Goal: Task Accomplishment & Management: Use online tool/utility

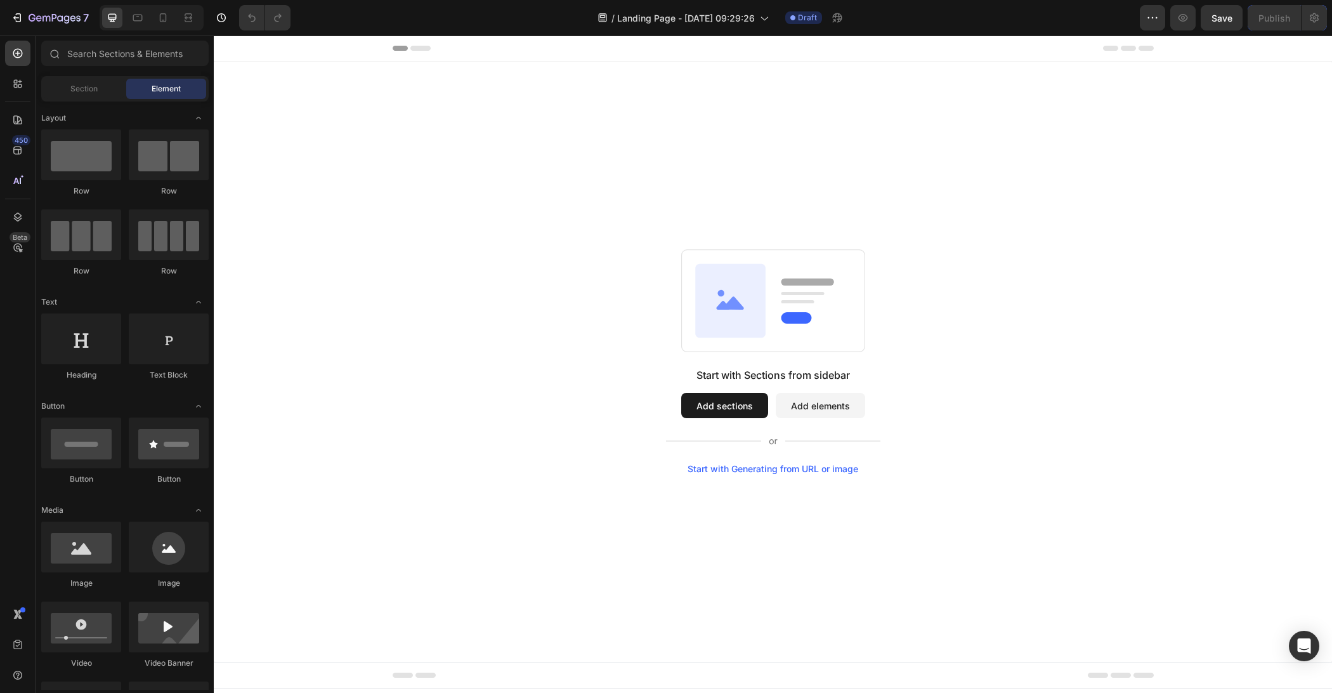
click at [955, 484] on div "Start with Sections from sidebar Add sections Add elements Start with Generatin…" at bounding box center [773, 362] width 1118 height 600
click at [710, 400] on button "Add sections" at bounding box center [724, 405] width 87 height 25
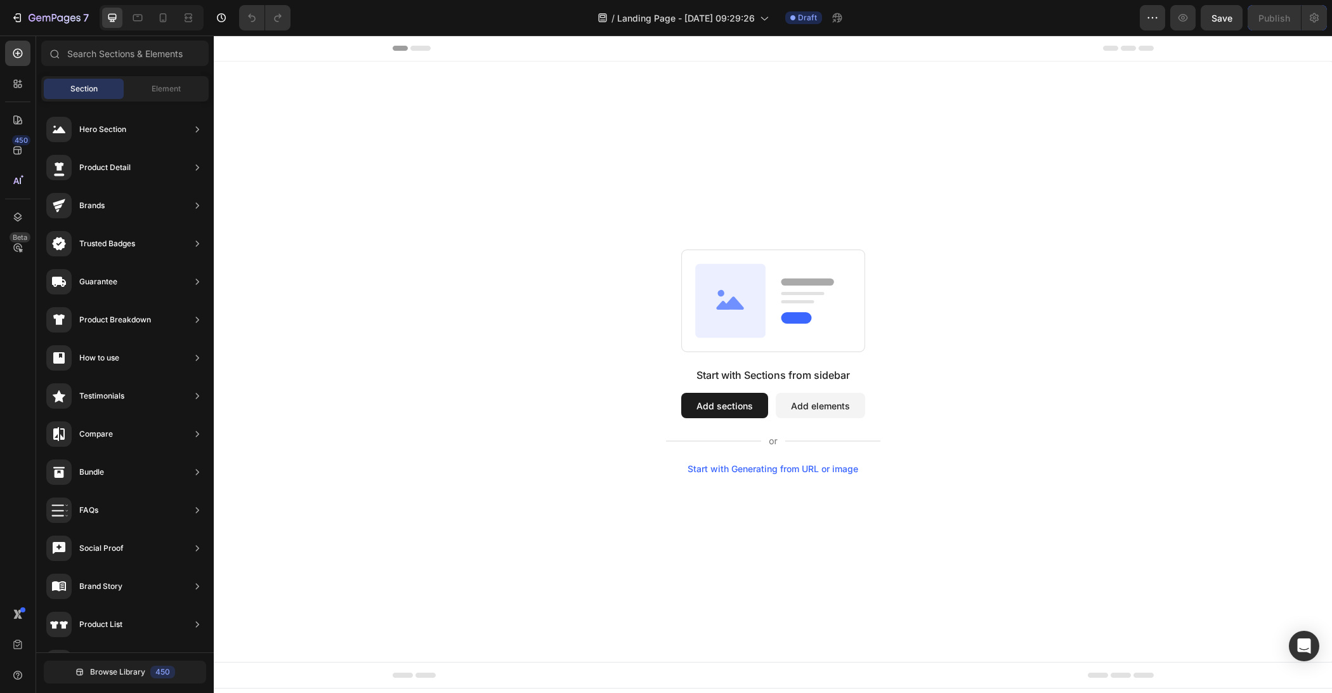
click at [597, 242] on div "Start with Sections from sidebar Add sections Add elements Start with Generatin…" at bounding box center [773, 362] width 1118 height 600
click at [188, 92] on div "Element" at bounding box center [166, 89] width 80 height 20
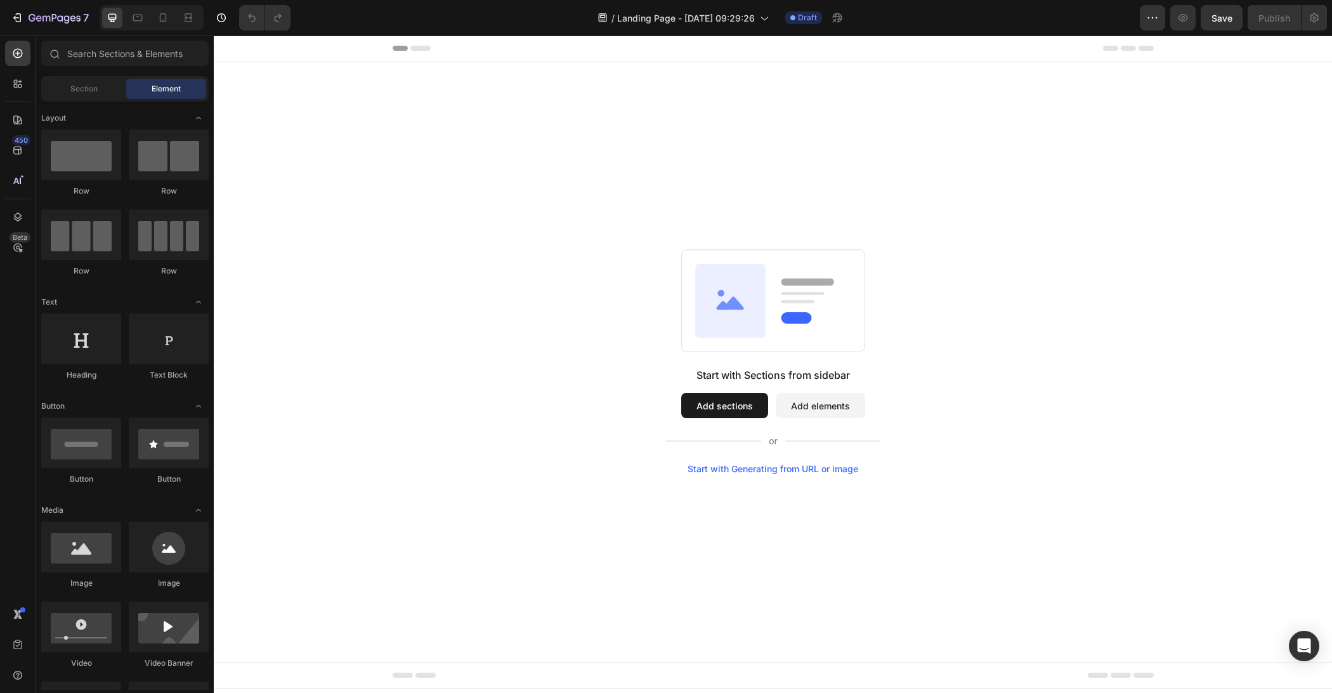
click at [282, 124] on div "Start with Sections from sidebar Add sections Add elements Start with Generatin…" at bounding box center [773, 362] width 1118 height 600
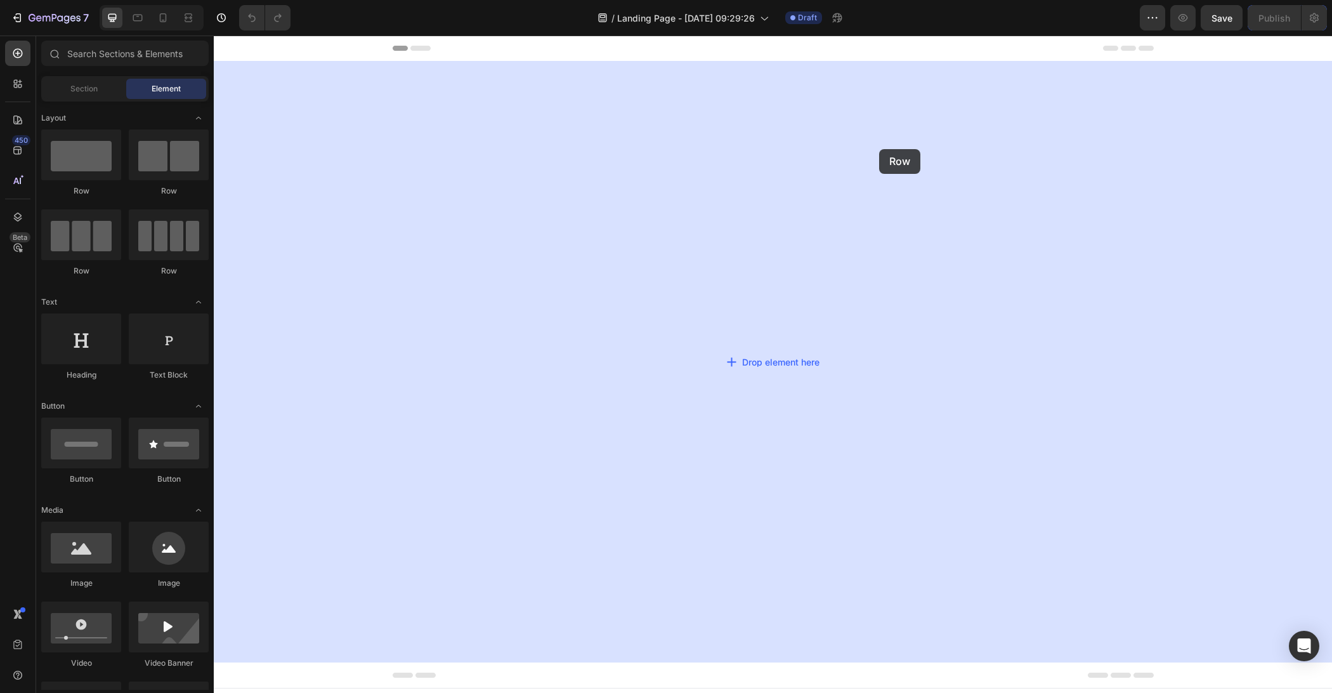
drag, startPoint x: 323, startPoint y: 196, endPoint x: 873, endPoint y: 146, distance: 552.8
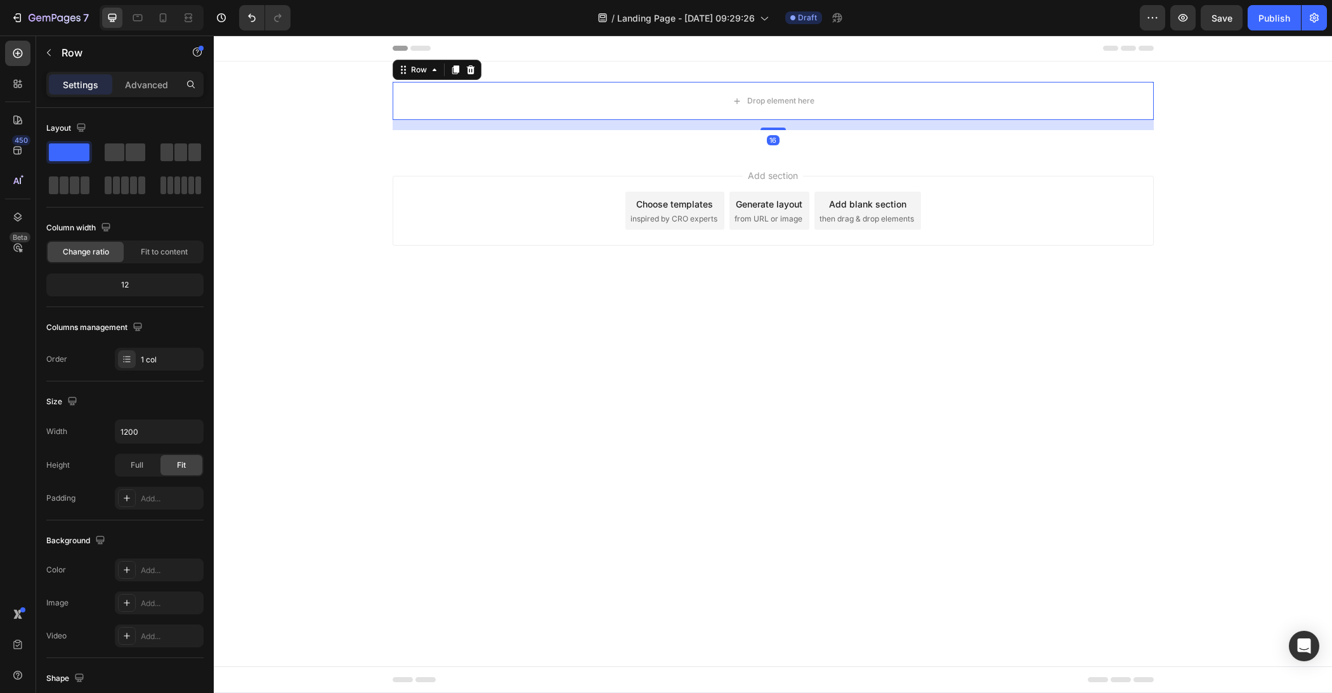
click at [675, 354] on body "Header Drop element here Row 16 Section 1 Root Start with Sections from sidebar…" at bounding box center [773, 364] width 1118 height 657
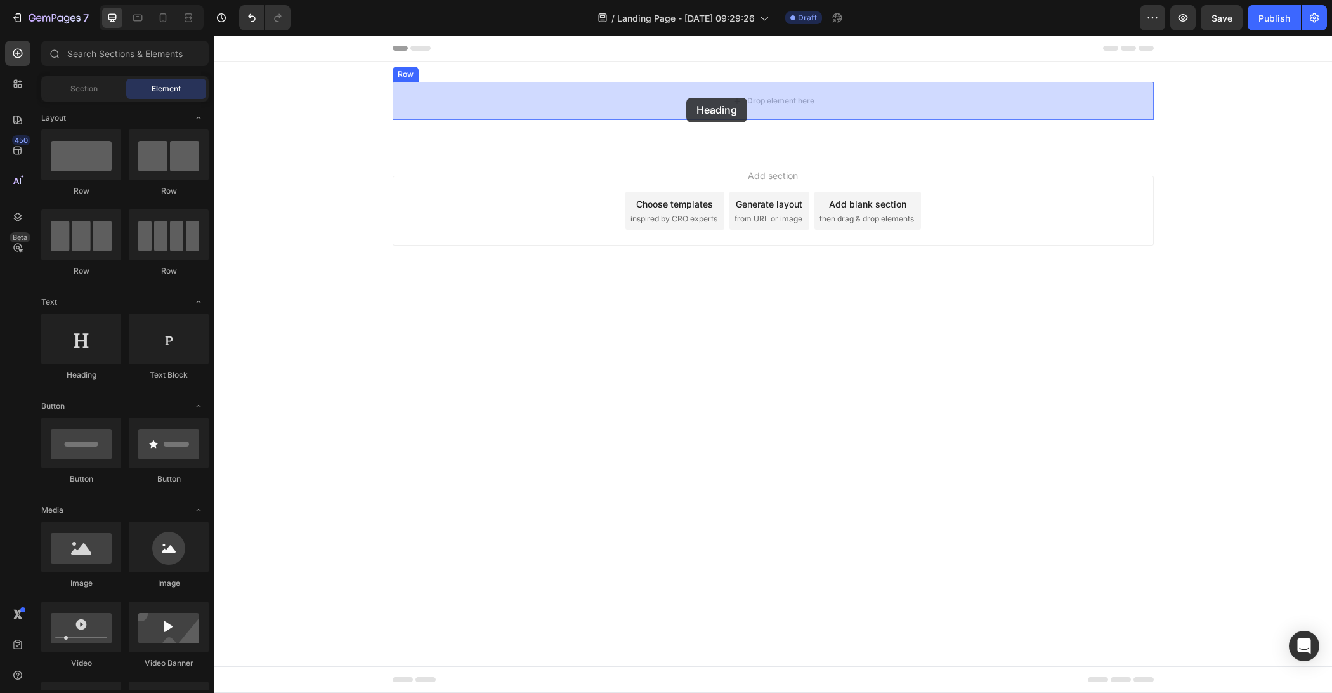
drag, startPoint x: 295, startPoint y: 375, endPoint x: 686, endPoint y: 98, distance: 479.9
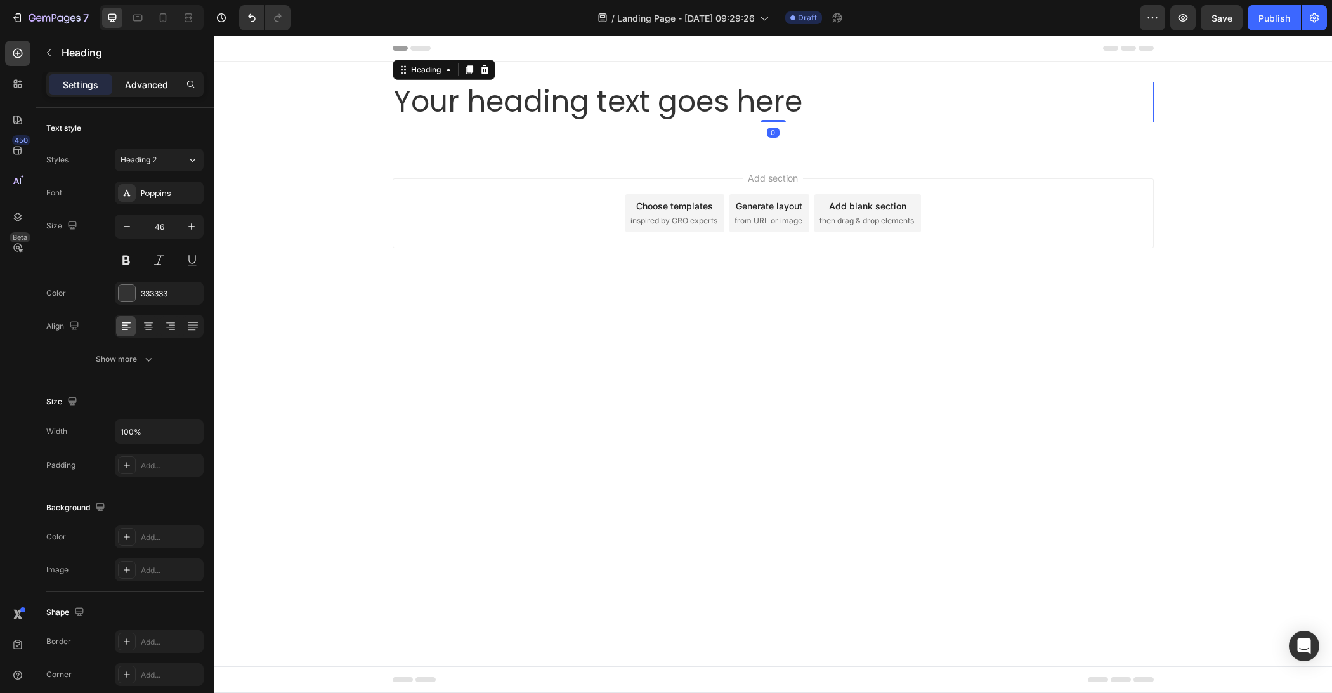
click at [147, 92] on div "Advanced" at bounding box center [146, 84] width 63 height 20
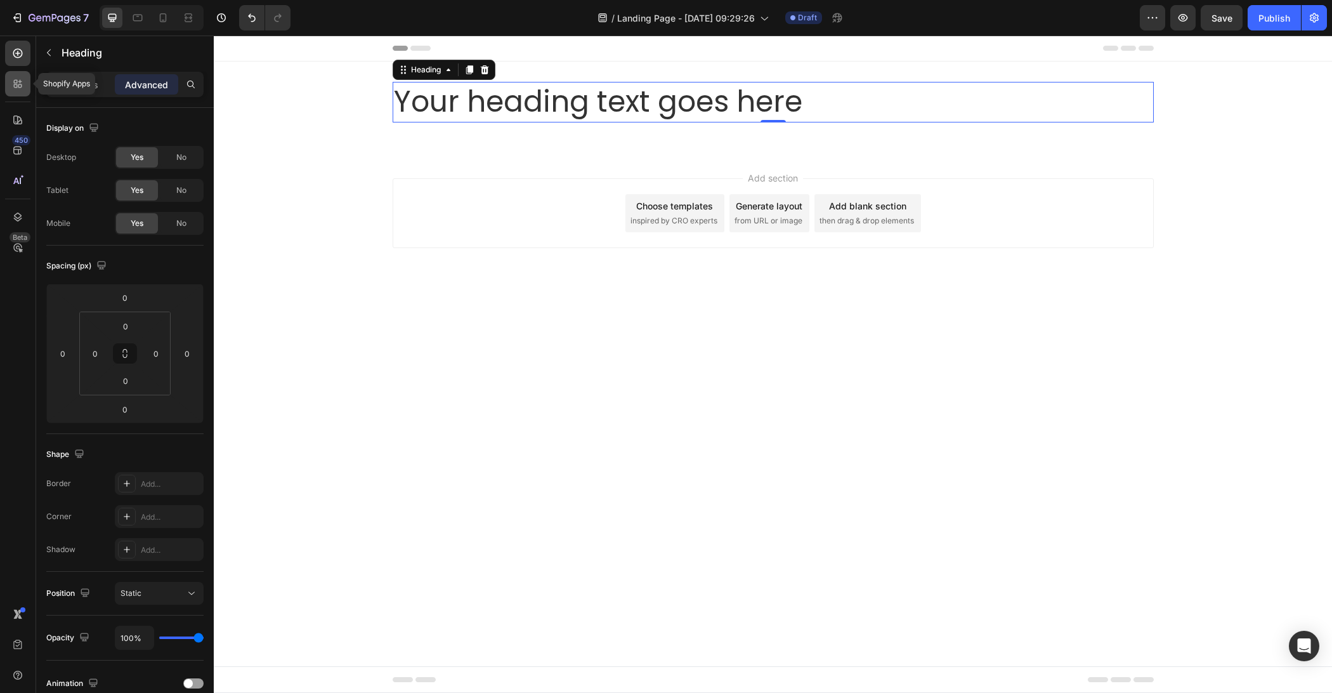
click at [22, 82] on icon at bounding box center [17, 83] width 13 height 13
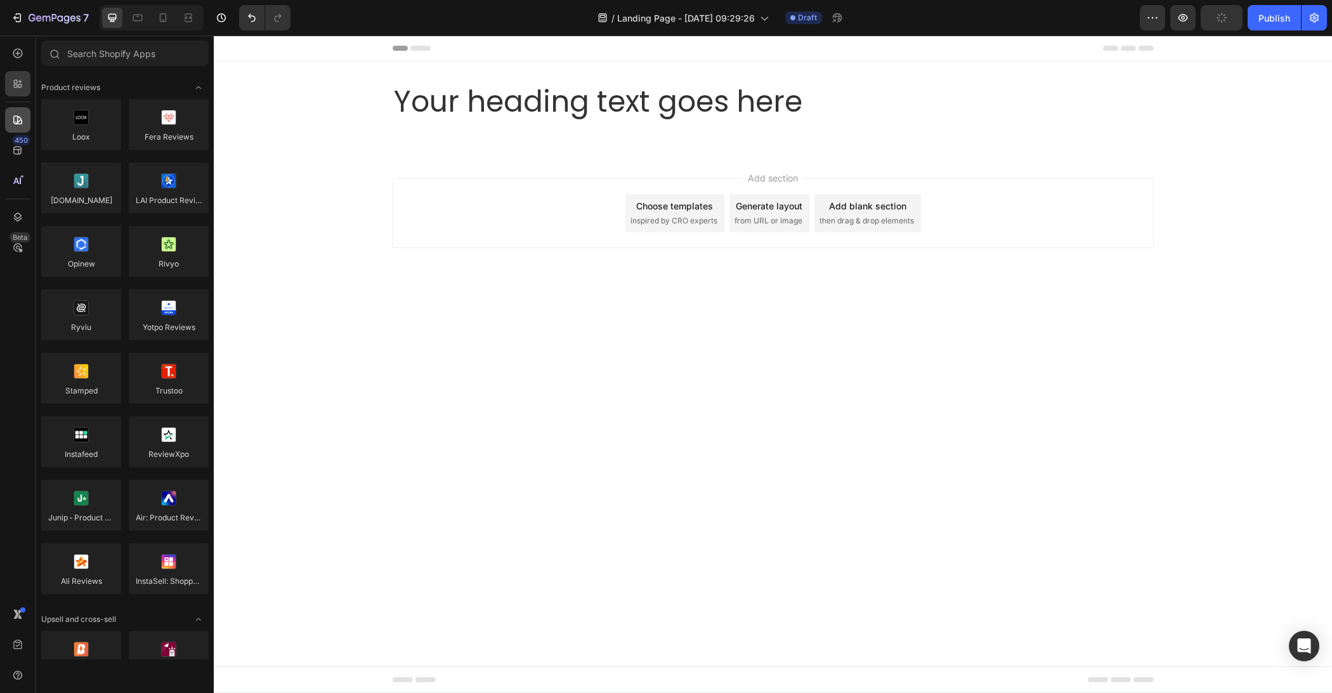
click at [15, 114] on icon at bounding box center [17, 120] width 13 height 13
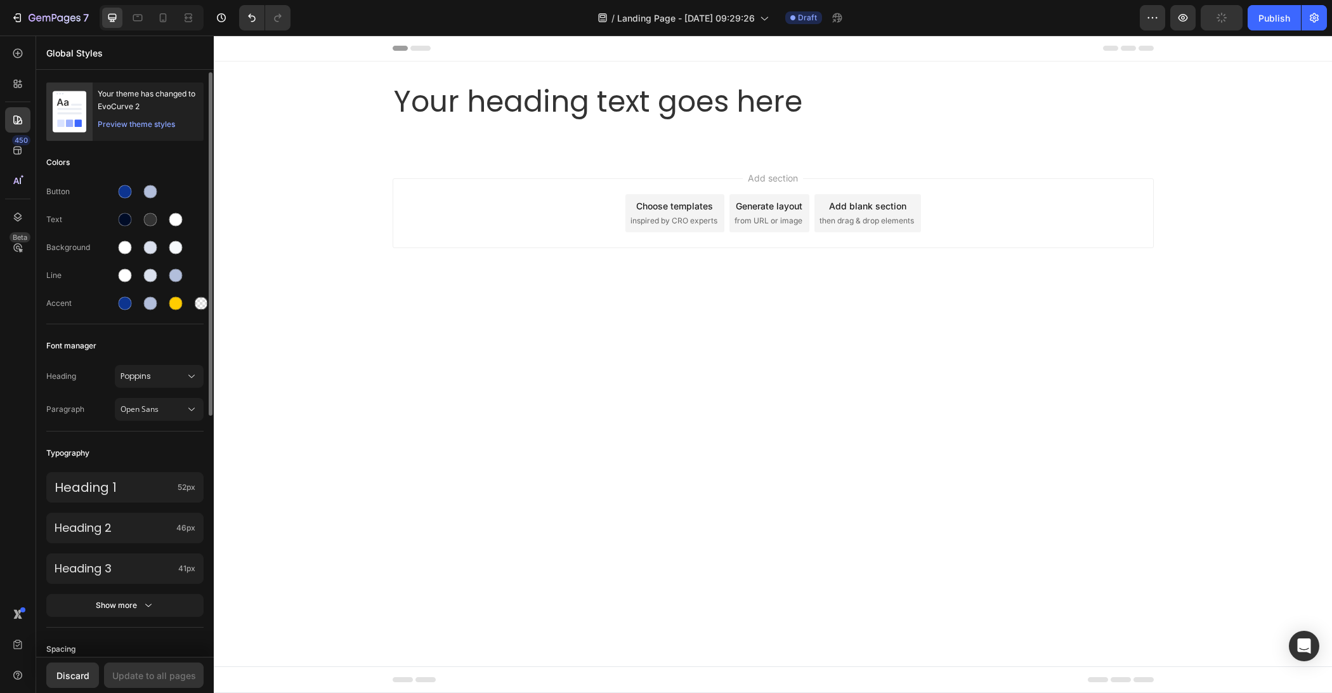
scroll to position [160, 0]
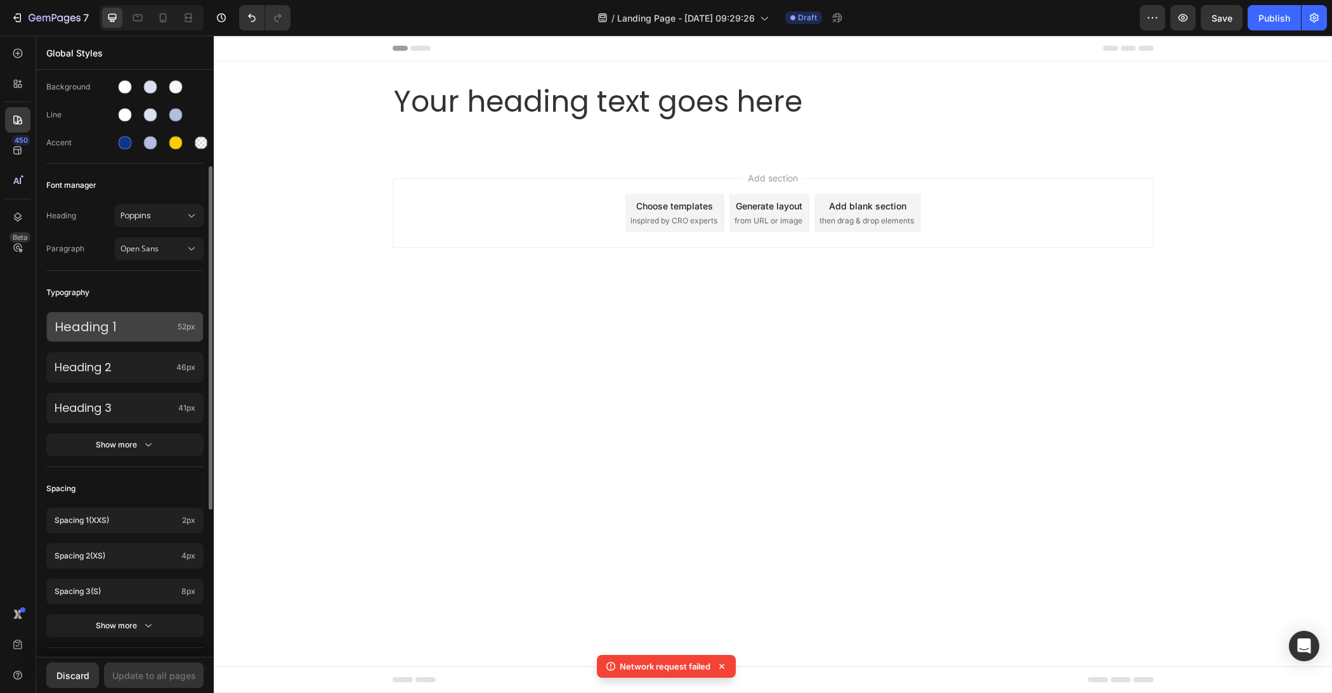
click at [148, 327] on p "Heading 1" at bounding box center [114, 326] width 118 height 16
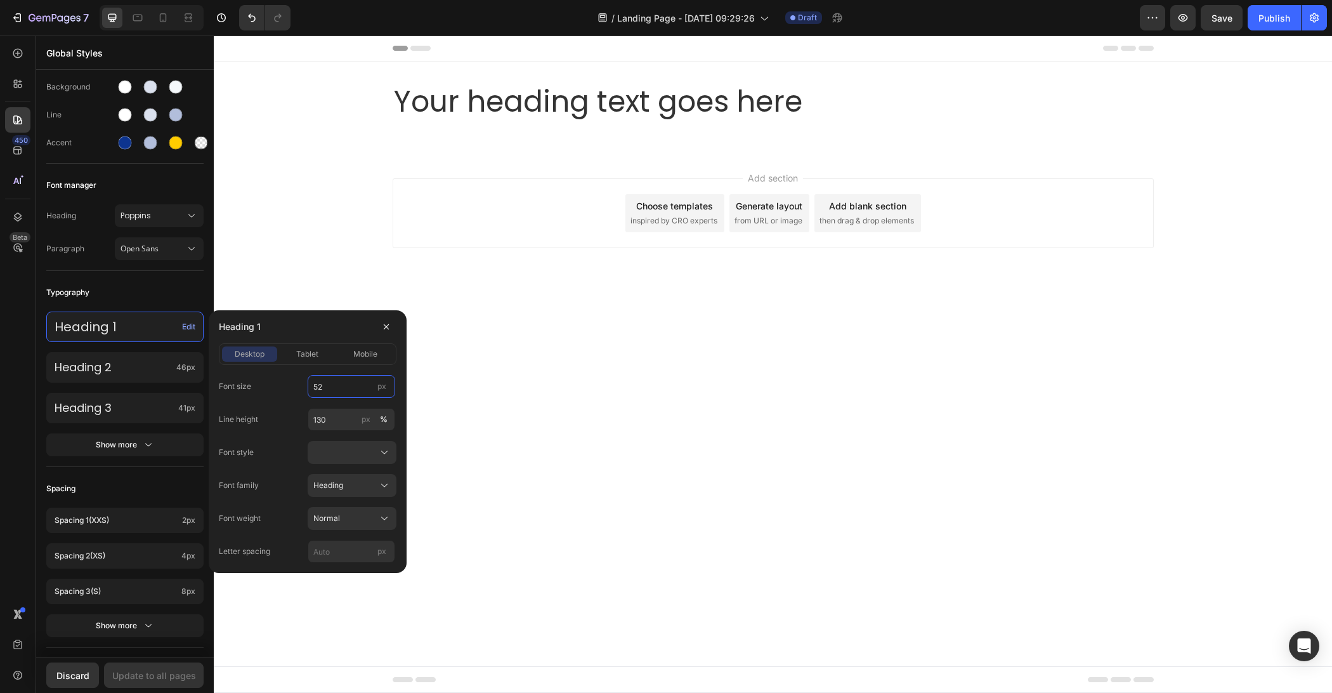
click at [354, 387] on input "52" at bounding box center [352, 386] width 88 height 23
click at [339, 382] on input "60" at bounding box center [352, 386] width 88 height 23
type input "80"
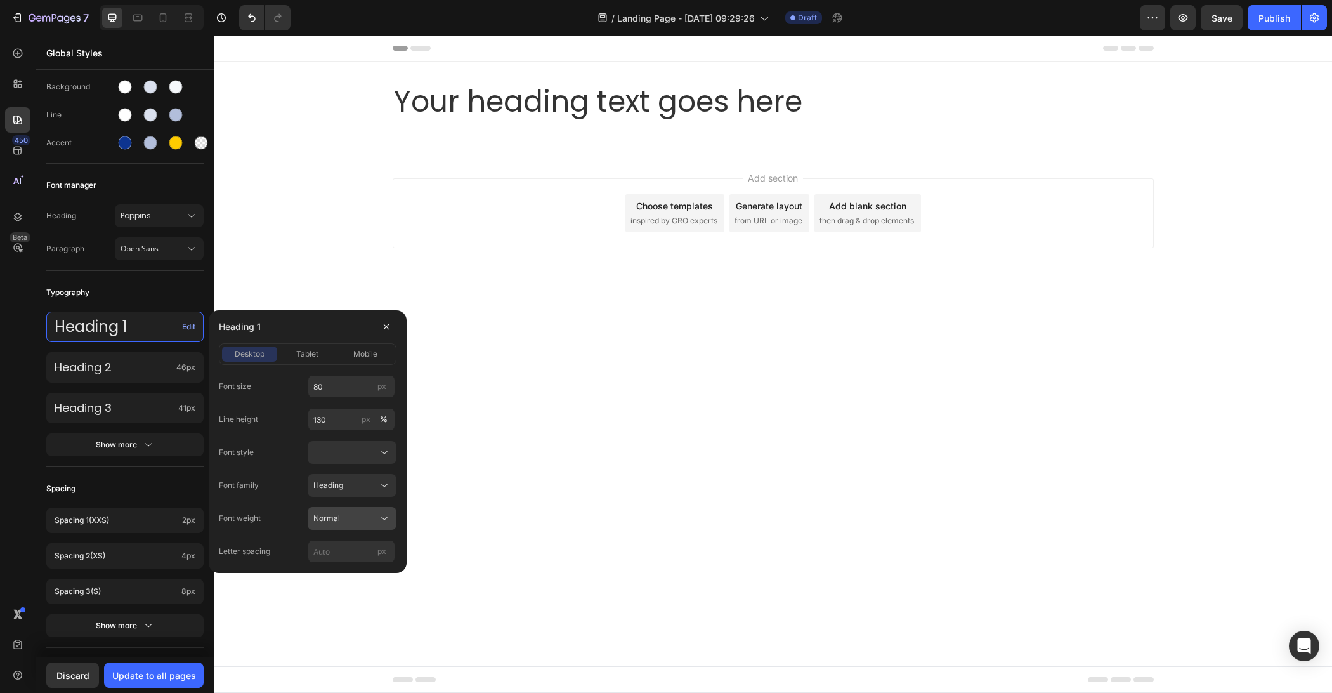
click at [350, 516] on div "Normal" at bounding box center [344, 517] width 62 height 11
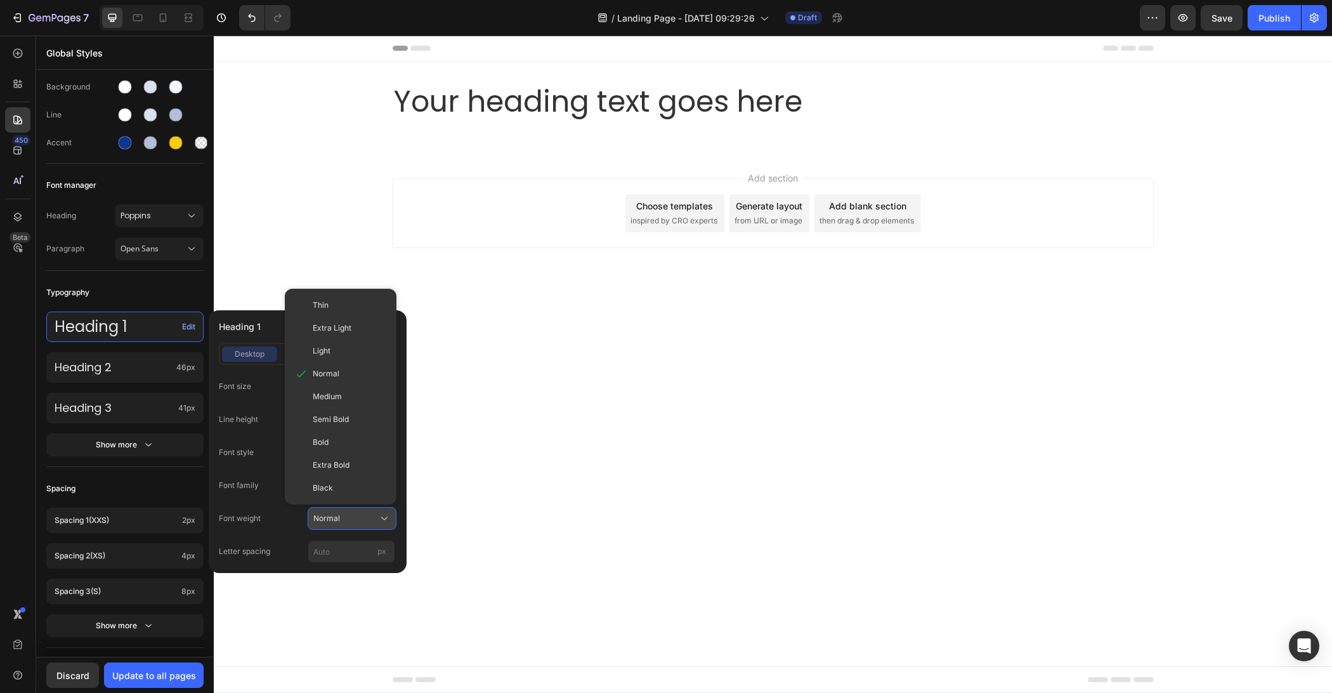
click at [351, 515] on div "Normal" at bounding box center [344, 517] width 62 height 11
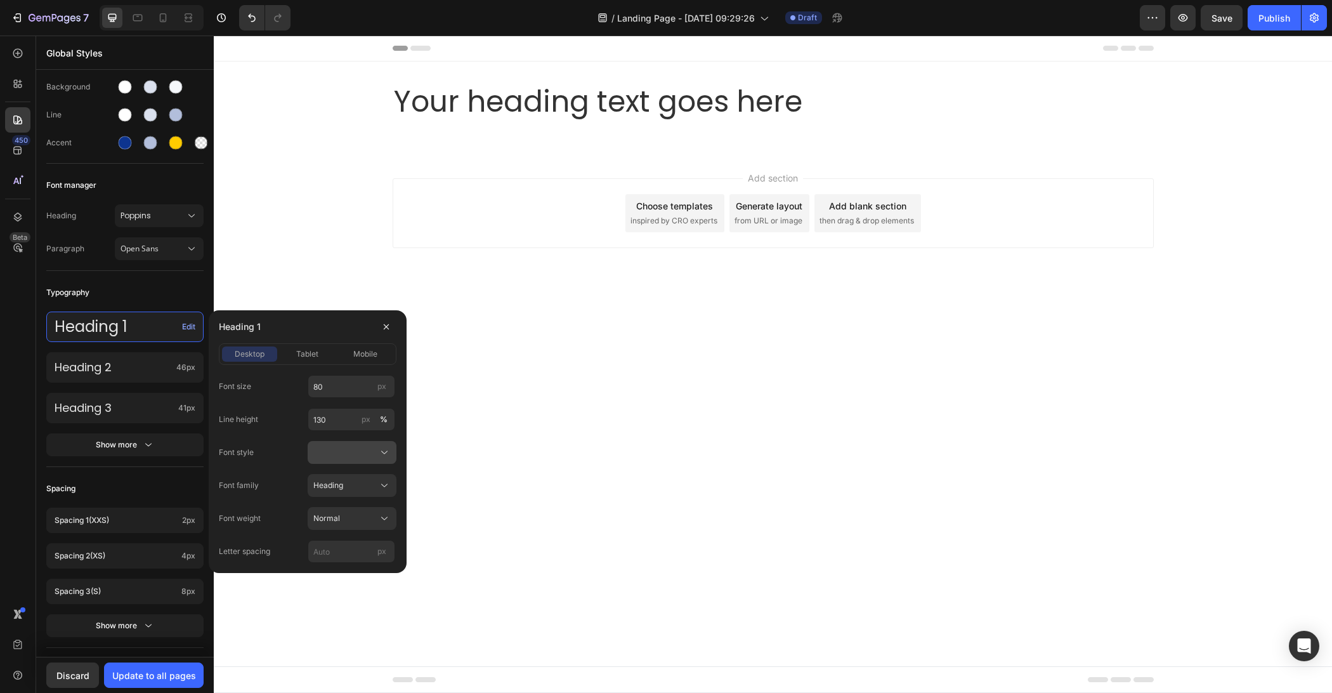
click at [347, 453] on div at bounding box center [351, 452] width 77 height 13
click at [350, 452] on div at bounding box center [351, 452] width 77 height 13
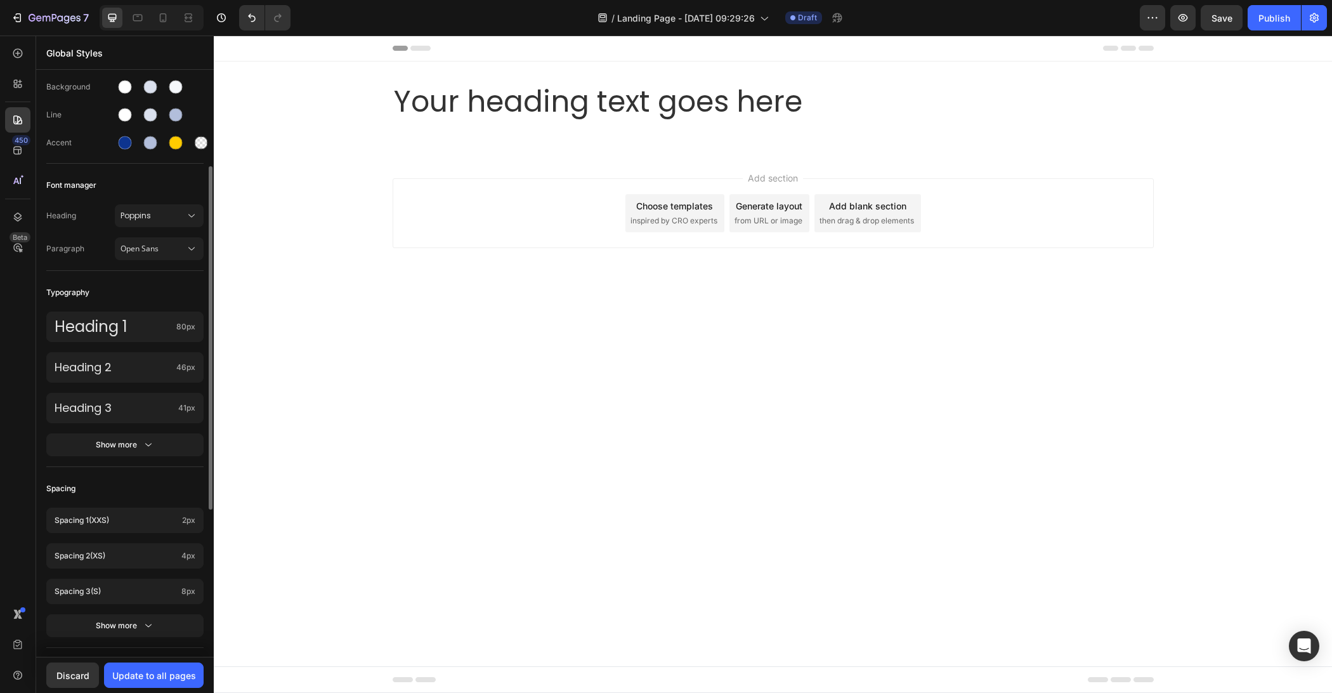
click at [144, 296] on div "Typography" at bounding box center [124, 292] width 157 height 23
click at [159, 210] on span "Poppins" at bounding box center [153, 215] width 65 height 11
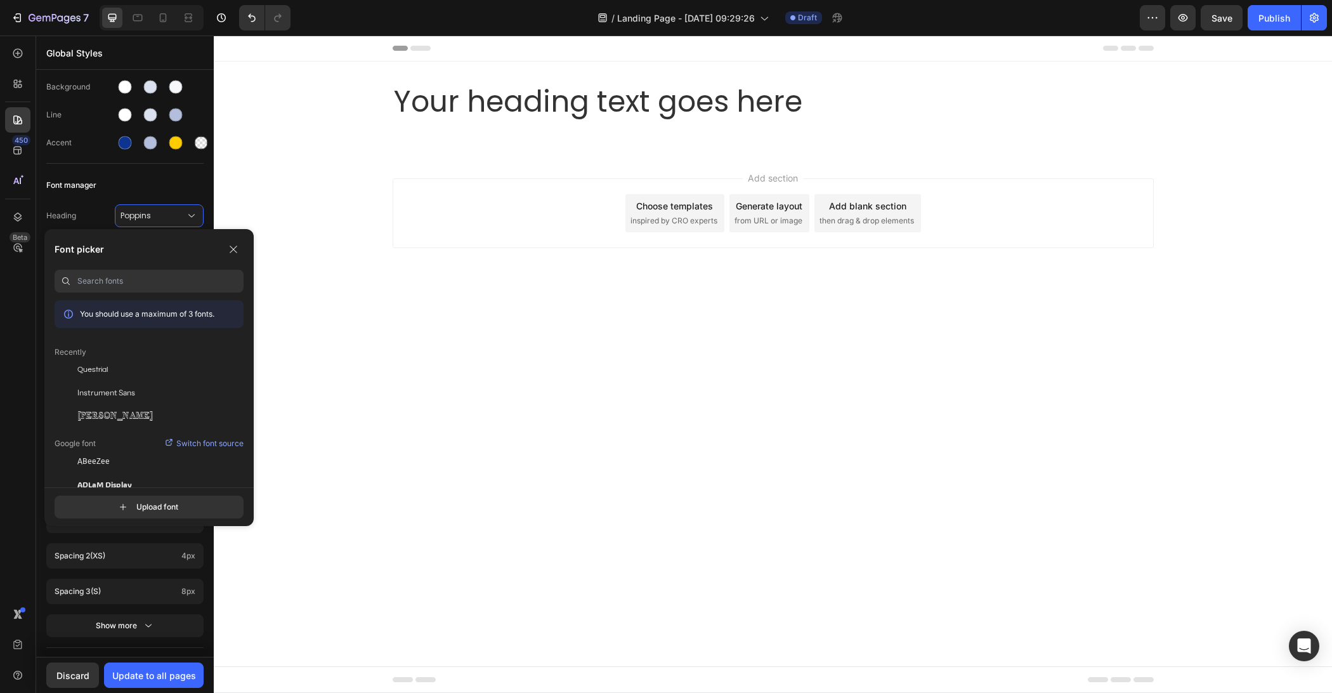
click at [145, 272] on input at bounding box center [160, 281] width 166 height 23
click at [125, 373] on div "Questrial" at bounding box center [160, 369] width 166 height 11
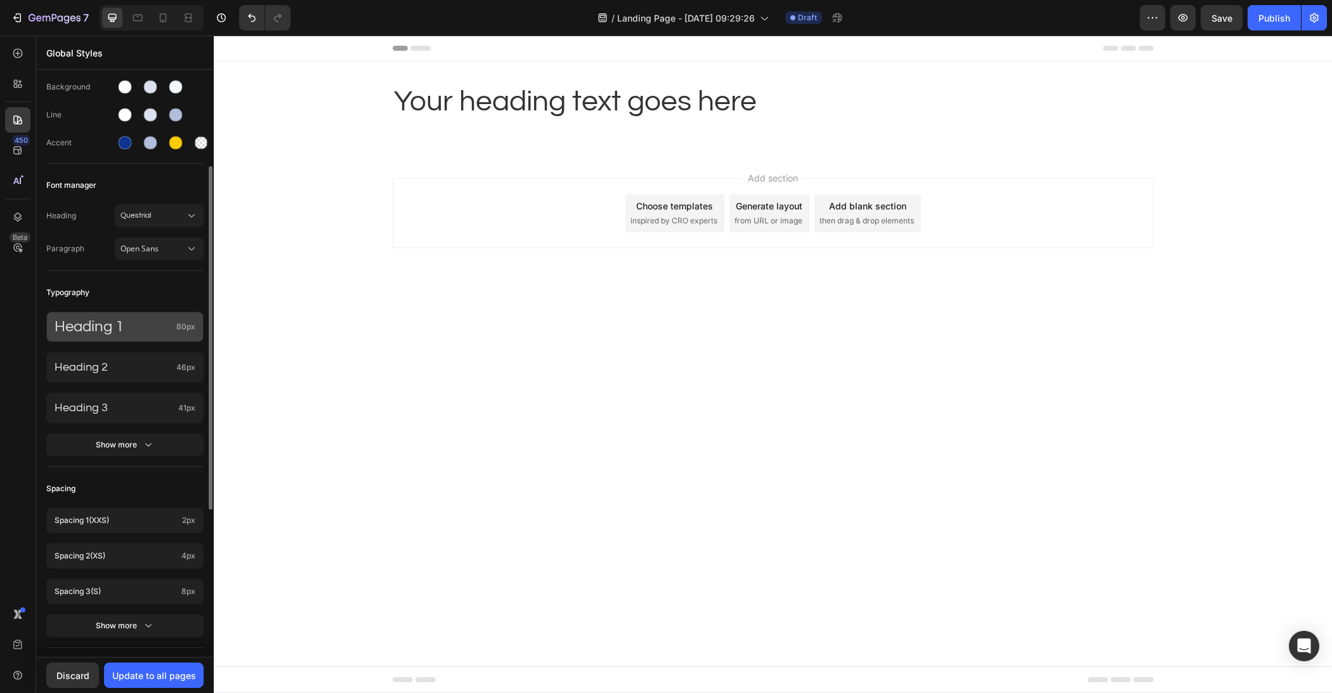
click at [138, 328] on p "Heading 1" at bounding box center [113, 327] width 117 height 20
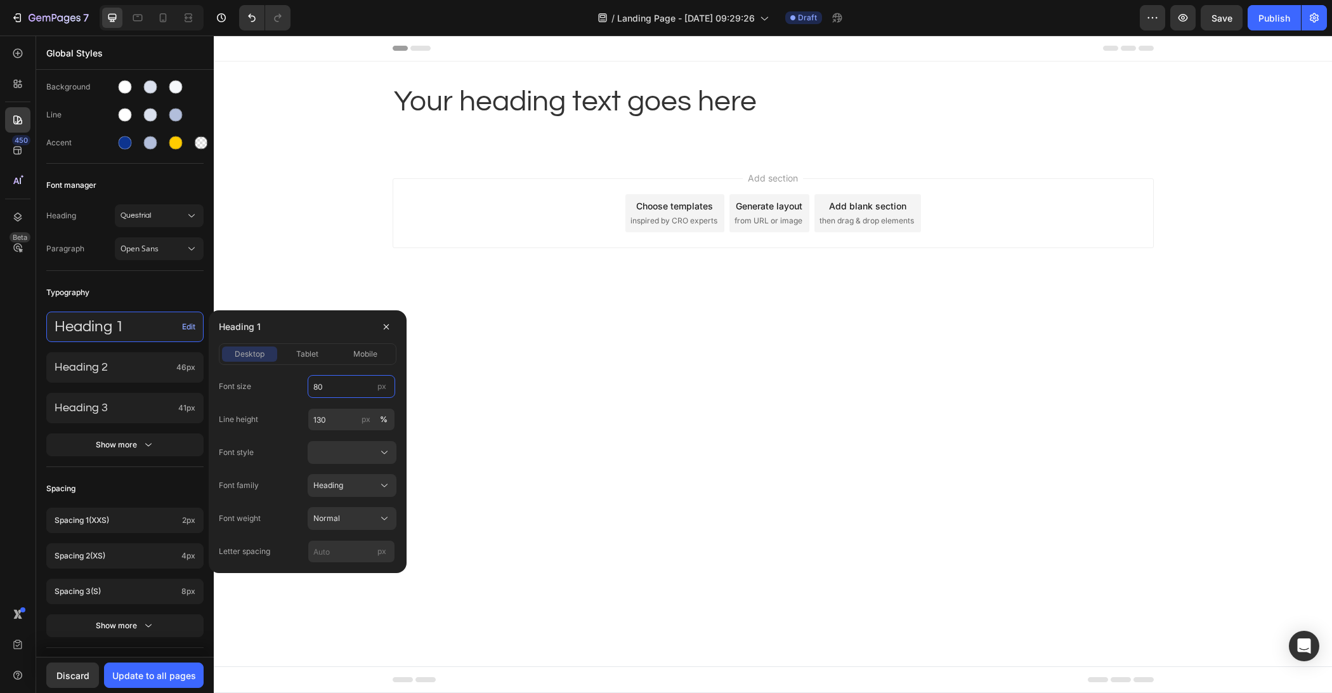
click at [337, 386] on input "80" at bounding box center [352, 386] width 88 height 23
type input "100"
click at [290, 416] on div "Line height 130 px %" at bounding box center [308, 419] width 178 height 23
click at [325, 334] on div "Heading 1" at bounding box center [308, 326] width 178 height 33
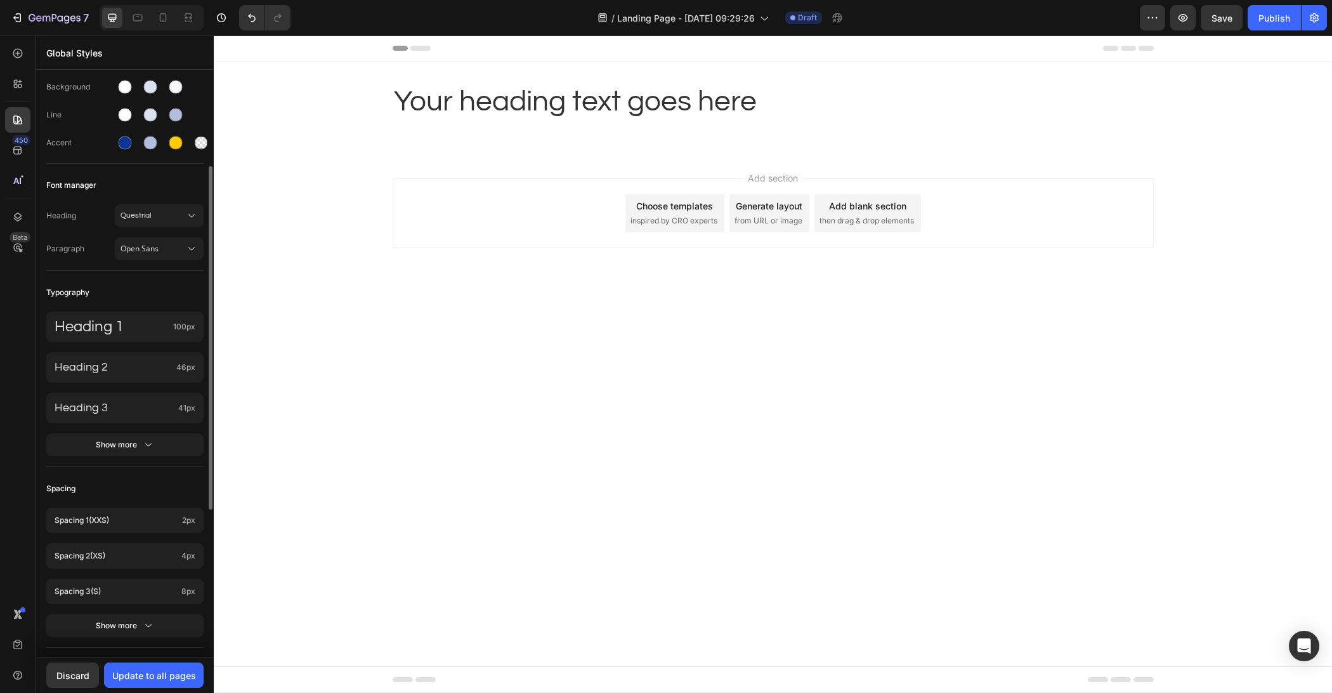
click at [163, 305] on div "Heading 1 100px Heading 2 46px Heading 3 41px Show more" at bounding box center [124, 385] width 157 height 162
click at [548, 118] on h2 "Your heading text goes here" at bounding box center [773, 102] width 761 height 41
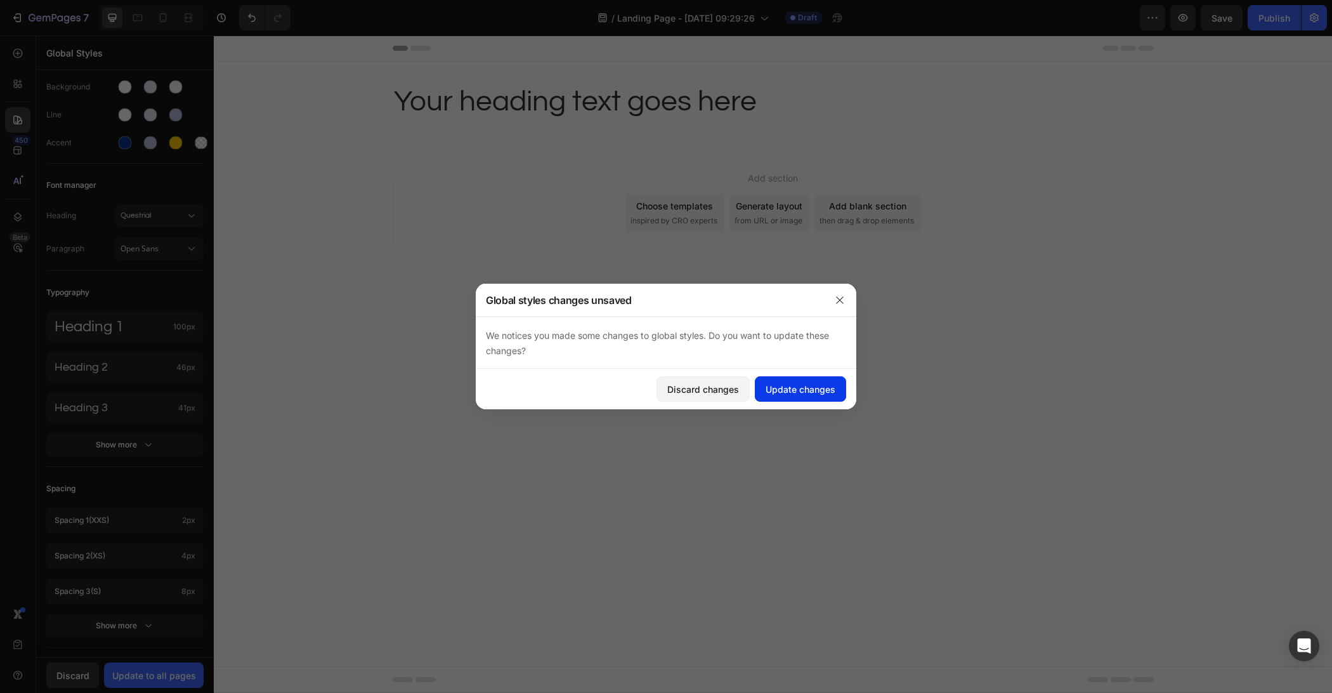
click at [784, 386] on div "Update changes" at bounding box center [801, 388] width 70 height 13
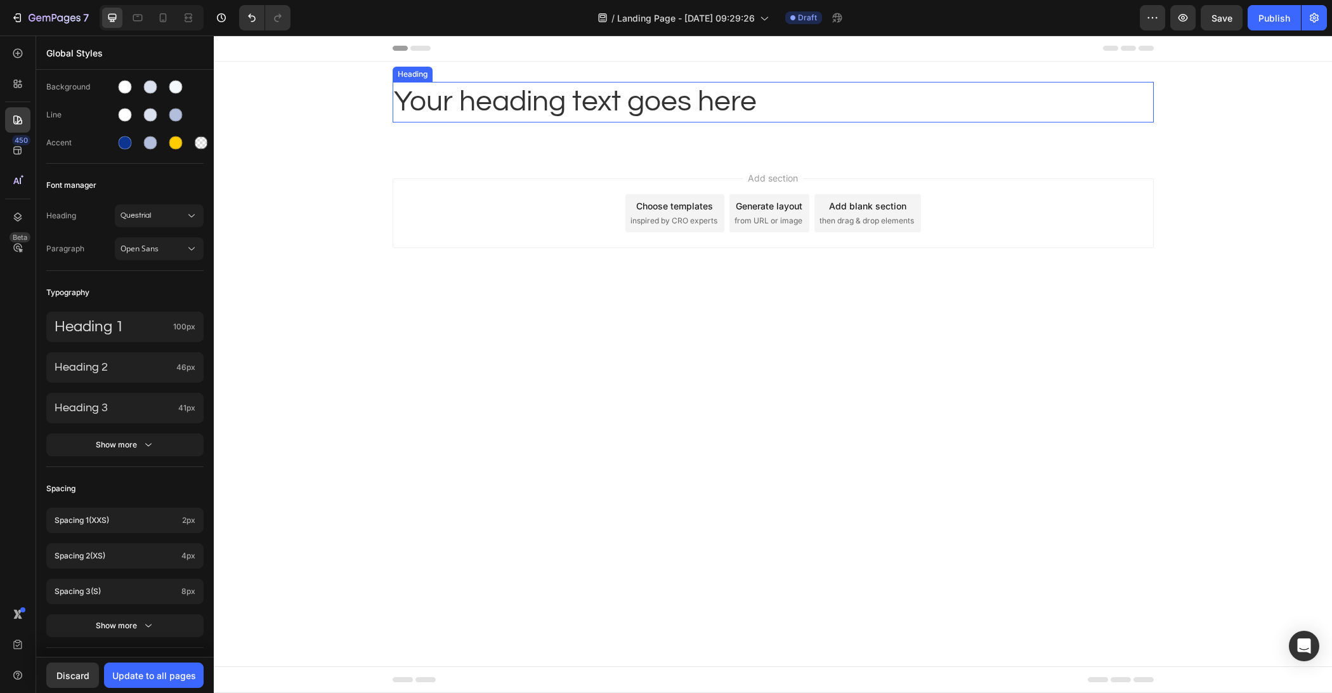
click at [438, 101] on h2 "Your heading text goes here" at bounding box center [773, 102] width 761 height 41
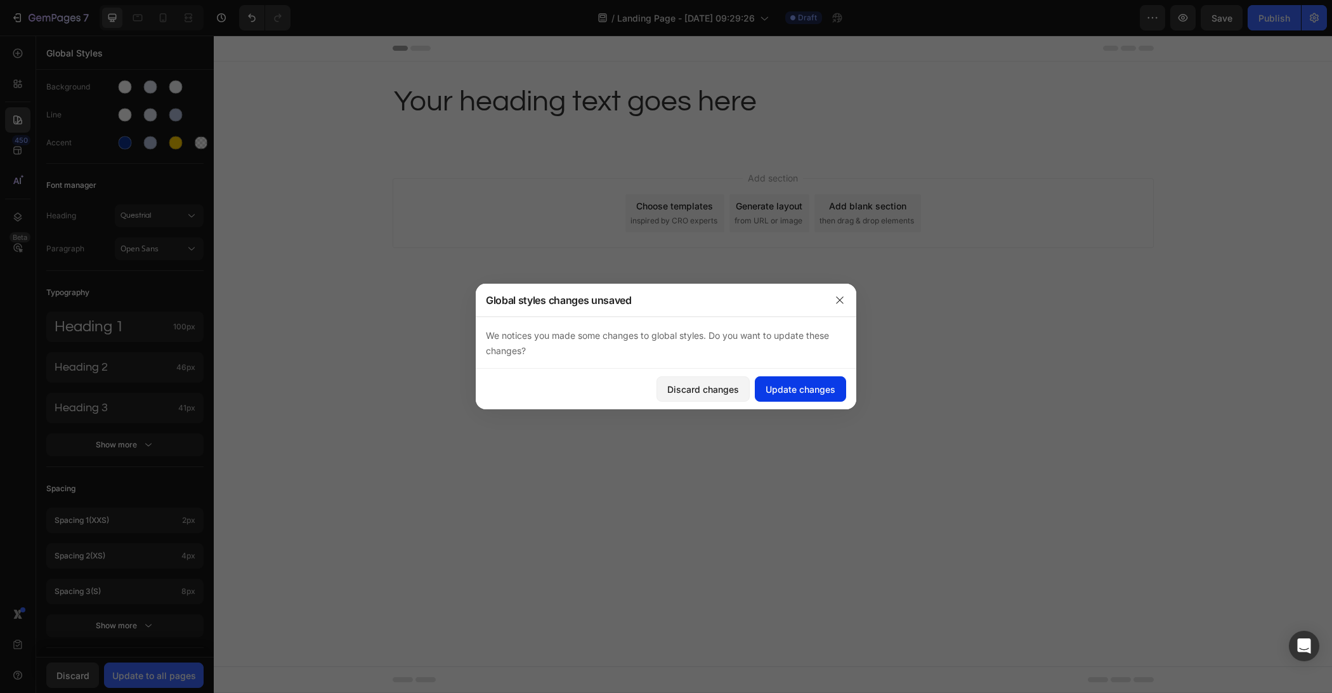
click at [810, 382] on div "Update changes" at bounding box center [801, 388] width 70 height 13
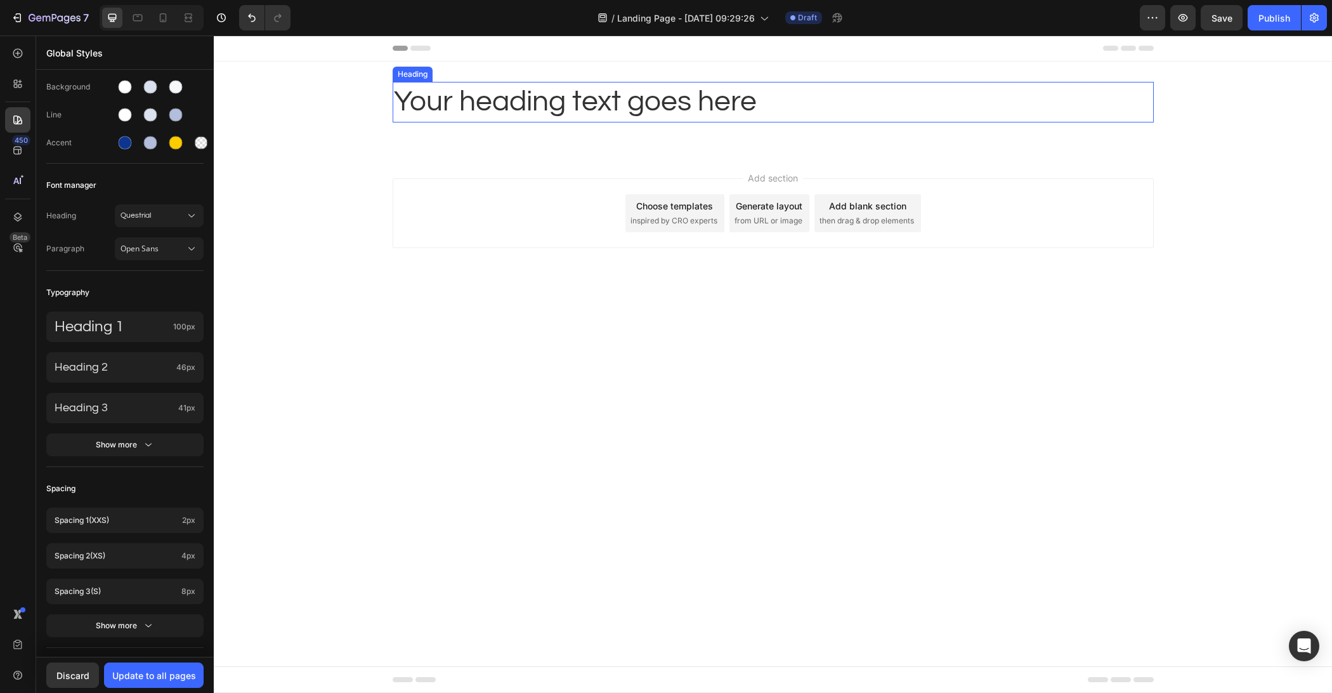
click at [712, 105] on h2 "Your heading text goes here" at bounding box center [773, 102] width 761 height 41
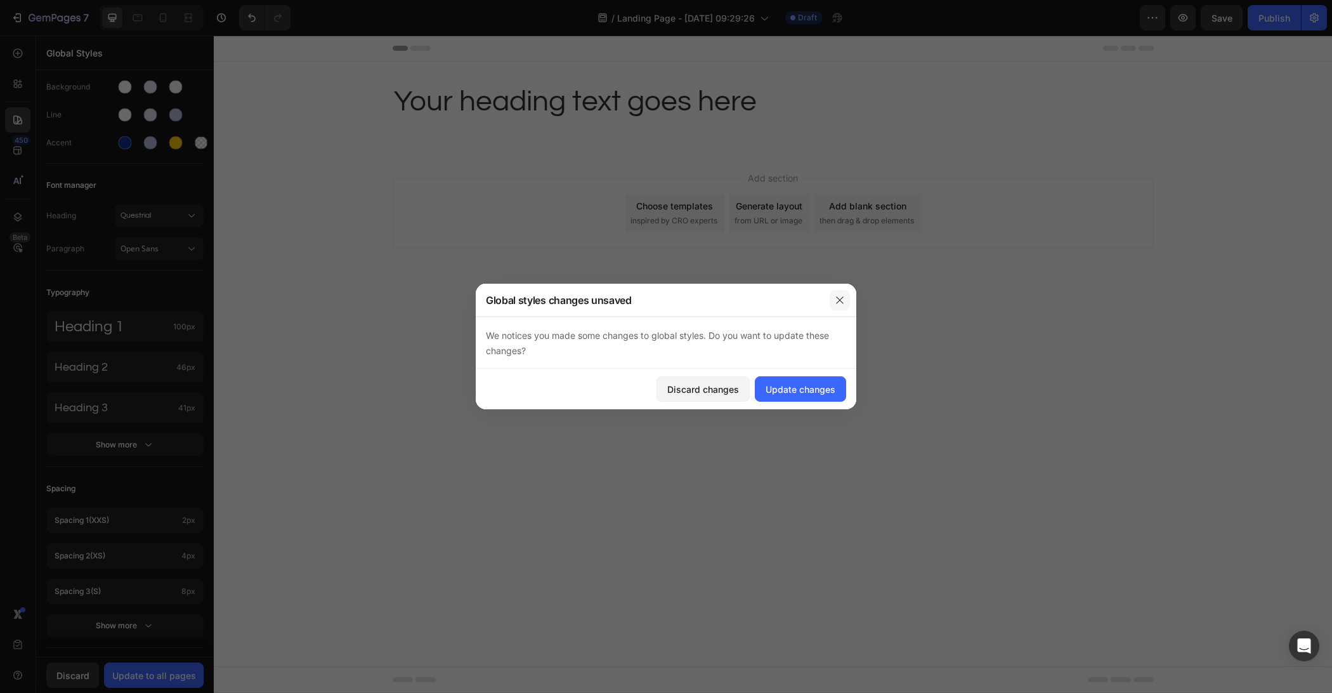
click at [837, 297] on icon "button" at bounding box center [840, 300] width 10 height 10
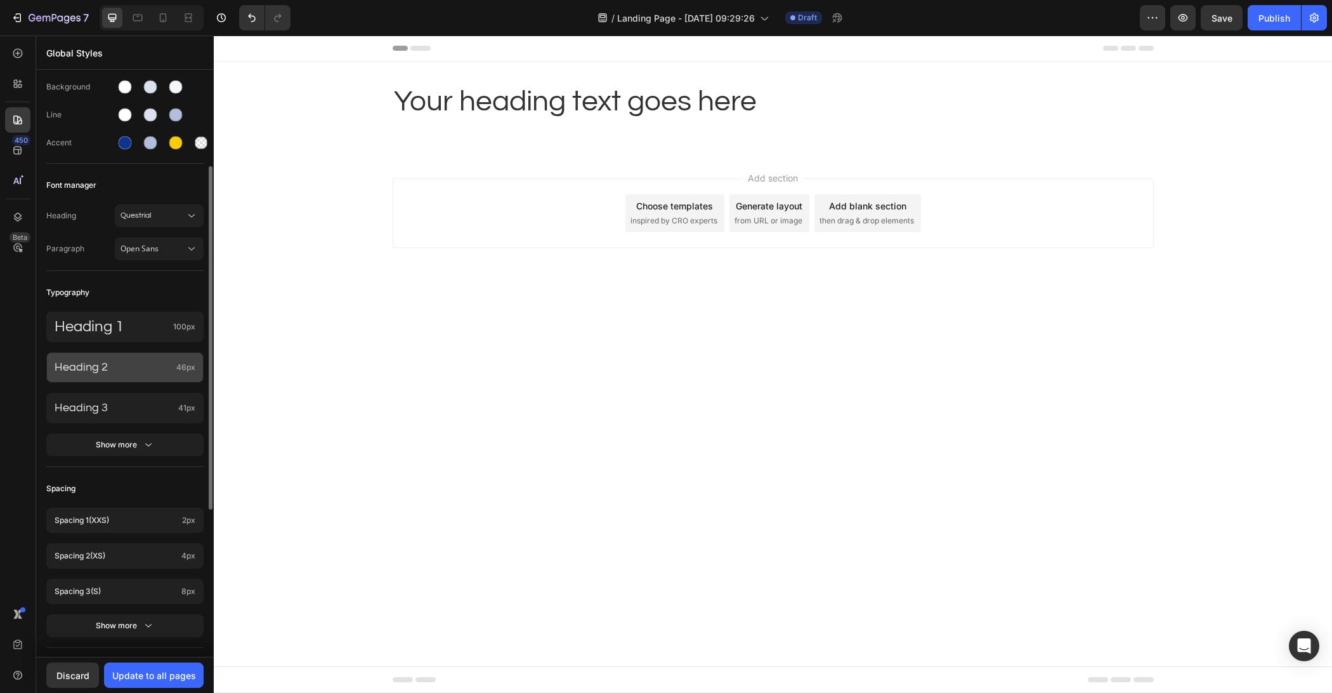
click at [103, 361] on p "Heading 2" at bounding box center [113, 367] width 117 height 15
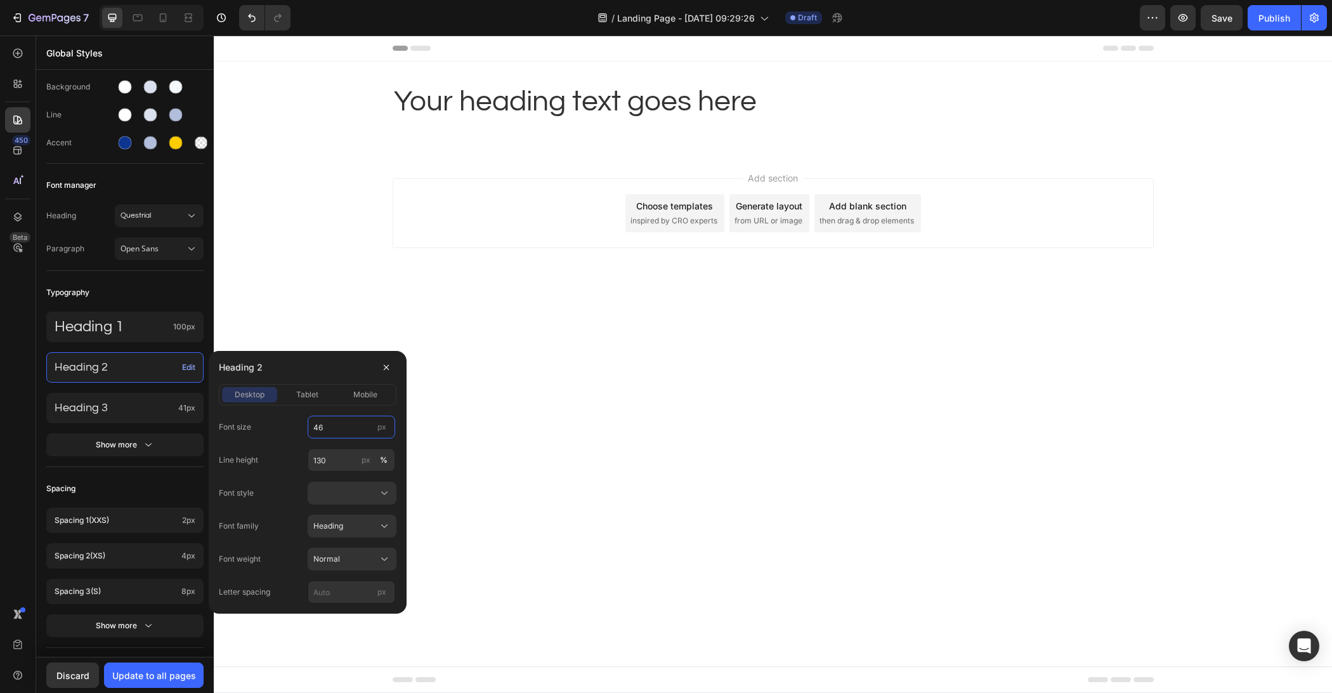
click at [336, 428] on input "46" at bounding box center [352, 426] width 88 height 23
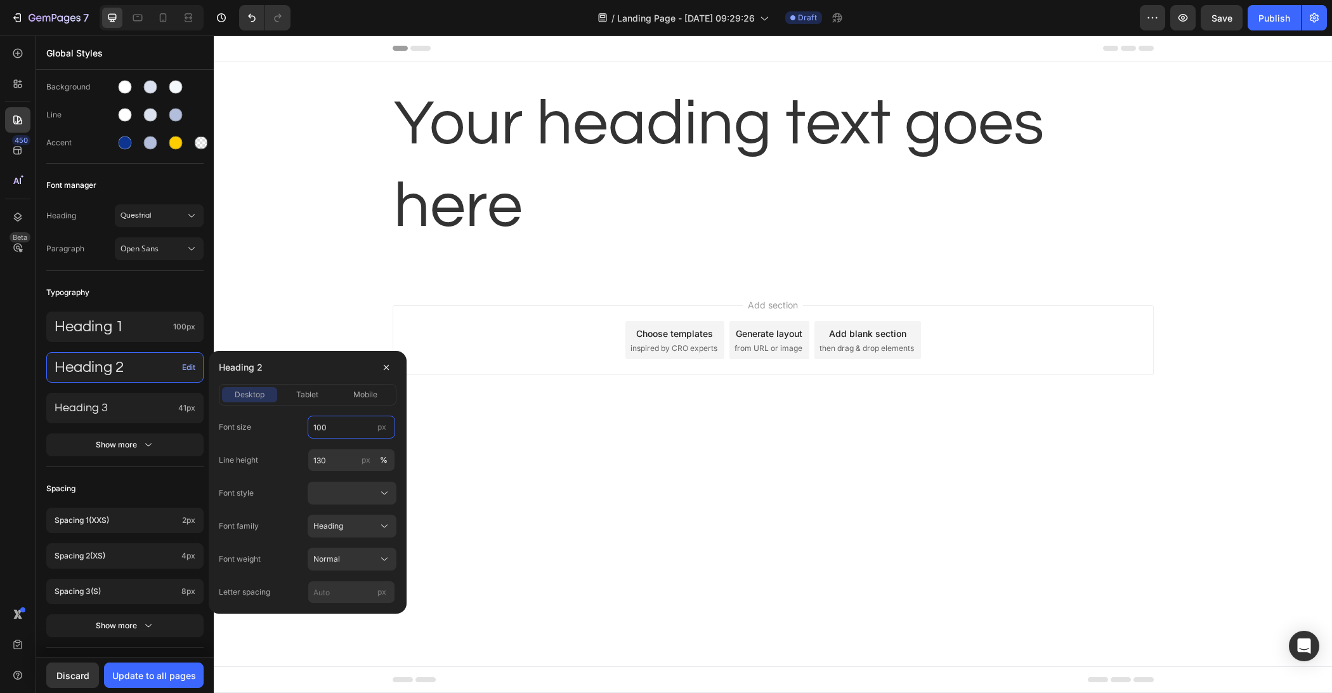
click at [332, 426] on input "100" at bounding box center [352, 426] width 88 height 23
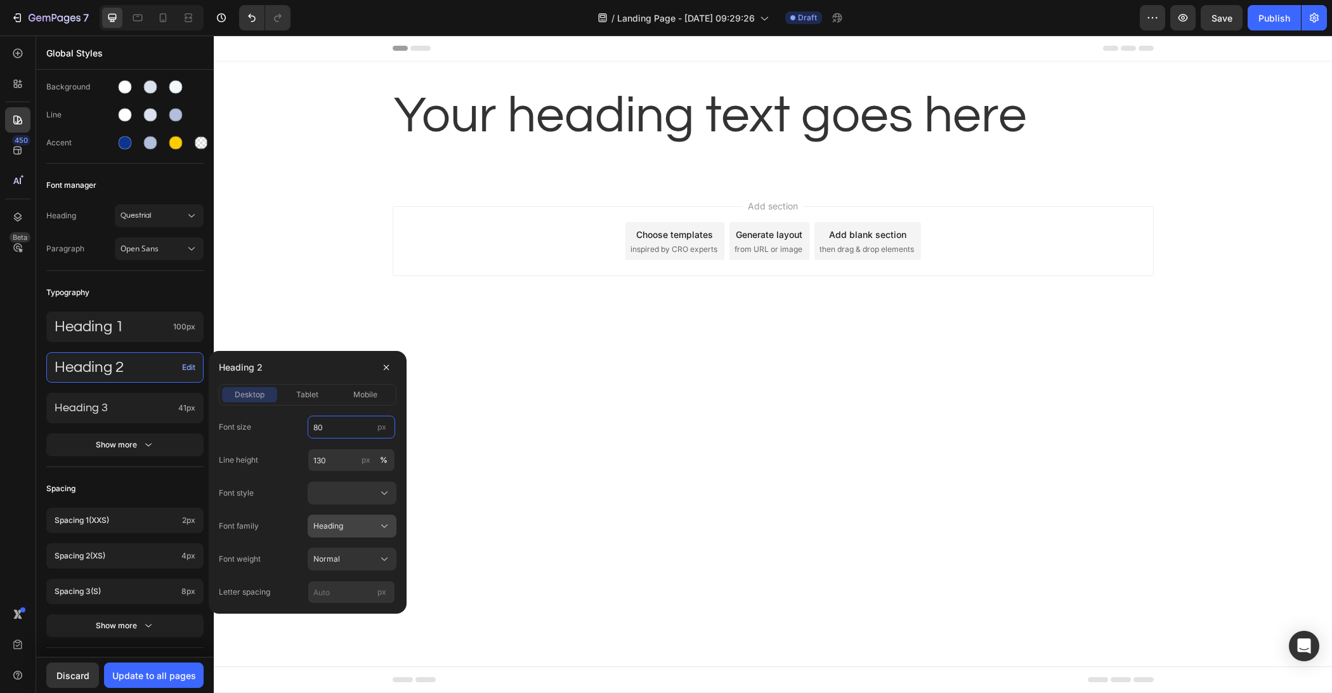
type input "80"
click at [337, 528] on span "Heading" at bounding box center [328, 525] width 30 height 11
click at [338, 529] on span "Heading" at bounding box center [328, 525] width 30 height 11
click at [337, 561] on span "Normal" at bounding box center [326, 558] width 27 height 11
click at [344, 565] on button "Normal" at bounding box center [352, 558] width 89 height 23
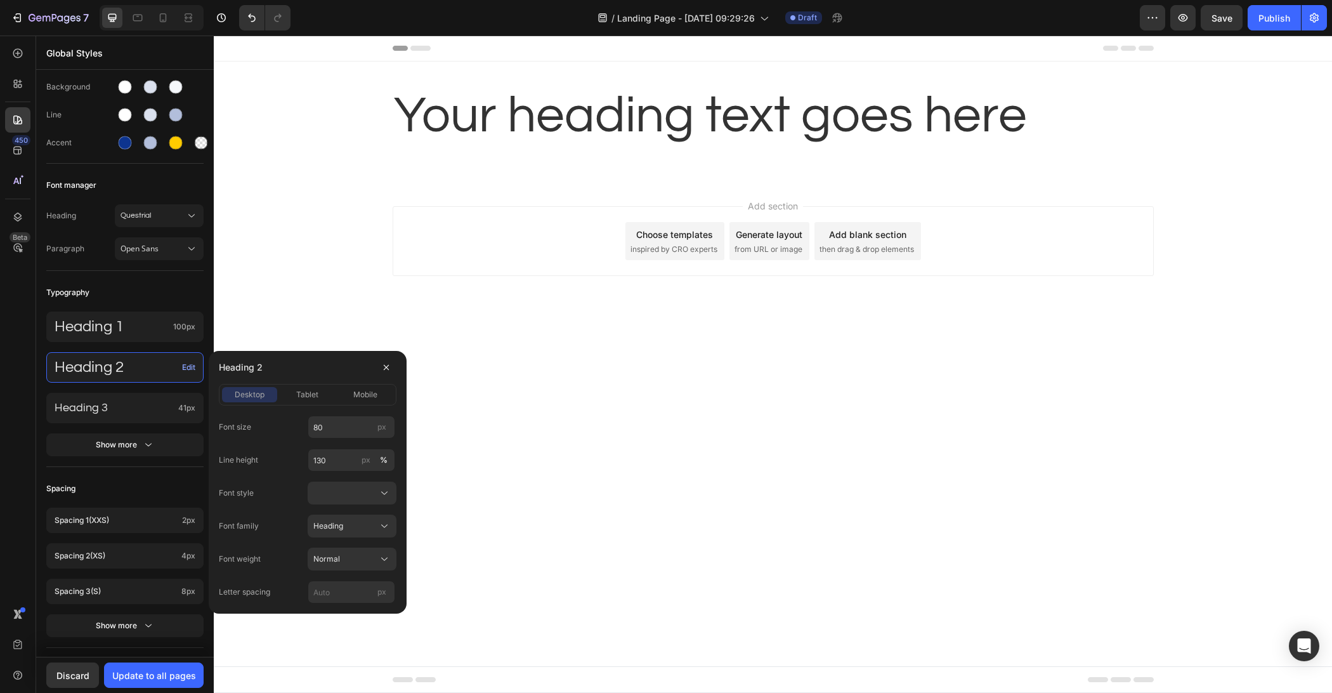
click at [289, 554] on div "Font weight Normal" at bounding box center [308, 558] width 178 height 23
click at [393, 365] on button "button" at bounding box center [386, 367] width 20 height 20
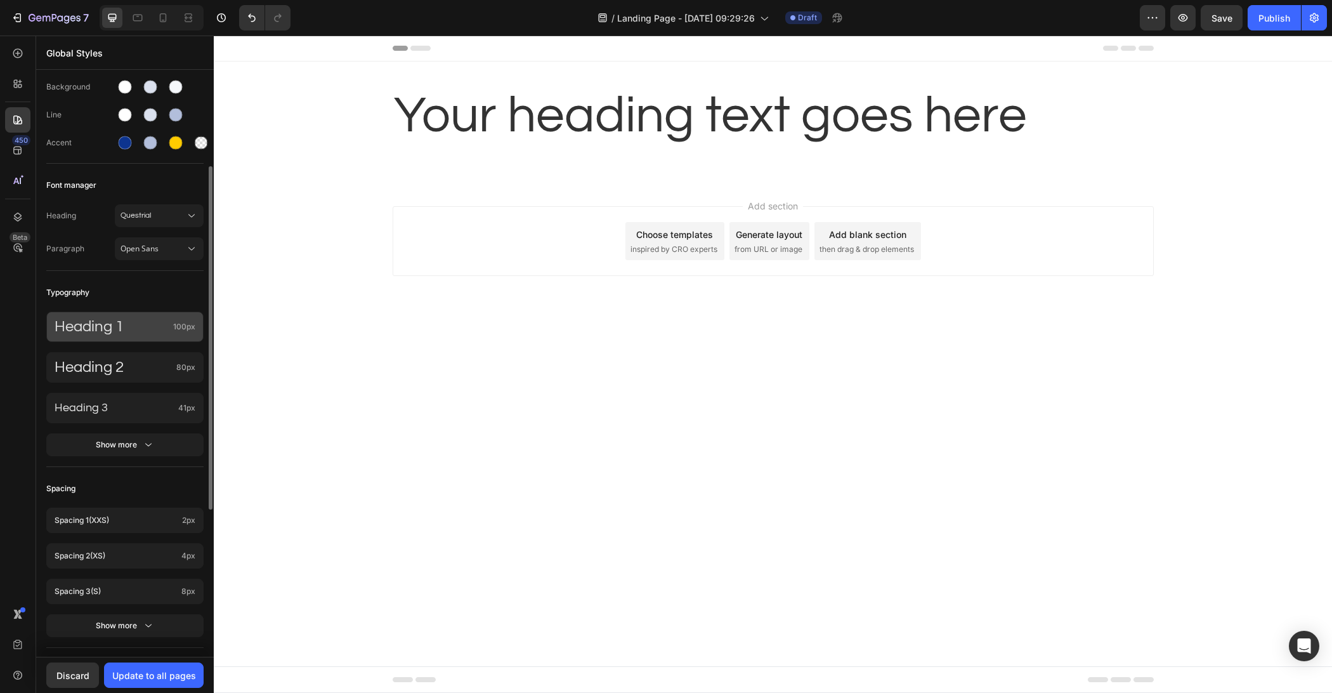
click at [129, 334] on p "Heading 1" at bounding box center [112, 327] width 114 height 20
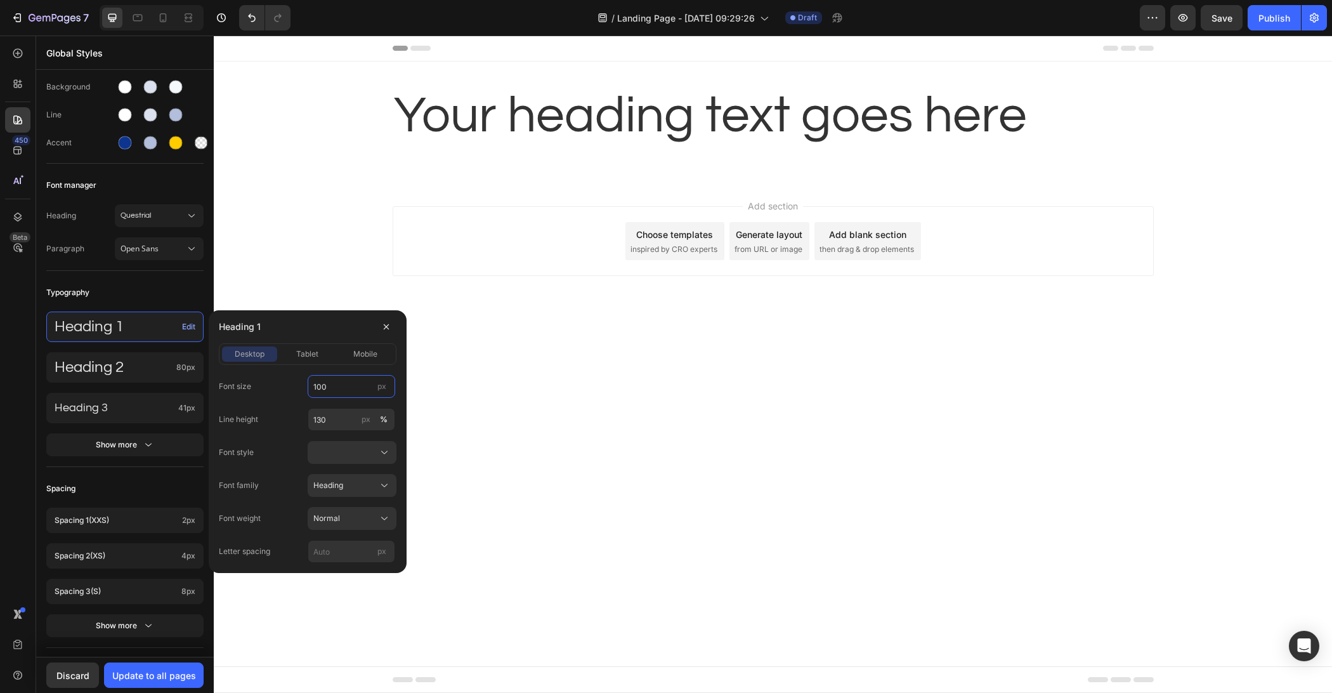
click at [319, 384] on input "100" at bounding box center [352, 386] width 88 height 23
type input "80"
click at [326, 321] on div "Heading 1" at bounding box center [308, 326] width 178 height 33
click at [142, 379] on div "Heading 2 80px" at bounding box center [124, 367] width 157 height 30
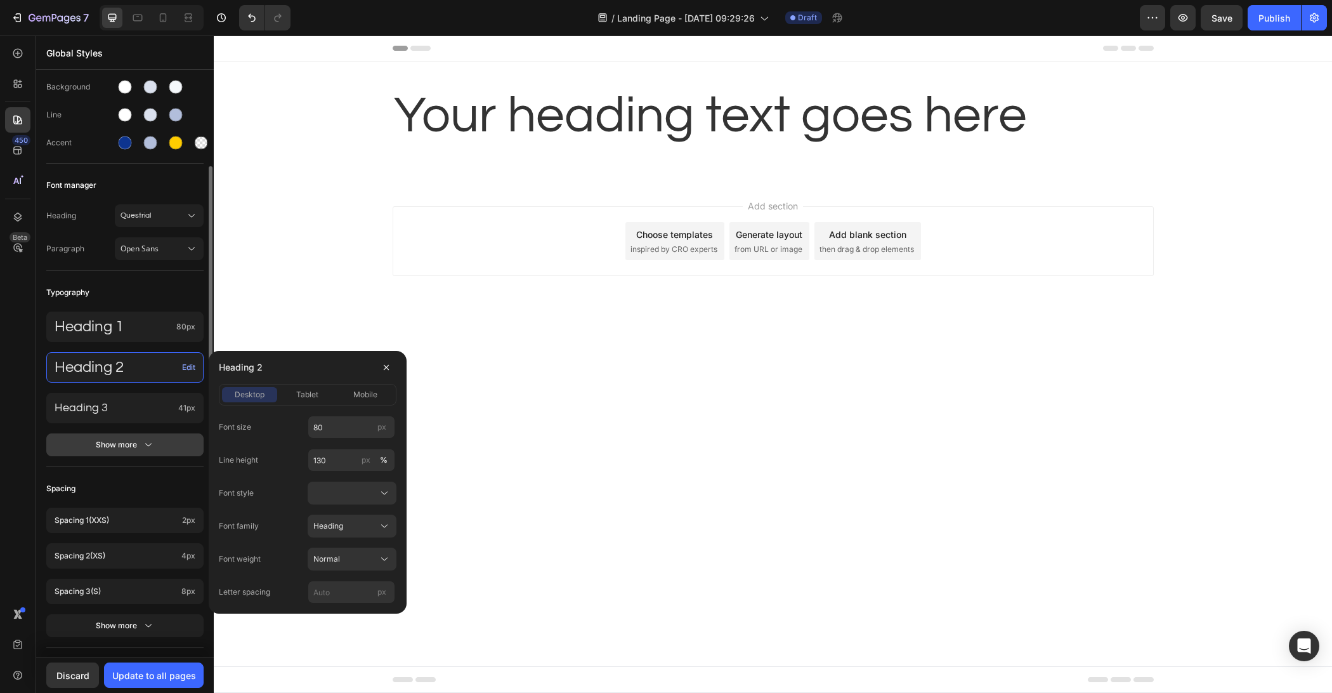
click at [122, 440] on div "Show more" at bounding box center [125, 444] width 59 height 13
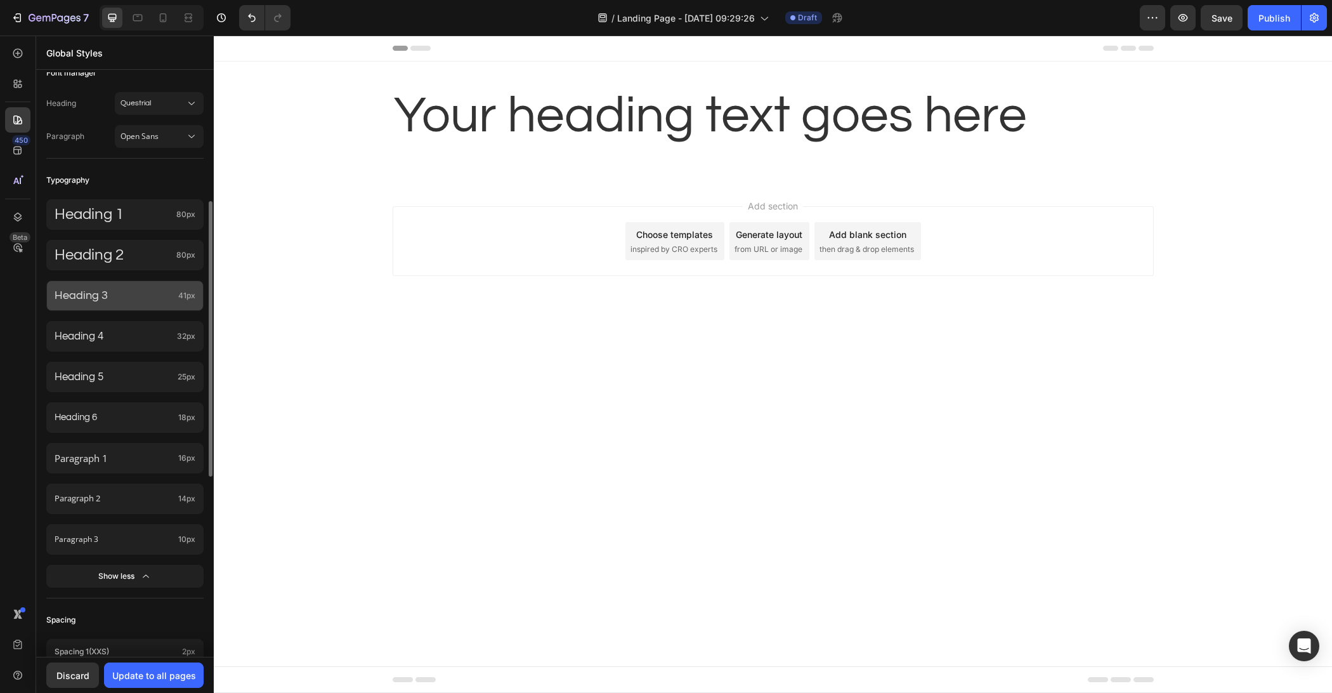
scroll to position [155, 0]
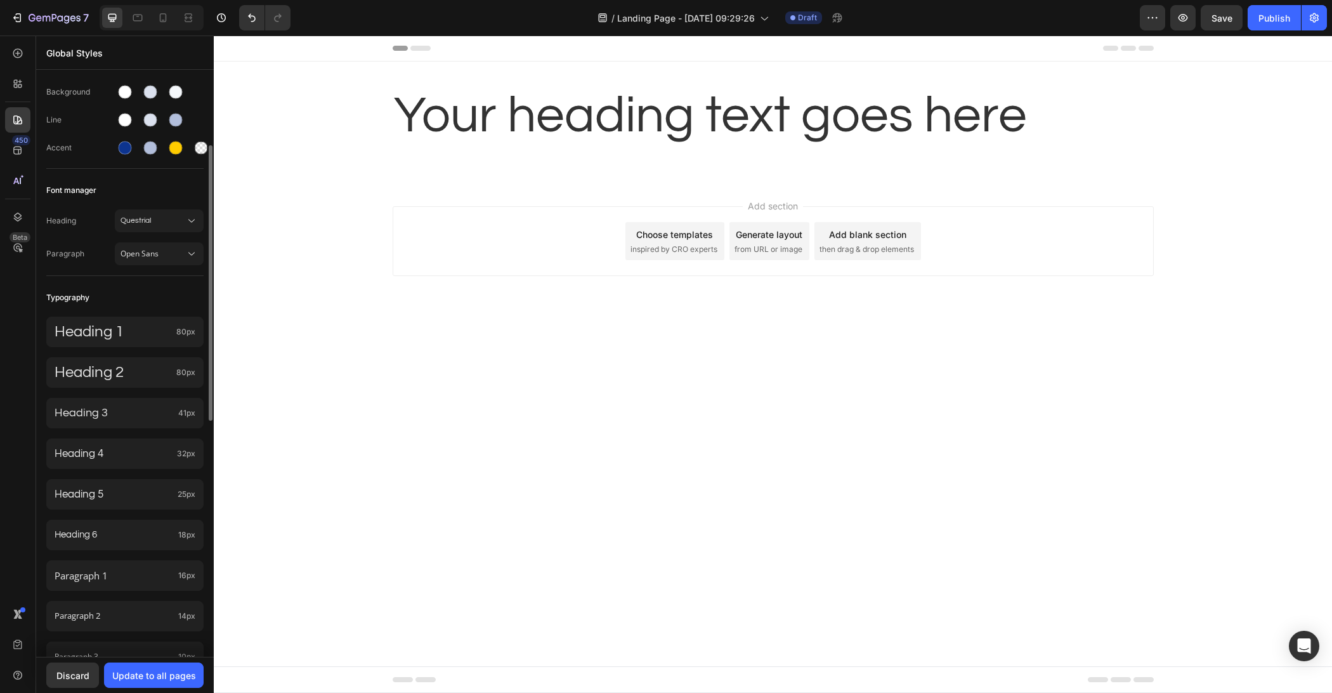
click at [143, 286] on div "Typography" at bounding box center [124, 297] width 157 height 23
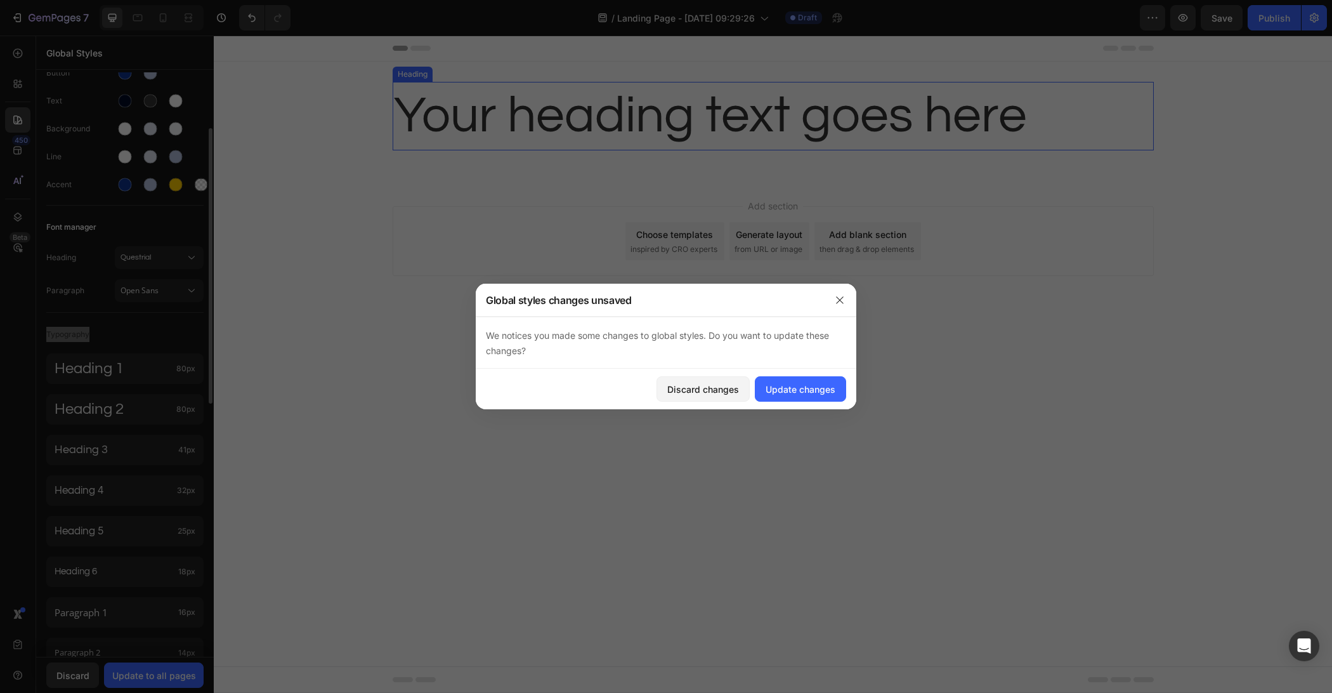
click at [644, 126] on h2 "Your heading text goes here" at bounding box center [773, 116] width 761 height 69
click at [790, 391] on div "Update changes" at bounding box center [801, 388] width 70 height 13
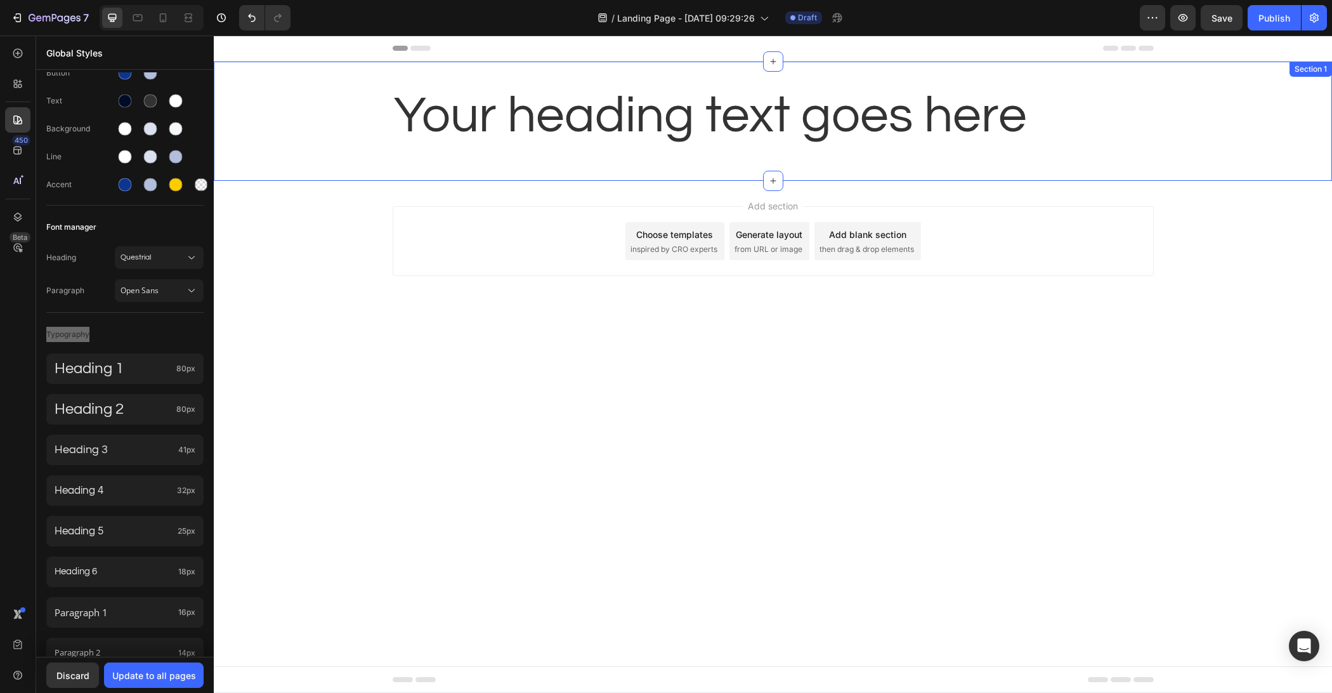
click at [789, 140] on h2 "Your heading text goes here" at bounding box center [773, 116] width 761 height 69
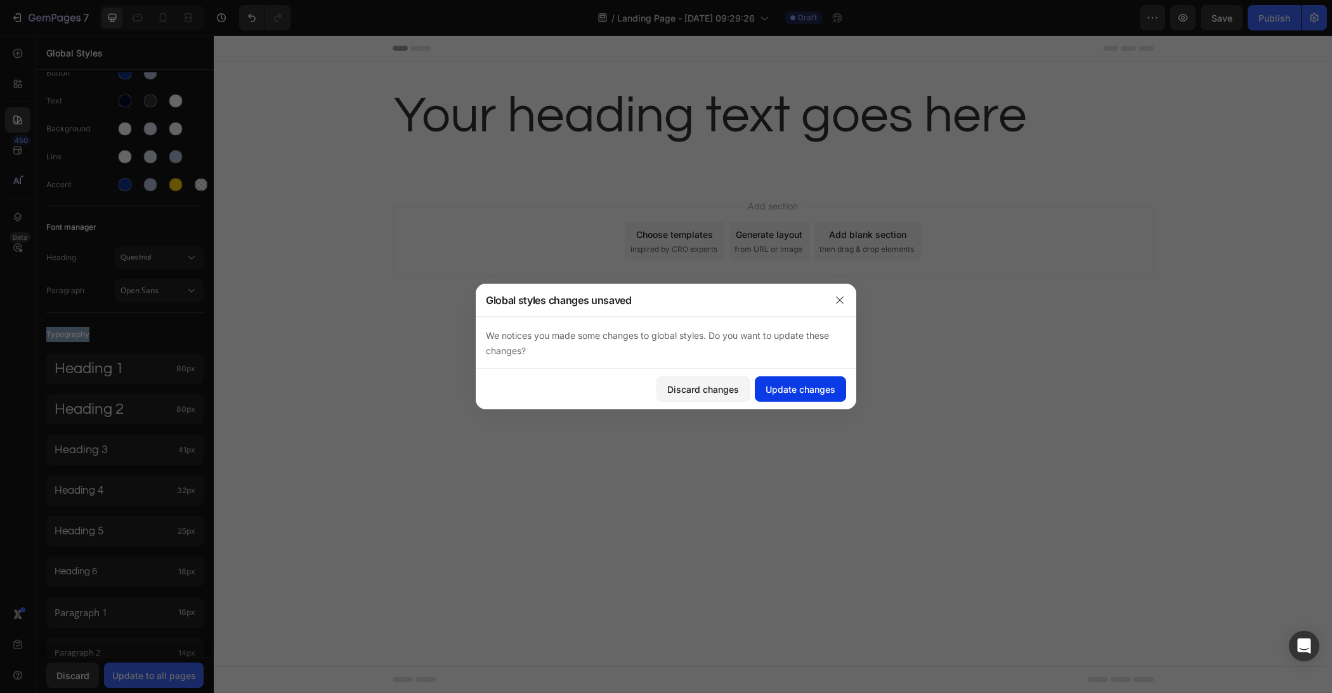
click at [820, 387] on div "Update changes" at bounding box center [801, 388] width 70 height 13
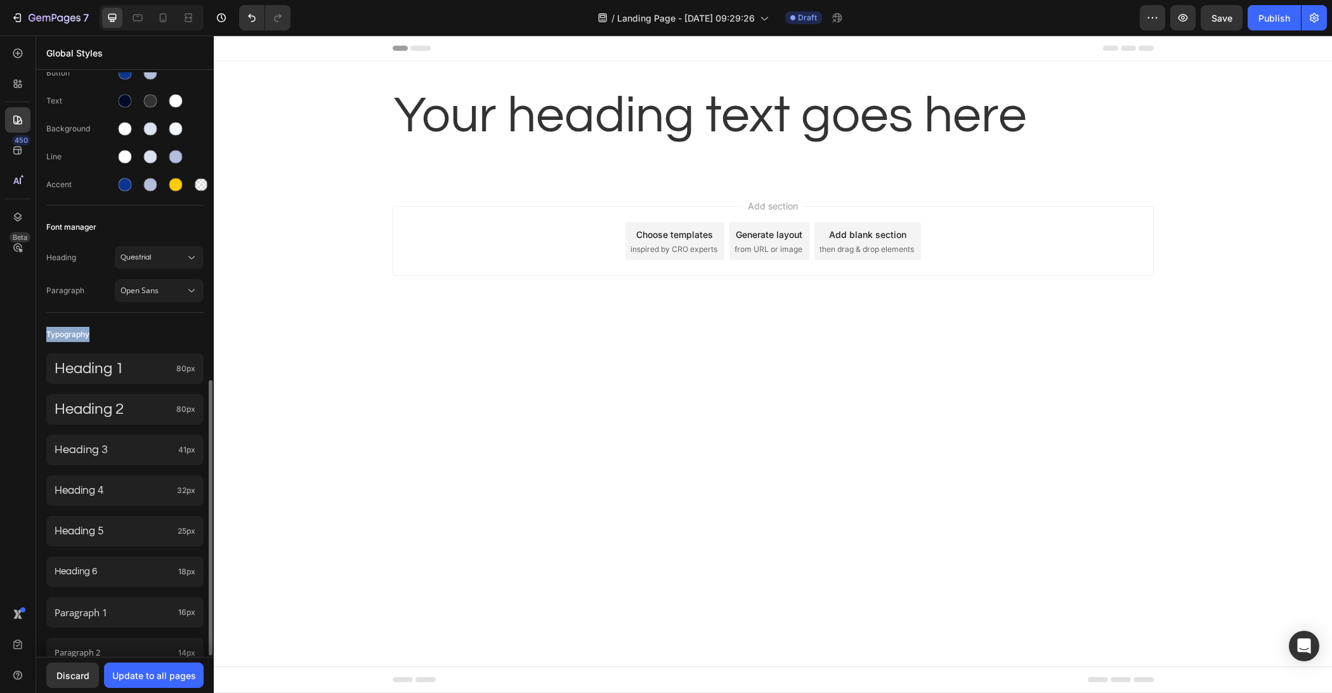
scroll to position [655, 0]
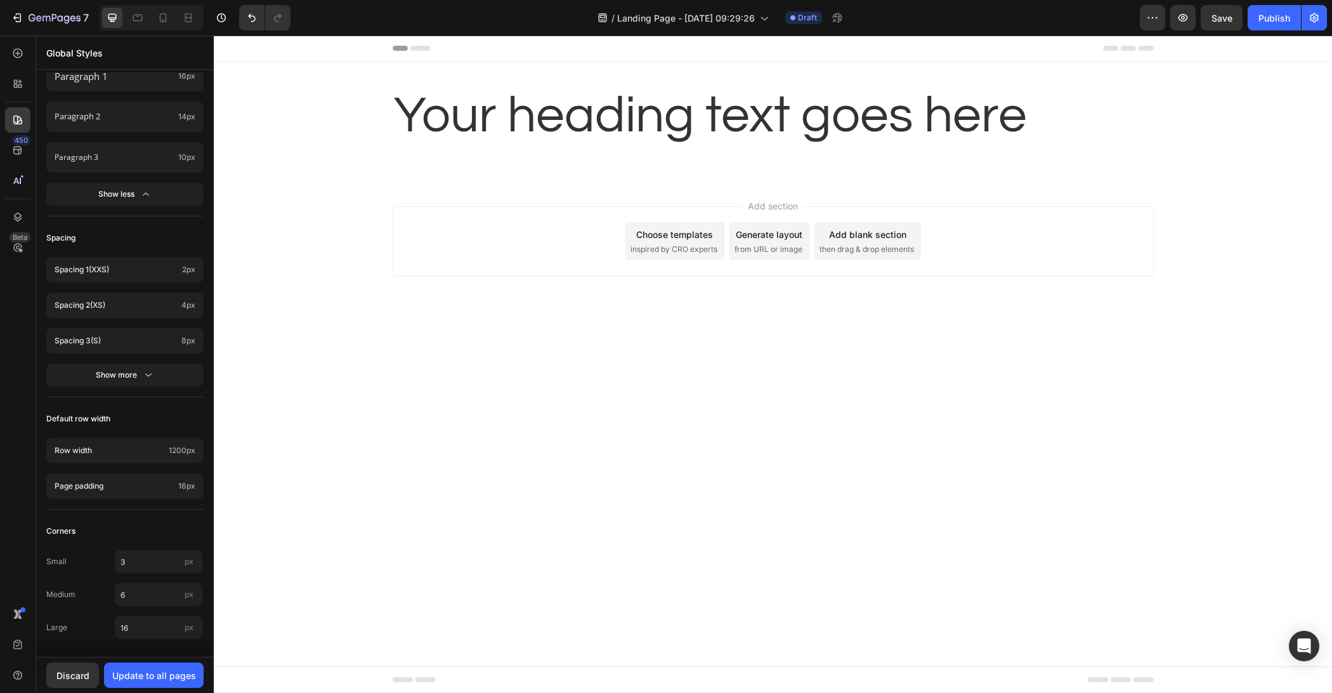
click at [440, 450] on body "Header Your heading text goes here Heading Row Section 1 Root Start with Sectio…" at bounding box center [773, 364] width 1118 height 657
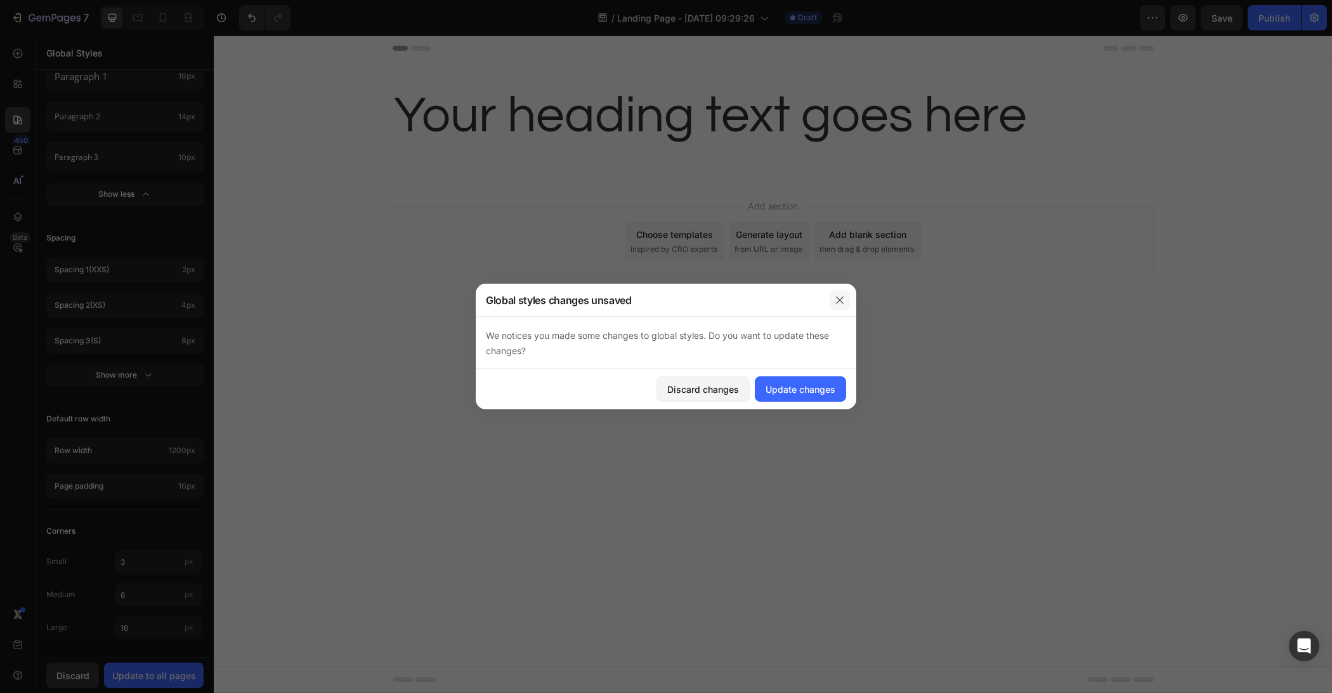
click at [840, 299] on icon "button" at bounding box center [839, 299] width 7 height 7
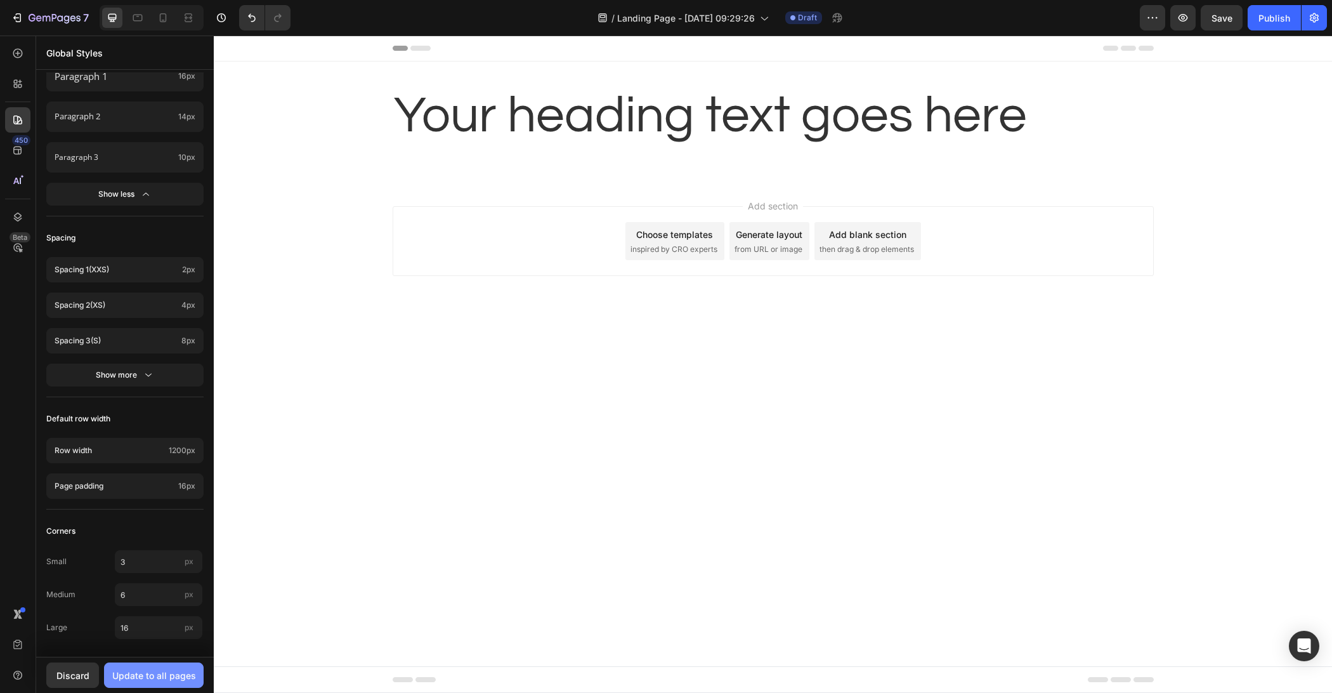
click at [133, 686] on button "Update to all pages" at bounding box center [154, 674] width 100 height 25
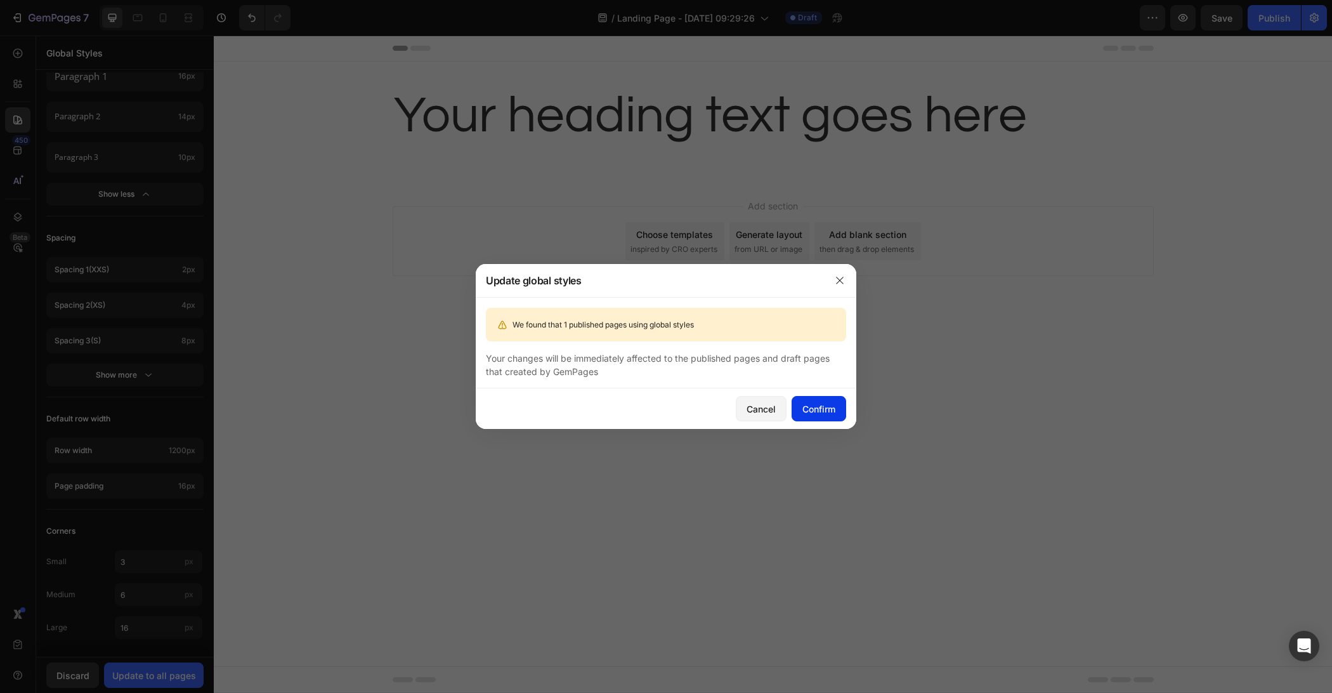
click at [811, 402] on div "Confirm" at bounding box center [818, 408] width 33 height 13
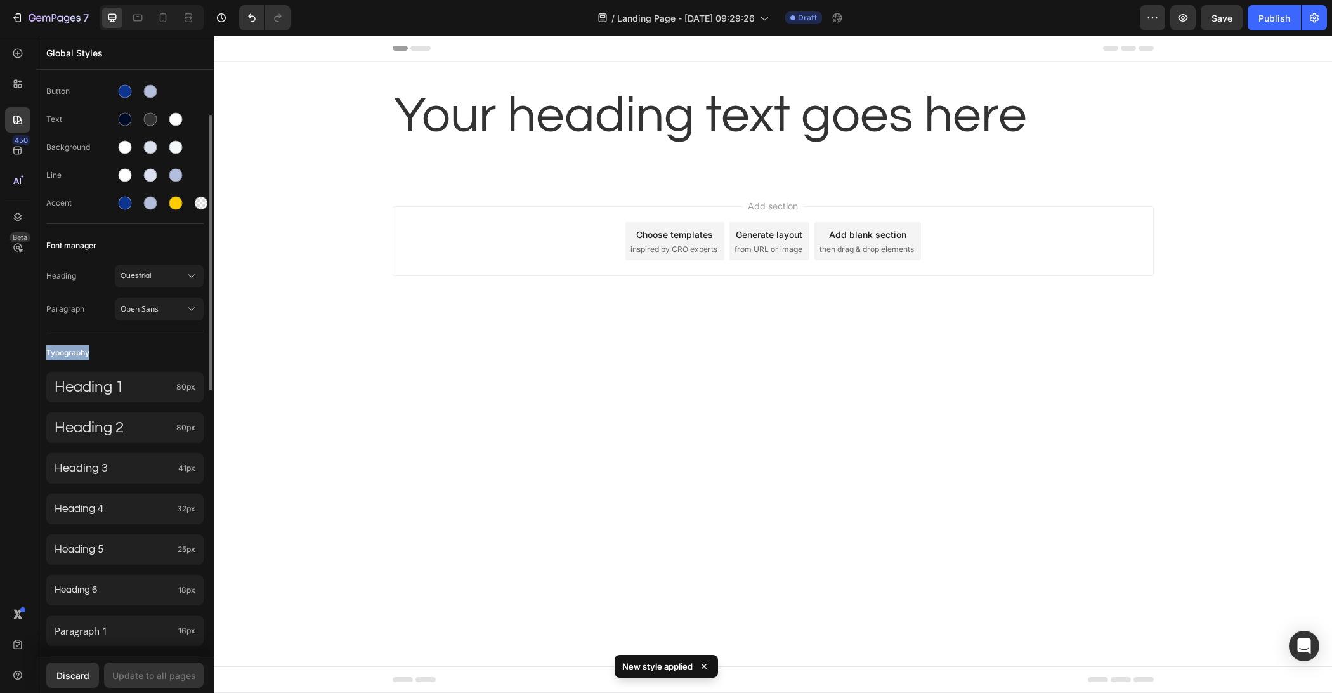
scroll to position [0, 0]
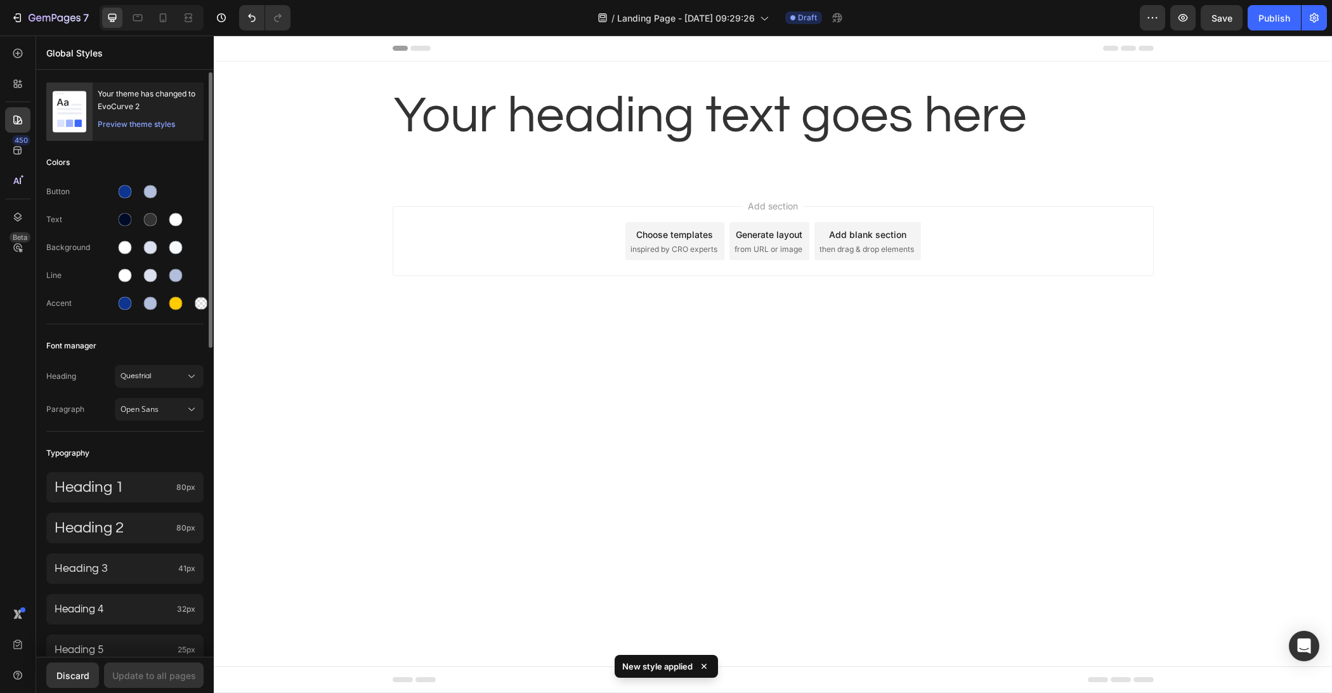
click at [101, 429] on div "Heading Questrial Paragraph Open Sans" at bounding box center [124, 394] width 157 height 74
click at [166, 405] on span "Open Sans" at bounding box center [153, 408] width 65 height 11
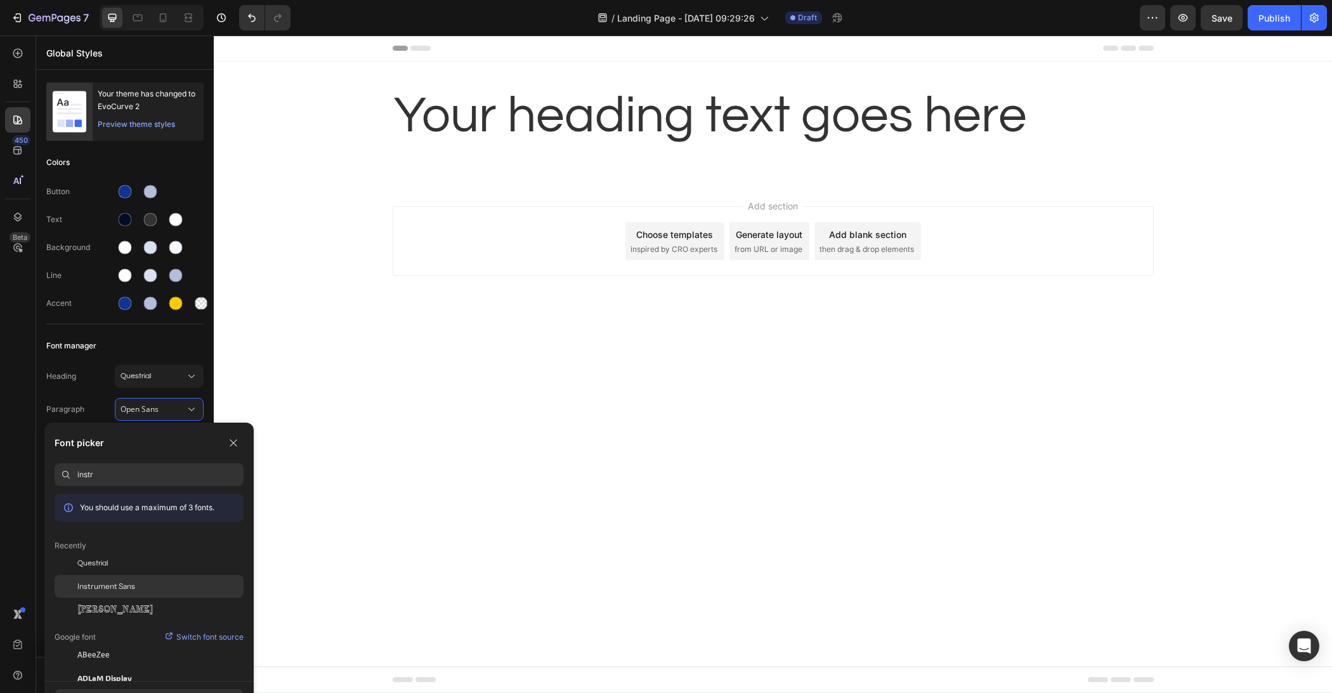
type input "instr"
click at [150, 585] on div "Instrument Sans" at bounding box center [160, 585] width 166 height 11
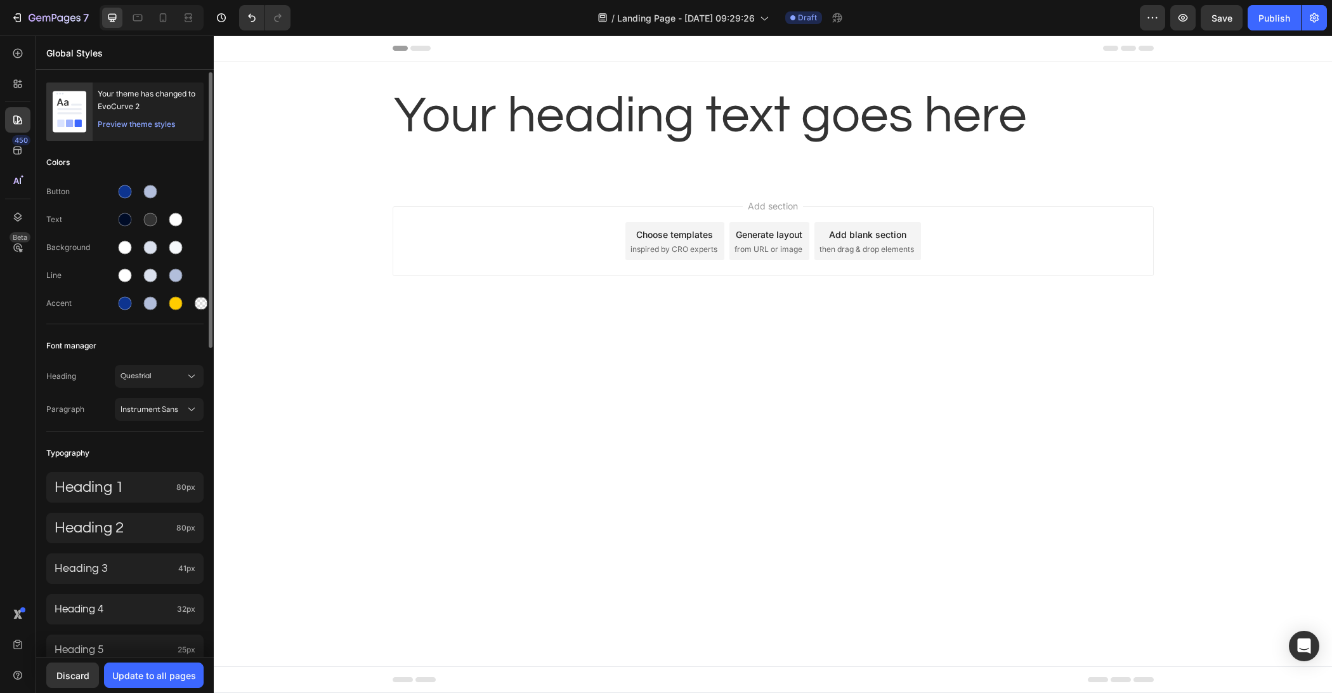
click at [158, 458] on div "Typography" at bounding box center [124, 452] width 157 height 23
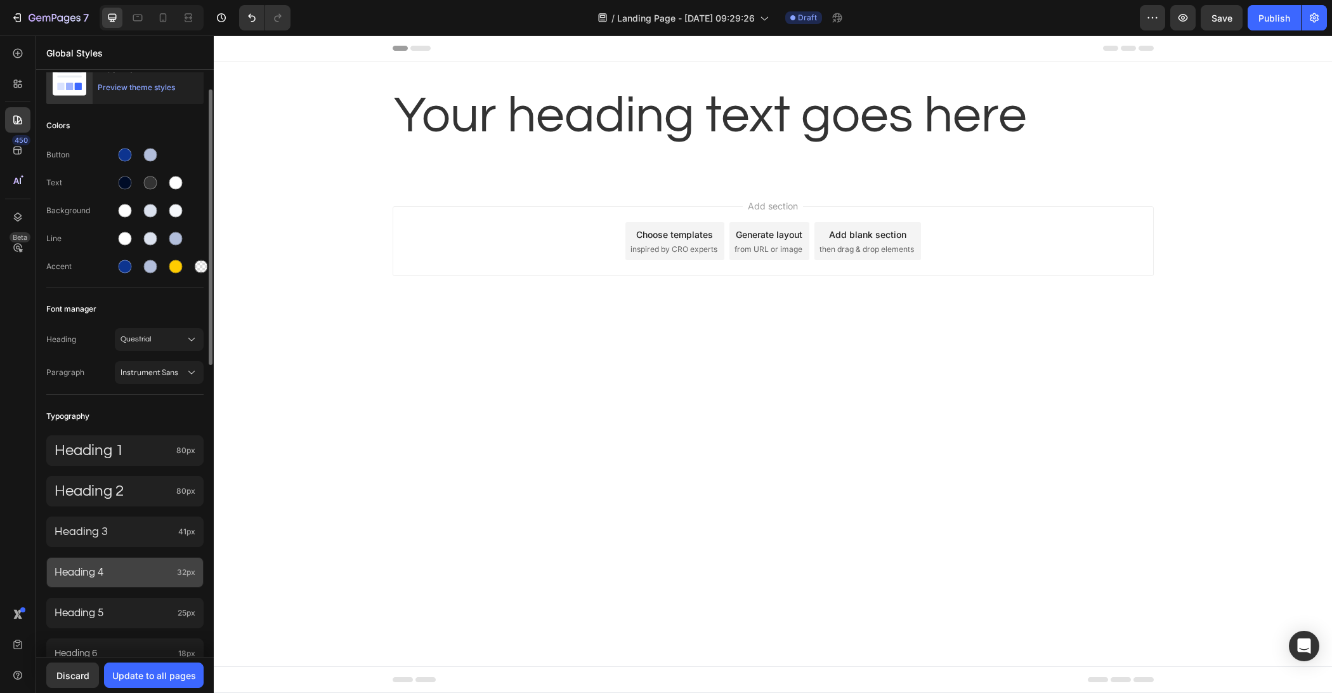
scroll to position [296, 0]
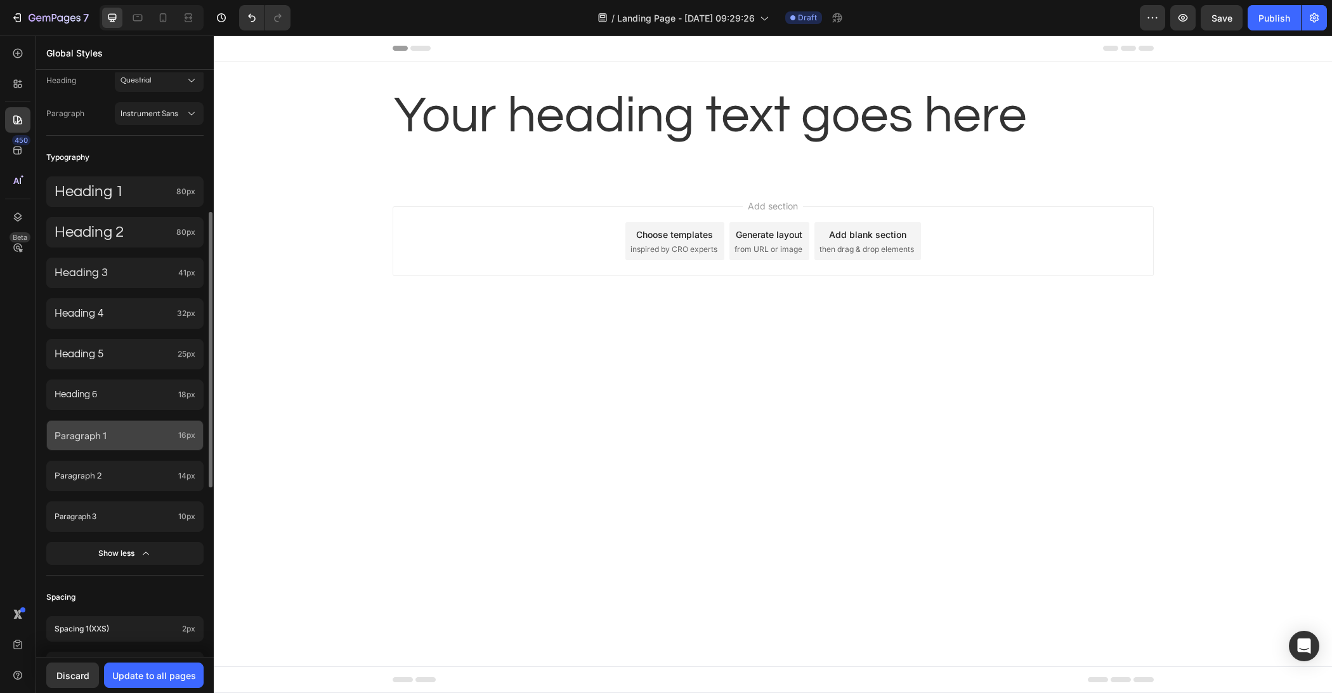
click at [164, 442] on div "Paragraph 1 16px" at bounding box center [124, 435] width 157 height 30
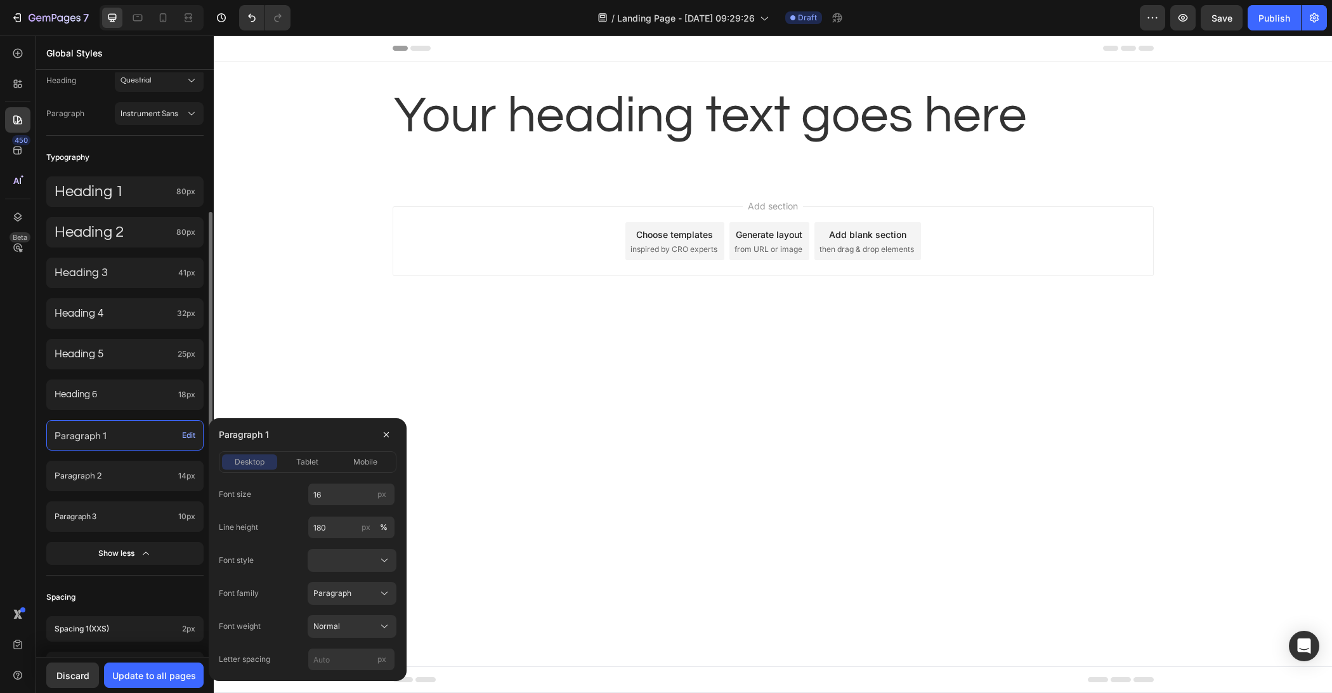
click at [172, 151] on div "Typography" at bounding box center [124, 157] width 157 height 23
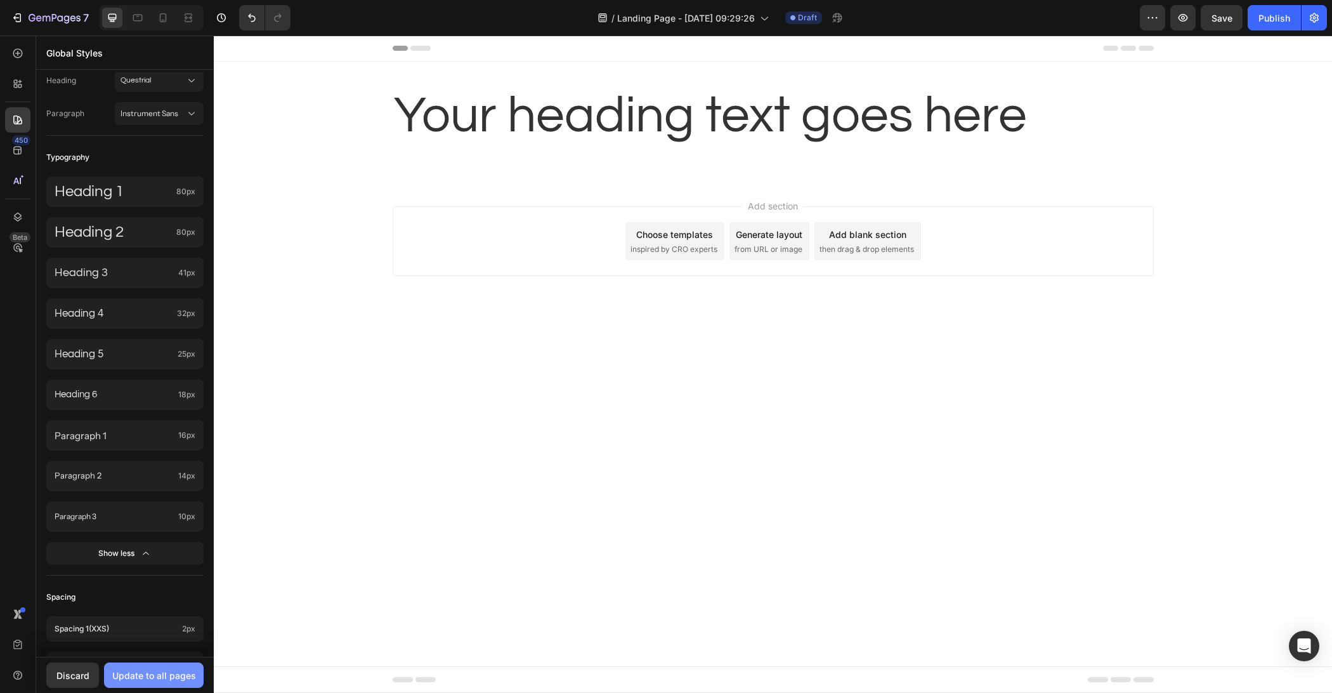
click at [159, 673] on div "Update to all pages" at bounding box center [154, 675] width 84 height 13
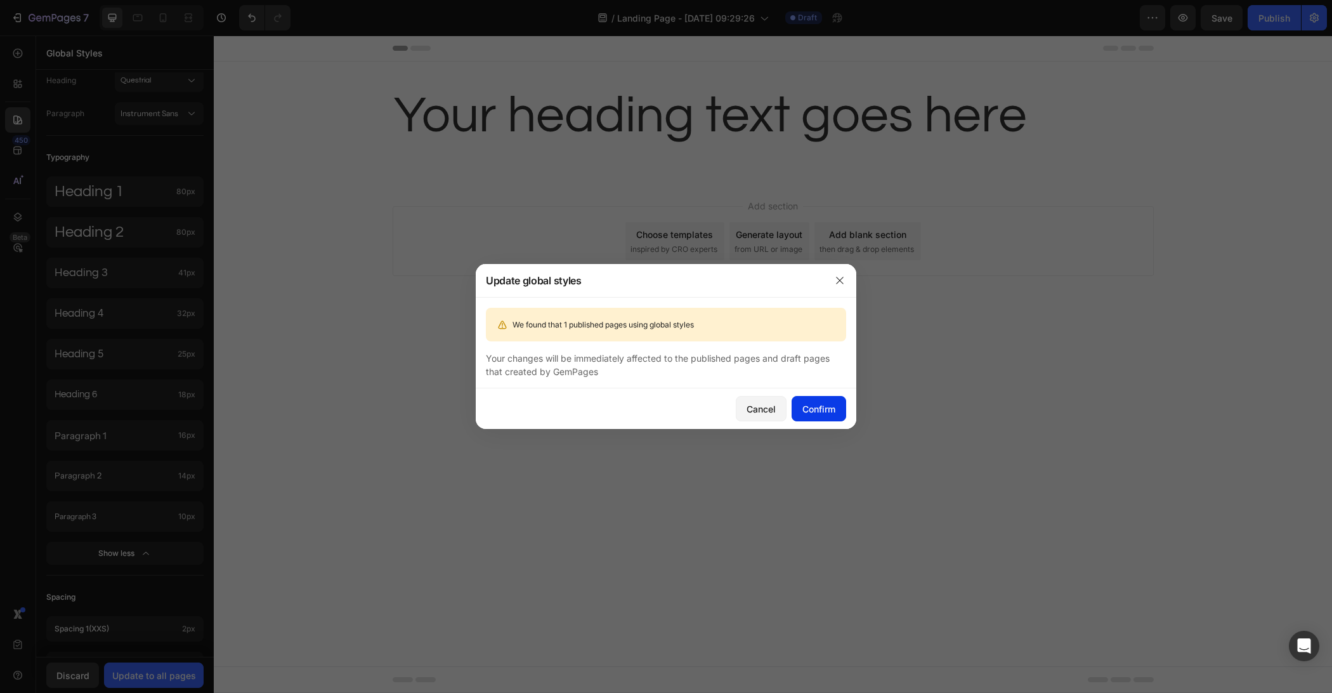
click at [811, 405] on div "Confirm" at bounding box center [818, 408] width 33 height 13
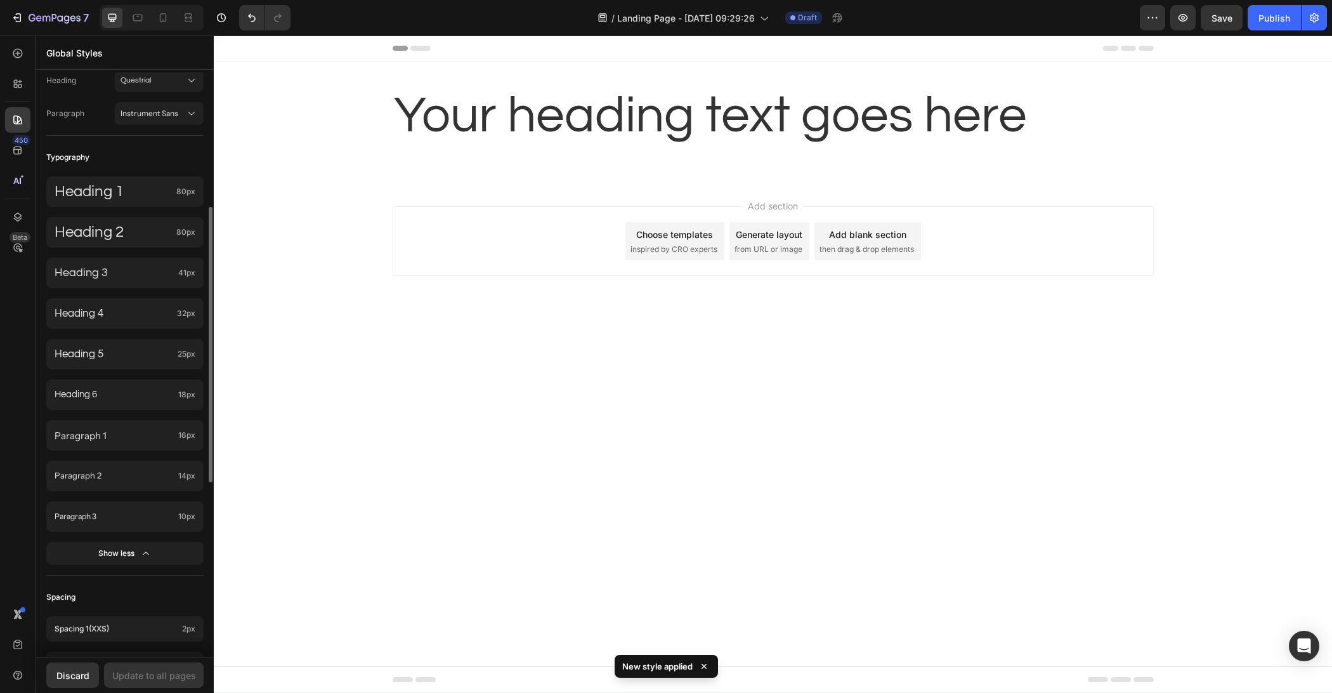
scroll to position [0, 0]
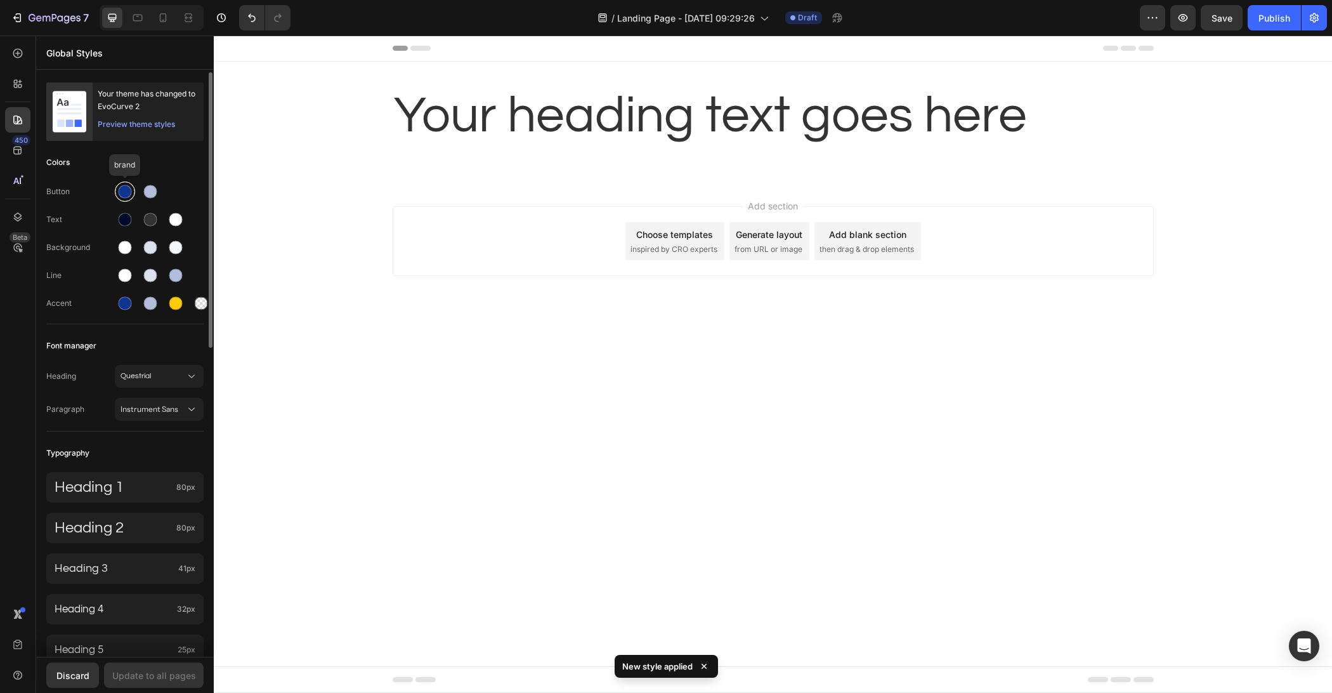
click at [128, 195] on div at bounding box center [125, 191] width 13 height 13
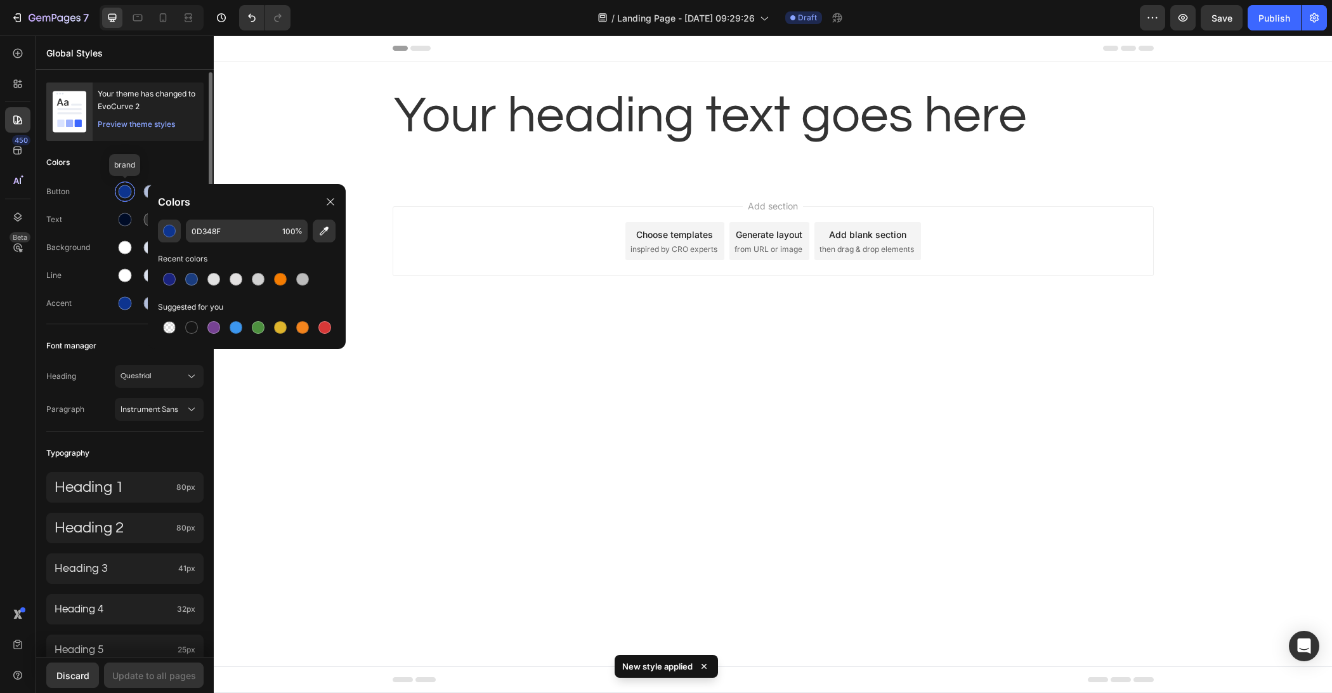
click at [128, 194] on div at bounding box center [125, 191] width 13 height 13
click at [181, 156] on div "Colors" at bounding box center [124, 162] width 157 height 23
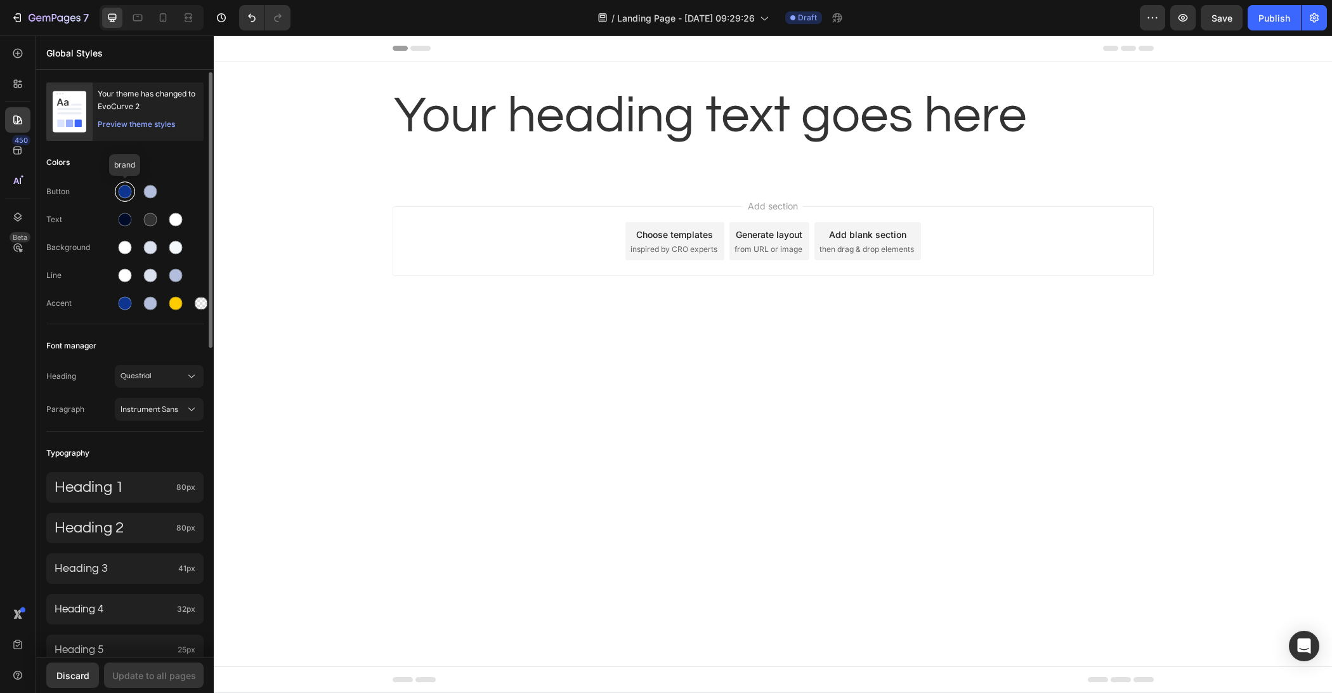
click at [122, 190] on div at bounding box center [125, 191] width 13 height 13
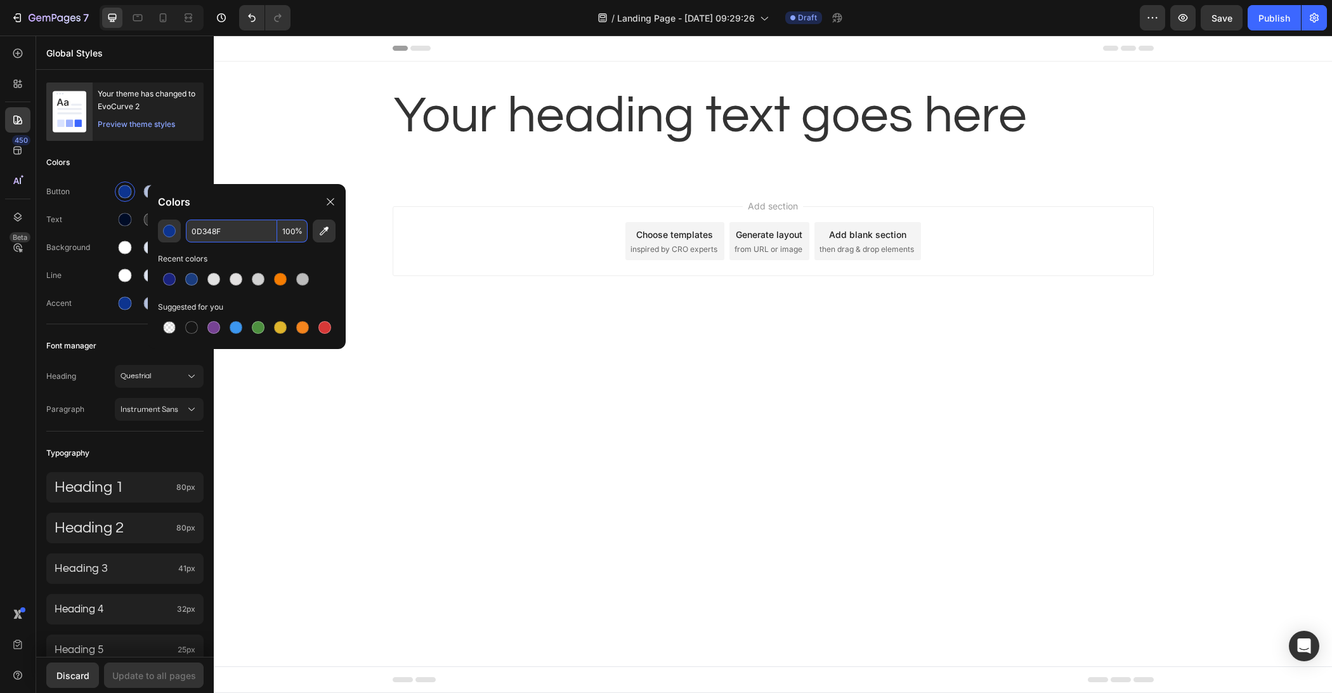
click at [219, 223] on input "0D348F" at bounding box center [231, 230] width 91 height 23
paste input "332A21"
click at [238, 247] on div "332A21 100 % Recent colors Suggested for you" at bounding box center [247, 278] width 198 height 119
click at [241, 214] on div "Colors" at bounding box center [247, 202] width 198 height 36
click at [228, 232] on input "332A21" at bounding box center [231, 230] width 91 height 23
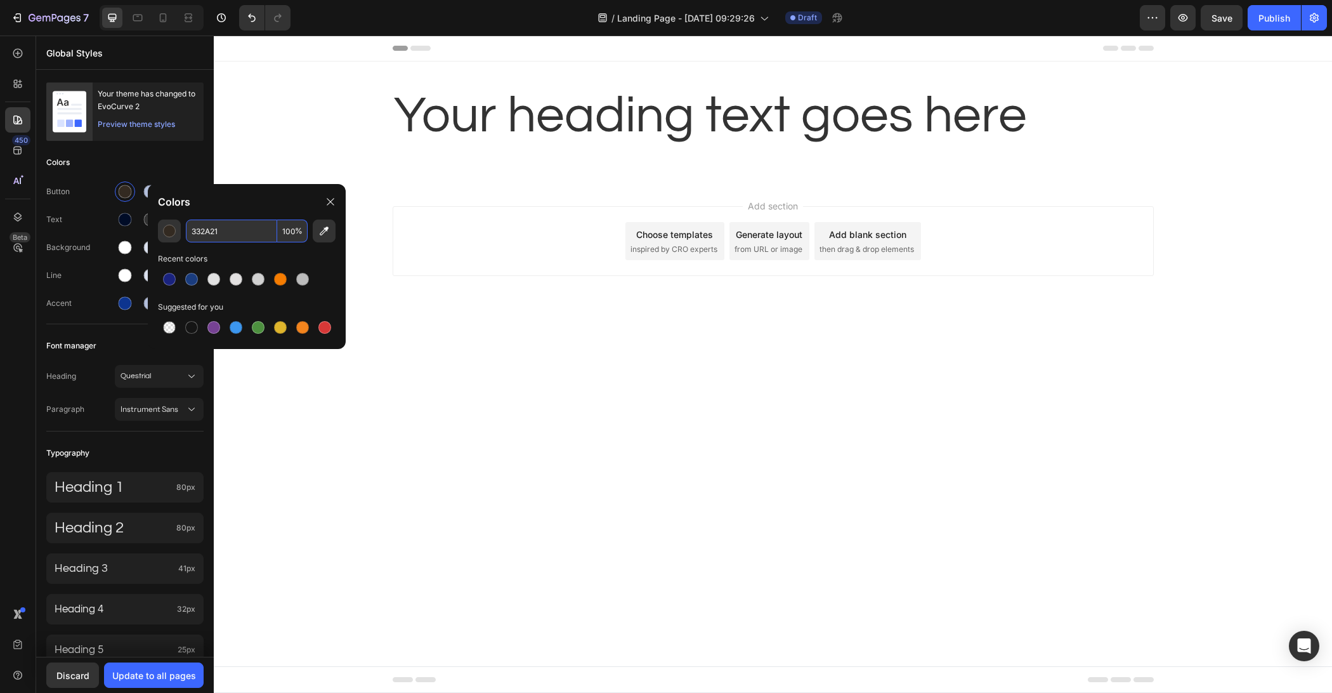
click at [228, 231] on input "332A21" at bounding box center [231, 230] width 91 height 23
paste input "3237"
type input "333237"
click at [257, 211] on div "Colors" at bounding box center [247, 202] width 198 height 36
click at [336, 195] on div at bounding box center [330, 202] width 20 height 20
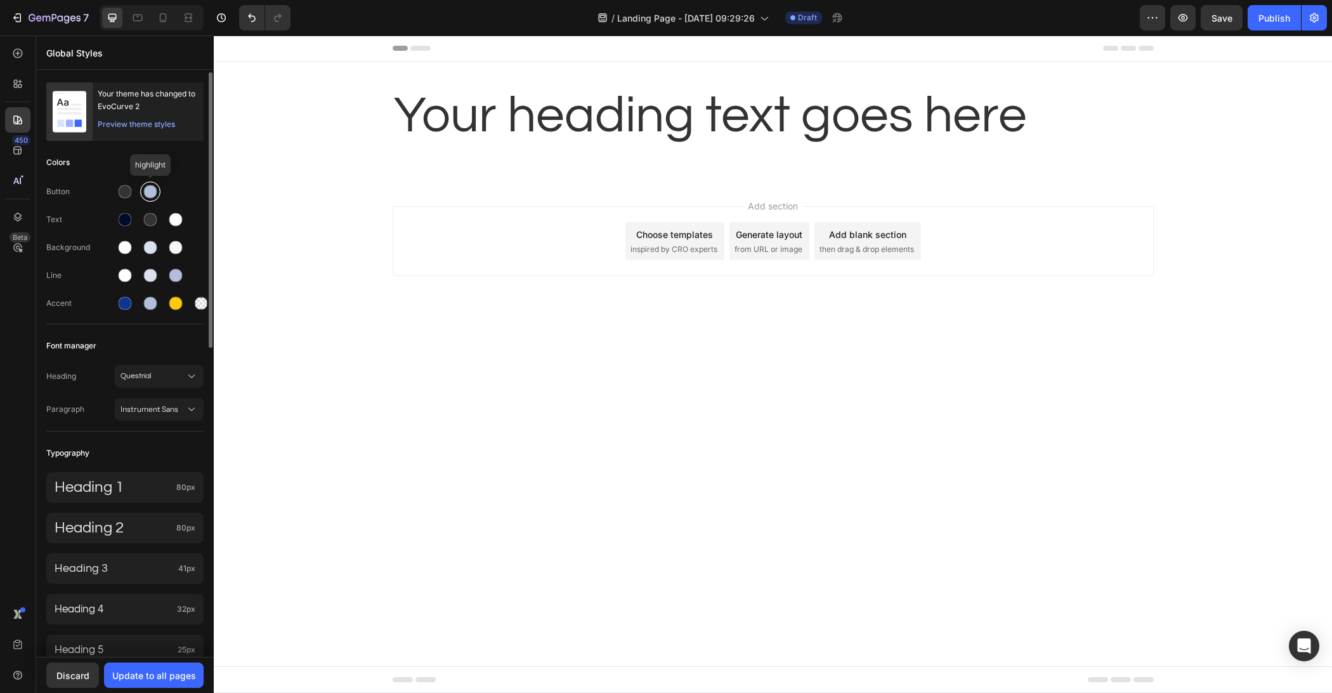
click at [145, 190] on div at bounding box center [150, 191] width 13 height 13
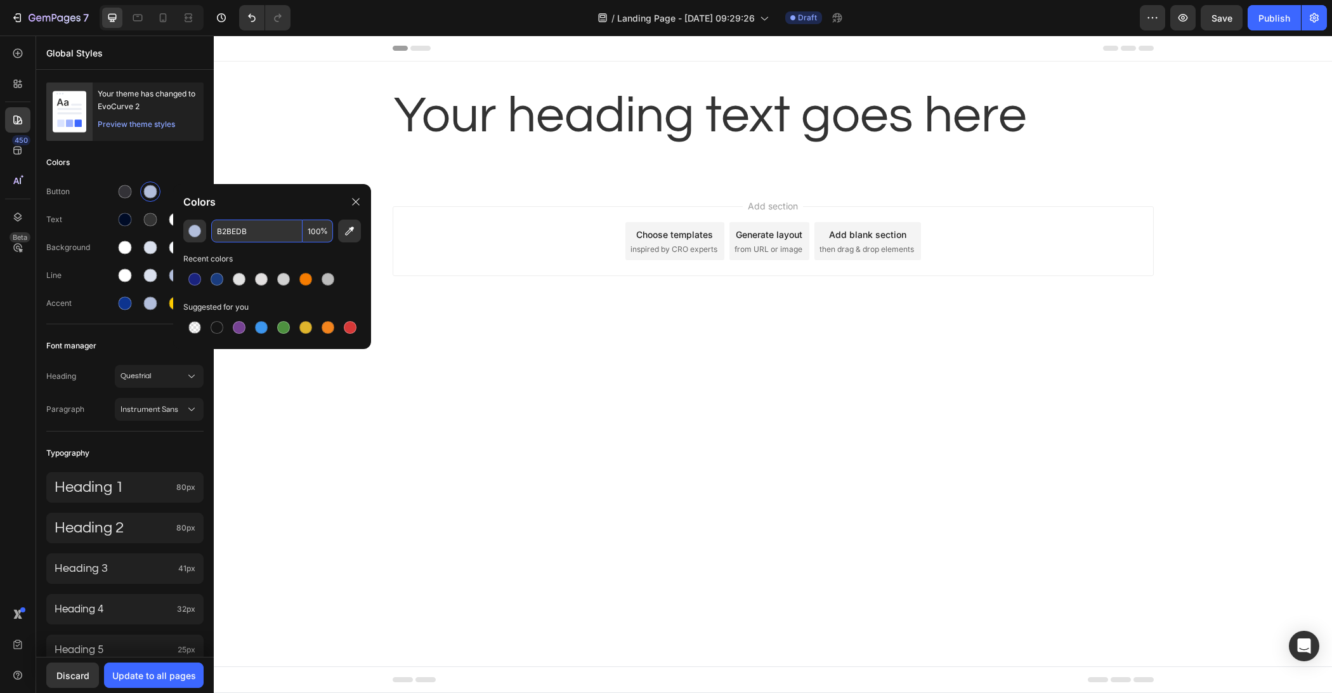
click at [234, 228] on input "B2BEDB" at bounding box center [256, 230] width 91 height 23
paste input "CCC9C1"
type input "CCC9C1"
click at [271, 192] on div "Colors" at bounding box center [272, 202] width 198 height 36
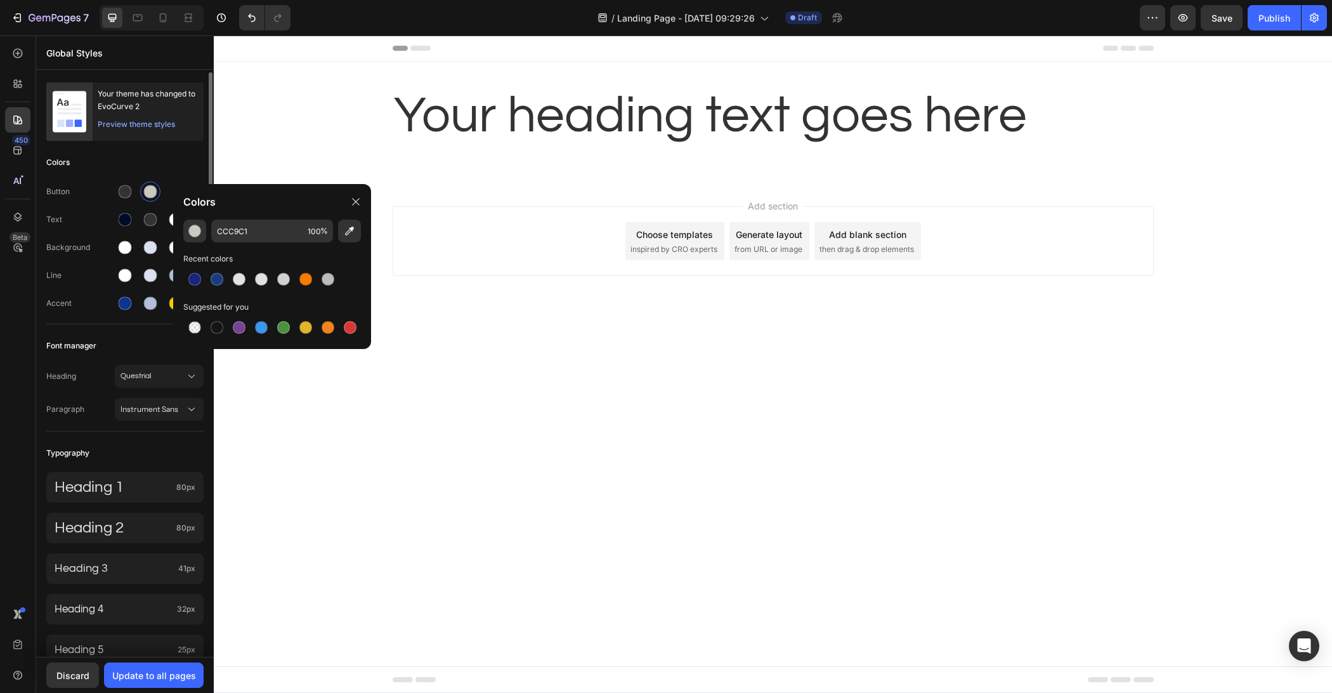
click at [153, 171] on div "Colors" at bounding box center [124, 162] width 157 height 23
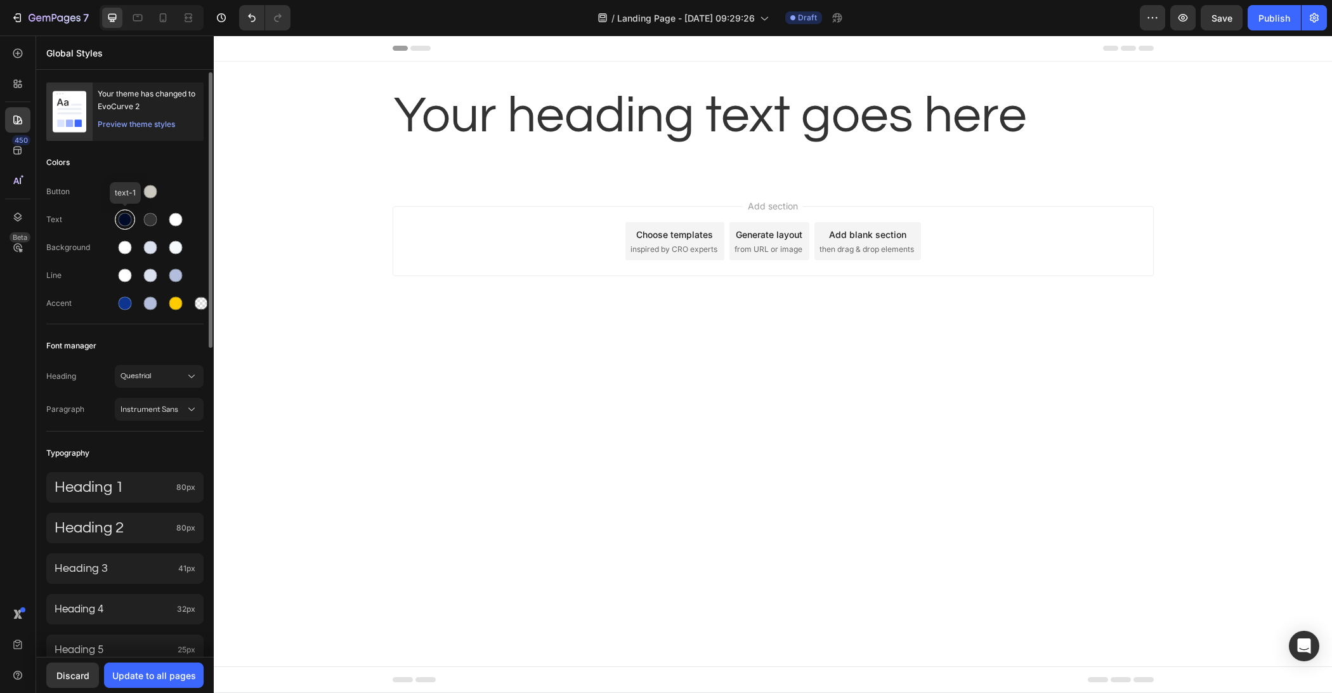
click at [122, 218] on div at bounding box center [125, 219] width 13 height 13
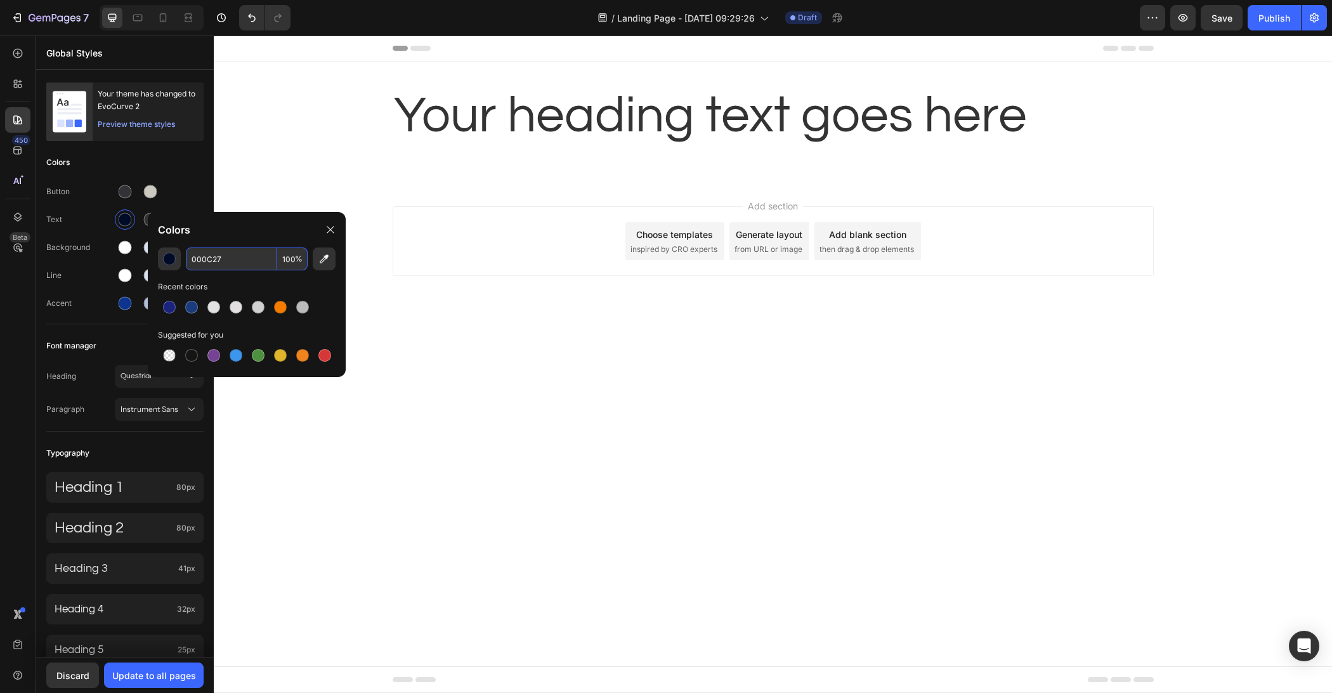
click at [222, 264] on input "000C27" at bounding box center [231, 258] width 91 height 23
paste input "33323"
type input "333237"
click at [241, 228] on div "Colors" at bounding box center [247, 230] width 198 height 36
click at [200, 162] on div "Colors" at bounding box center [124, 162] width 157 height 23
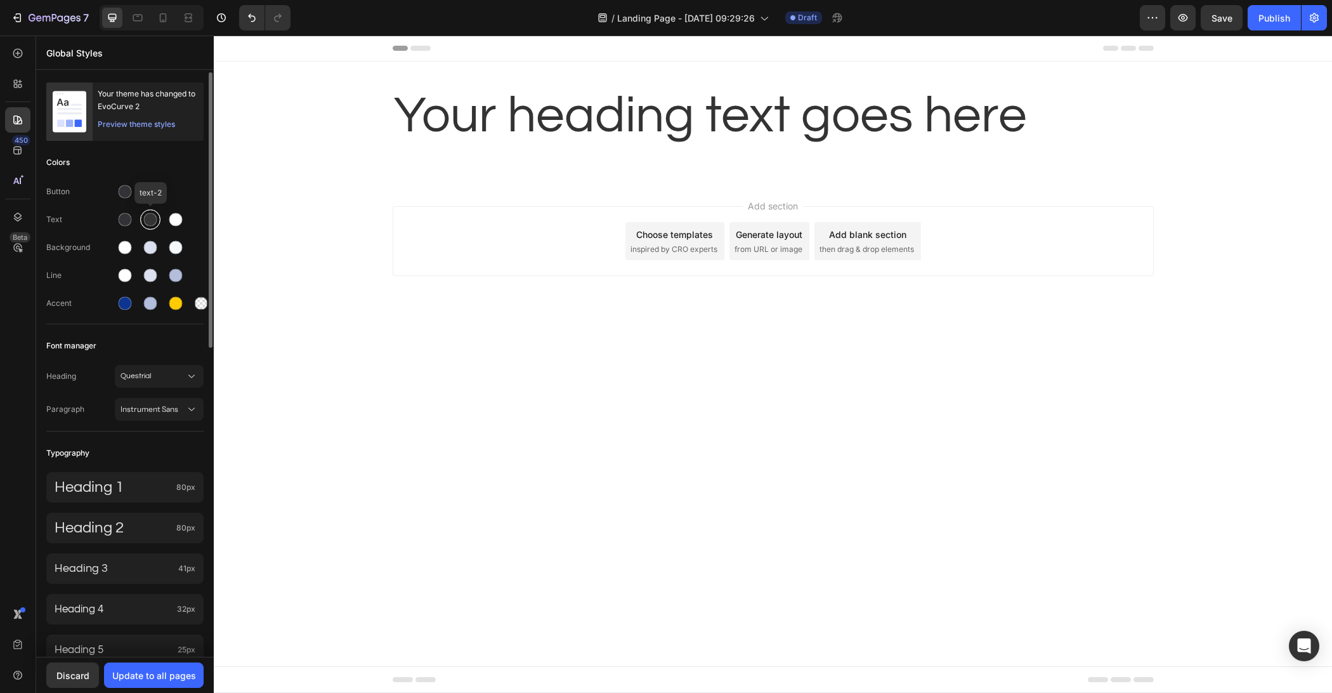
click at [148, 219] on div at bounding box center [150, 219] width 13 height 13
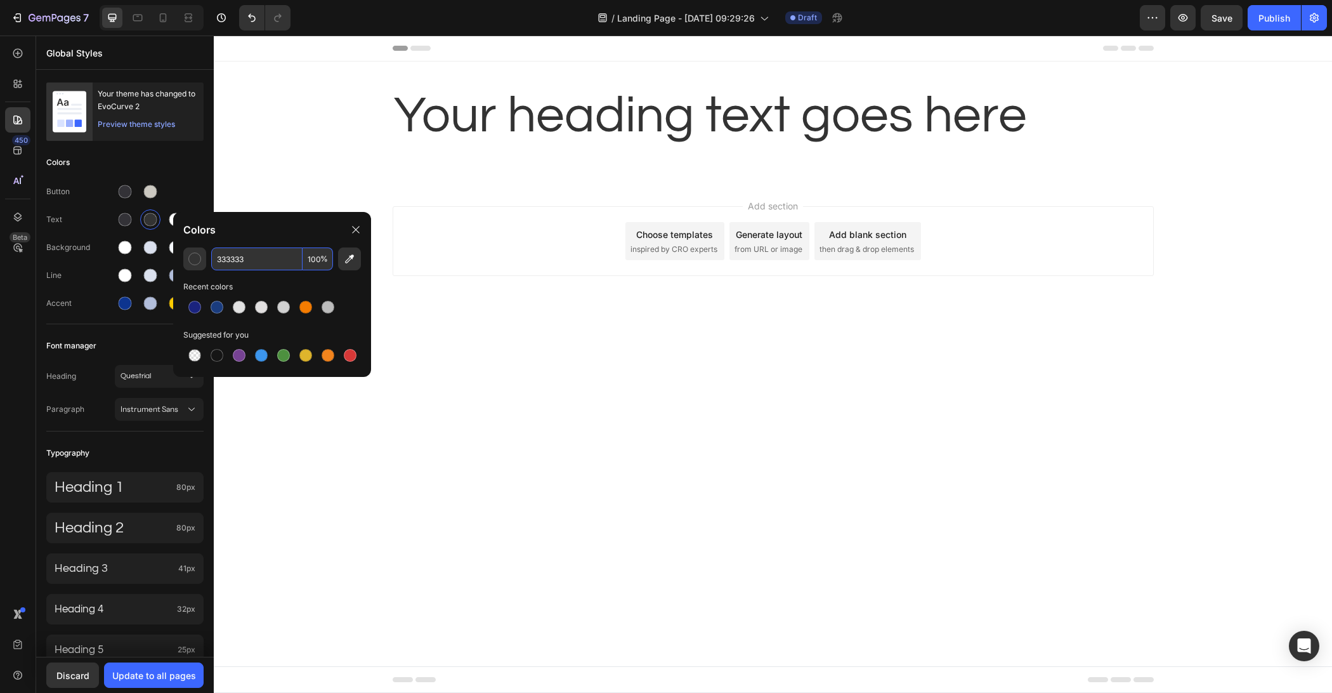
click at [245, 262] on input "333333" at bounding box center [256, 258] width 91 height 23
paste input "237"
type input "333237"
click at [317, 255] on input "100" at bounding box center [318, 258] width 30 height 23
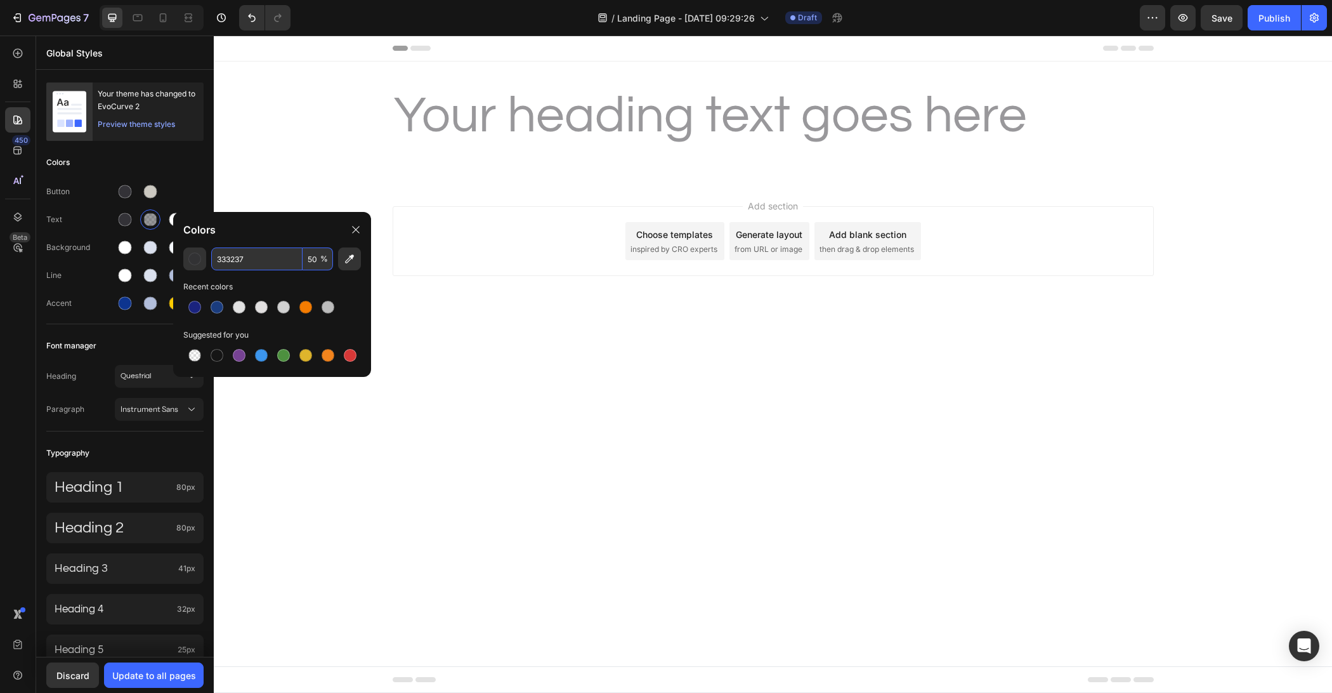
type input "50"
click at [261, 227] on div "Colors" at bounding box center [272, 230] width 198 height 36
click at [367, 226] on div "Colors" at bounding box center [272, 230] width 198 height 36
click at [362, 232] on div at bounding box center [356, 229] width 20 height 20
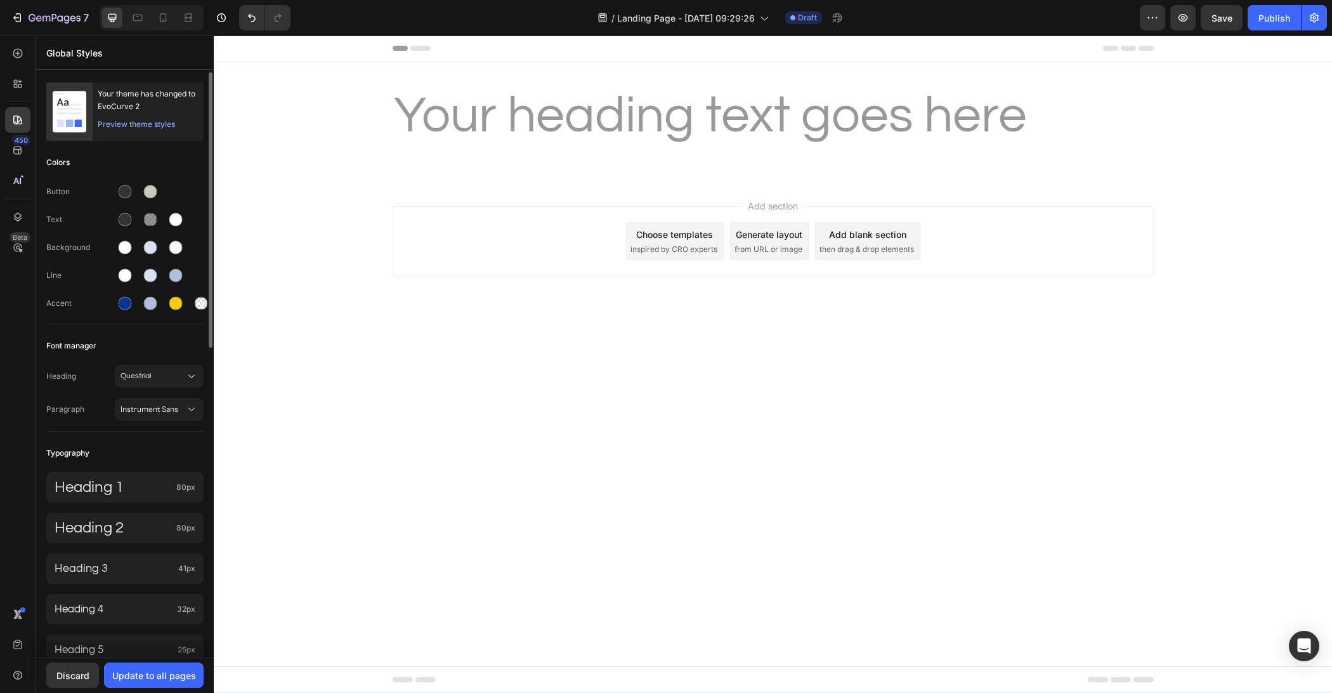
click at [182, 188] on div "Button" at bounding box center [124, 191] width 157 height 20
click at [176, 226] on div at bounding box center [175, 219] width 15 height 15
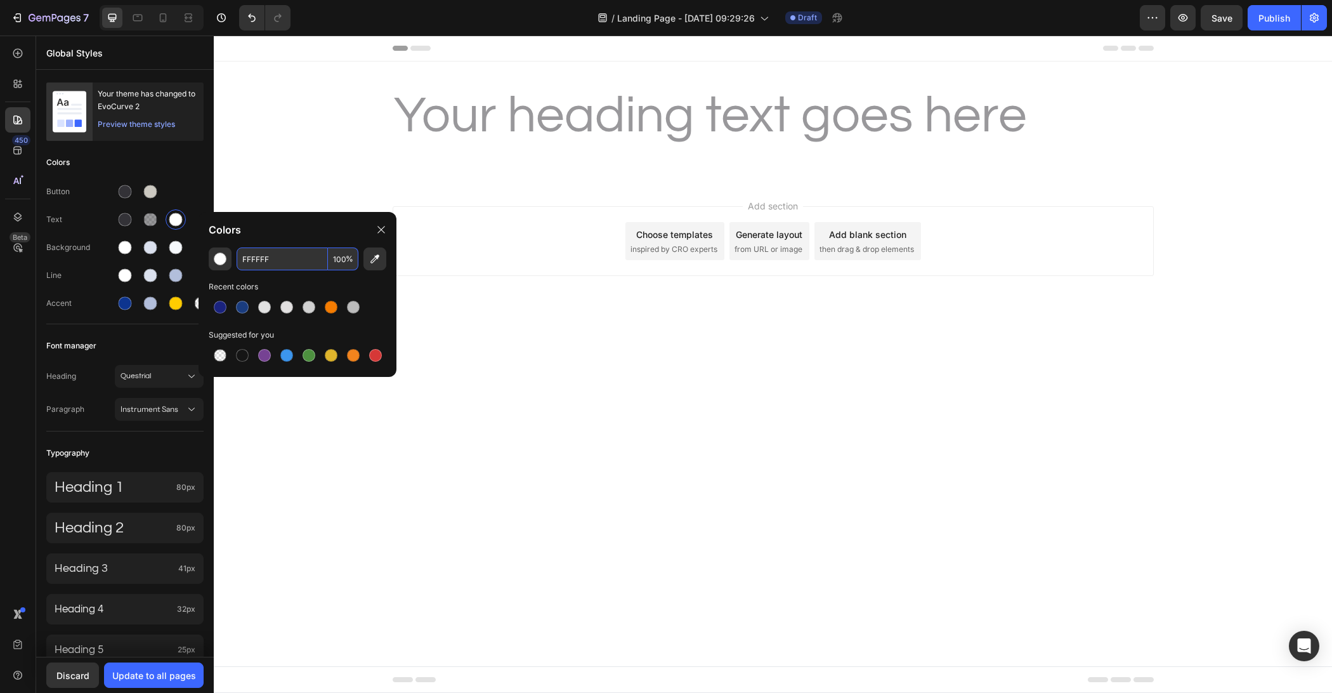
click at [284, 262] on input "FFFFFF" at bounding box center [282, 258] width 91 height 23
click at [290, 259] on input "30" at bounding box center [282, 258] width 91 height 23
paste input "33237"
type input "333237"
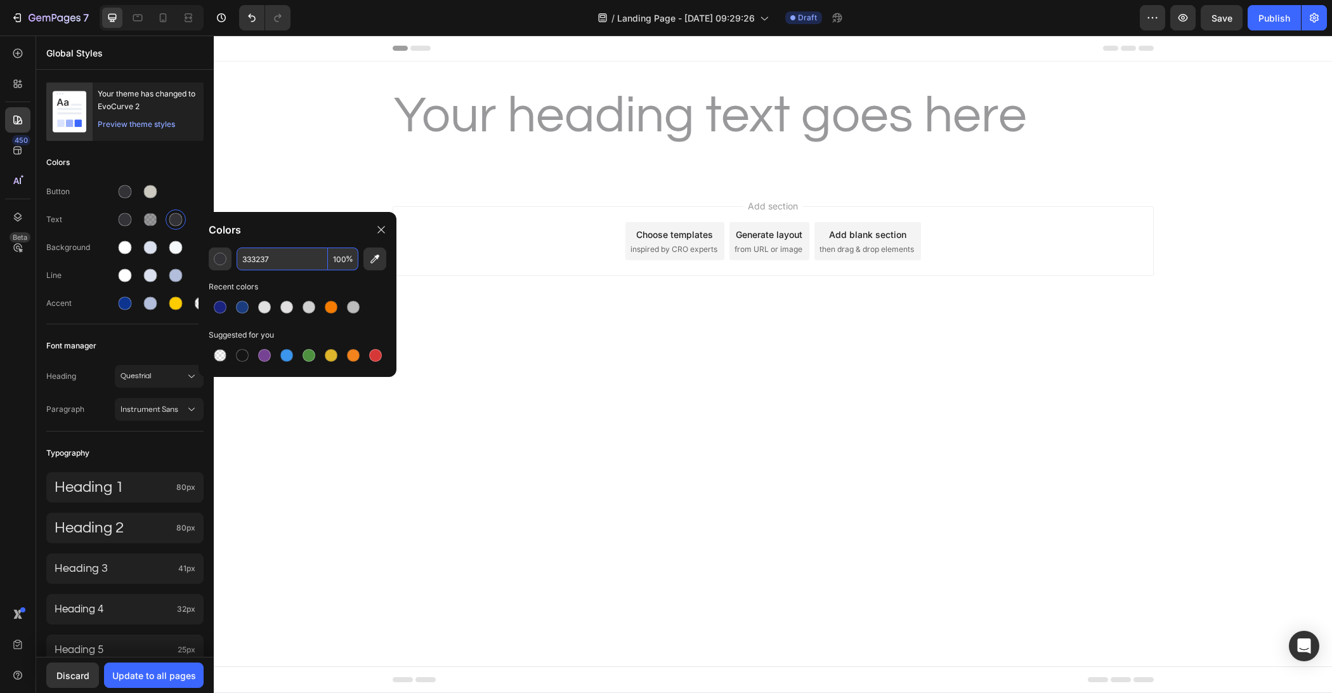
click at [334, 261] on input "100" at bounding box center [343, 258] width 30 height 23
type input "30"
drag, startPoint x: 306, startPoint y: 228, endPoint x: 356, endPoint y: 229, distance: 50.7
click at [306, 228] on div "Colors" at bounding box center [298, 230] width 198 height 36
drag, startPoint x: 386, startPoint y: 227, endPoint x: 173, endPoint y: 192, distance: 216.7
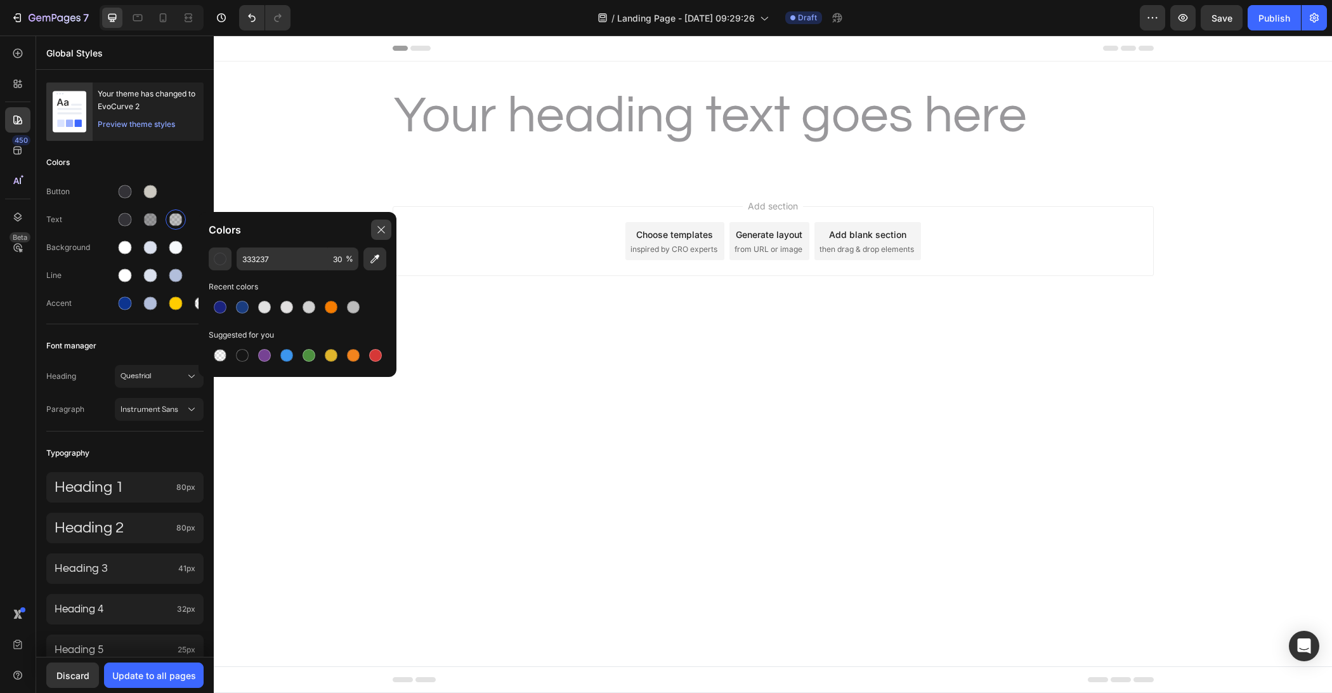
click at [386, 227] on div at bounding box center [381, 229] width 20 height 20
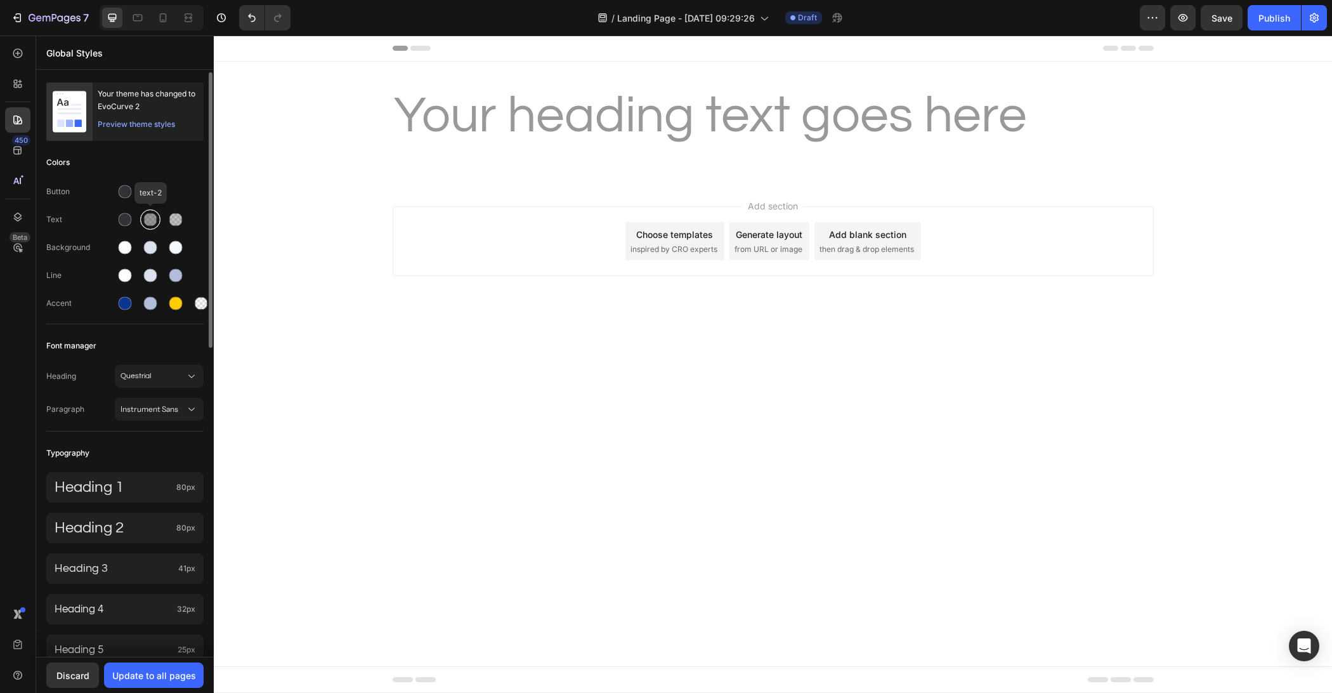
click at [150, 218] on div at bounding box center [150, 219] width 13 height 13
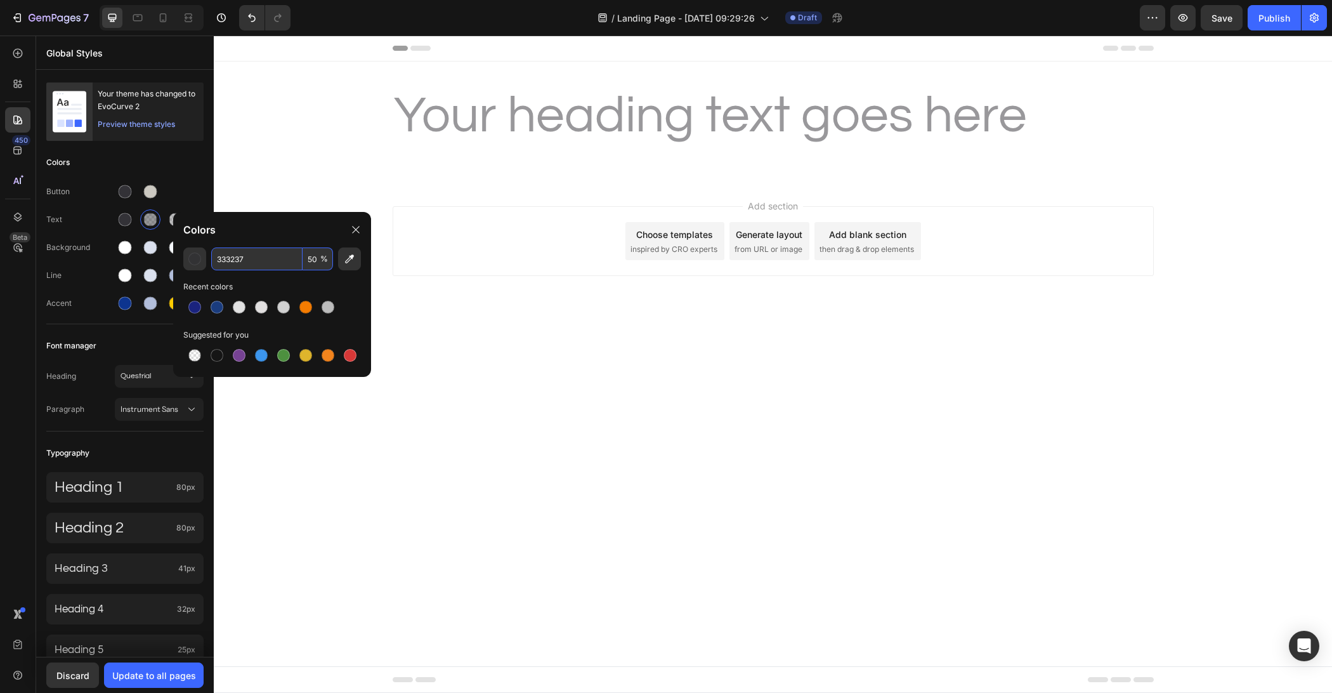
click at [314, 257] on input "50" at bounding box center [318, 258] width 30 height 23
type input "70"
click at [281, 240] on div "Colors" at bounding box center [272, 230] width 198 height 36
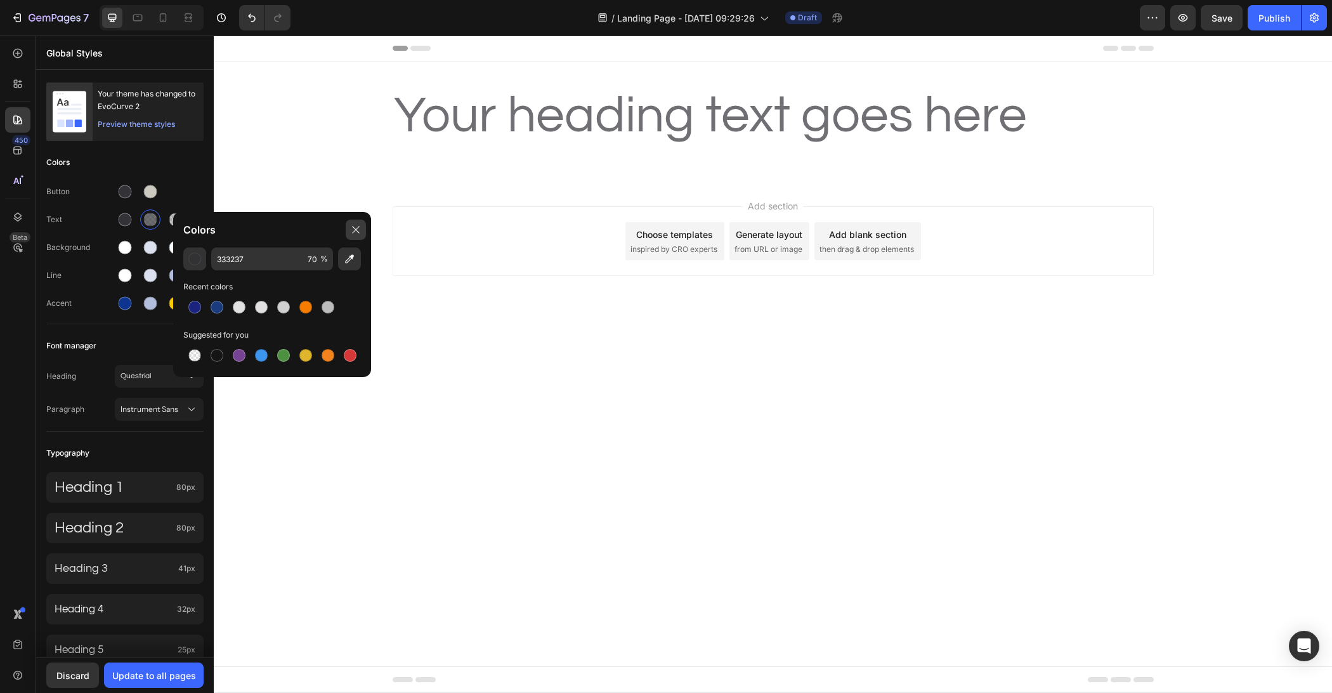
click at [359, 233] on icon at bounding box center [356, 230] width 10 height 10
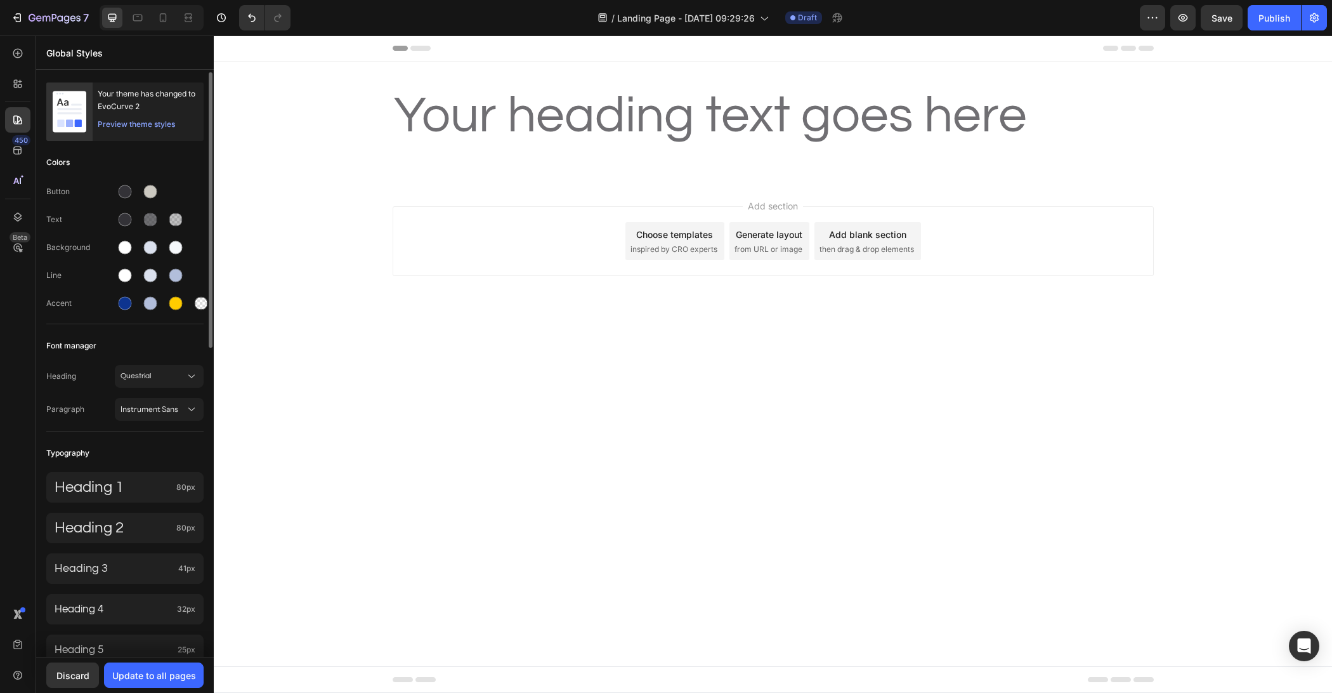
click at [187, 204] on div "Button Text Background Line Accent" at bounding box center [124, 249] width 157 height 150
click at [190, 204] on div "Button Text Background Line Accent" at bounding box center [124, 249] width 157 height 150
click at [134, 242] on div at bounding box center [125, 247] width 20 height 20
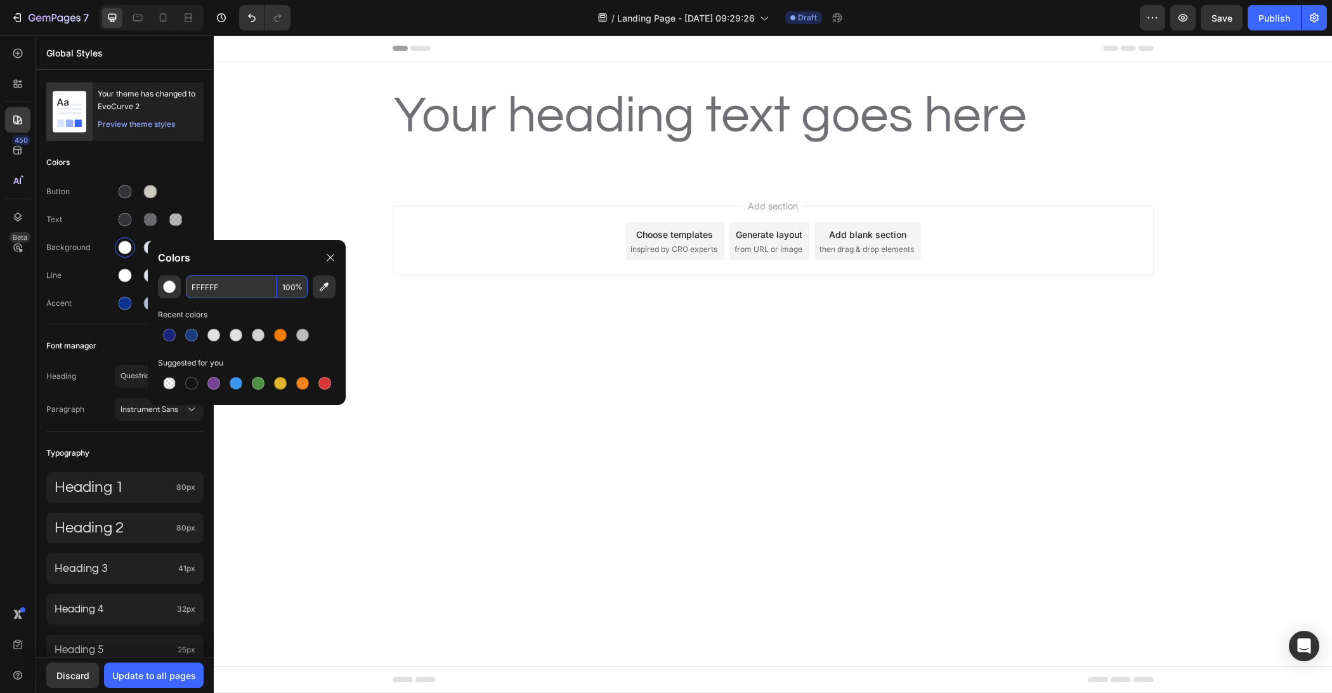
click at [247, 292] on input "FFFFFF" at bounding box center [231, 286] width 91 height 23
paste input "4F4F4"
type input "F4F4F4"
click at [249, 264] on div "Colors" at bounding box center [247, 258] width 198 height 36
click at [325, 252] on div at bounding box center [330, 257] width 20 height 20
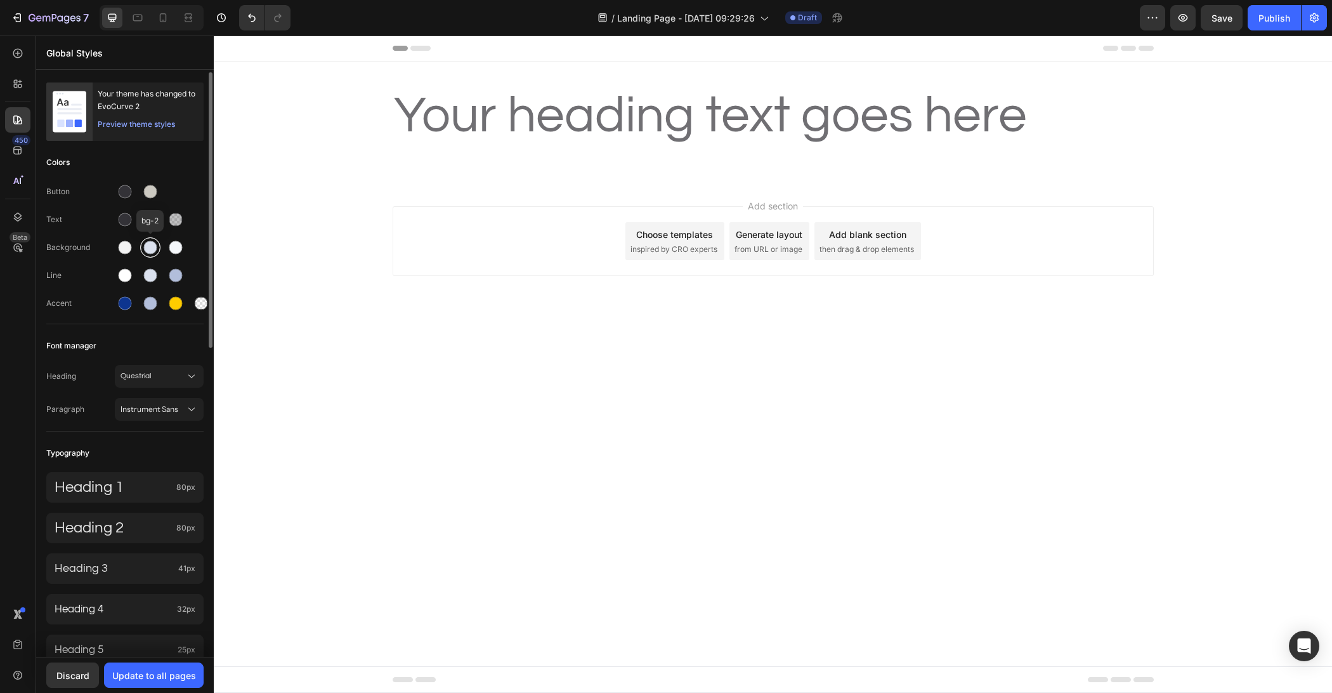
click at [150, 250] on div at bounding box center [150, 247] width 13 height 13
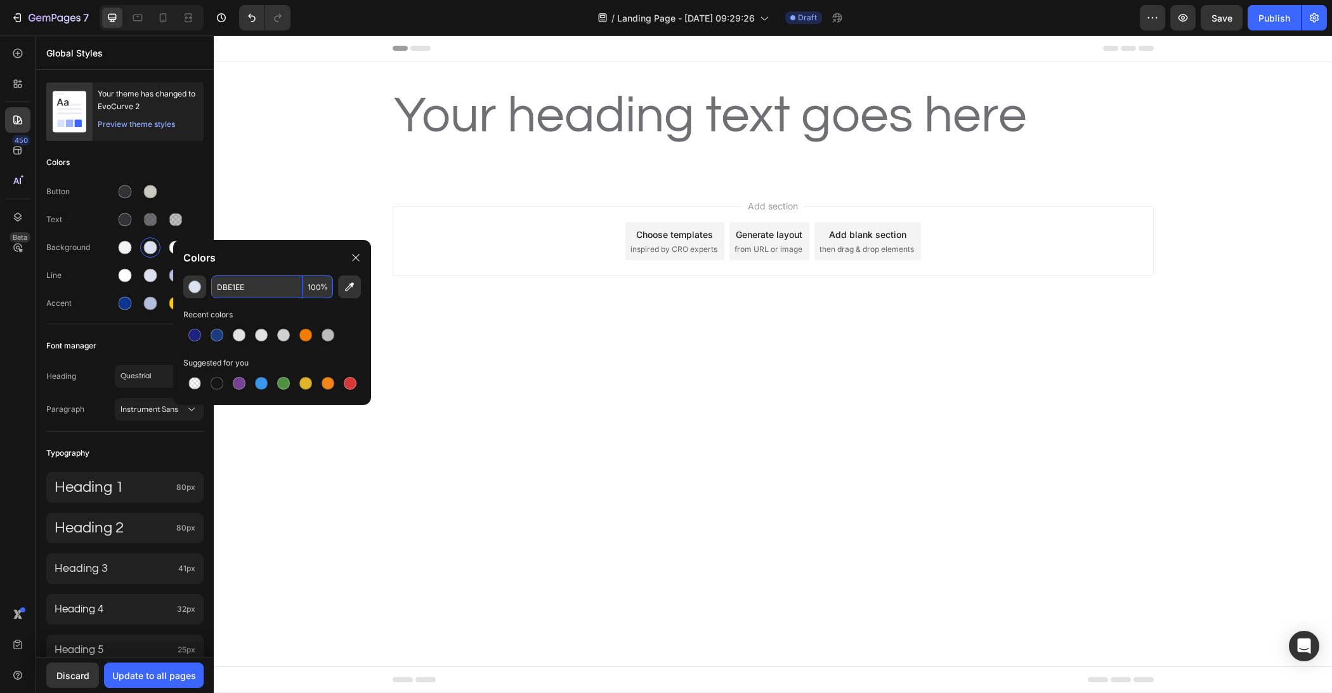
click at [280, 290] on input "DBE1EE" at bounding box center [256, 286] width 91 height 23
paste input "EFEFEB"
type input "EFEFEB"
click at [279, 258] on div "Colors" at bounding box center [272, 258] width 198 height 36
click at [339, 252] on div "Colors" at bounding box center [272, 258] width 198 height 36
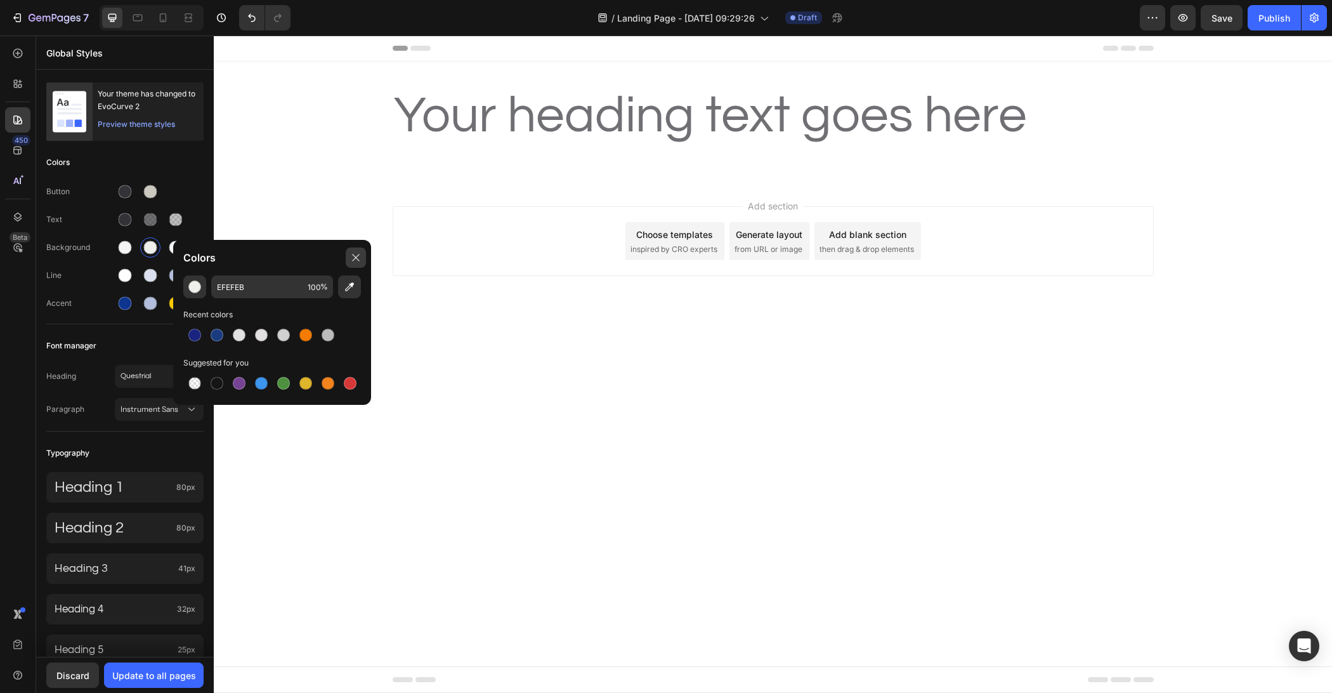
click at [346, 257] on div at bounding box center [356, 257] width 20 height 20
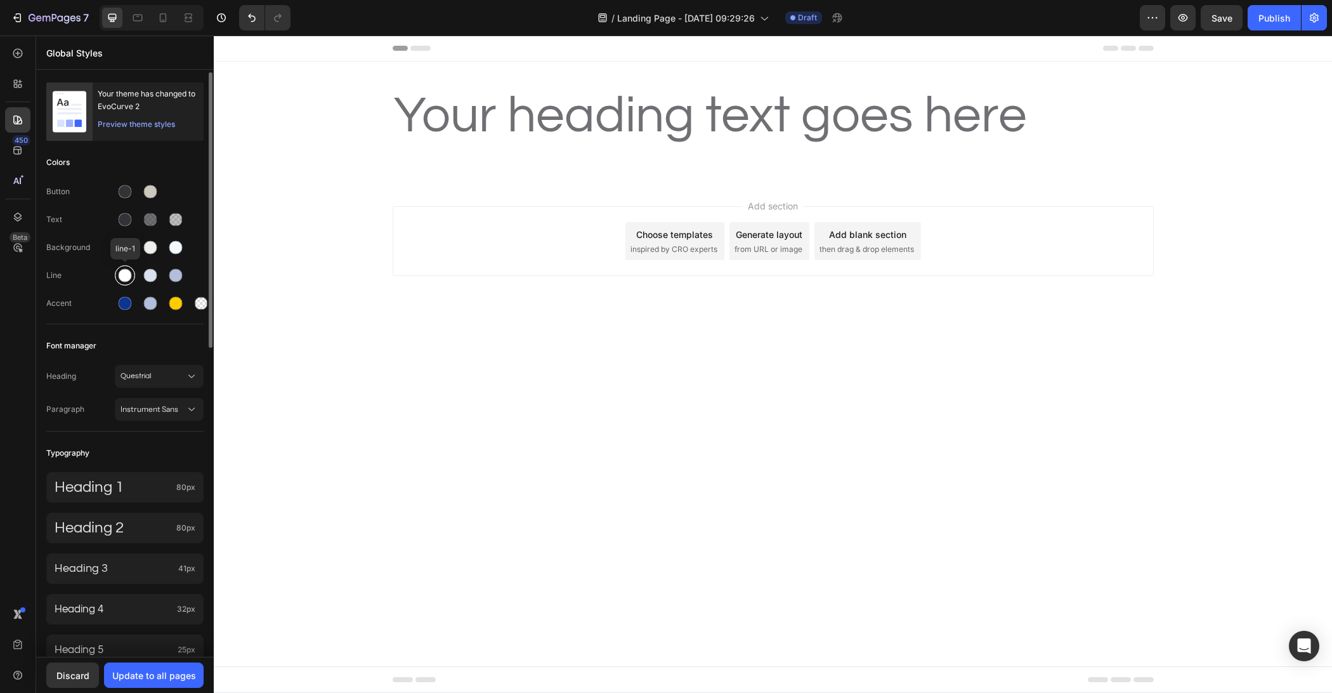
click at [129, 277] on div at bounding box center [125, 275] width 13 height 13
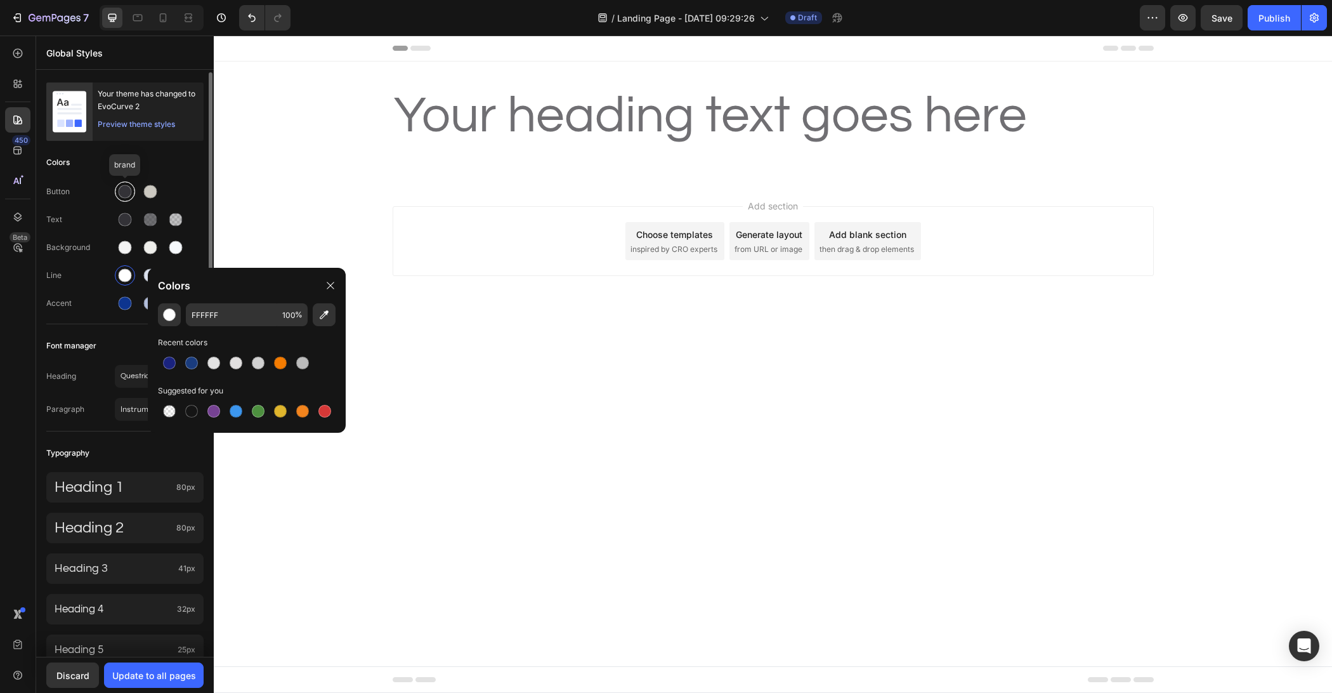
click at [129, 197] on div at bounding box center [124, 191] width 15 height 15
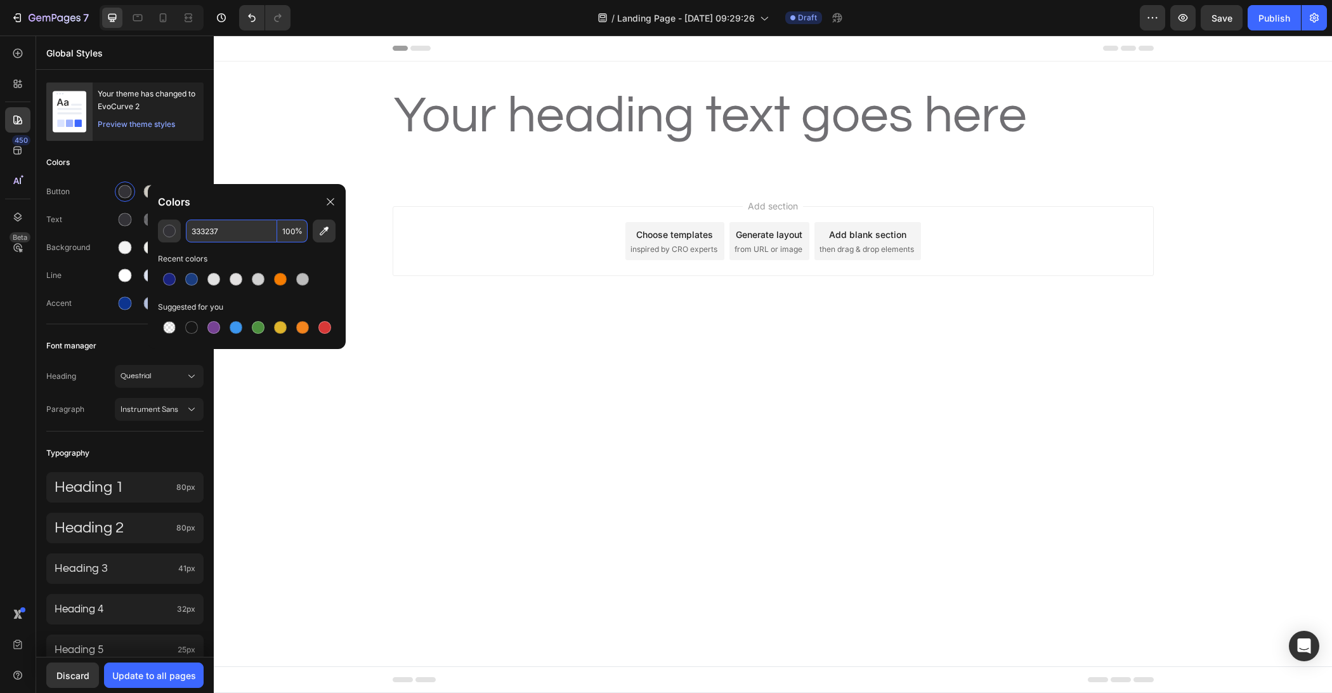
click at [226, 230] on input "333237" at bounding box center [231, 230] width 91 height 23
click at [194, 174] on div "Button Text Background Line Accent" at bounding box center [124, 249] width 157 height 150
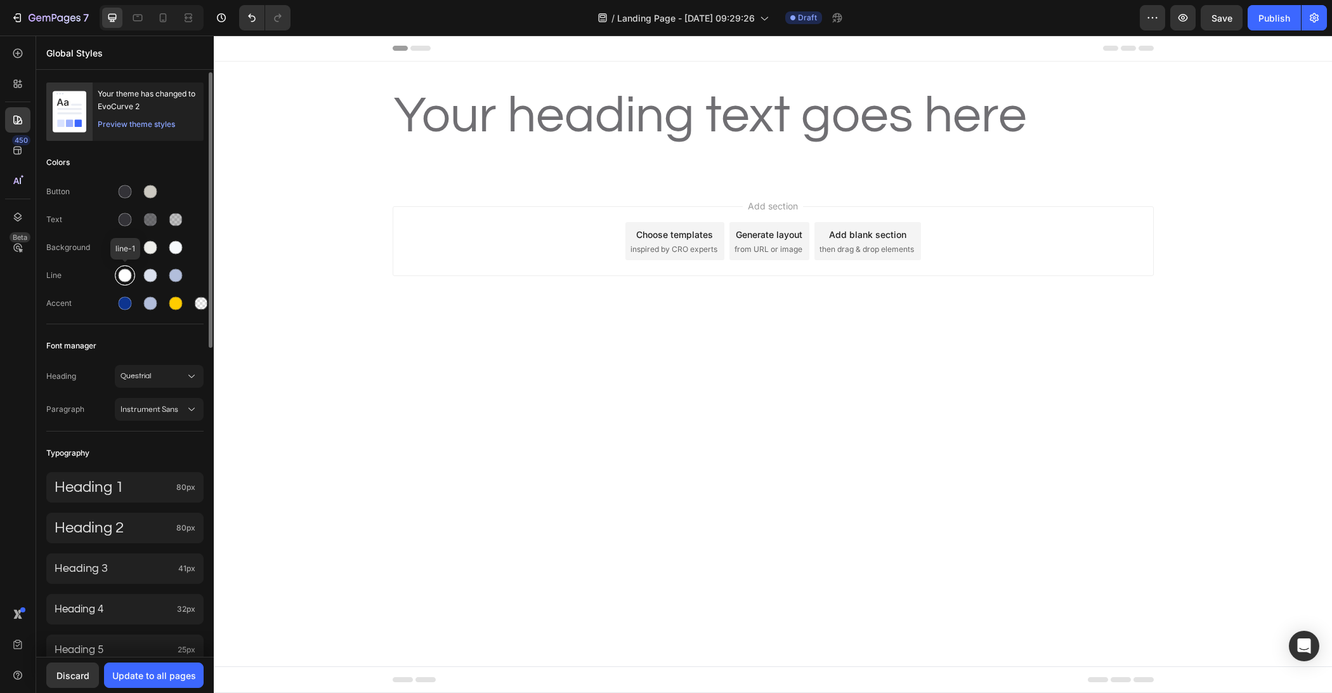
click at [124, 278] on div at bounding box center [125, 275] width 13 height 13
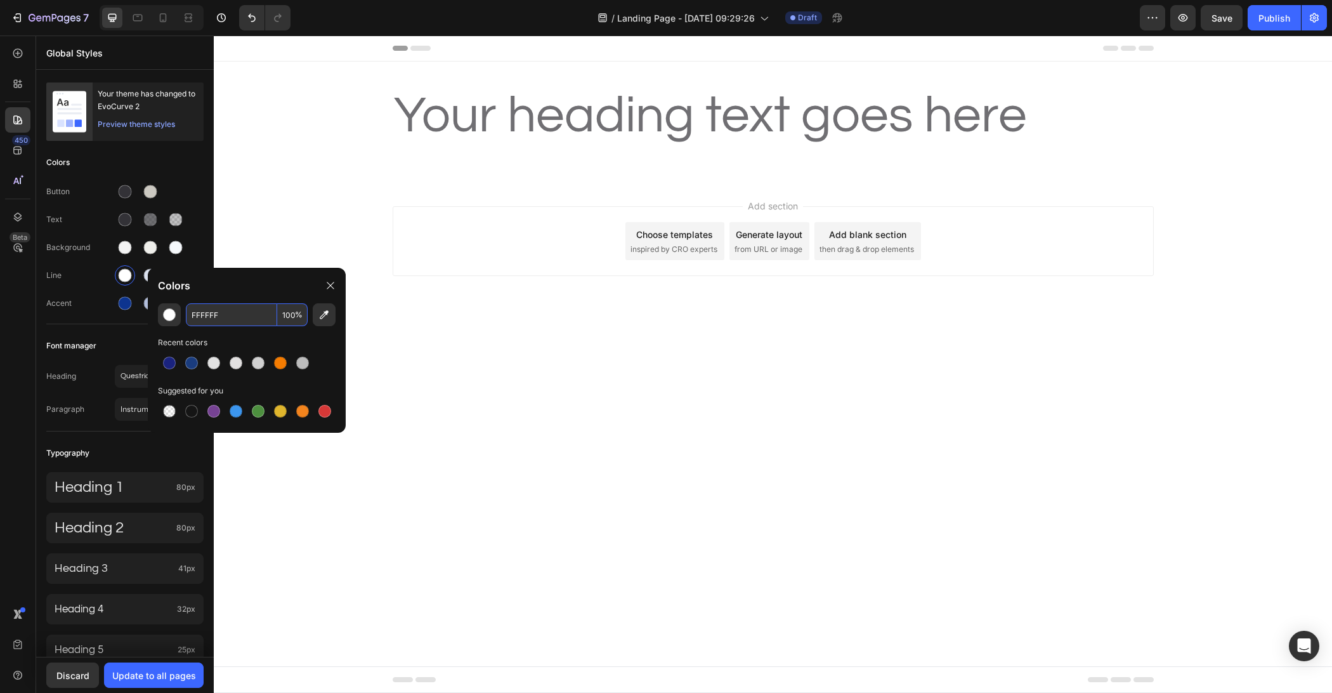
click at [247, 315] on input "FFFFFF" at bounding box center [231, 314] width 91 height 23
paste input "333237"
type input "333237"
click at [280, 275] on div "Colors" at bounding box center [247, 286] width 198 height 36
click at [204, 216] on div at bounding box center [209, 364] width 10 height 585
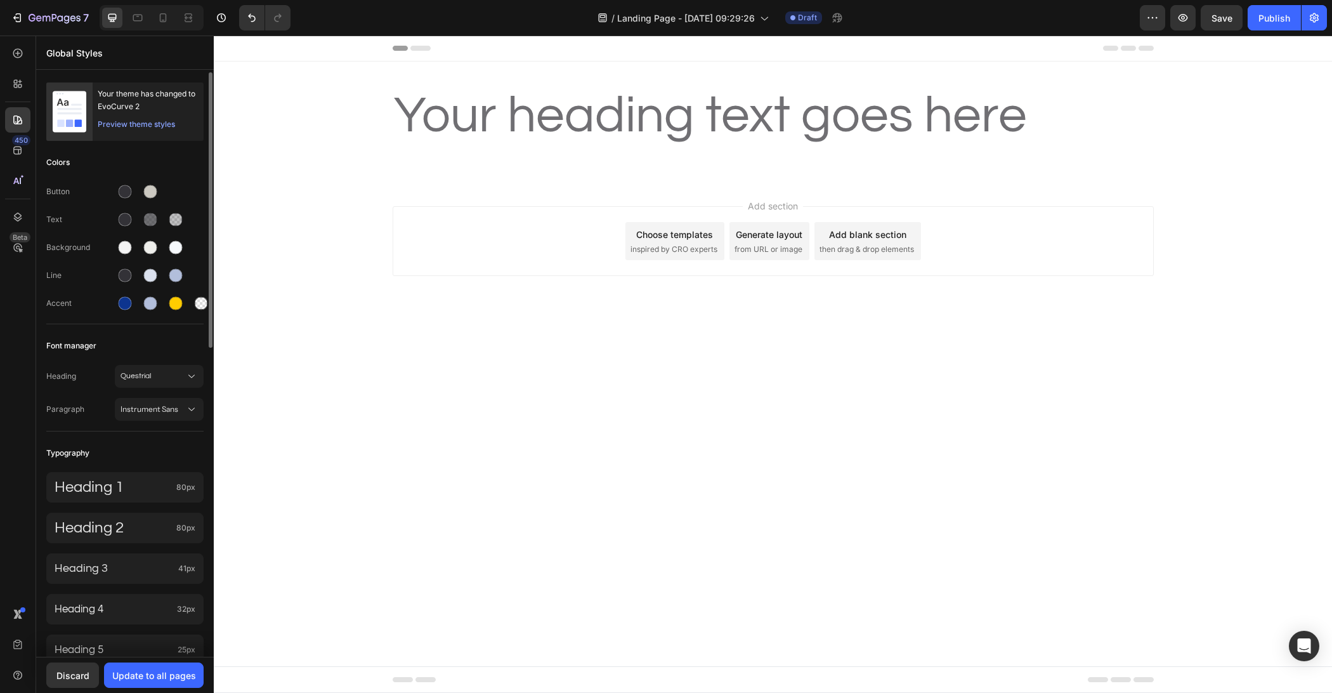
click at [202, 172] on div "Colors Button Text Background Line Accent" at bounding box center [124, 237] width 157 height 173
click at [128, 309] on div at bounding box center [124, 303] width 15 height 15
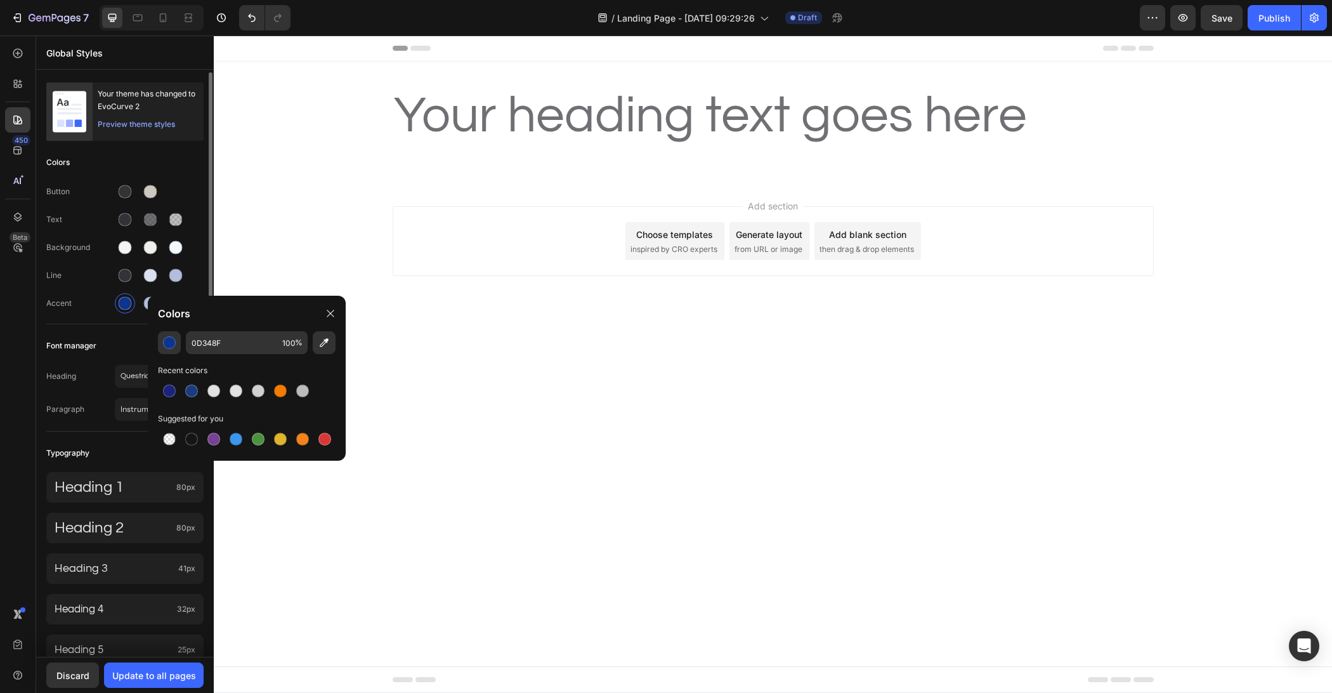
click at [73, 317] on div "Button Text Background Line Accent" at bounding box center [124, 249] width 157 height 150
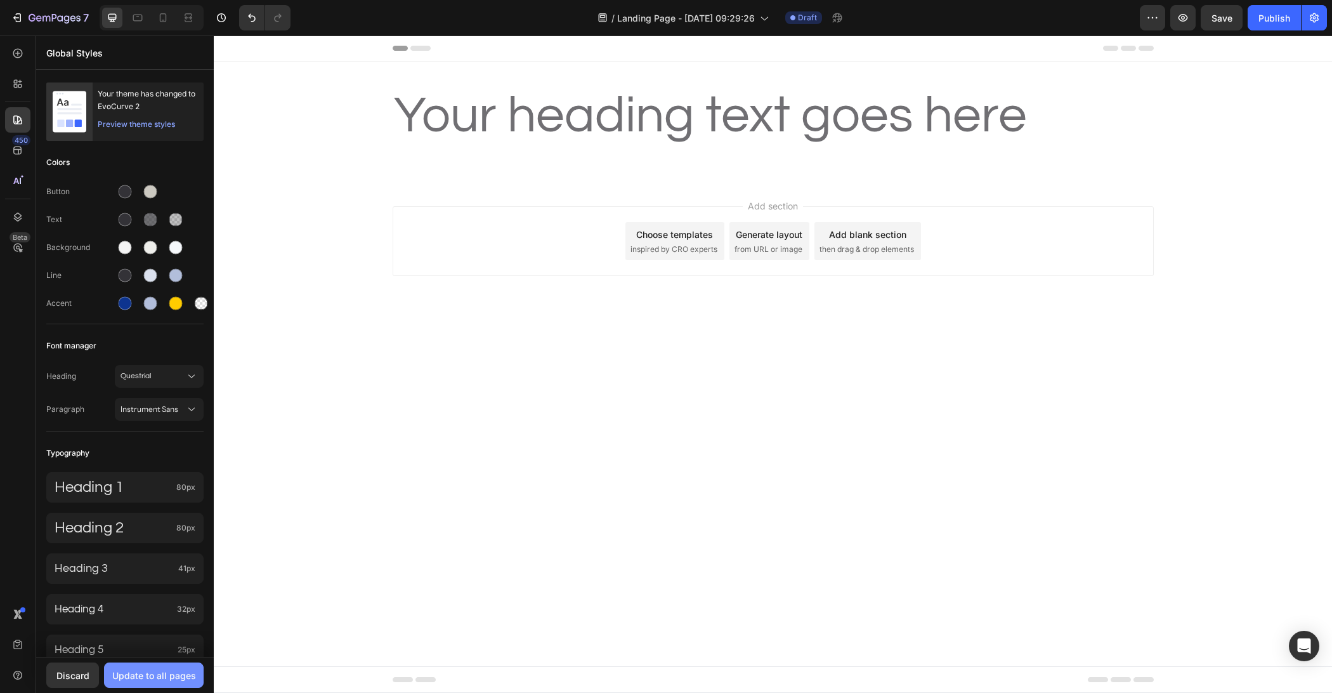
click at [146, 681] on div "Update to all pages" at bounding box center [154, 675] width 84 height 13
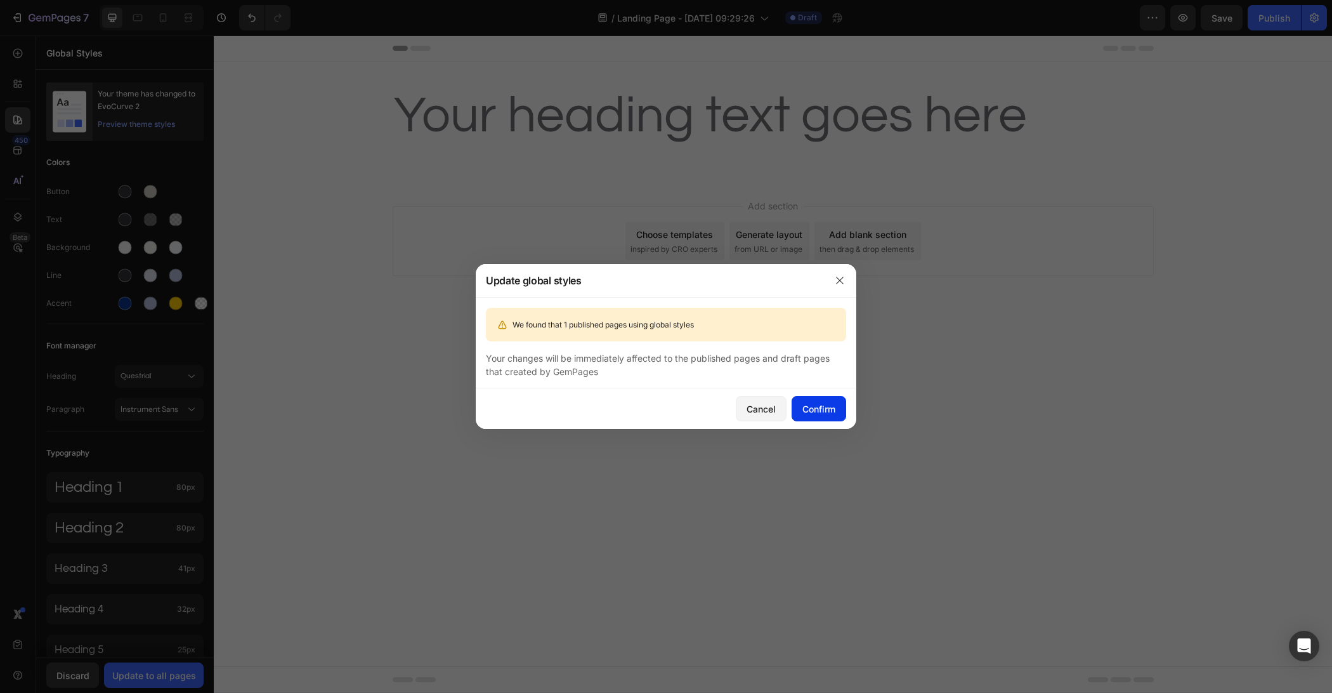
click at [818, 405] on div "Confirm" at bounding box center [818, 408] width 33 height 13
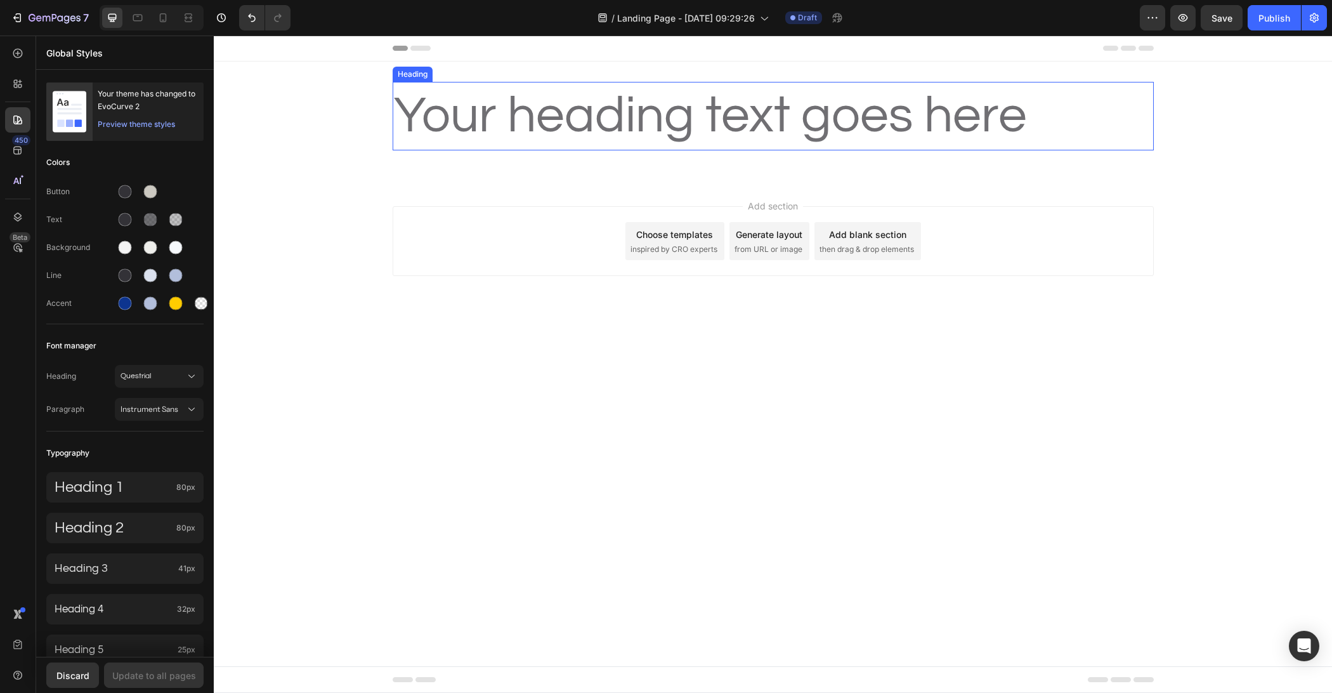
click at [552, 124] on h2 "Your heading text goes here" at bounding box center [773, 116] width 761 height 69
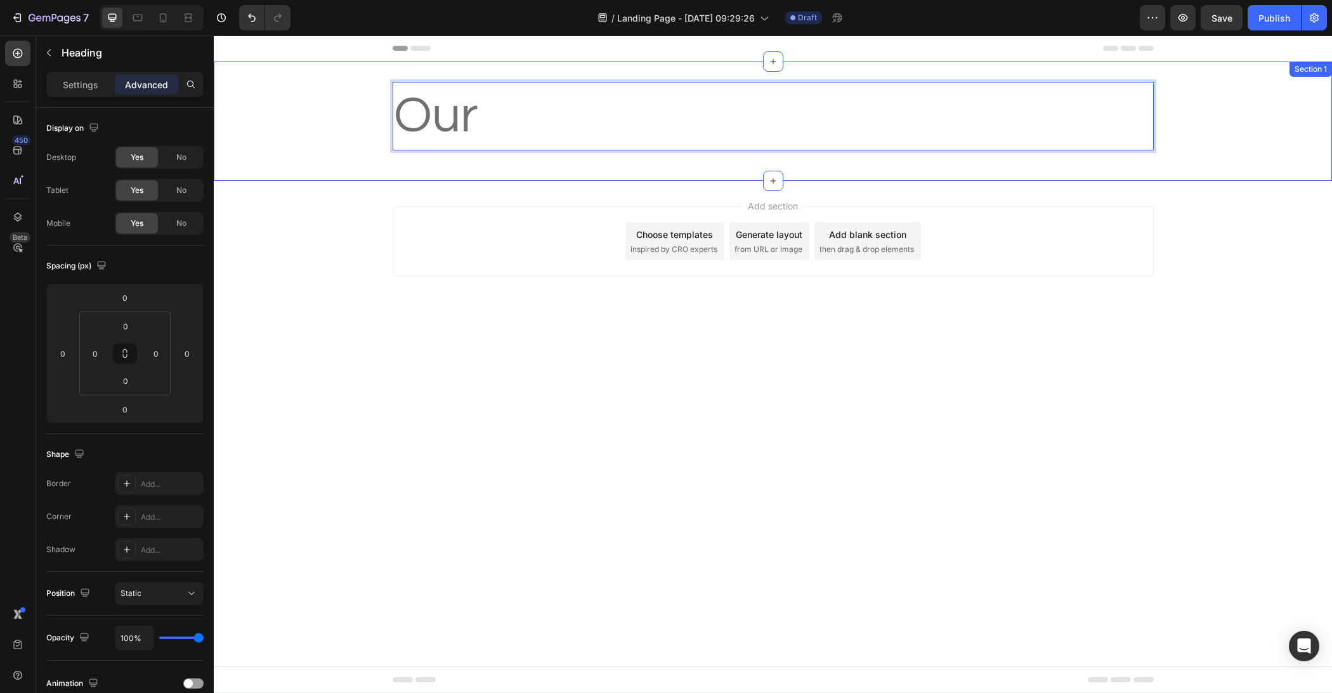
click at [450, 289] on div "Add section Choose templates inspired by CRO experts Generate layout from URL o…" at bounding box center [773, 259] width 1118 height 156
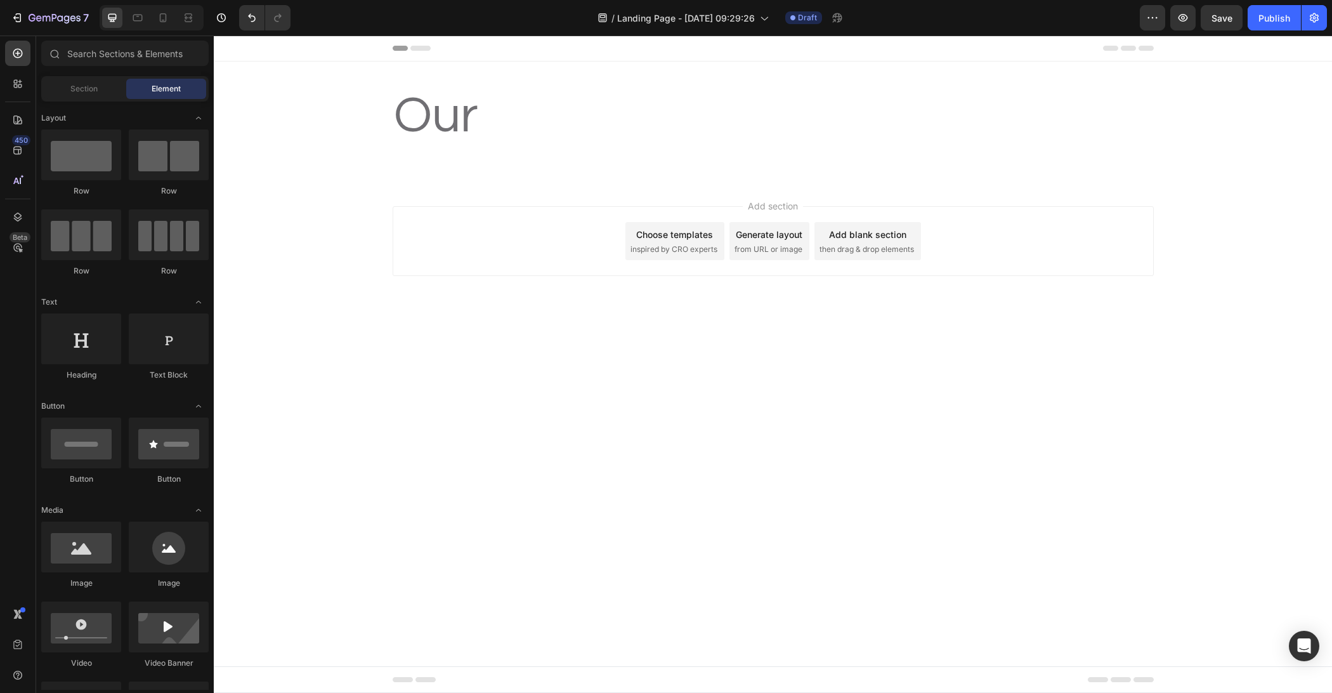
click at [439, 95] on p "Our" at bounding box center [773, 116] width 759 height 66
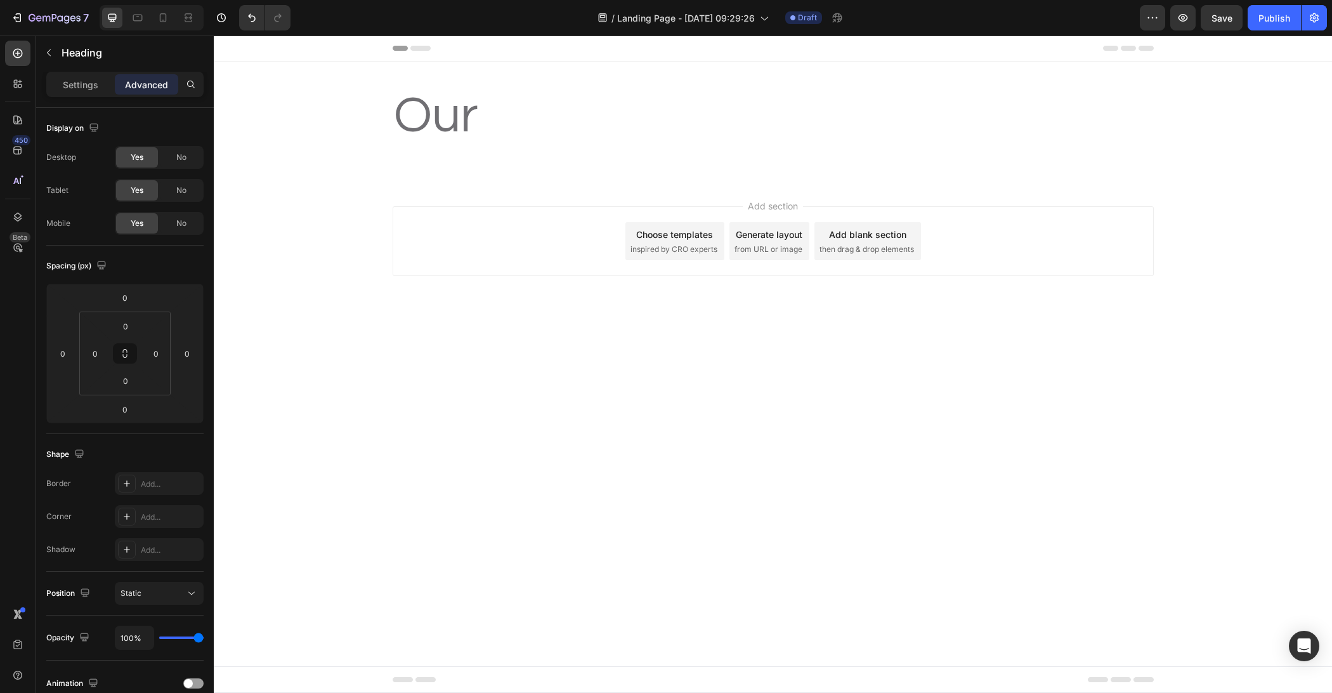
click at [409, 358] on body "Header Our Heading Row Section 1 Root Start with Sections from sidebar Add sect…" at bounding box center [773, 364] width 1118 height 657
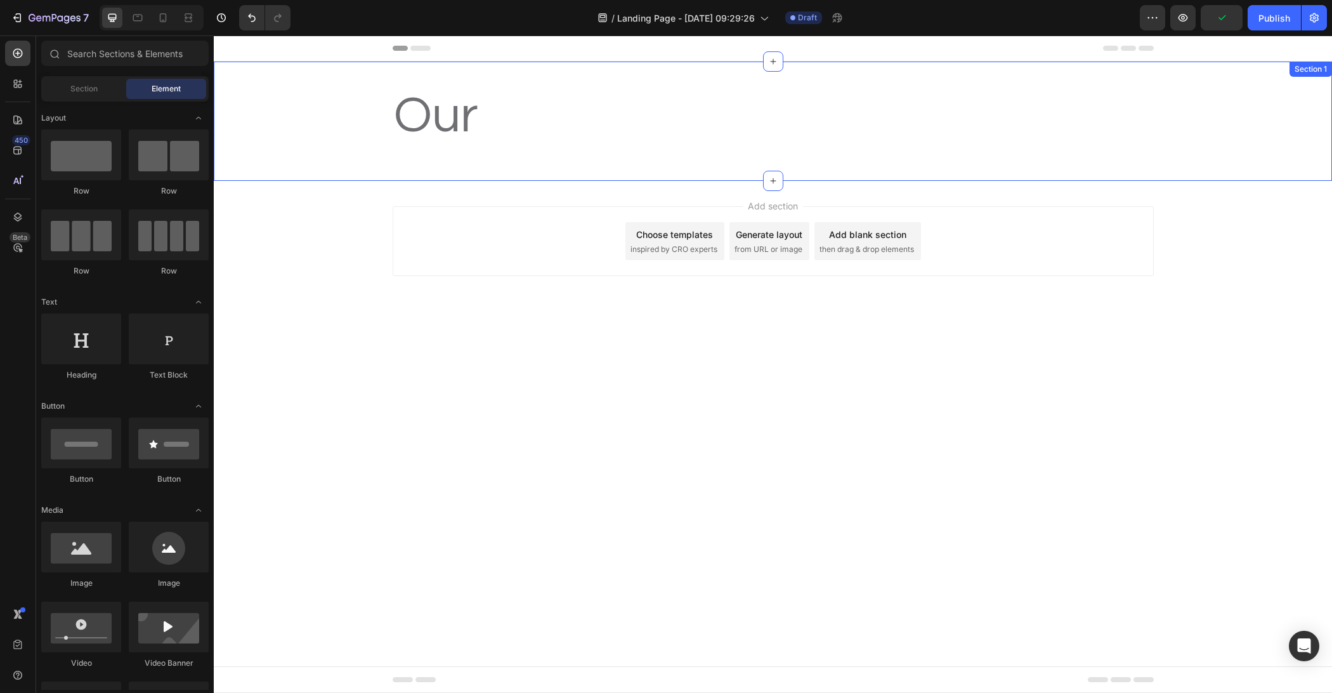
click at [330, 81] on div "Our Heading Row Section 1" at bounding box center [773, 121] width 1118 height 119
click at [328, 53] on div "Header" at bounding box center [773, 49] width 1118 height 26
click at [329, 49] on div "Header" at bounding box center [773, 49] width 1118 height 26
click at [371, 332] on div "Add section Choose templates inspired by CRO experts Generate layout from URL o…" at bounding box center [773, 259] width 1118 height 156
click at [419, 134] on p "Our" at bounding box center [773, 116] width 759 height 66
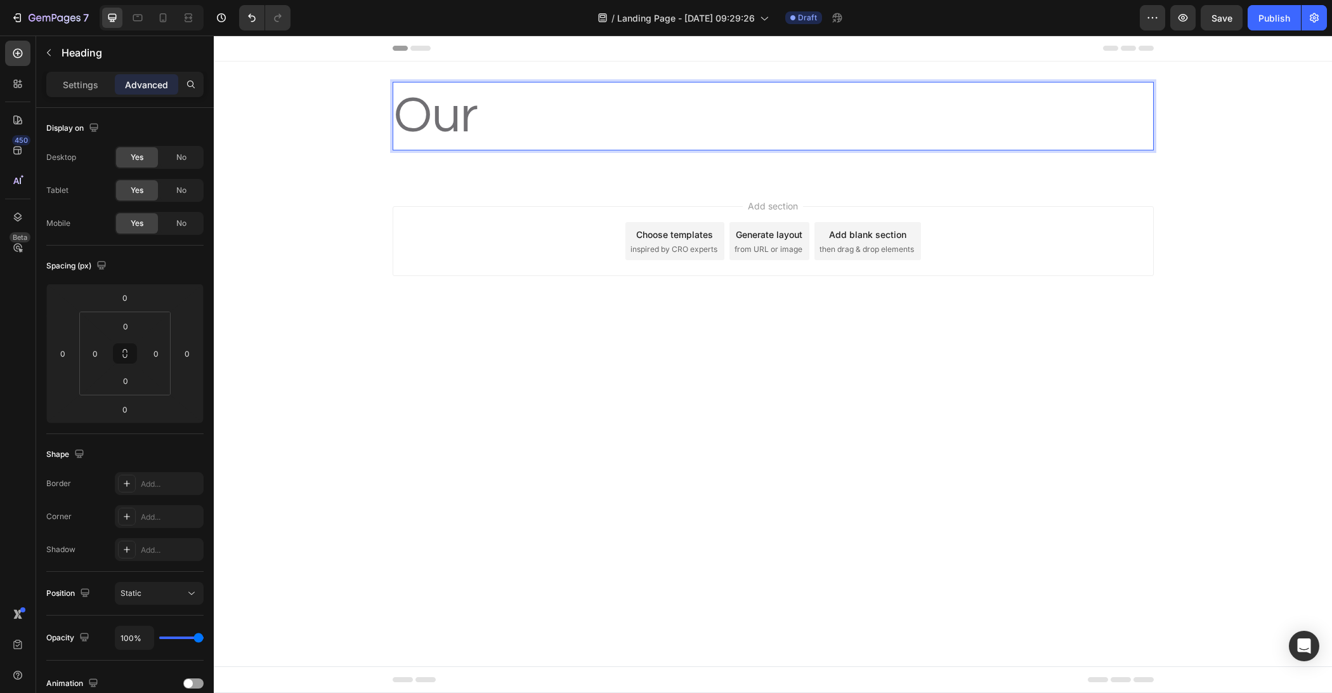
click at [486, 108] on p "Our" at bounding box center [773, 116] width 759 height 66
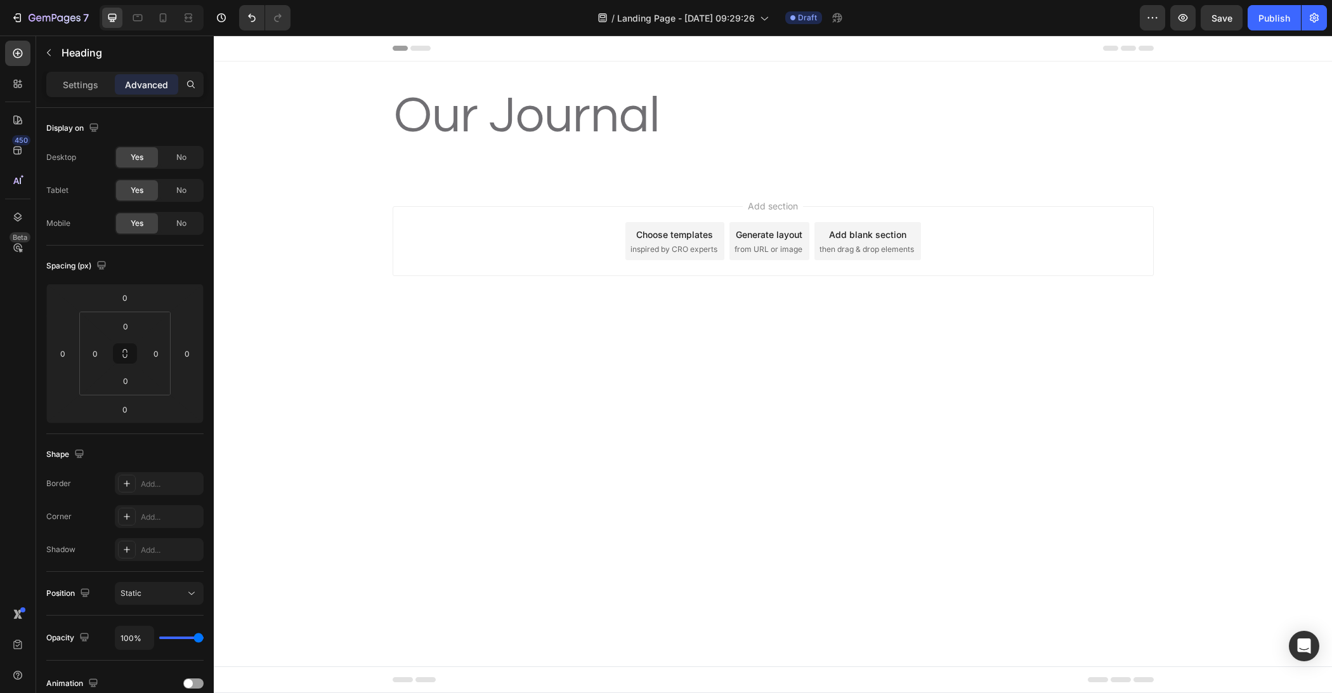
click at [499, 188] on div "Add section Choose templates inspired by CRO experts Generate layout from URL o…" at bounding box center [773, 259] width 1118 height 156
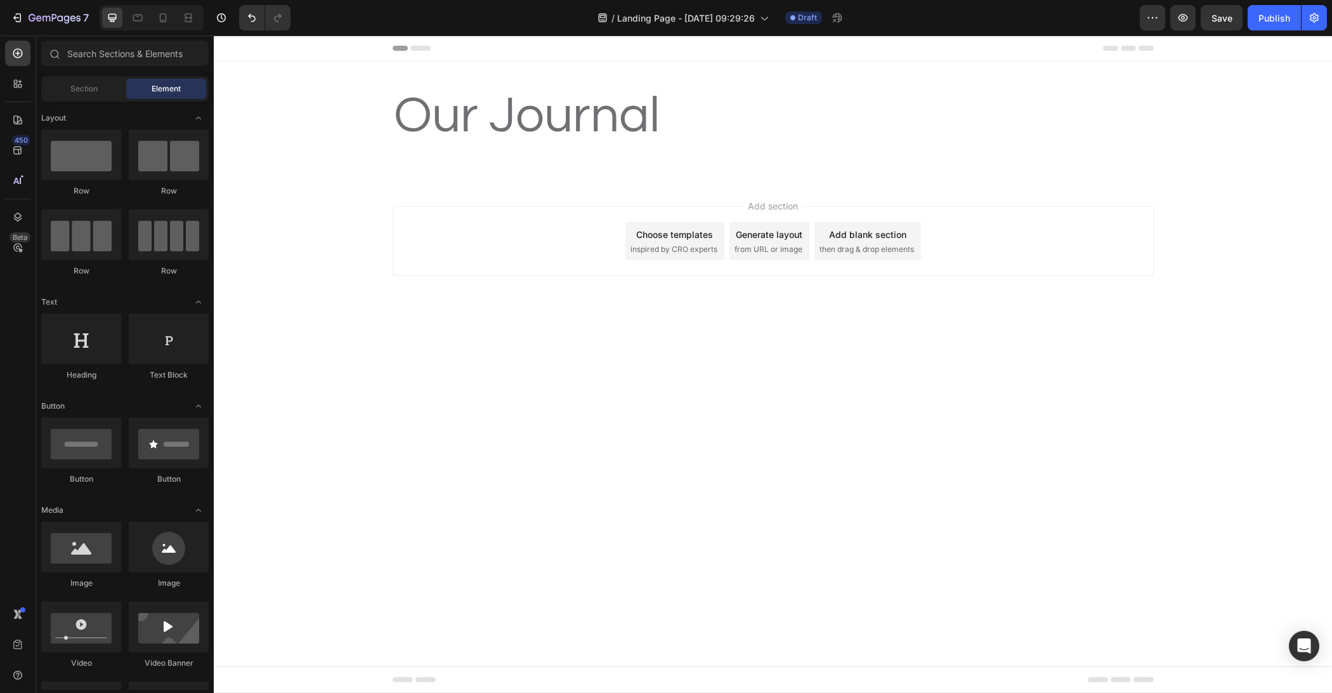
click at [499, 188] on div "Add section Choose templates inspired by CRO experts Generate layout from URL o…" at bounding box center [773, 259] width 1118 height 156
click at [644, 124] on p "Our Journal" at bounding box center [773, 116] width 759 height 66
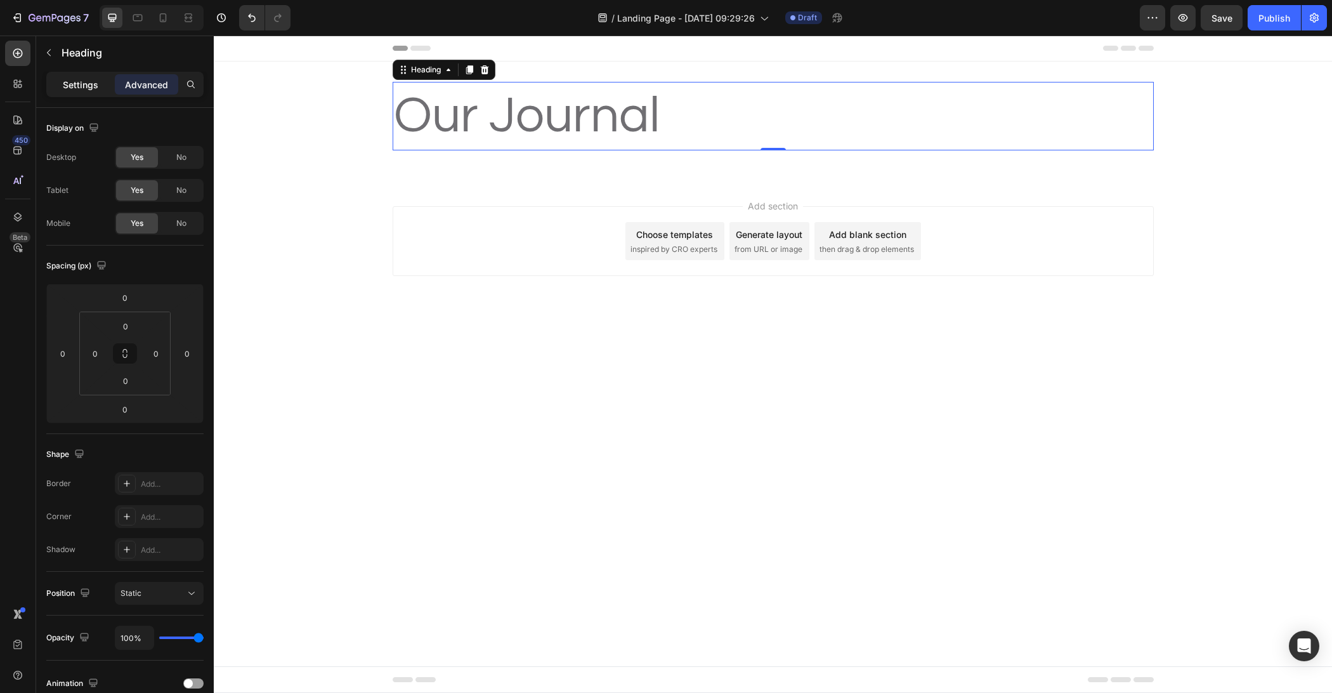
click at [77, 84] on p "Settings" at bounding box center [81, 84] width 36 height 13
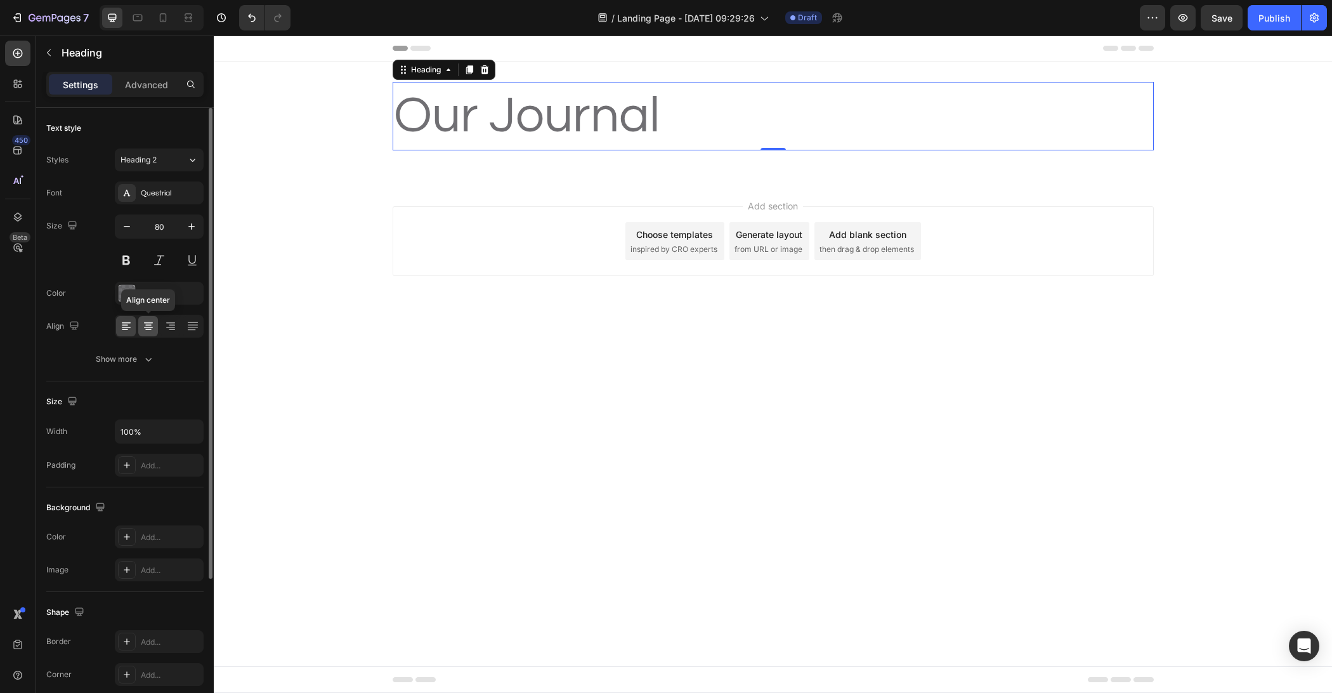
click at [146, 324] on icon at bounding box center [148, 326] width 13 height 13
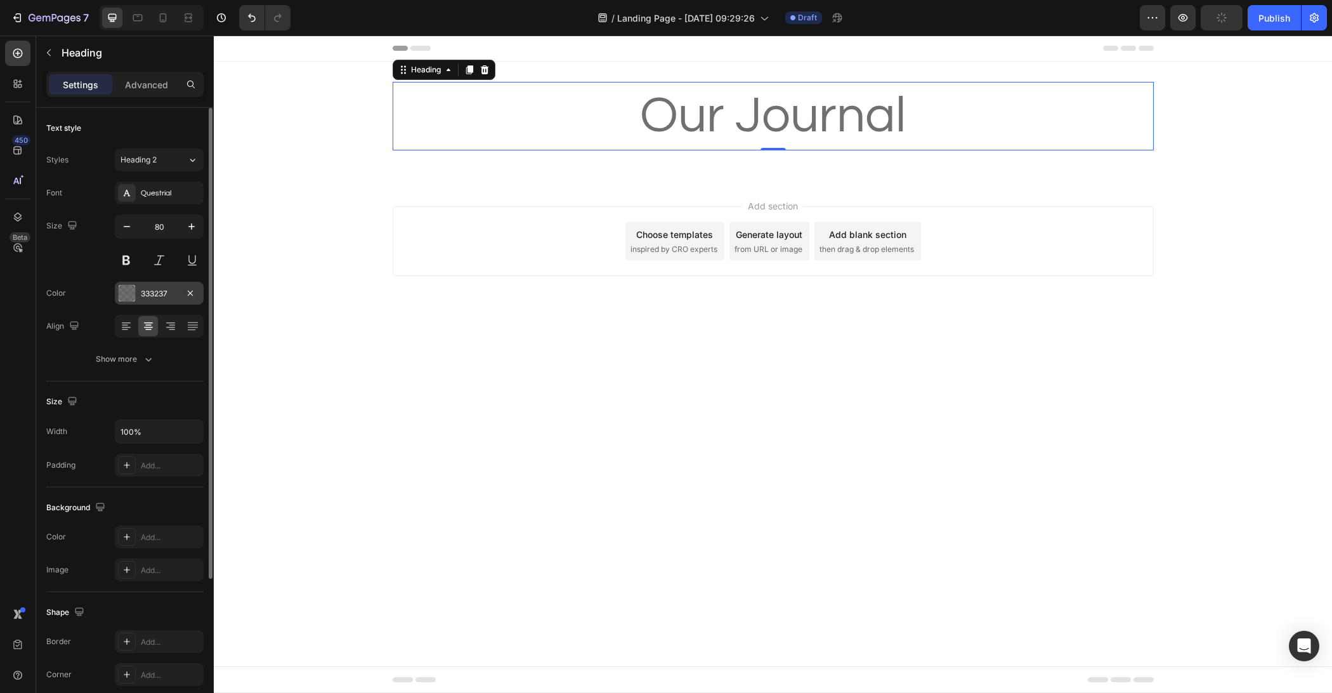
click at [129, 289] on div at bounding box center [127, 293] width 16 height 16
click at [77, 261] on div "Size 80" at bounding box center [124, 242] width 157 height 57
click at [14, 95] on div at bounding box center [17, 83] width 25 height 25
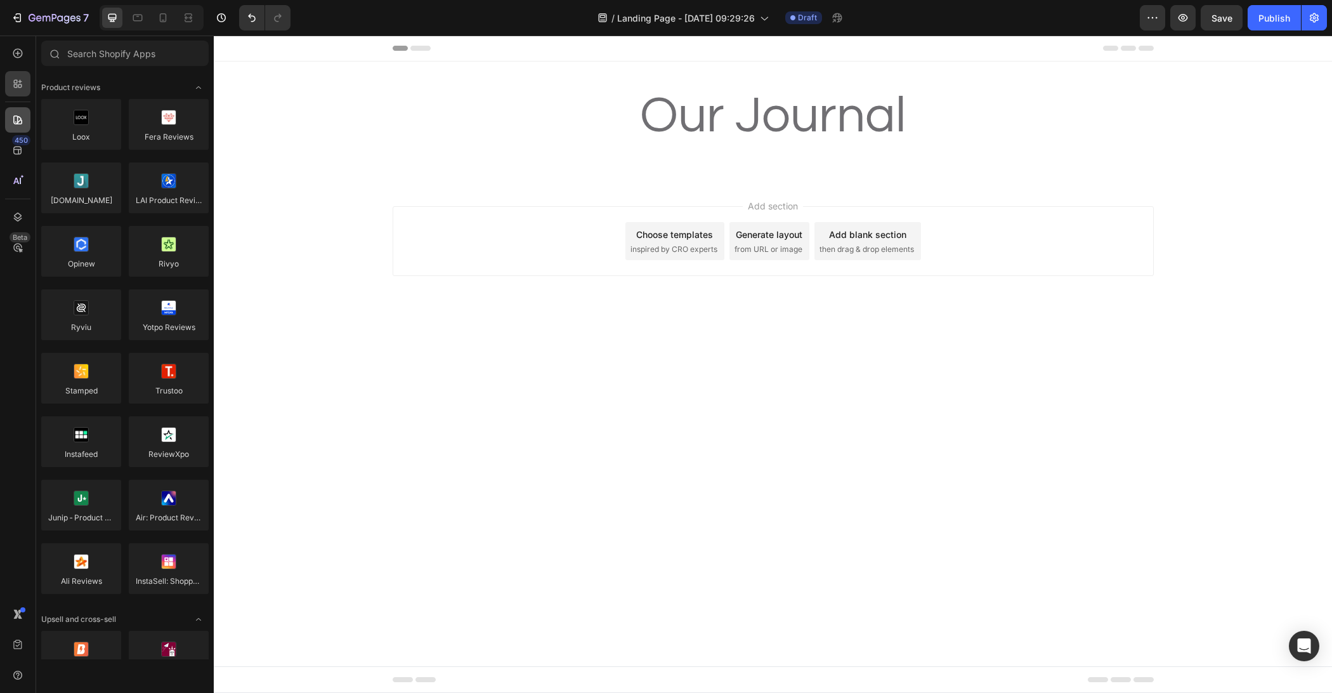
click at [17, 132] on div at bounding box center [17, 119] width 25 height 25
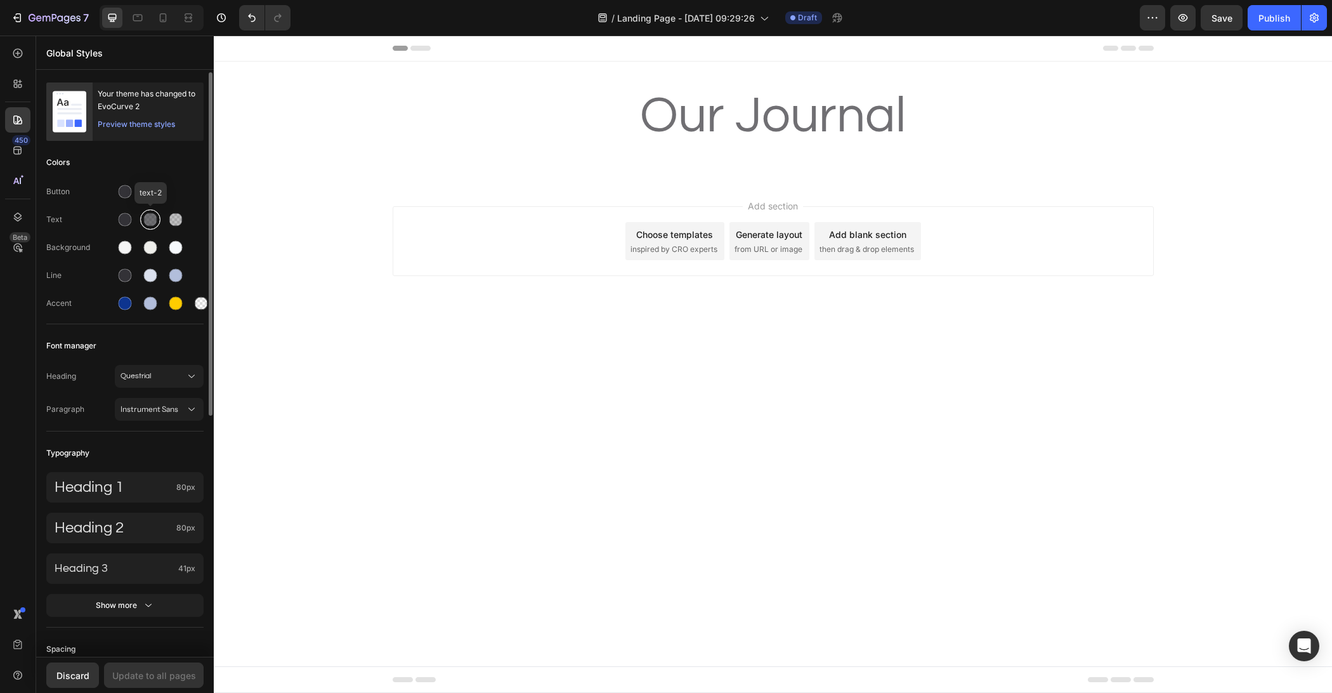
click at [147, 225] on div at bounding box center [150, 219] width 15 height 15
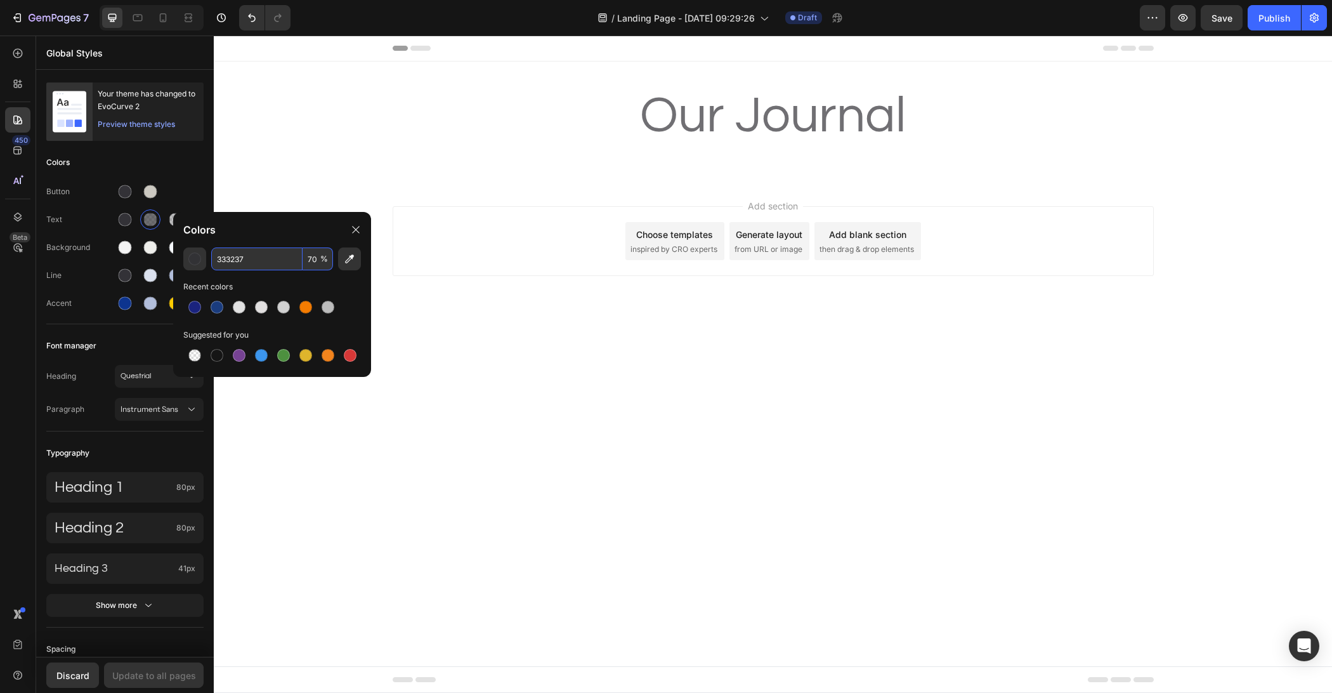
click at [268, 256] on input "333237" at bounding box center [256, 258] width 91 height 23
click at [325, 259] on span "%" at bounding box center [324, 258] width 8 height 11
click at [319, 259] on div "333237 70 %" at bounding box center [272, 258] width 122 height 23
click at [321, 259] on span "%" at bounding box center [324, 258] width 8 height 11
click at [317, 260] on input "70" at bounding box center [318, 258] width 30 height 23
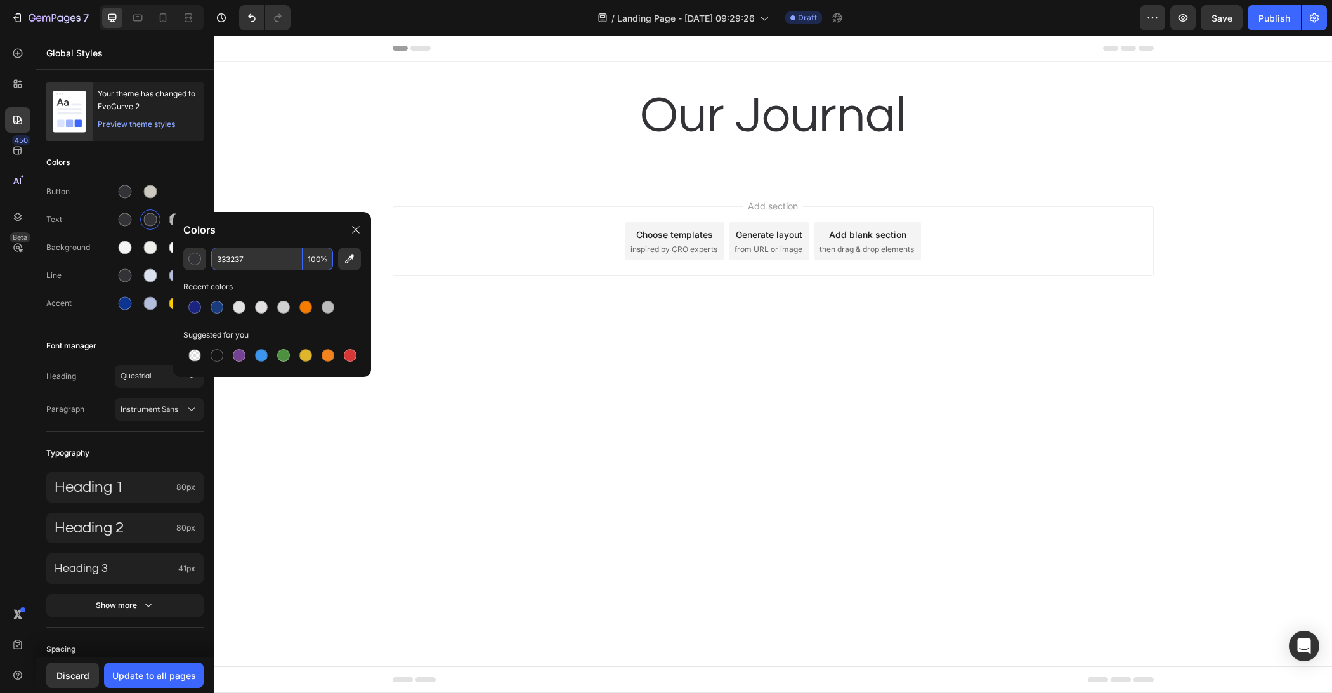
type input "100"
click at [316, 230] on div "Colors" at bounding box center [272, 230] width 198 height 36
click at [355, 227] on icon at bounding box center [356, 230] width 10 height 10
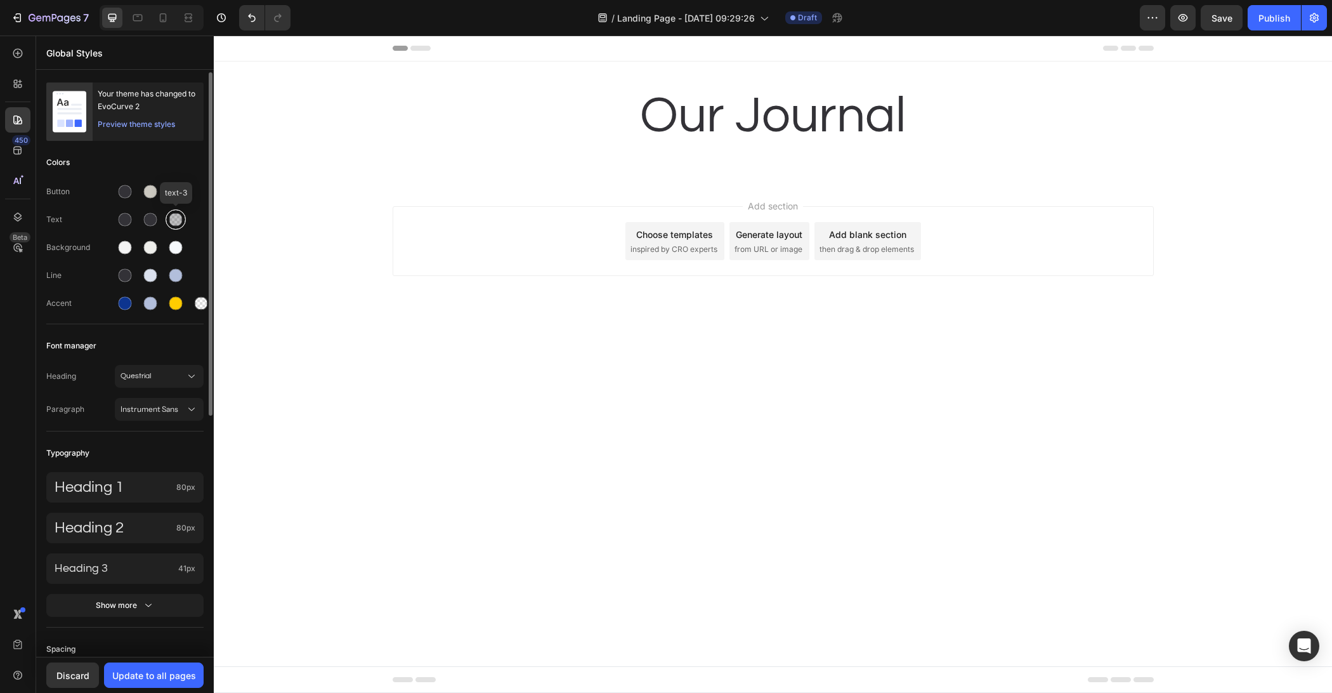
click at [173, 221] on div at bounding box center [175, 219] width 13 height 13
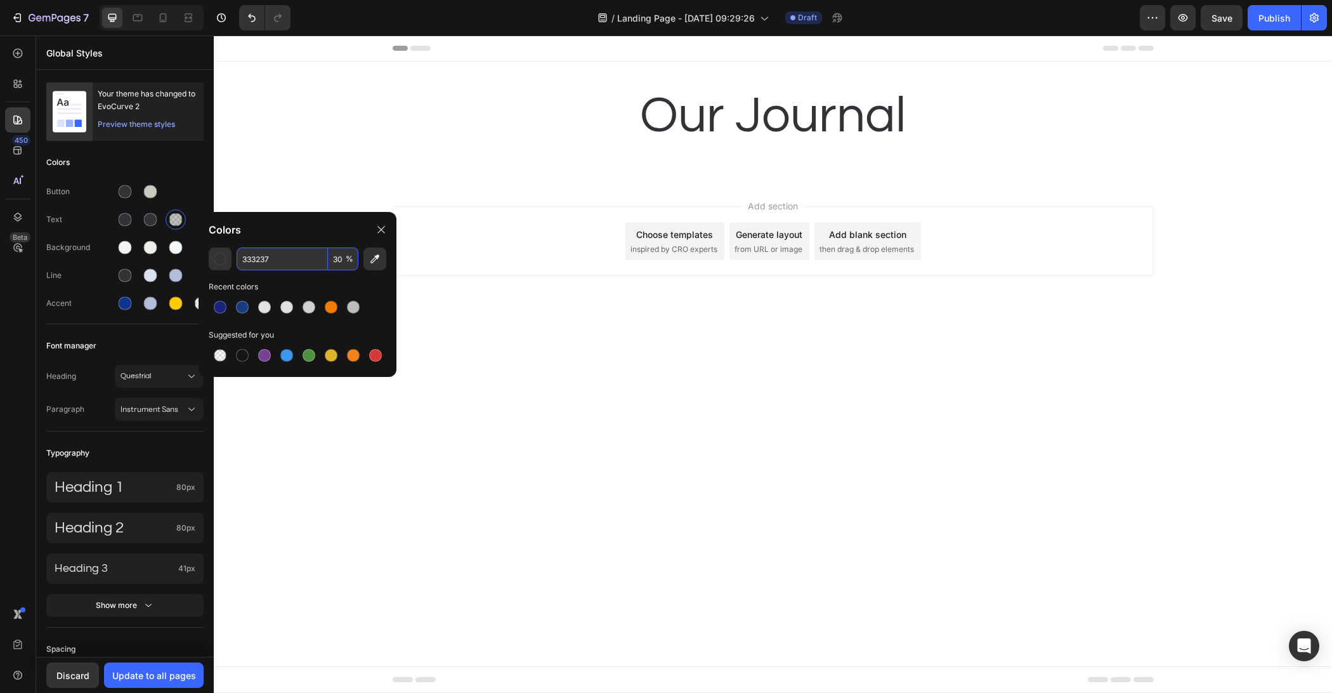
click at [294, 261] on input "333237" at bounding box center [282, 258] width 91 height 23
click at [342, 257] on input "30" at bounding box center [343, 258] width 30 height 23
type input "100"
click at [337, 230] on div "Colors" at bounding box center [298, 230] width 198 height 36
click at [376, 231] on icon at bounding box center [381, 230] width 10 height 10
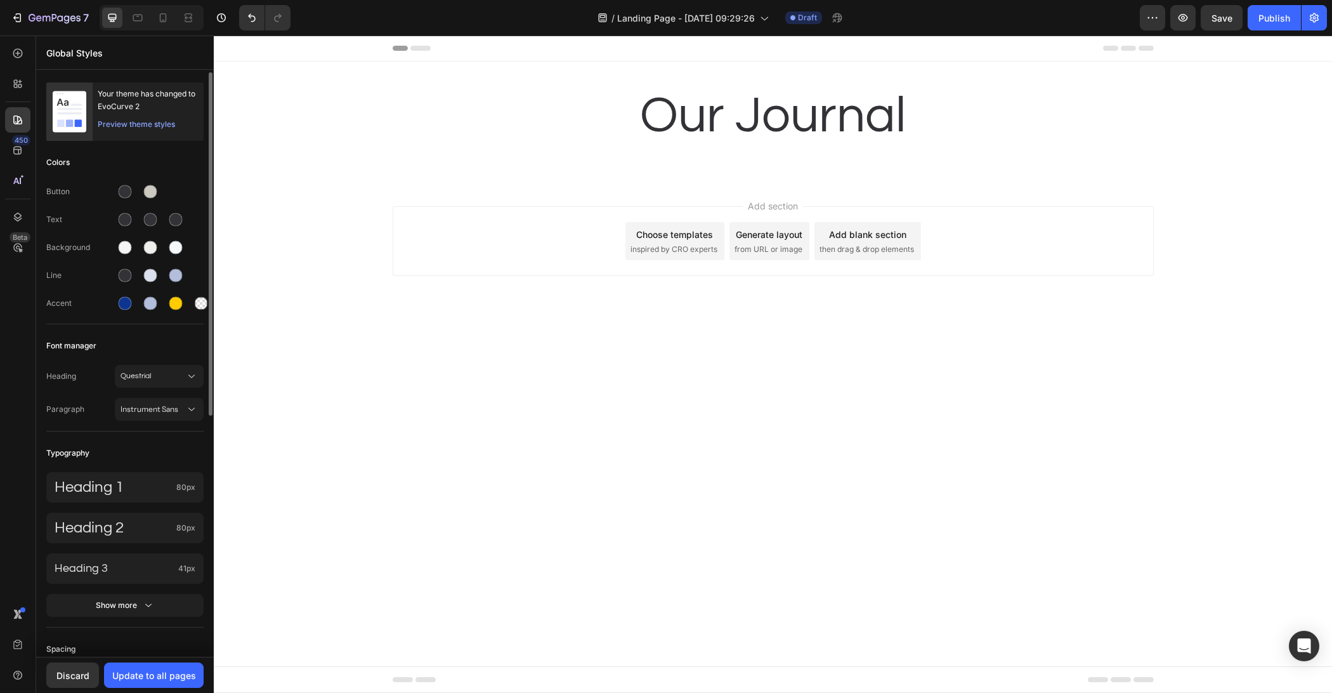
click at [184, 337] on div "Font manager" at bounding box center [124, 345] width 157 height 23
click at [773, 152] on div "Our Journal Heading Row" at bounding box center [773, 121] width 1118 height 79
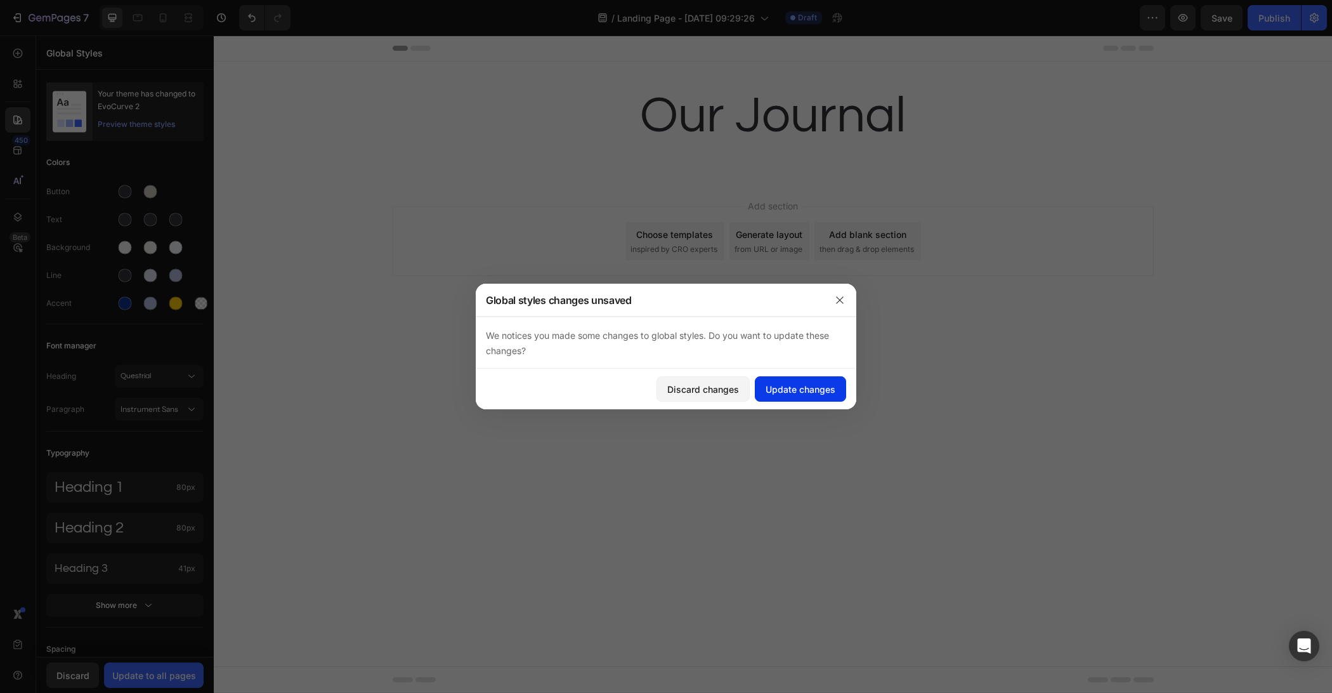
click at [794, 393] on div "Update changes" at bounding box center [801, 388] width 70 height 13
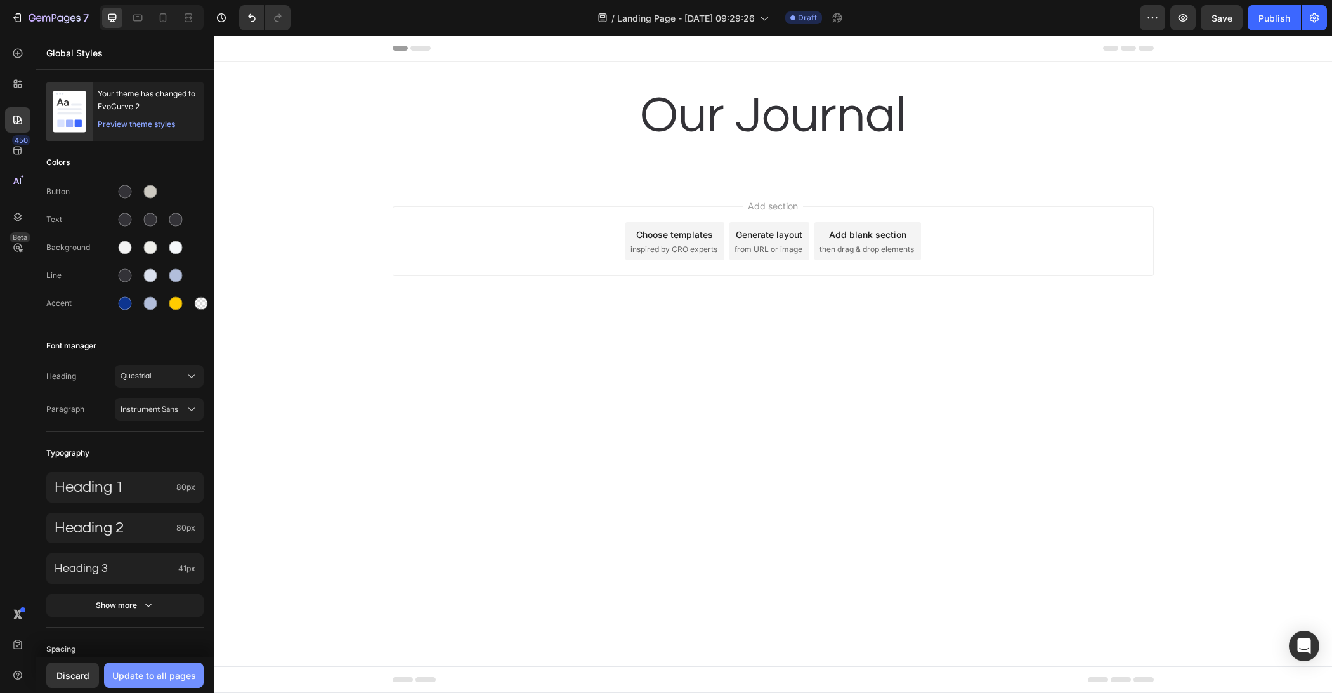
click at [149, 681] on div "Update to all pages" at bounding box center [154, 675] width 84 height 13
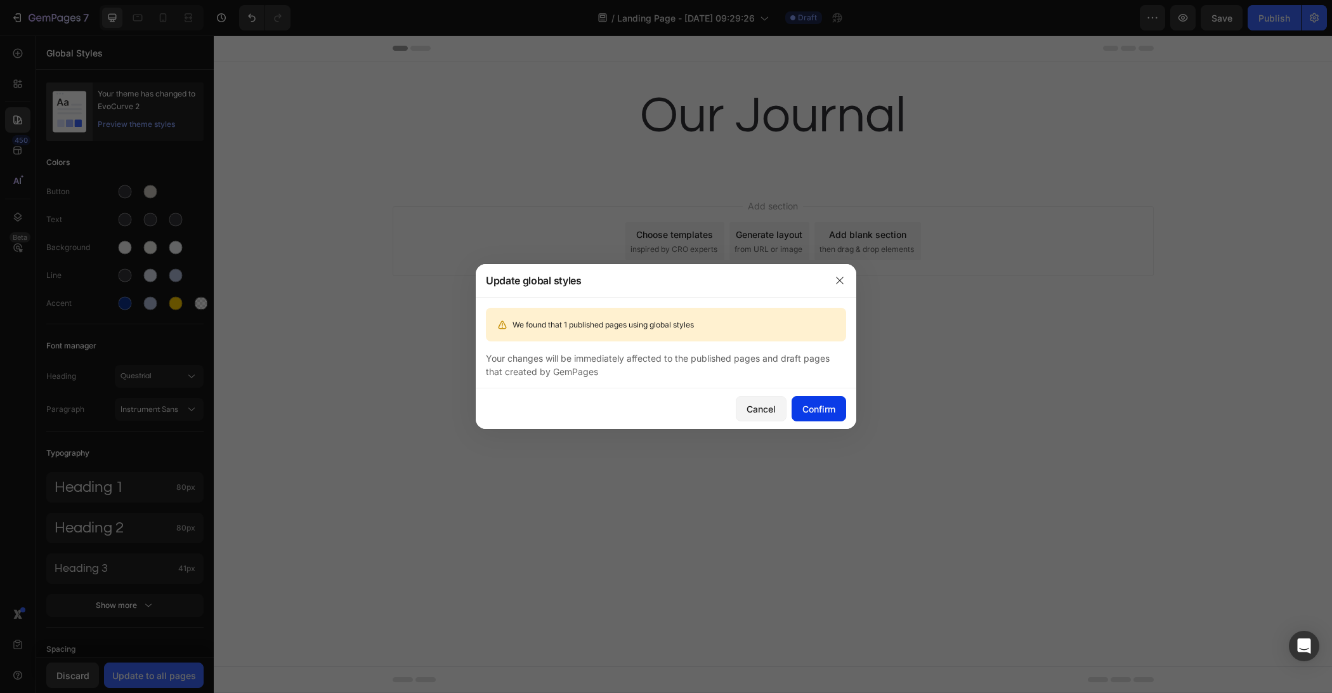
click at [823, 398] on button "Confirm" at bounding box center [819, 408] width 55 height 25
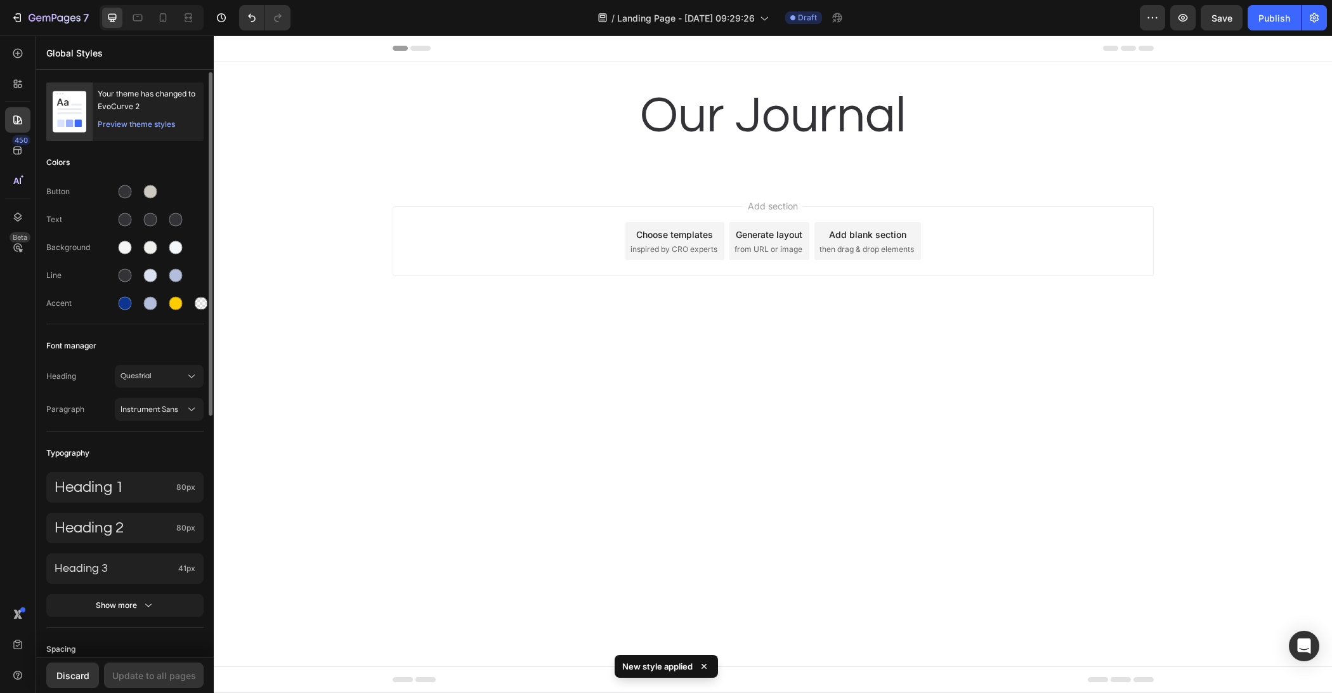
scroll to position [287, 0]
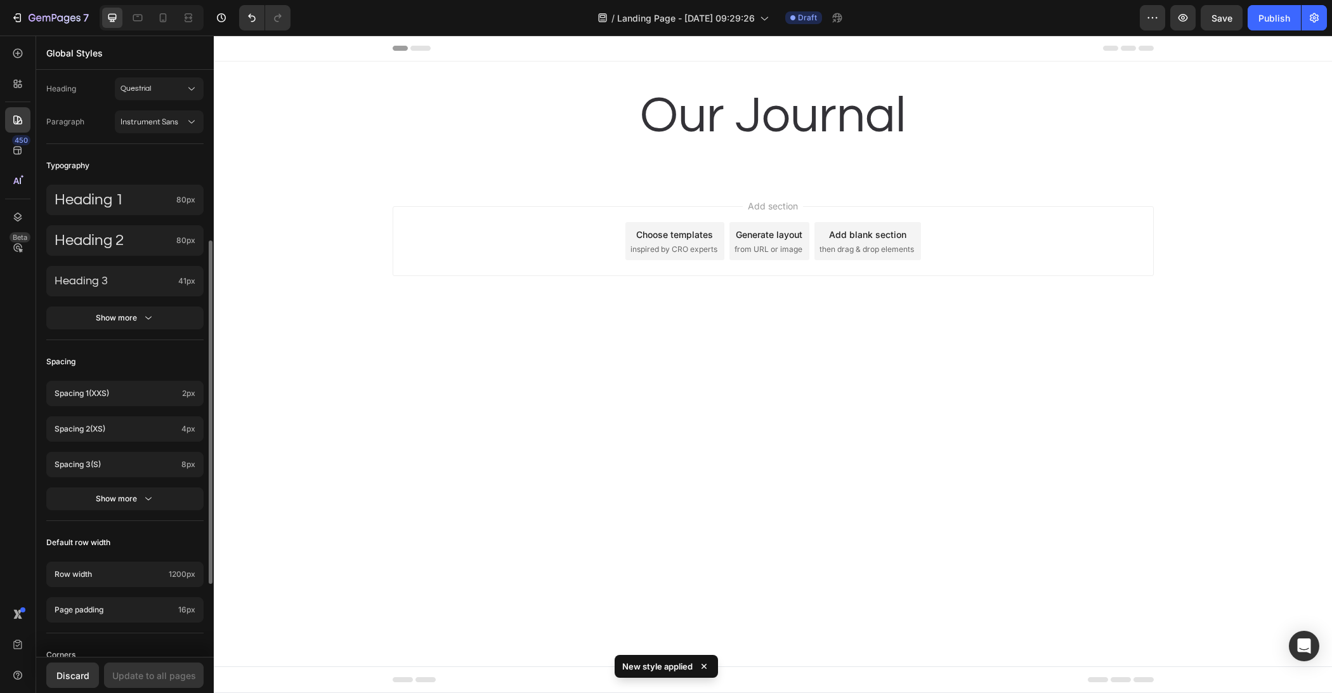
click at [323, 436] on body "Header Our Journal Heading Row Section 1 Root Start with Sections from sidebar …" at bounding box center [773, 364] width 1118 height 657
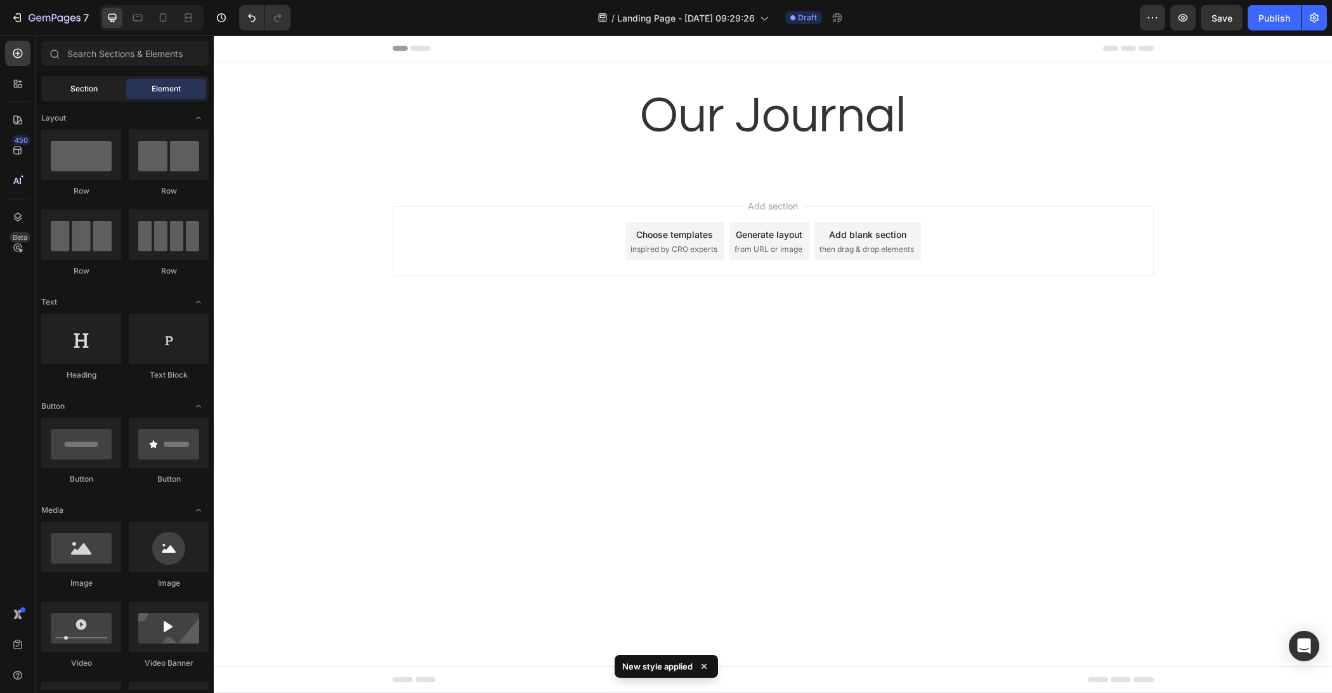
click at [100, 92] on div "Section" at bounding box center [84, 89] width 80 height 20
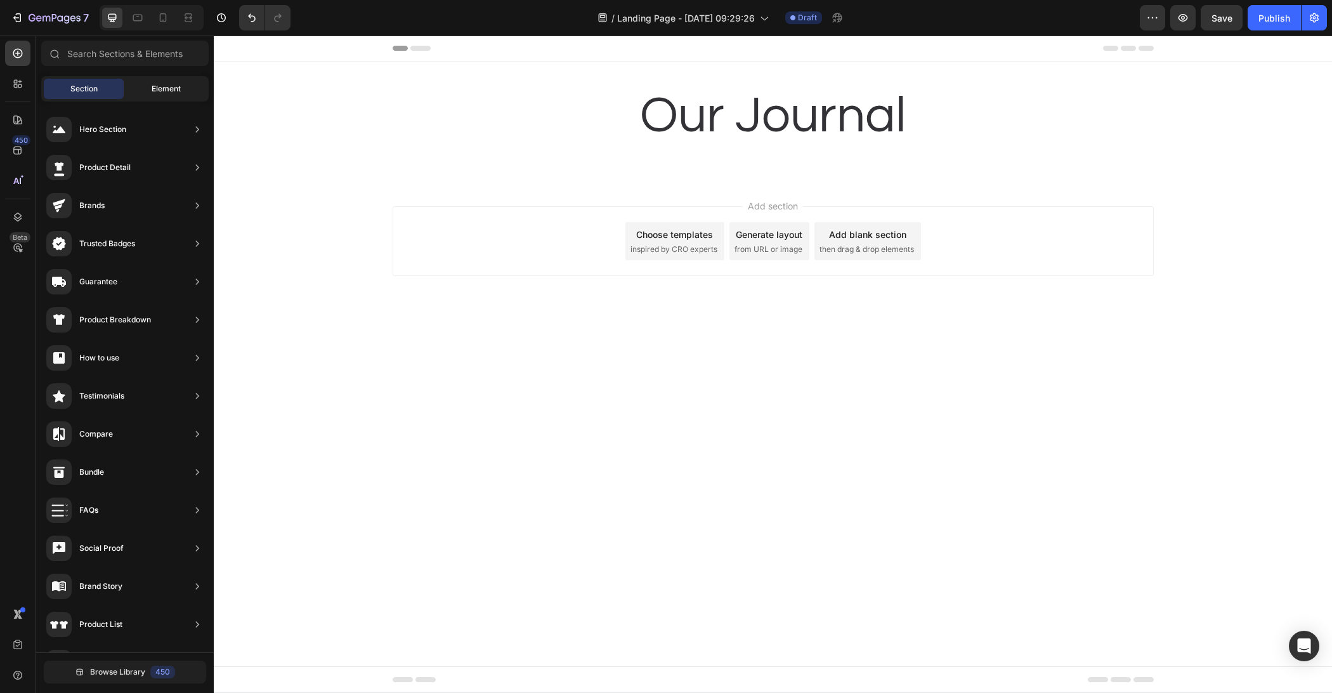
click at [149, 95] on div "Element" at bounding box center [166, 89] width 80 height 20
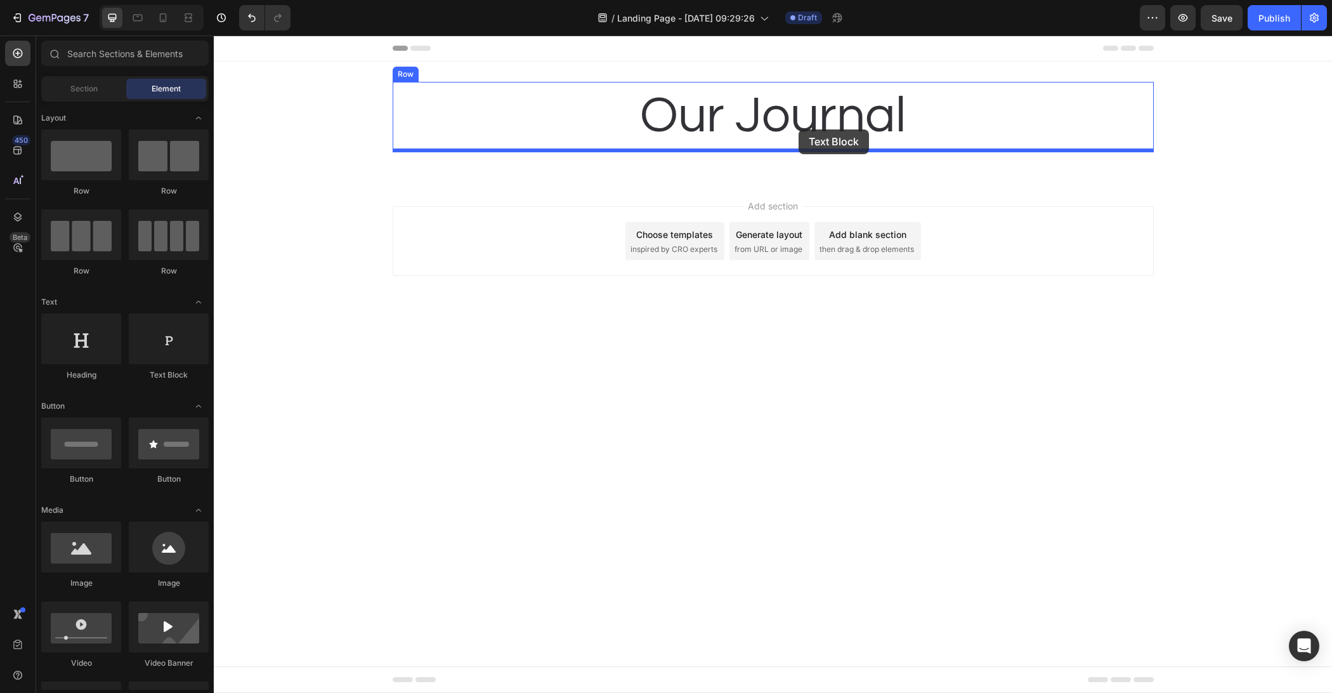
drag, startPoint x: 378, startPoint y: 372, endPoint x: 799, endPoint y: 133, distance: 484.3
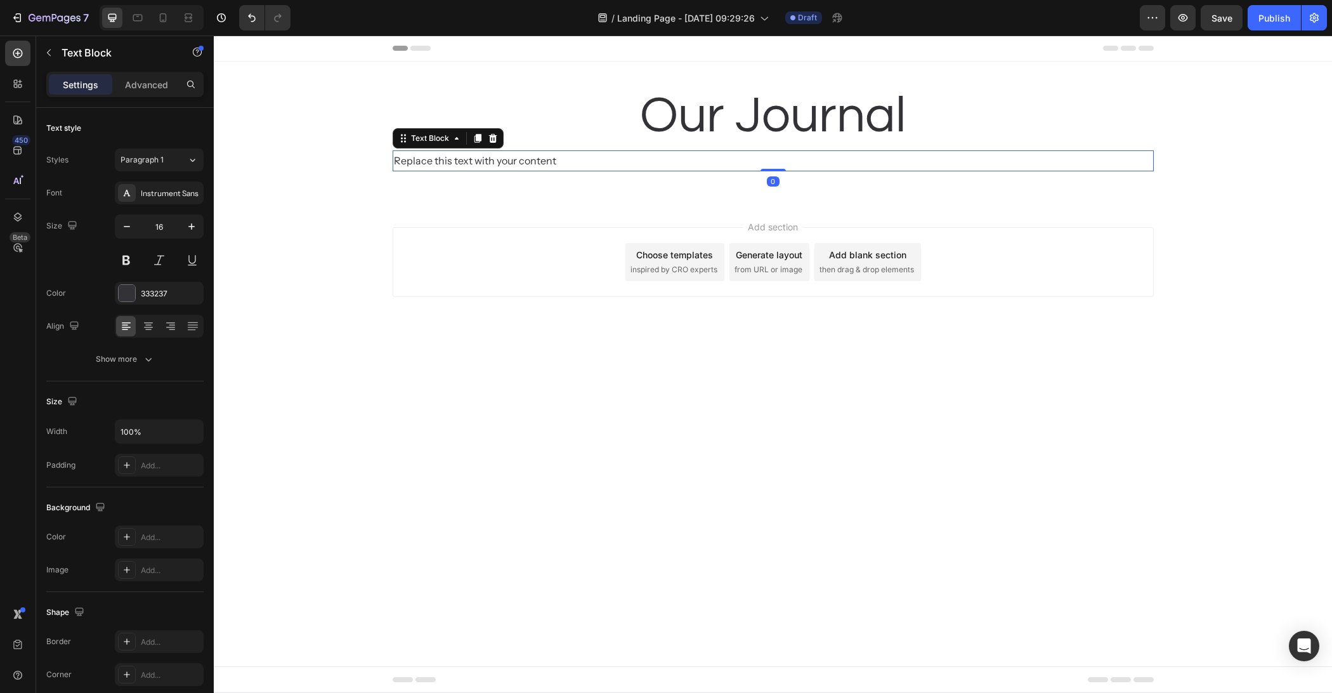
click at [787, 428] on body "Header Our Journal Heading Replace this text with your content Text Block 0 Row…" at bounding box center [773, 364] width 1118 height 657
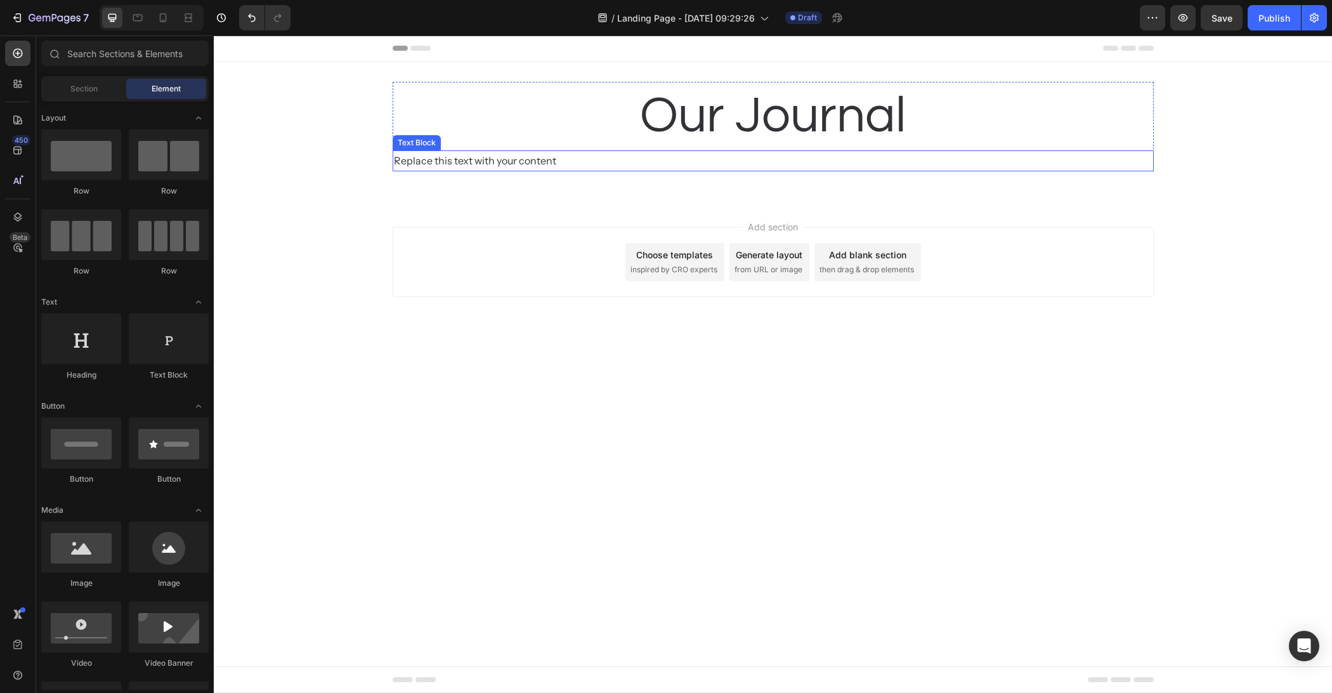
click at [497, 164] on div "Replace this text with your content" at bounding box center [773, 160] width 761 height 21
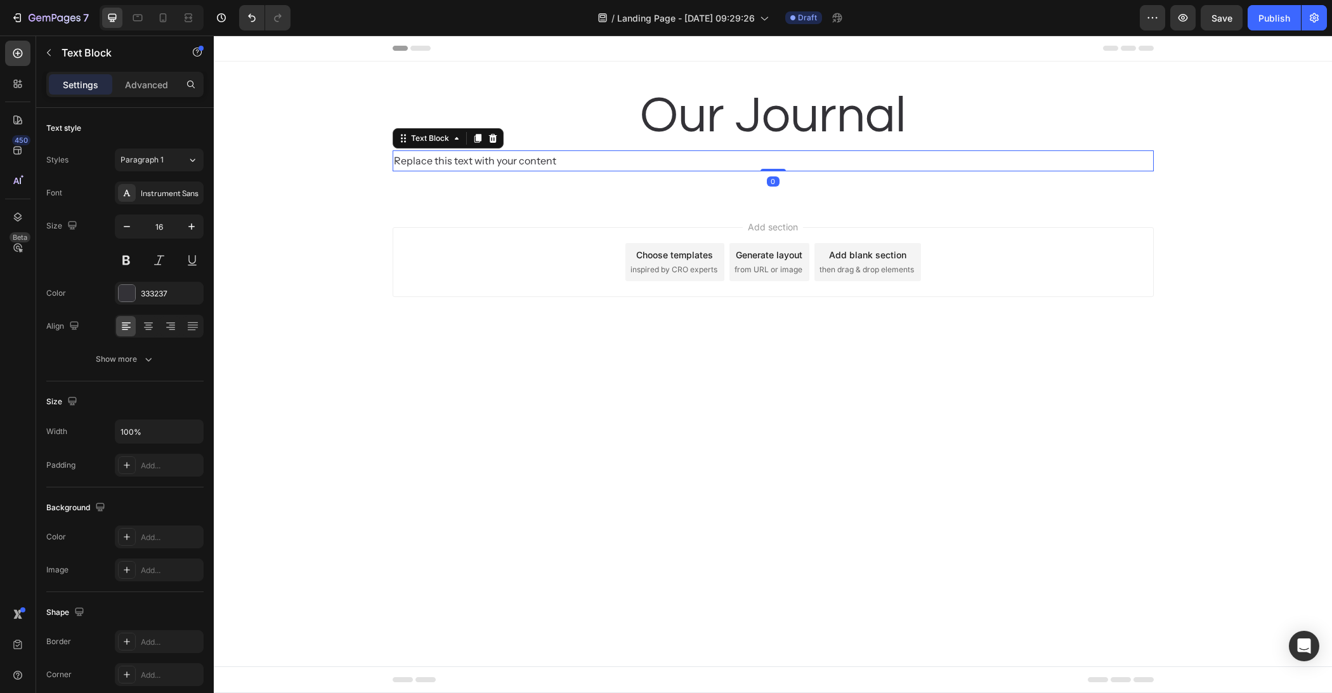
click at [497, 164] on div "Replace this text with your content" at bounding box center [773, 160] width 761 height 21
click at [497, 163] on p "Replace this text with your content" at bounding box center [773, 161] width 759 height 18
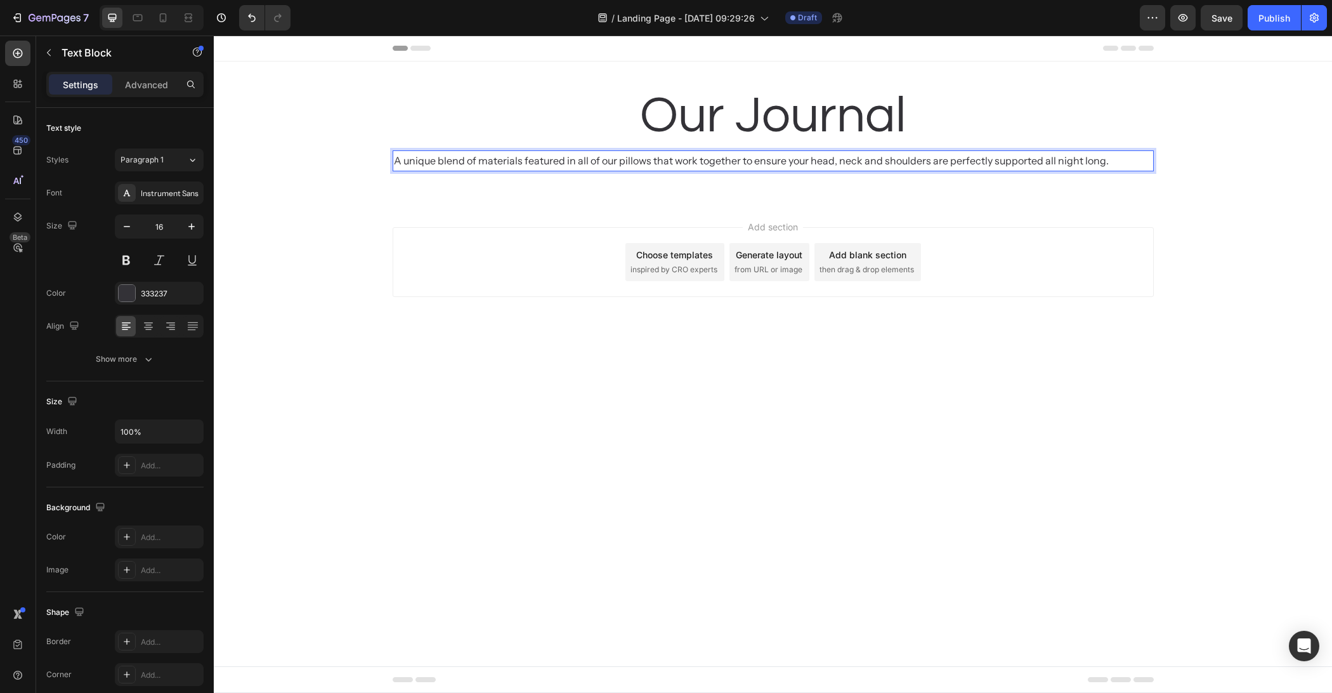
click at [467, 392] on body "Header Our Journal Heading A unique blend of materials featured in all of our p…" at bounding box center [773, 364] width 1118 height 657
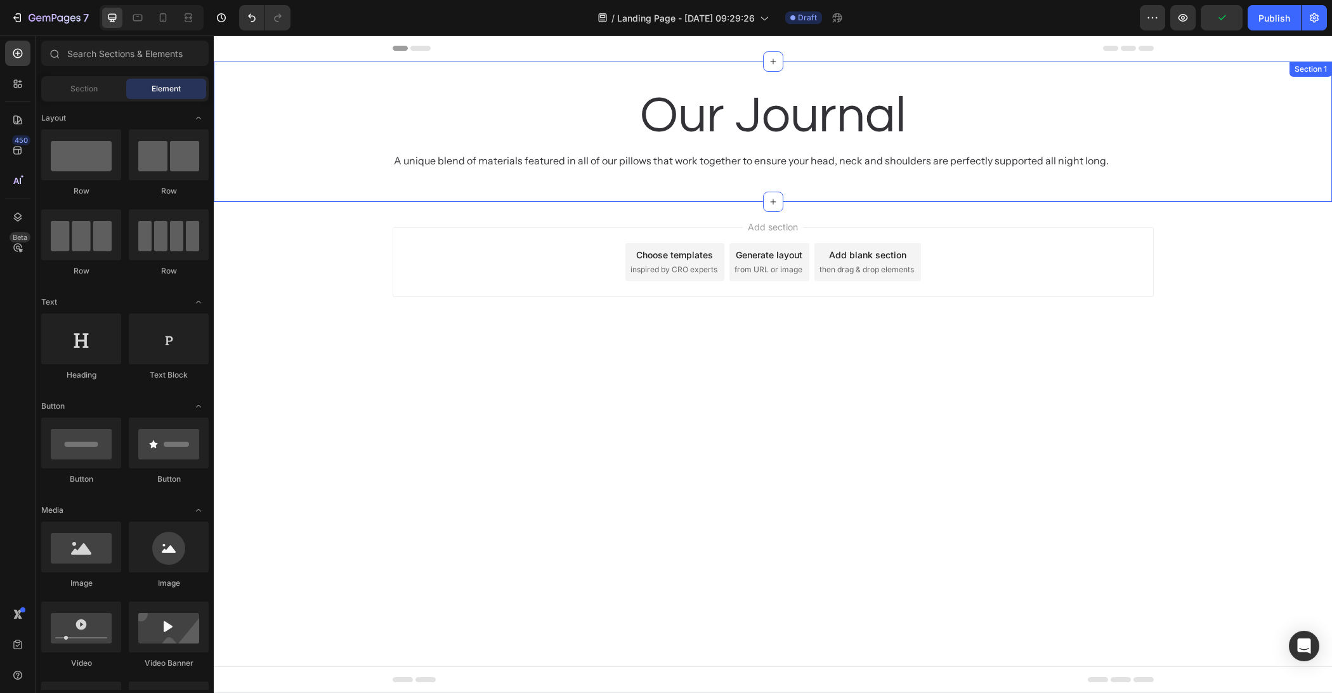
click at [977, 180] on div "Our Journal Heading A unique blend of materials featured in all of our pillows …" at bounding box center [773, 132] width 1118 height 100
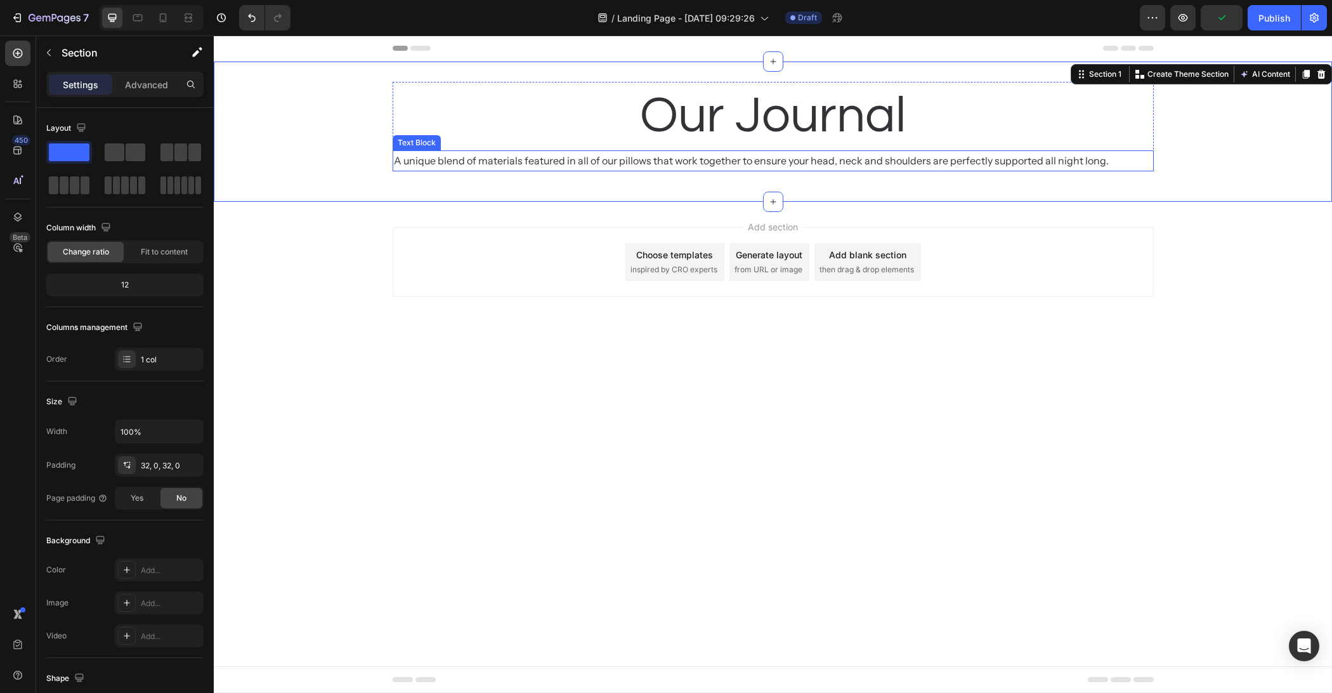
click at [1038, 164] on p "A unique blend of materials featured in all of our pillows that work together t…" at bounding box center [773, 161] width 759 height 18
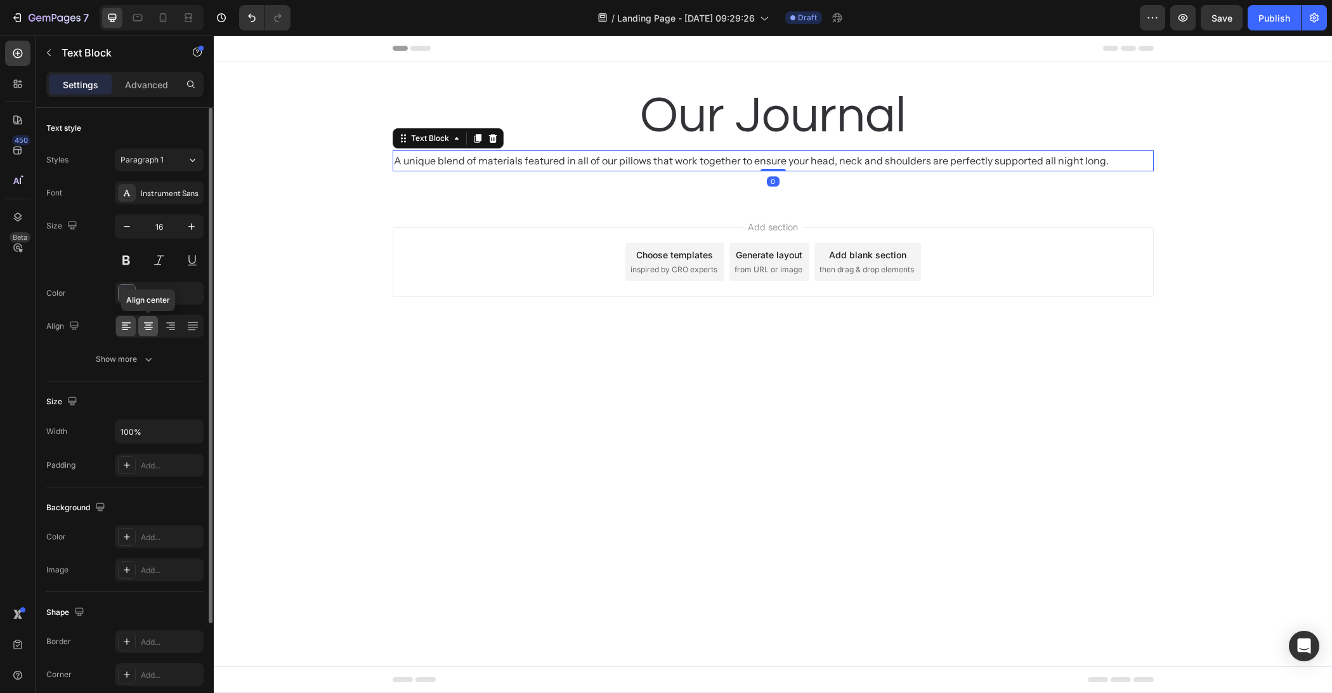
click at [150, 320] on icon at bounding box center [148, 326] width 13 height 13
click at [169, 227] on input "16" at bounding box center [159, 226] width 42 height 23
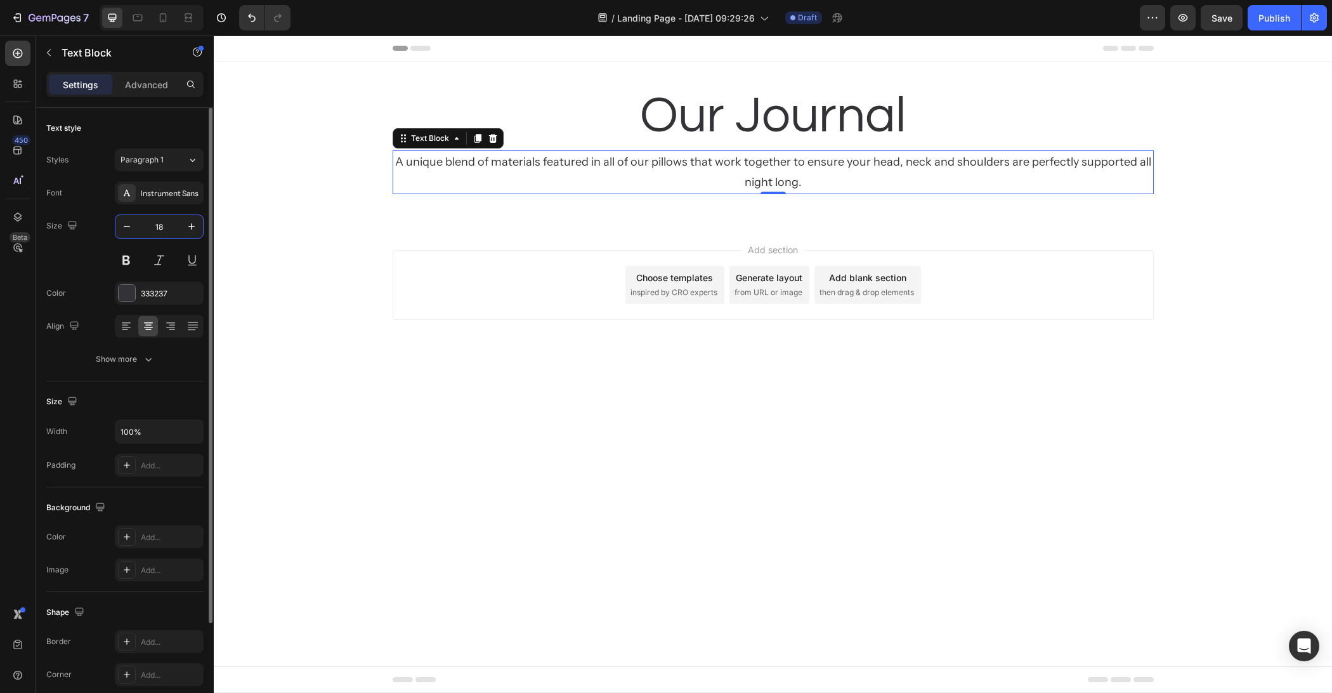
type input "18"
click at [143, 79] on p "Advanced" at bounding box center [146, 84] width 43 height 13
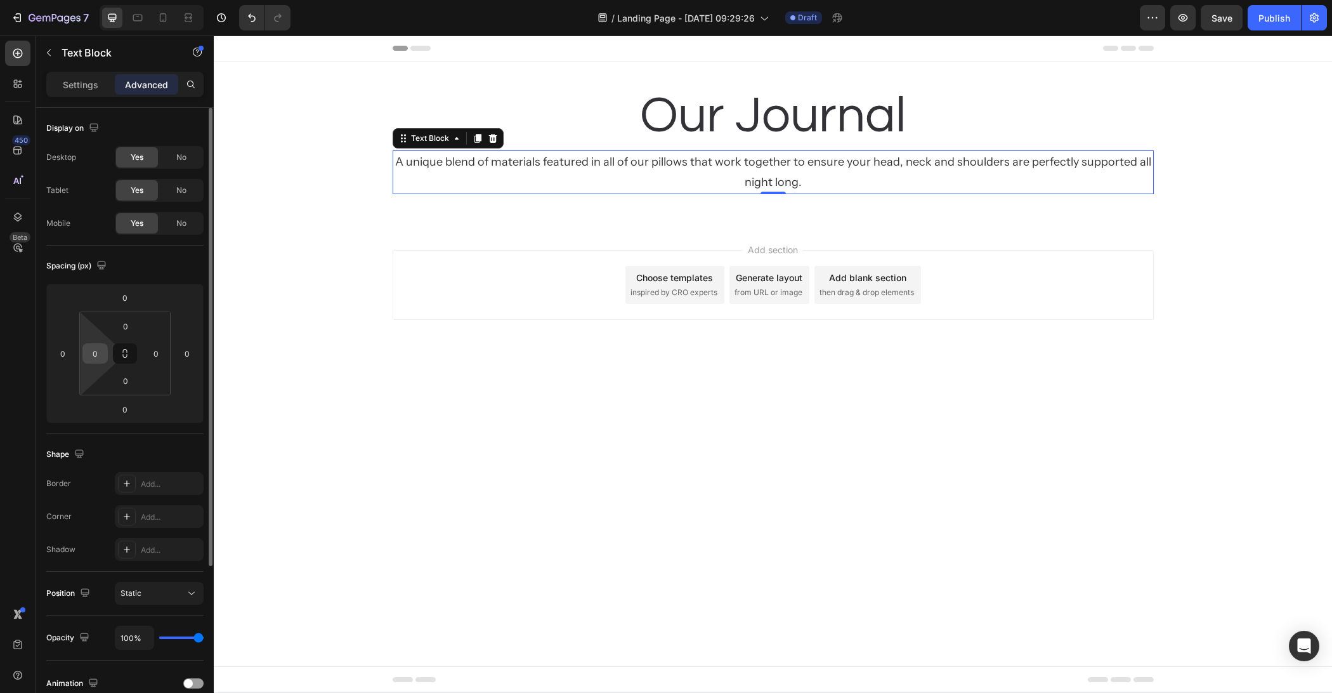
click at [93, 352] on input "0" at bounding box center [95, 353] width 19 height 19
type input "80"
type input "70"
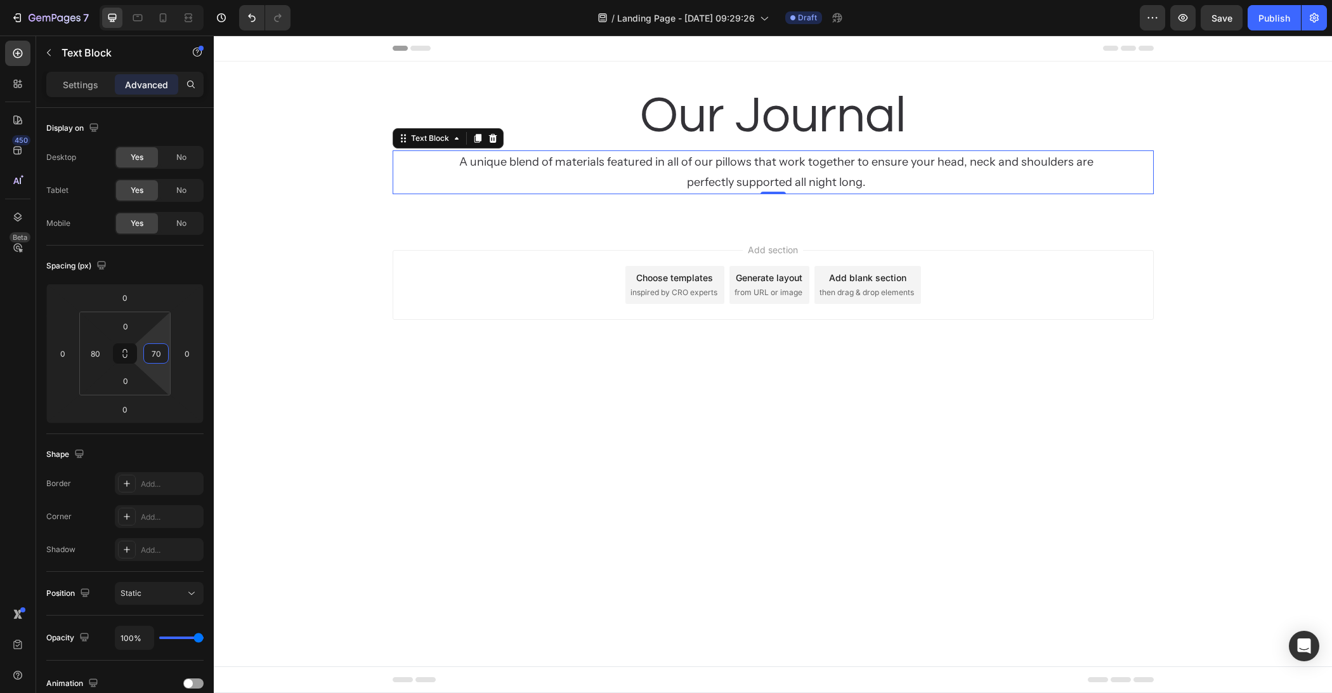
click at [340, 428] on body "Header Our Journal Heading A unique blend of materials featured in all of our p…" at bounding box center [773, 364] width 1118 height 657
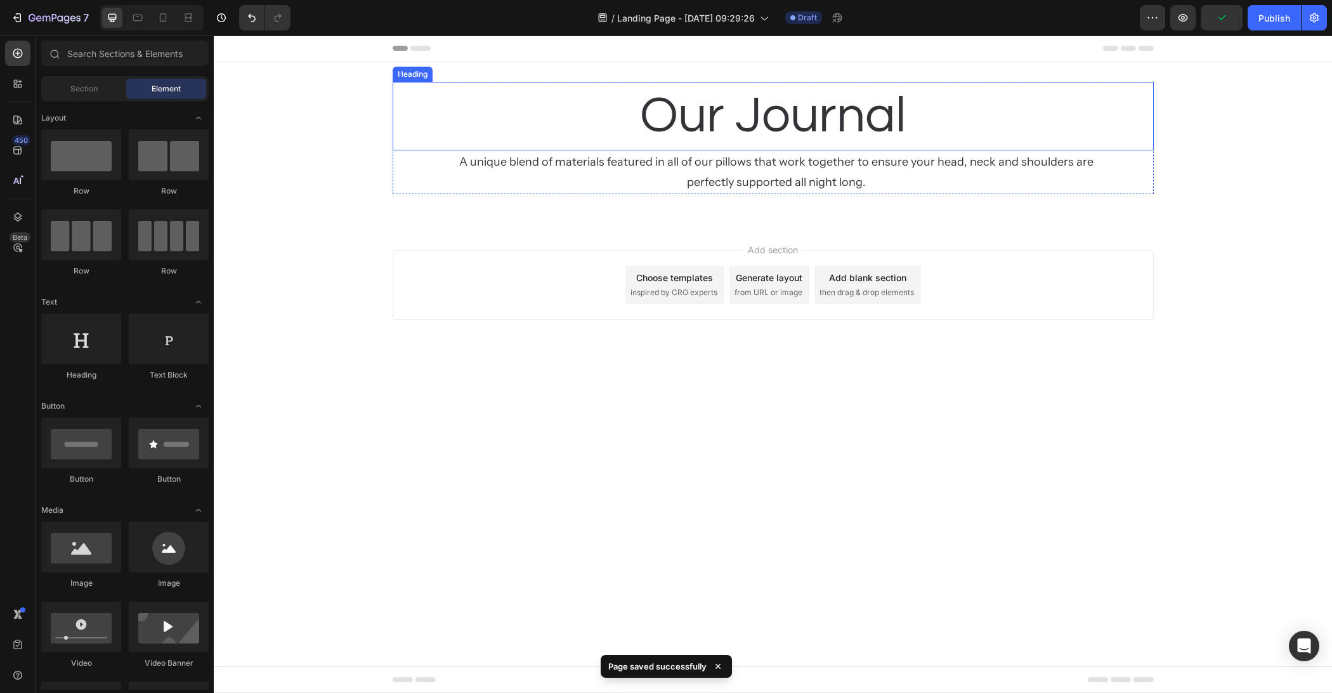
click at [807, 124] on p "Our Journal" at bounding box center [773, 116] width 759 height 66
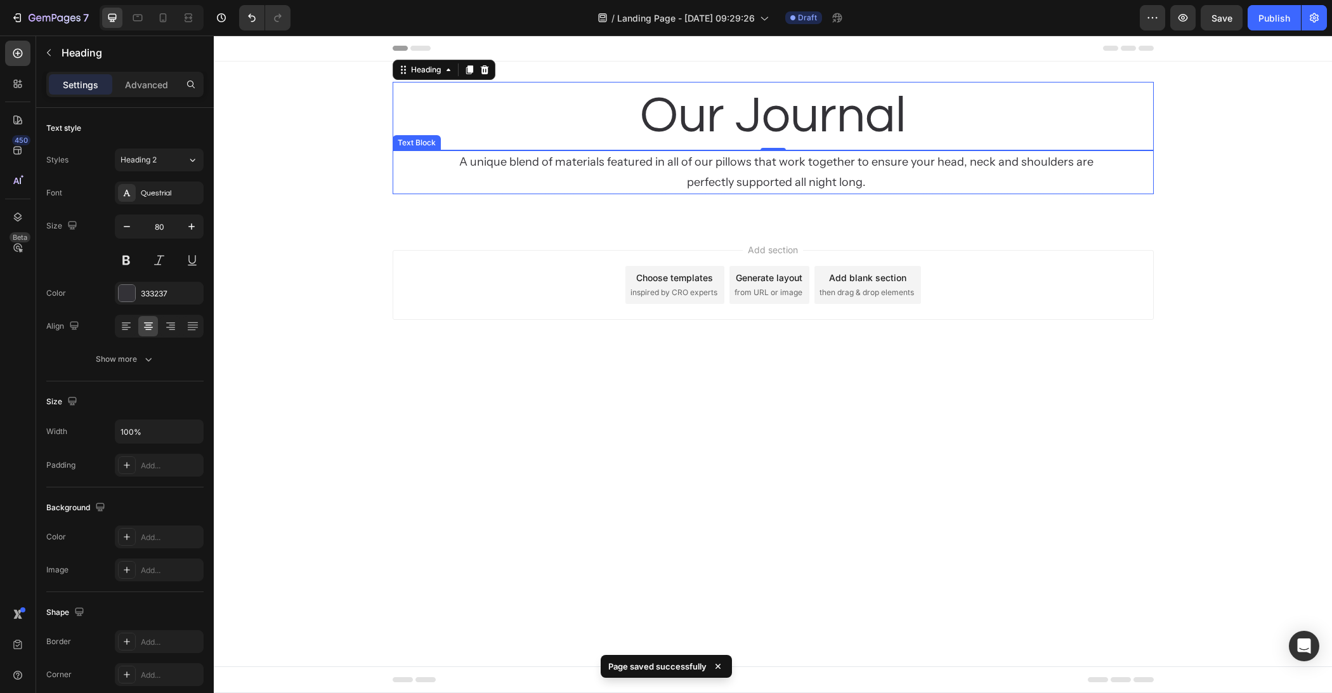
click at [792, 160] on p "A unique blend of materials featured in all of our pillows that work together t…" at bounding box center [776, 172] width 663 height 41
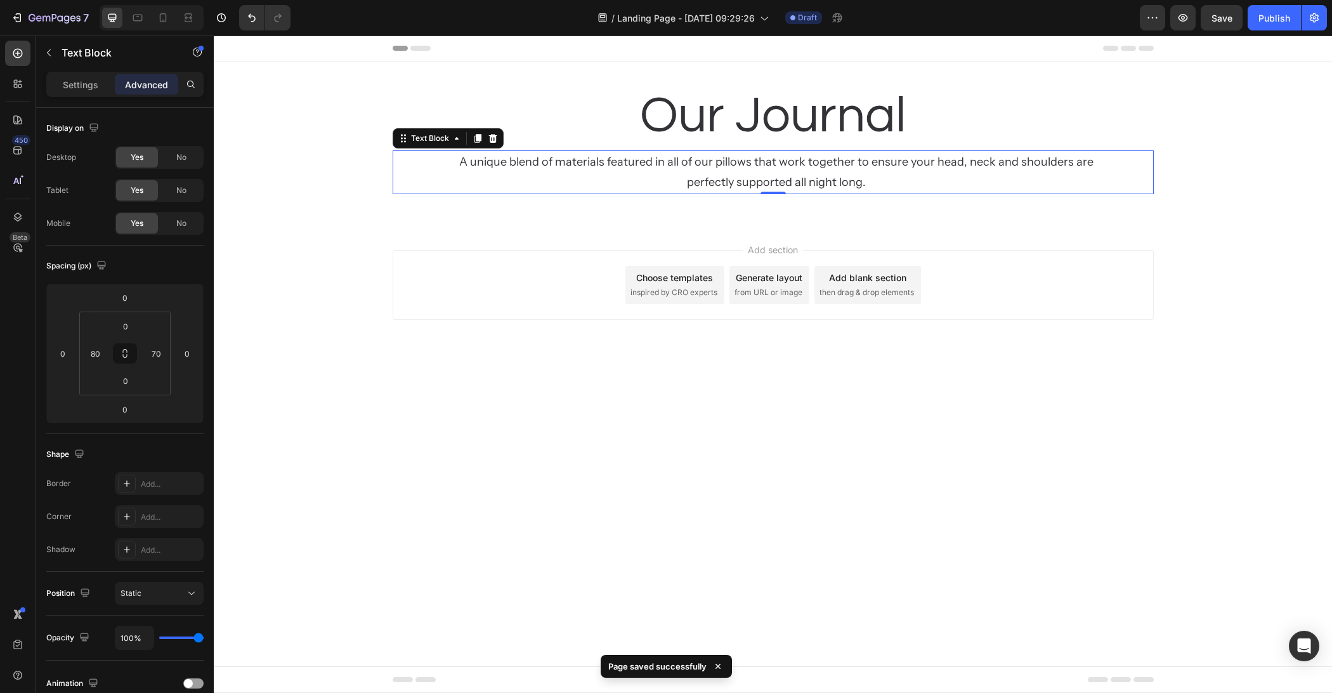
click at [360, 404] on body "Header Our Journal Heading A unique blend of materials featured in all of our p…" at bounding box center [773, 364] width 1118 height 657
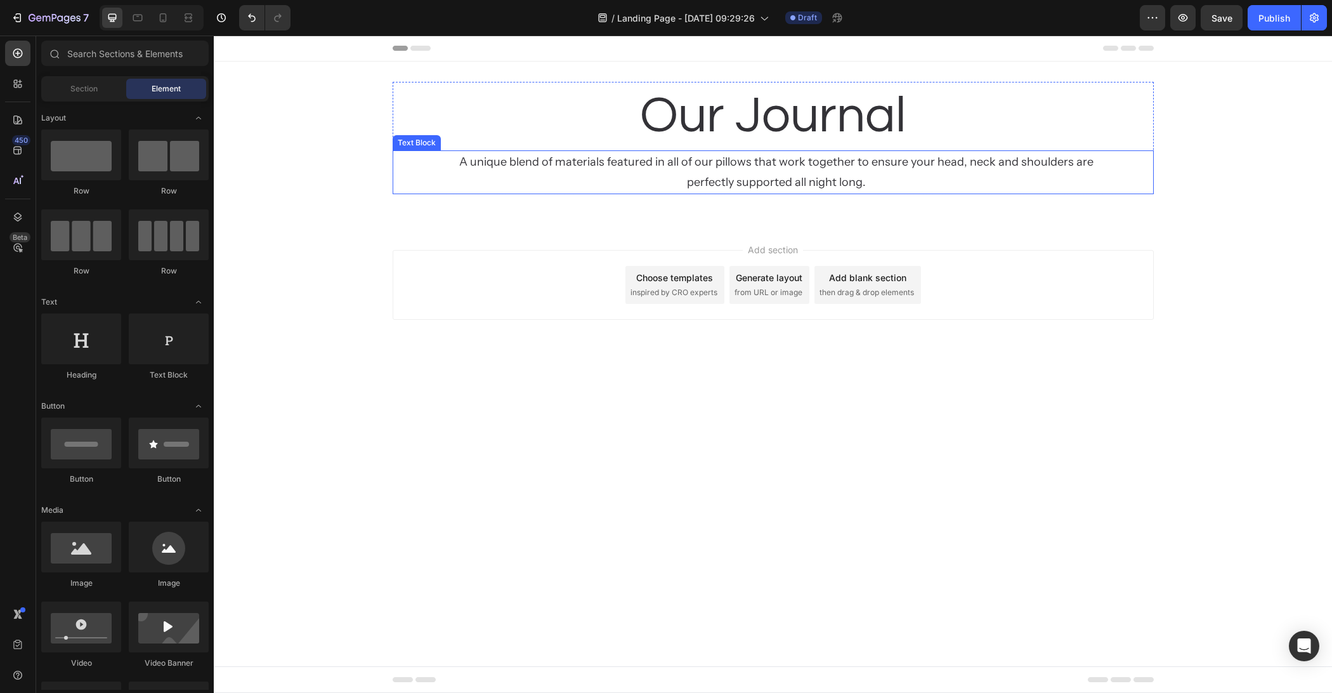
click at [684, 181] on p "A unique blend of materials featured in all of our pillows that work together t…" at bounding box center [776, 172] width 663 height 41
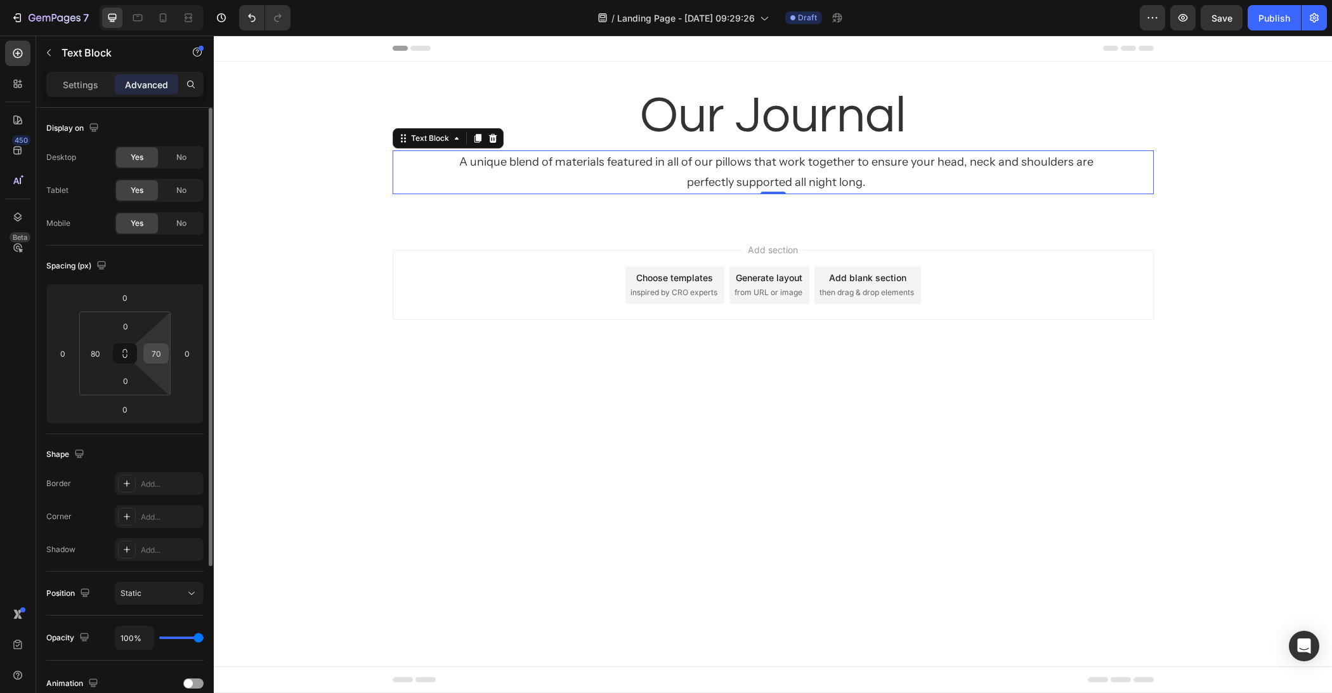
click at [150, 348] on input "70" at bounding box center [156, 353] width 19 height 19
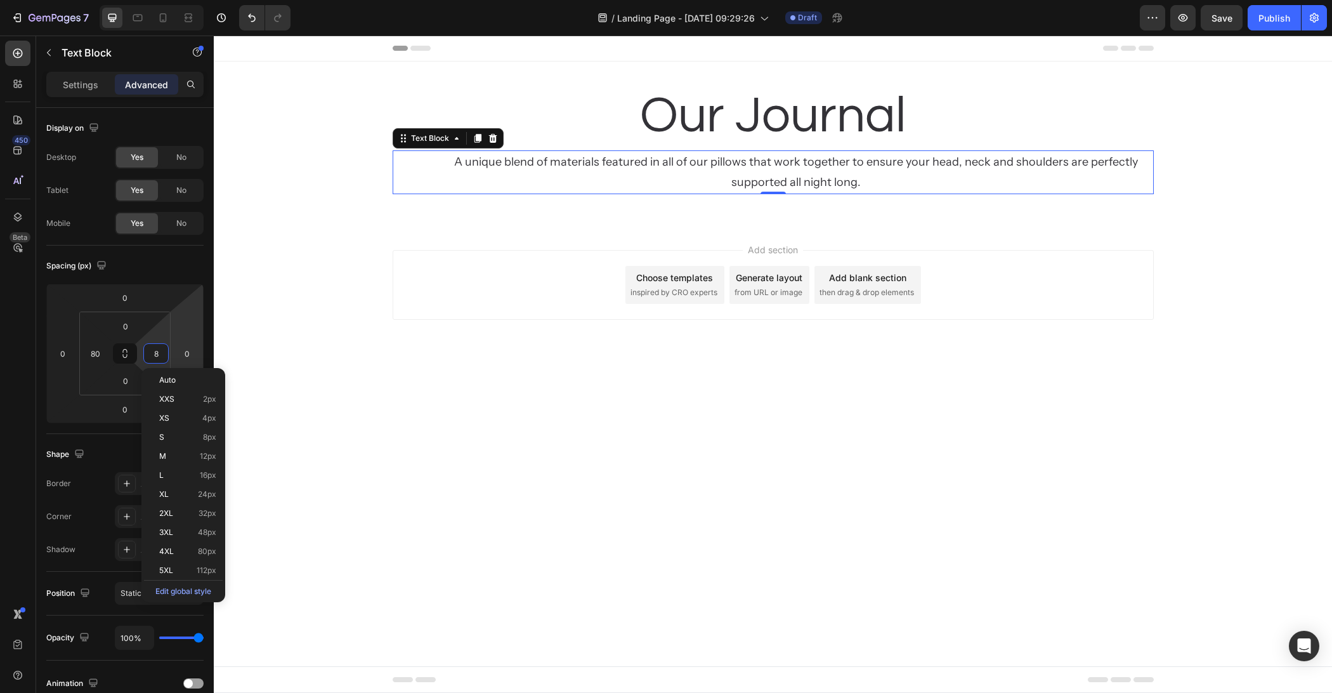
type input "80"
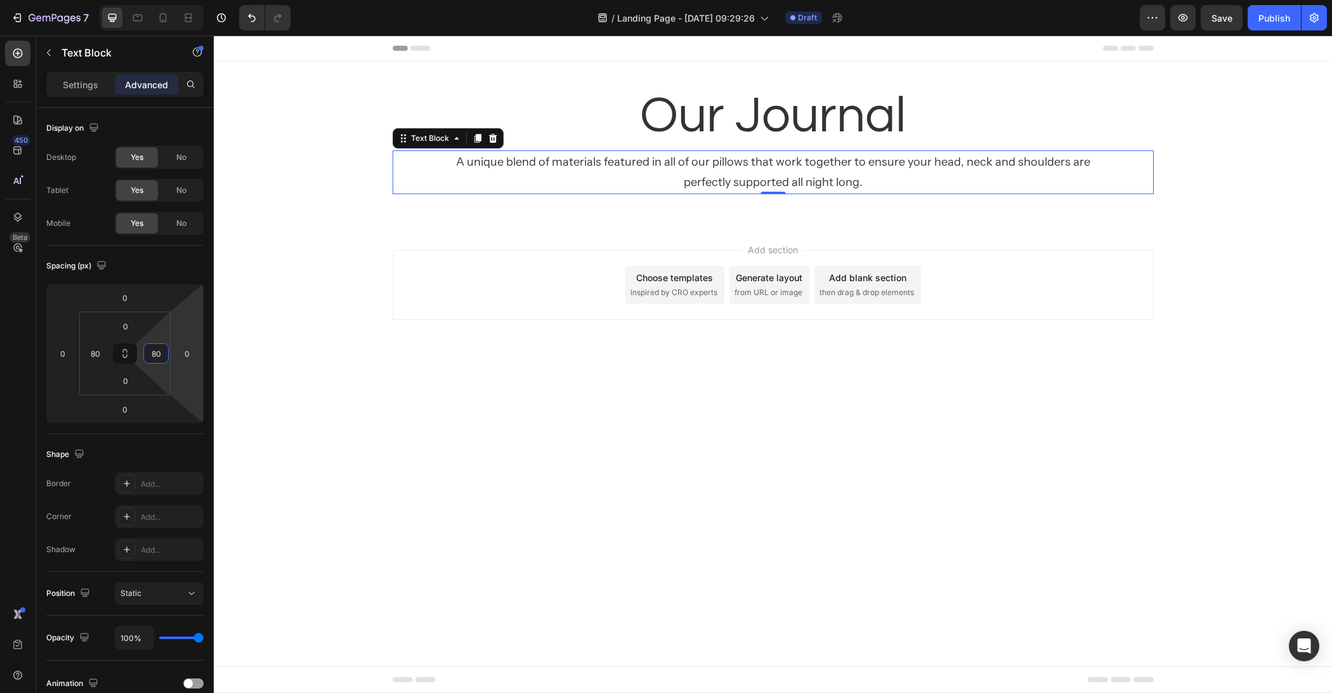
click at [469, 372] on div "Add section Choose templates inspired by CRO experts Generate layout from URL o…" at bounding box center [773, 303] width 1118 height 156
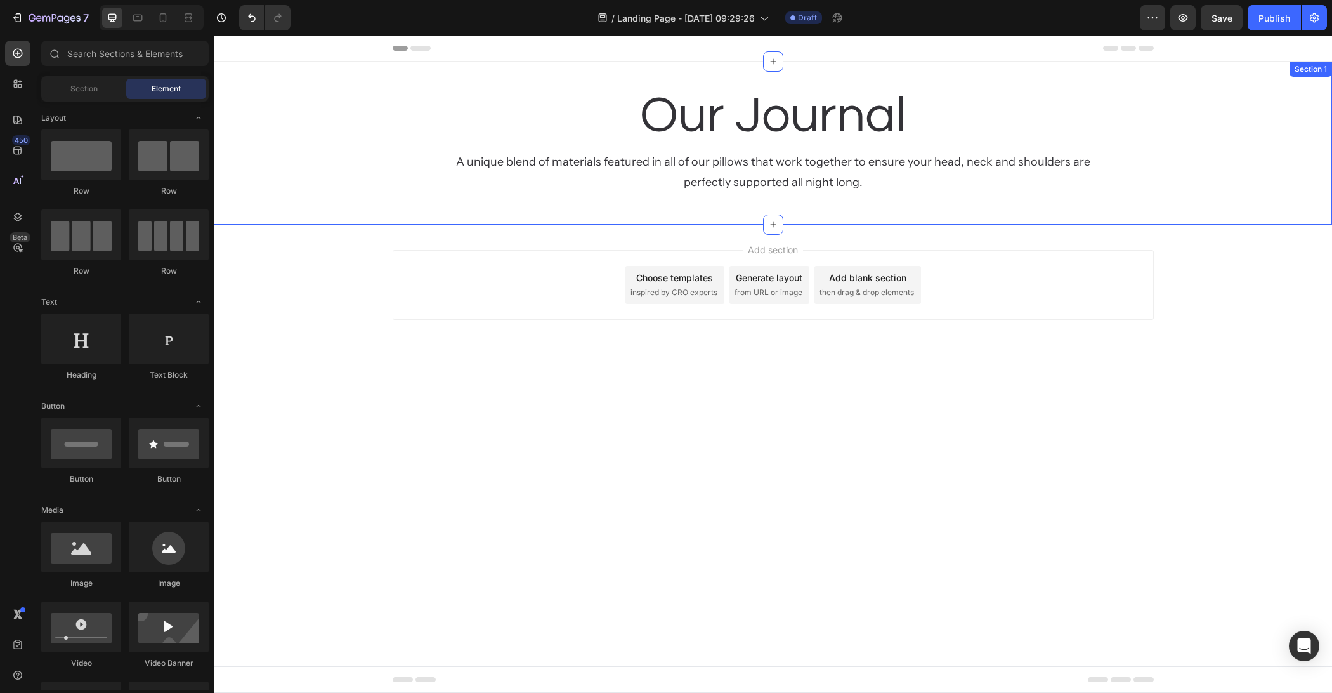
click at [433, 181] on div "A unique blend of materials featured in all of our pillows that work together t…" at bounding box center [773, 172] width 761 height 44
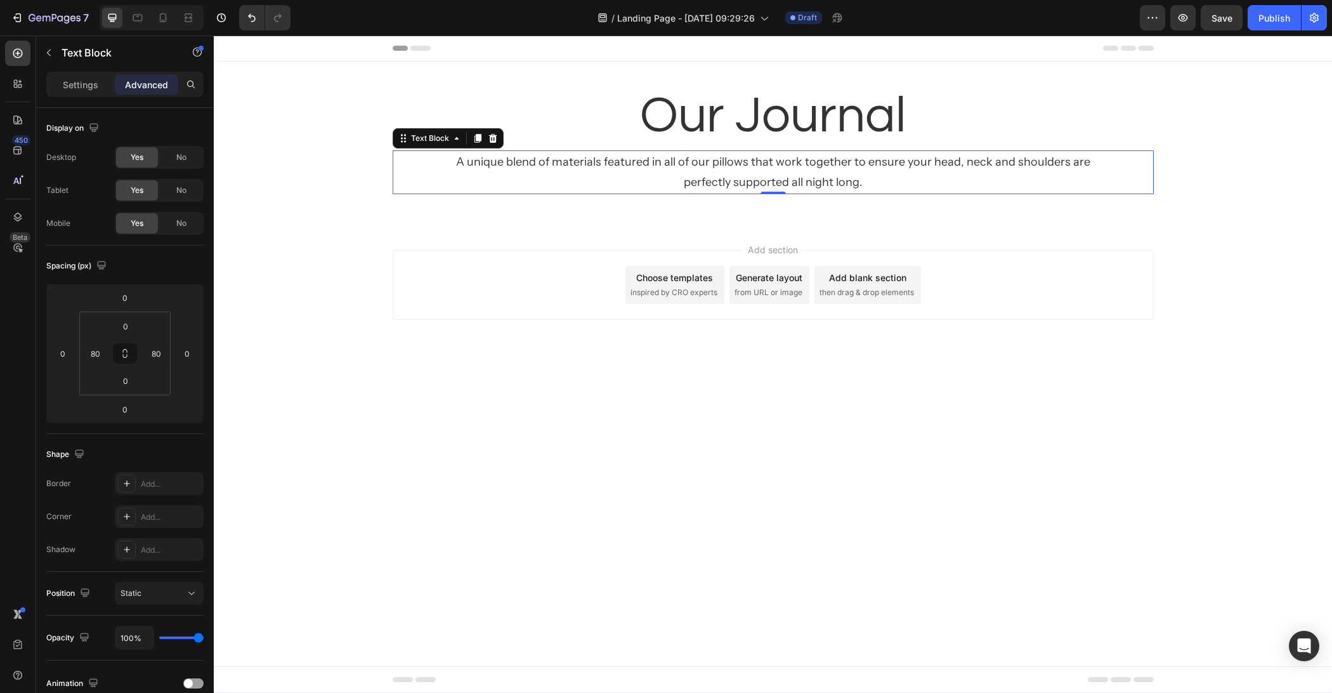
click at [393, 185] on div "A unique blend of materials featured in all of our pillows that work together t…" at bounding box center [773, 172] width 761 height 44
click at [325, 185] on div "Our Journal Heading A unique blend of materials featured in all of our pillows …" at bounding box center [773, 143] width 1118 height 122
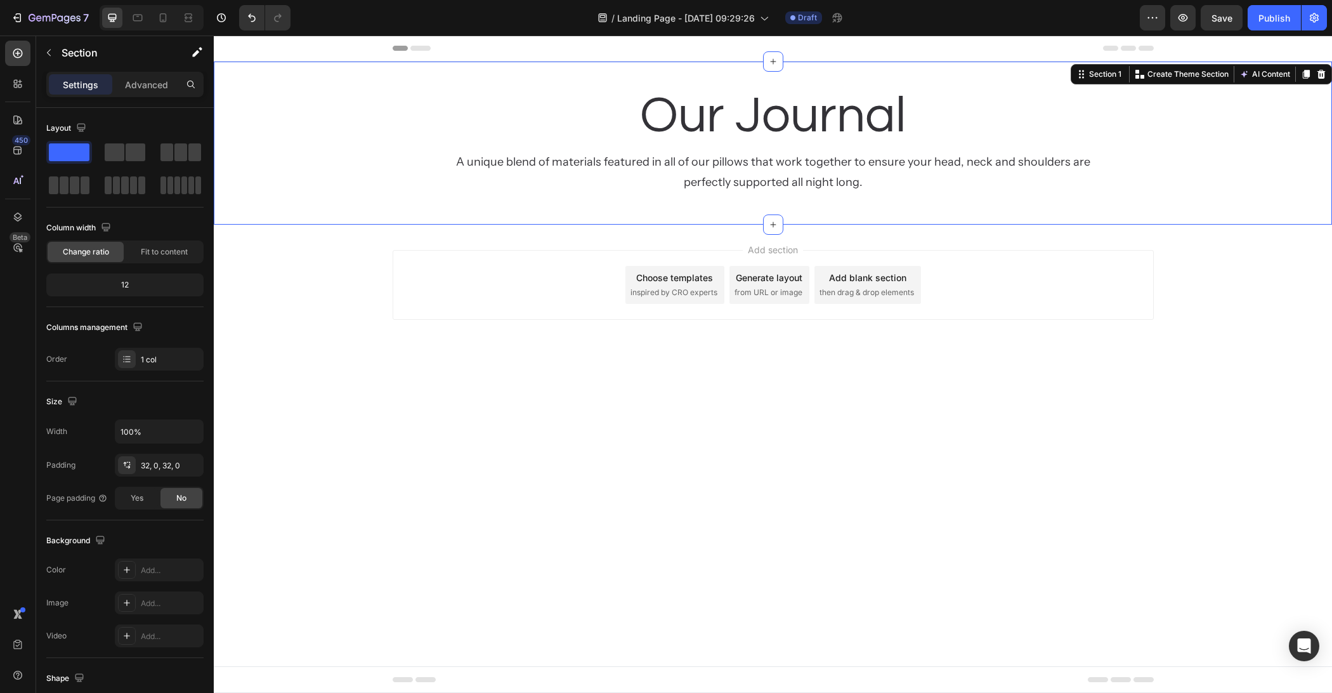
click at [317, 183] on div "Our Journal Heading A unique blend of materials featured in all of our pillows …" at bounding box center [773, 143] width 1118 height 122
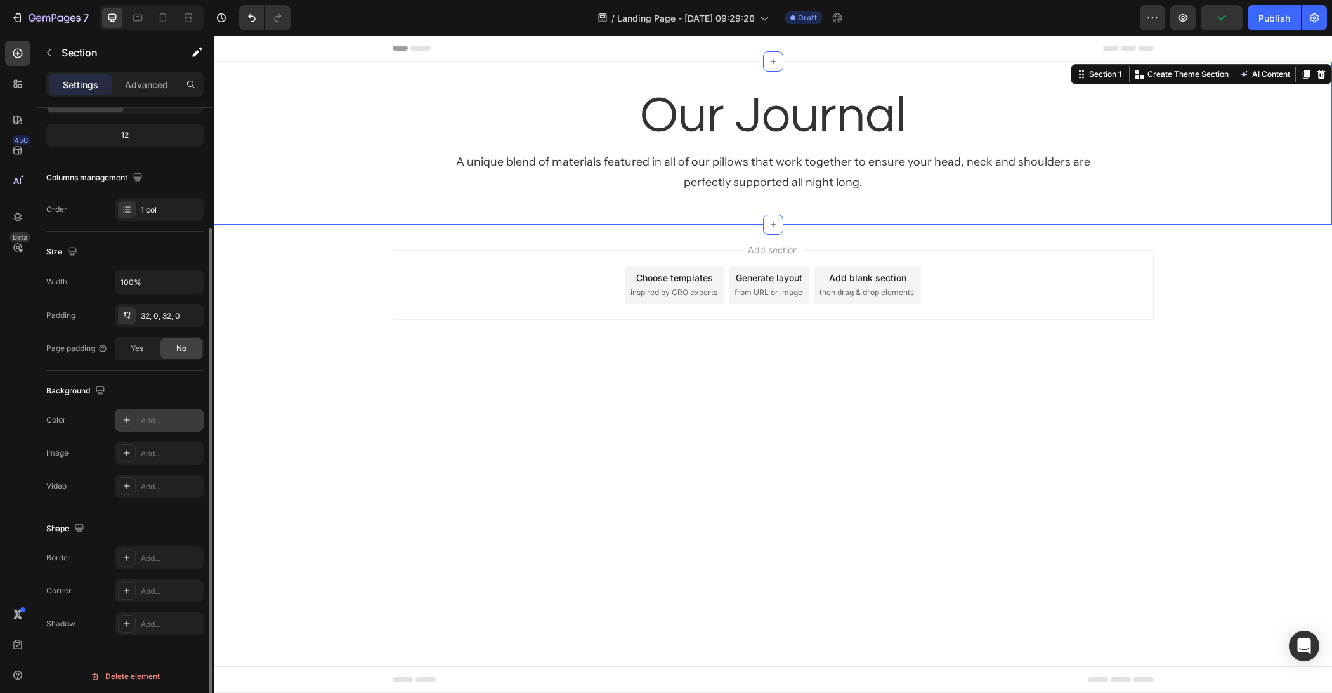
click at [171, 415] on div "Add..." at bounding box center [171, 420] width 60 height 11
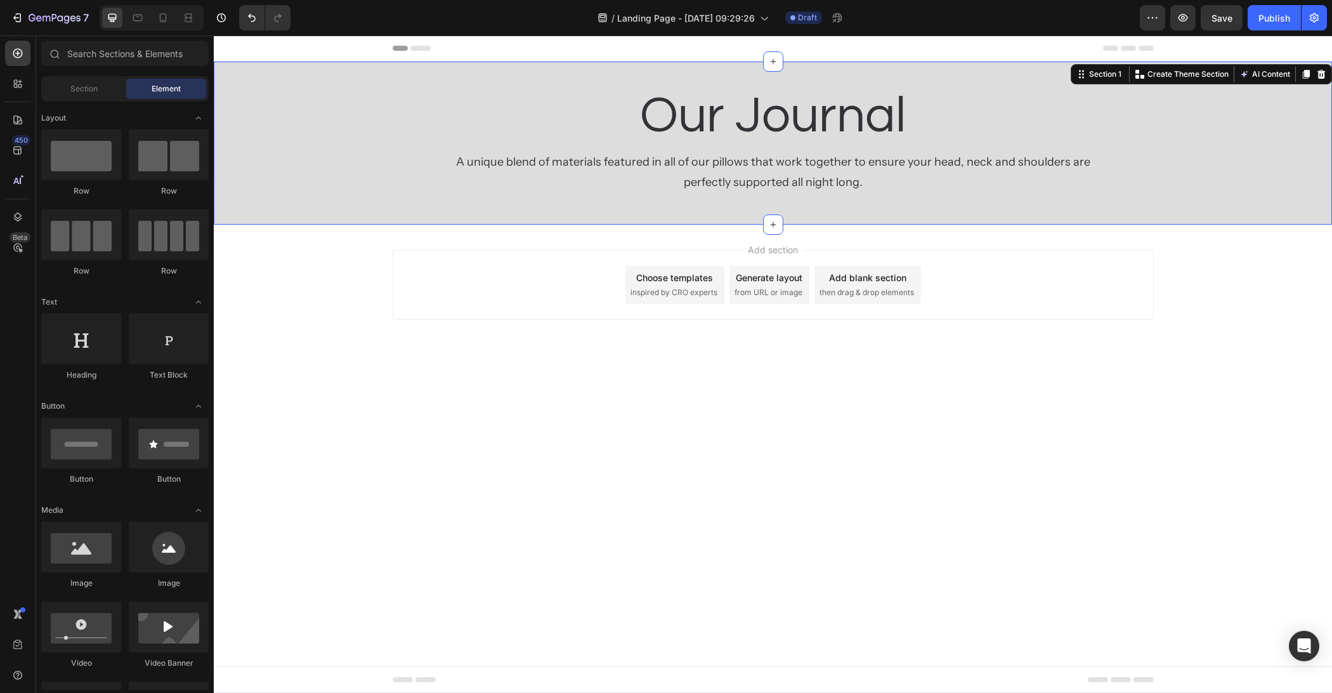
click at [547, 428] on body "Header Our Journal Heading A unique blend of materials featured in all of our p…" at bounding box center [773, 364] width 1118 height 657
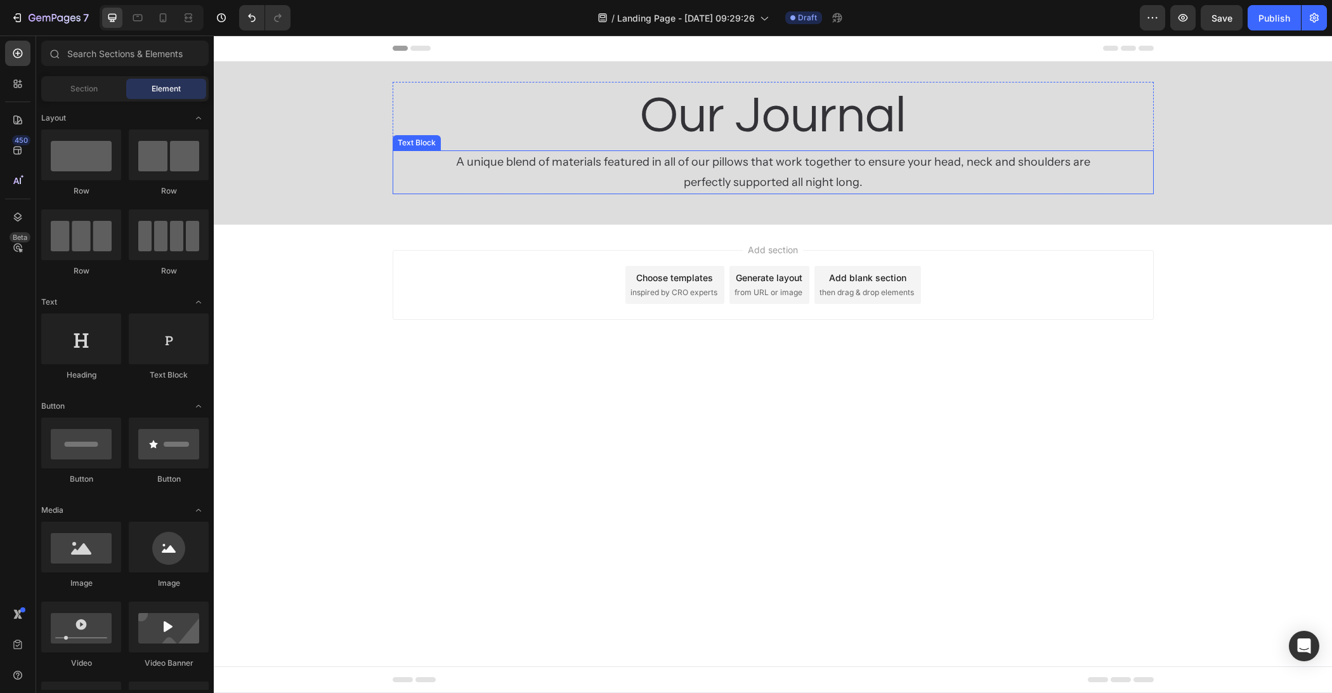
click at [412, 152] on div "A unique blend of materials featured in all of our pillows that work together t…" at bounding box center [773, 172] width 761 height 44
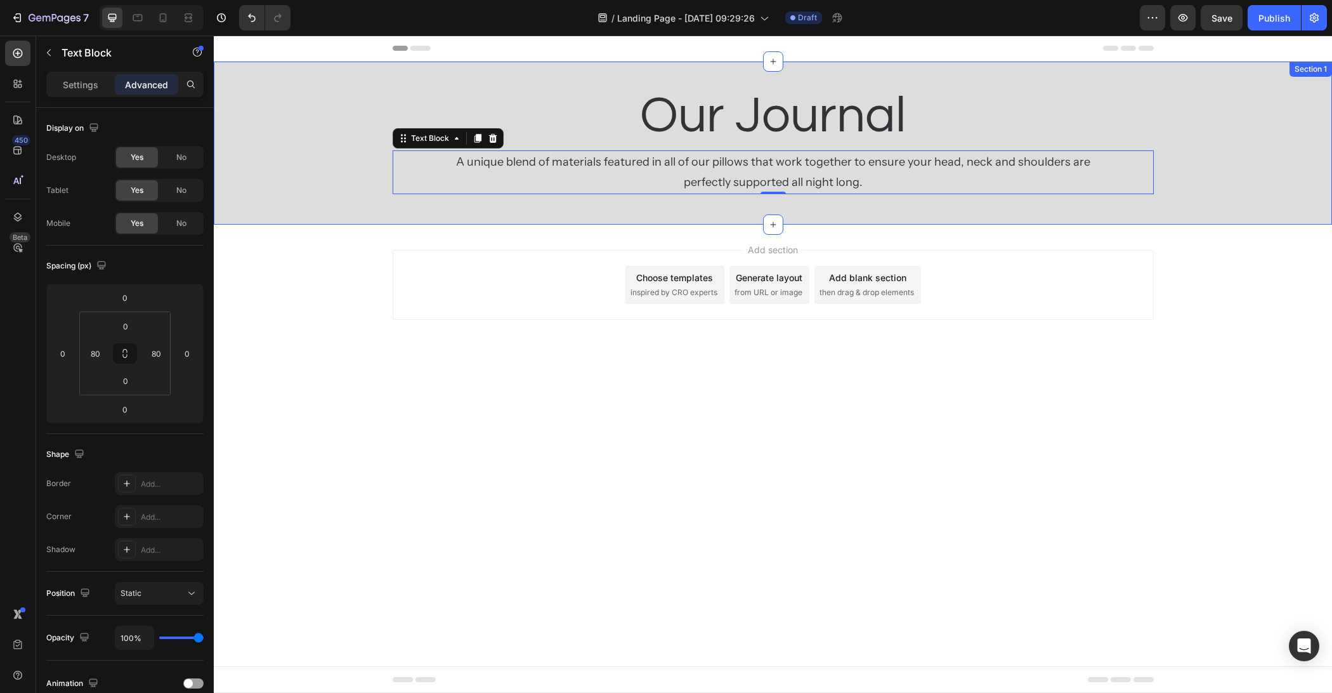
click at [323, 139] on div "Our Journal Heading A unique blend of materials featured in all of our pillows …" at bounding box center [773, 143] width 1118 height 122
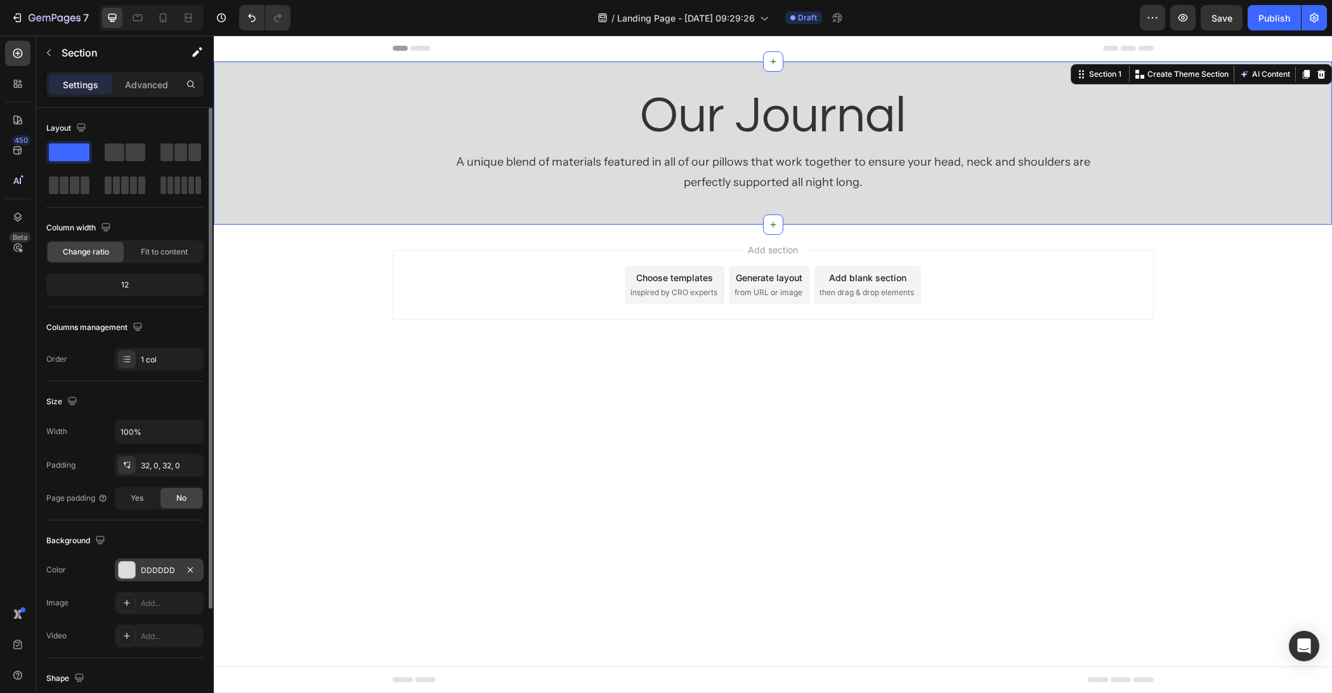
click at [142, 572] on div "DDDDDD" at bounding box center [159, 570] width 37 height 11
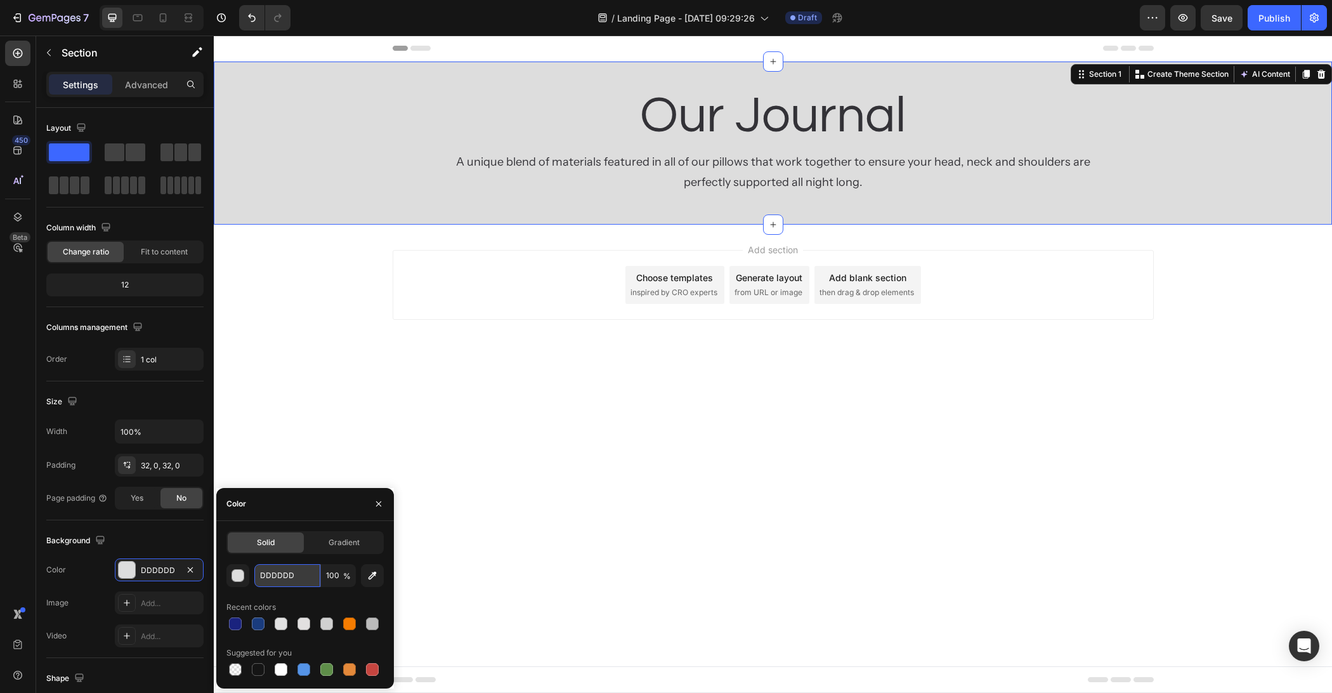
click at [282, 564] on input "DDDDDD" at bounding box center [287, 575] width 66 height 23
click at [287, 574] on input "DDDDDD" at bounding box center [287, 575] width 66 height 23
paste input "4C4D4F"
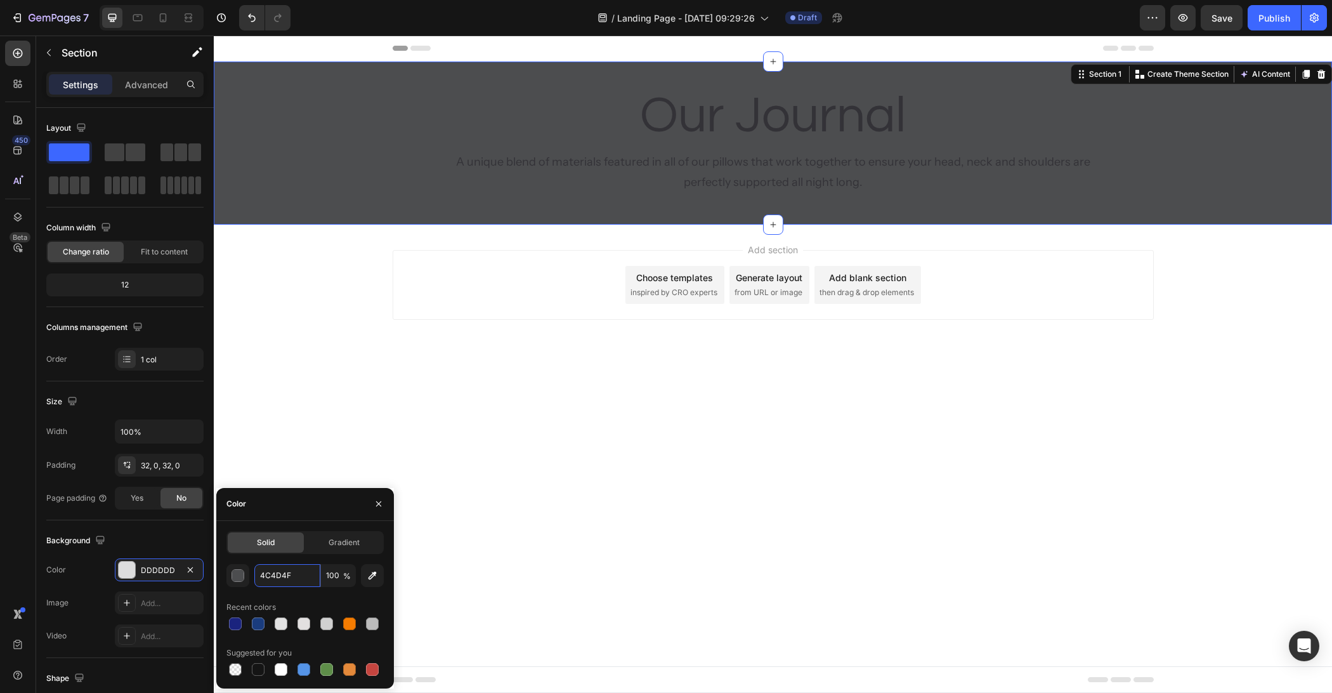
type input "4C4D4F"
click at [301, 502] on div "Color" at bounding box center [305, 504] width 178 height 33
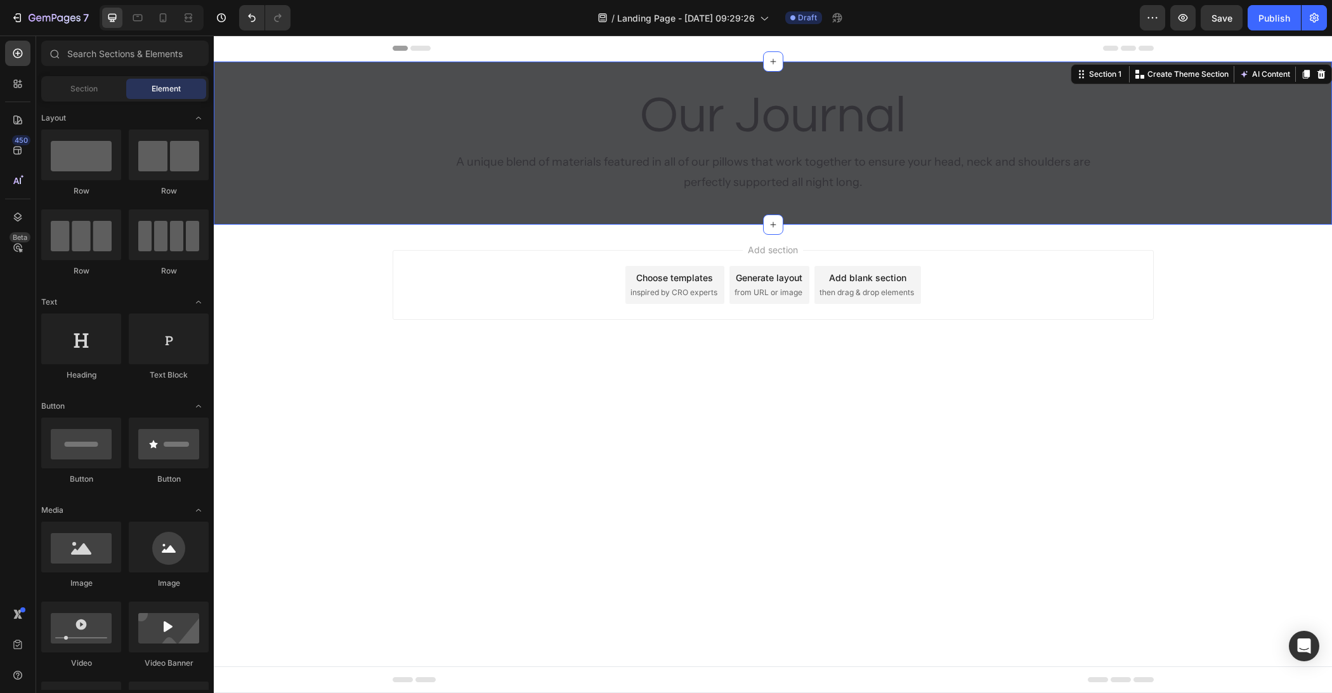
click at [559, 417] on body "Header Our Journal Heading A unique blend of materials featured in all of our p…" at bounding box center [773, 364] width 1118 height 657
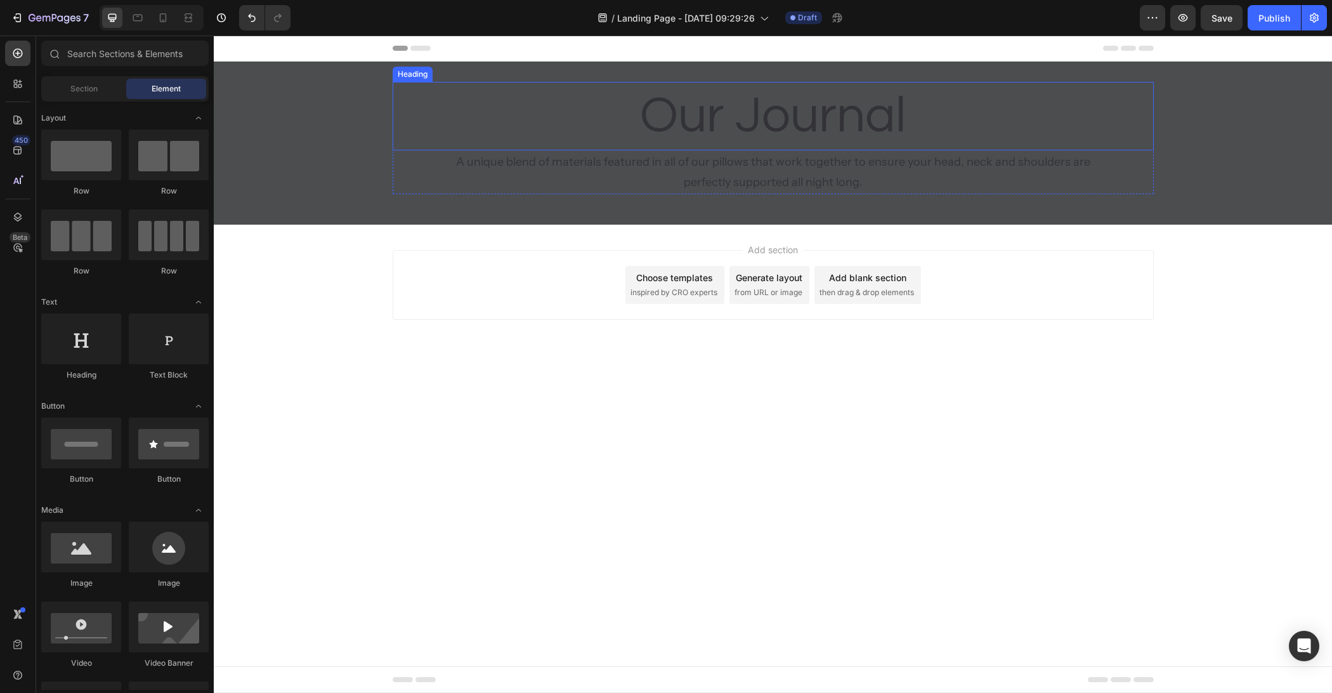
click at [743, 136] on p "Our Journal" at bounding box center [773, 116] width 759 height 66
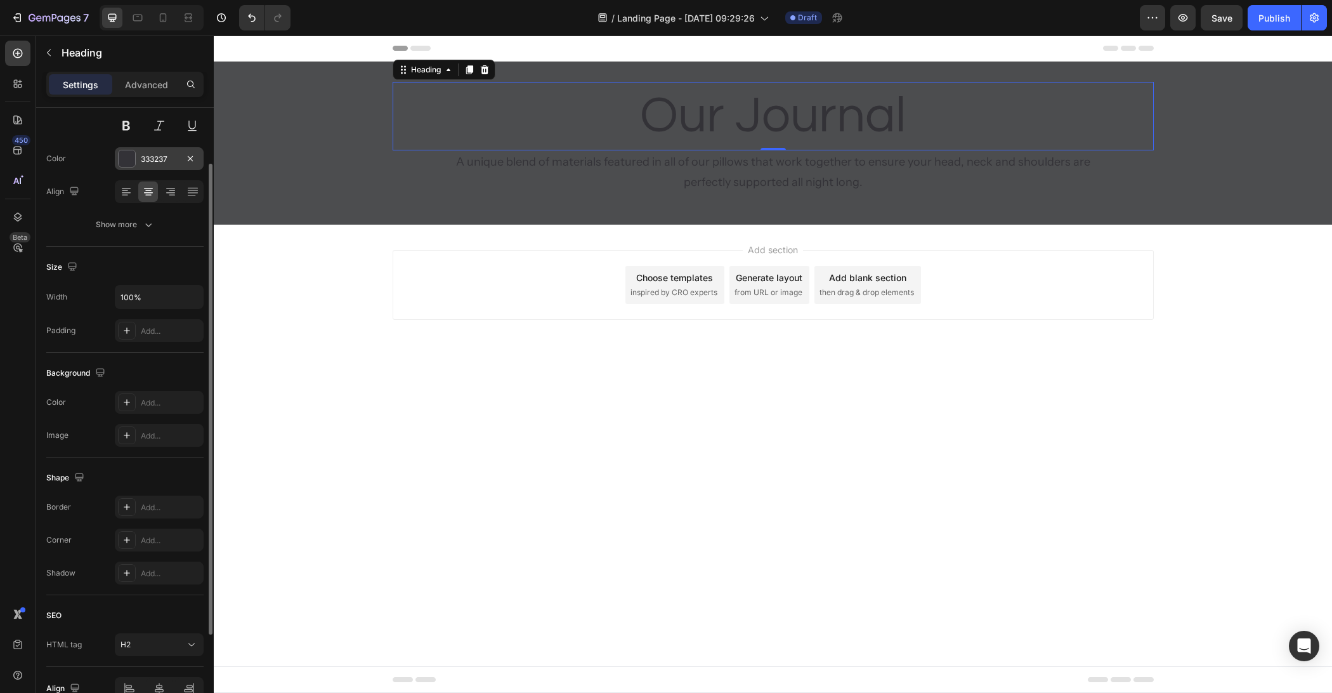
scroll to position [27, 0]
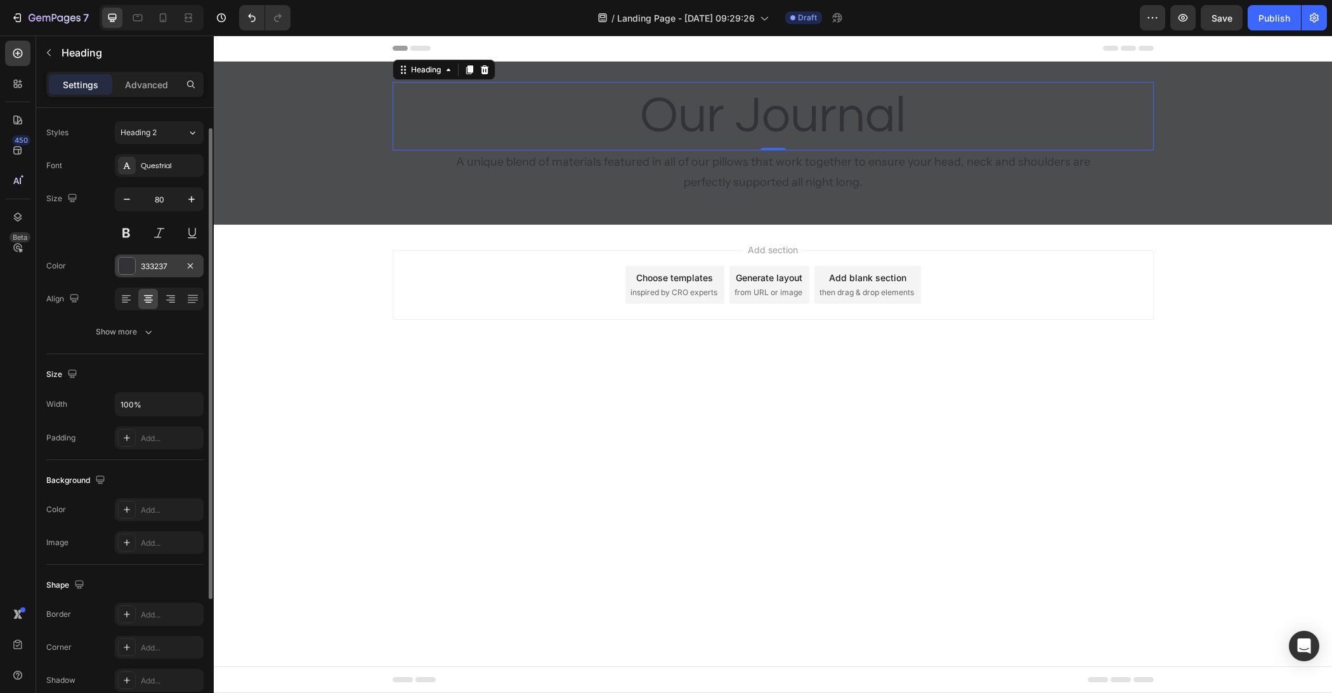
click at [120, 259] on div at bounding box center [127, 266] width 16 height 16
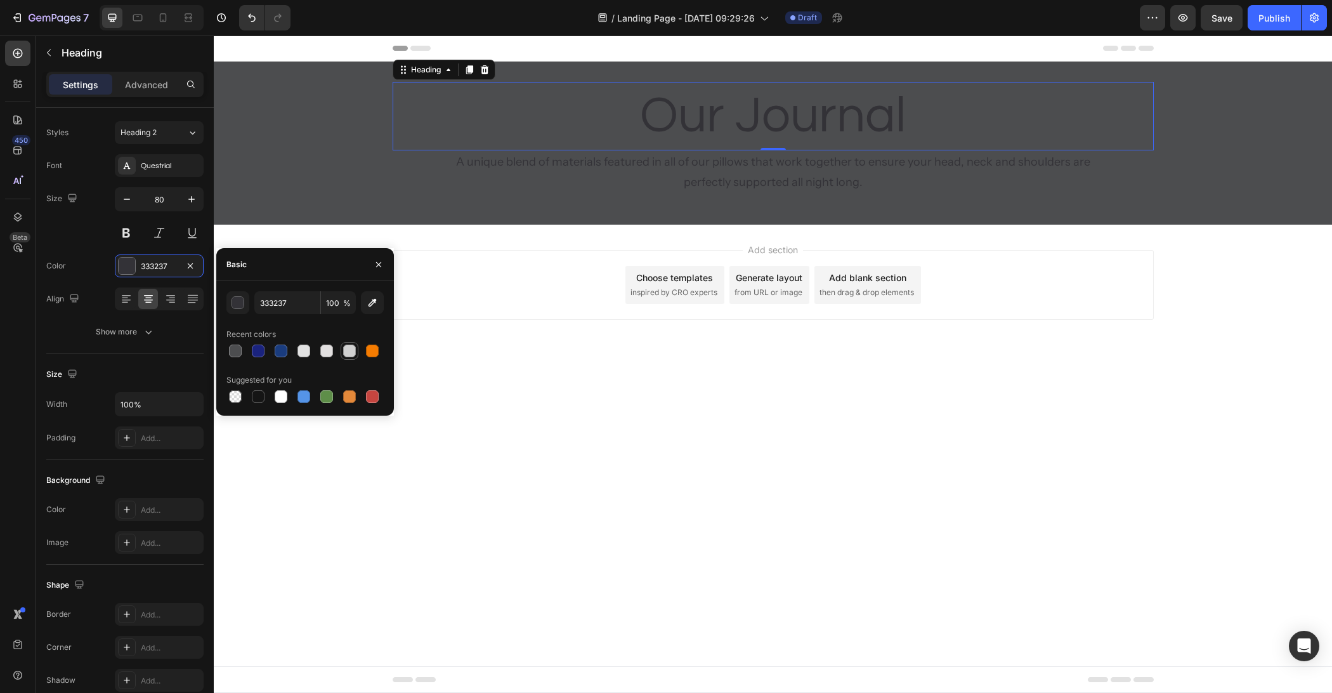
click at [351, 350] on div at bounding box center [349, 350] width 13 height 13
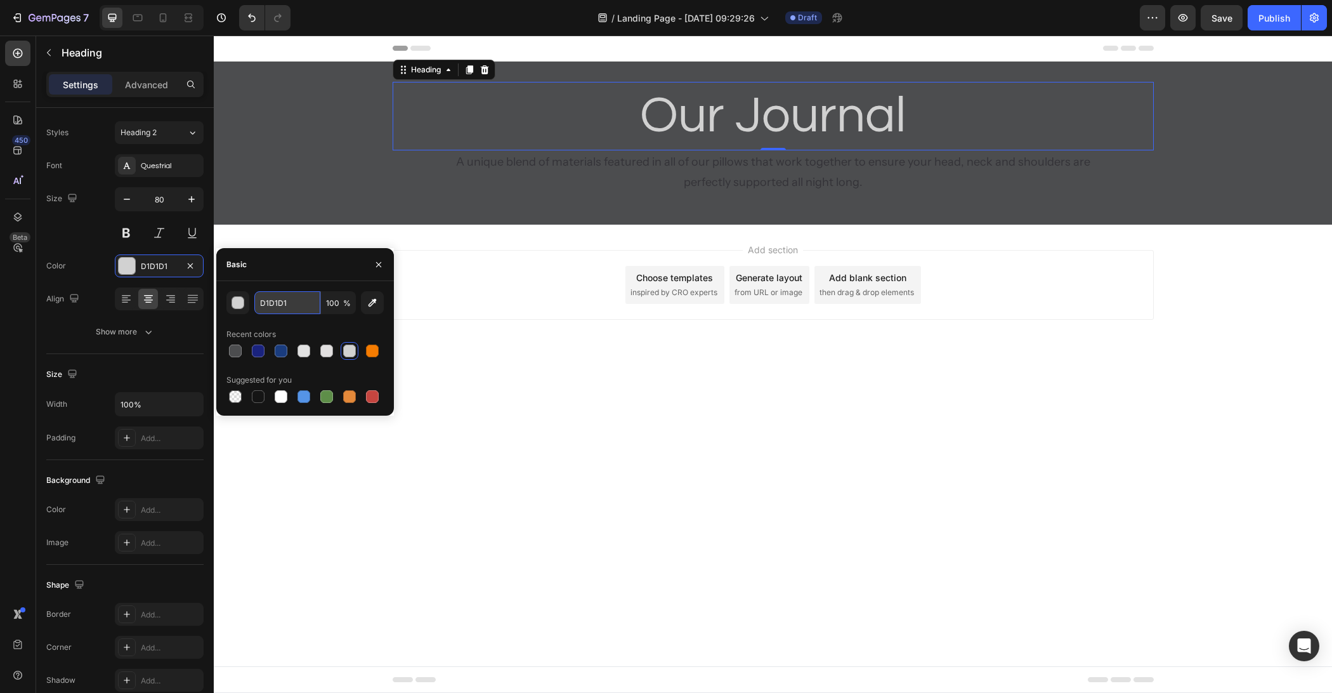
click at [294, 304] on input "D1D1D1" at bounding box center [287, 302] width 66 height 23
type input "FFFFFF"
click at [302, 275] on div "Basic" at bounding box center [305, 264] width 178 height 33
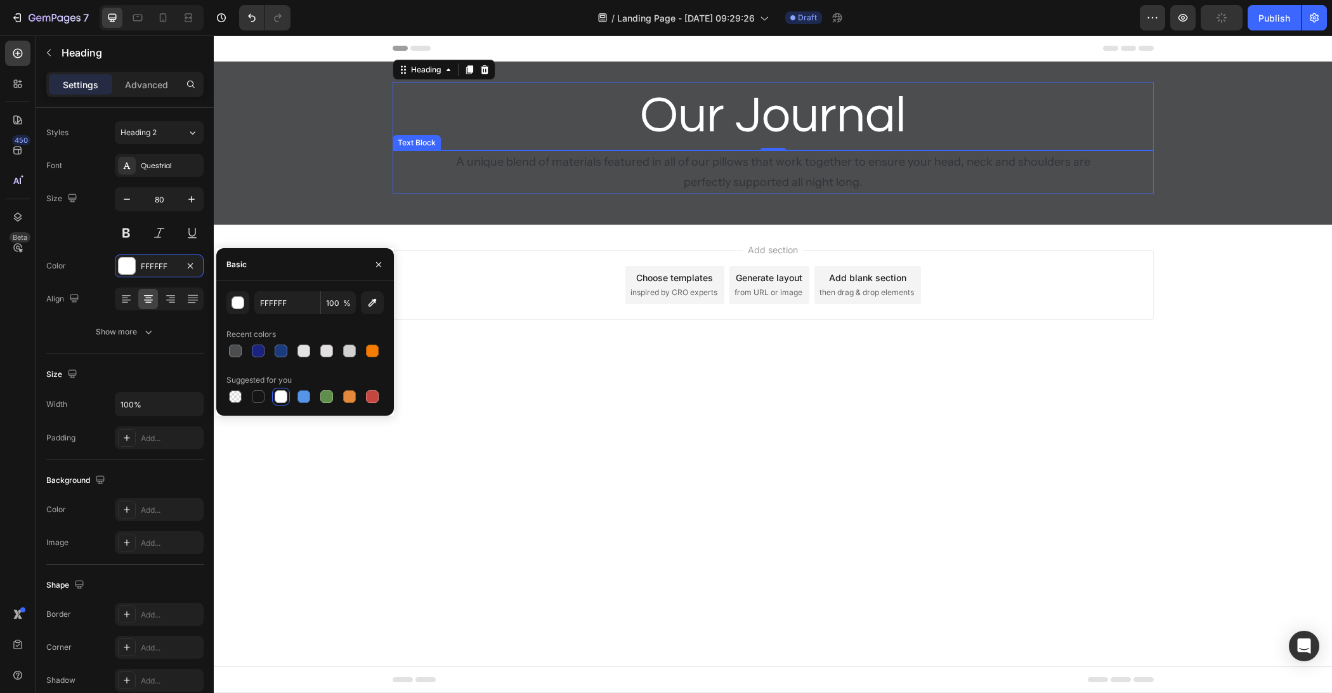
click at [670, 173] on p "A unique blend of materials featured in all of our pillows that work together t…" at bounding box center [773, 172] width 657 height 41
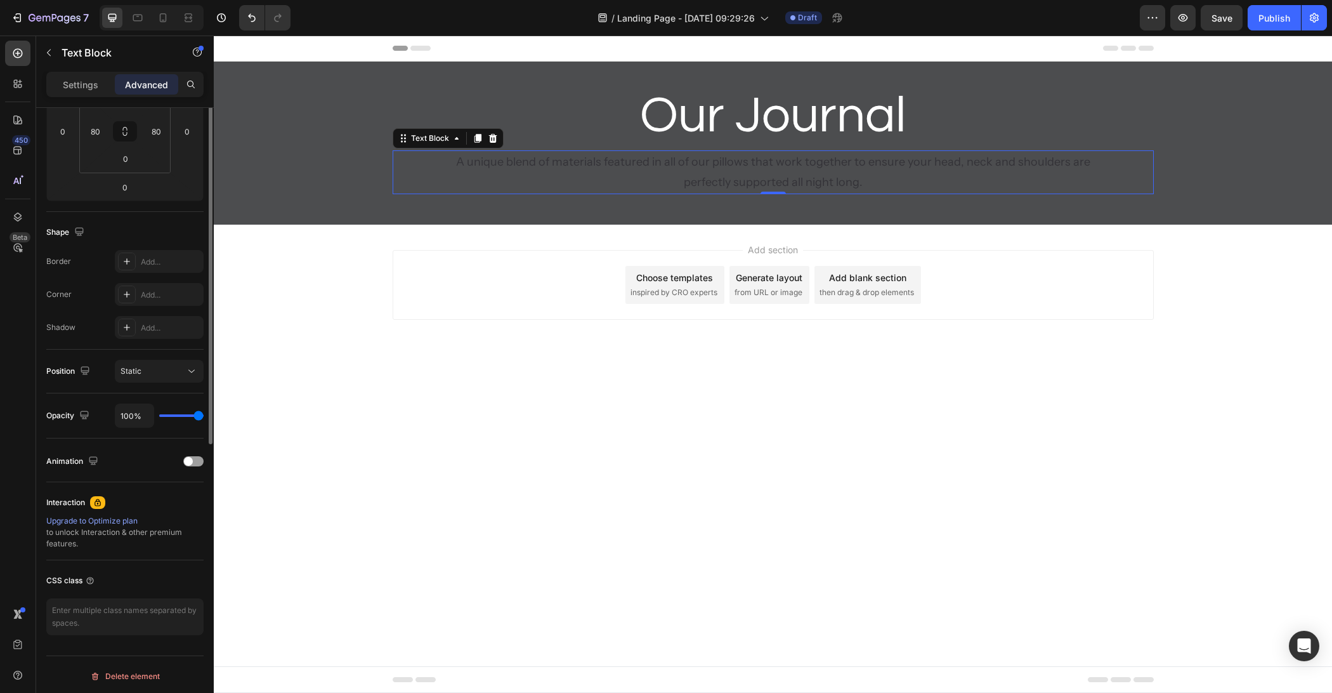
scroll to position [0, 0]
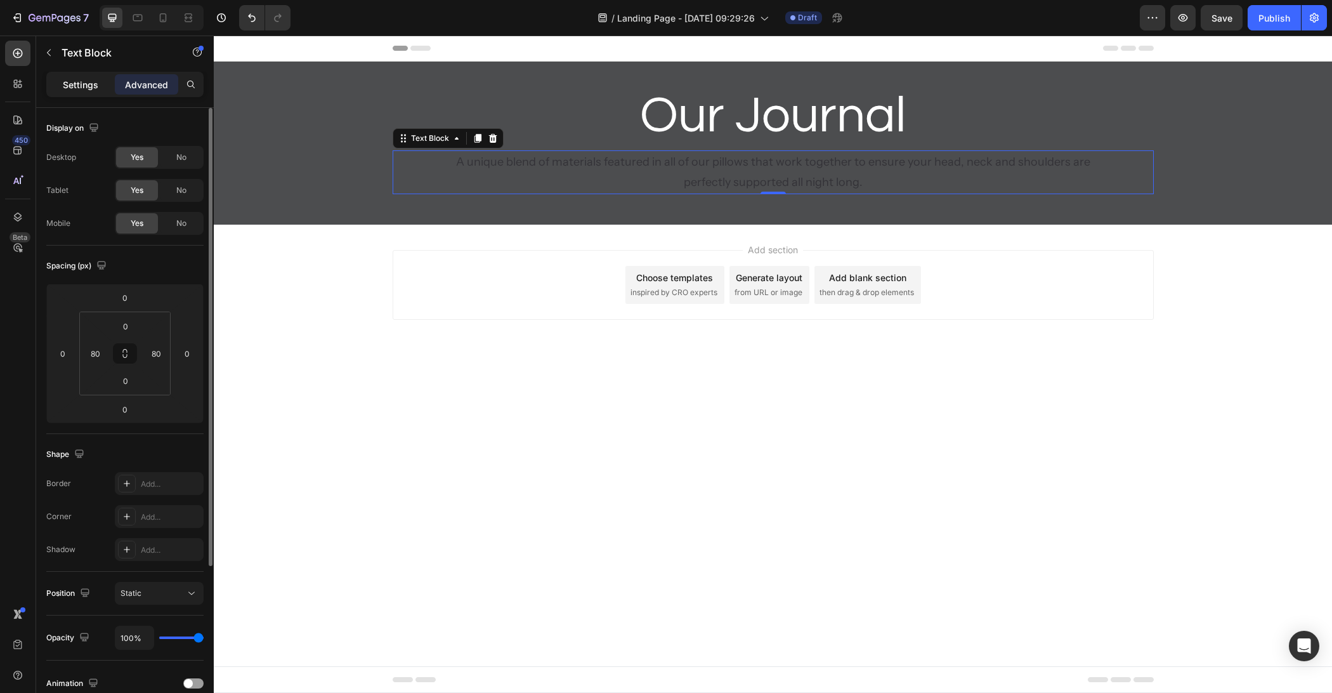
click at [75, 83] on p "Settings" at bounding box center [81, 84] width 36 height 13
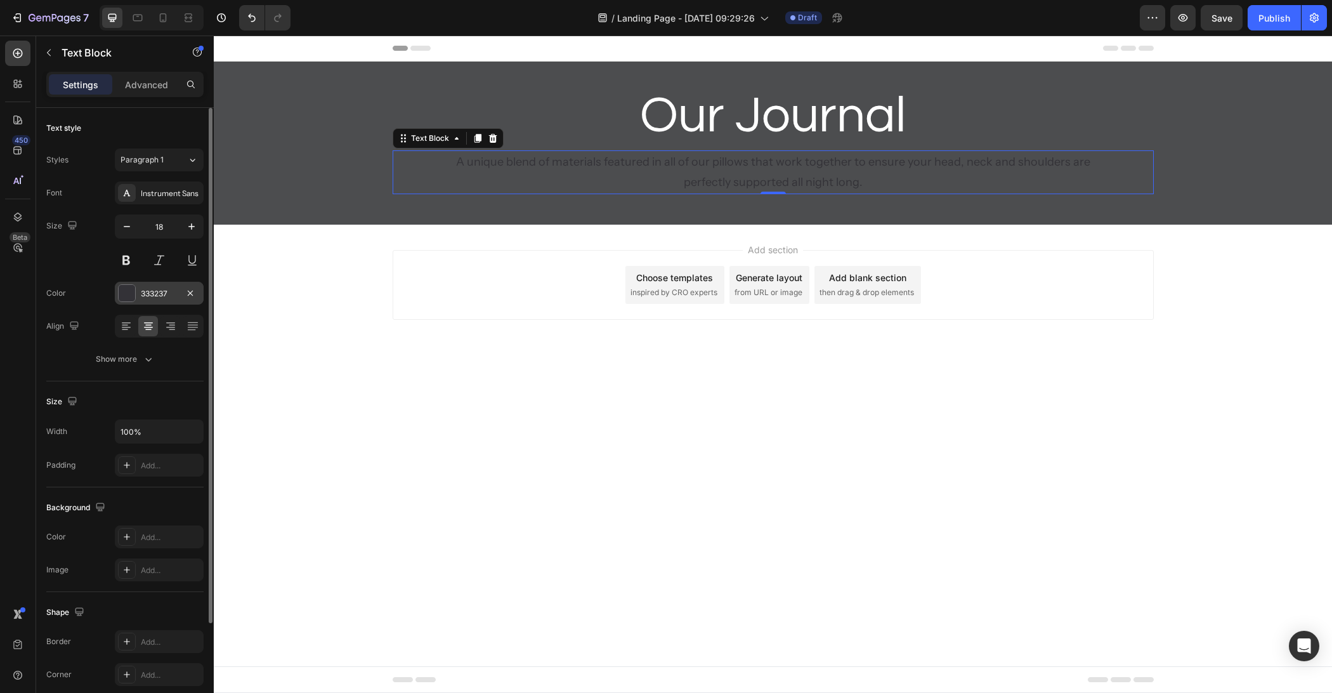
click at [129, 294] on div at bounding box center [127, 293] width 16 height 16
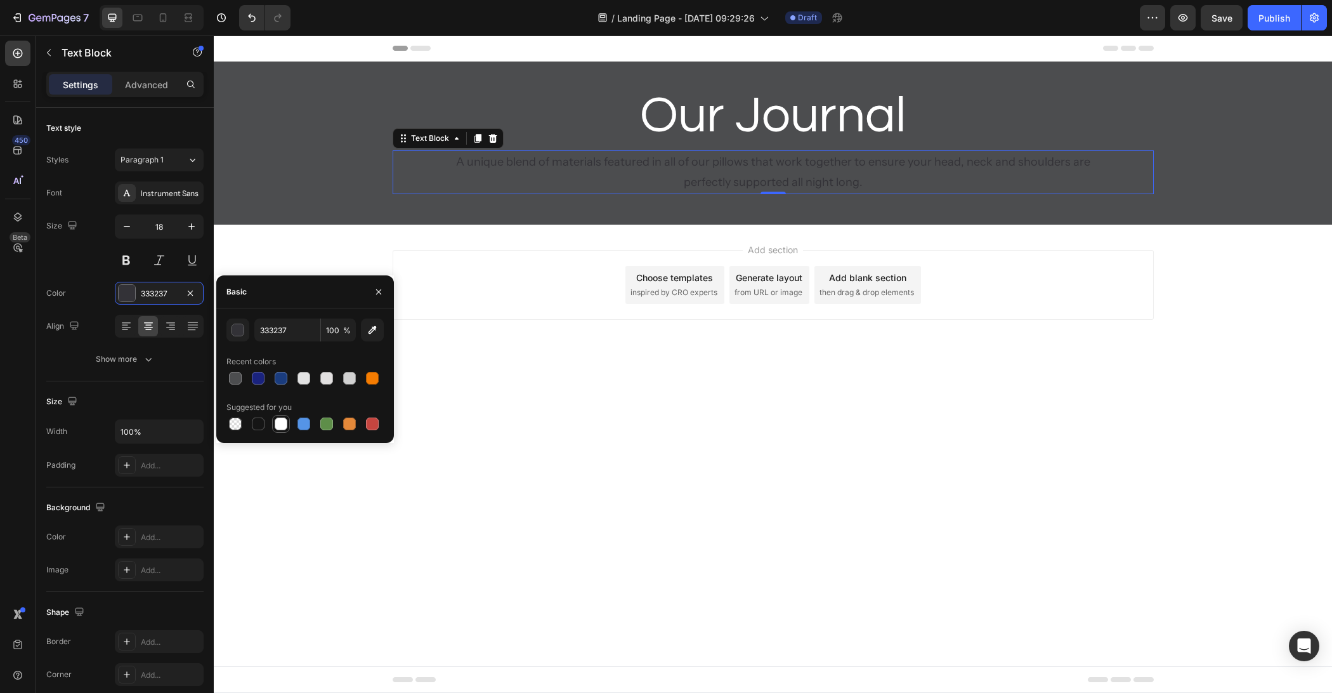
click at [280, 424] on div at bounding box center [281, 423] width 13 height 13
type input "FFFFFF"
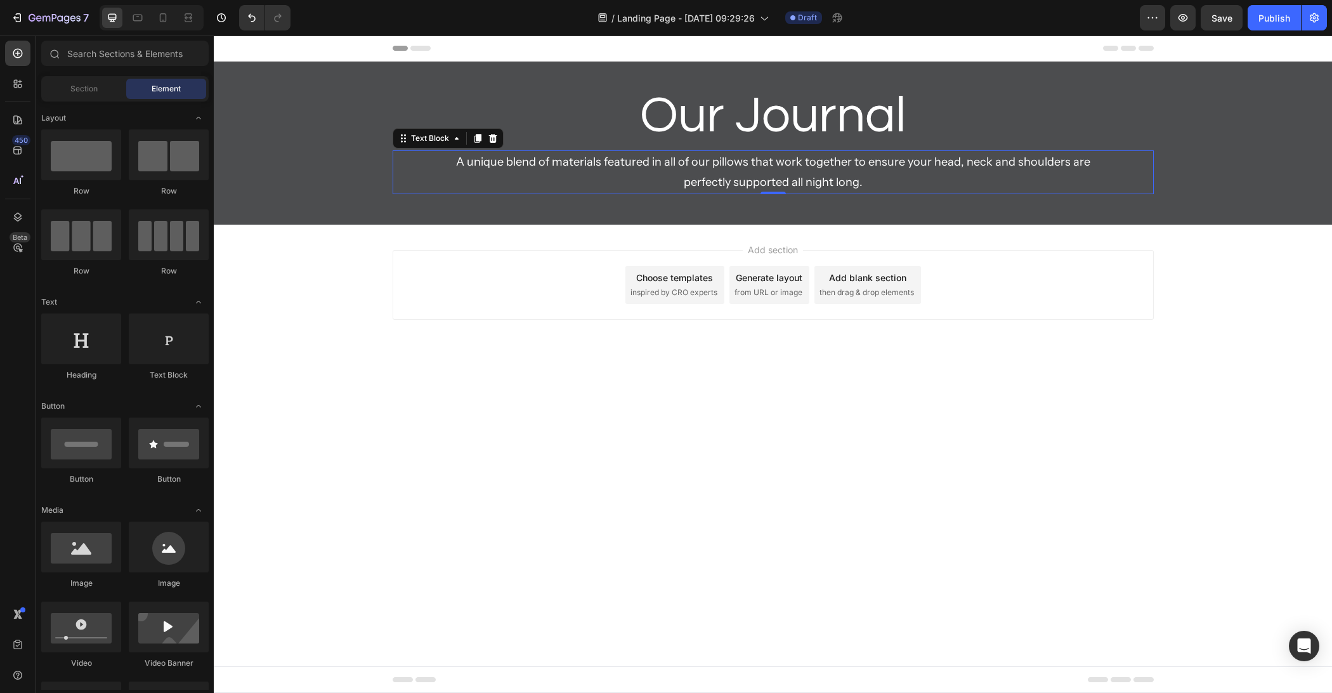
click at [589, 328] on div "Add section Choose templates inspired by CRO experts Generate layout from URL o…" at bounding box center [773, 303] width 1118 height 156
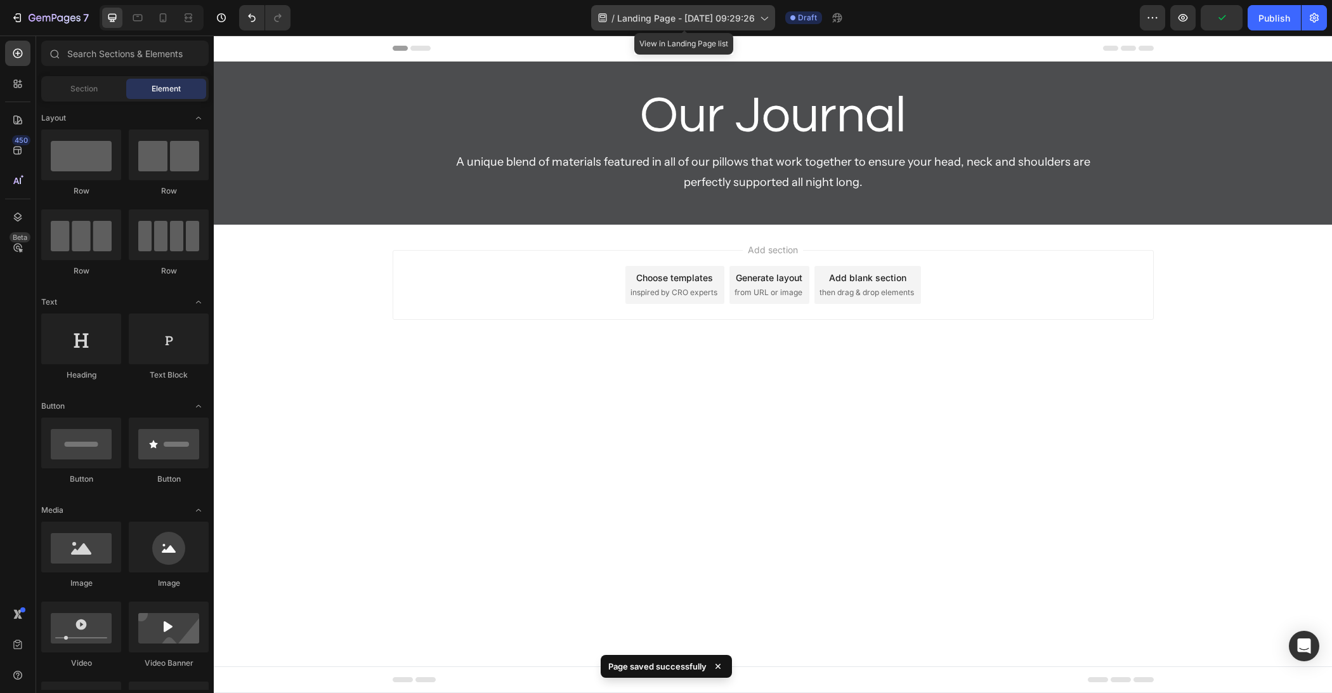
click at [720, 9] on div "/ Landing Page - [DATE] 09:29:26" at bounding box center [683, 17] width 184 height 25
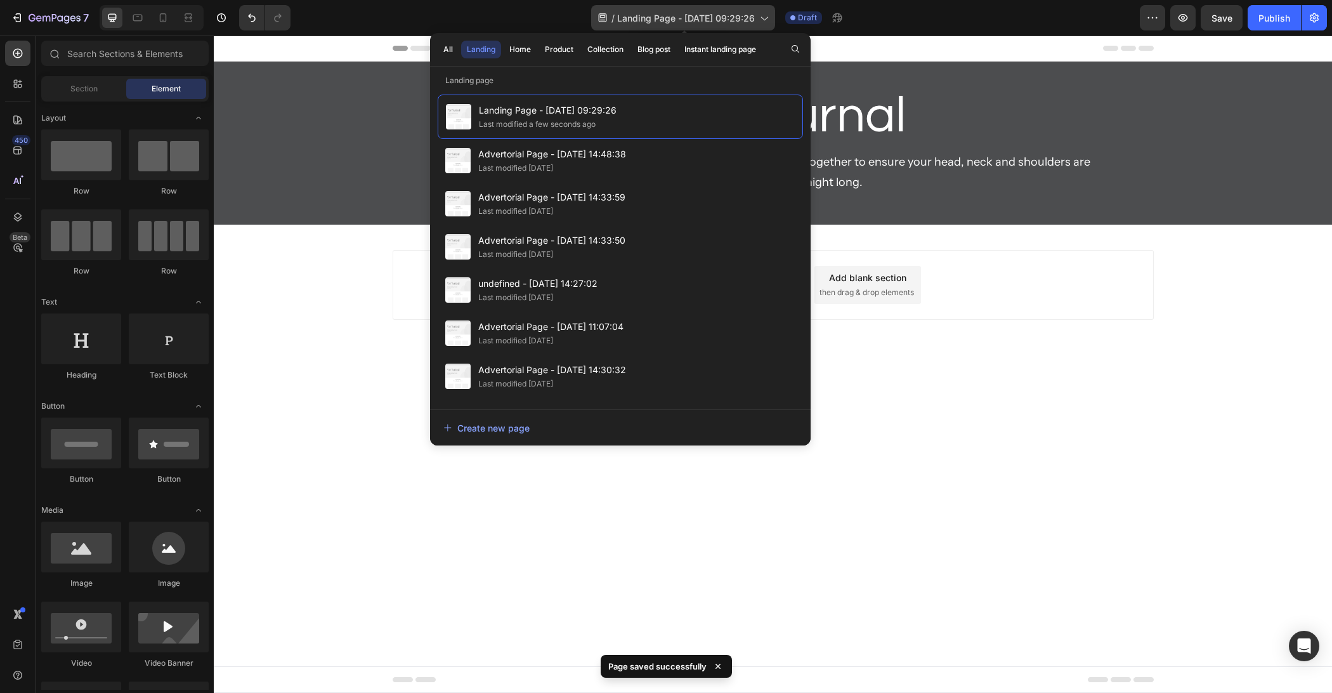
click at [723, 15] on span "Landing Page - [DATE] 09:29:26" at bounding box center [686, 17] width 138 height 13
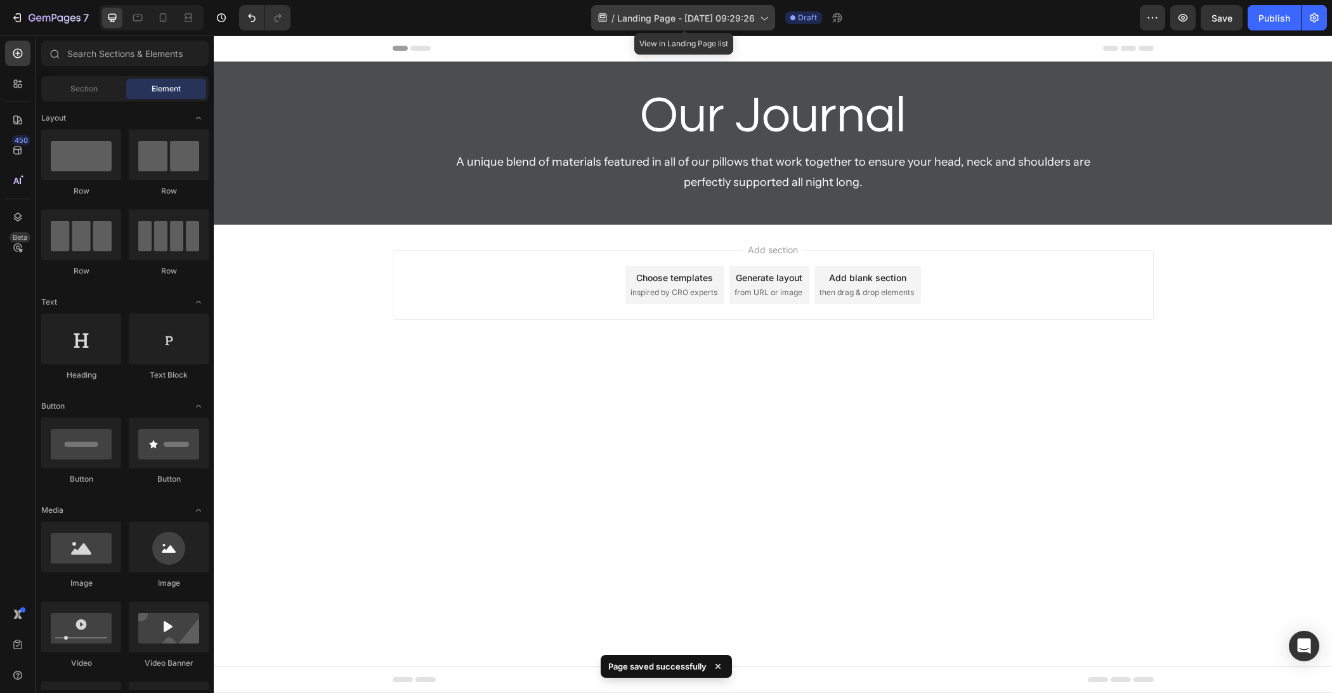
click at [672, 18] on span "Landing Page - [DATE] 09:29:26" at bounding box center [686, 17] width 138 height 13
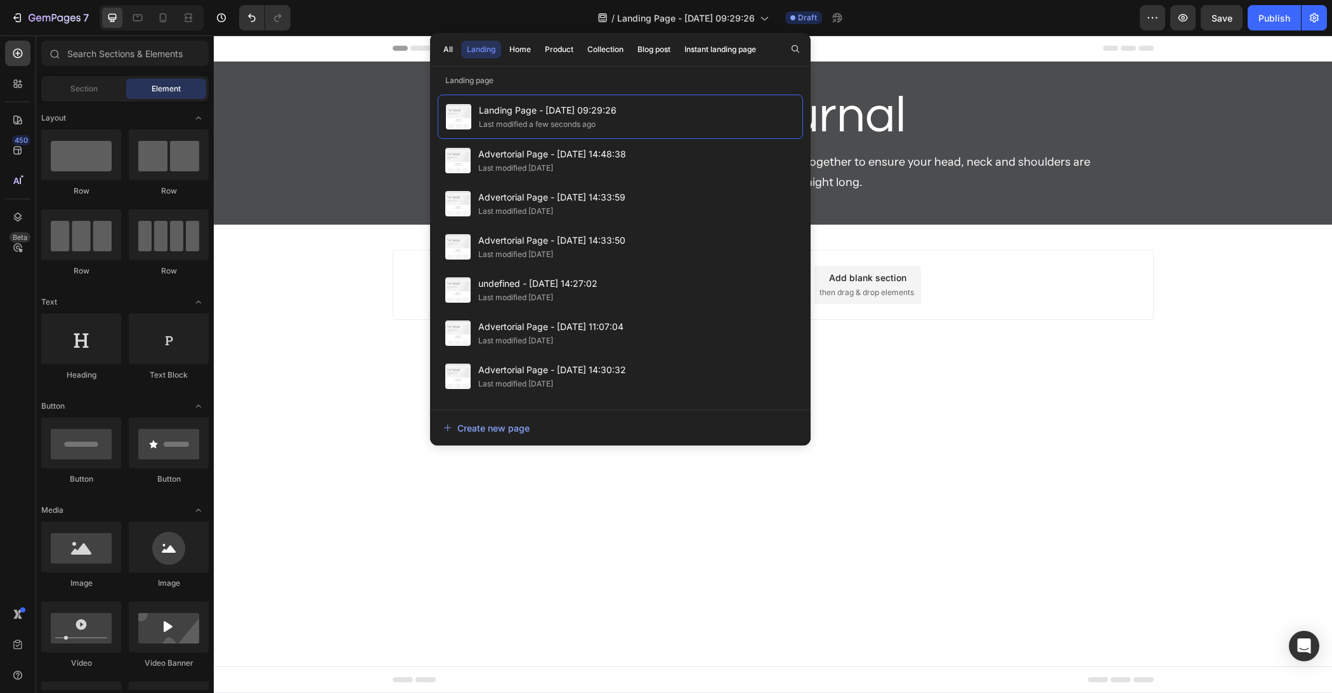
click at [570, 26] on div "/ Landing Page - [DATE] 09:29:26 Draft" at bounding box center [720, 17] width 839 height 25
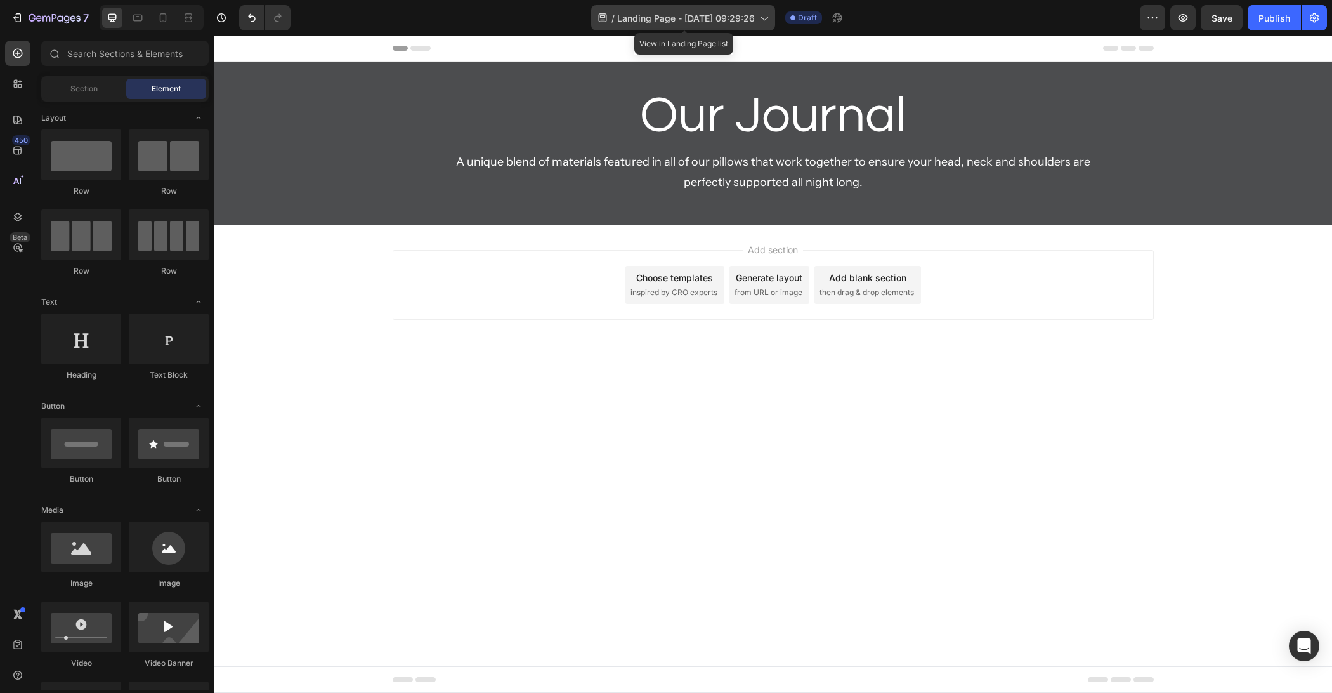
click at [622, 18] on span "Landing Page - [DATE] 09:29:26" at bounding box center [686, 17] width 138 height 13
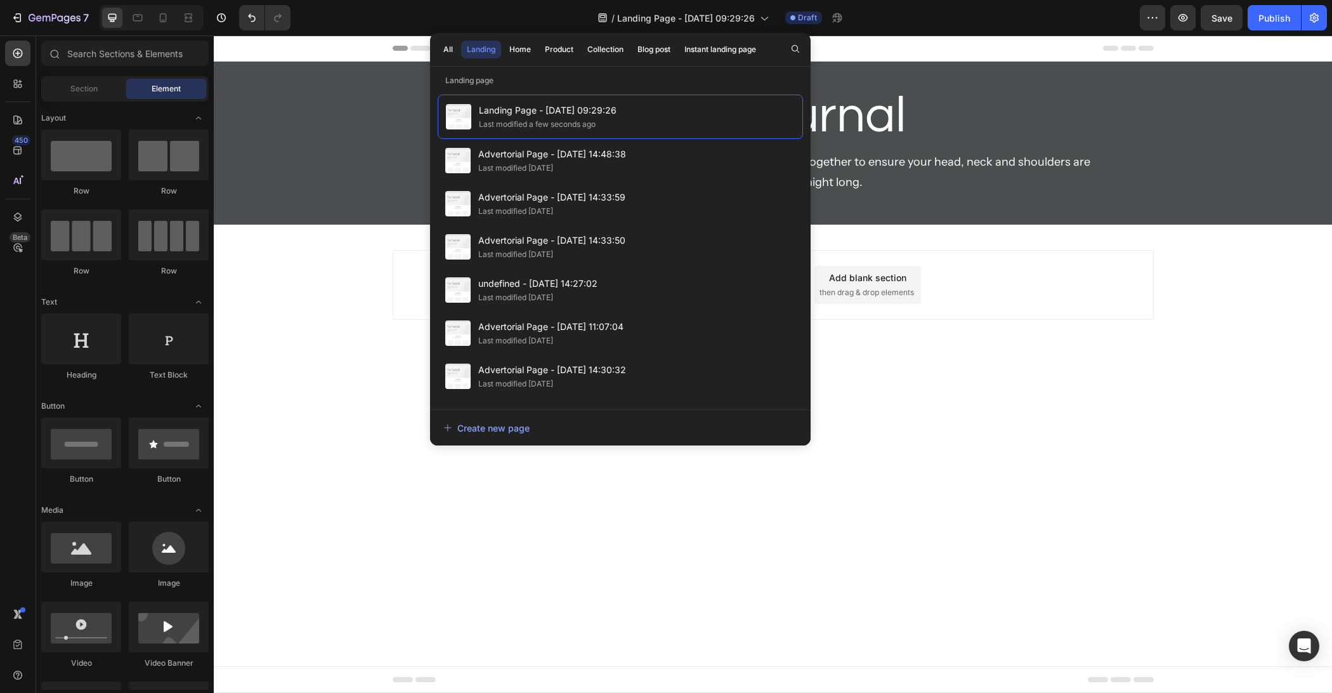
click at [548, 22] on div "/ Landing Page - [DATE] 09:29:26 Draft" at bounding box center [720, 17] width 839 height 25
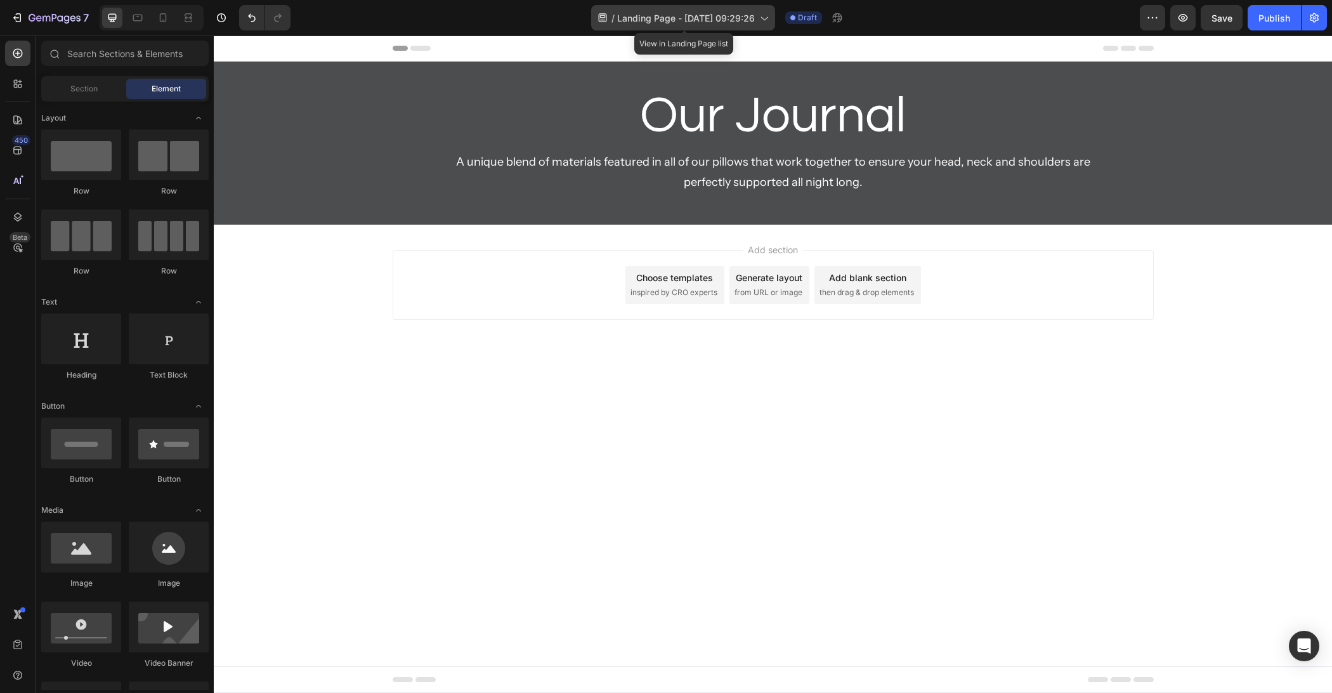
drag, startPoint x: 581, startPoint y: 16, endPoint x: 756, endPoint y: 10, distance: 175.2
click at [747, 10] on div "/ Landing Page - [DATE] 09:29:26 View in Landing Page list Draft" at bounding box center [720, 17] width 839 height 25
click at [767, 18] on icon at bounding box center [763, 17] width 13 height 13
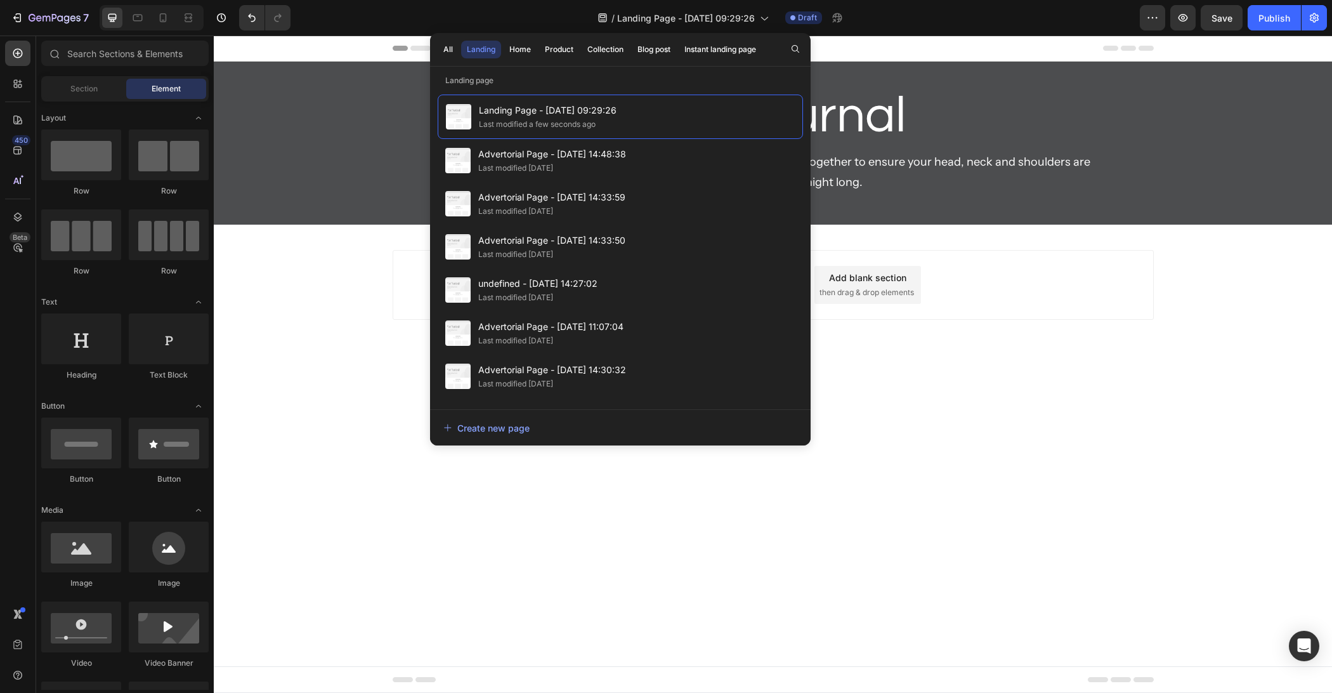
click at [941, 17] on div "/ Landing Page - [DATE] 09:29:26 Draft" at bounding box center [720, 17] width 839 height 25
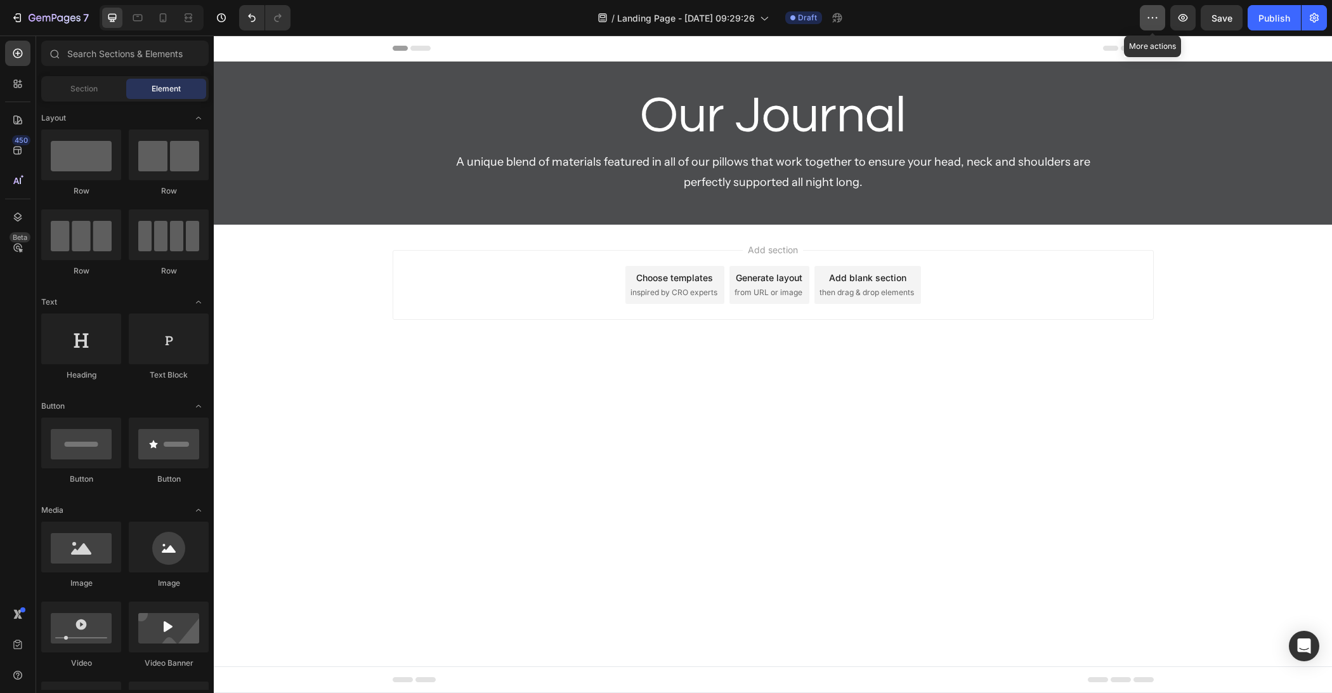
click at [1158, 21] on icon "button" at bounding box center [1152, 17] width 13 height 13
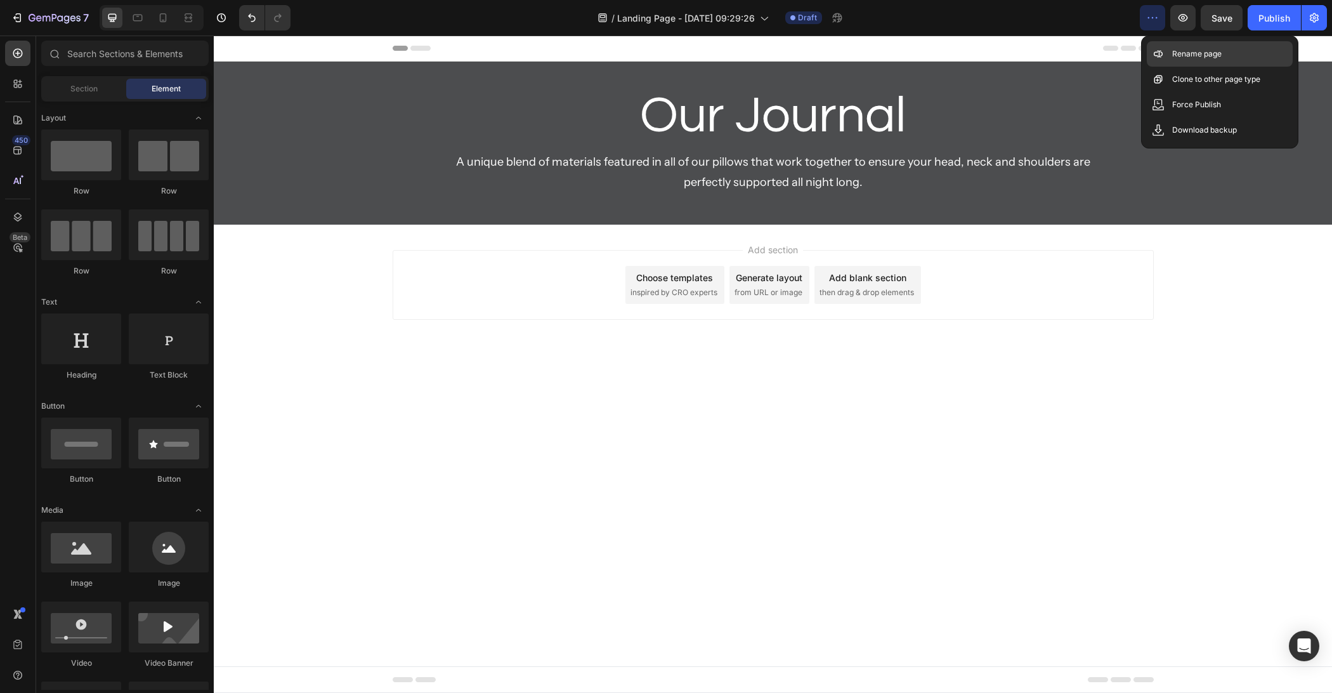
click at [1168, 67] on div "Rename page" at bounding box center [1220, 79] width 146 height 25
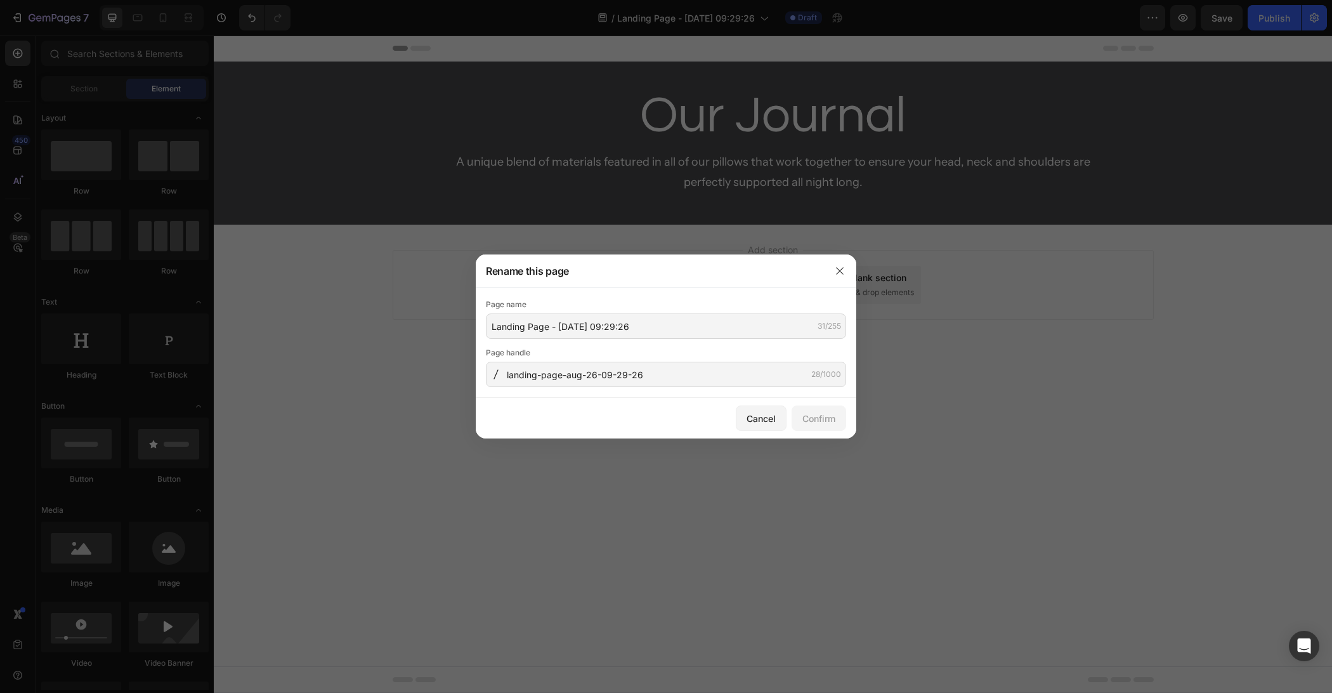
drag, startPoint x: 676, startPoint y: 339, endPoint x: 688, endPoint y: 315, distance: 26.1
click at [676, 339] on div "Page name Landing Page - [DATE] 09:29:26 31/255 Page handle landing-page-aug-26…" at bounding box center [666, 342] width 360 height 89
click at [688, 315] on input "Landing Page - [DATE] 09:29:26" at bounding box center [666, 325] width 360 height 25
click at [690, 320] on input "Landing Page - [DATE] 09:29:26" at bounding box center [666, 325] width 360 height 25
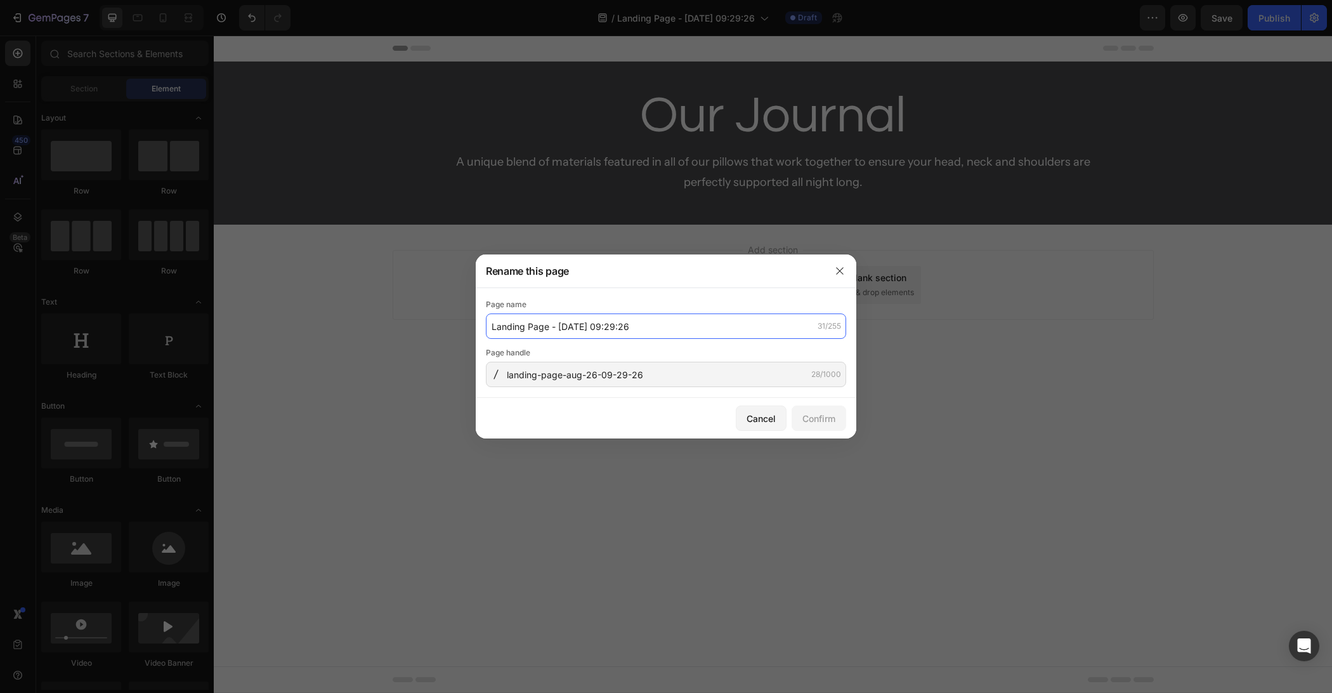
click at [690, 321] on input "Landing Page - [DATE] 09:29:26" at bounding box center [666, 325] width 360 height 25
click at [681, 327] on input "About Us" at bounding box center [666, 325] width 360 height 25
type input "About Us"
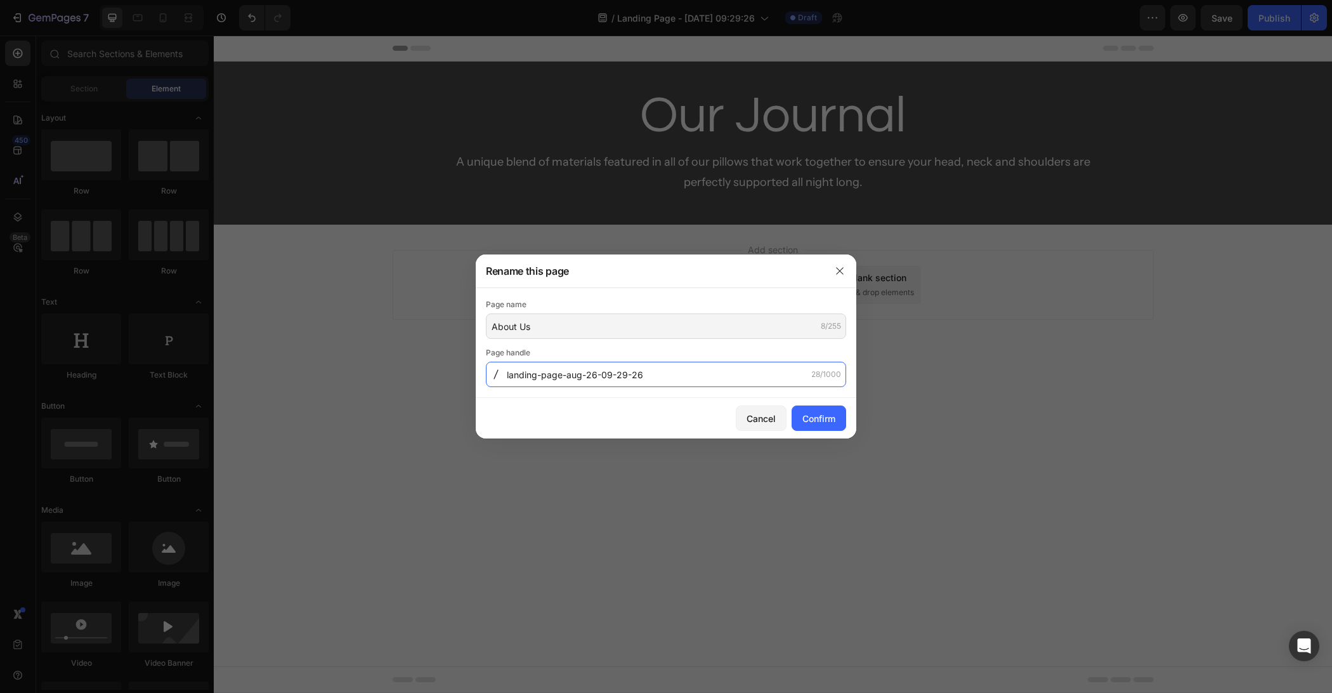
drag, startPoint x: 678, startPoint y: 368, endPoint x: 658, endPoint y: 372, distance: 20.7
click at [658, 372] on input "landing-page-aug-26-09-29-26" at bounding box center [666, 374] width 360 height 25
paste input "About-Us"
type input "About-Us"
click at [818, 420] on div "Confirm" at bounding box center [818, 418] width 33 height 13
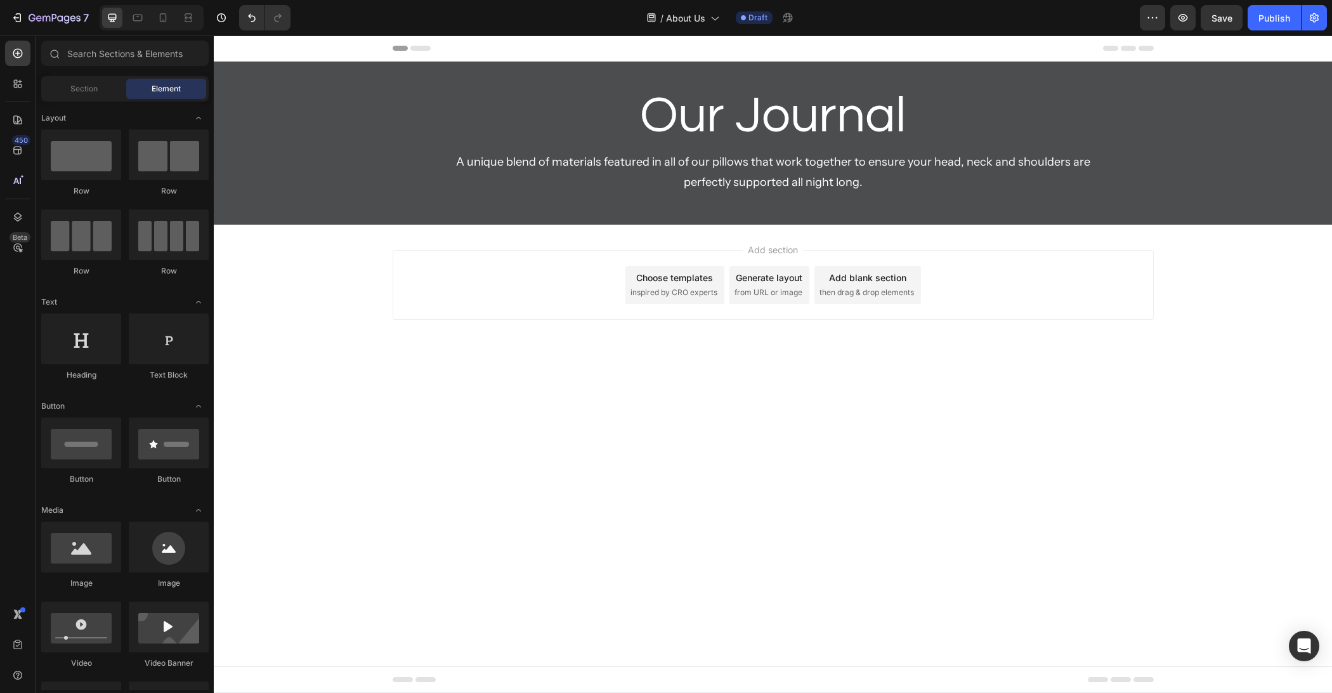
click at [490, 264] on div "Add section Choose templates inspired by CRO experts Generate layout from URL o…" at bounding box center [773, 285] width 761 height 70
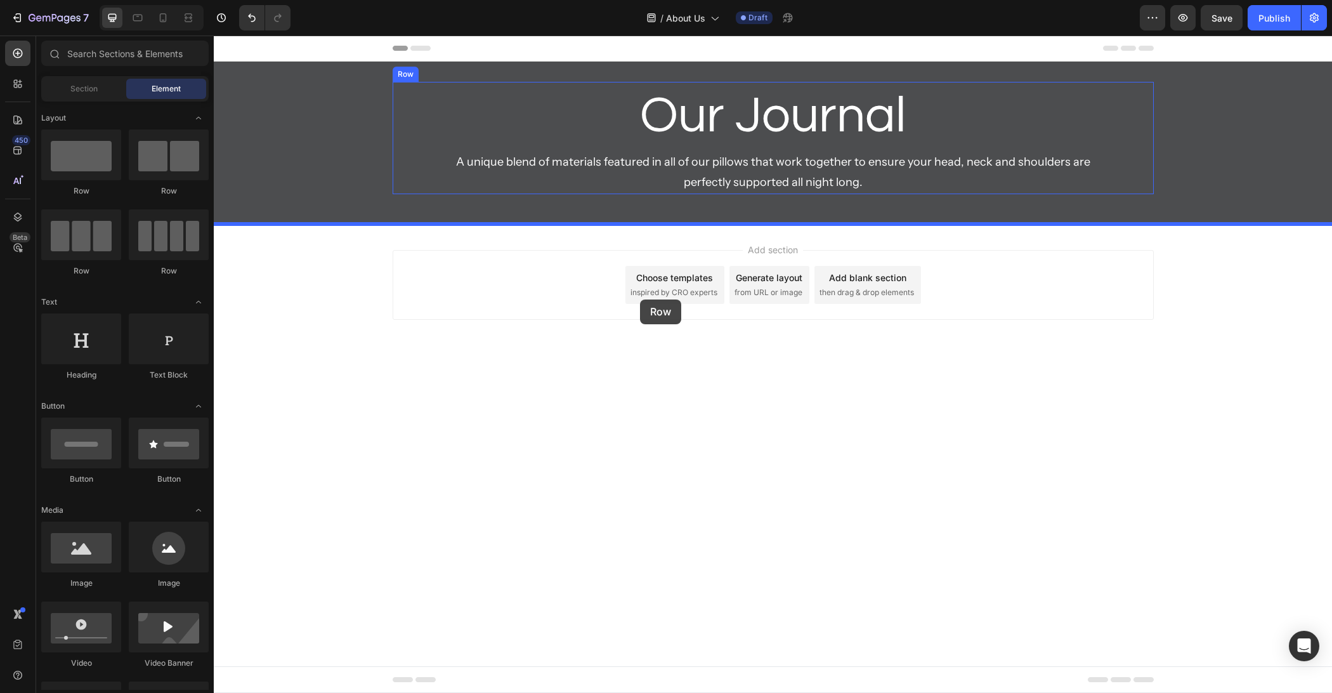
drag, startPoint x: 382, startPoint y: 209, endPoint x: 640, endPoint y: 299, distance: 273.6
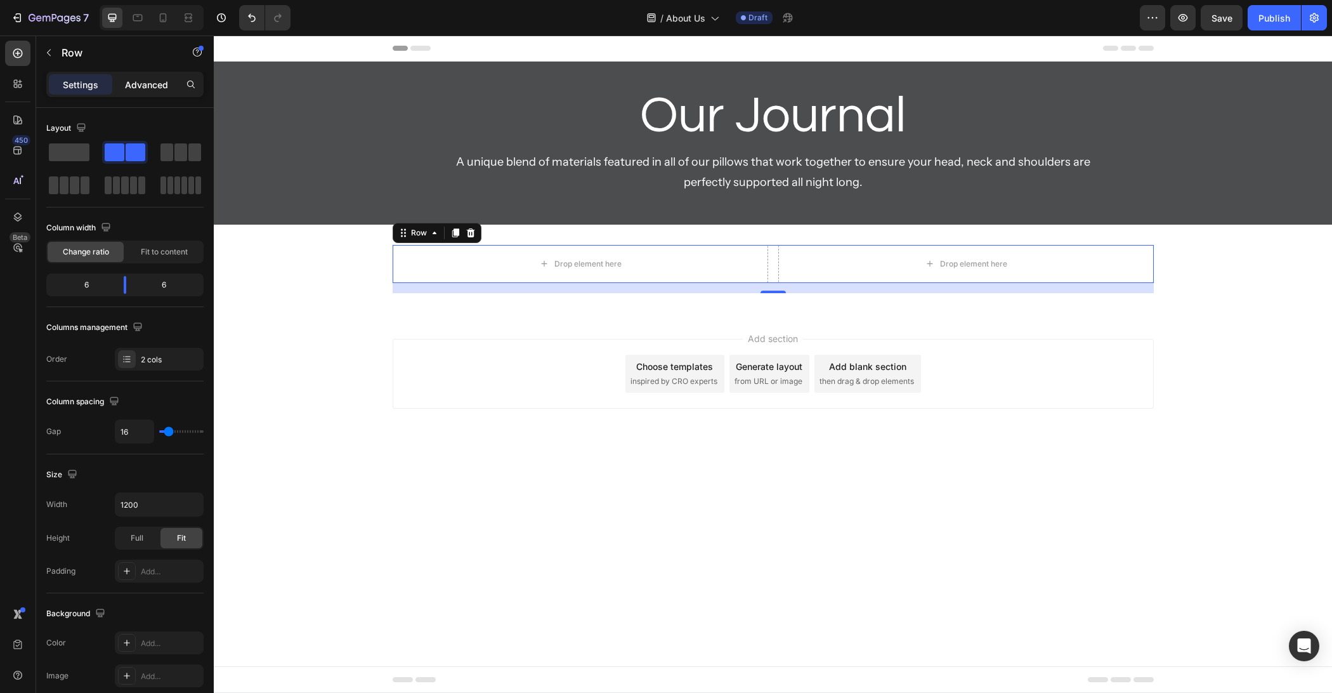
click at [133, 86] on p "Advanced" at bounding box center [146, 84] width 43 height 13
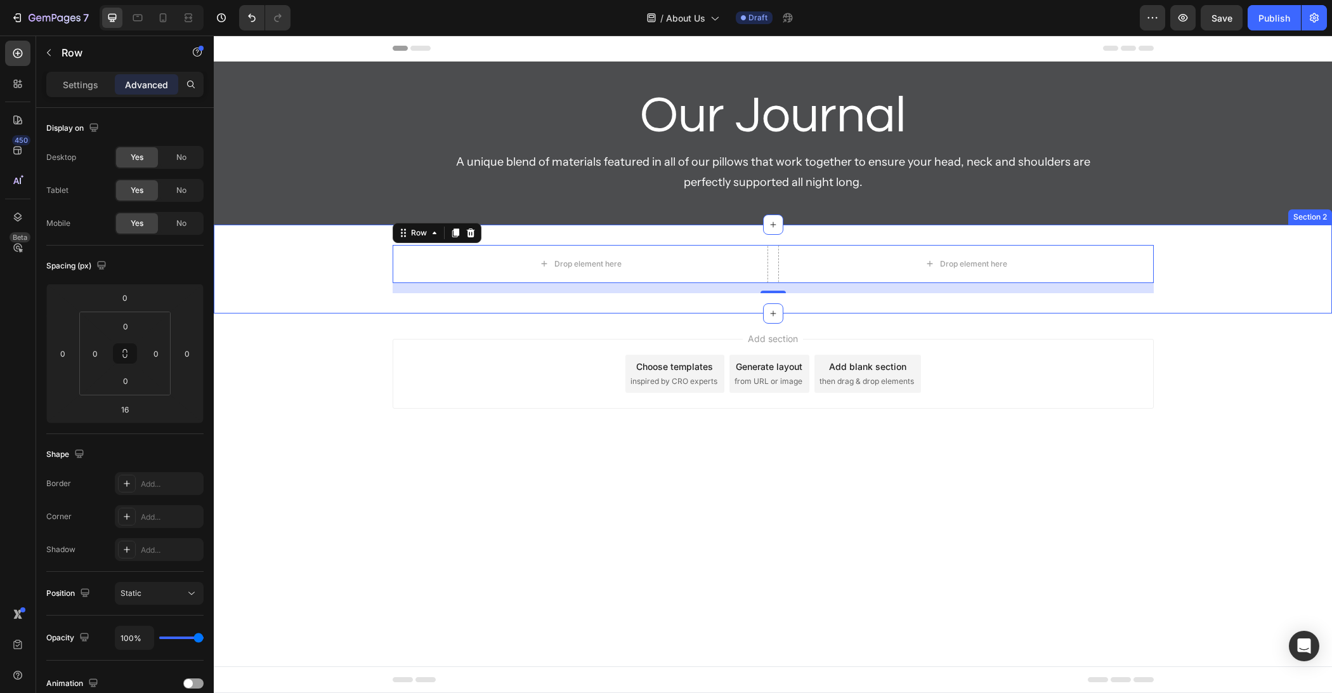
click at [230, 299] on div "Drop element here Drop element here Row 16 Section 2" at bounding box center [773, 269] width 1118 height 89
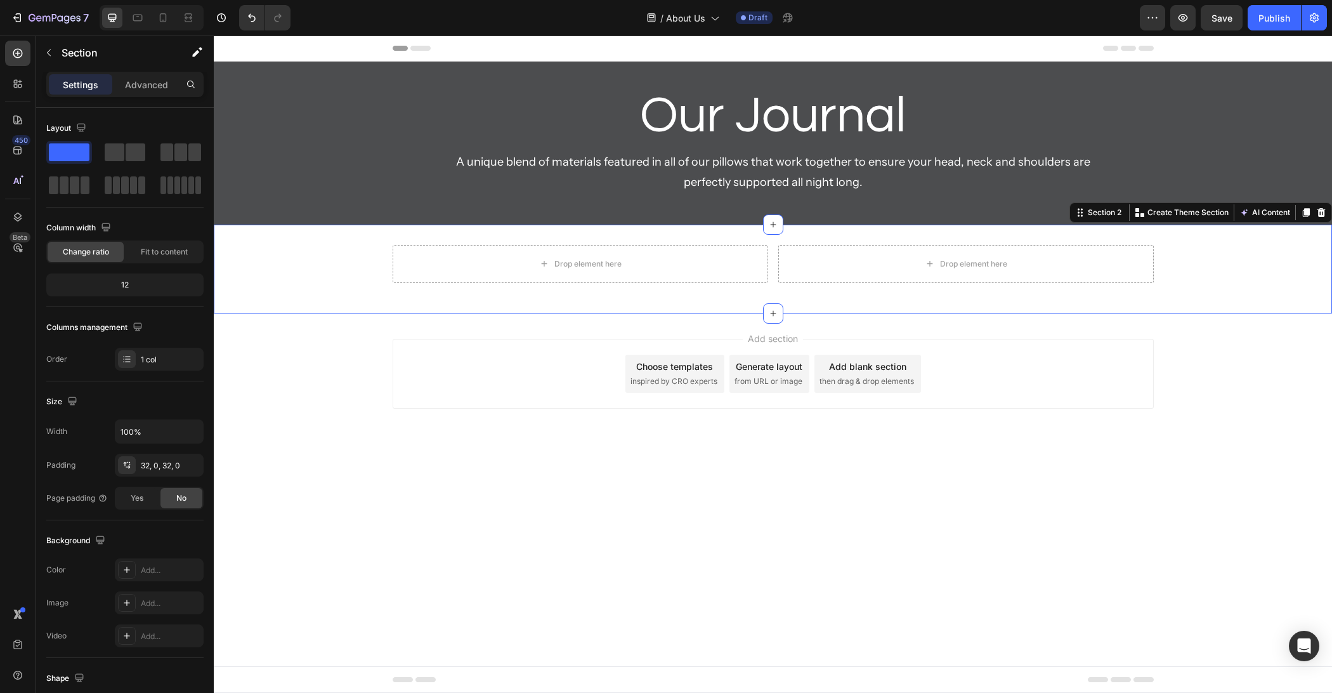
click at [266, 390] on div "Add section Choose templates inspired by CRO experts Generate layout from URL o…" at bounding box center [773, 391] width 1118 height 156
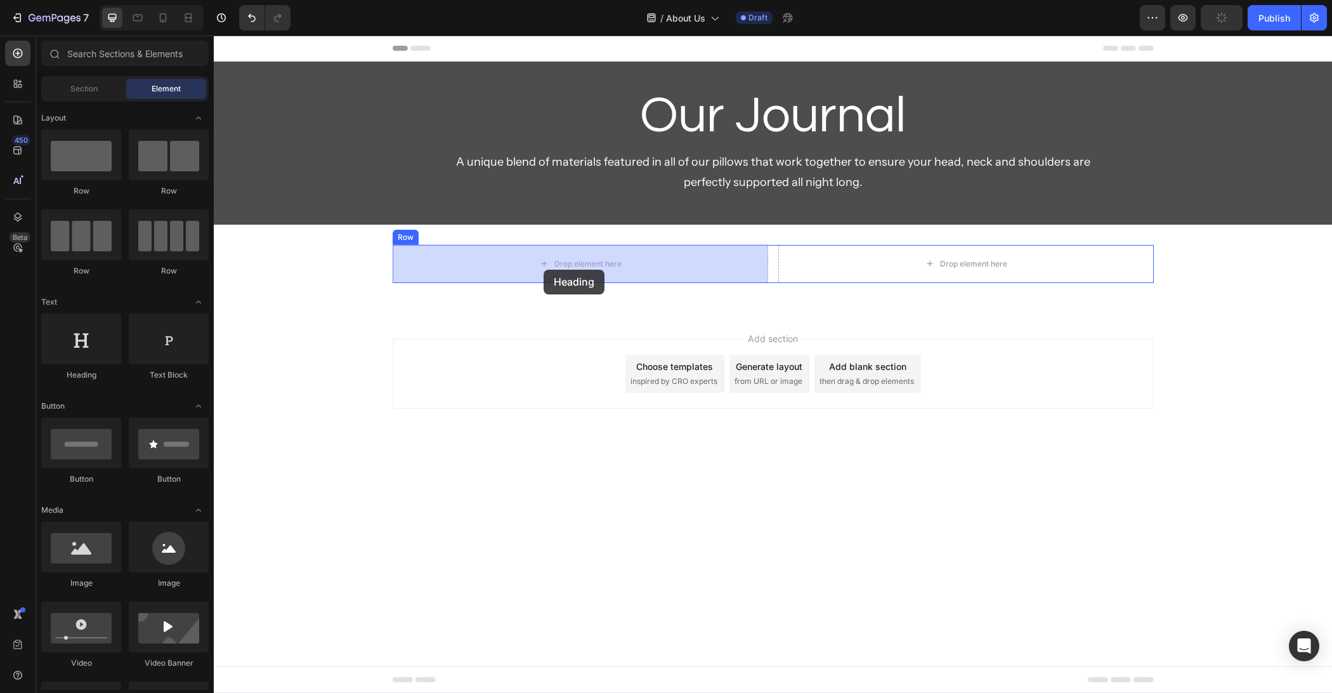
drag, startPoint x: 357, startPoint y: 374, endPoint x: 543, endPoint y: 267, distance: 214.5
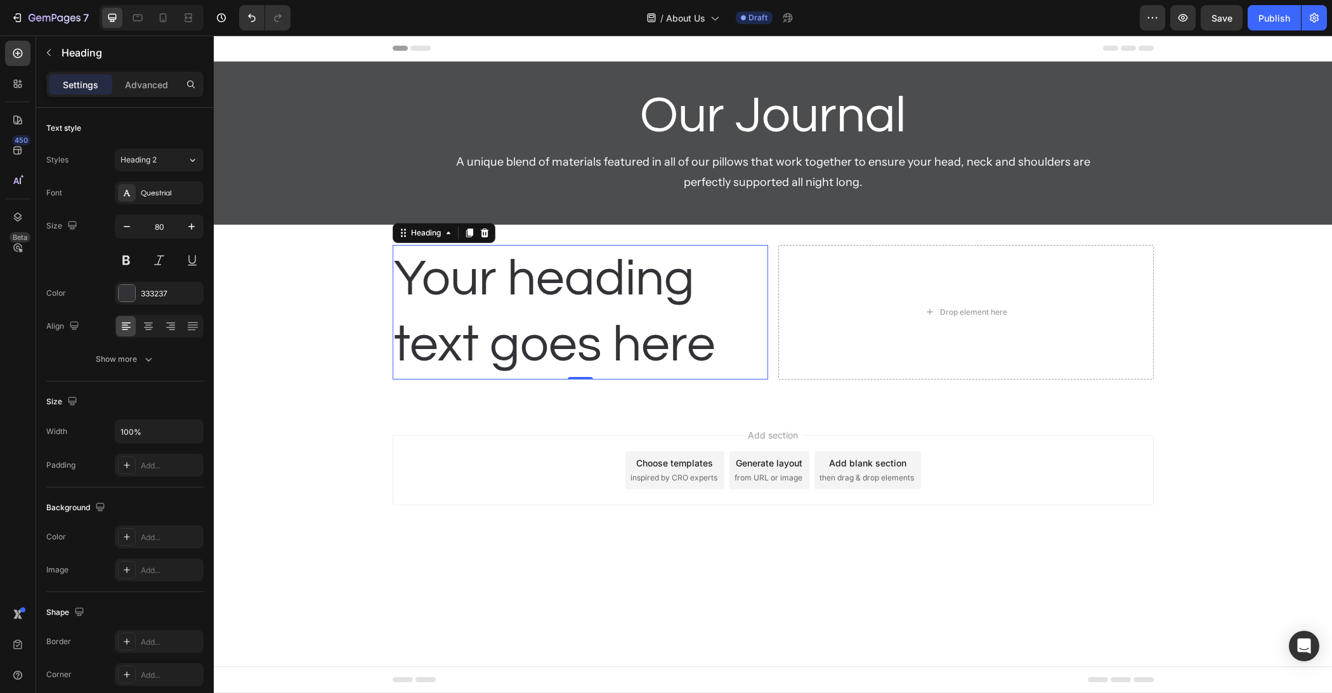
click at [565, 293] on h2 "Your heading text goes here" at bounding box center [580, 312] width 375 height 134
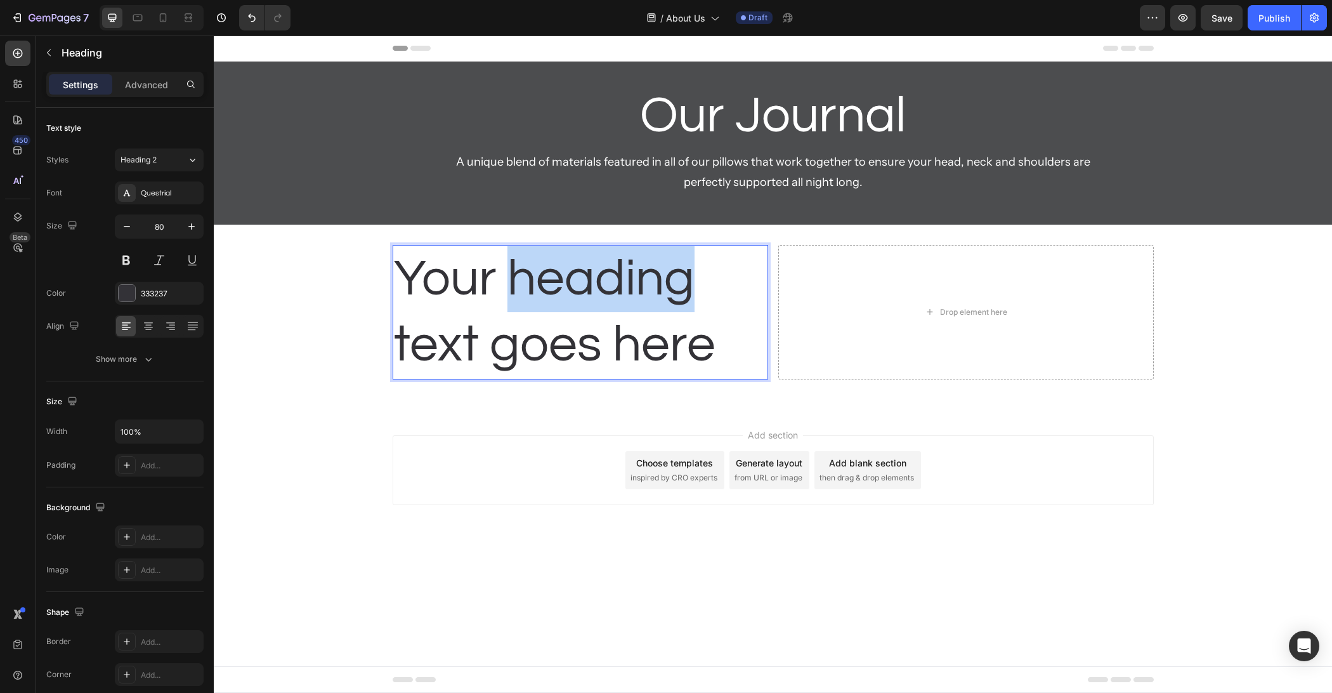
click at [565, 293] on p "Your heading text goes here" at bounding box center [580, 312] width 373 height 132
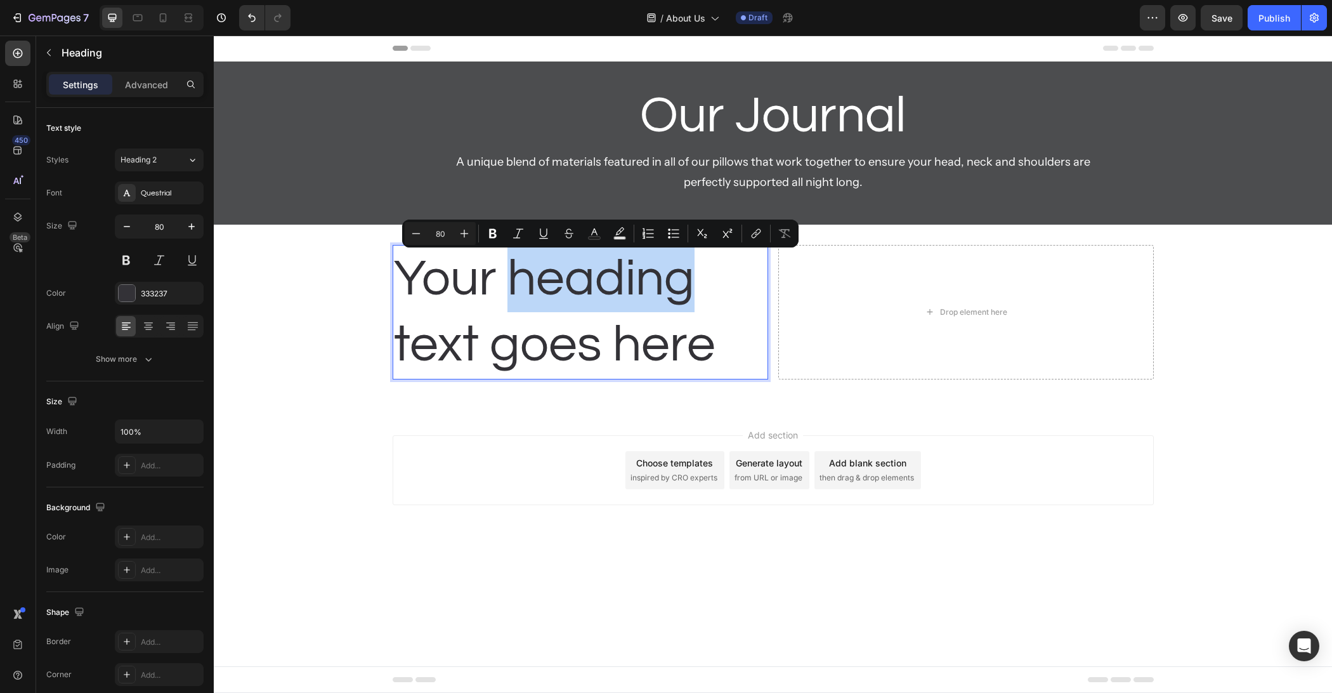
click at [565, 293] on p "Your heading text goes here" at bounding box center [580, 312] width 373 height 132
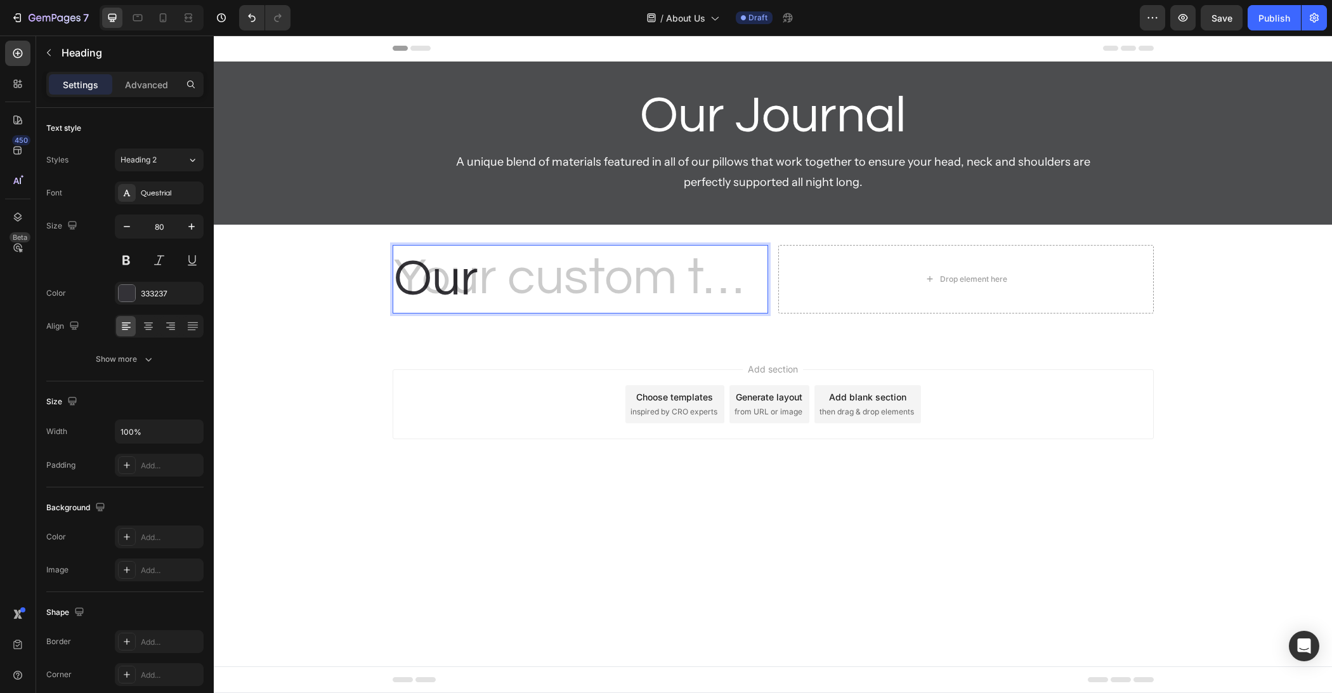
click at [572, 502] on body "Header Our Journal Heading A unique blend of materials featured in all of our p…" at bounding box center [773, 364] width 1118 height 657
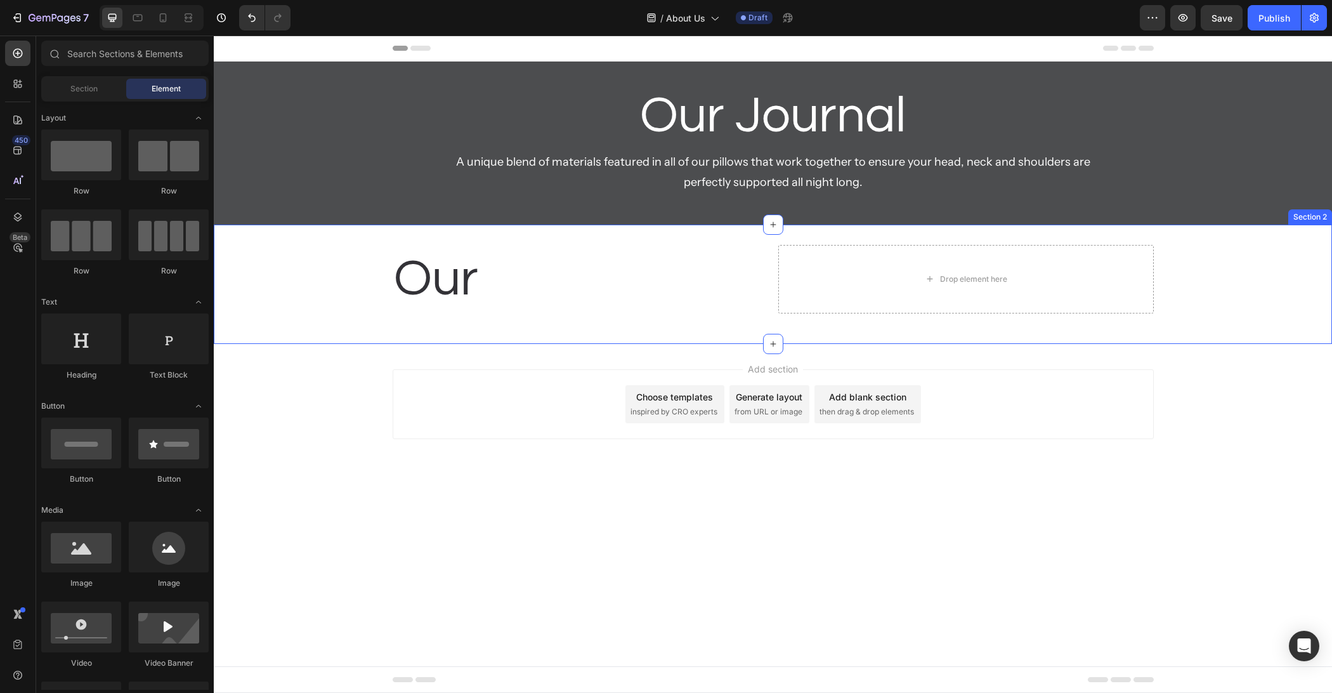
click at [542, 292] on p "Our" at bounding box center [580, 279] width 373 height 66
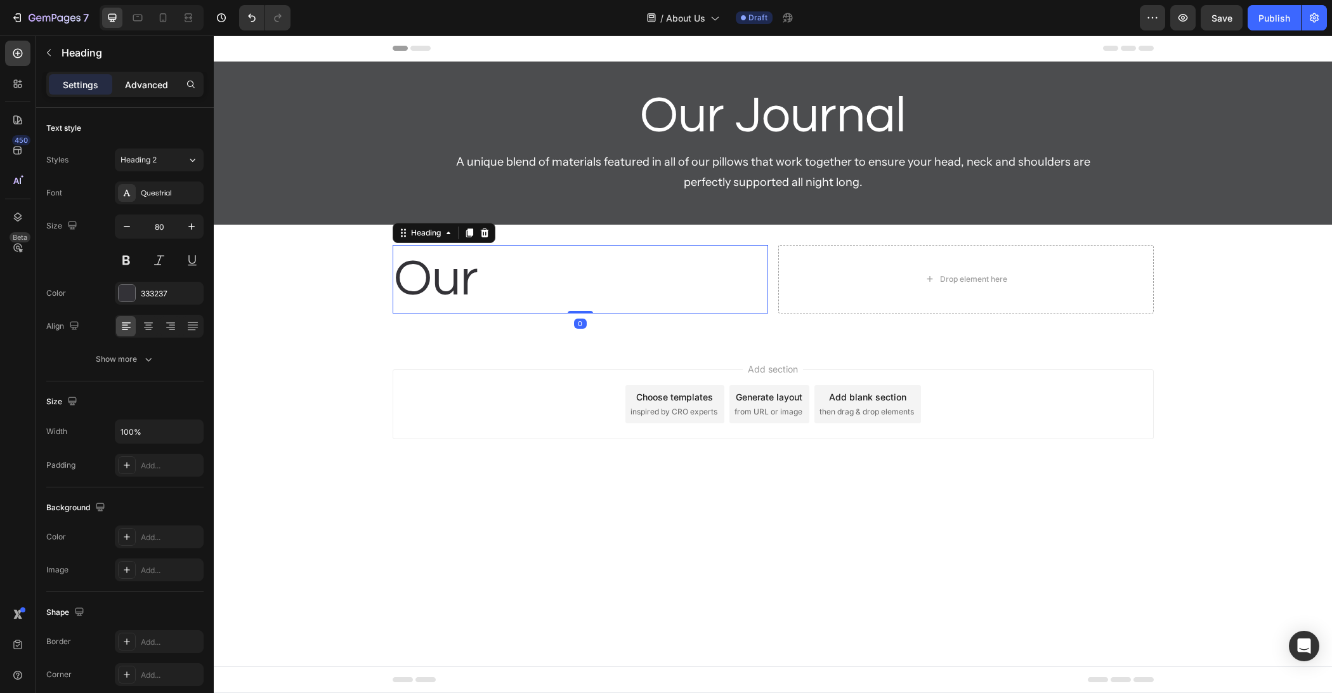
click at [119, 86] on div "Advanced" at bounding box center [146, 84] width 63 height 20
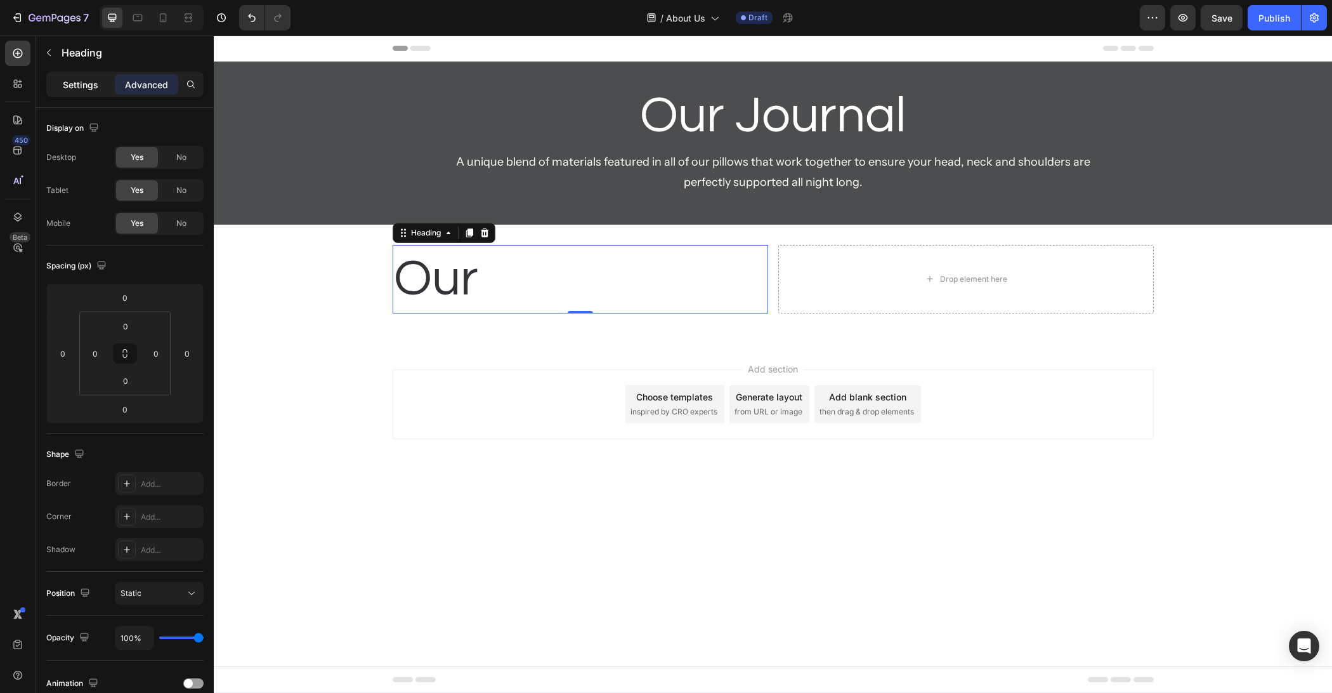
click at [52, 86] on div "Settings" at bounding box center [80, 84] width 63 height 20
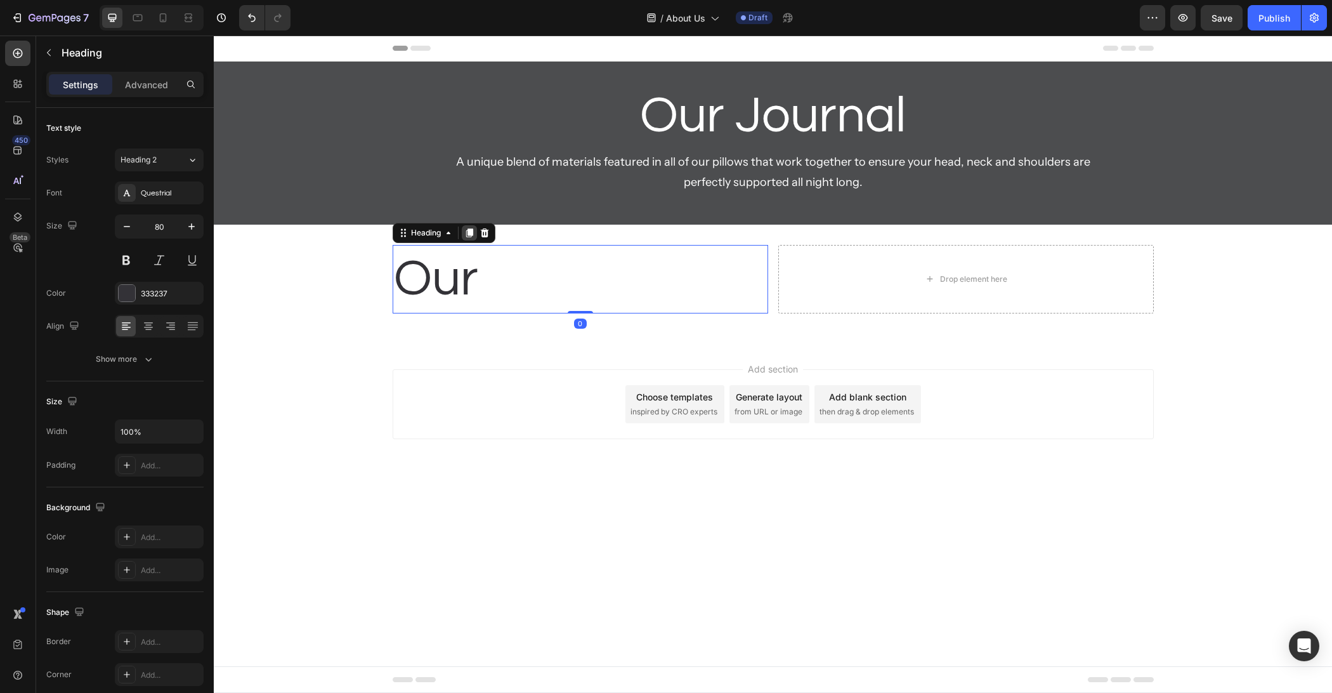
click at [467, 228] on icon at bounding box center [469, 233] width 10 height 10
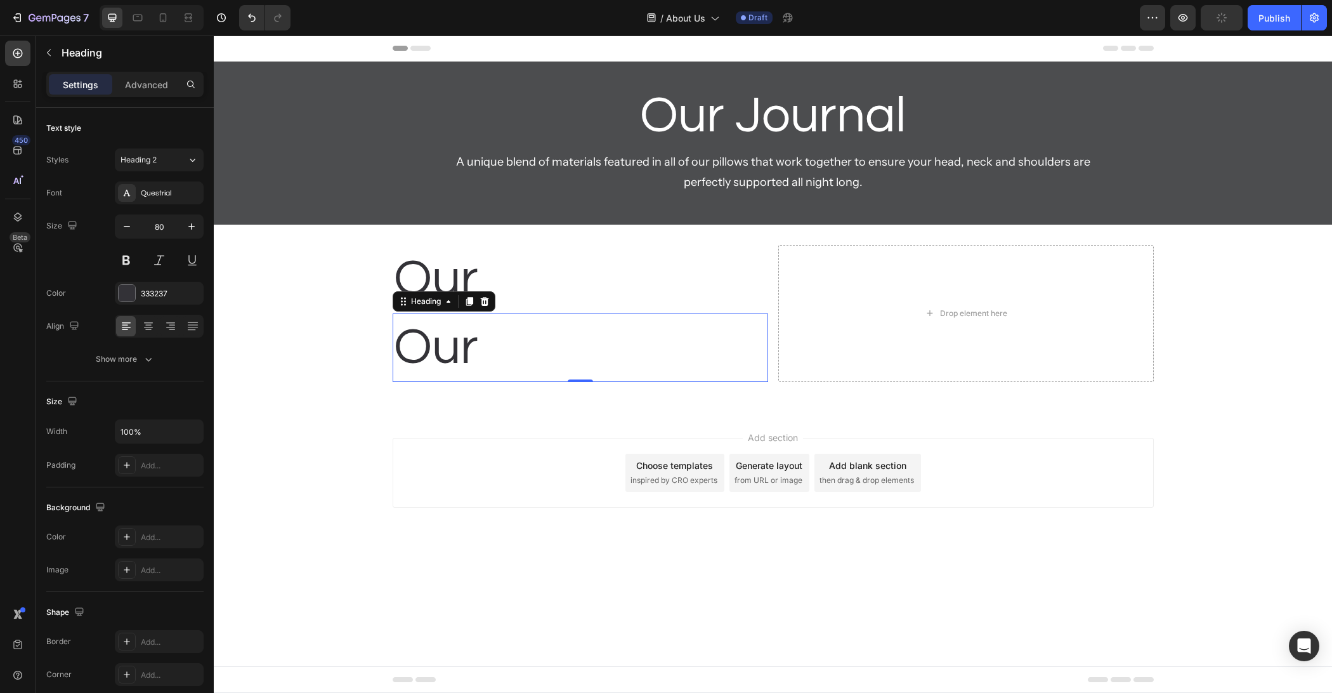
click at [467, 351] on h2 "Our" at bounding box center [580, 347] width 375 height 69
click at [467, 350] on p "Our" at bounding box center [580, 348] width 373 height 66
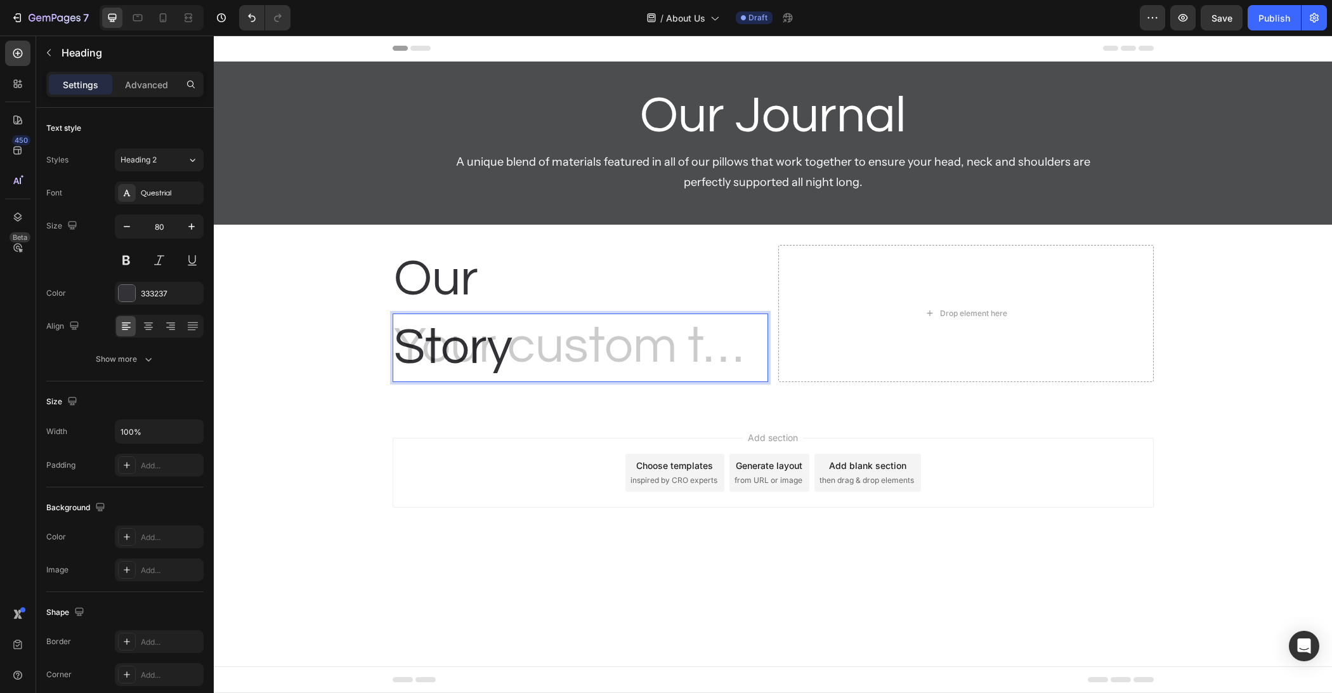
click at [466, 523] on div "Add section Choose templates inspired by CRO experts Generate layout from URL o…" at bounding box center [773, 490] width 1118 height 156
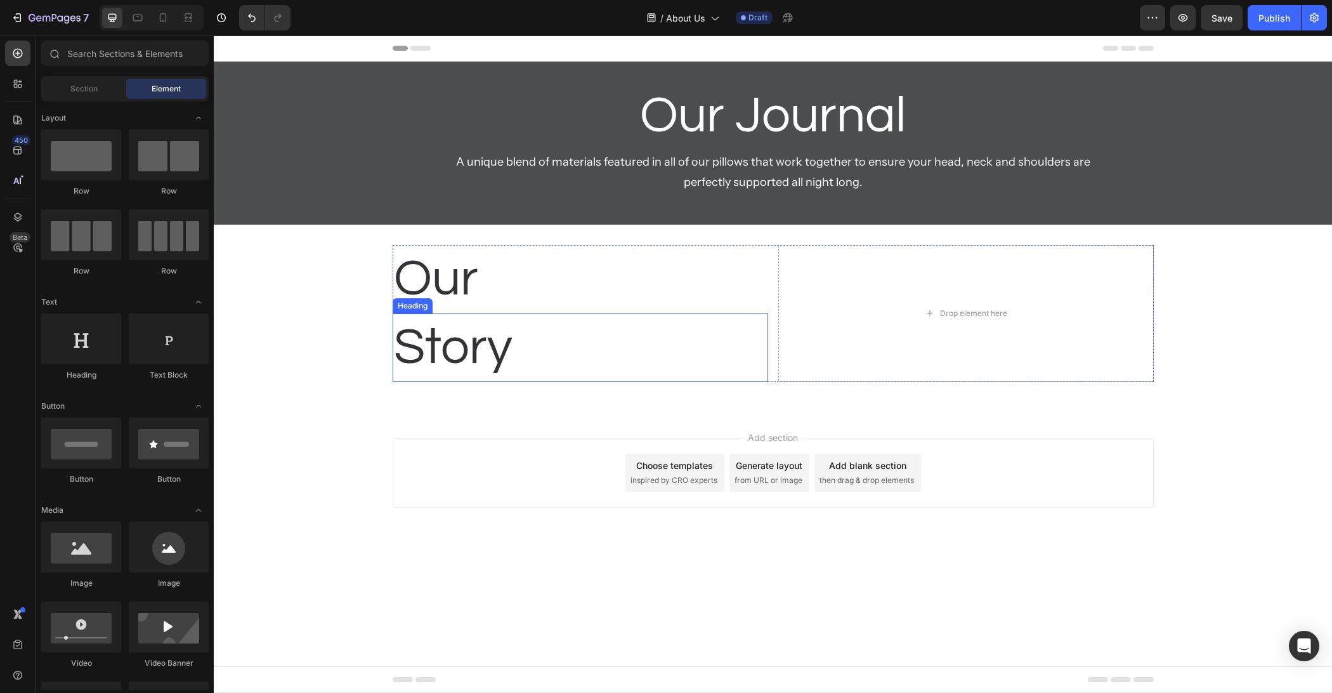
click at [499, 355] on p "Story" at bounding box center [580, 348] width 373 height 66
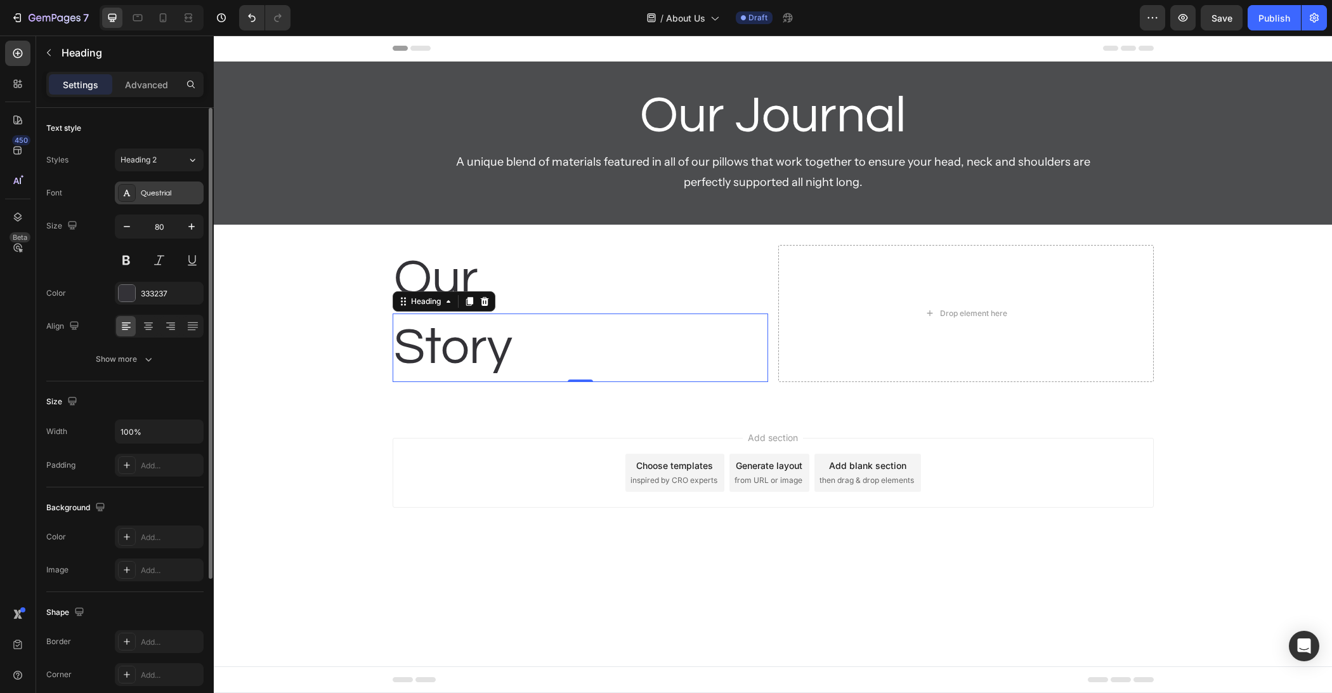
click at [155, 196] on div "Questrial" at bounding box center [171, 193] width 60 height 11
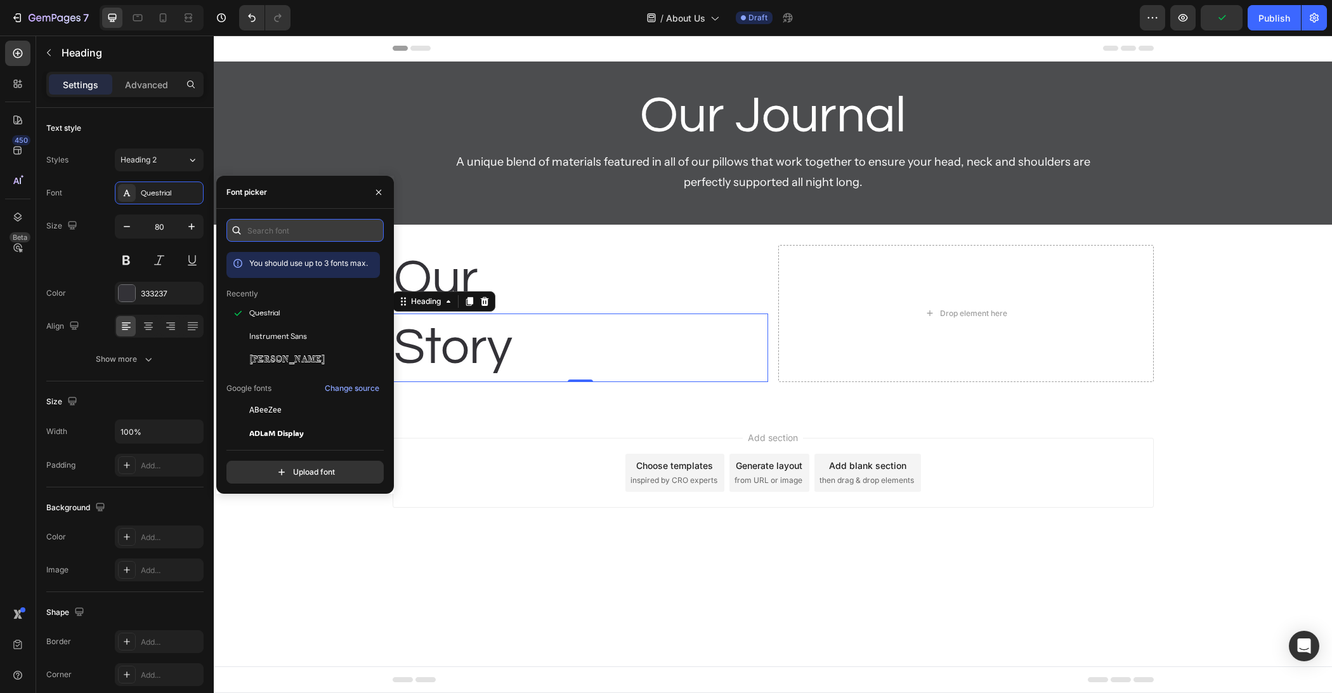
click at [289, 221] on input "text" at bounding box center [304, 230] width 157 height 23
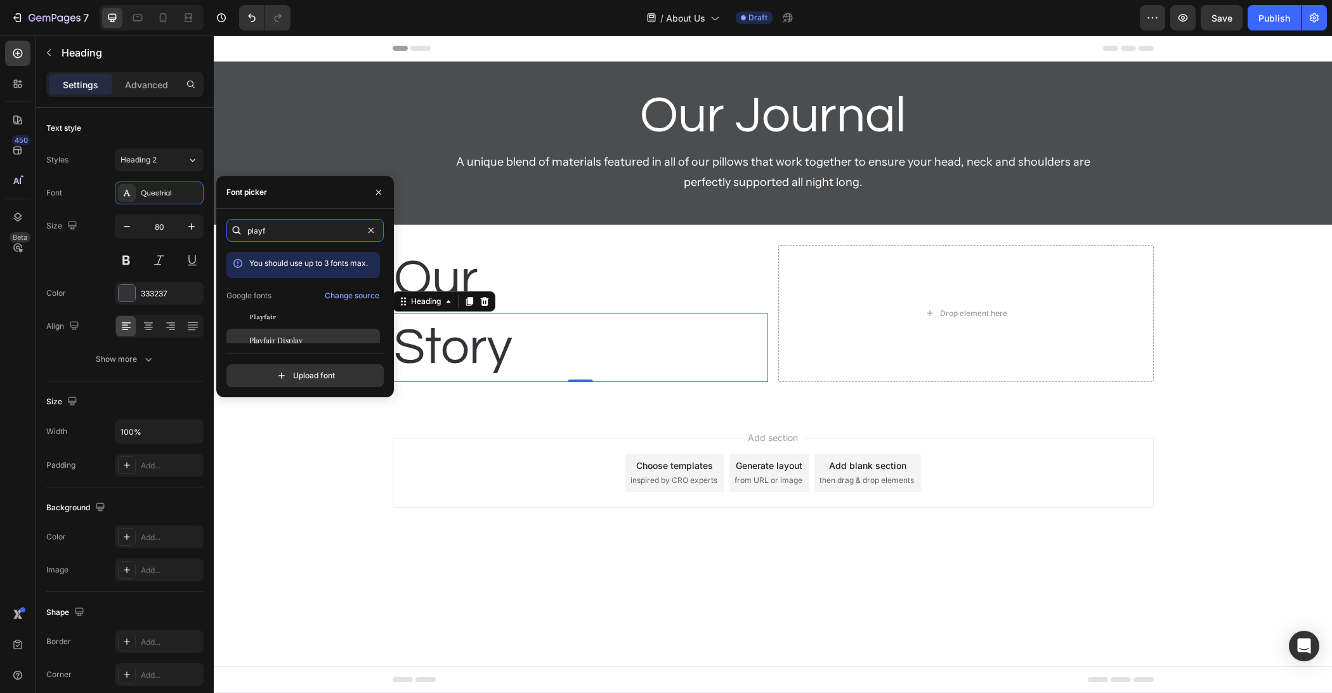
type input "playf"
click at [298, 334] on span "Playfair Display" at bounding box center [275, 339] width 53 height 11
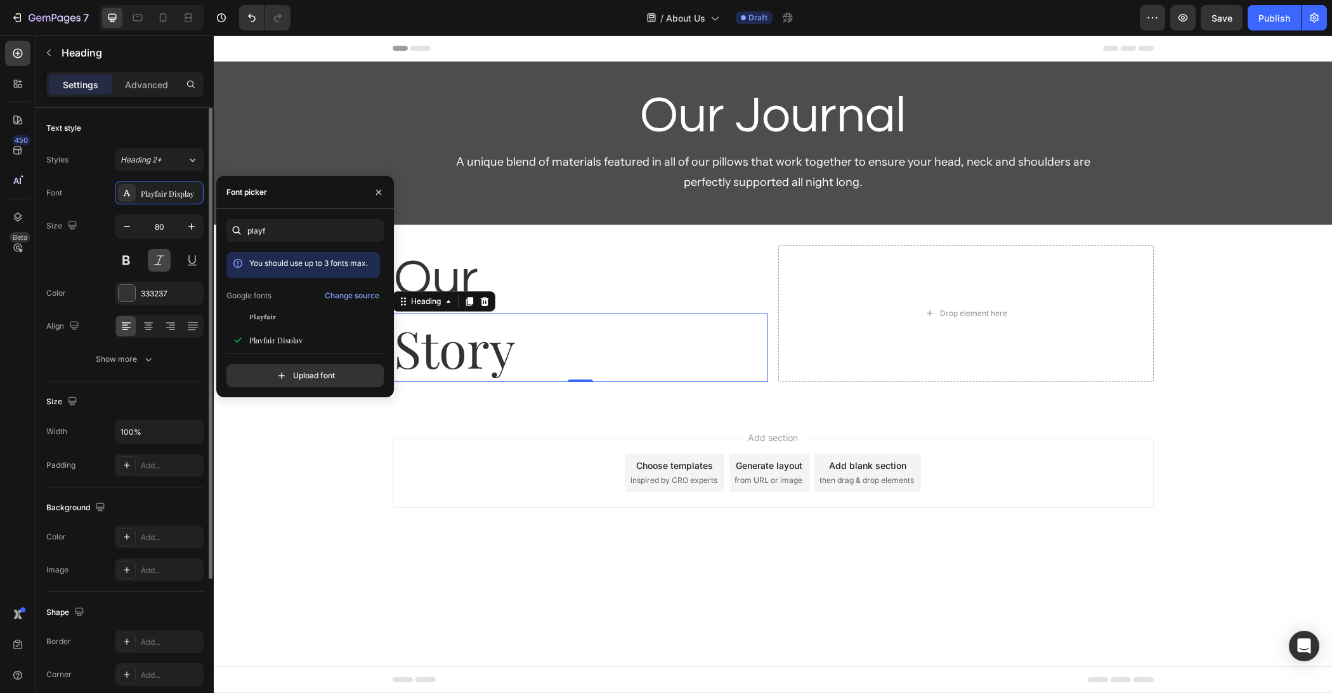
click at [159, 263] on button at bounding box center [159, 260] width 23 height 23
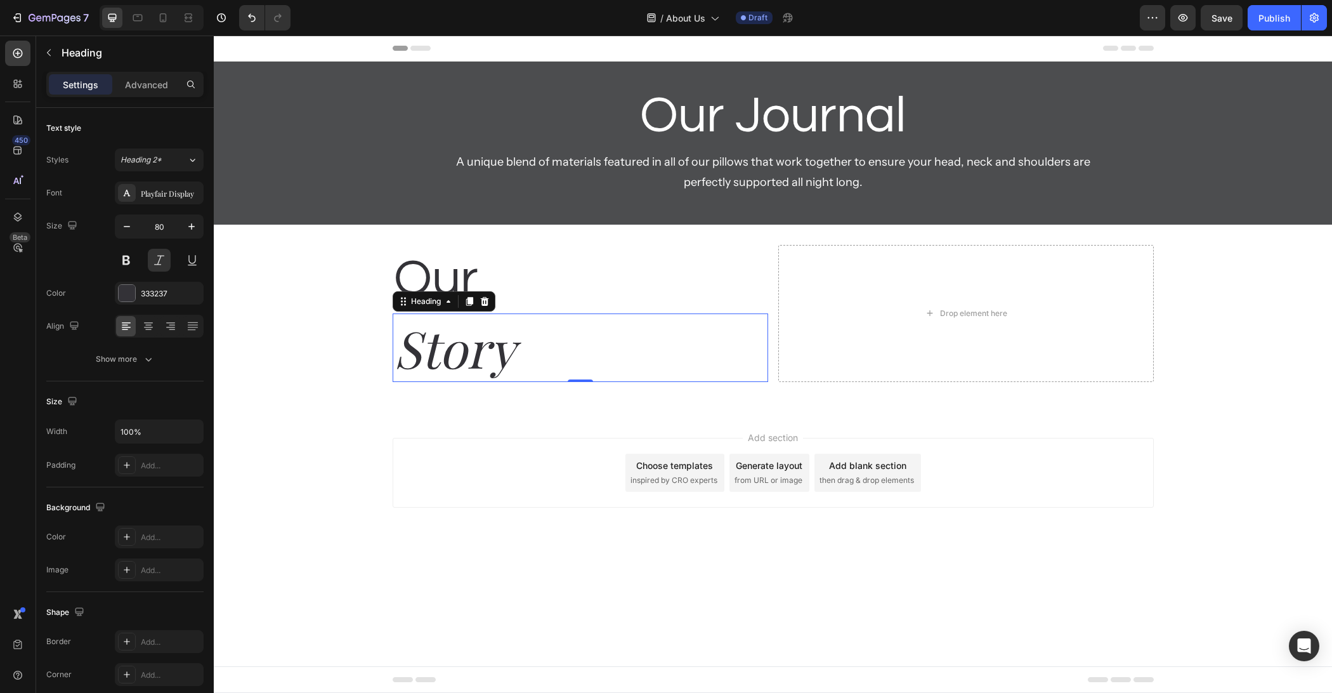
click at [306, 426] on div "Add section Choose templates inspired by CRO experts Generate layout from URL o…" at bounding box center [773, 490] width 1118 height 156
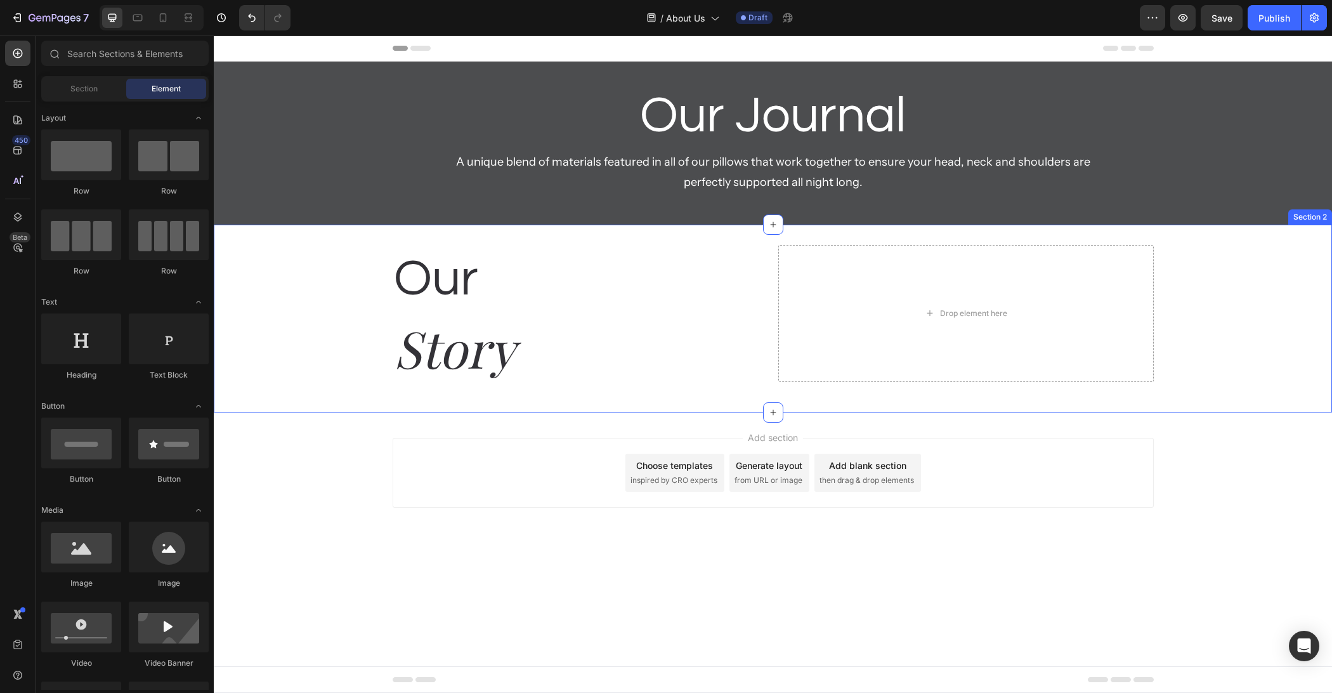
click at [493, 327] on h2 "Story" at bounding box center [580, 347] width 375 height 69
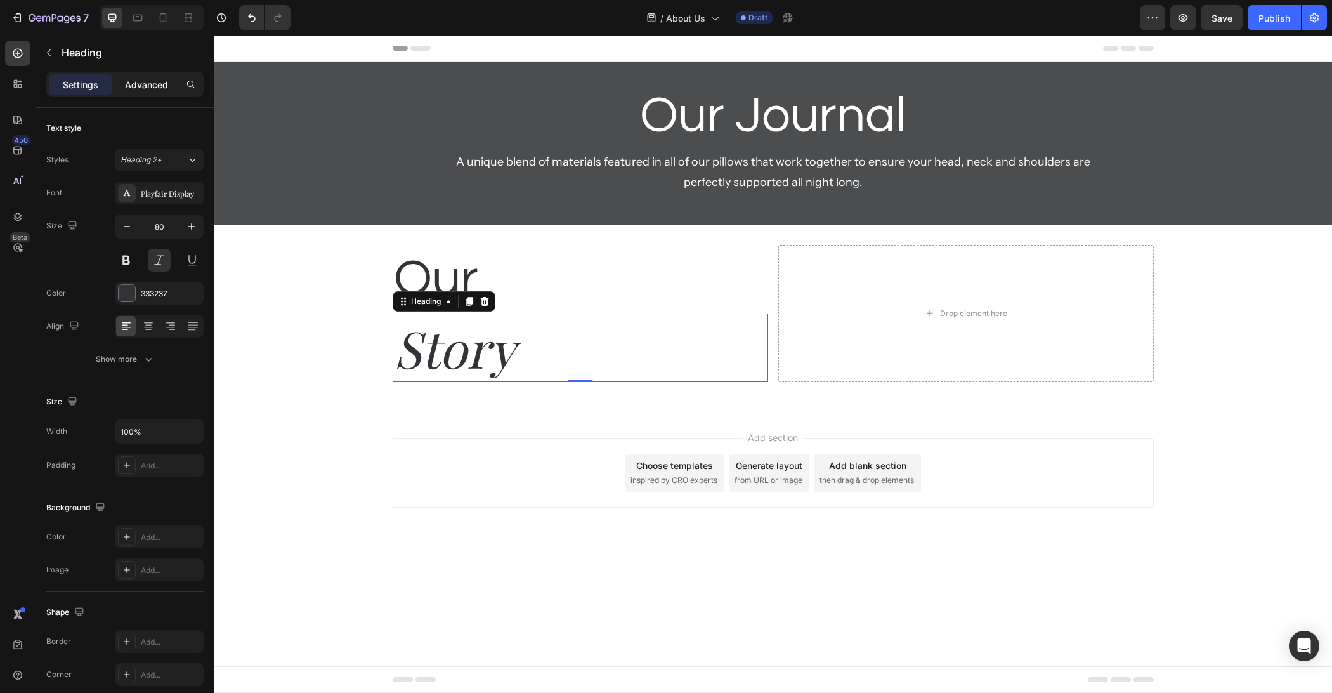
click at [159, 76] on div "Advanced" at bounding box center [146, 84] width 63 height 20
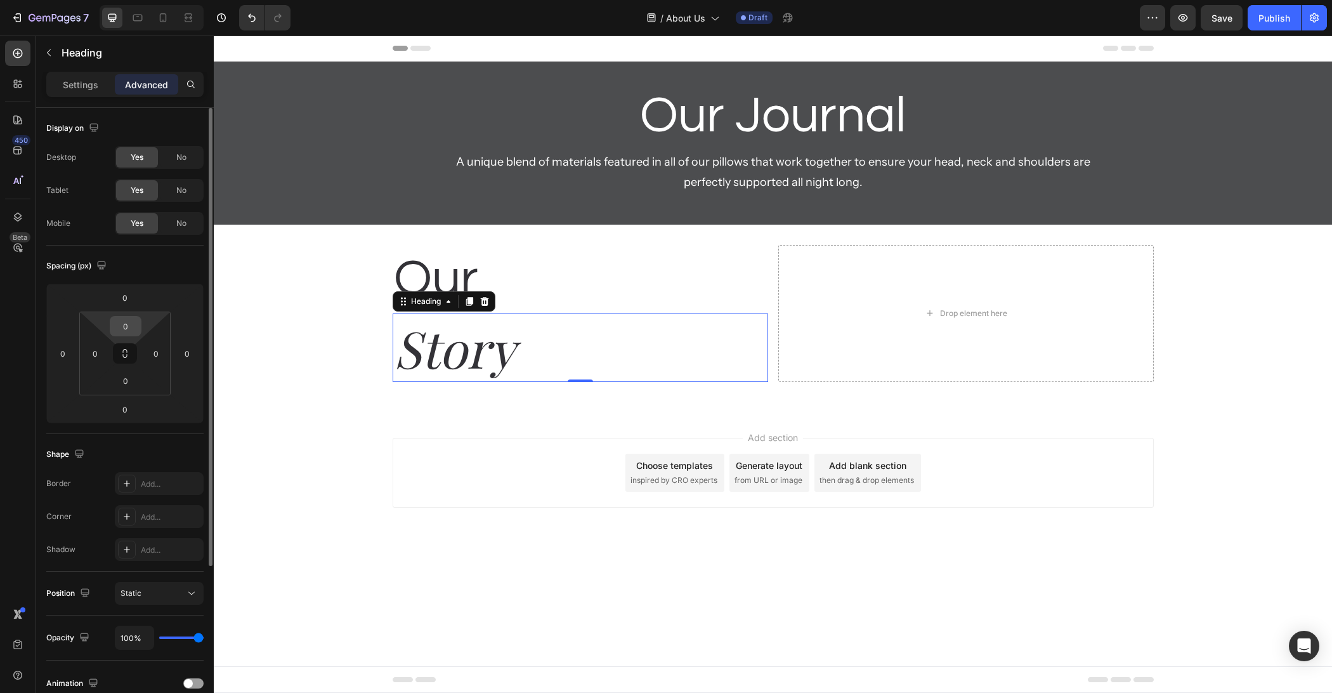
click at [124, 327] on input "0" at bounding box center [125, 326] width 25 height 19
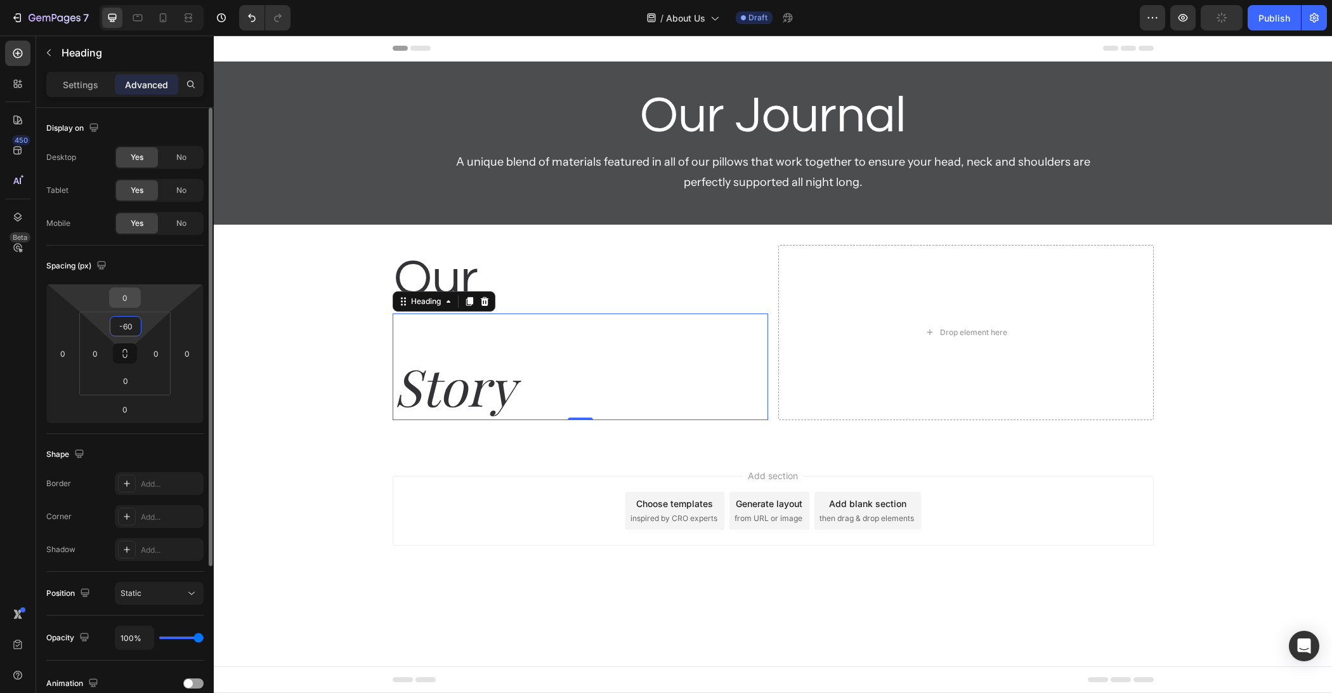
type input "60"
click at [136, 297] on input "0" at bounding box center [124, 297] width 25 height 19
paste input "-6"
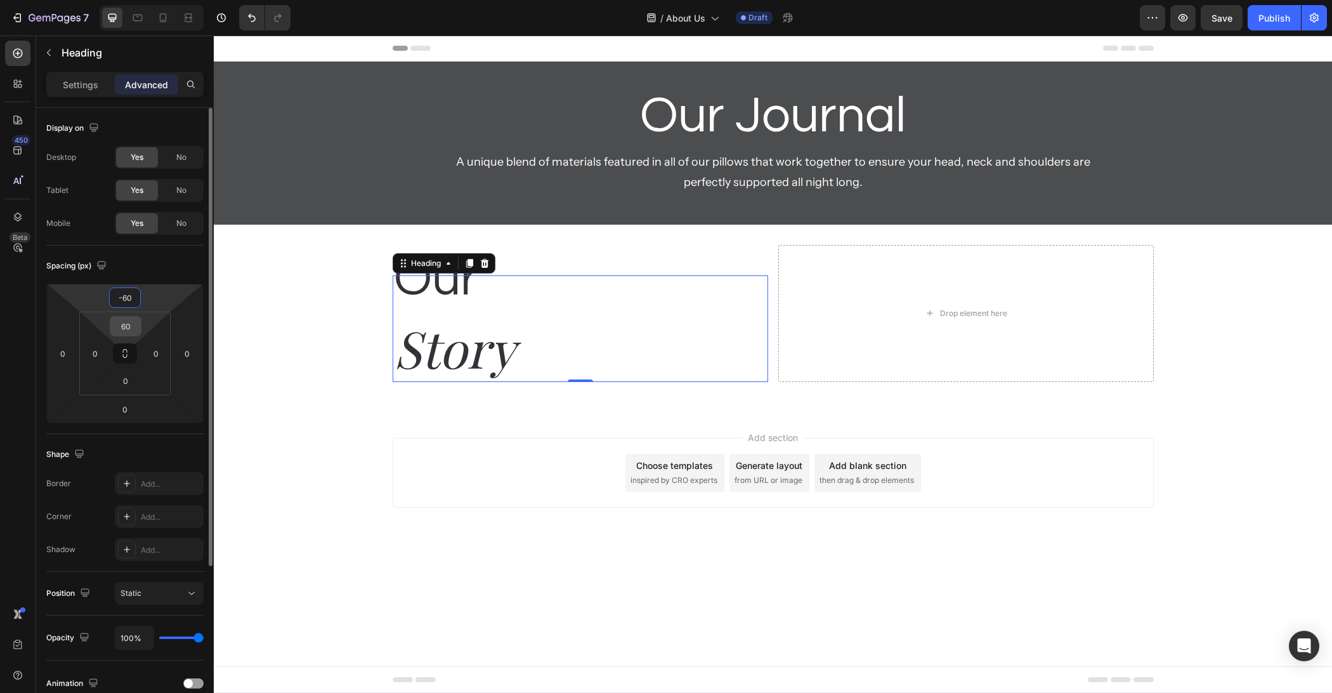
type input "-60"
click at [121, 323] on input "60" at bounding box center [125, 326] width 25 height 19
click at [121, 322] on input "60" at bounding box center [125, 326] width 25 height 19
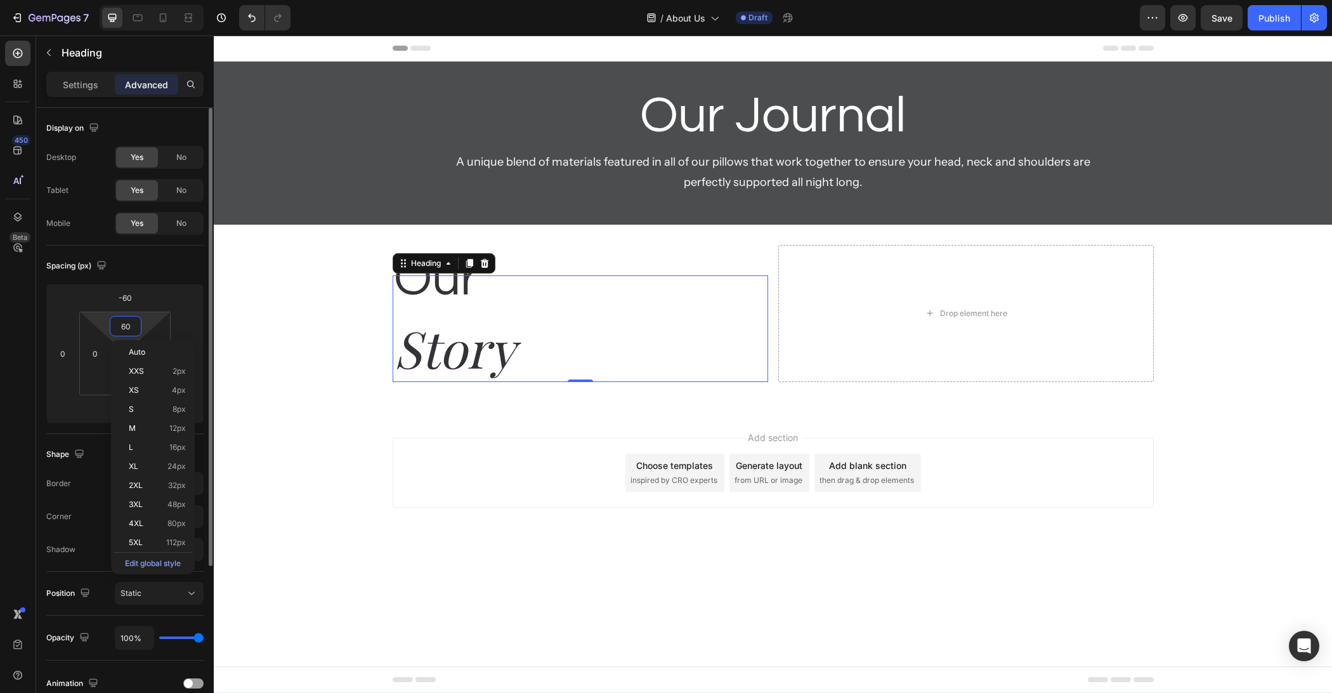
type input "6"
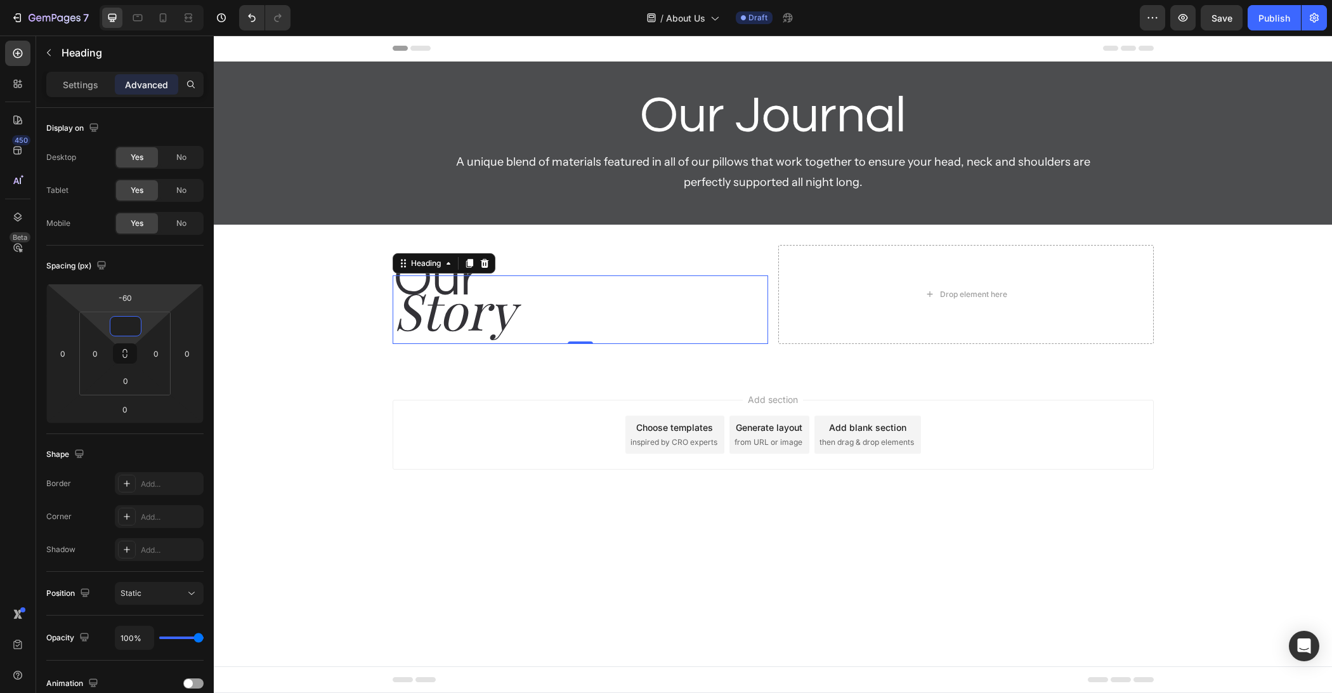
click at [141, 0] on html "7 Version history / About Us Draft Preview Save Publish 450 Beta Sections(18) E…" at bounding box center [666, 0] width 1332 height 0
type input "0"
click at [131, 297] on input "-60" at bounding box center [124, 297] width 25 height 19
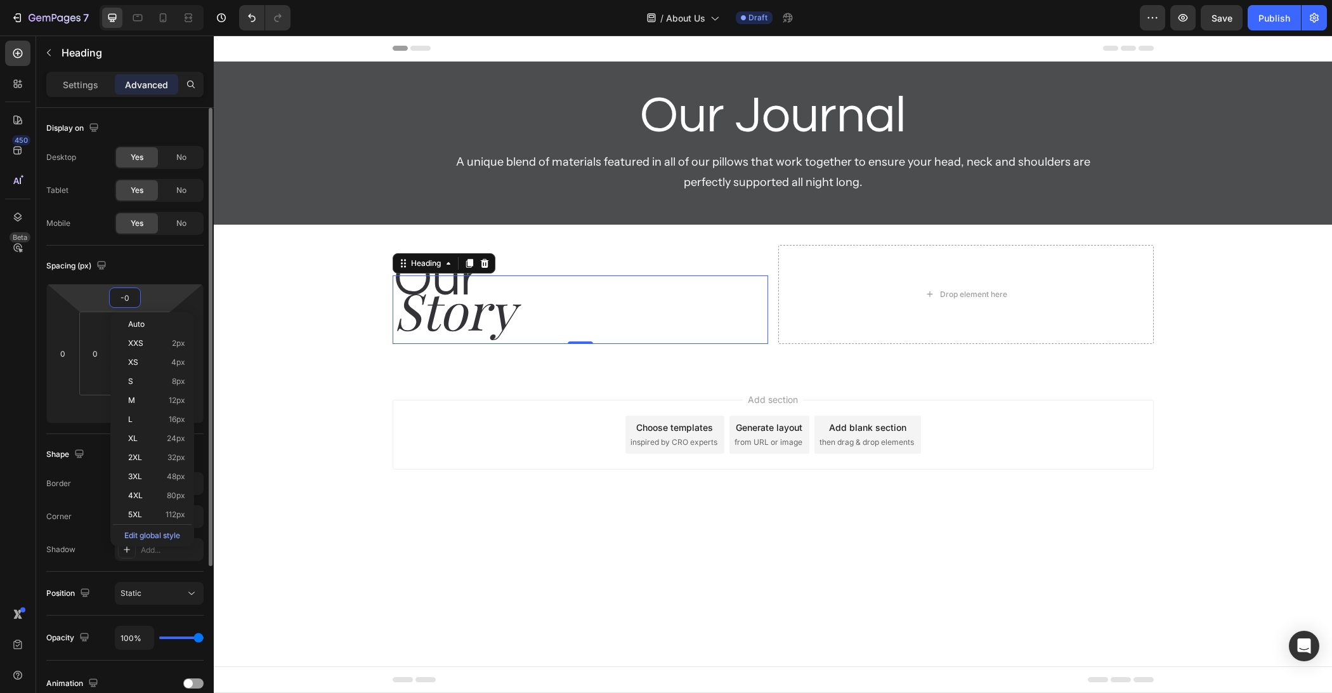
type input "-40"
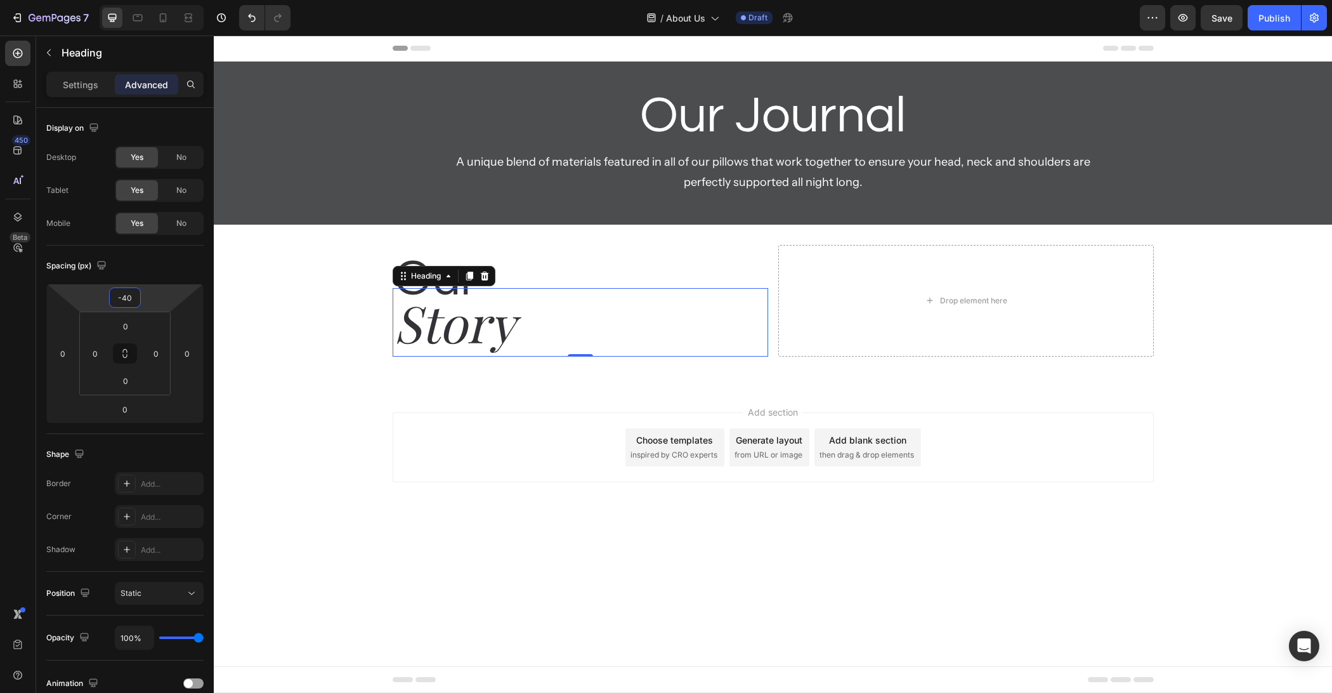
click at [337, 462] on div "Add section Choose templates inspired by CRO experts Generate layout from URL o…" at bounding box center [773, 465] width 1118 height 156
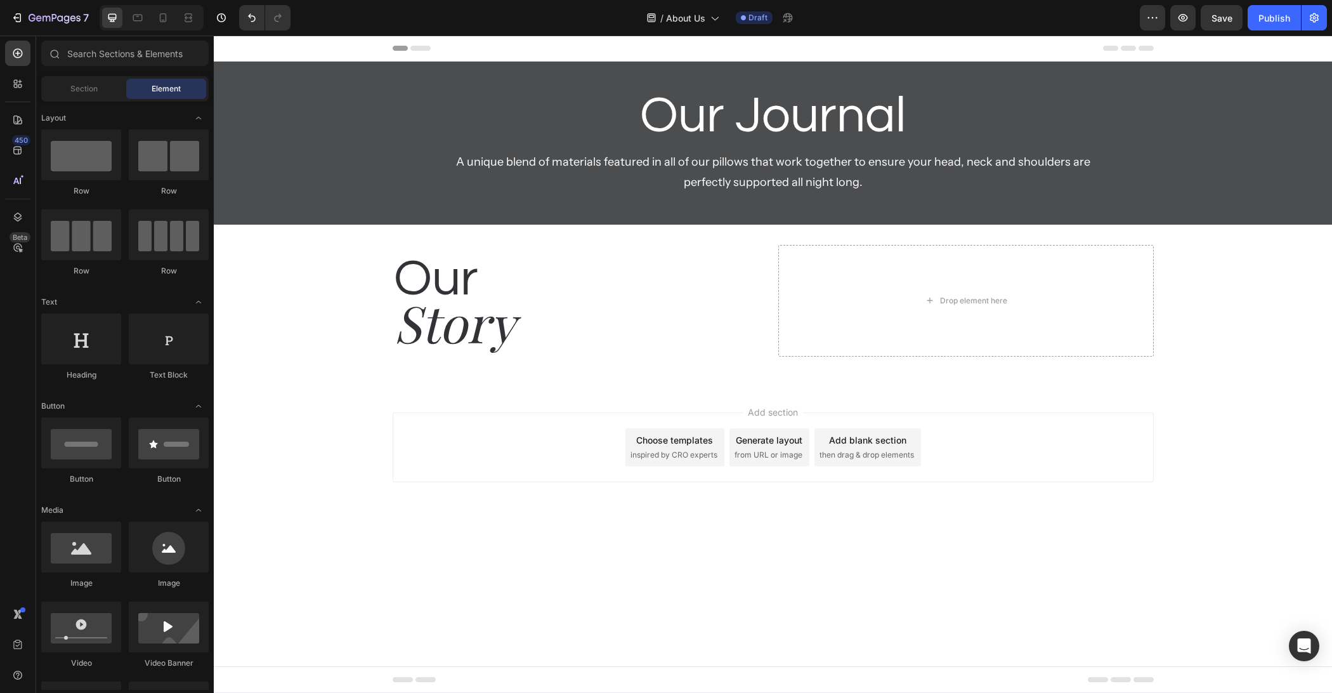
click at [435, 460] on div "Add section Choose templates inspired by CRO experts Generate layout from URL o…" at bounding box center [773, 447] width 761 height 70
click at [406, 488] on div "Add section Choose templates inspired by CRO experts Generate layout from URL o…" at bounding box center [773, 465] width 1118 height 156
click at [469, 342] on h2 "Story" at bounding box center [580, 322] width 375 height 69
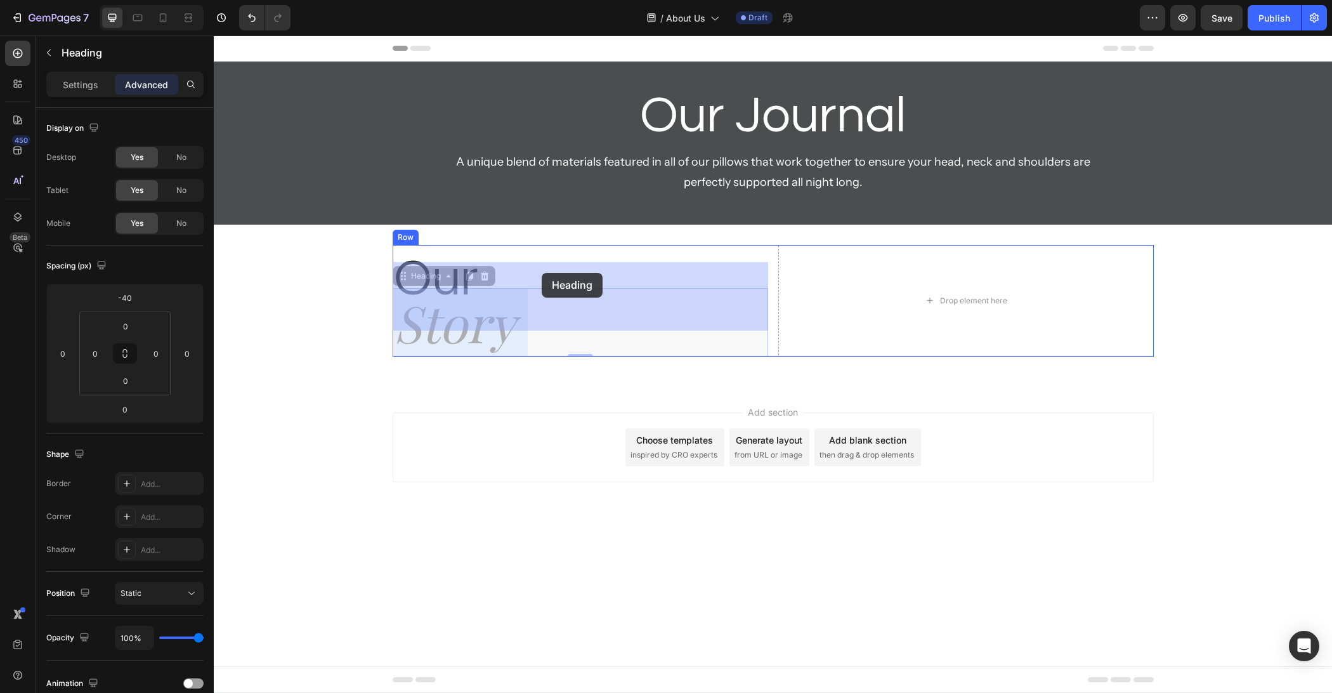
drag, startPoint x: 398, startPoint y: 315, endPoint x: 540, endPoint y: 280, distance: 145.7
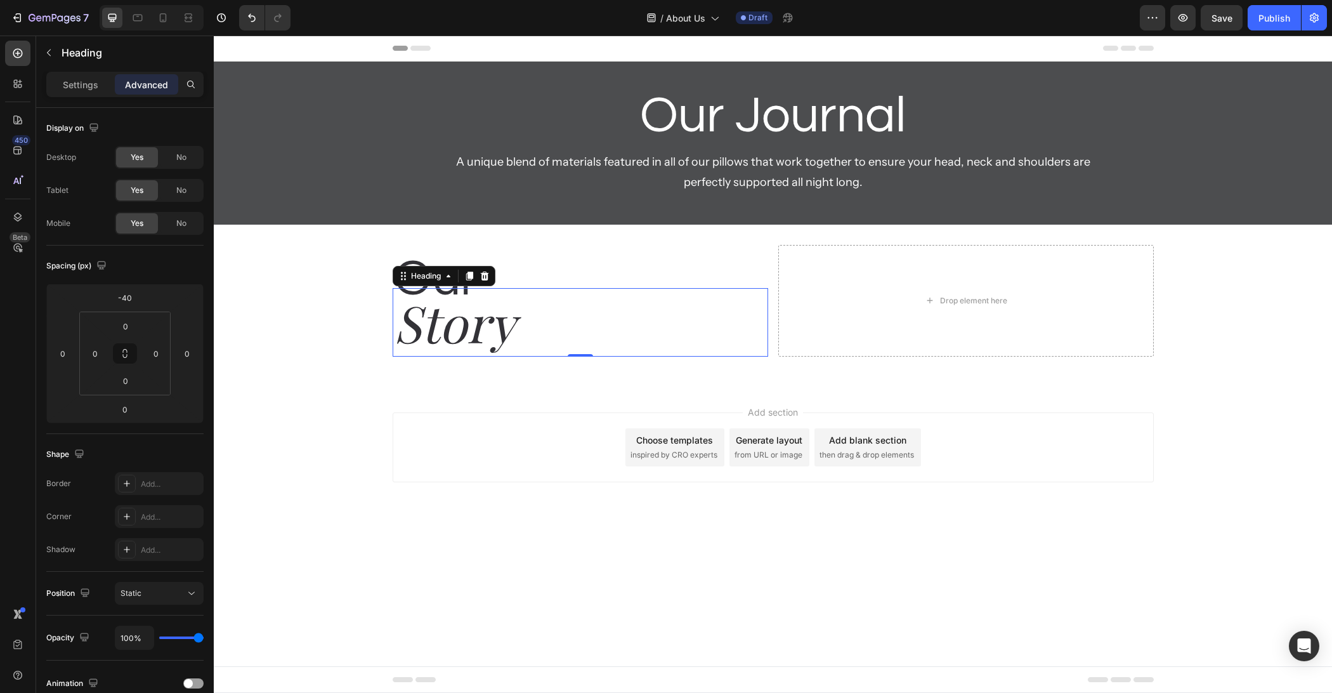
click at [389, 476] on div "Add section Choose templates inspired by CRO experts Generate layout from URL o…" at bounding box center [773, 465] width 1118 height 156
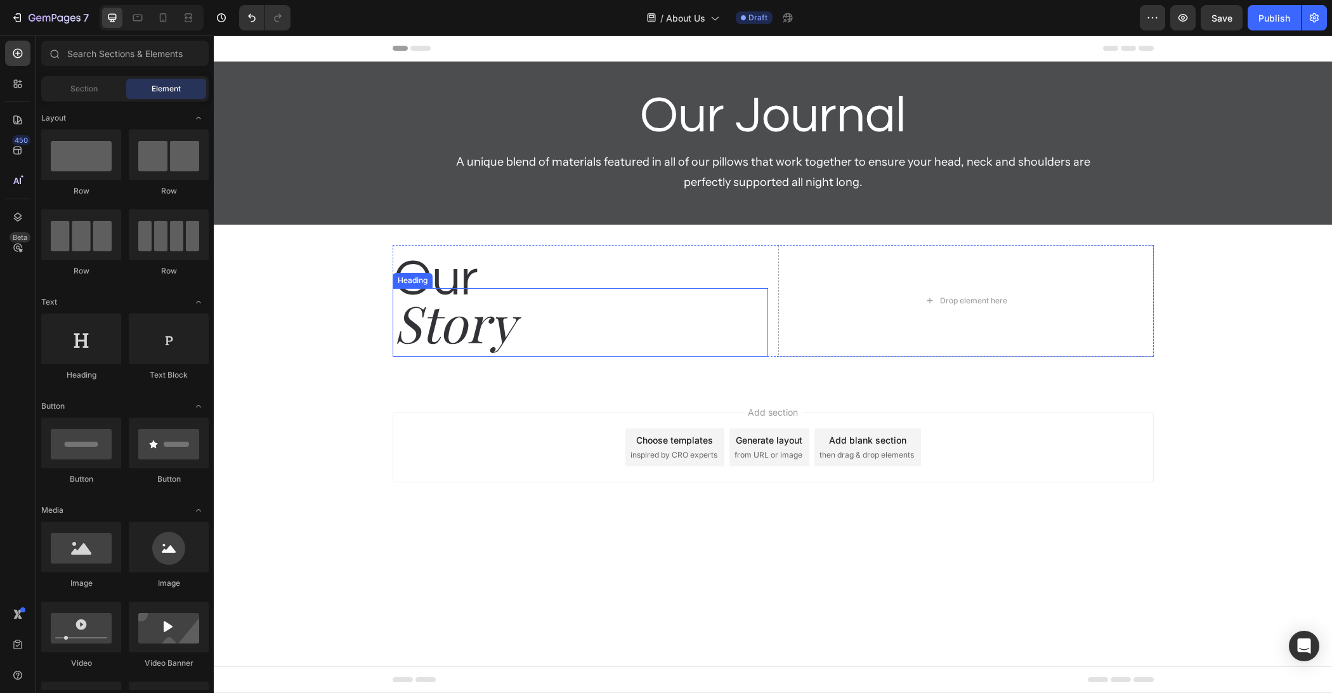
click at [752, 284] on h2 "Our" at bounding box center [580, 279] width 375 height 69
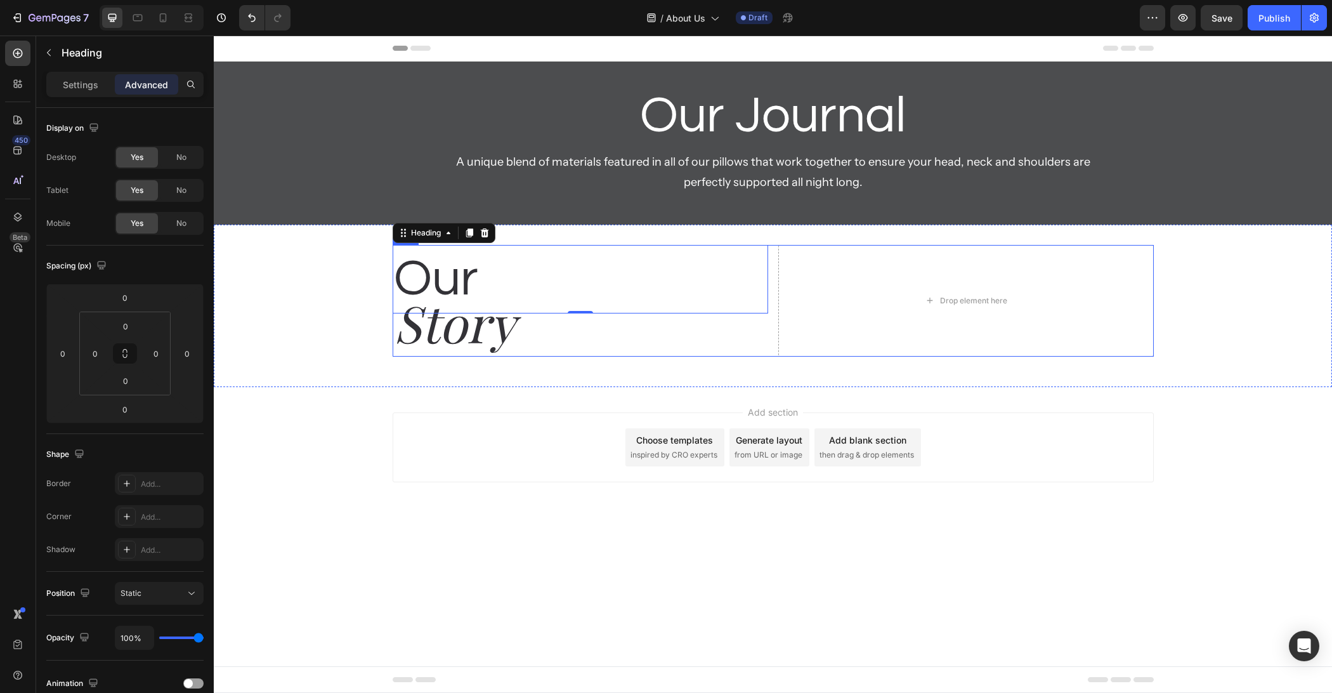
click at [772, 281] on div "Our Heading 0 Story Heading Drop element here Row" at bounding box center [773, 301] width 761 height 112
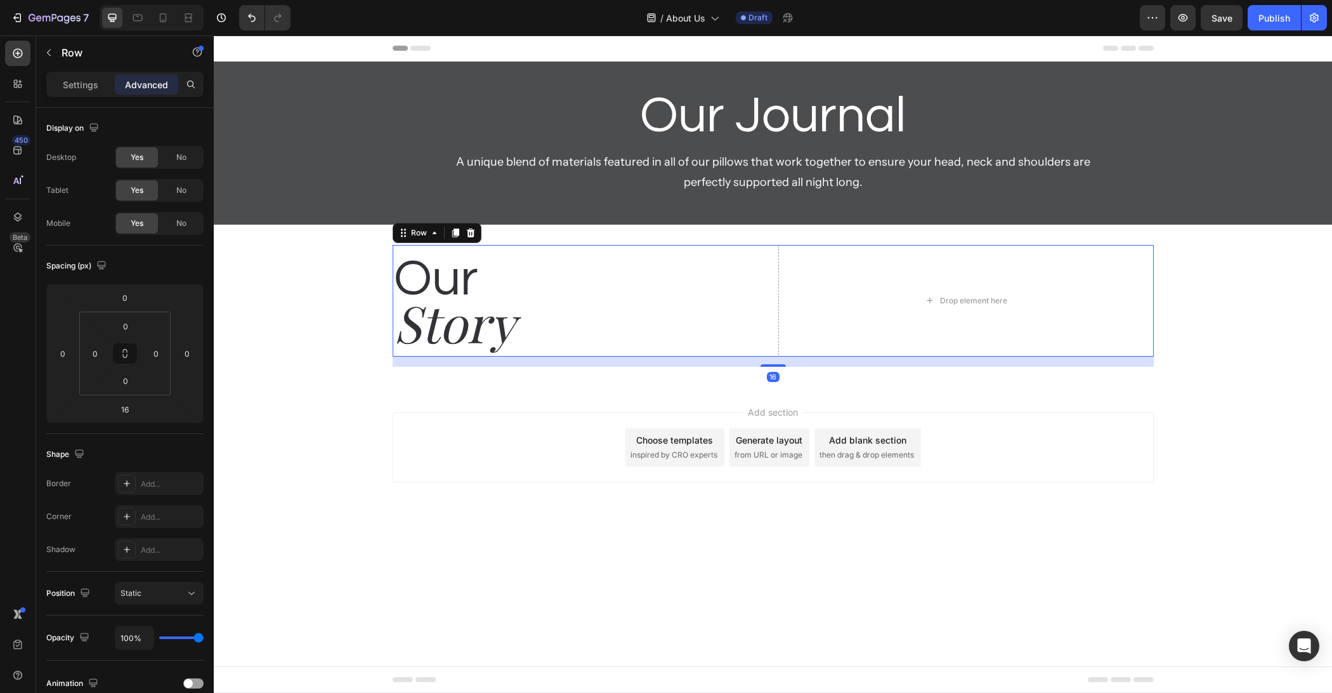
click at [558, 458] on div "Add section Choose templates inspired by CRO experts Generate layout from URL o…" at bounding box center [773, 447] width 761 height 70
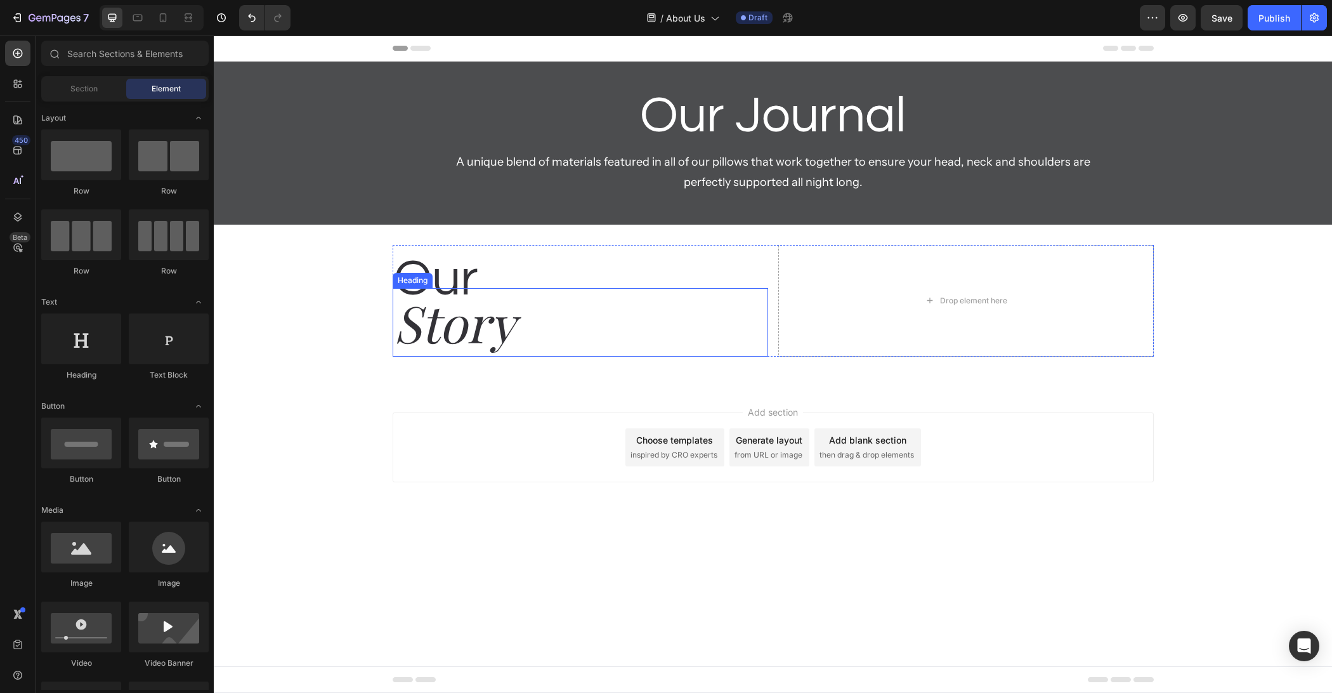
click at [438, 332] on p "Story" at bounding box center [580, 322] width 373 height 66
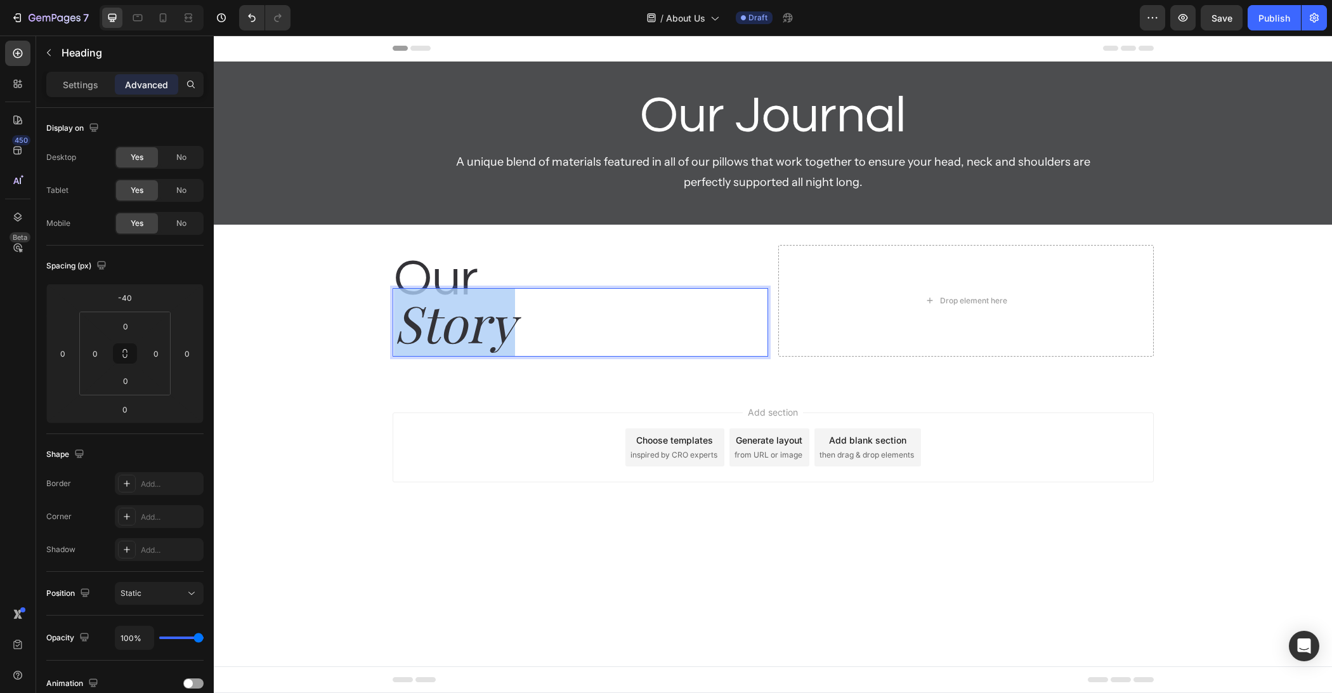
click at [438, 332] on p "Story" at bounding box center [580, 322] width 373 height 66
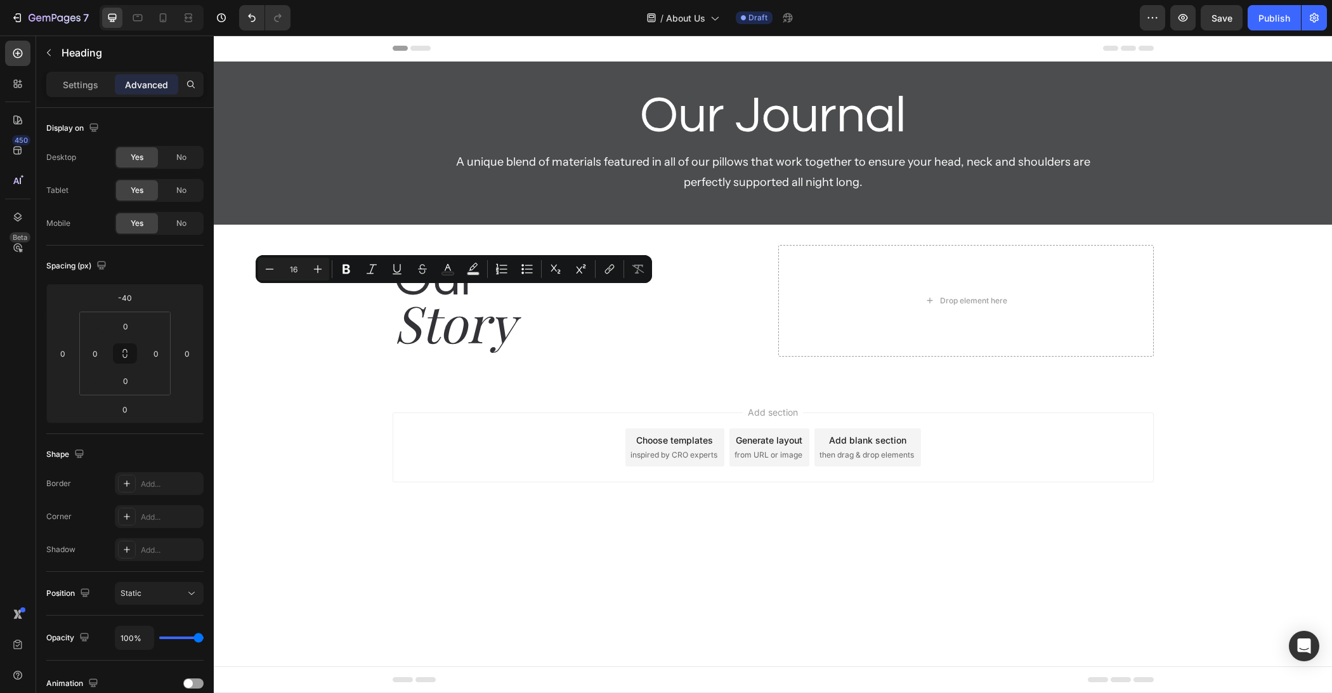
click at [440, 550] on body "Header Our Journal Heading A unique blend of materials featured in all of our p…" at bounding box center [773, 364] width 1118 height 657
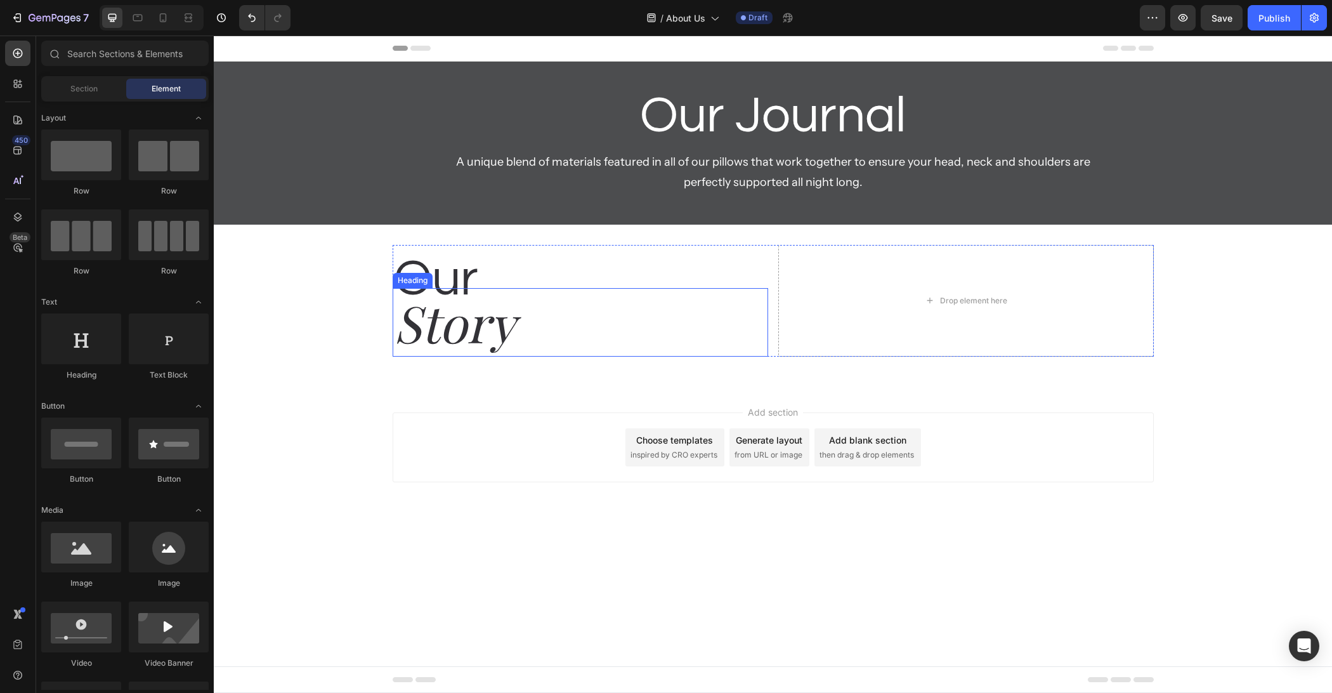
click at [456, 316] on p "Story" at bounding box center [580, 322] width 373 height 66
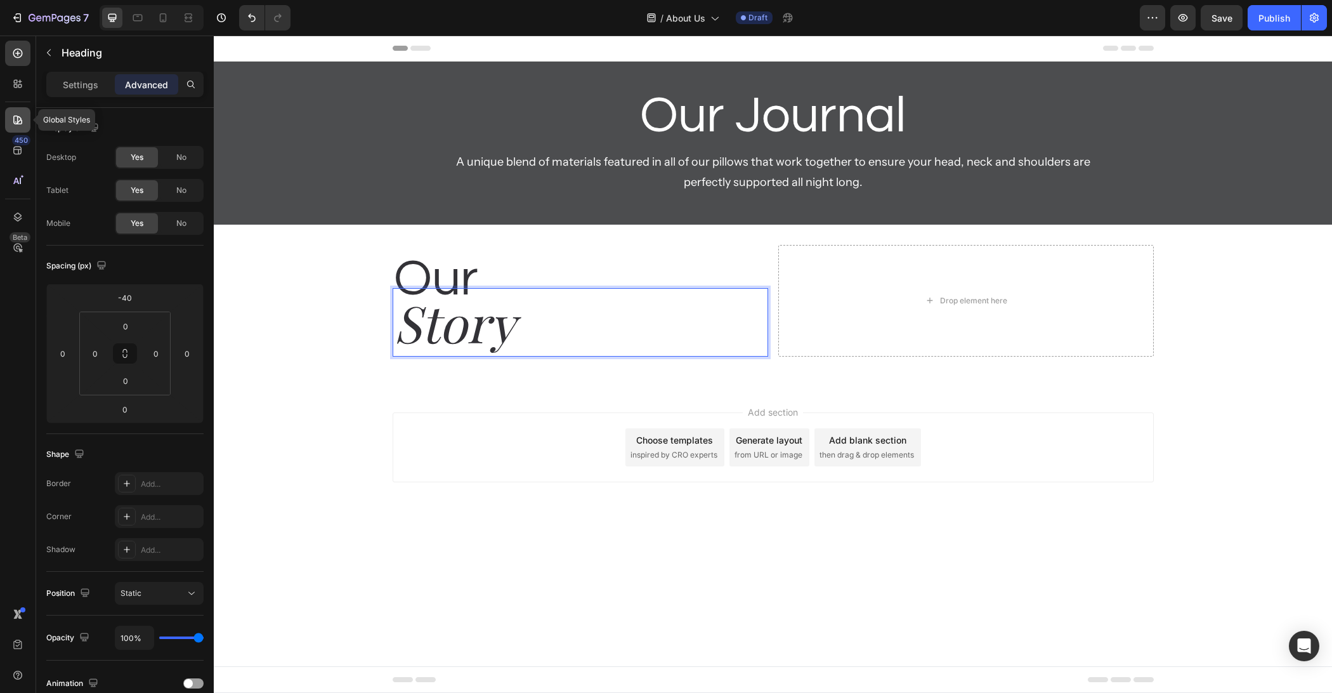
click at [18, 125] on icon at bounding box center [17, 120] width 13 height 13
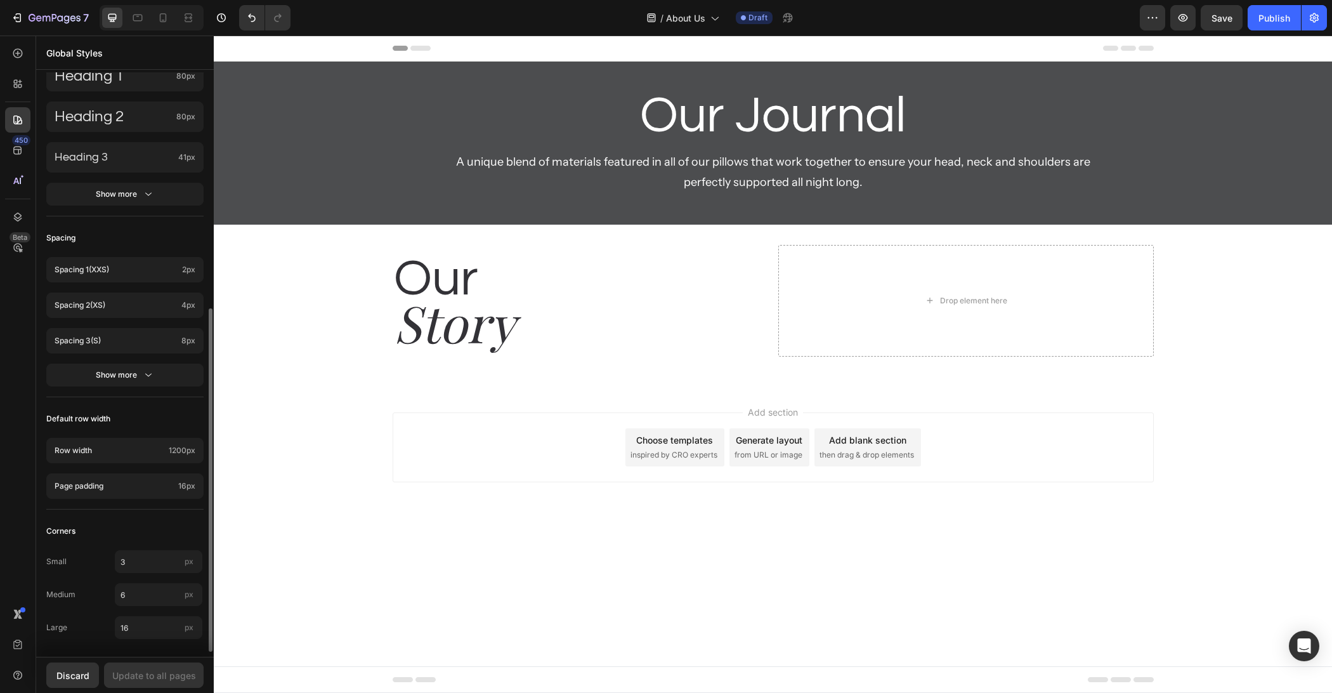
scroll to position [340, 0]
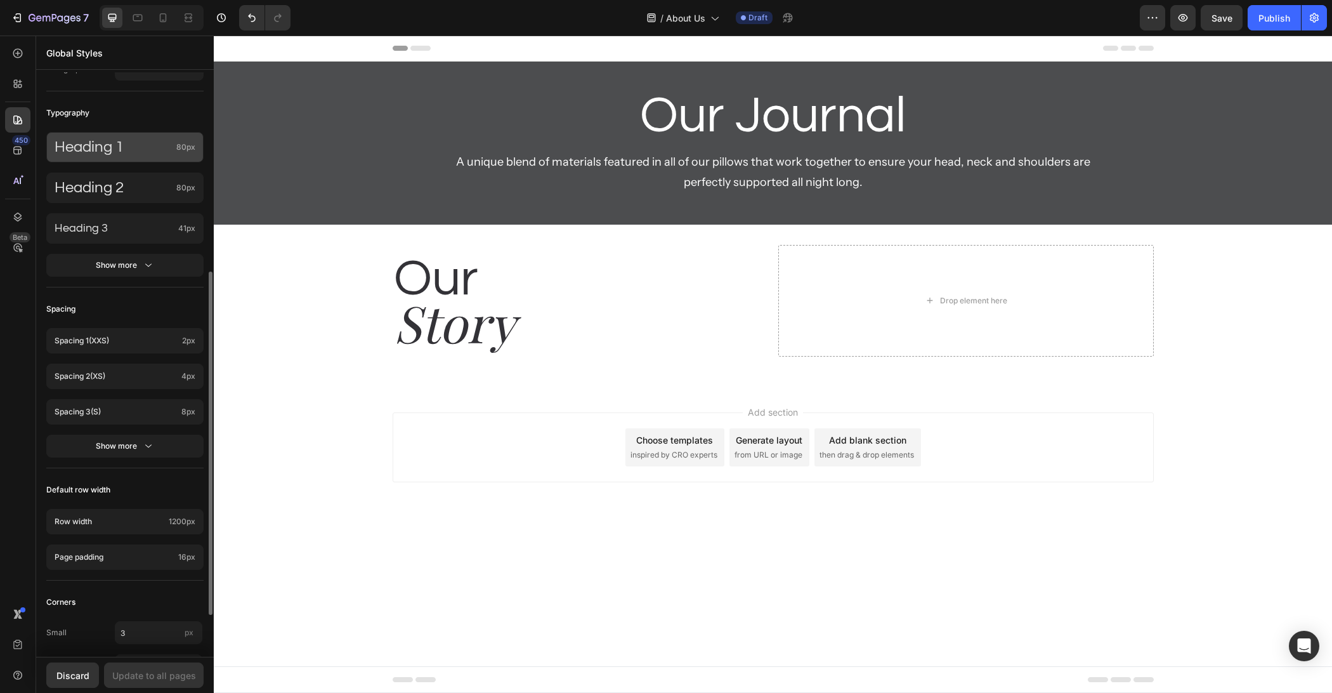
click at [105, 132] on div "Heading 1 80px" at bounding box center [124, 147] width 157 height 30
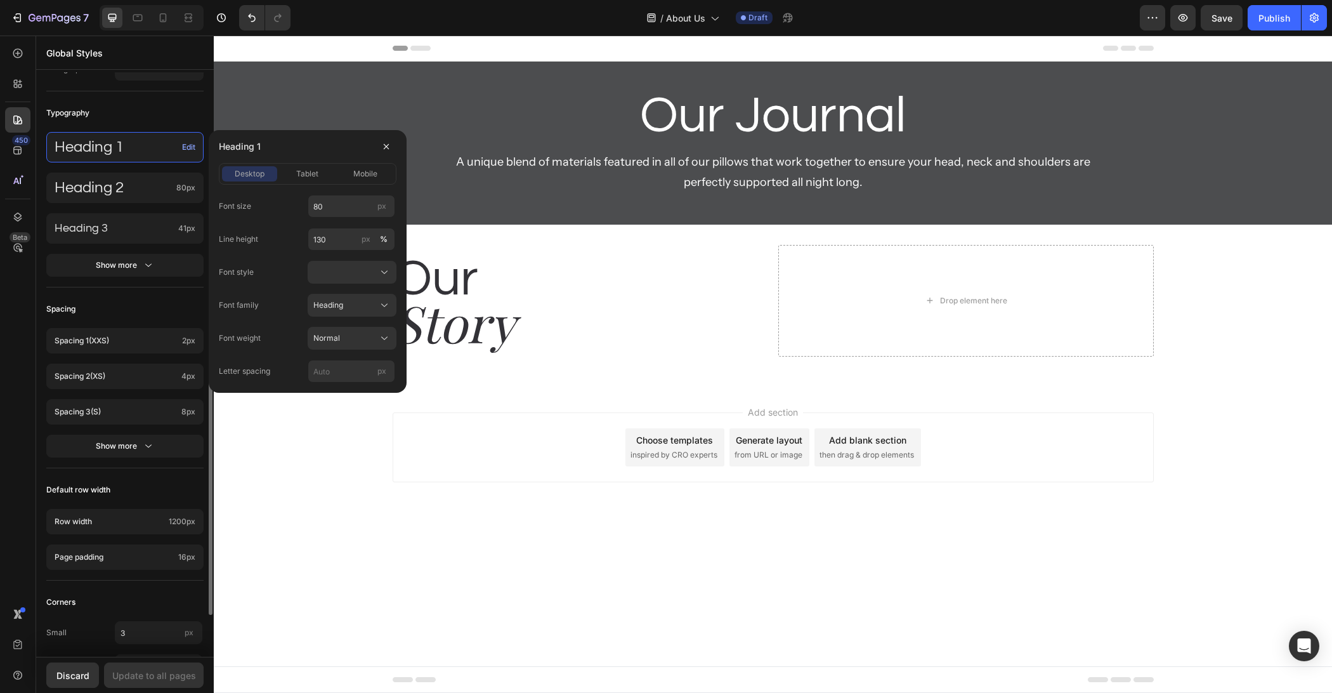
click at [119, 247] on div "Heading 1 Edit Heading 2 80px Heading 3 41px Show more" at bounding box center [124, 205] width 157 height 162
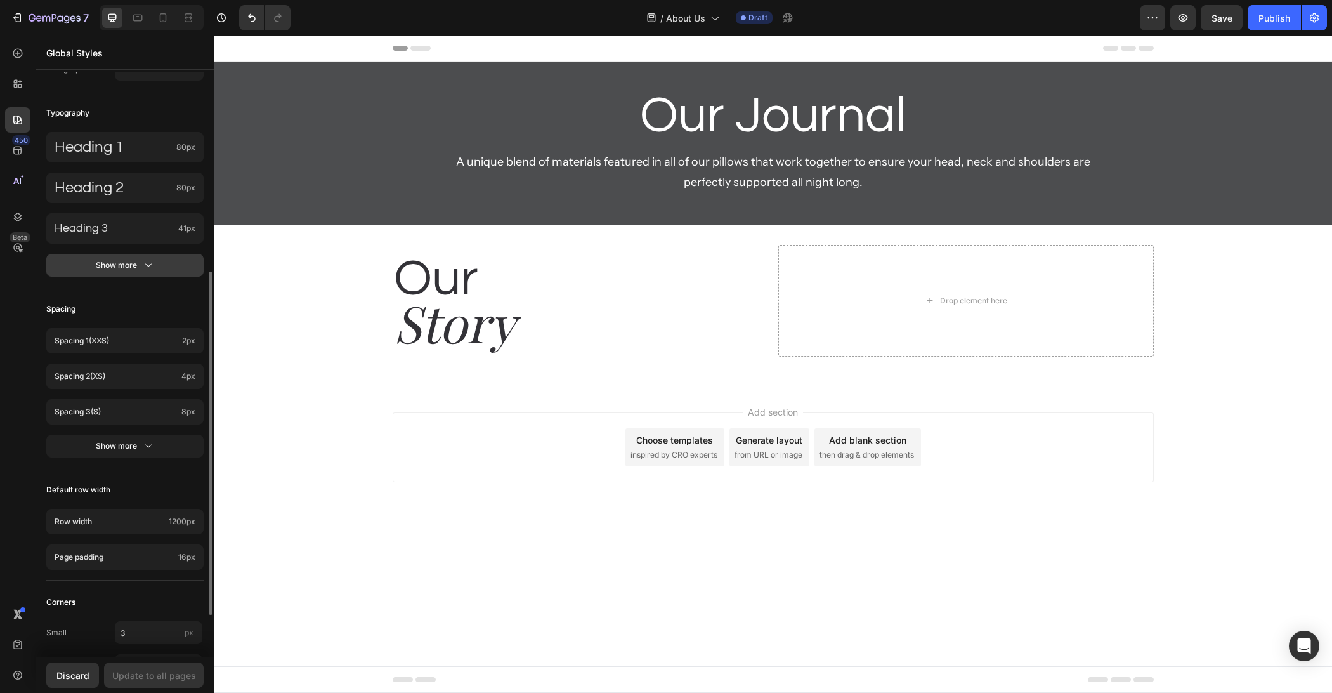
click at [122, 269] on div "Show more" at bounding box center [125, 265] width 59 height 13
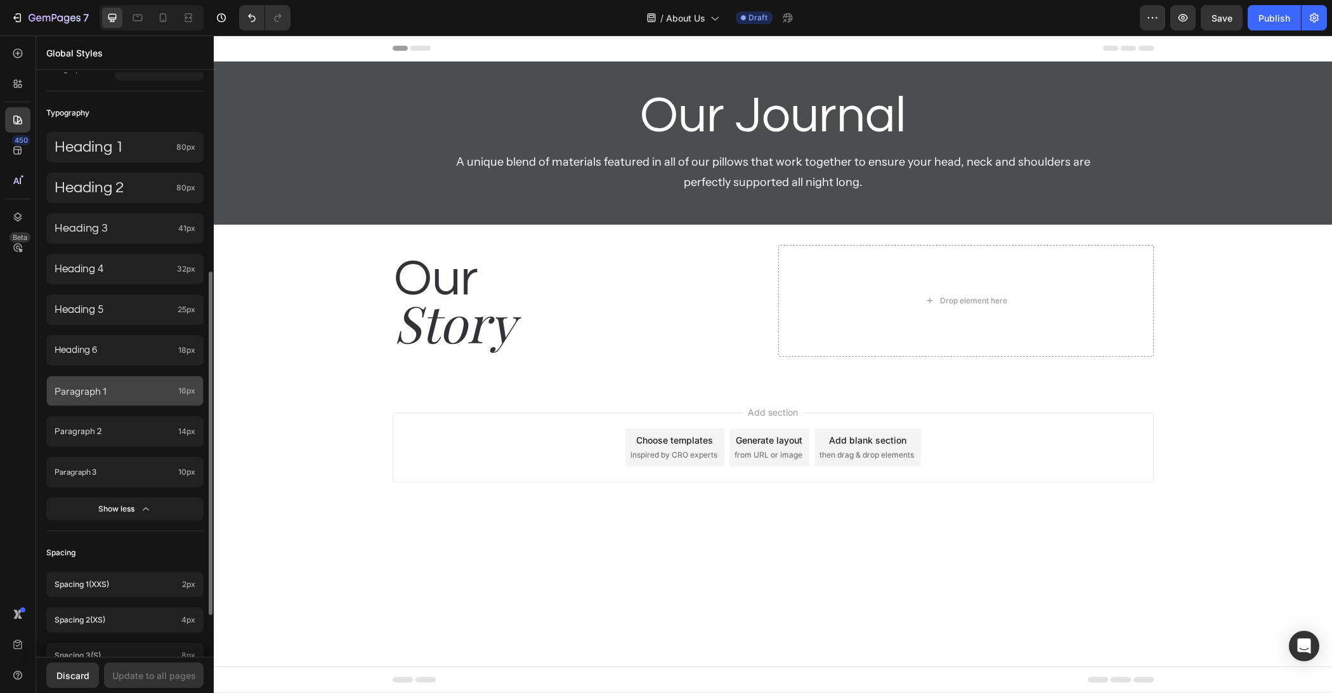
click at [106, 398] on div "Paragraph 1 16px" at bounding box center [124, 390] width 157 height 30
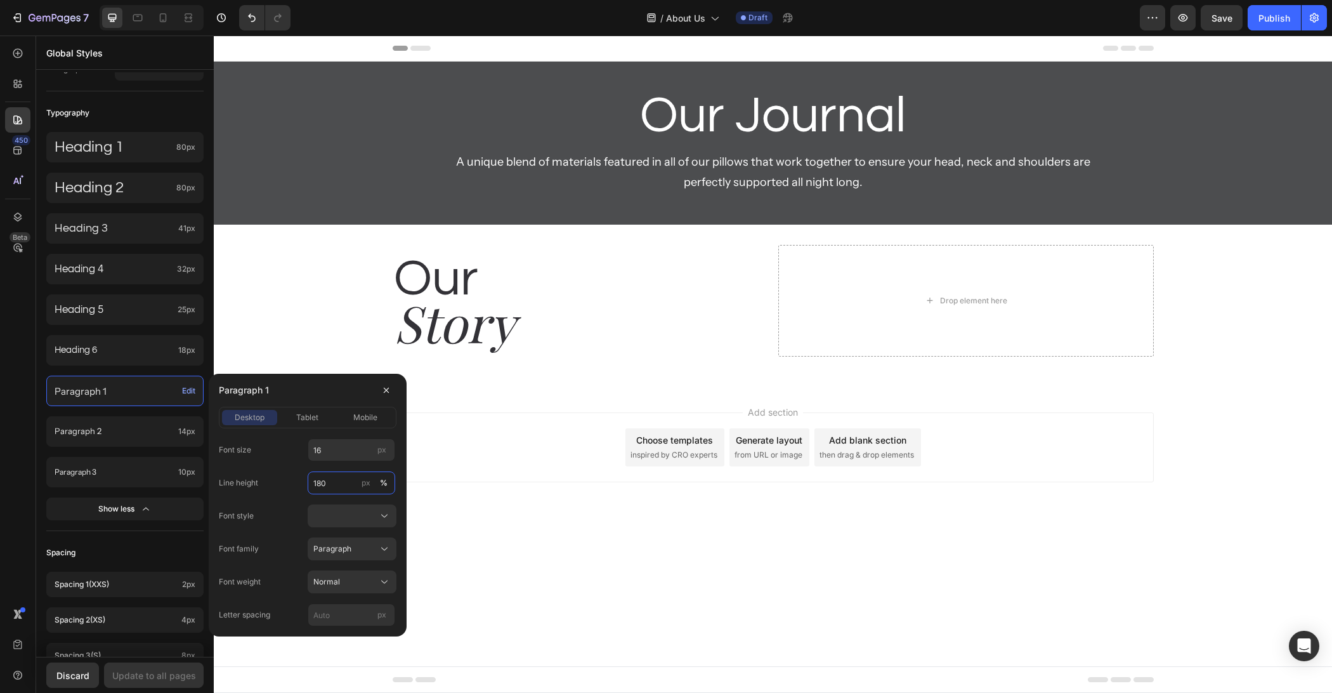
click at [339, 481] on input "180" at bounding box center [352, 482] width 88 height 23
type input "150"
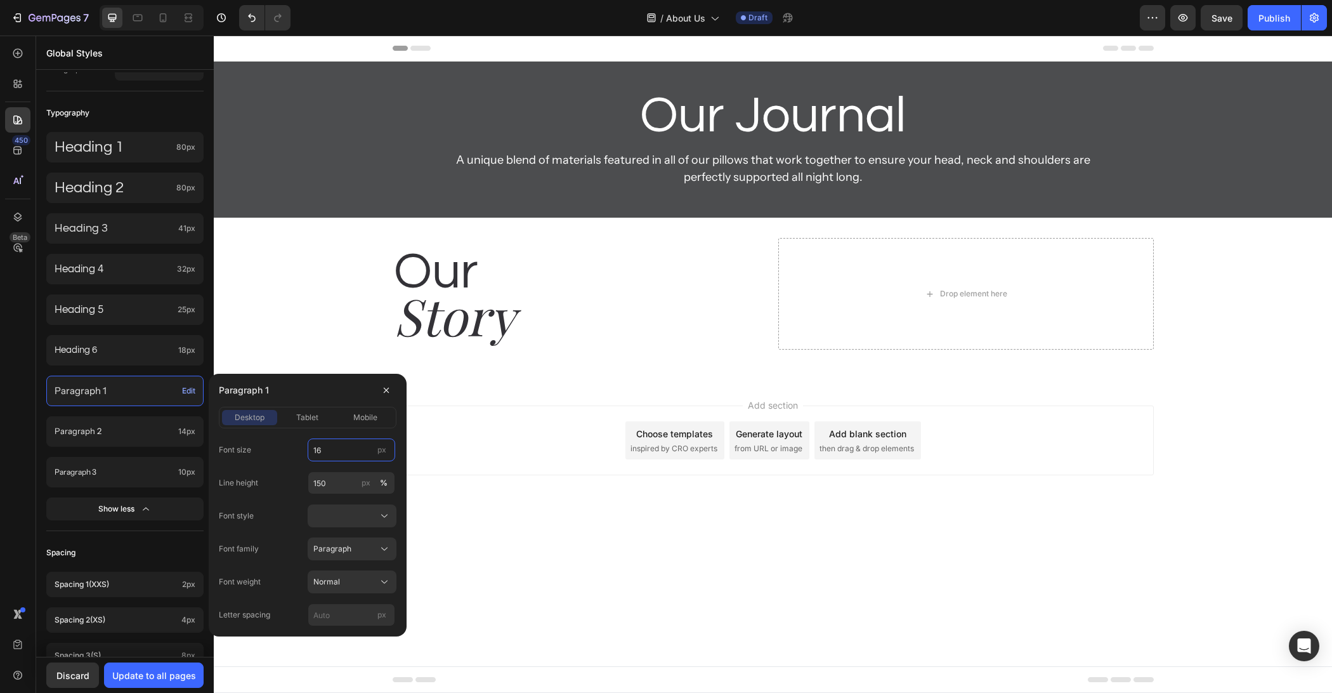
click at [336, 450] on input "16" at bounding box center [352, 449] width 88 height 23
type input "18"
click at [356, 514] on div at bounding box center [351, 515] width 77 height 13
click at [349, 577] on div "Normal" at bounding box center [344, 581] width 62 height 11
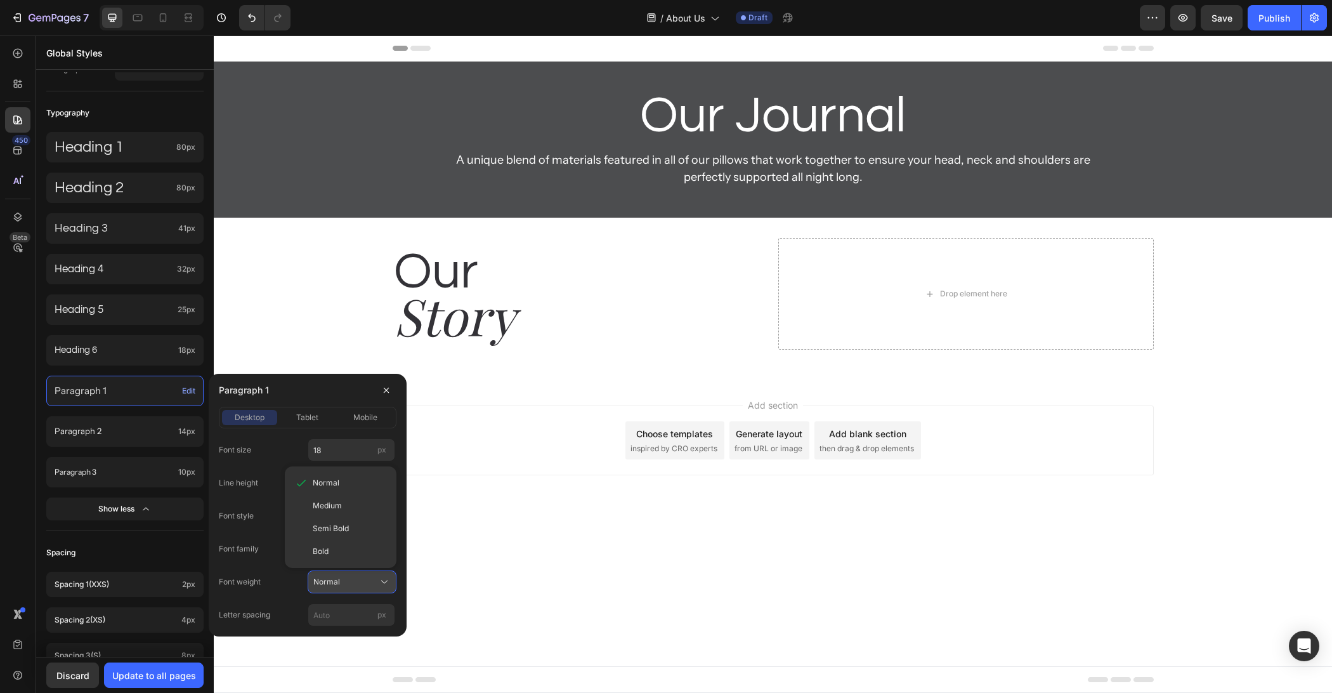
click at [349, 577] on div "Normal" at bounding box center [344, 581] width 62 height 11
click at [343, 616] on input "px" at bounding box center [352, 614] width 88 height 23
click at [344, 616] on input "px" at bounding box center [352, 614] width 88 height 23
click at [311, 384] on div "Paragraph 1" at bounding box center [308, 390] width 178 height 33
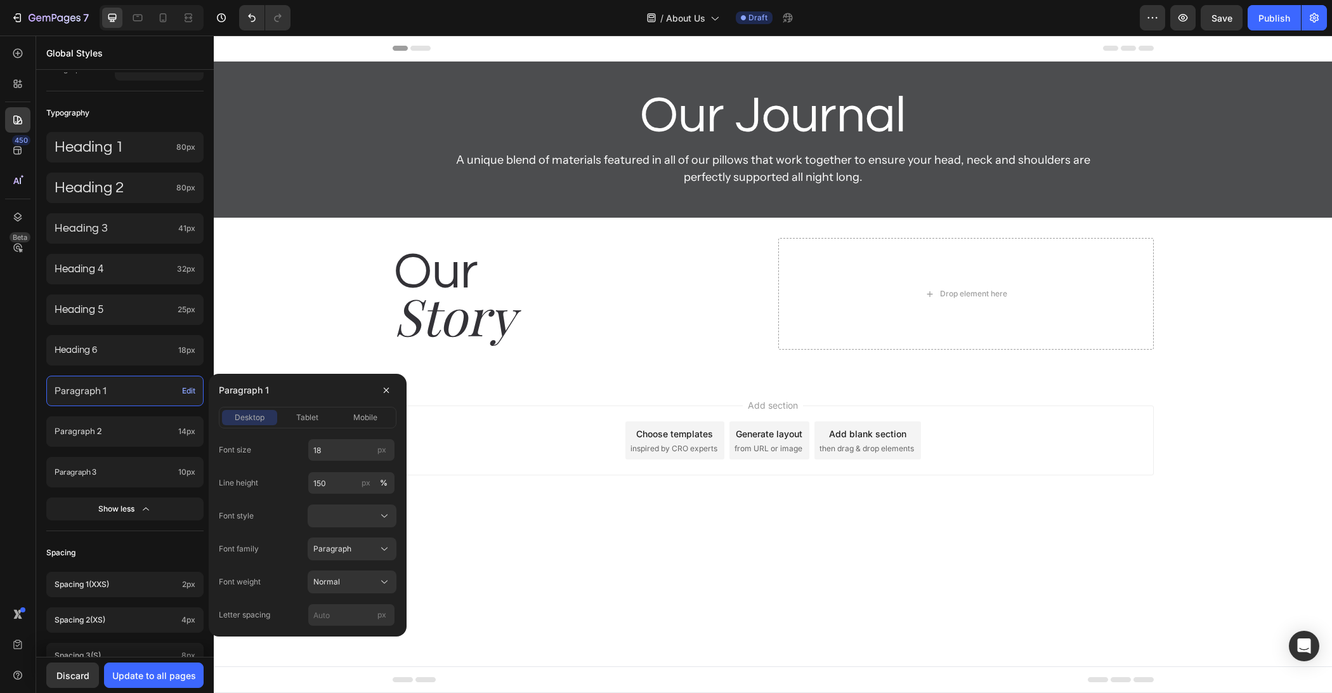
click at [311, 384] on div "Paragraph 1" at bounding box center [308, 390] width 178 height 33
click at [388, 394] on icon "button" at bounding box center [386, 390] width 10 height 10
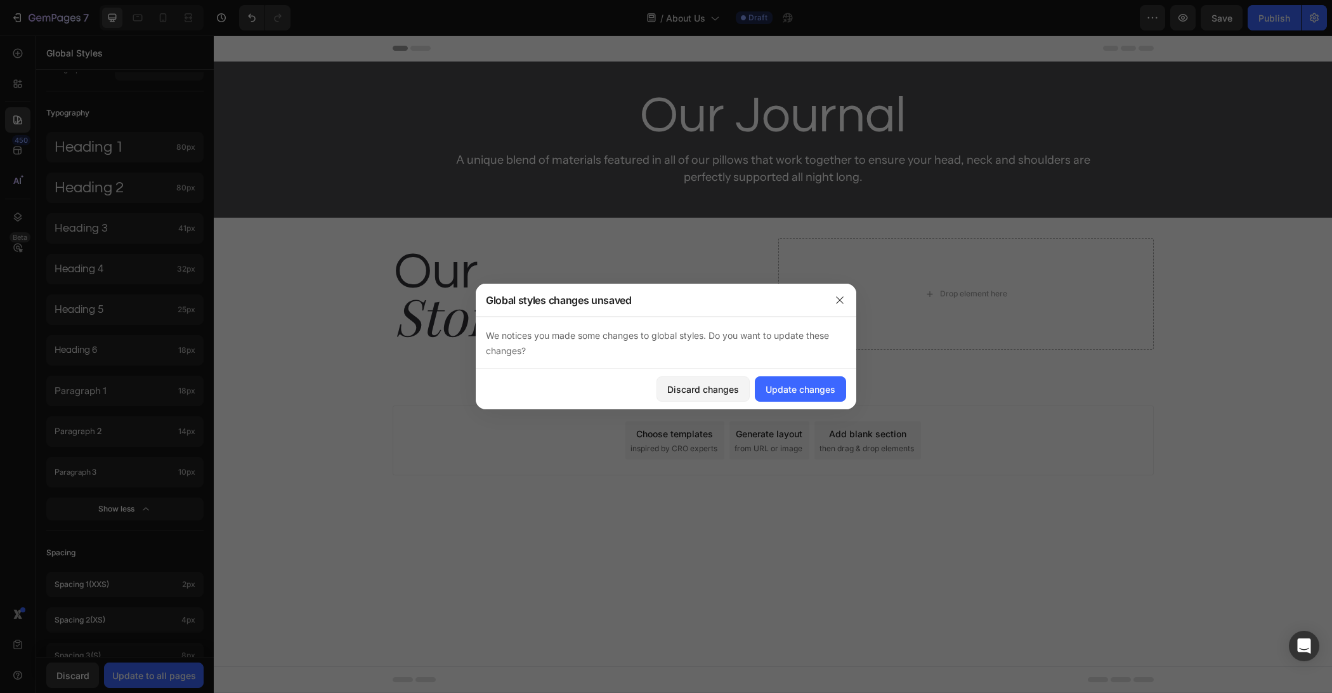
click at [554, 477] on div "Add section Choose templates inspired by CRO experts Generate layout from URL o…" at bounding box center [773, 458] width 1118 height 156
click at [784, 388] on div "Update changes" at bounding box center [801, 388] width 70 height 13
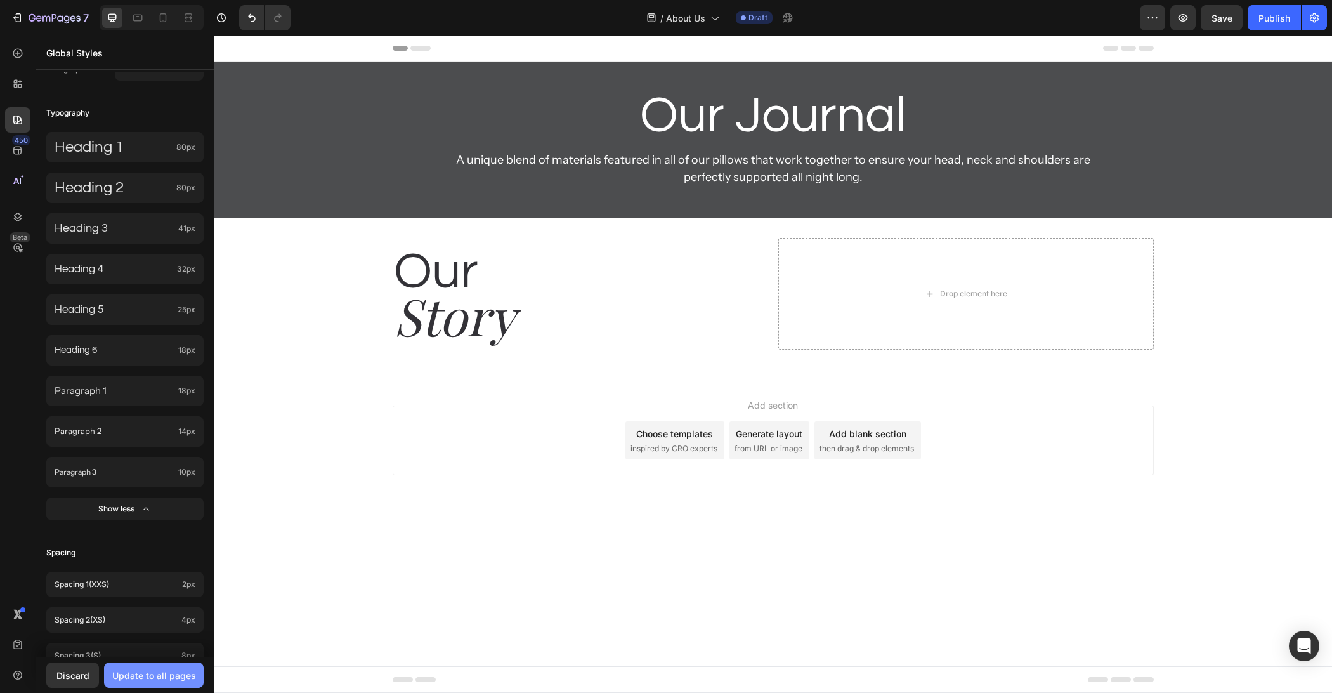
click at [159, 674] on div "Update to all pages" at bounding box center [154, 675] width 84 height 13
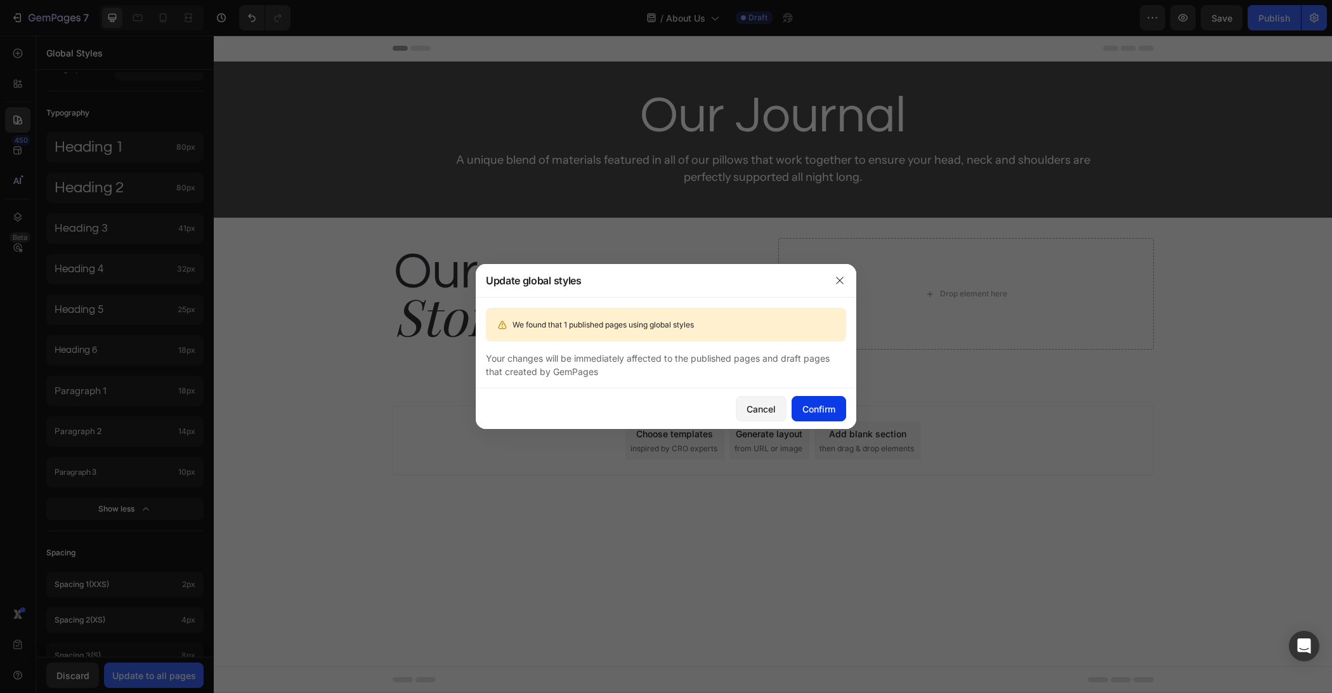
click at [842, 403] on button "Confirm" at bounding box center [819, 408] width 55 height 25
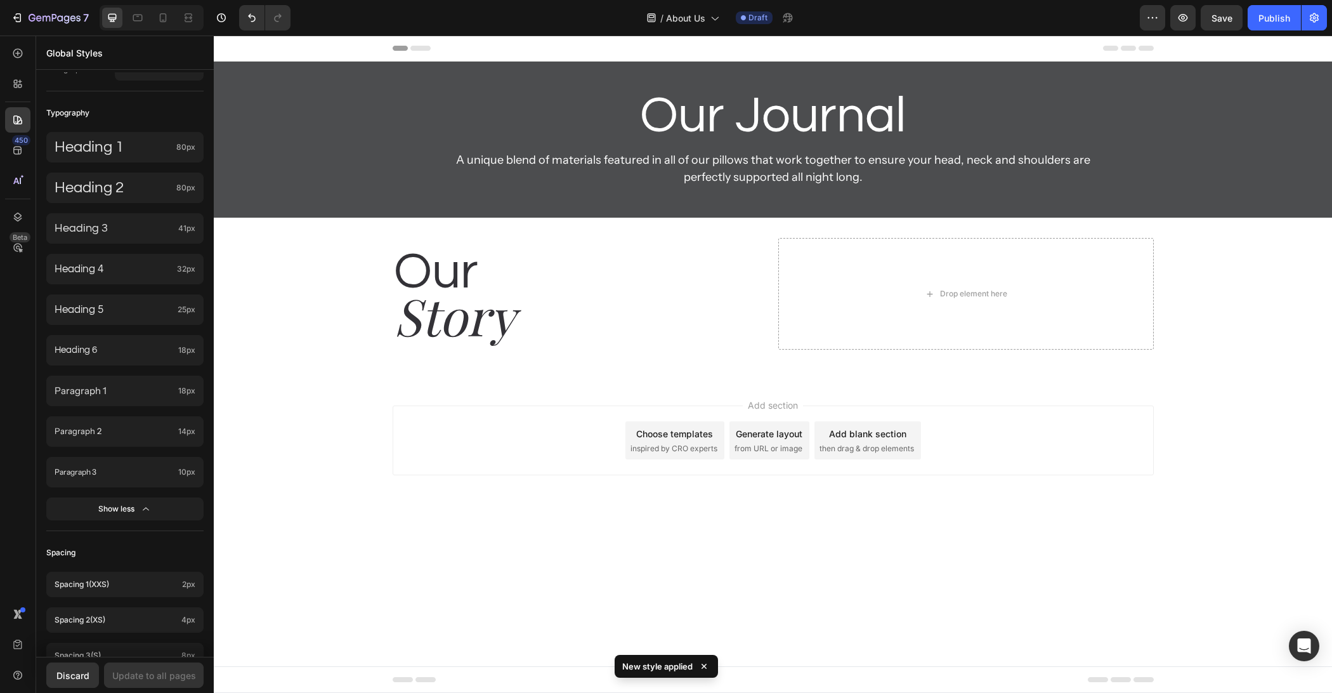
drag, startPoint x: 637, startPoint y: 585, endPoint x: 639, endPoint y: 573, distance: 12.8
click at [637, 585] on body "Header Our Journal Heading A unique blend of materials featured in all of our p…" at bounding box center [773, 364] width 1118 height 657
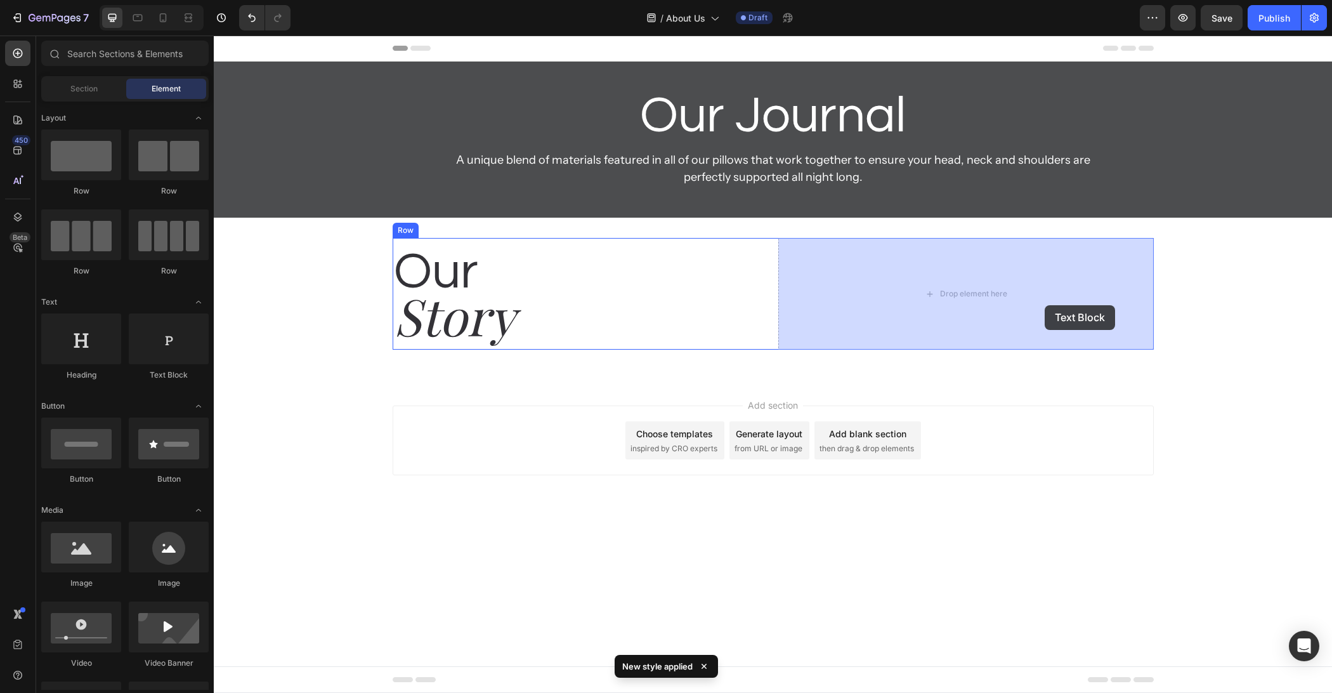
drag, startPoint x: 417, startPoint y: 391, endPoint x: 1043, endPoint y: 307, distance: 632.3
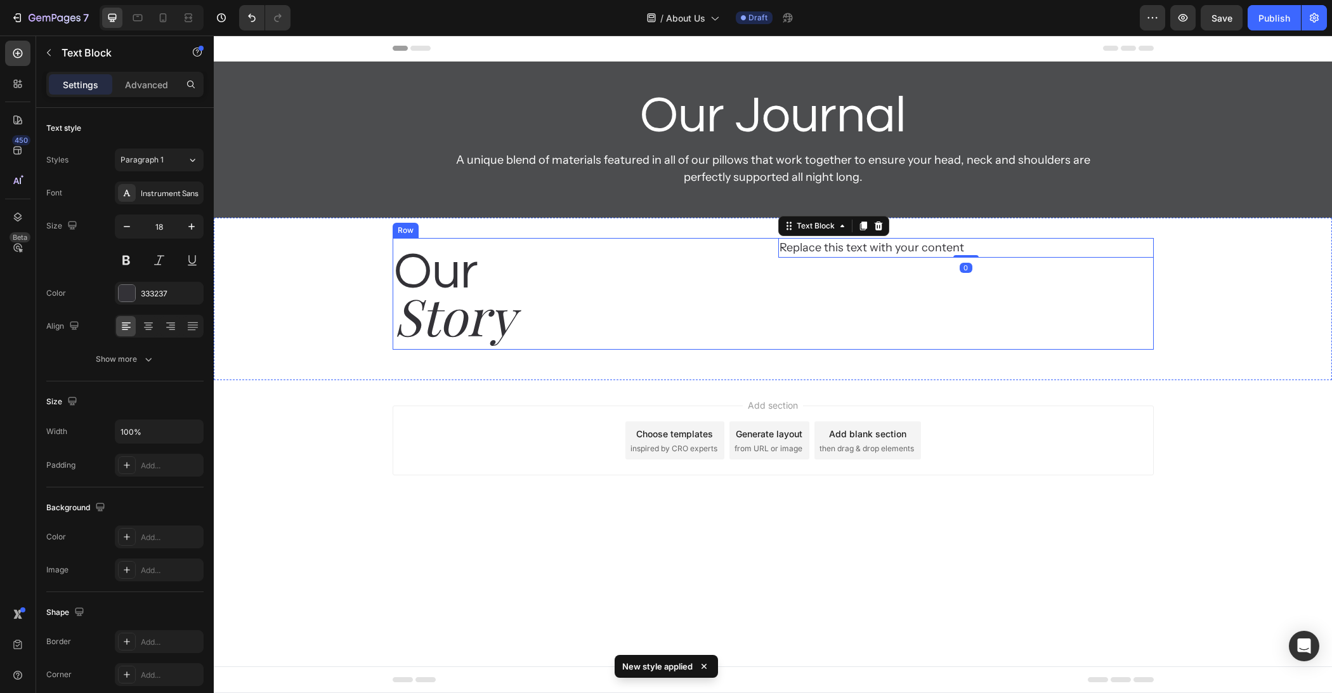
click at [856, 251] on div "Replace this text with your content" at bounding box center [965, 248] width 375 height 20
click at [856, 251] on p "Replace this text with your content" at bounding box center [966, 247] width 373 height 17
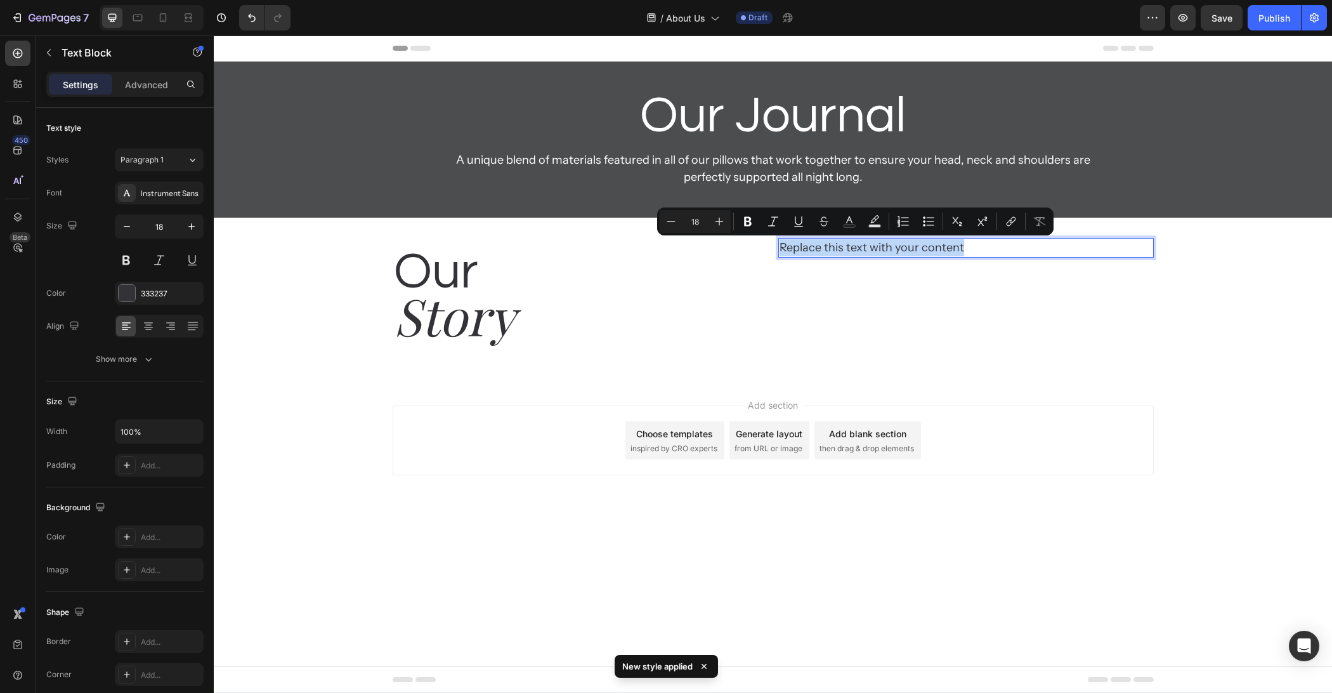
click at [856, 251] on p "Replace this text with your content" at bounding box center [966, 247] width 373 height 17
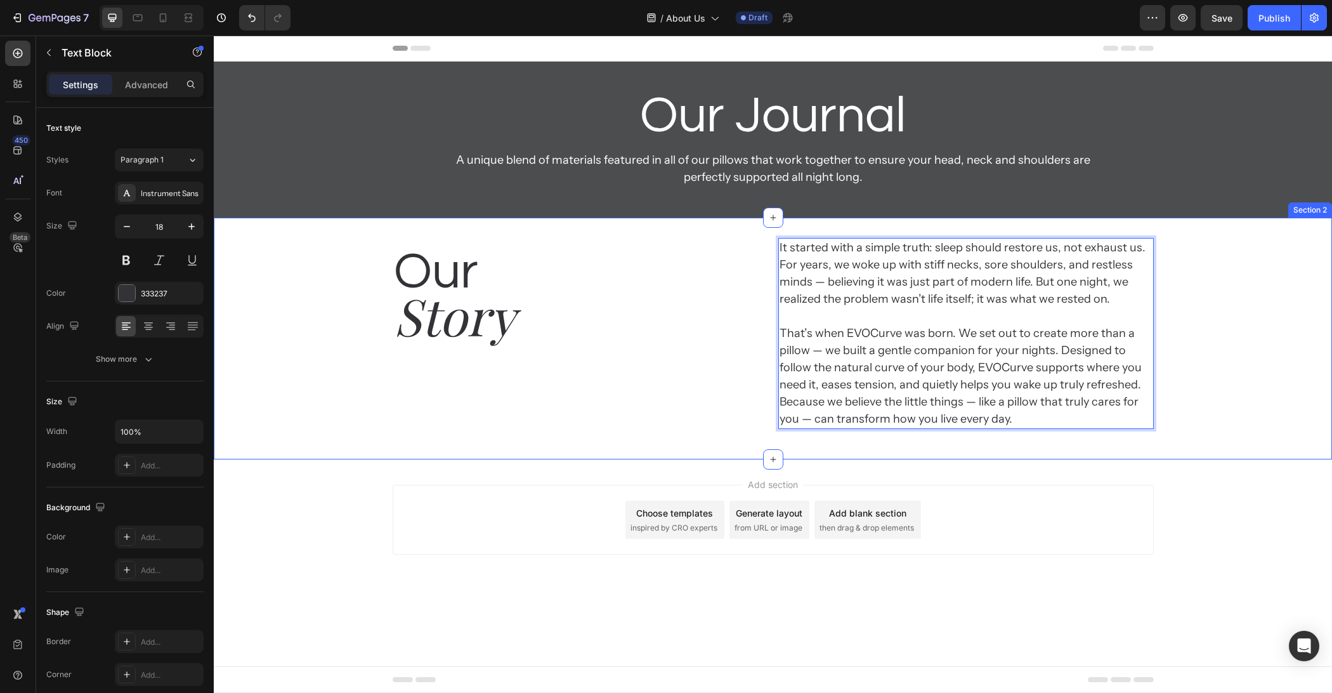
click at [1248, 414] on div "Our Heading Story Heading It started with a simple truth: sleep should restore …" at bounding box center [773, 338] width 1118 height 201
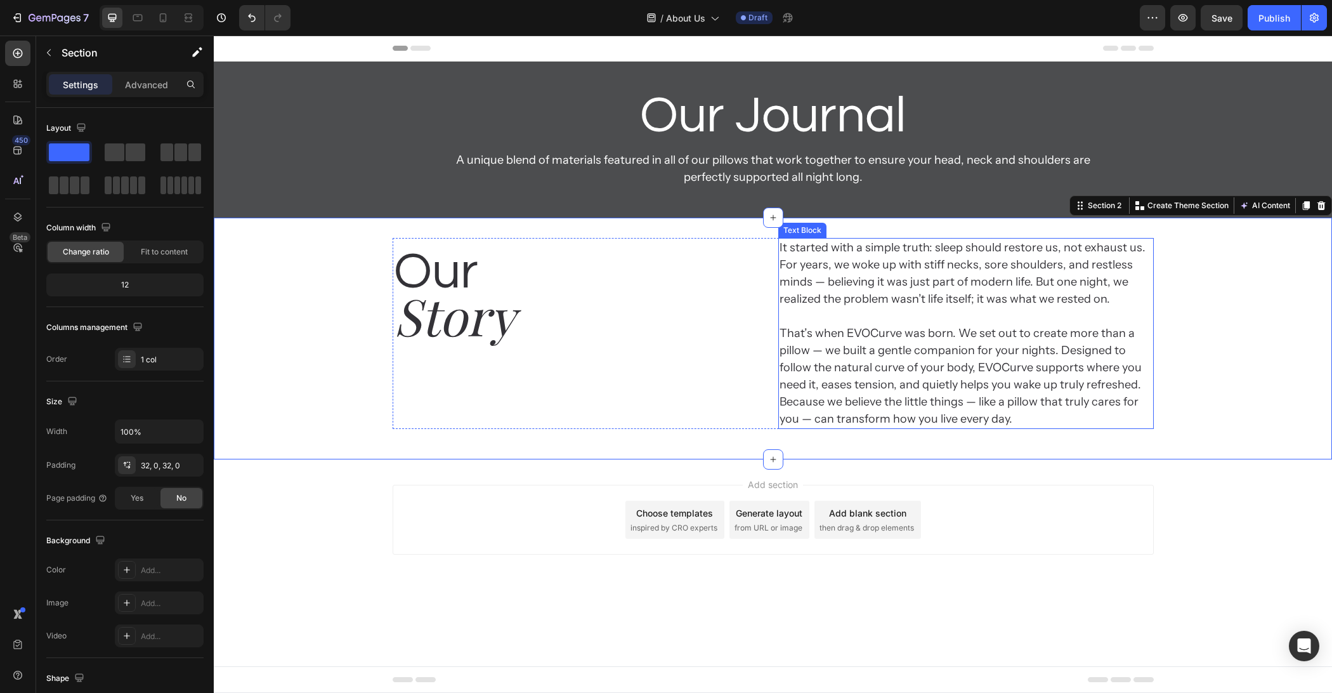
click at [1017, 351] on p "It started with a simple truth: sleep should restore us, not exhaust us.  For y…" at bounding box center [966, 333] width 373 height 188
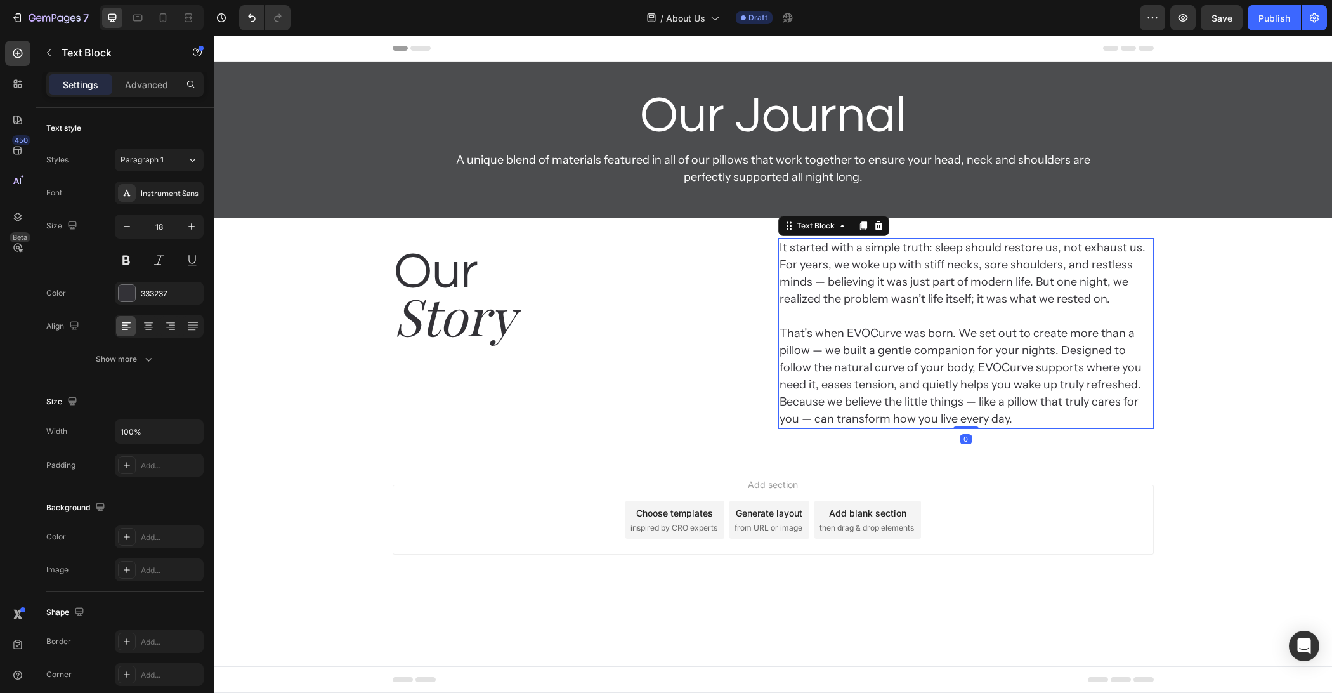
click at [681, 603] on div "Add section Choose templates inspired by CRO experts Generate layout from URL o…" at bounding box center [773, 537] width 1118 height 156
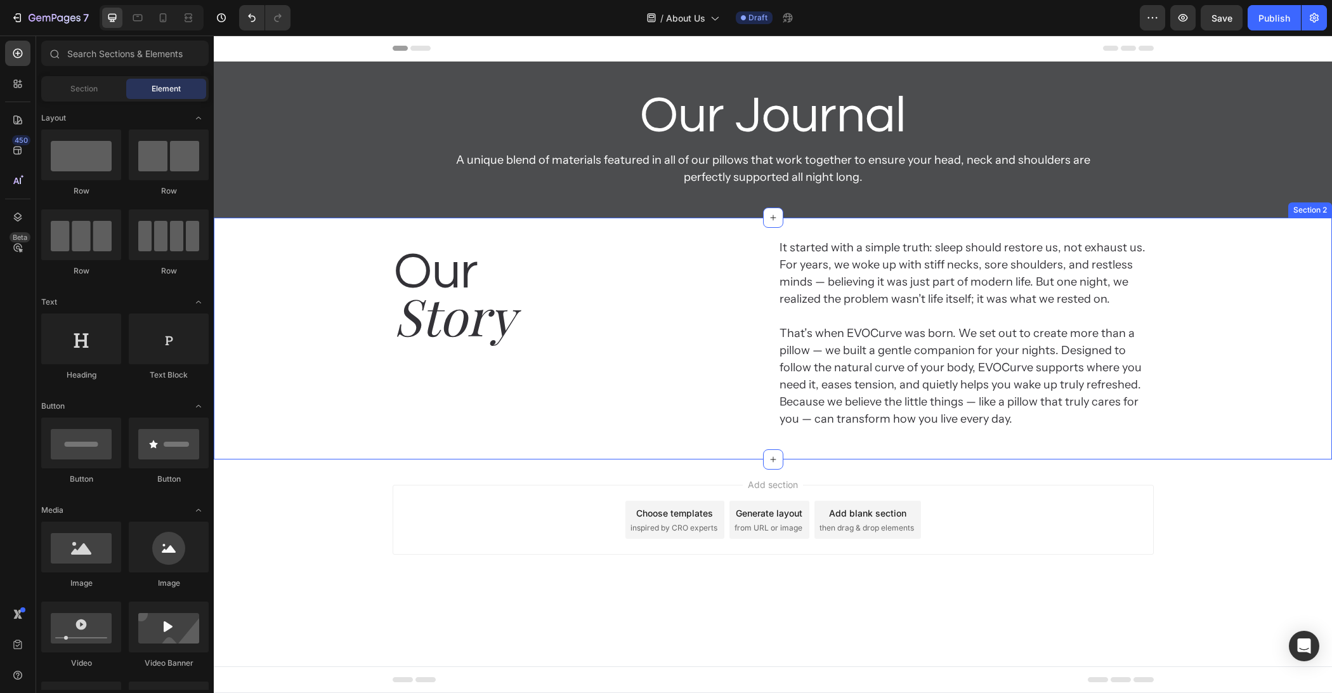
click at [745, 226] on div "Our Heading Story Heading It started with a simple truth: sleep should restore …" at bounding box center [773, 339] width 1118 height 242
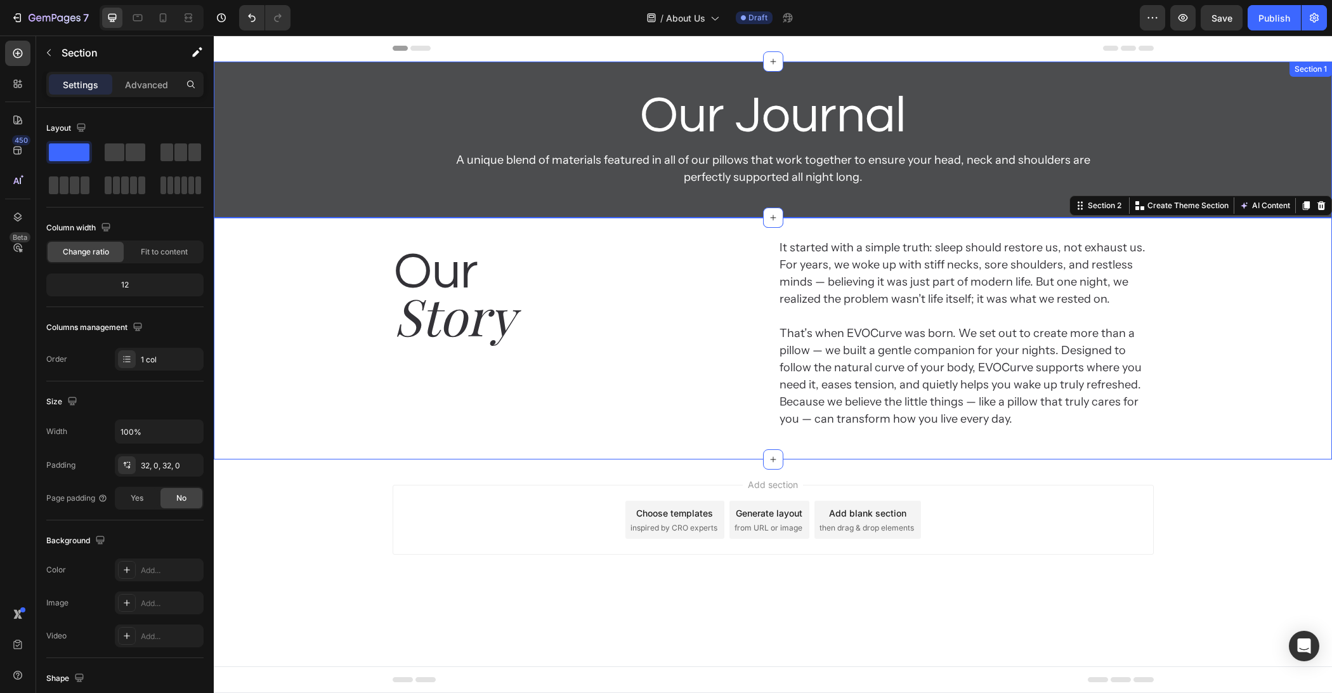
click at [691, 201] on div "Our Journal Heading A unique blend of materials featured in all of our pillows …" at bounding box center [773, 140] width 1118 height 156
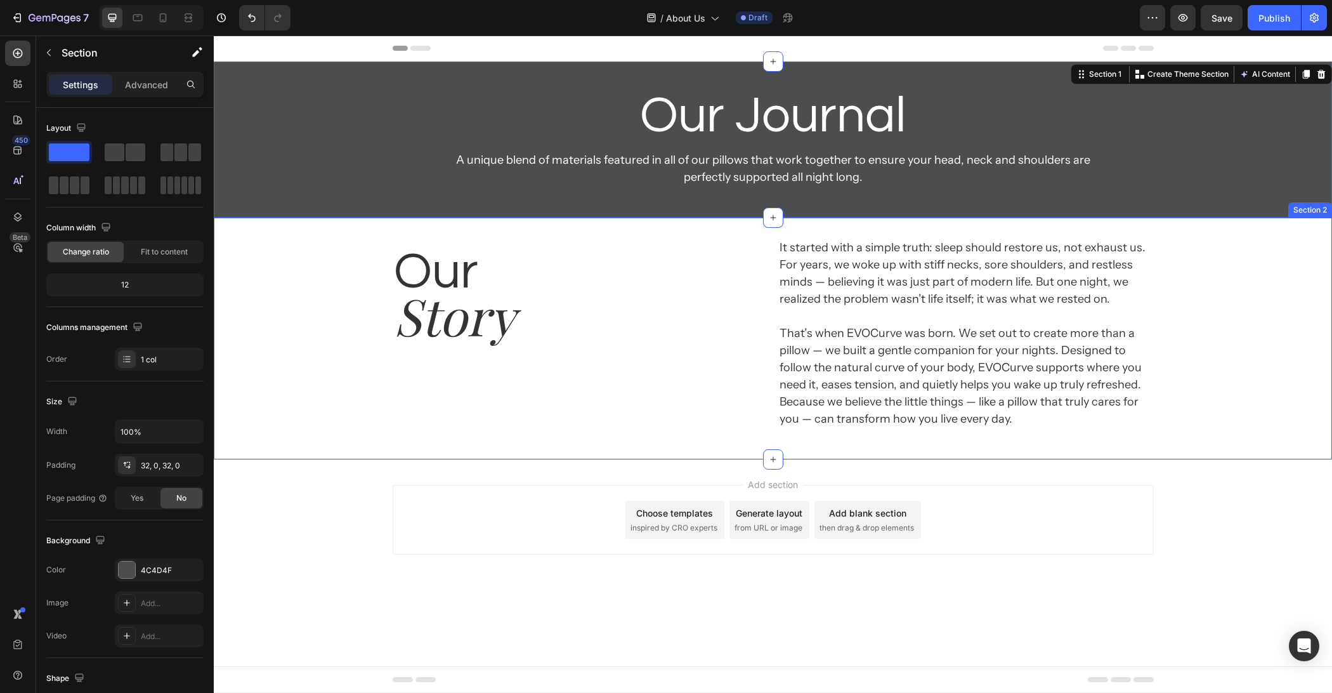
click at [690, 226] on div "Our Heading Story Heading It started with a simple truth: sleep should restore …" at bounding box center [773, 339] width 1118 height 242
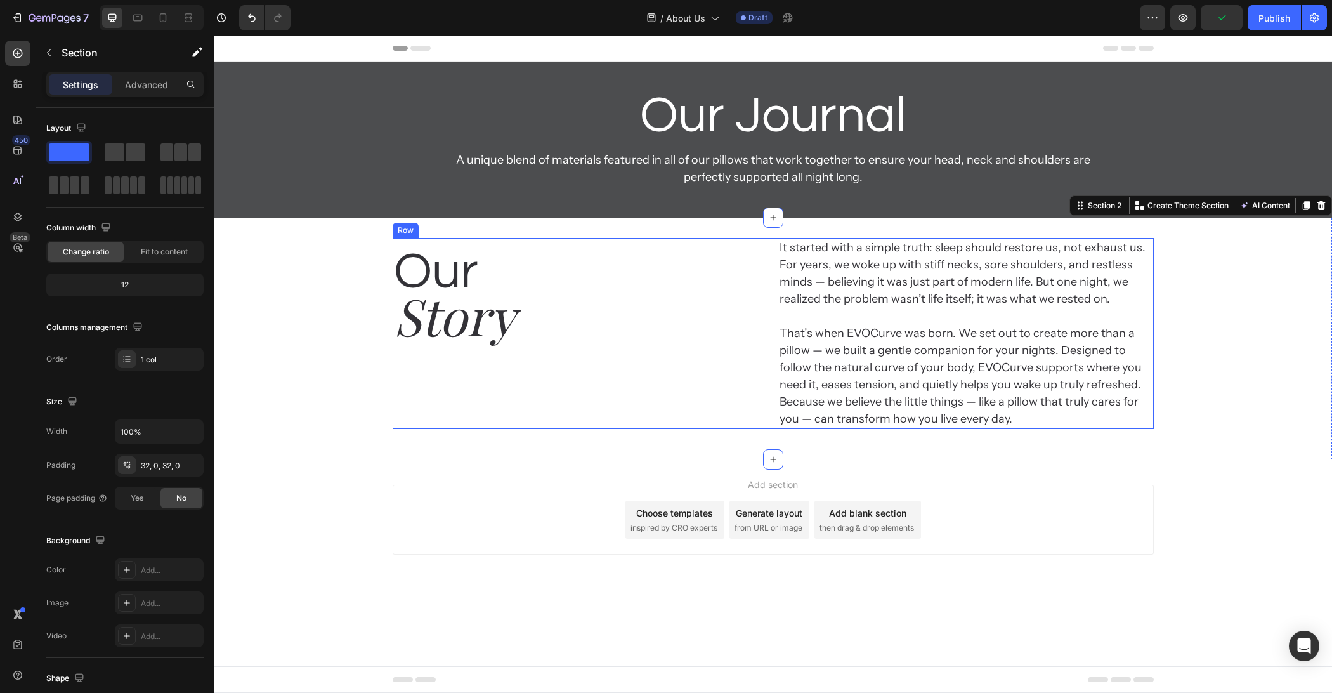
click at [773, 249] on div "Our Heading Story Heading It started with a simple truth: sleep should restore …" at bounding box center [773, 333] width 761 height 191
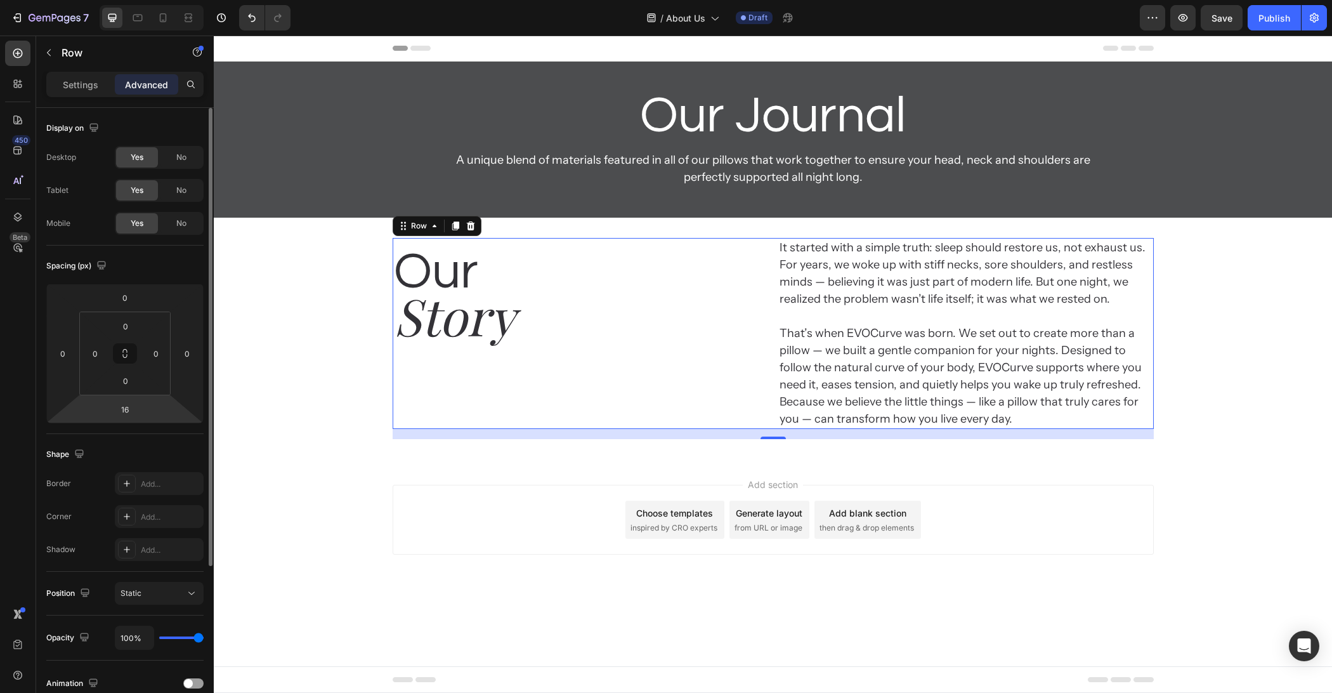
click at [158, 0] on html "7 Version history / About Us Draft Preview Save Publish 450 Beta Sections(18) E…" at bounding box center [666, 0] width 1332 height 0
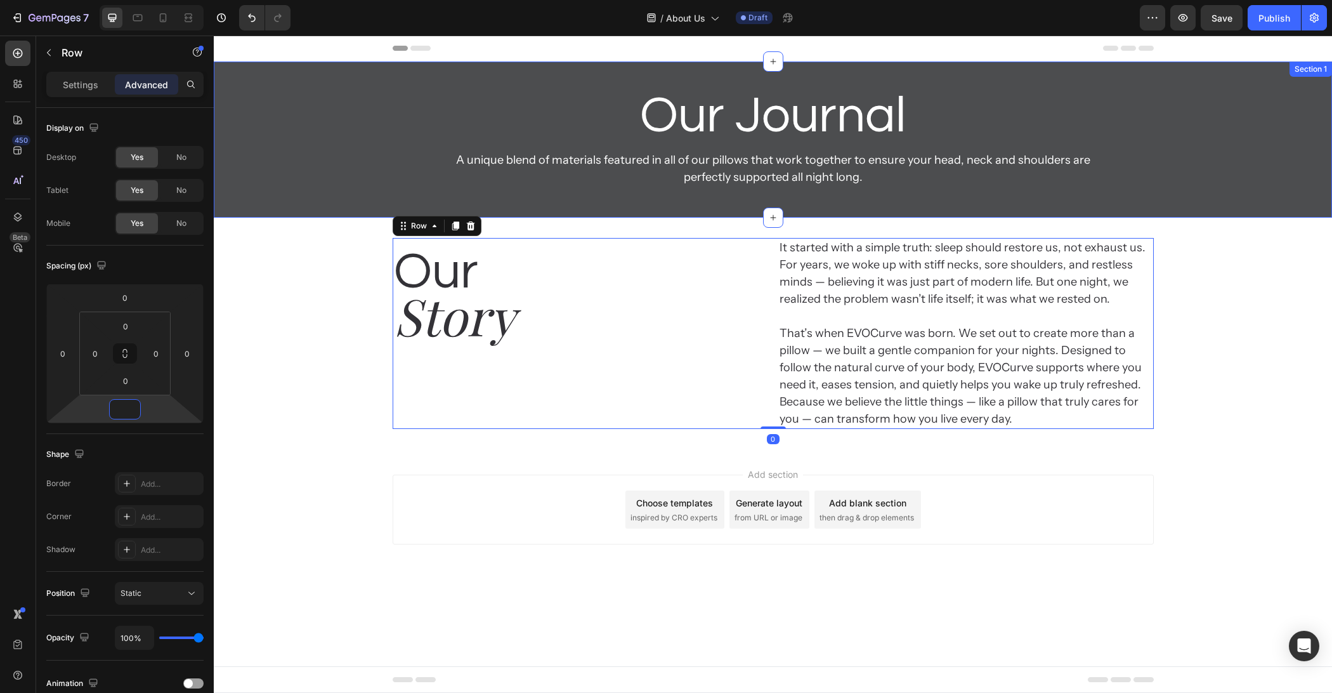
click at [787, 199] on div "Our Journal Heading A unique blend of materials featured in all of our pillows …" at bounding box center [773, 140] width 1118 height 156
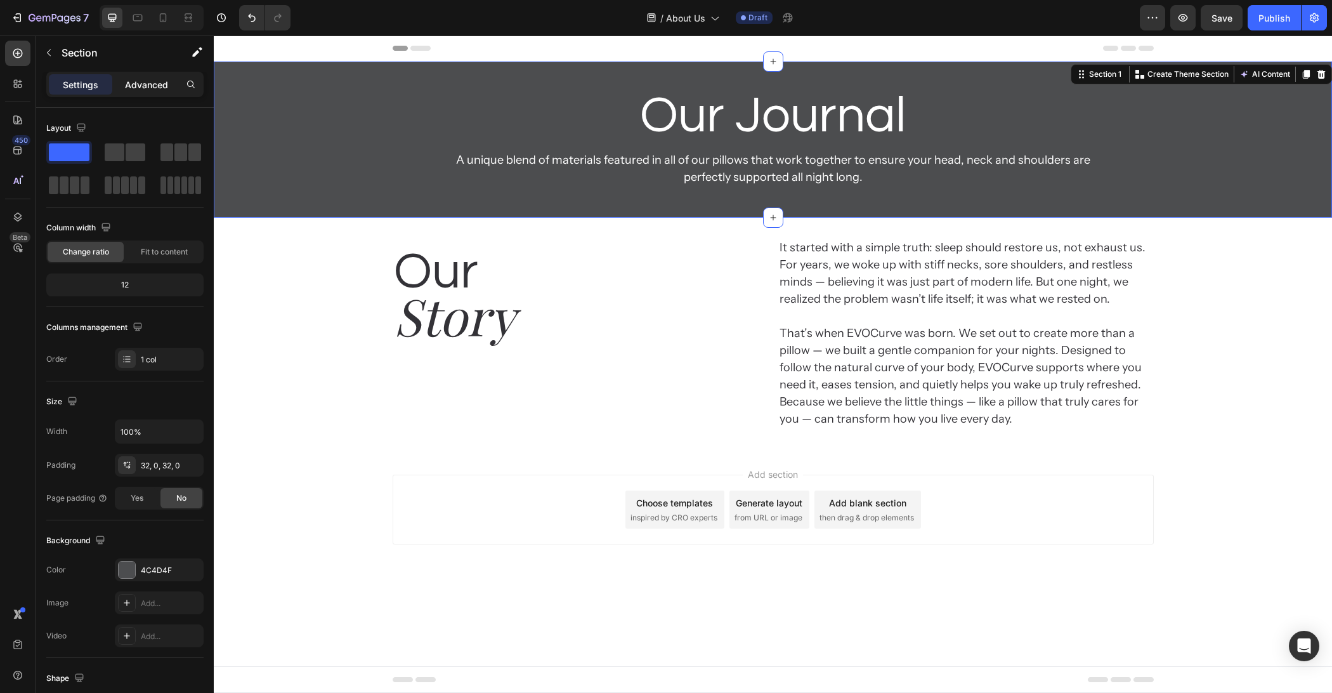
click at [136, 78] on p "Advanced" at bounding box center [146, 84] width 43 height 13
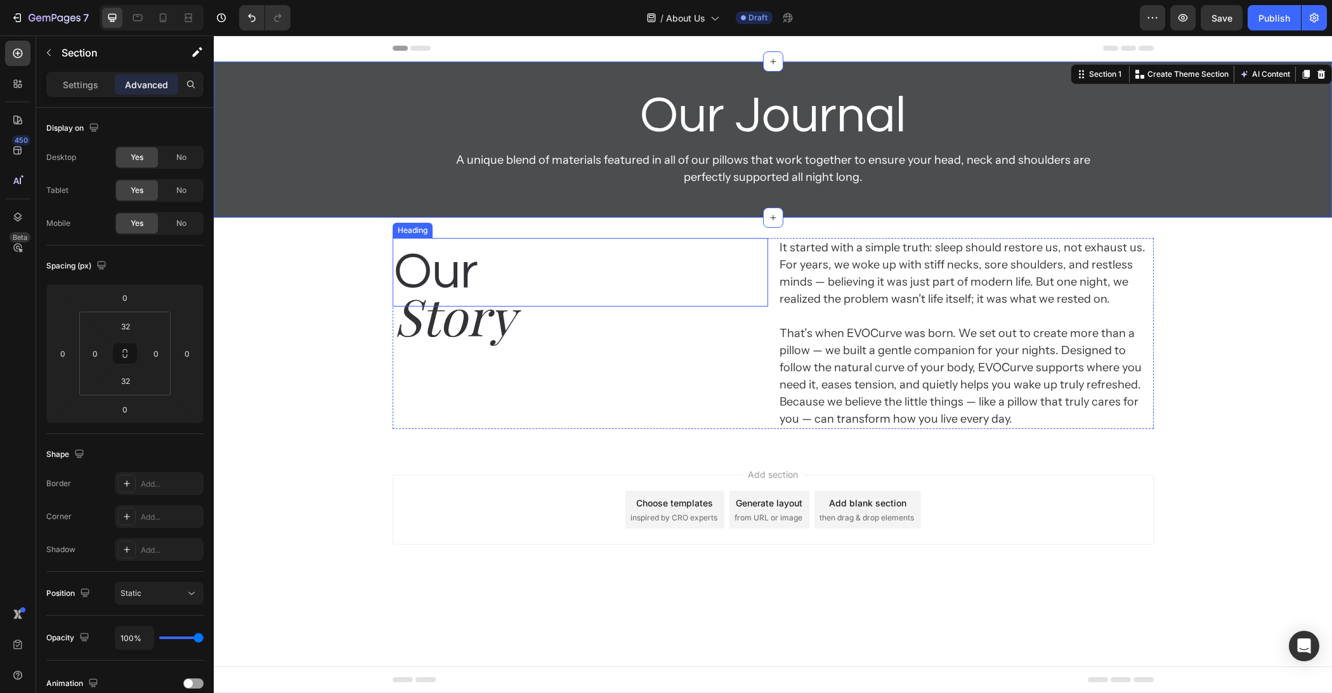
click at [763, 244] on h2 "Our" at bounding box center [580, 272] width 375 height 69
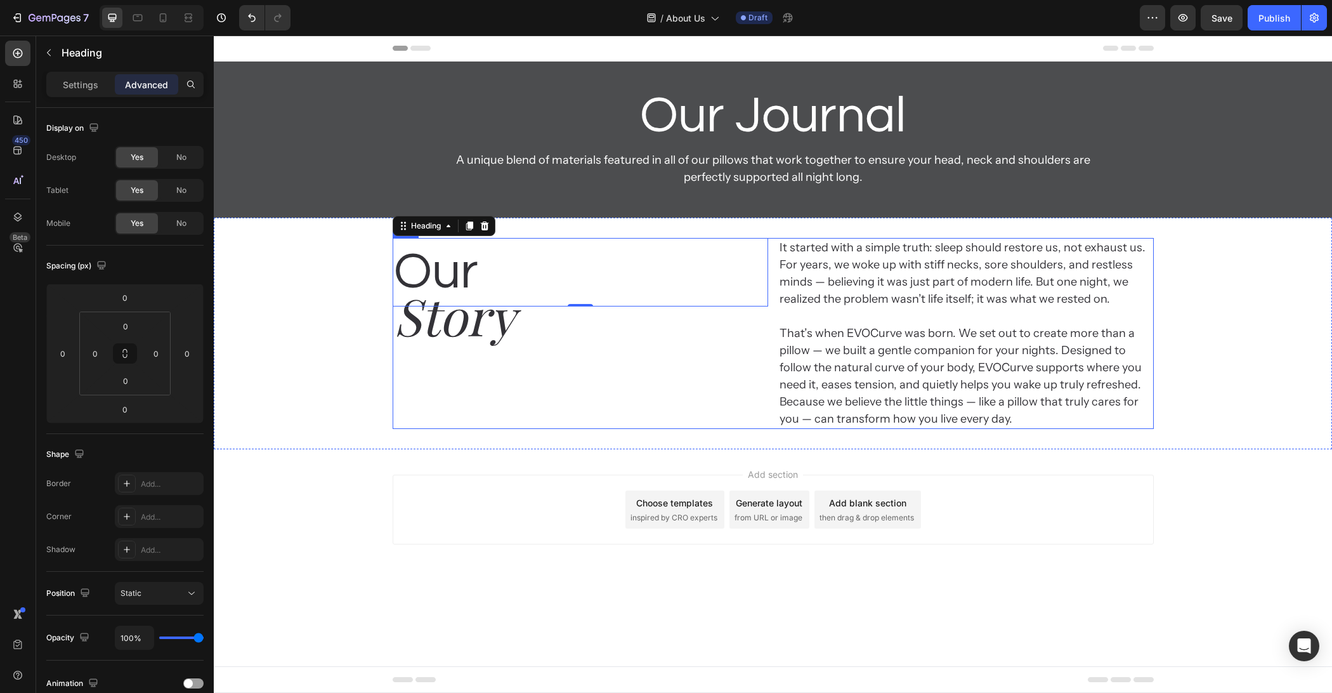
click at [771, 251] on div "Our Heading 0 Story Heading It started with a simple truth: sleep should restor…" at bounding box center [773, 333] width 761 height 191
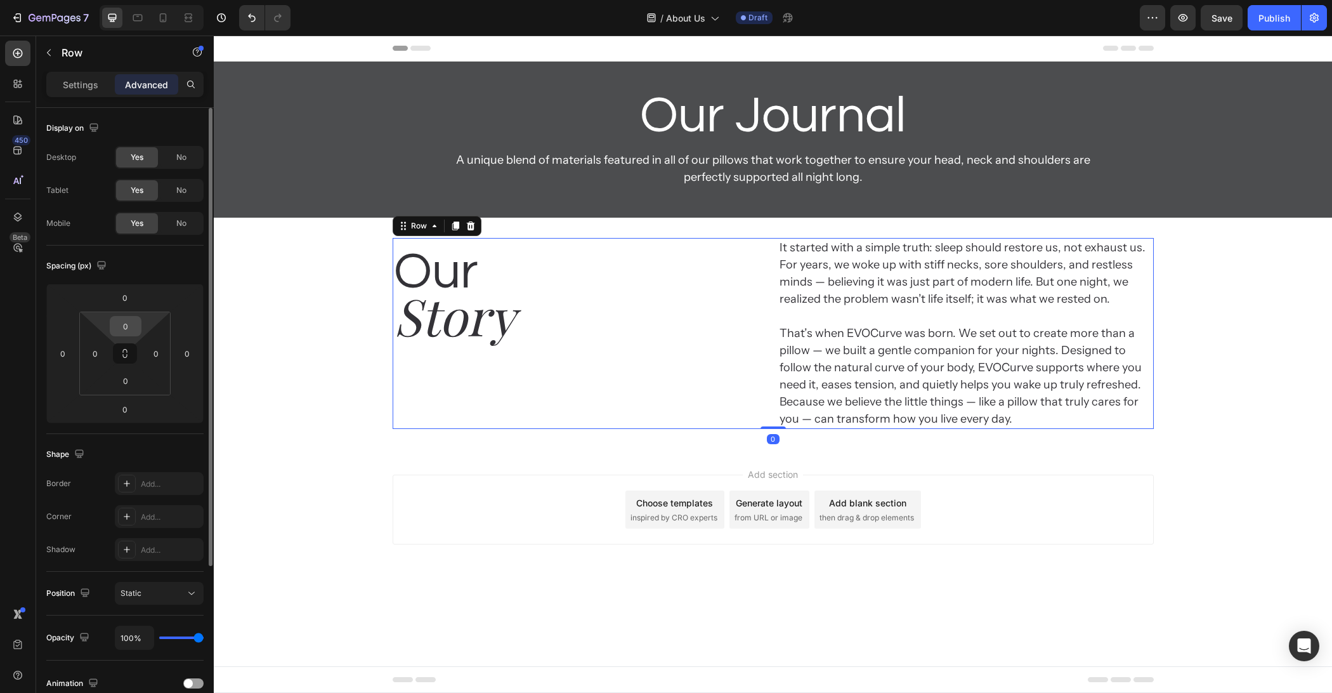
click at [136, 319] on input "0" at bounding box center [125, 326] width 25 height 19
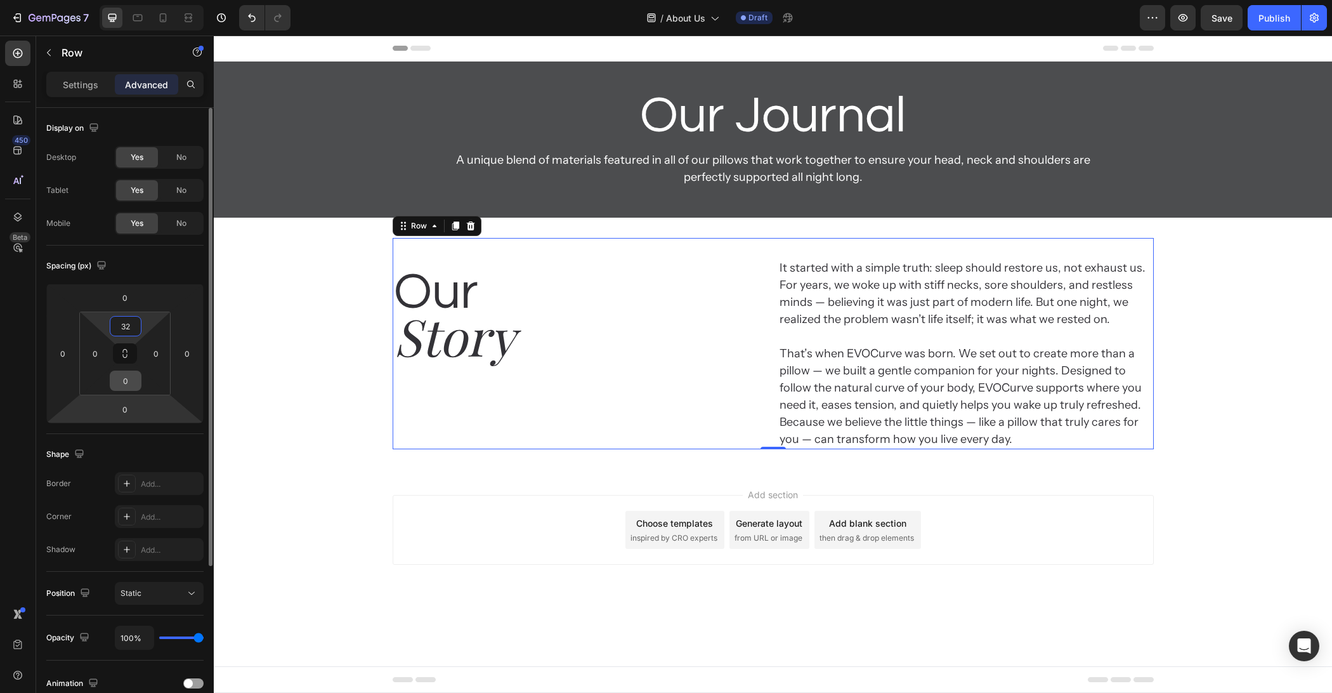
type input "32"
click at [129, 389] on input "0" at bounding box center [125, 380] width 25 height 19
type input "32"
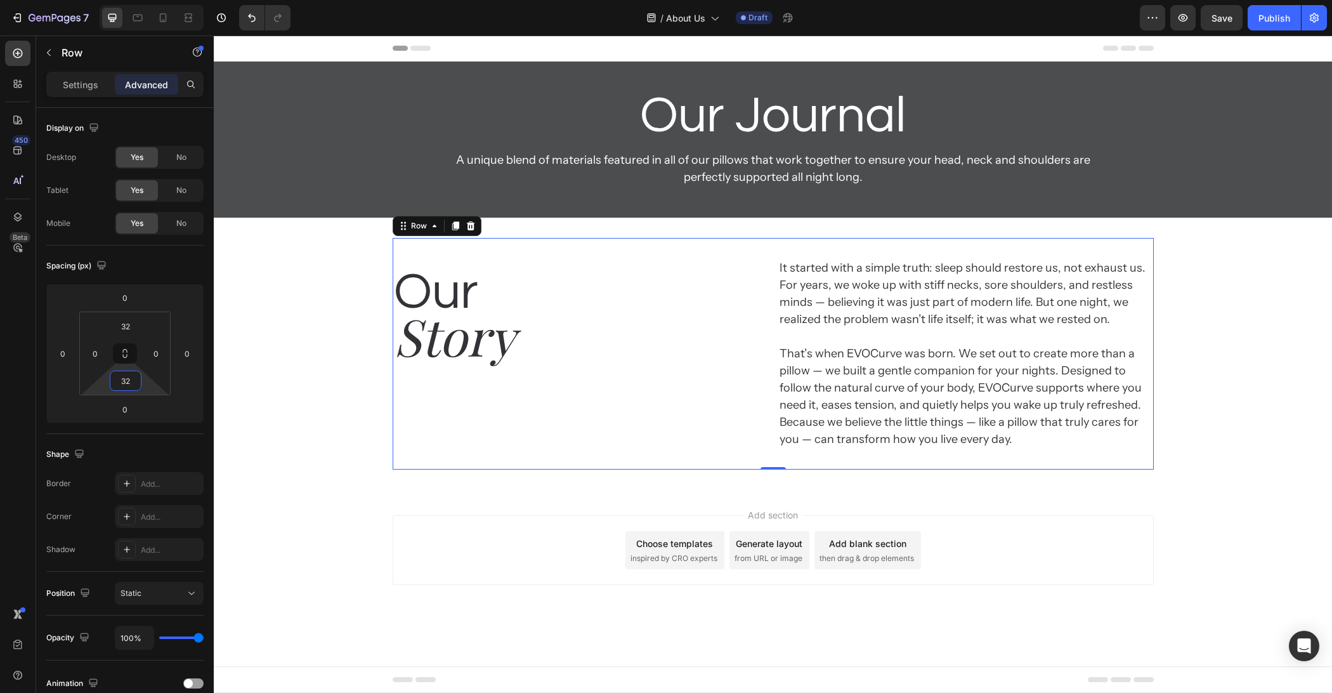
click at [482, 630] on div "Add section Choose templates inspired by CRO experts Generate layout from URL o…" at bounding box center [773, 568] width 1118 height 156
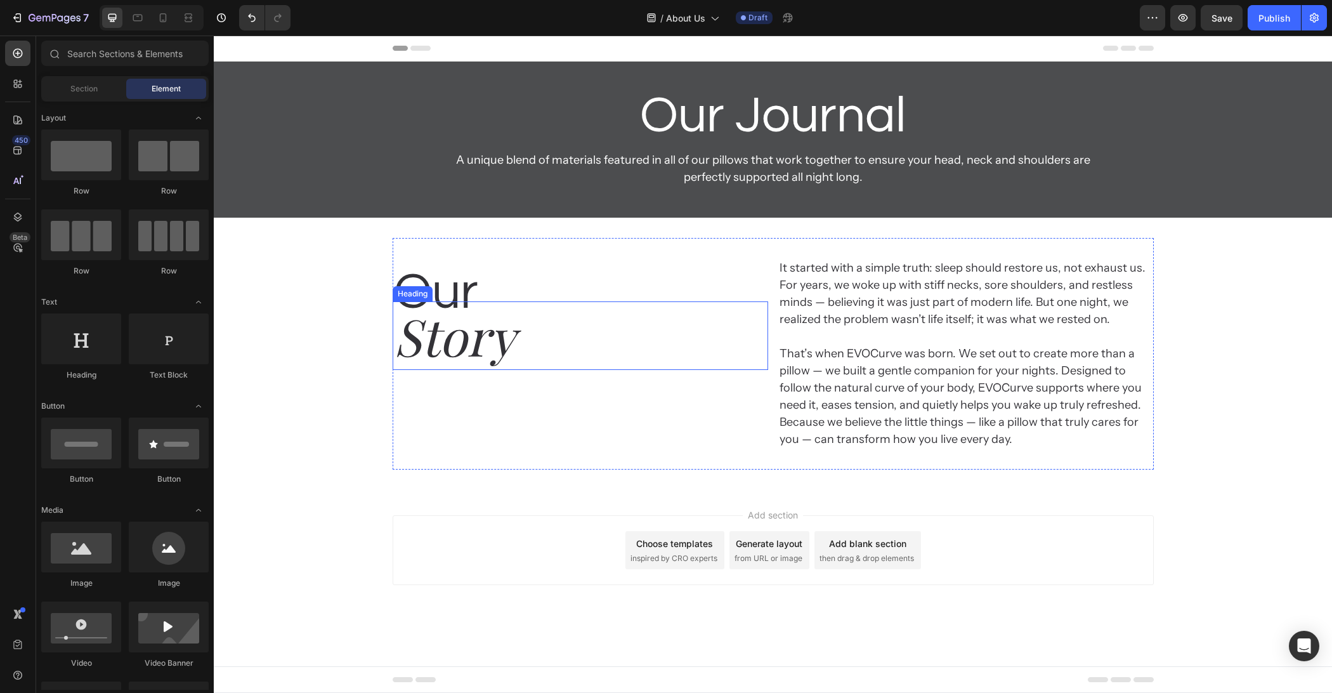
click at [471, 357] on p "Story" at bounding box center [580, 336] width 373 height 66
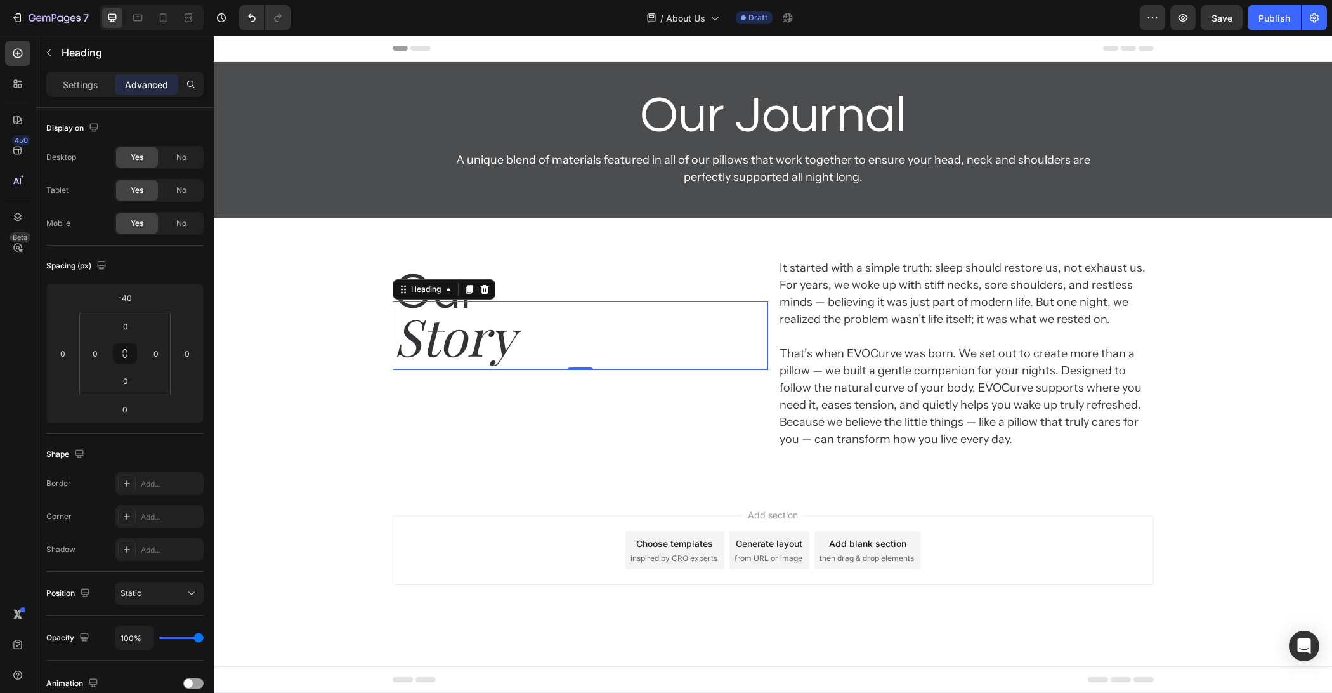
click at [349, 555] on div "Add section Choose templates inspired by CRO experts Generate layout from URL o…" at bounding box center [773, 568] width 1118 height 156
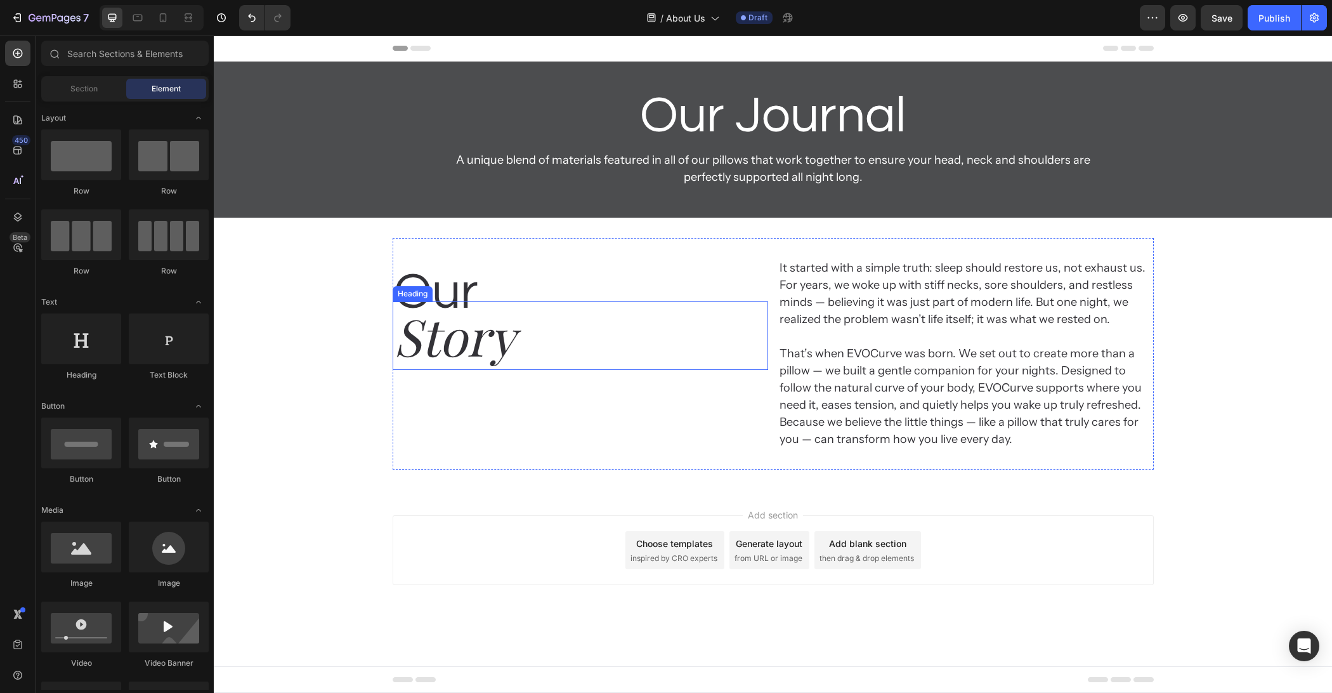
click at [441, 297] on h2 "Our" at bounding box center [580, 292] width 375 height 69
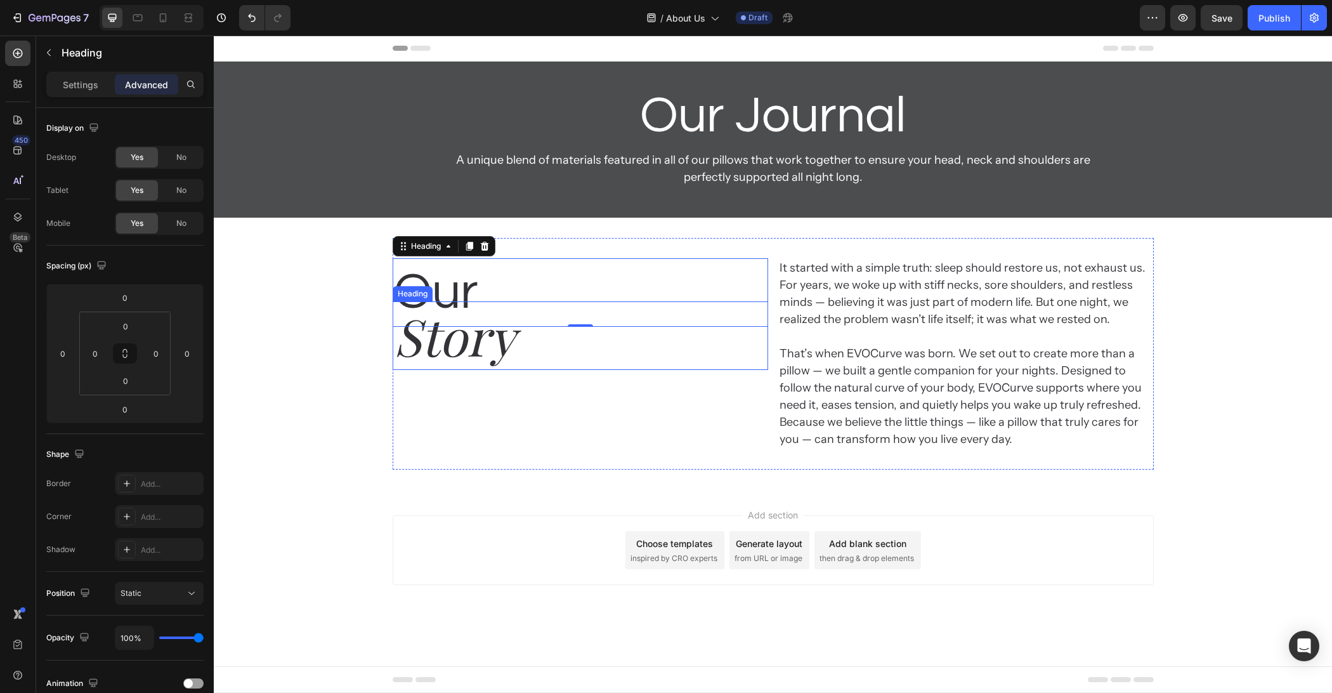
click at [452, 356] on p "Story" at bounding box center [580, 336] width 373 height 66
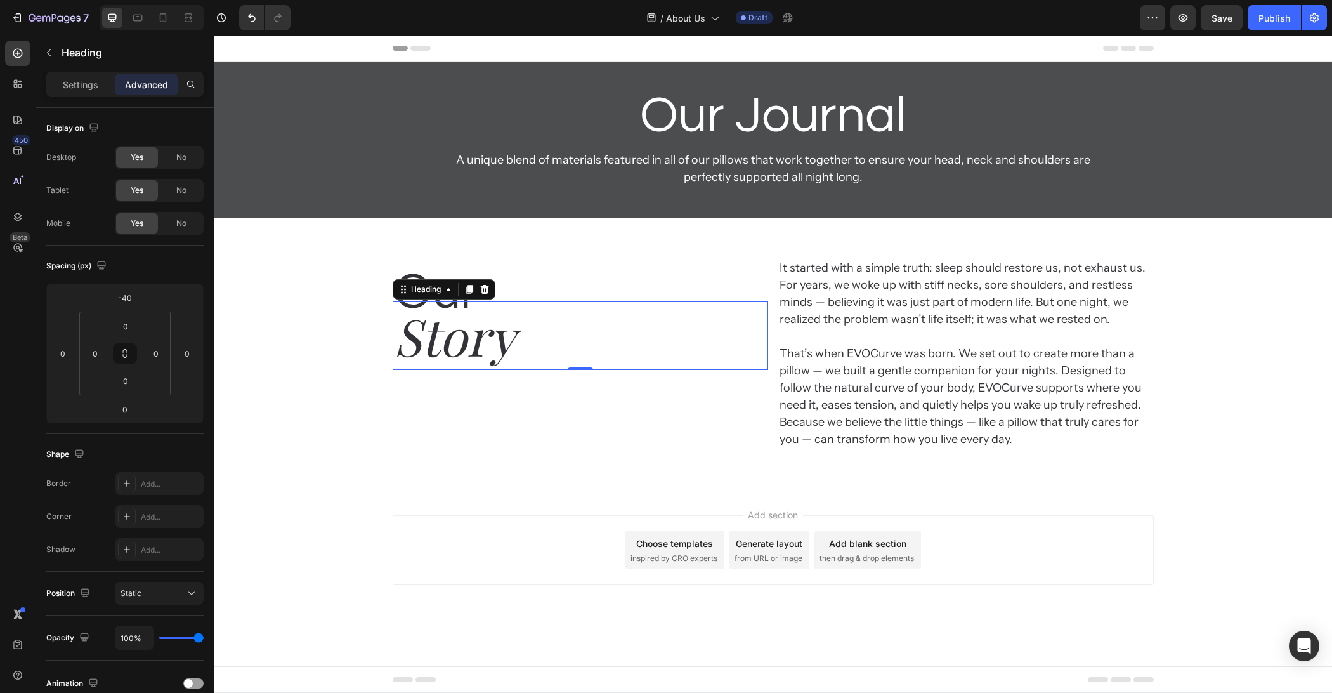
click at [478, 592] on div "Add section Choose templates inspired by CRO experts Generate layout from URL o…" at bounding box center [773, 568] width 1118 height 156
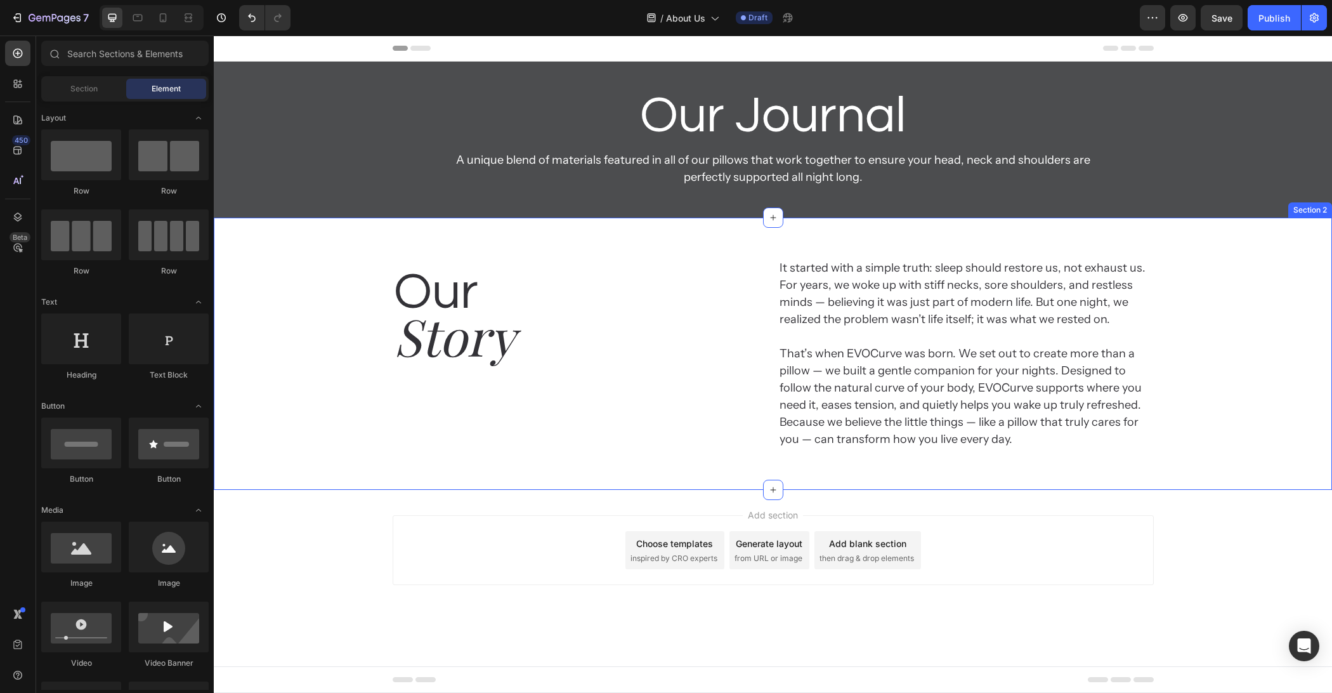
click at [384, 487] on div "Our Heading Story Heading It started with a simple truth: sleep should restore …" at bounding box center [773, 354] width 1118 height 272
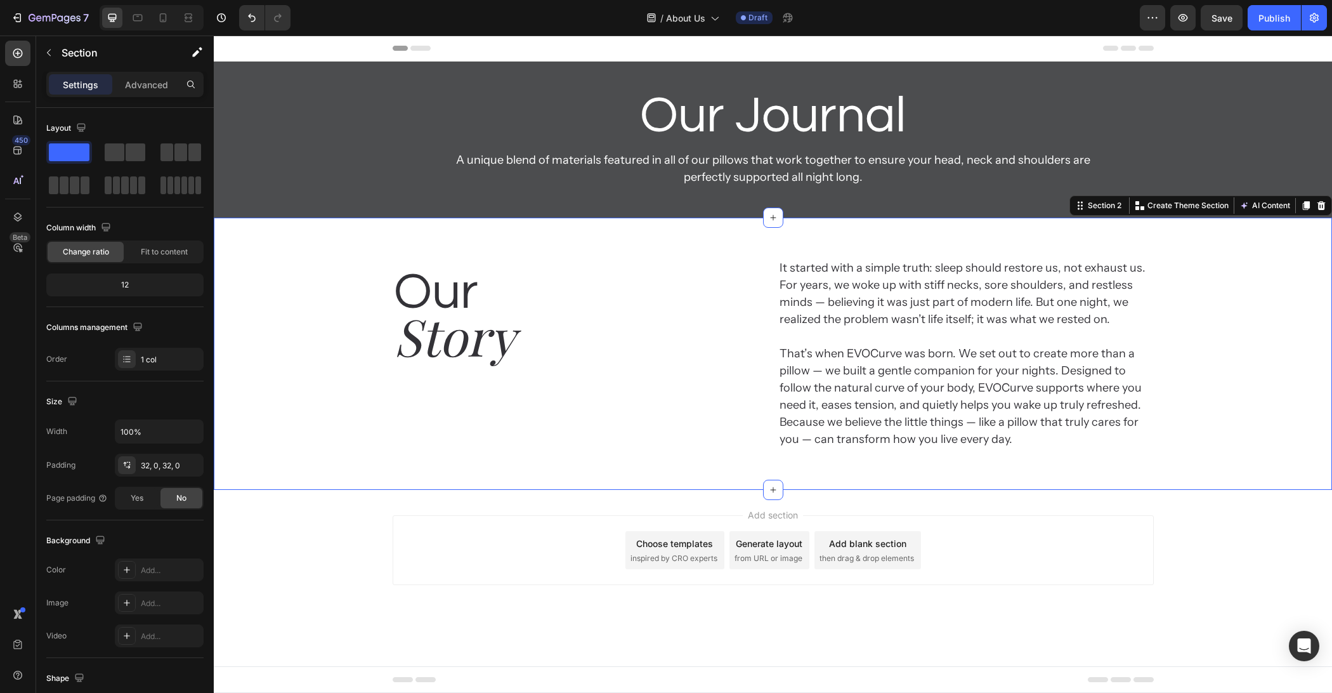
click at [371, 395] on div "Our Heading Story Heading It started with a simple truth: sleep should restore …" at bounding box center [773, 354] width 1118 height 232
click at [394, 336] on div "Our Heading Story Heading It started with a simple truth: sleep should restore …" at bounding box center [773, 354] width 1118 height 232
click at [574, 403] on div "Our Heading Story Heading" at bounding box center [580, 353] width 375 height 191
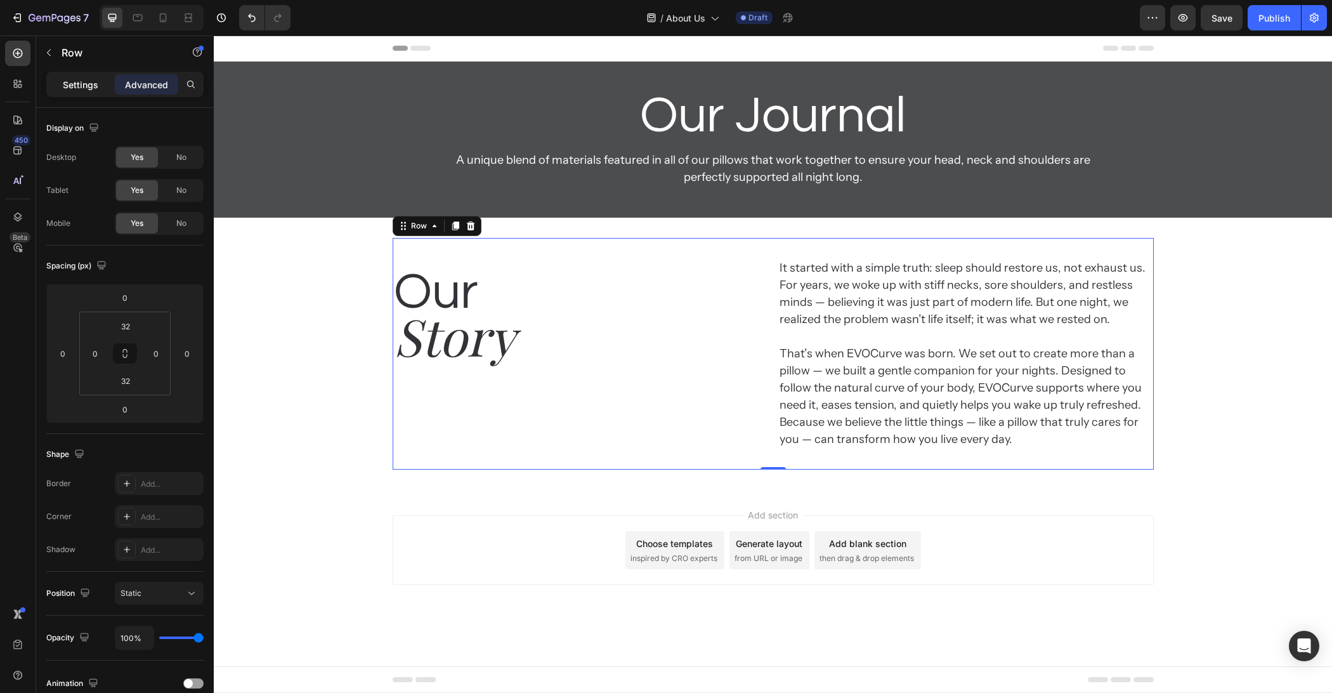
drag, startPoint x: 64, startPoint y: 81, endPoint x: 65, endPoint y: 103, distance: 22.8
click at [64, 81] on p "Settings" at bounding box center [81, 84] width 36 height 13
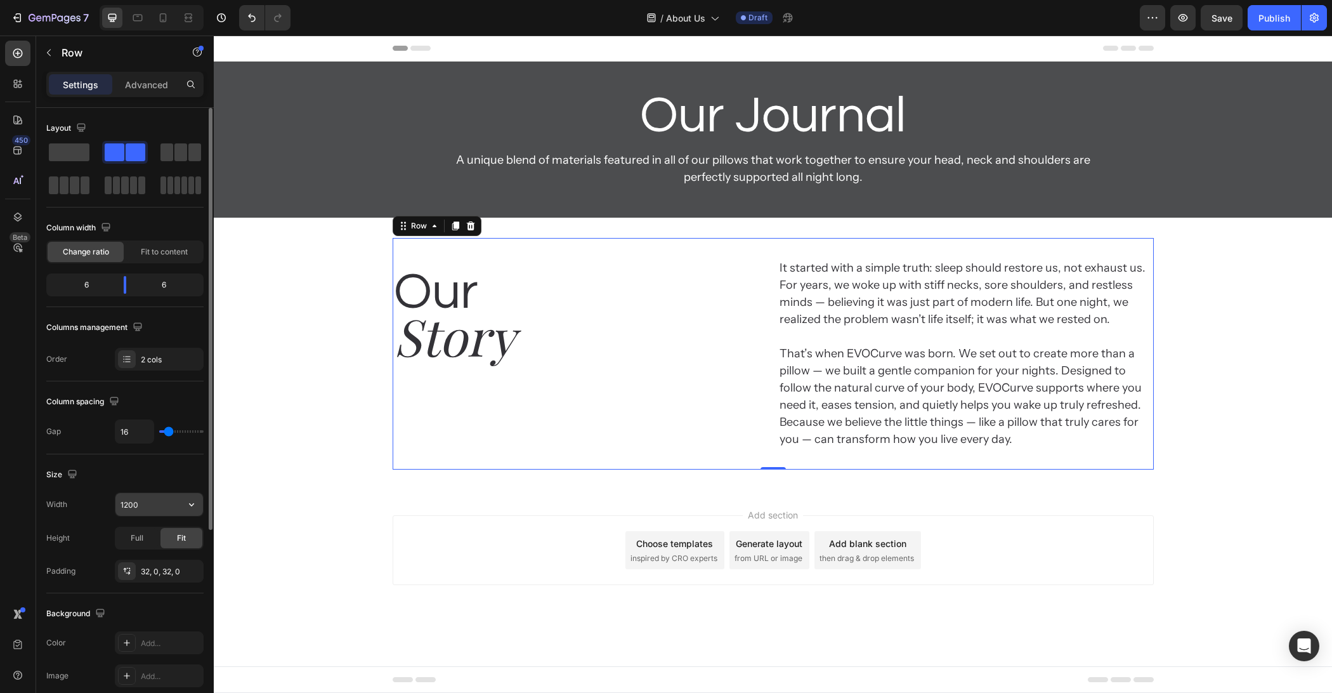
click at [145, 502] on input "1200" at bounding box center [159, 504] width 88 height 23
click at [197, 508] on icon "button" at bounding box center [191, 504] width 13 height 13
click at [146, 556] on p "Full 100%" at bounding box center [156, 557] width 72 height 11
type input "100%"
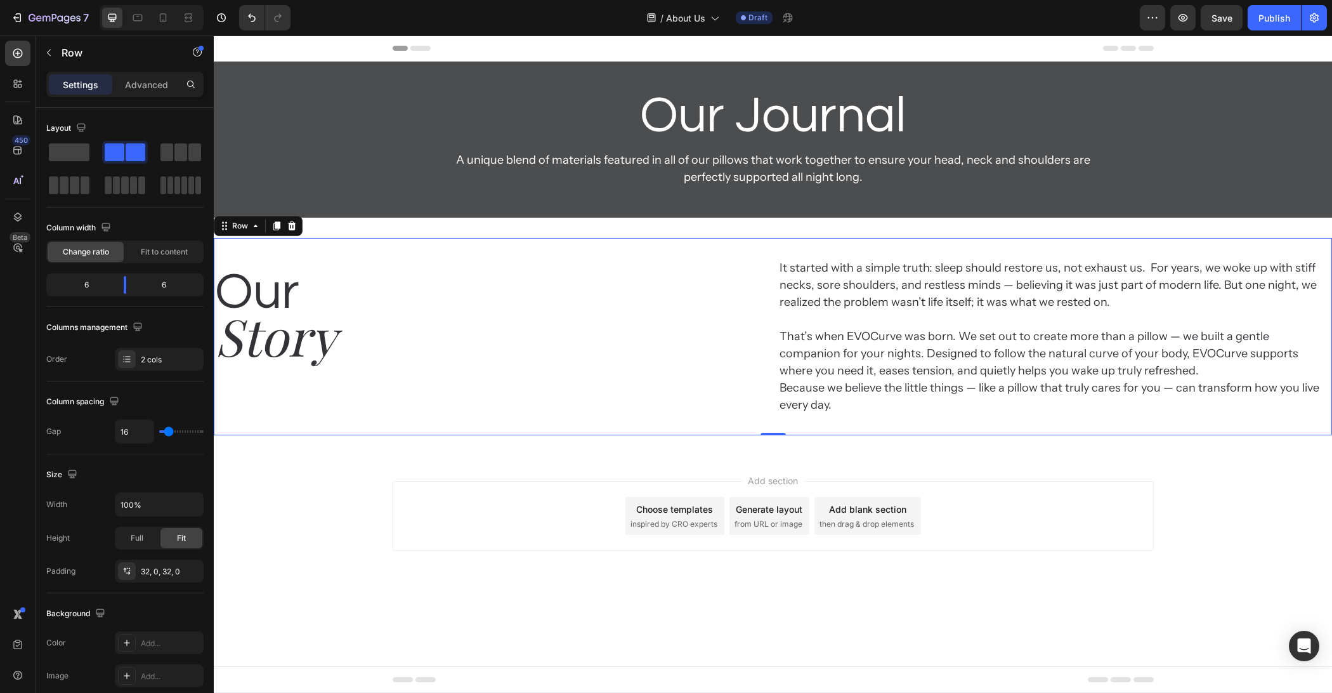
click at [449, 542] on div "Add section Choose templates inspired by CRO experts Generate layout from URL o…" at bounding box center [773, 516] width 761 height 70
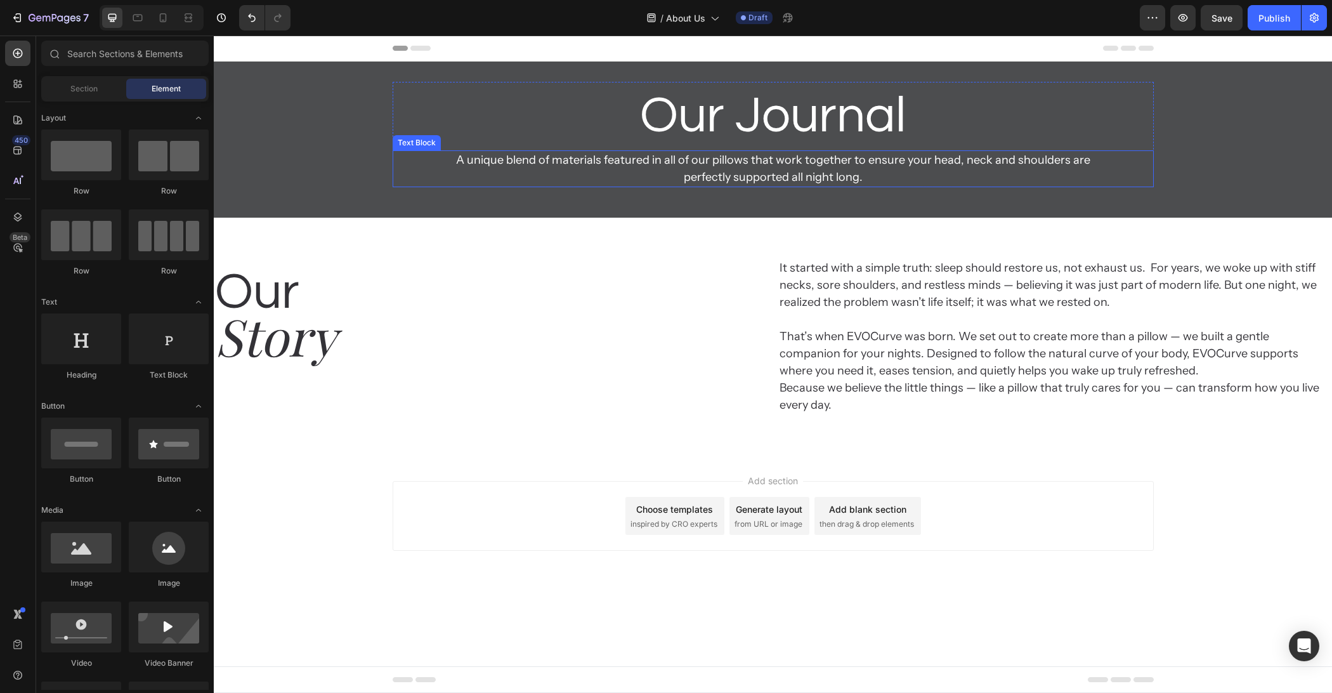
click at [444, 136] on p "Our Journal" at bounding box center [773, 116] width 759 height 66
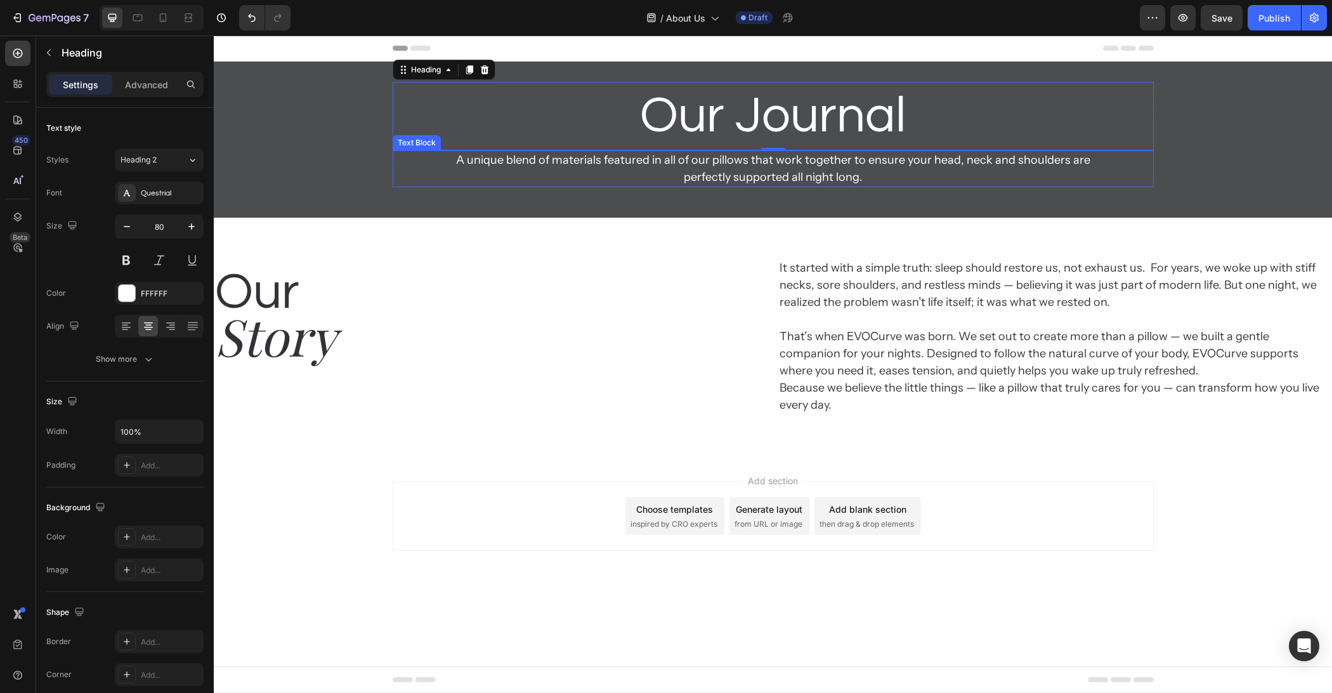
click at [401, 169] on div "A unique blend of materials featured in all of our pillows that work together t…" at bounding box center [773, 168] width 761 height 37
click at [386, 157] on div "Our Journal Heading A unique blend of materials featured in all of our pillows …" at bounding box center [773, 139] width 1118 height 115
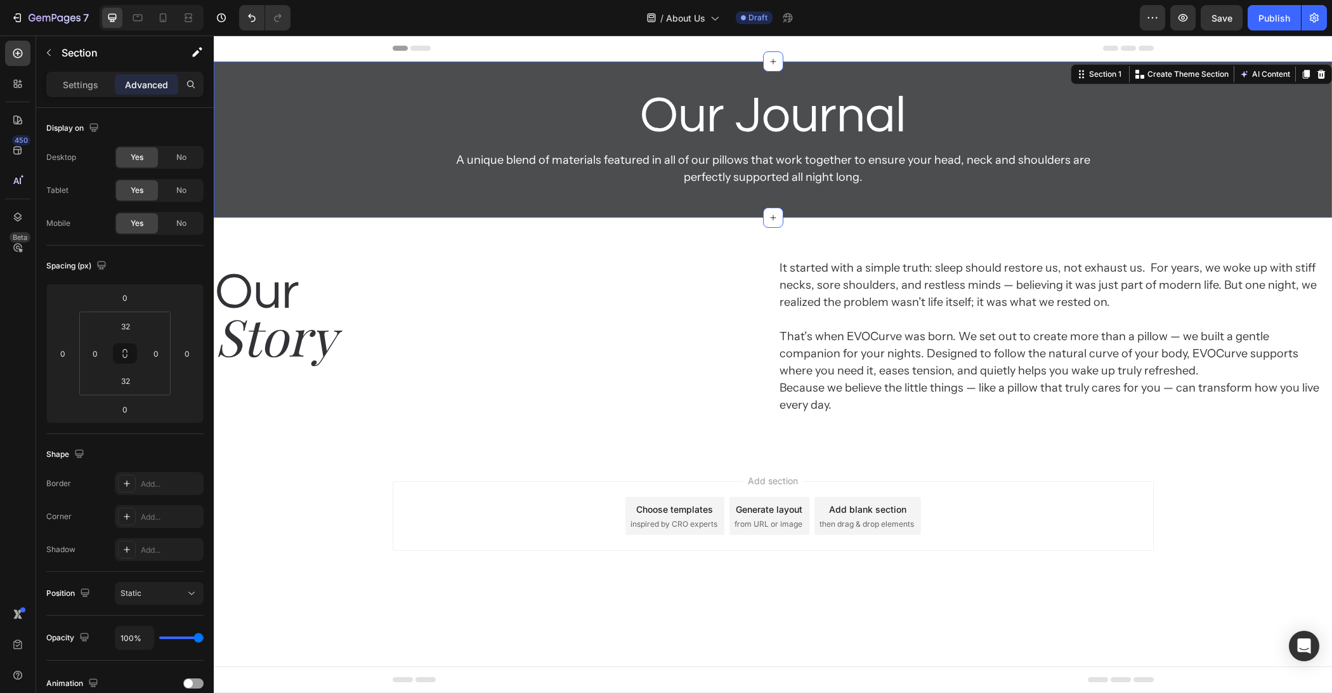
click at [381, 153] on div "Our Journal Heading A unique blend of materials featured in all of our pillows …" at bounding box center [773, 139] width 1118 height 115
click at [76, 88] on p "Settings" at bounding box center [81, 84] width 36 height 13
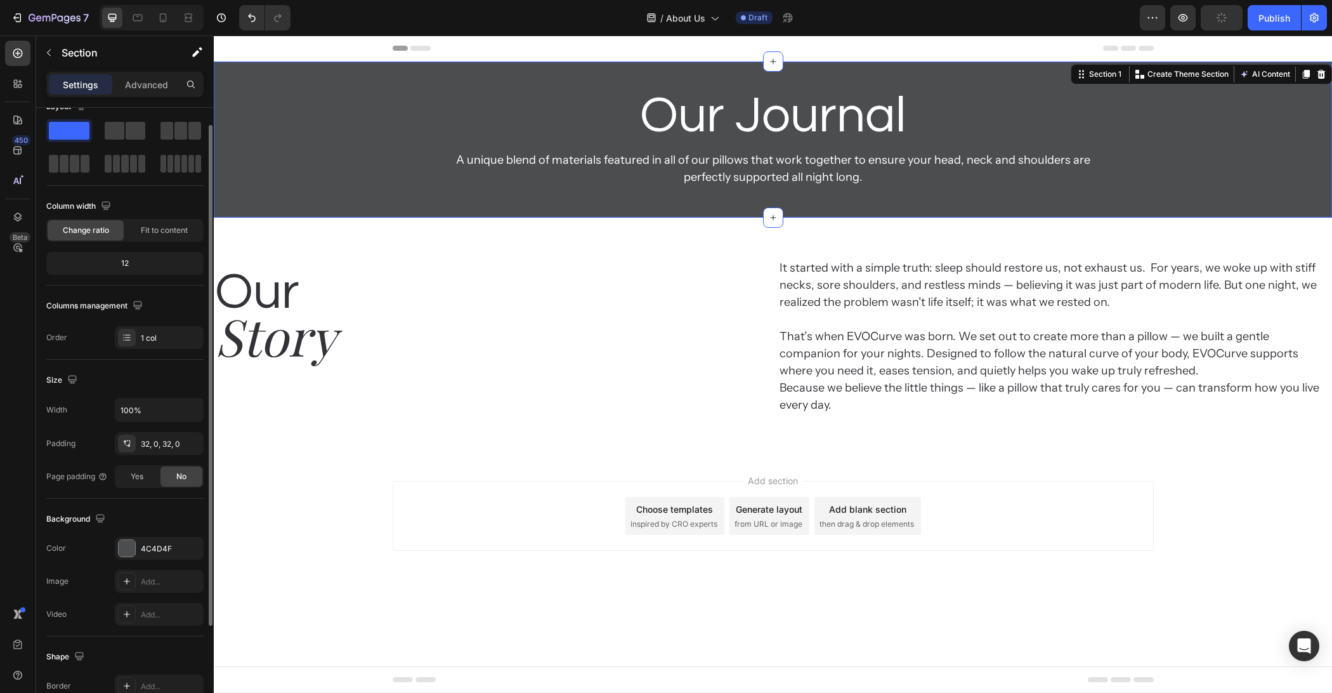
scroll to position [0, 0]
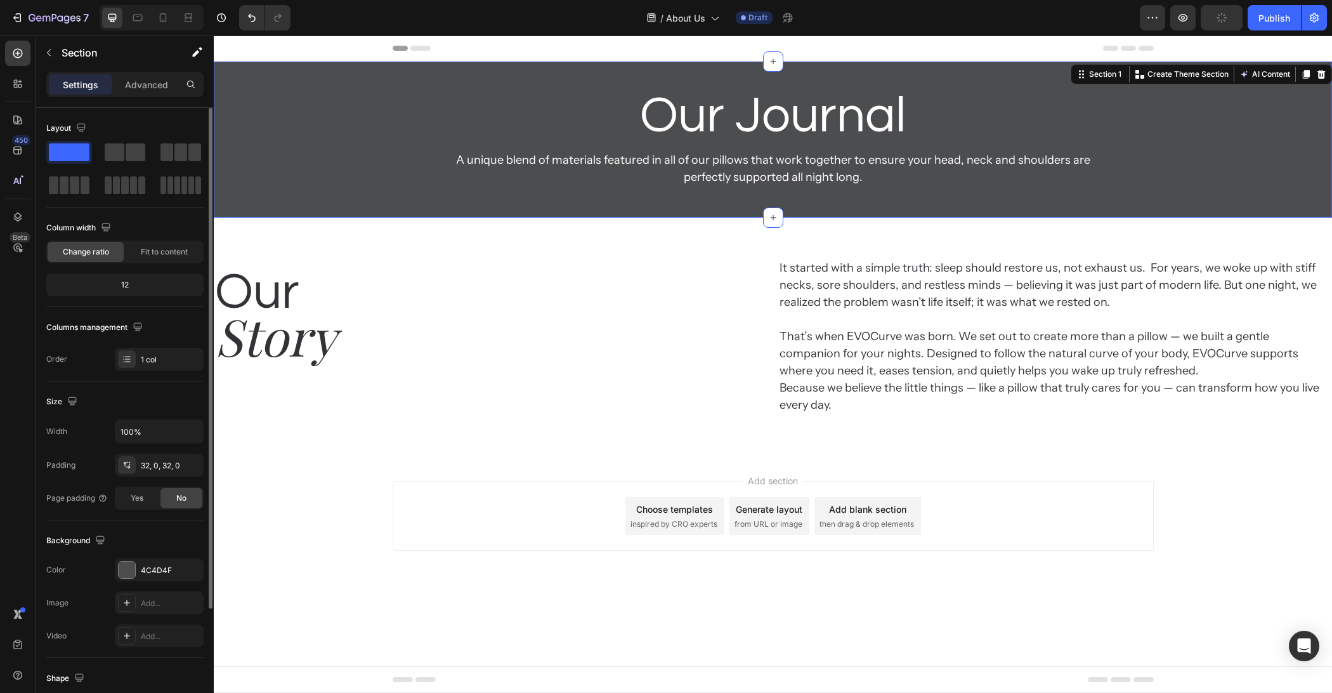
click at [391, 229] on div "Our Heading Story Heading It started with a simple truth: sleep should restore …" at bounding box center [773, 337] width 1118 height 238
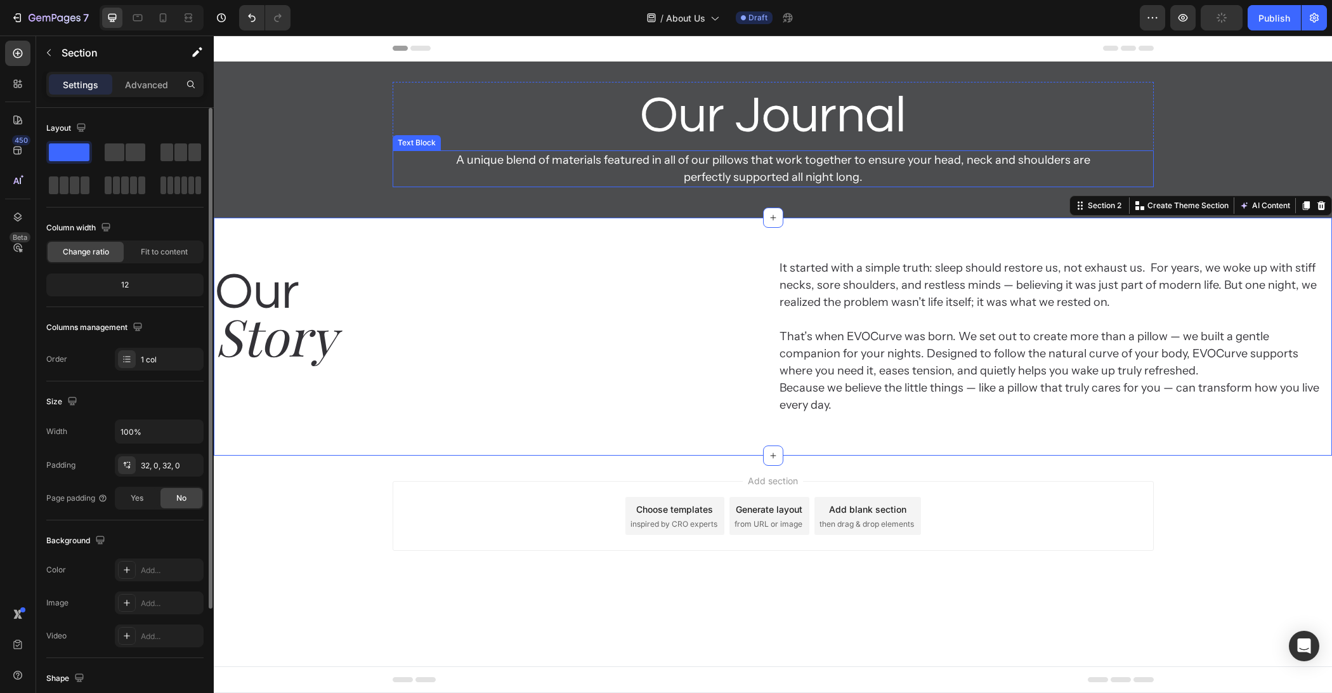
click at [548, 144] on p "Our Journal" at bounding box center [773, 116] width 759 height 66
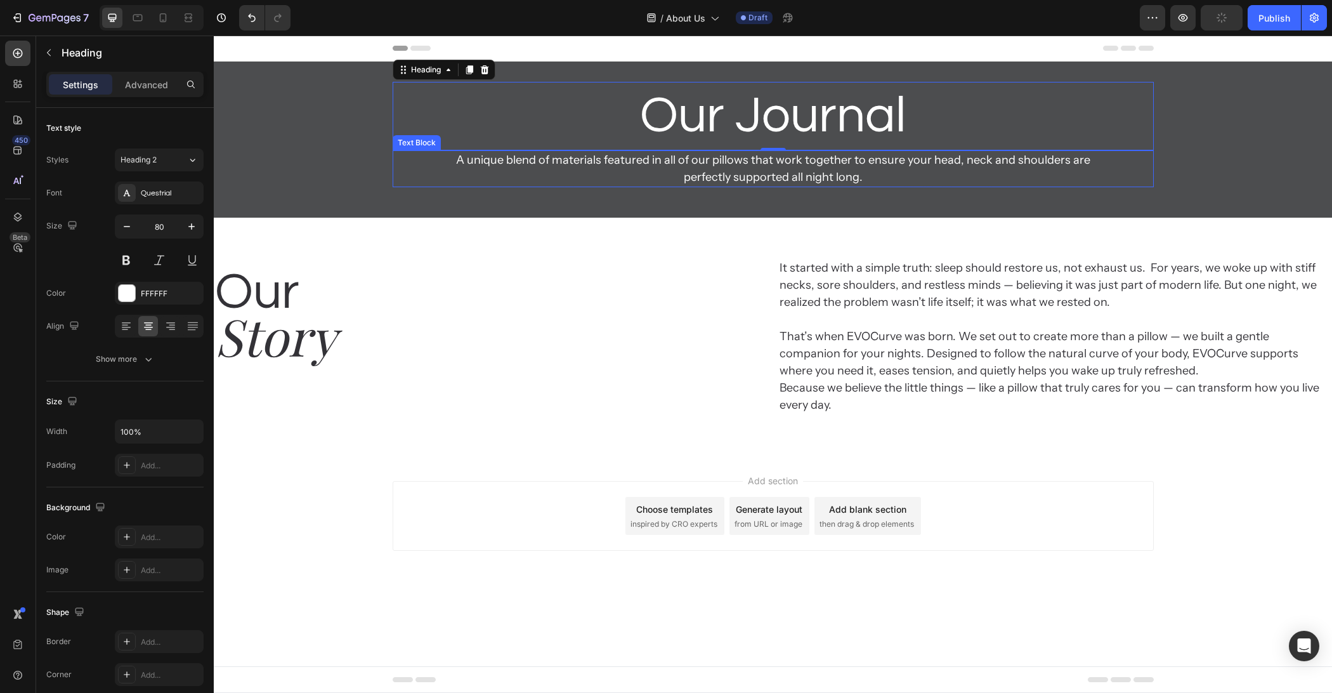
click at [578, 156] on p "A unique blend of materials featured in all of our pillows that work together t…" at bounding box center [773, 169] width 657 height 34
click at [468, 245] on div "Our Heading Story Heading It started with a simple truth: sleep should restore …" at bounding box center [773, 336] width 1118 height 197
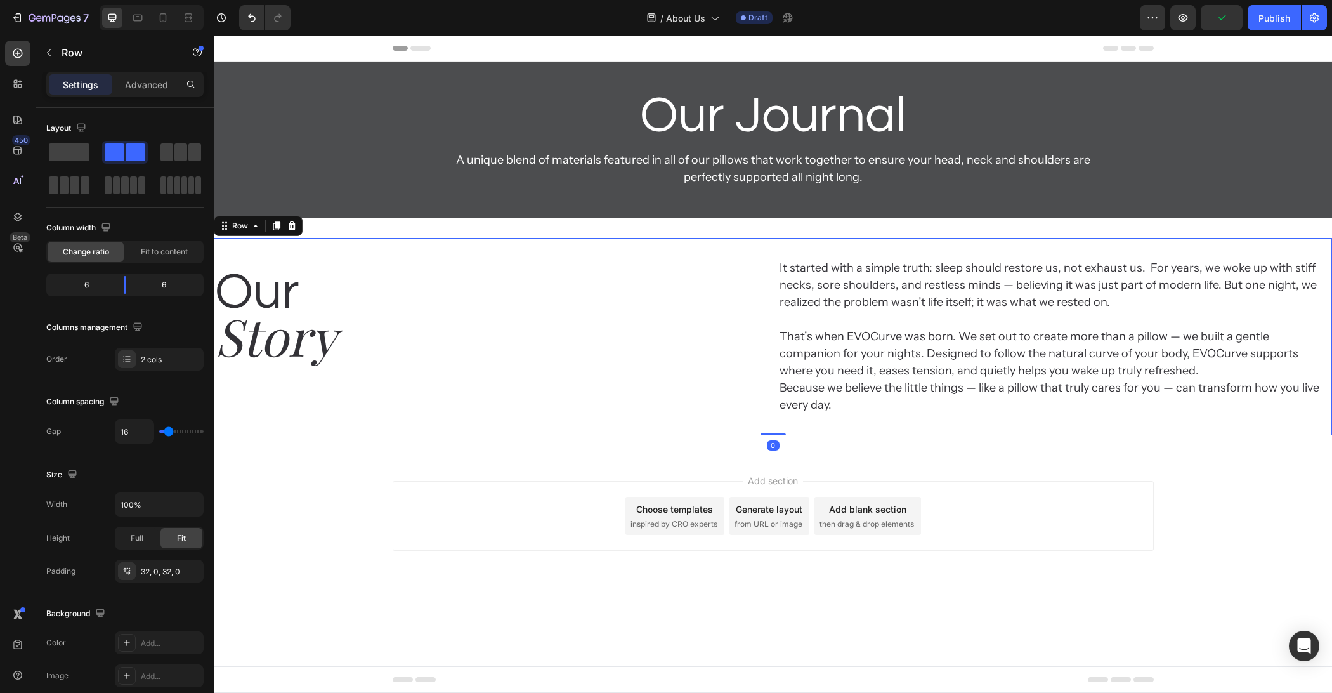
click at [532, 155] on p "A unique blend of materials featured in all of our pillows that work together t…" at bounding box center [773, 169] width 657 height 34
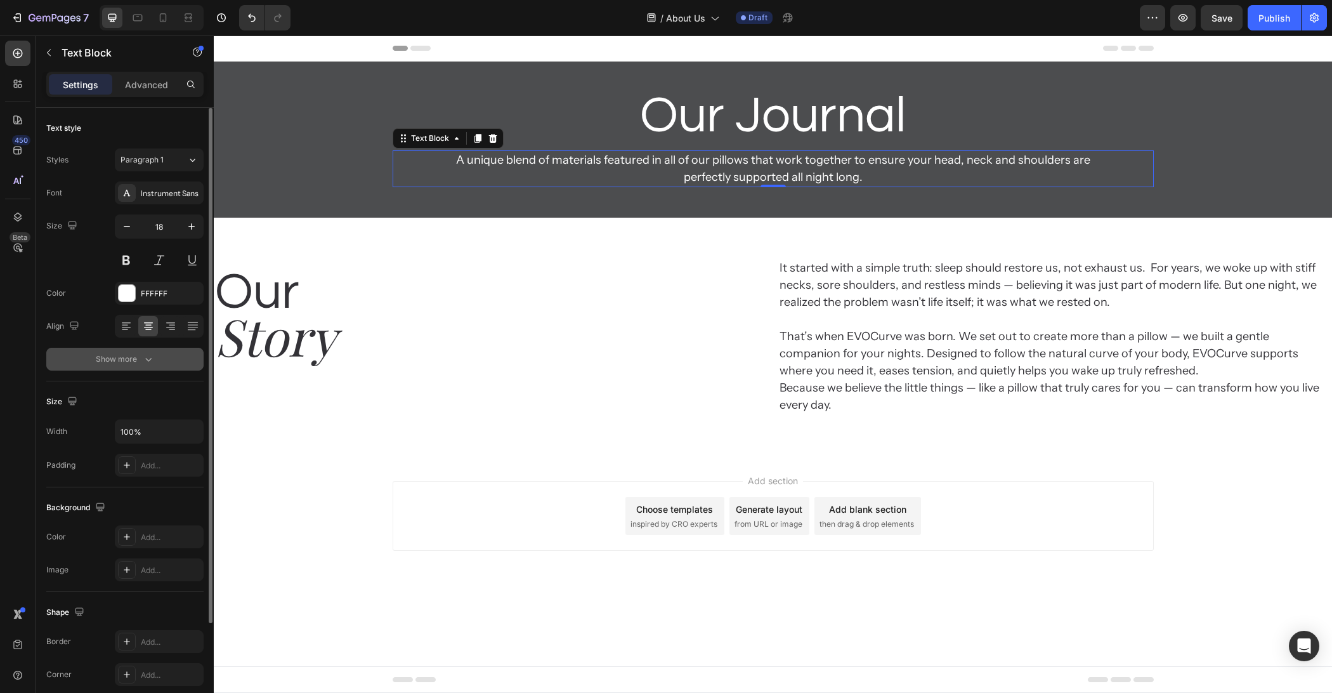
click at [147, 362] on icon "button" at bounding box center [148, 359] width 13 height 13
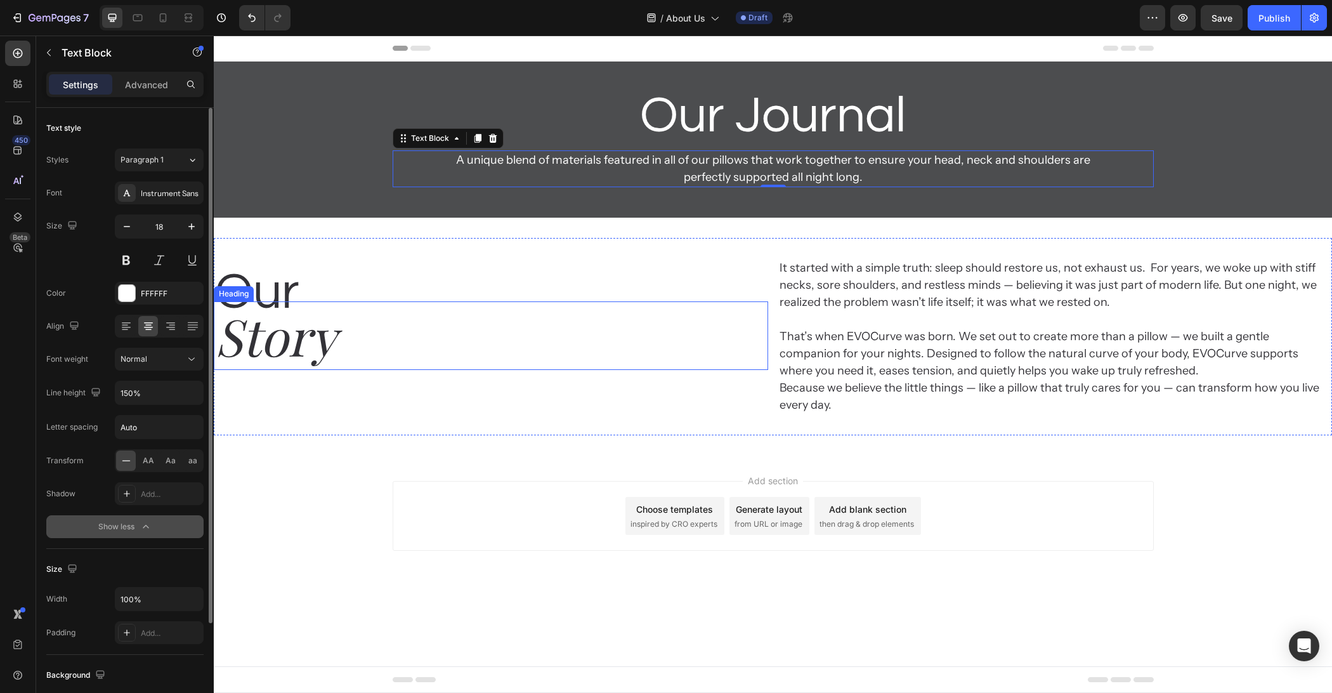
click at [762, 329] on div "Our Heading Story Heading It started with a simple truth: sleep should restore …" at bounding box center [773, 336] width 1118 height 197
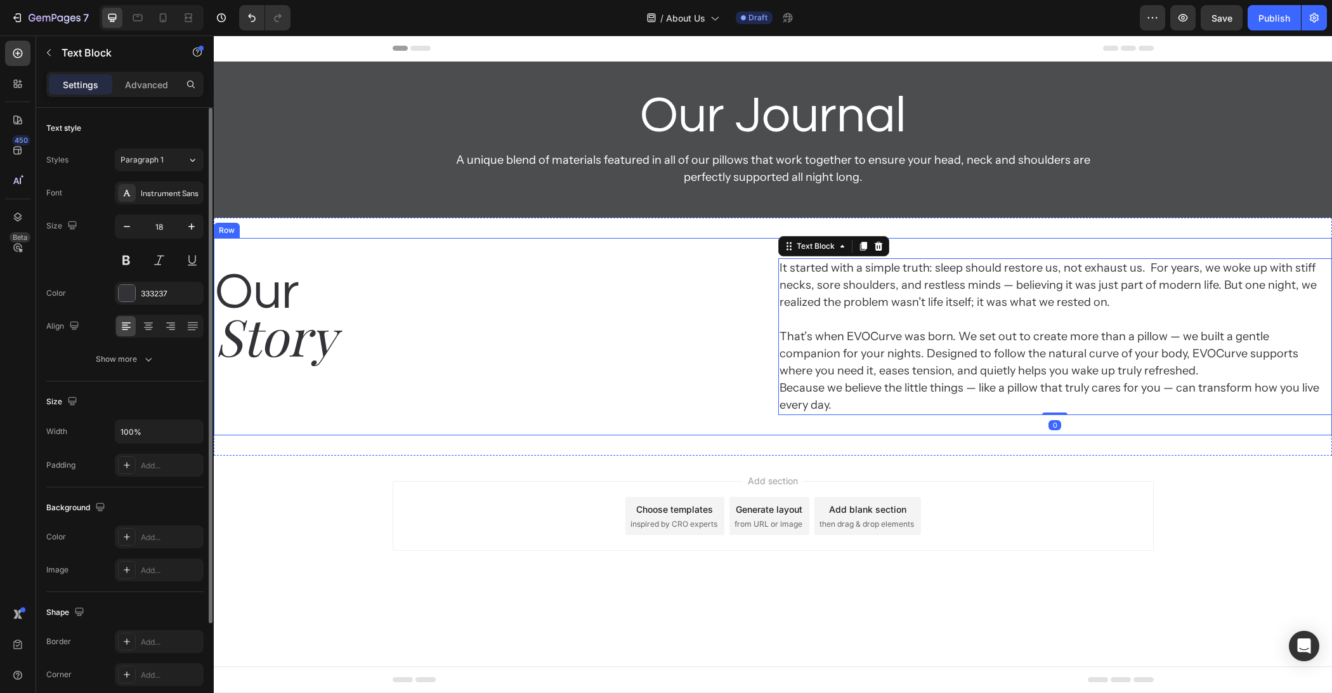
click at [764, 375] on div "Our Heading Story Heading" at bounding box center [491, 336] width 554 height 157
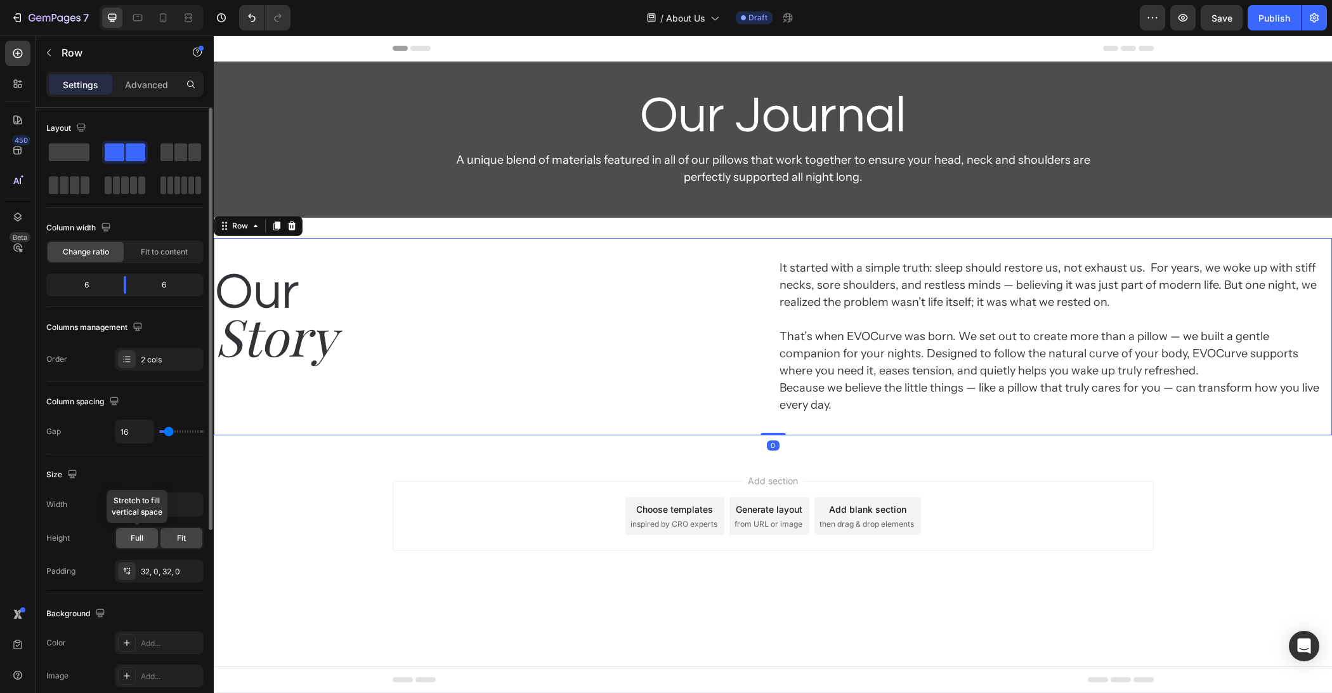
click at [150, 542] on div "Full" at bounding box center [137, 538] width 42 height 20
click at [171, 540] on div "Fit" at bounding box center [181, 538] width 42 height 20
click at [175, 499] on input "100%" at bounding box center [159, 504] width 88 height 23
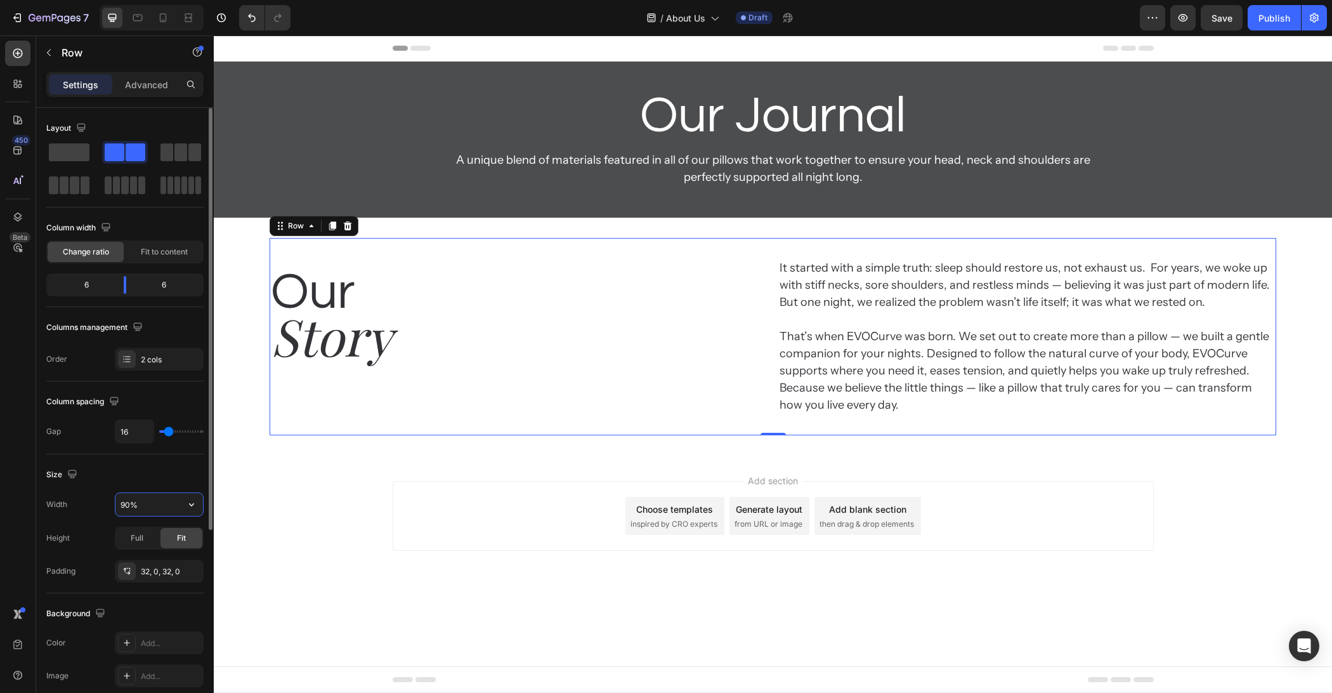
click at [127, 502] on input "90%" at bounding box center [159, 504] width 88 height 23
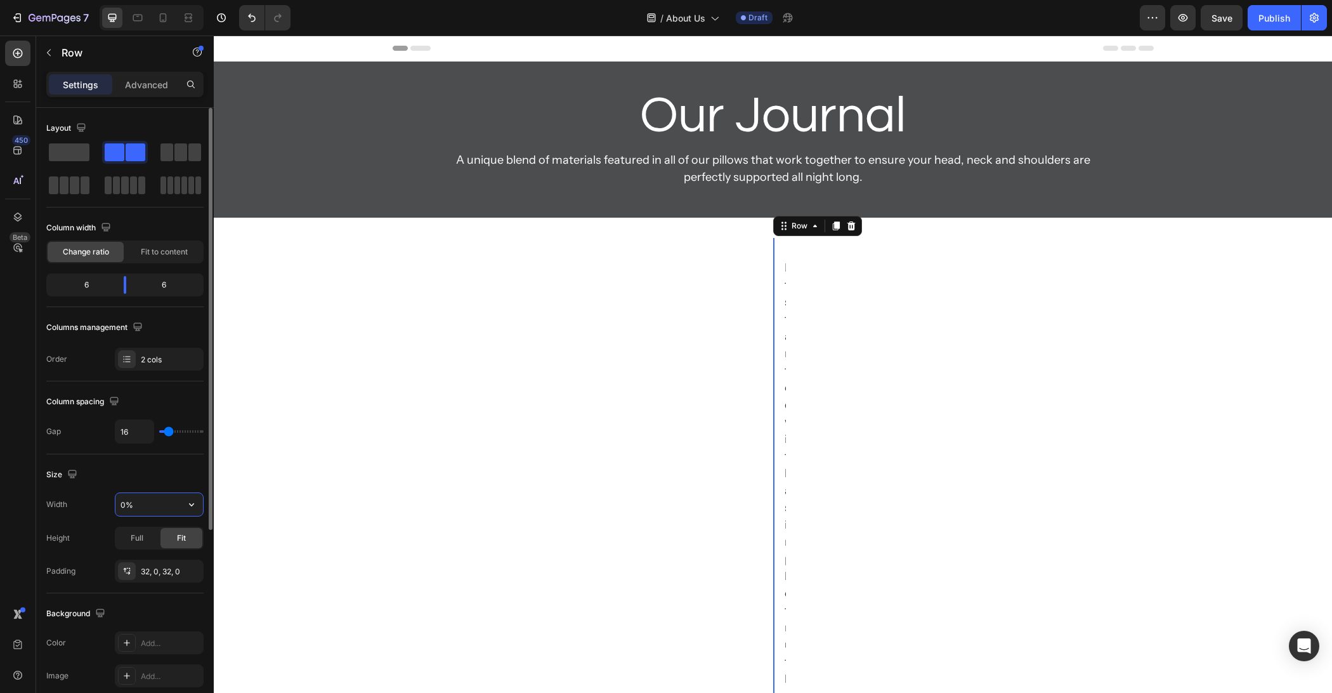
type input "80%"
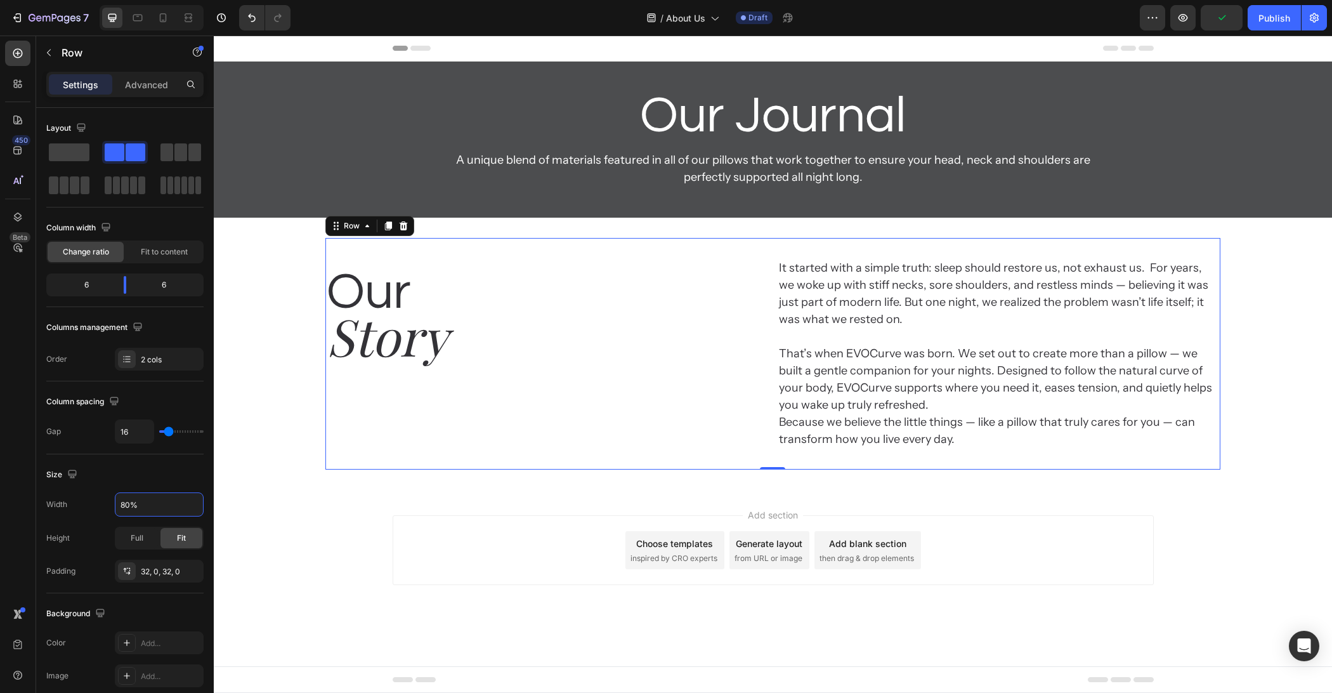
click at [386, 547] on div "Add section Choose templates inspired by CRO experts Generate layout from URL o…" at bounding box center [773, 568] width 1118 height 156
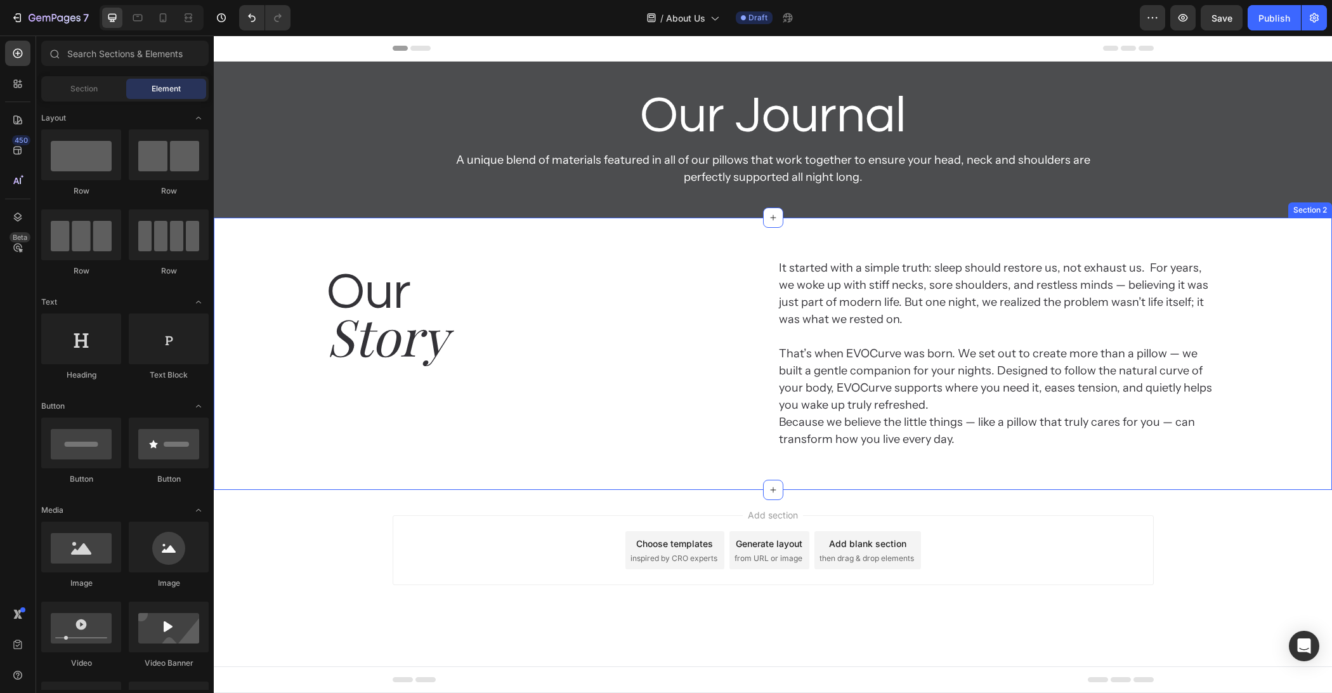
click at [419, 543] on div "Add section Choose templates inspired by CRO experts Generate layout from URL o…" at bounding box center [773, 550] width 761 height 70
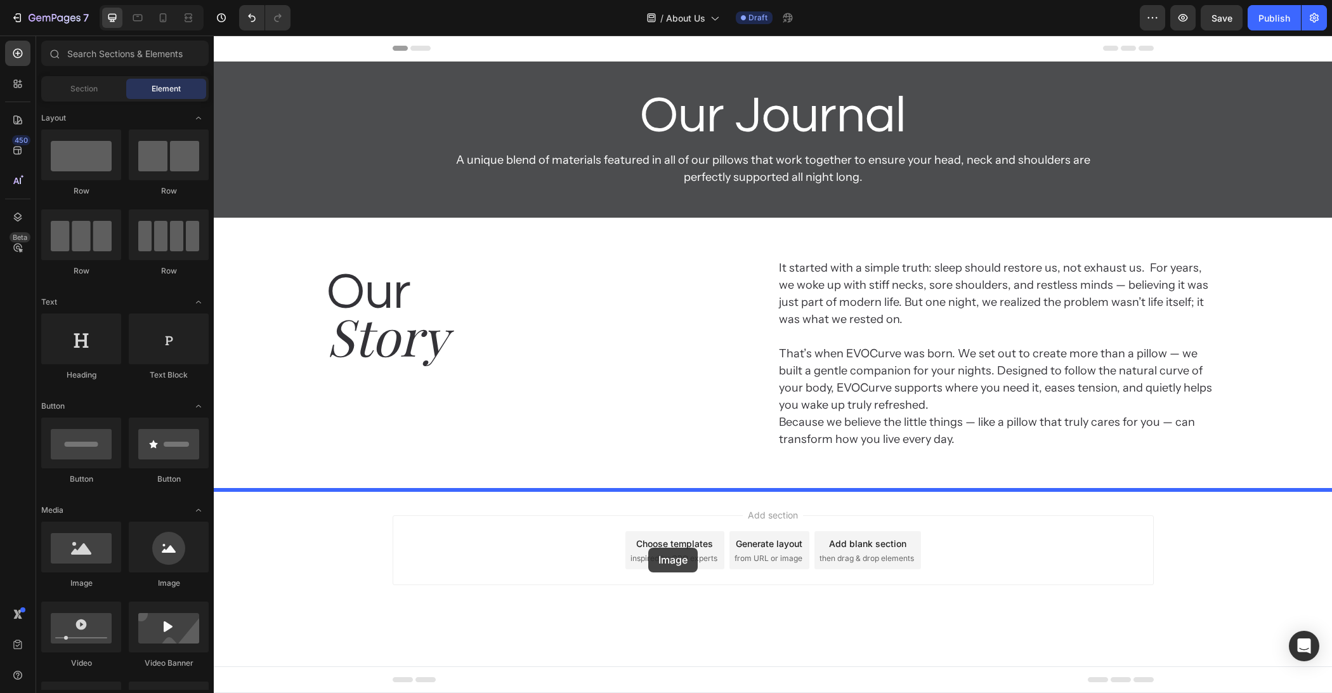
drag, startPoint x: 317, startPoint y: 604, endPoint x: 670, endPoint y: 527, distance: 361.7
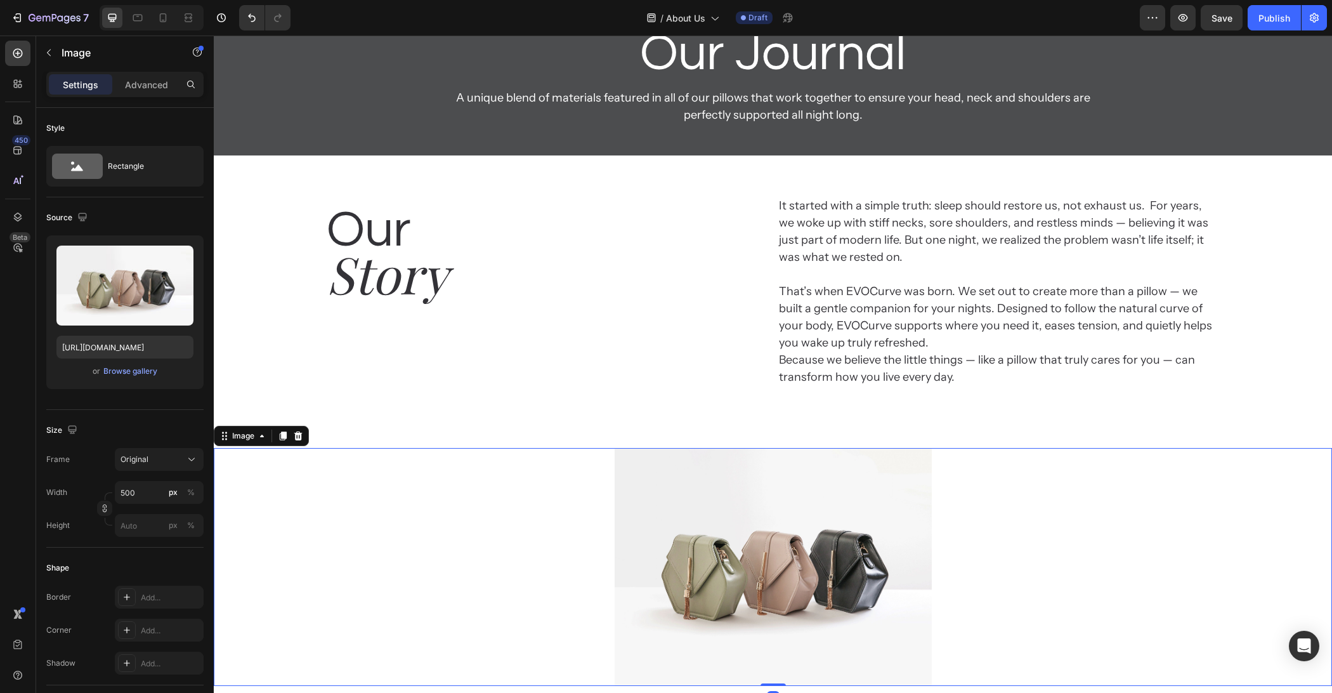
scroll to position [126, 0]
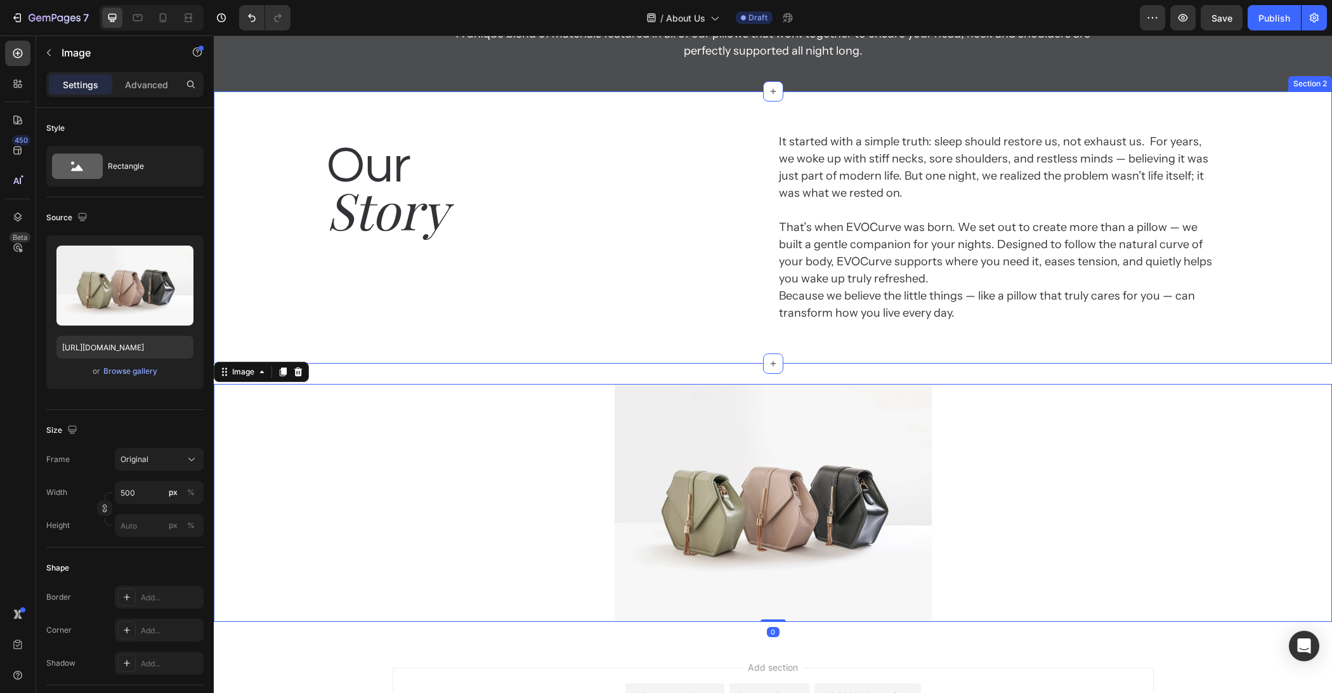
click at [790, 353] on div "Our Heading Story Heading It started with a simple truth: sleep should restore …" at bounding box center [773, 227] width 1118 height 272
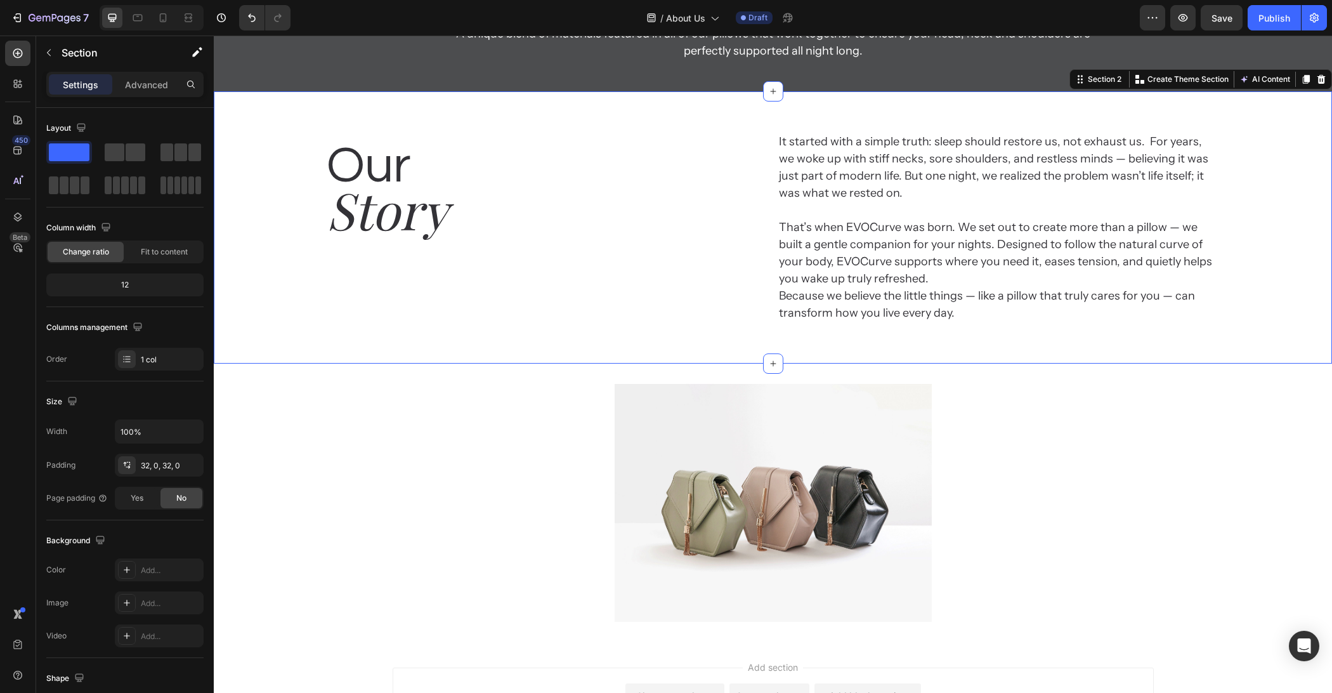
click at [804, 360] on div "Our Heading Story Heading It started with a simple truth: sleep should restore …" at bounding box center [773, 227] width 1118 height 272
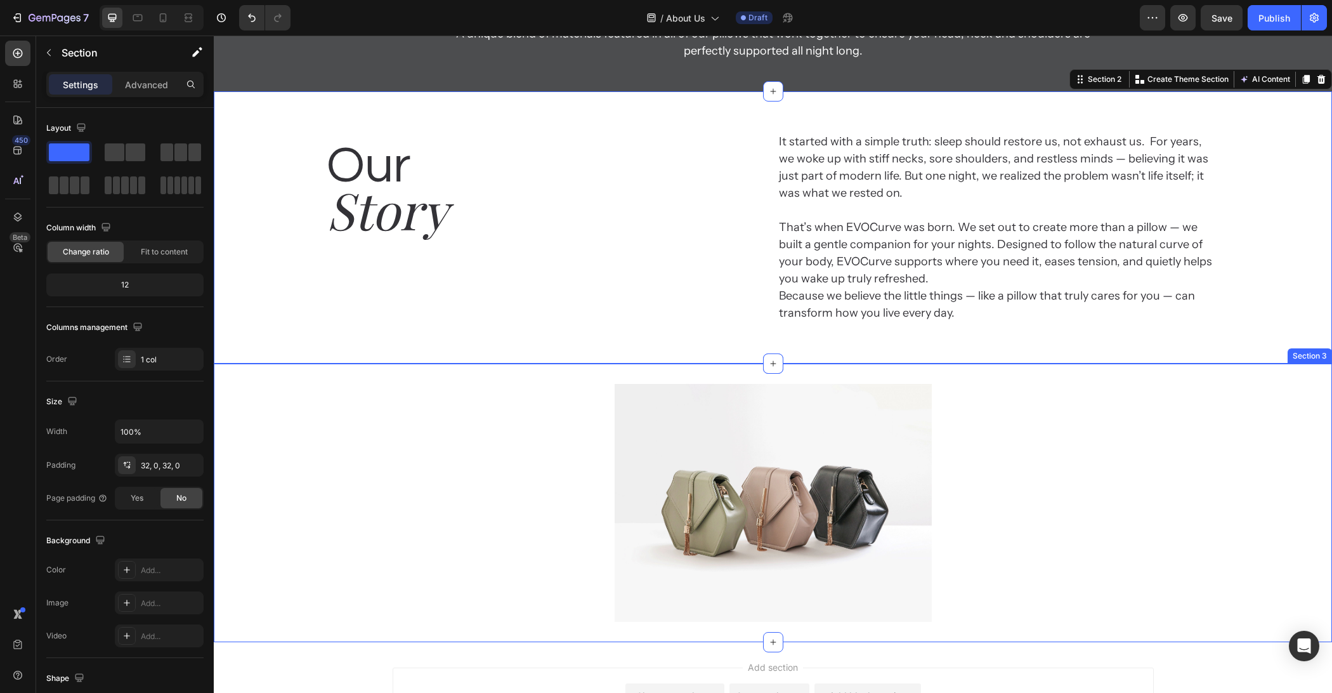
click at [807, 369] on div "Image Section 3" at bounding box center [773, 502] width 1118 height 278
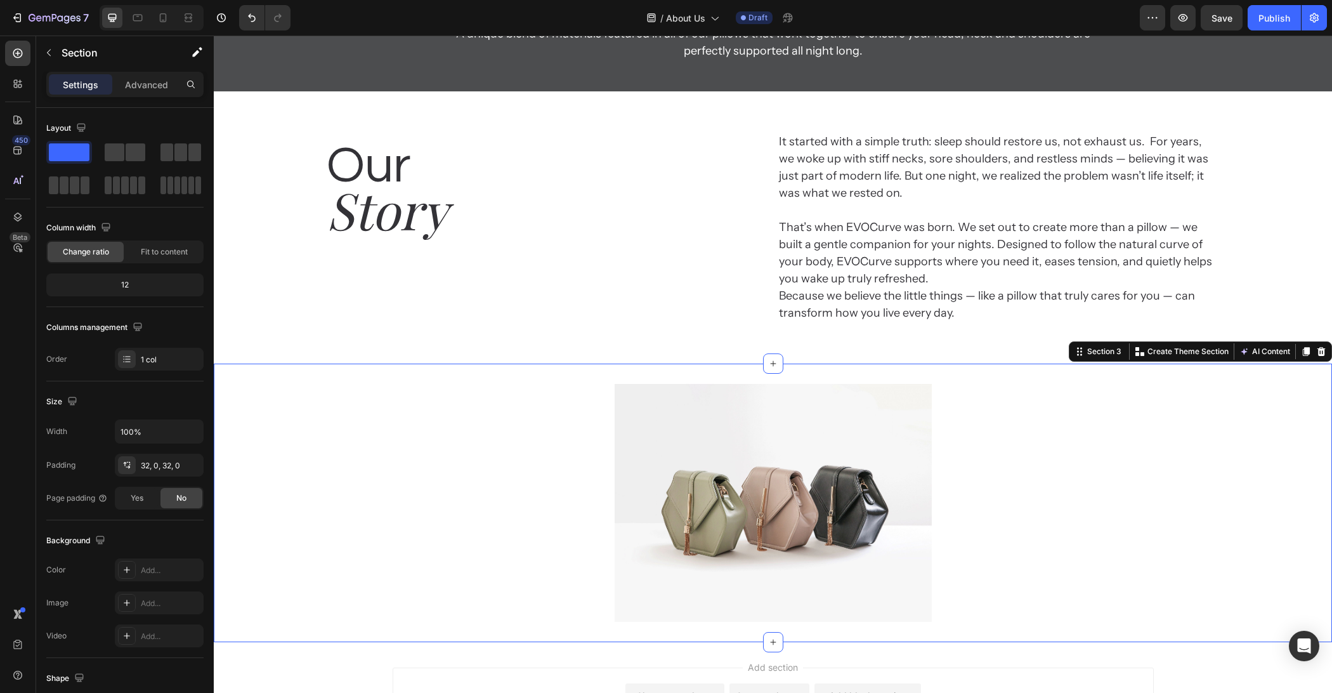
click at [811, 360] on div "Our Heading Story Heading It started with a simple truth: sleep should restore …" at bounding box center [773, 227] width 1118 height 272
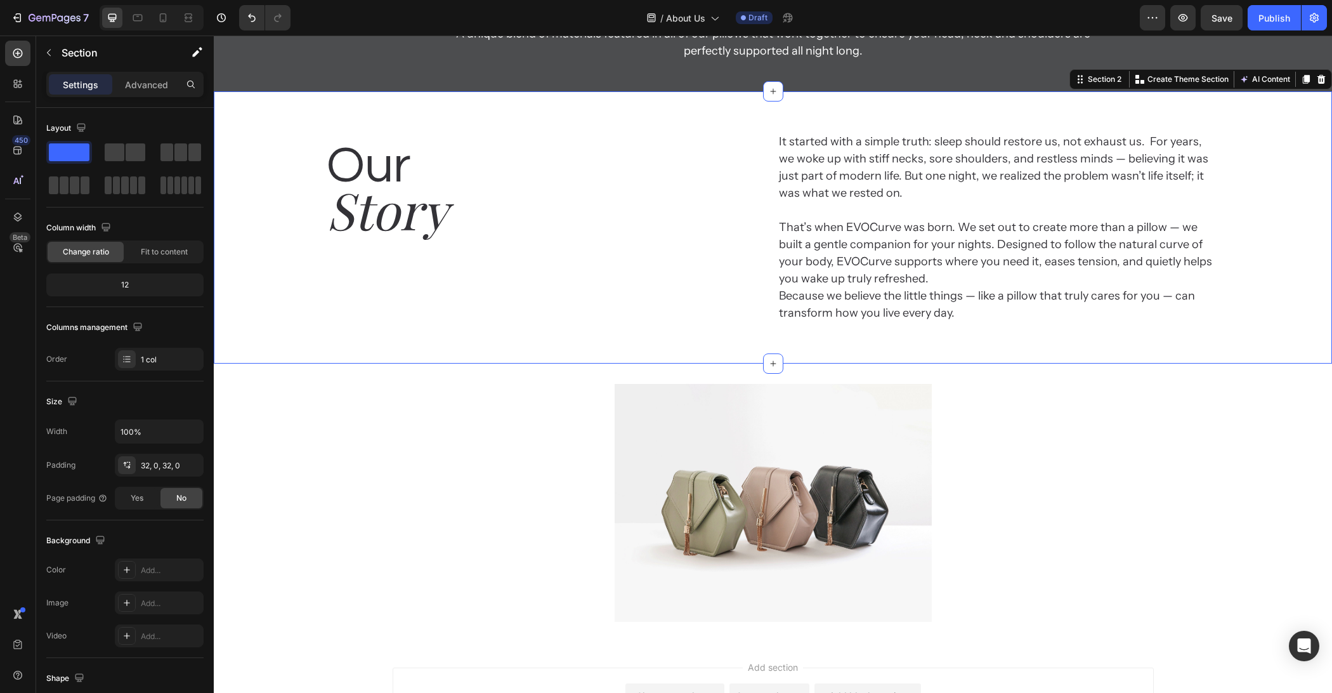
click at [812, 424] on img at bounding box center [773, 503] width 317 height 238
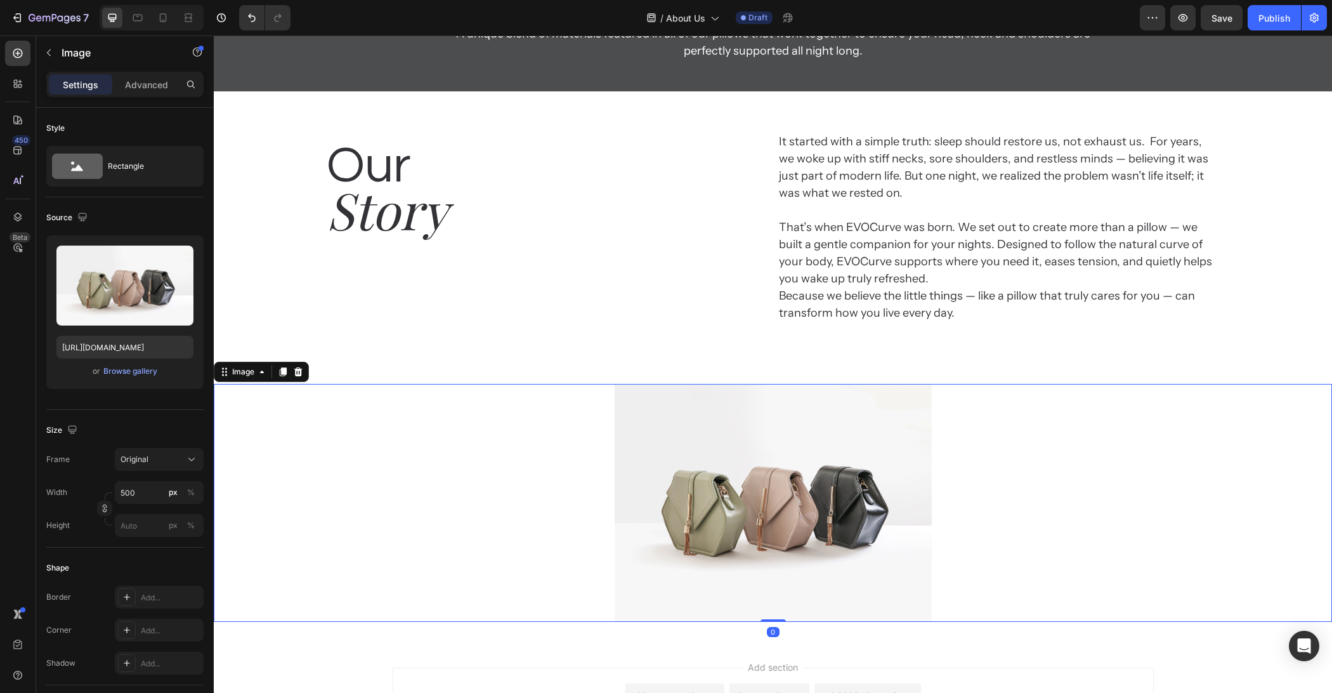
click at [838, 358] on div "Our Heading Story Heading It started with a simple truth: sleep should restore …" at bounding box center [773, 227] width 1118 height 272
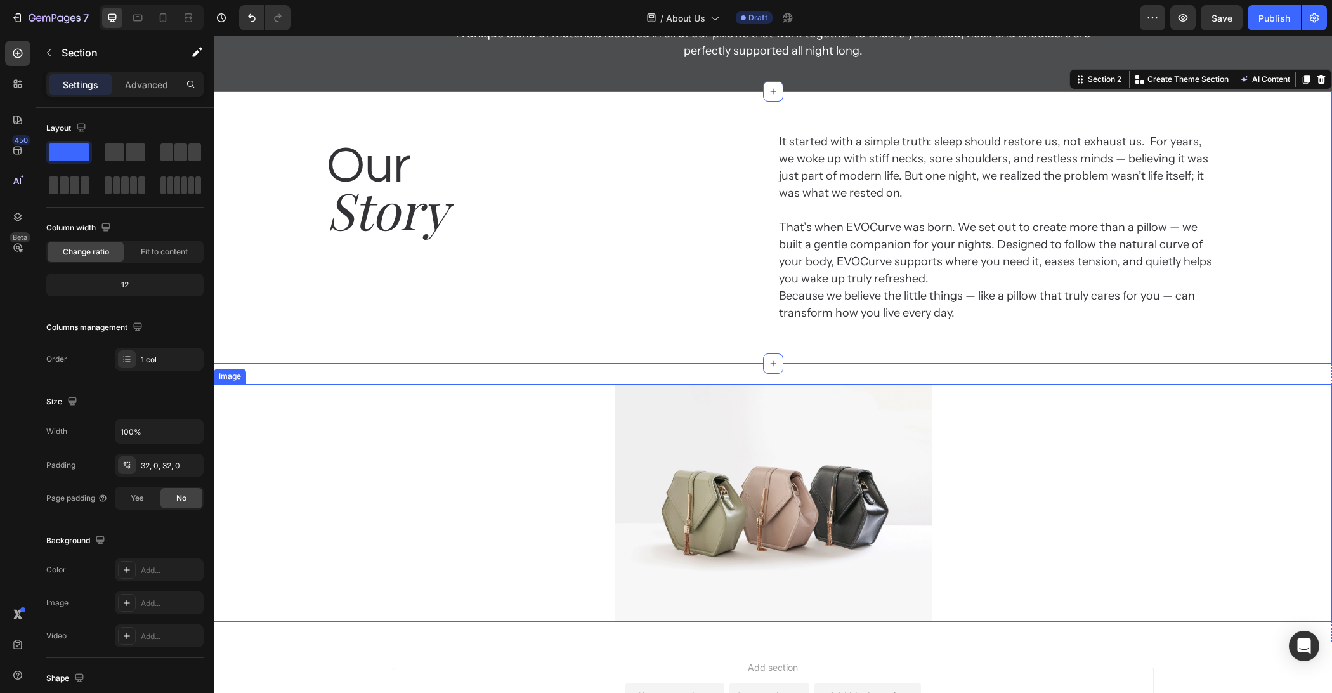
click at [835, 384] on img at bounding box center [773, 503] width 317 height 238
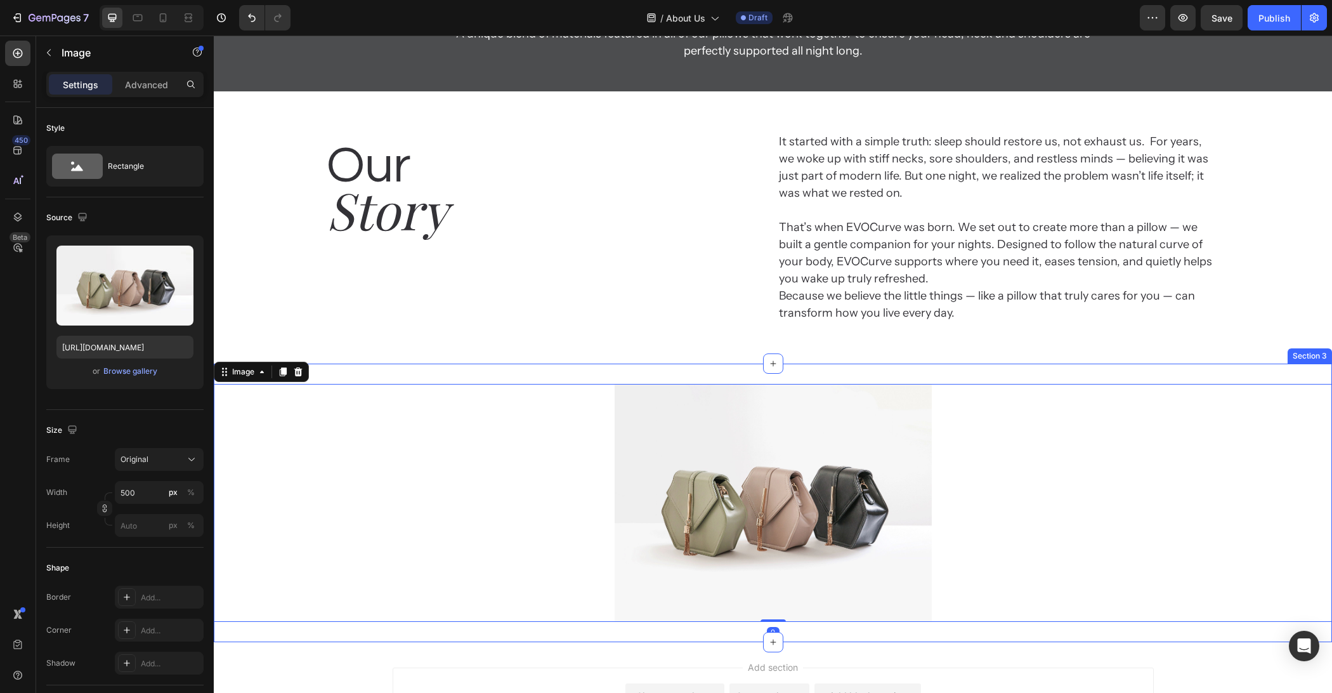
click at [838, 377] on div "Image 0 Section 3" at bounding box center [773, 502] width 1118 height 278
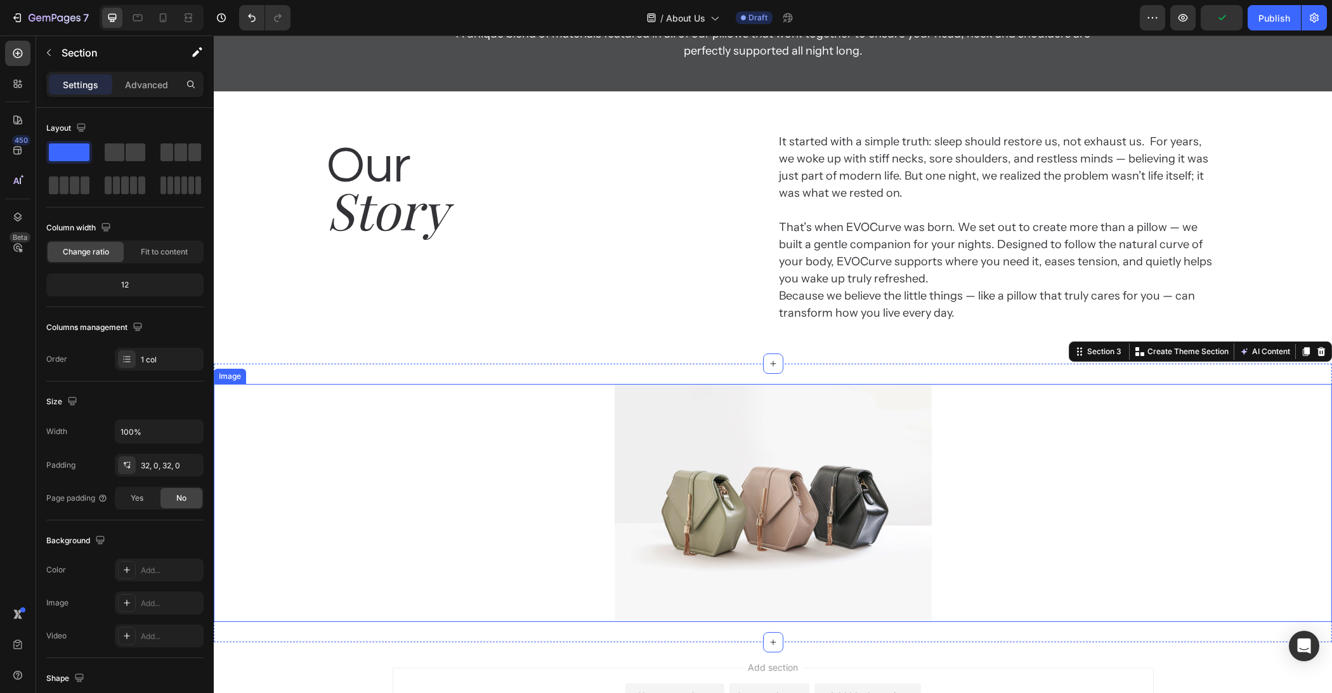
click at [625, 465] on img at bounding box center [773, 503] width 317 height 238
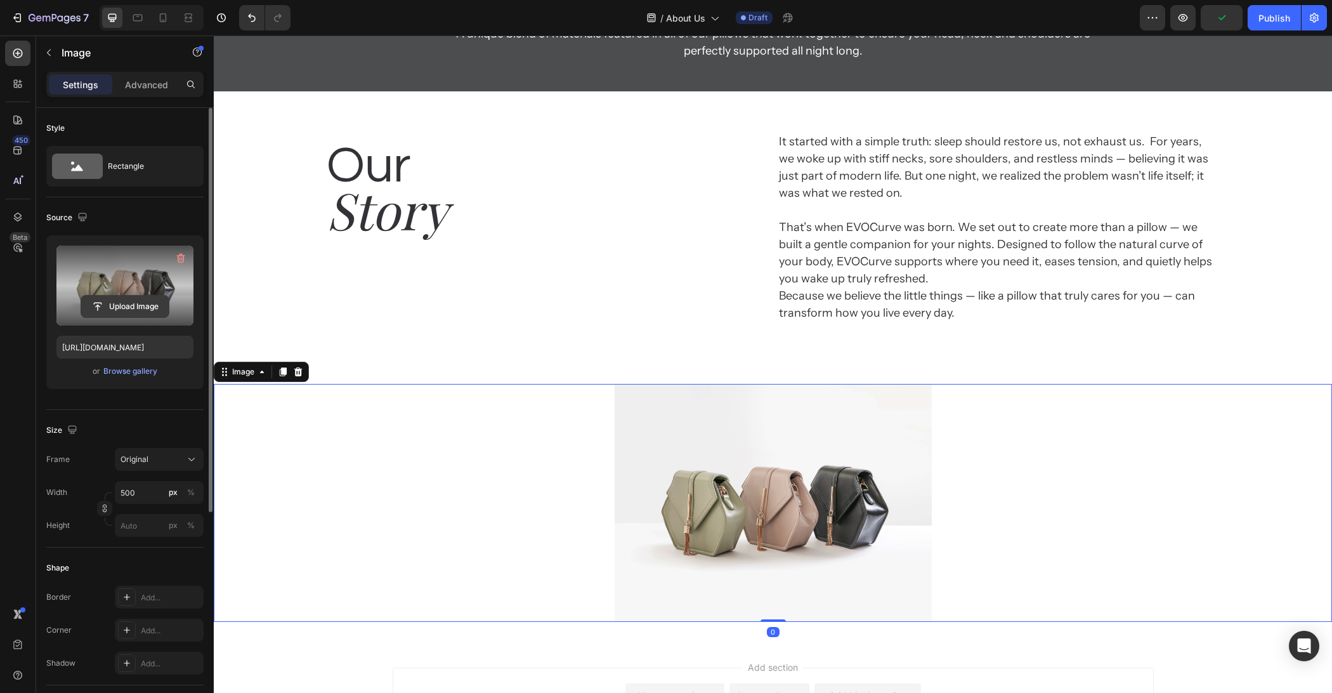
click at [117, 311] on input "file" at bounding box center [125, 307] width 88 height 22
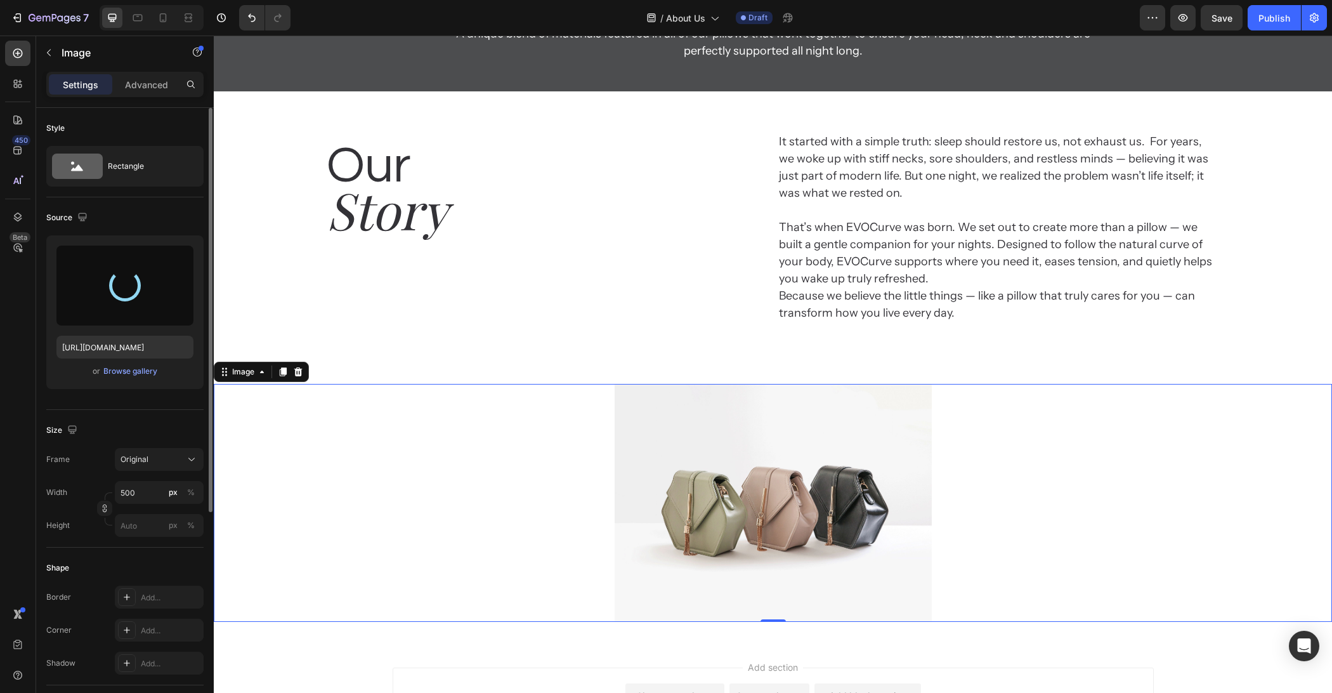
type input "[URL][DOMAIN_NAME]"
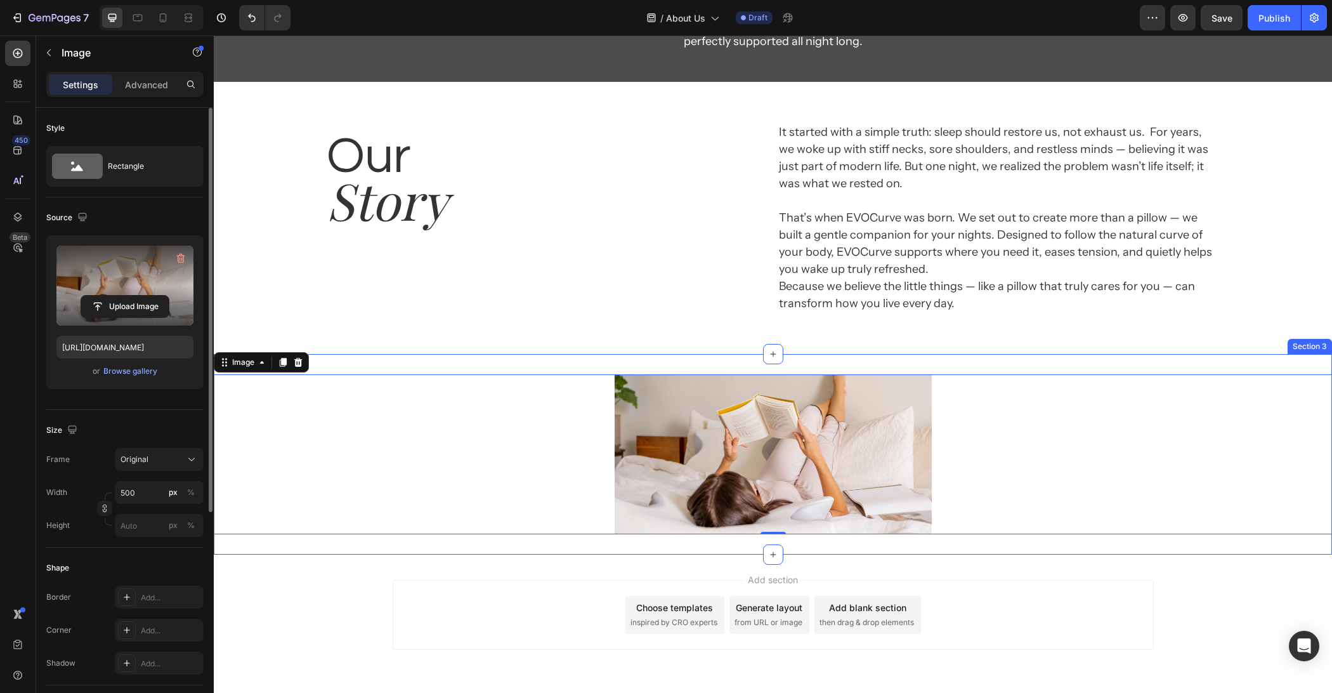
scroll to position [148, 0]
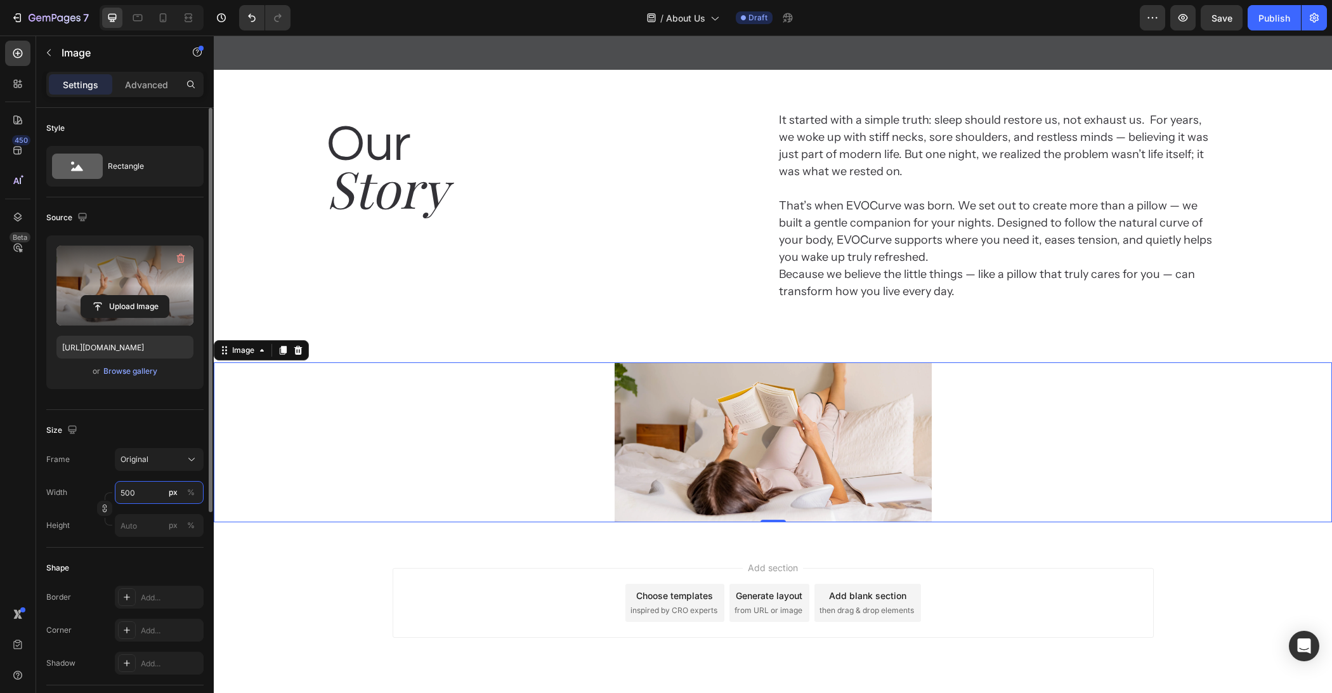
click at [149, 498] on input "500" at bounding box center [159, 492] width 89 height 23
click at [188, 493] on div "%" at bounding box center [191, 491] width 8 height 11
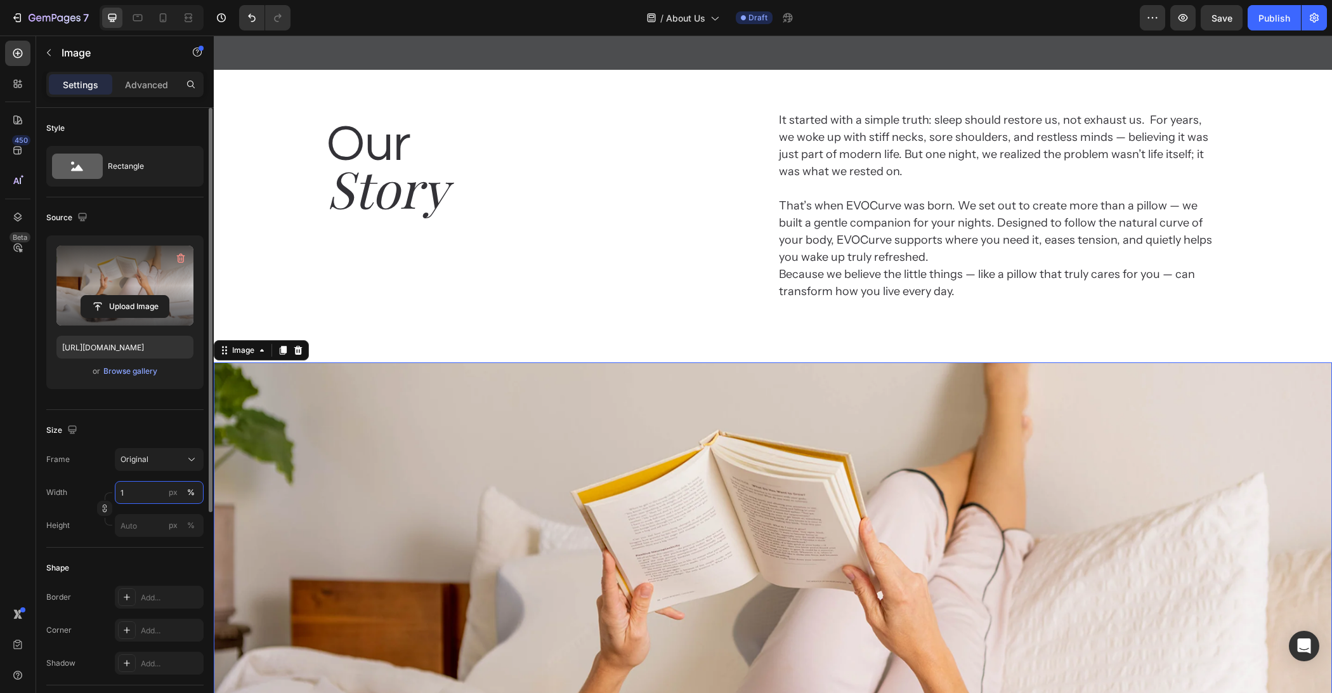
scroll to position [0, 0]
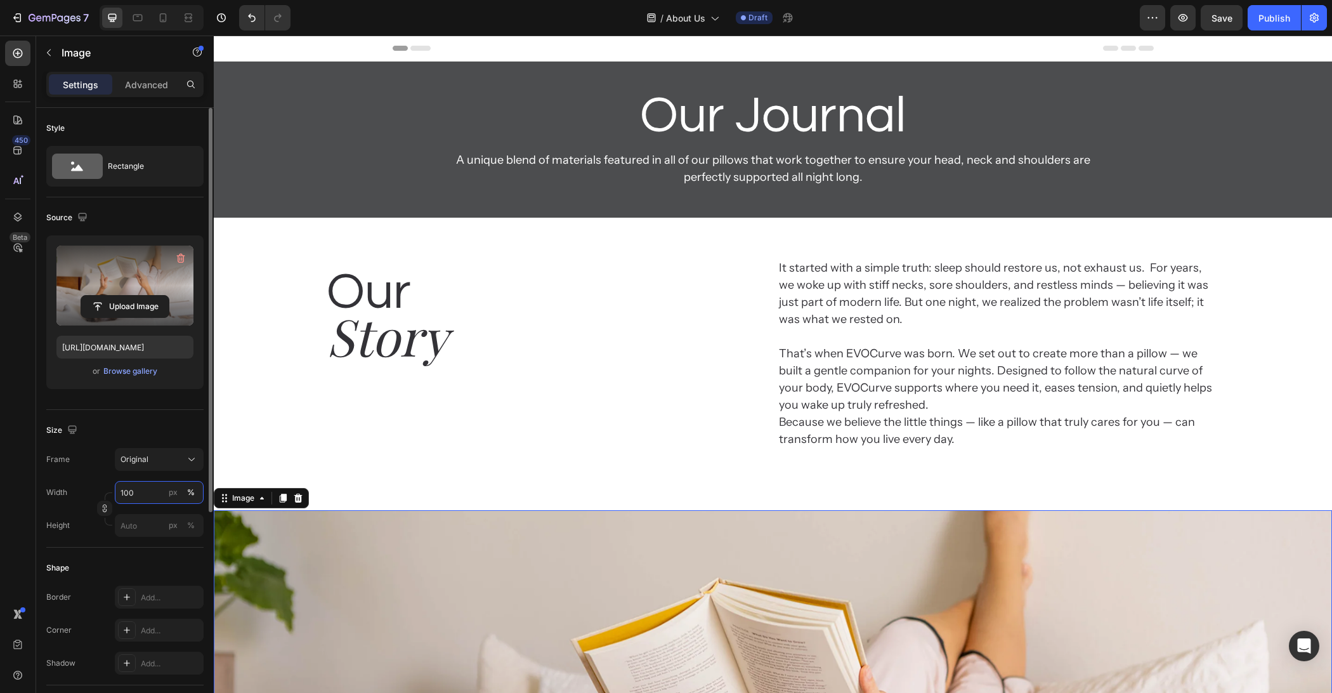
type input "100"
click at [160, 420] on div "Size" at bounding box center [124, 430] width 157 height 20
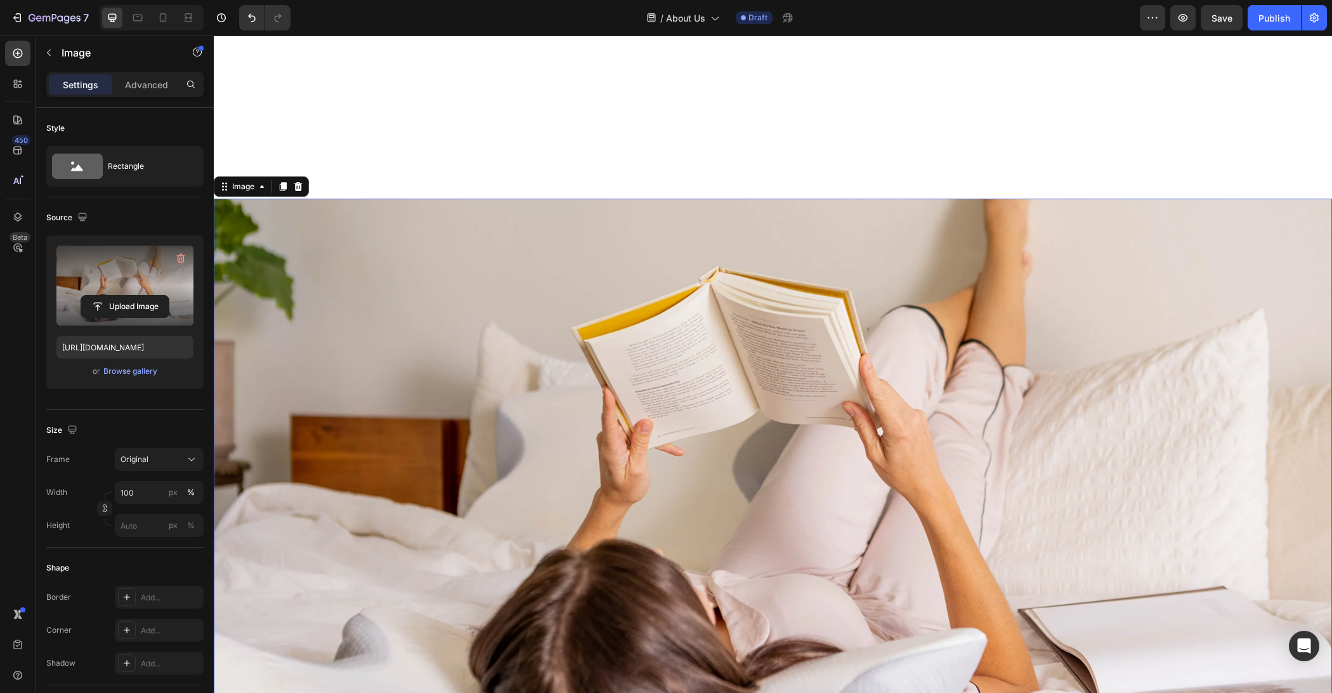
scroll to position [45, 0]
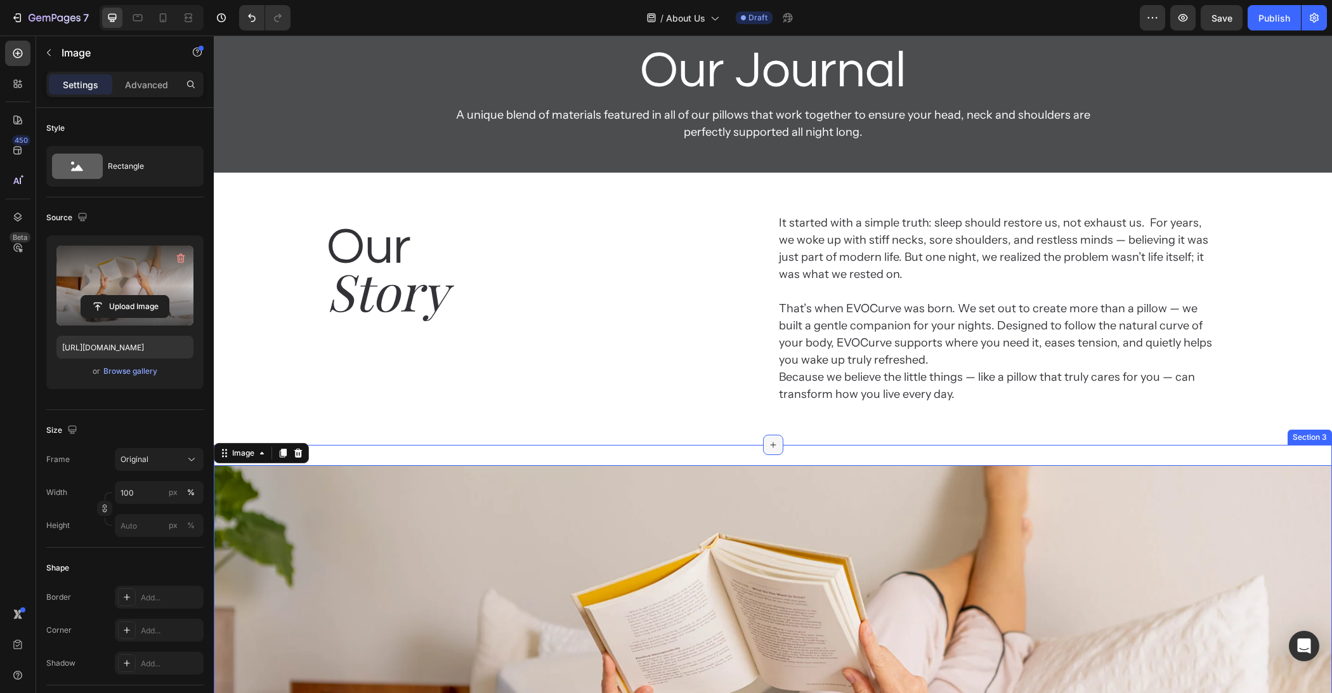
click at [773, 453] on div at bounding box center [773, 444] width 20 height 20
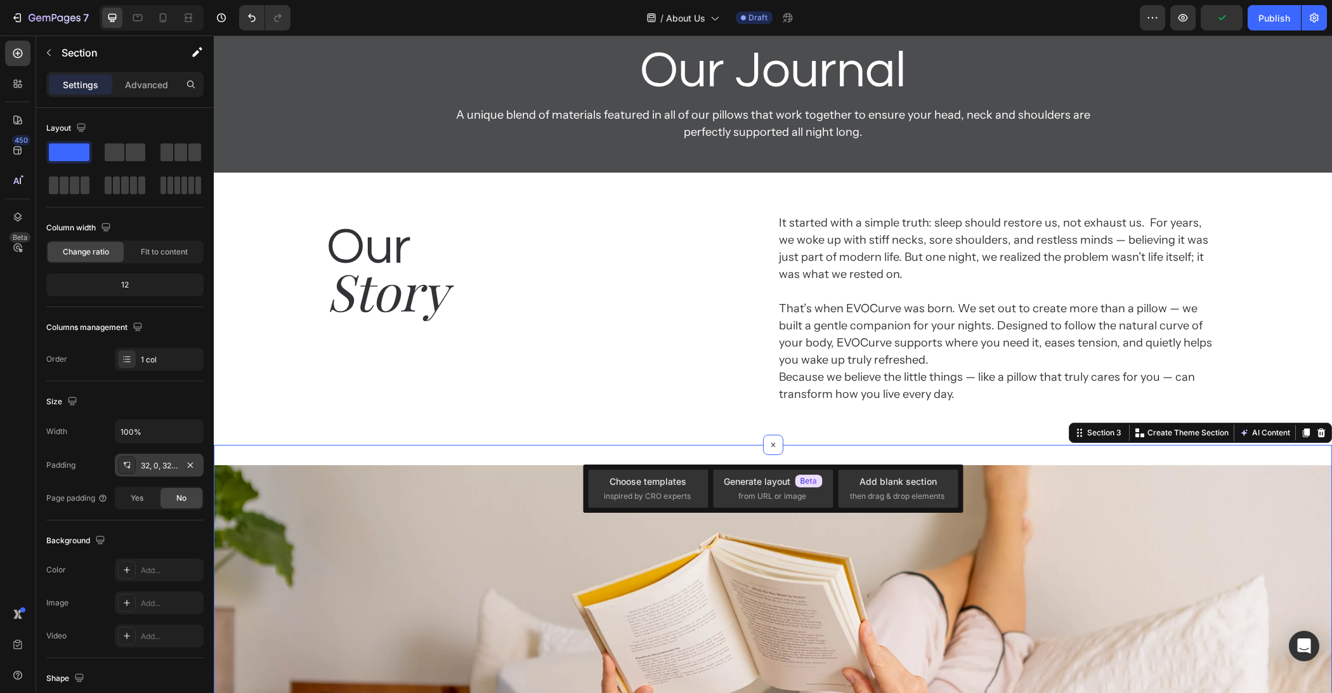
click at [160, 467] on div "32, 0, 32, 0" at bounding box center [159, 465] width 37 height 11
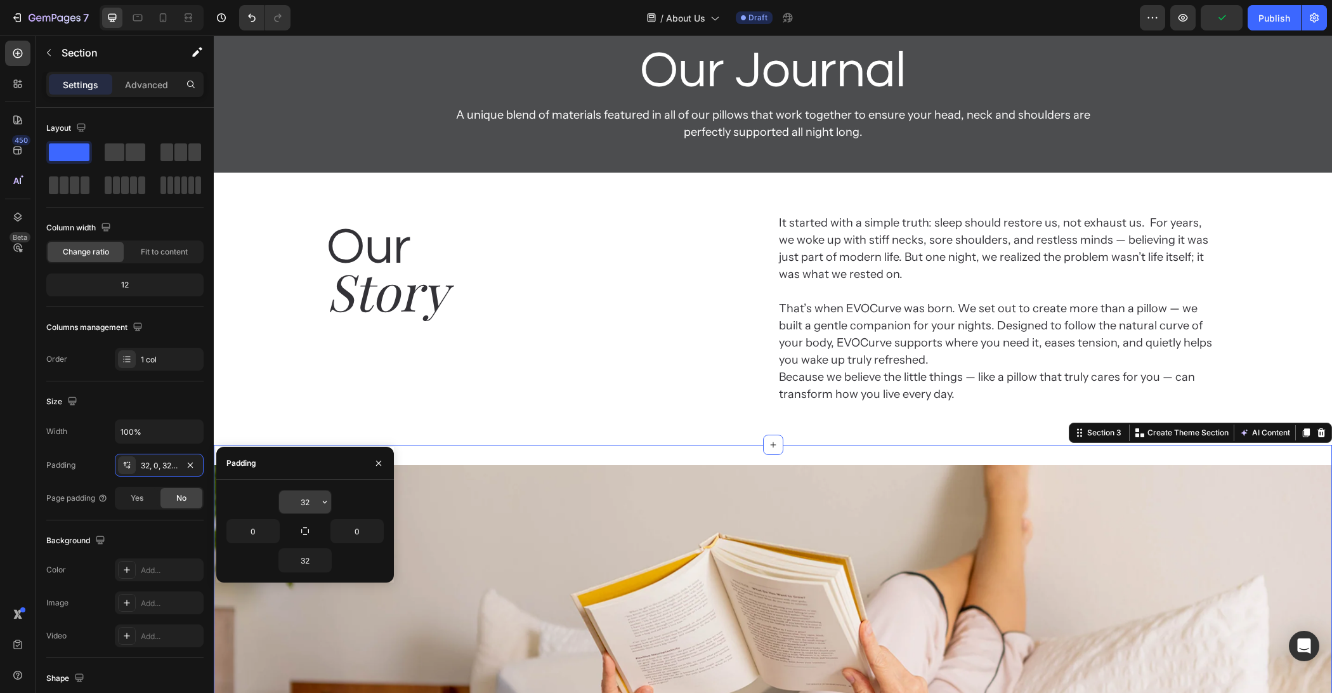
click at [311, 502] on input "32" at bounding box center [305, 501] width 52 height 23
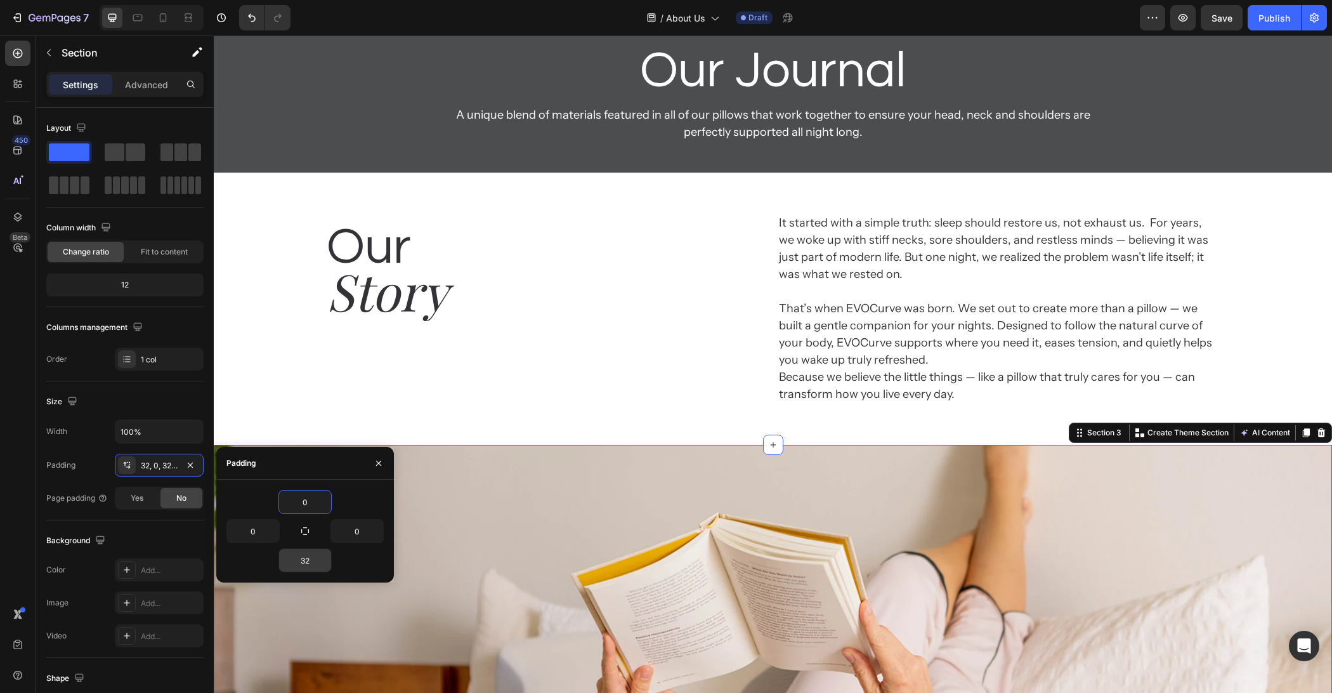
type input "0"
click at [308, 554] on input "32" at bounding box center [305, 560] width 52 height 23
type input "0"
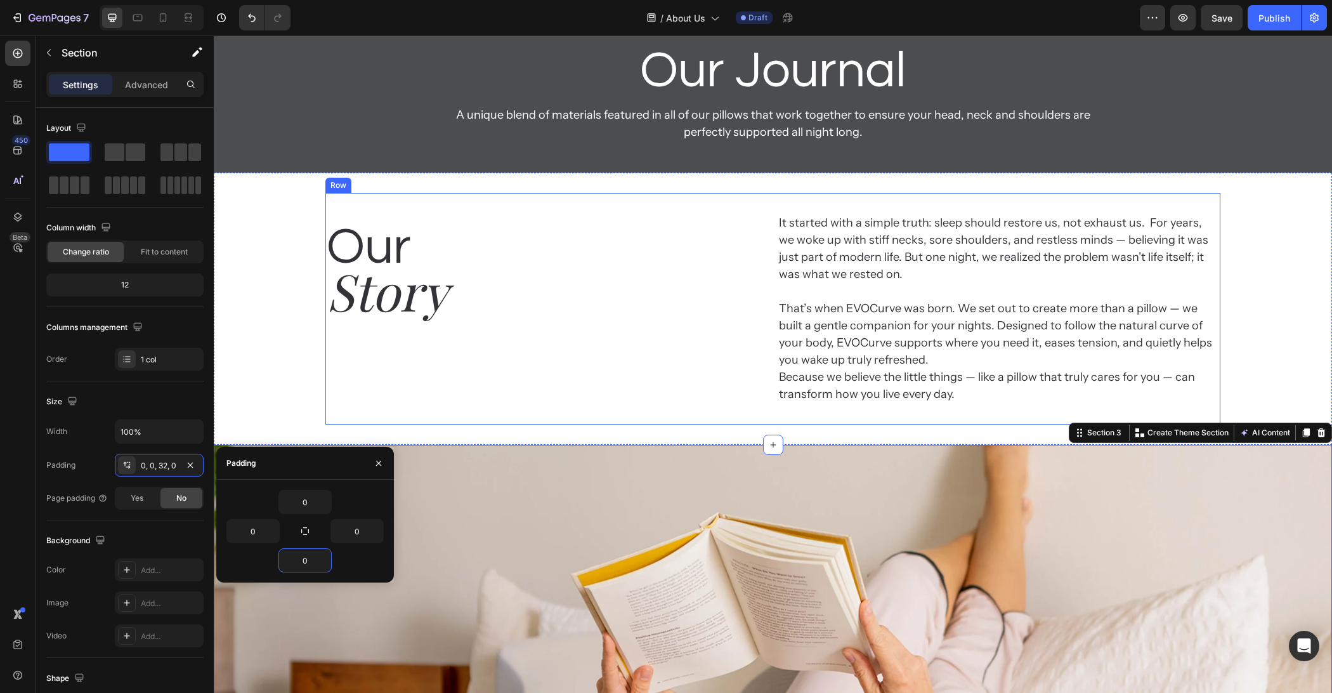
click at [549, 362] on div "Our Heading Story Heading" at bounding box center [546, 308] width 442 height 191
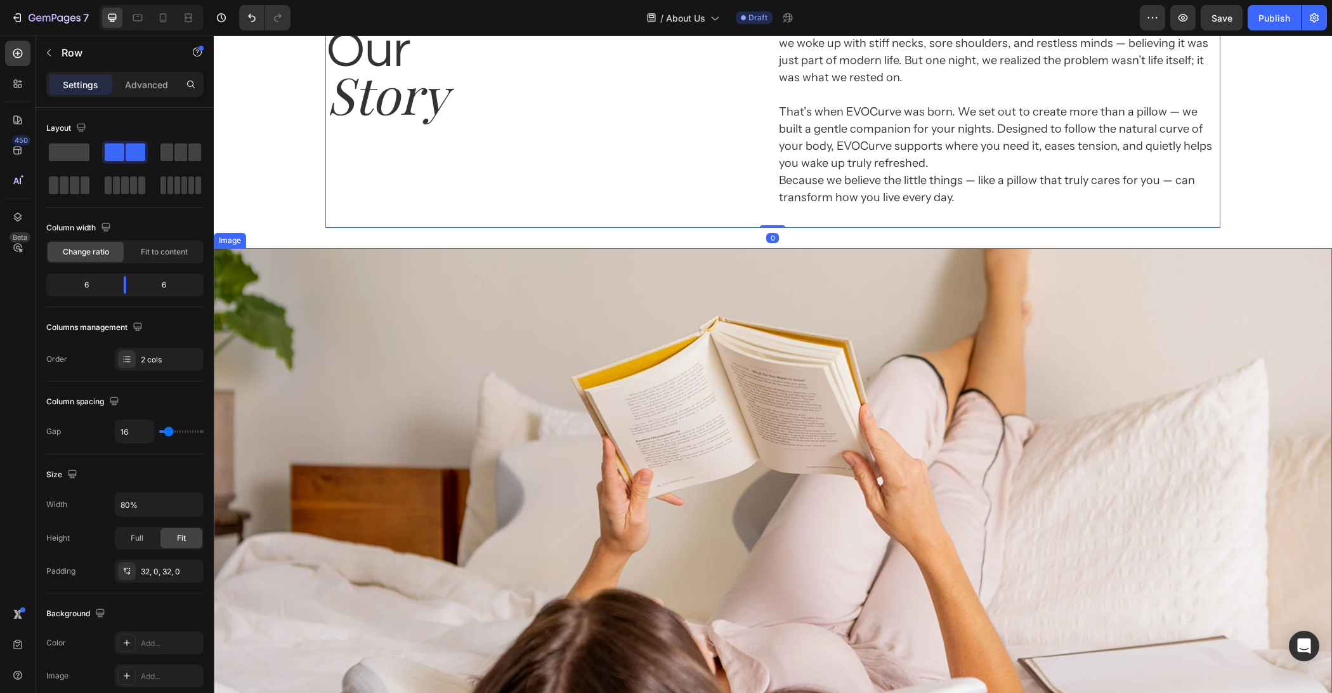
scroll to position [343, 0]
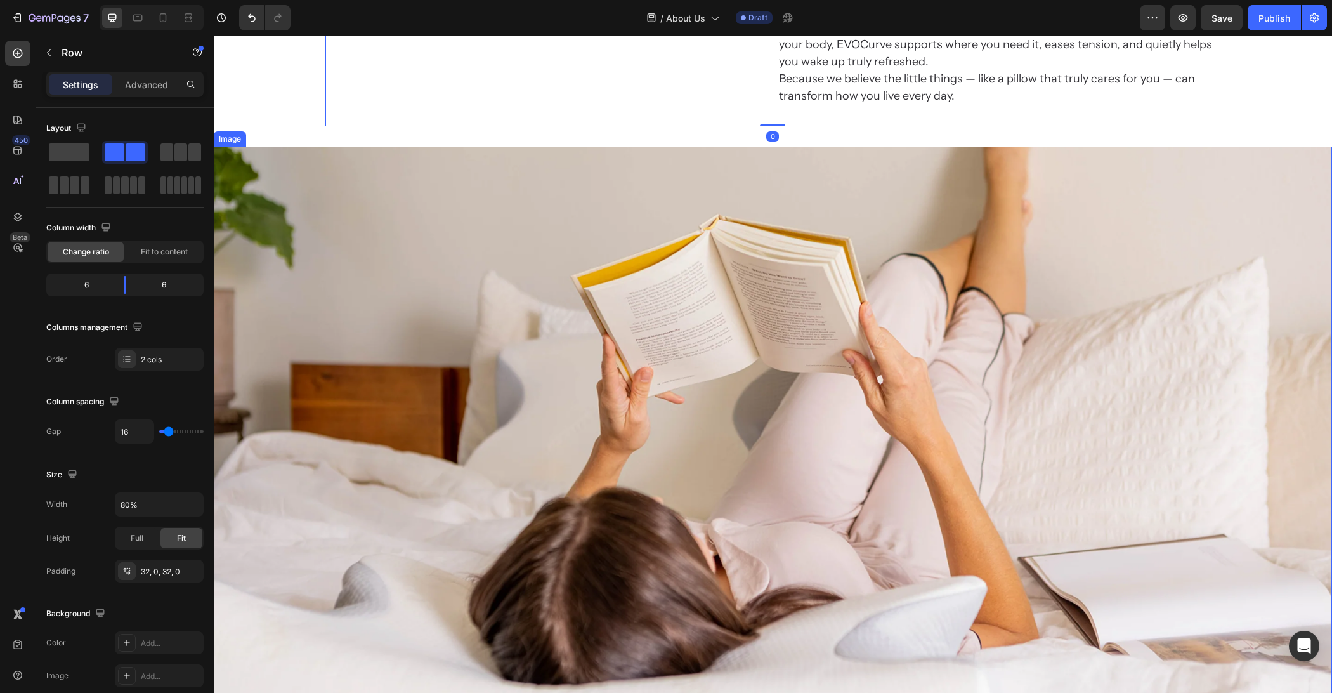
click at [698, 353] on img at bounding box center [773, 428] width 1118 height 563
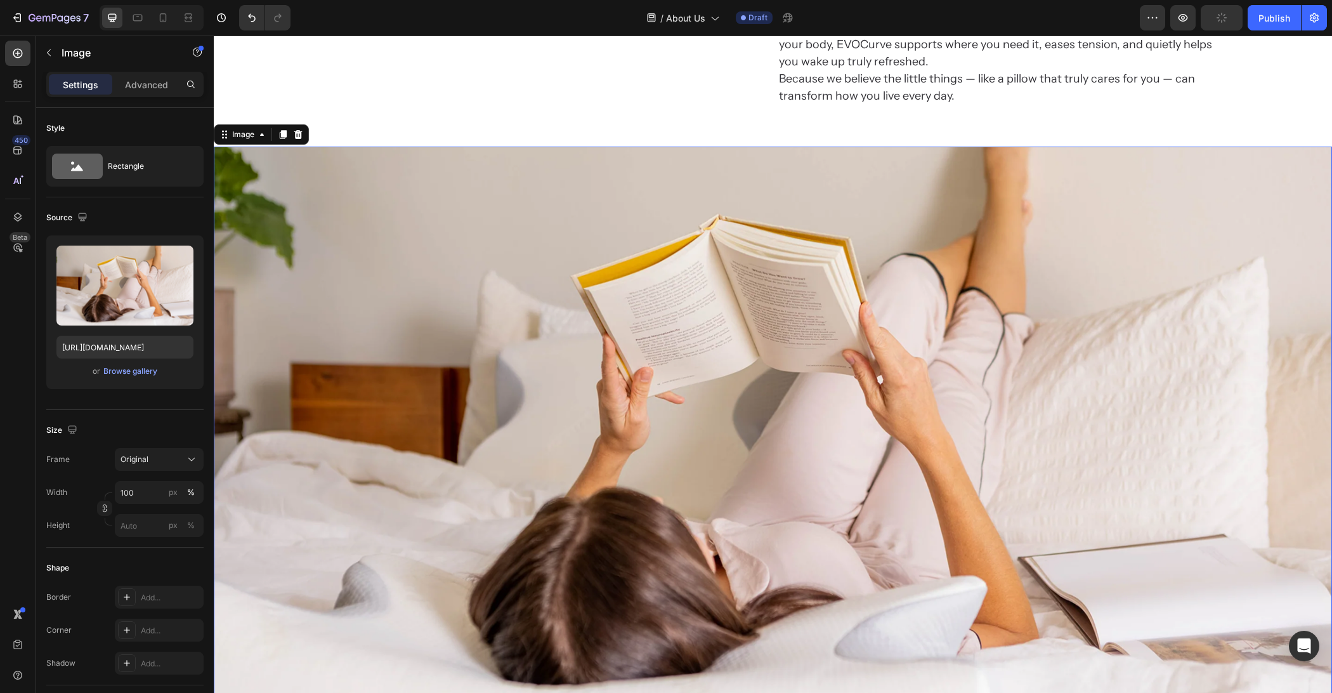
scroll to position [541, 0]
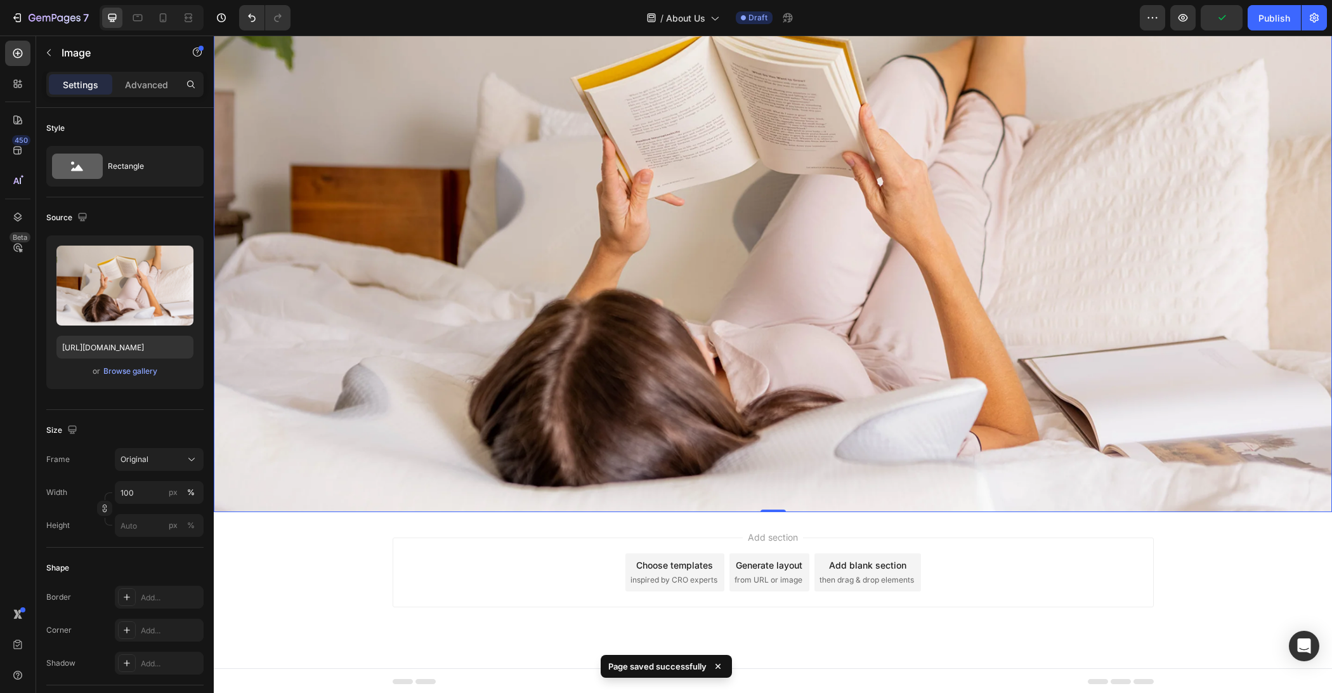
click at [551, 537] on div "Add section Choose templates inspired by CRO experts Generate layout from URL o…" at bounding box center [773, 572] width 761 height 70
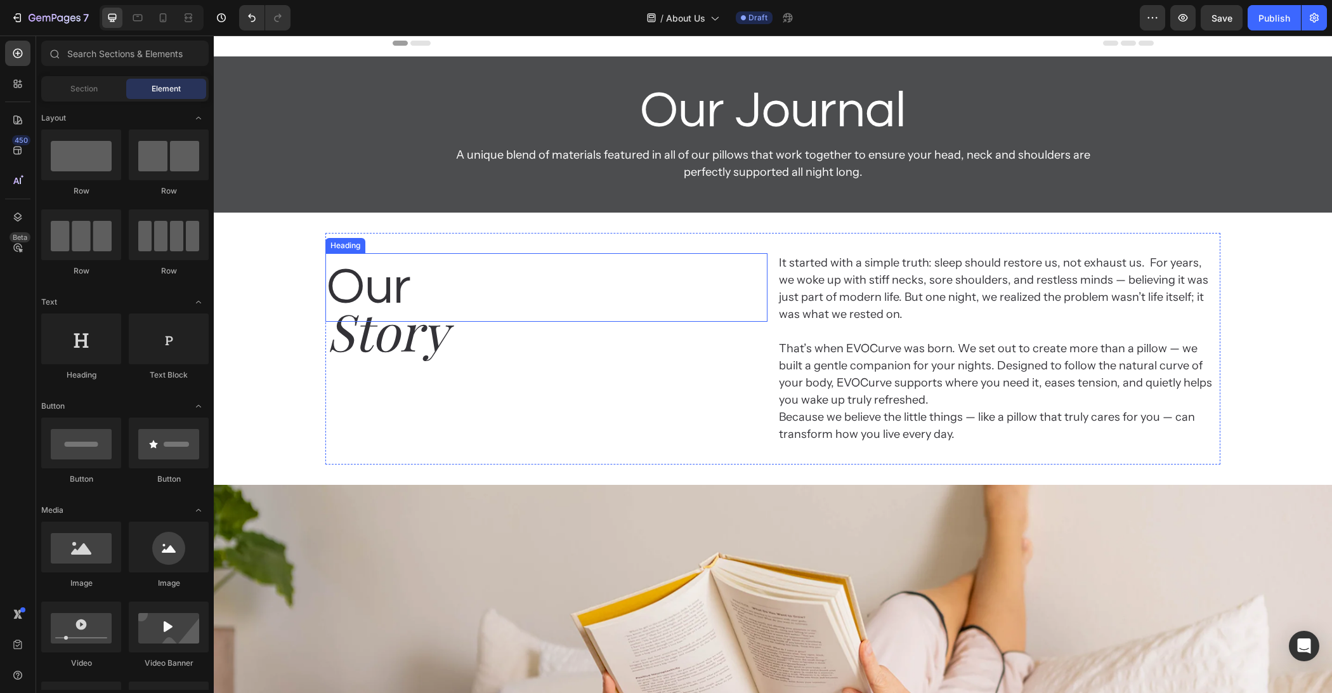
scroll to position [0, 0]
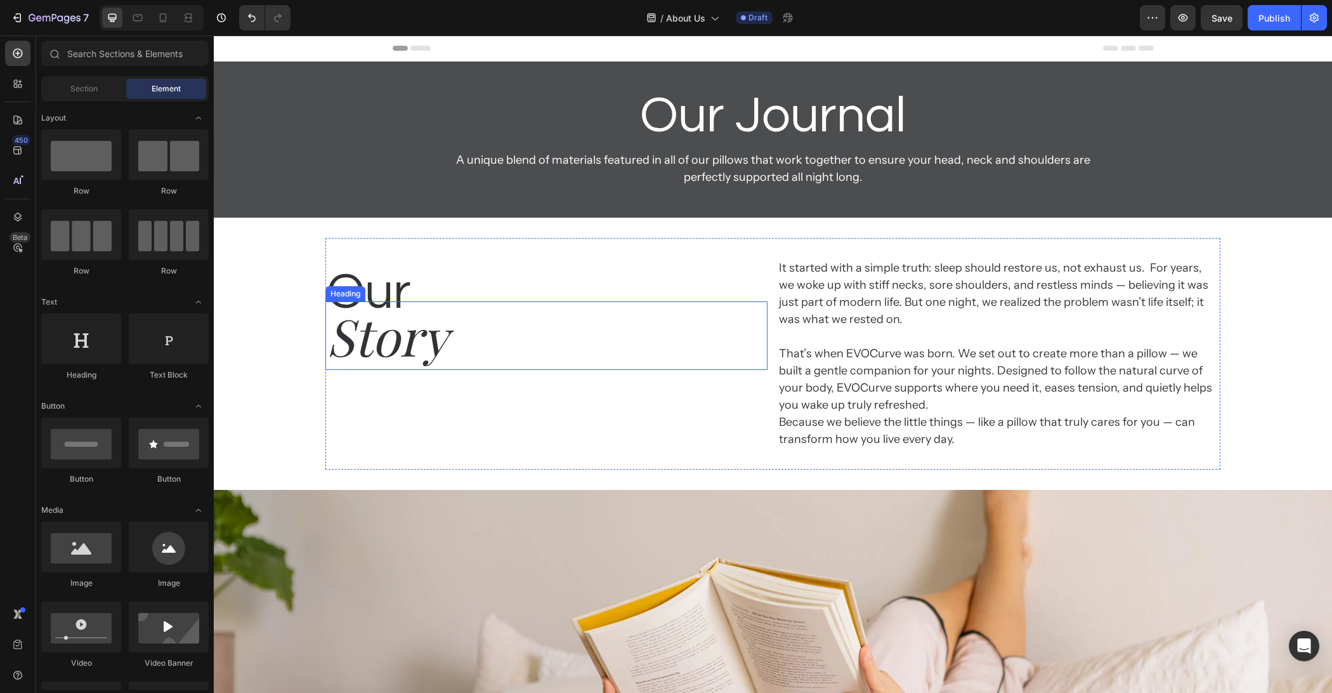
click at [687, 343] on h2 "Story" at bounding box center [546, 335] width 442 height 69
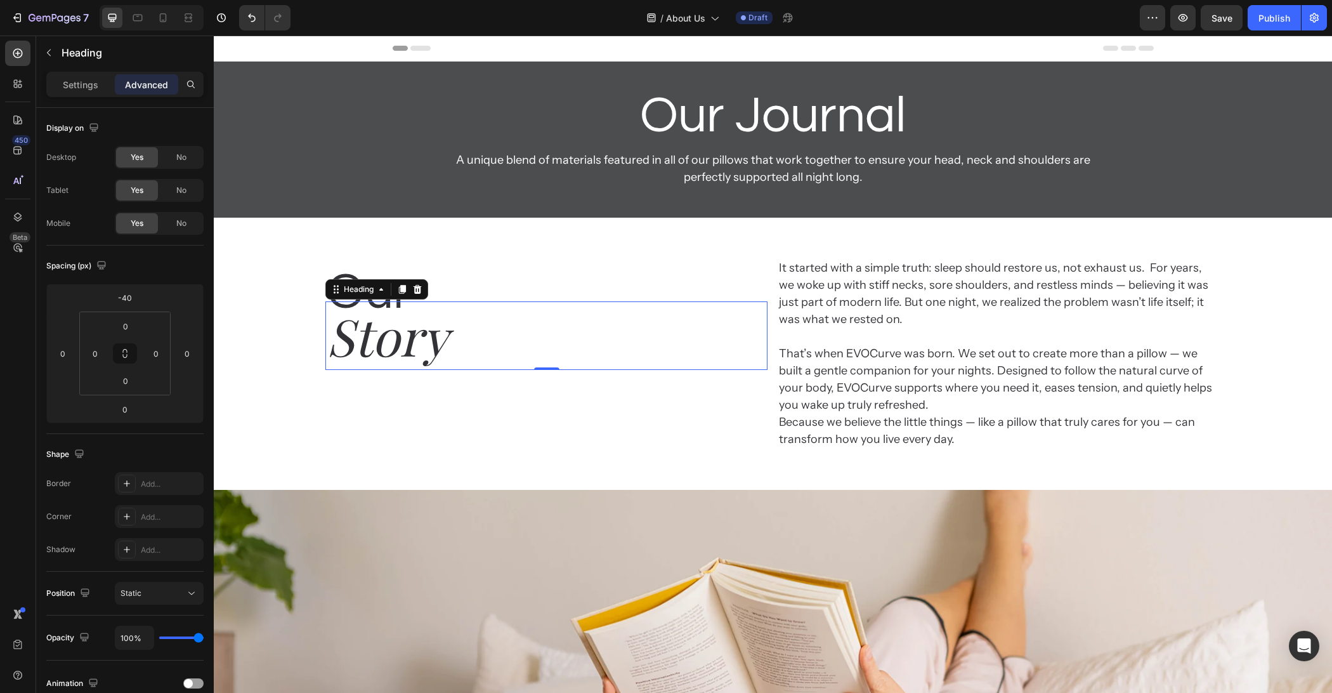
click at [519, 274] on h2 "Our" at bounding box center [546, 292] width 442 height 69
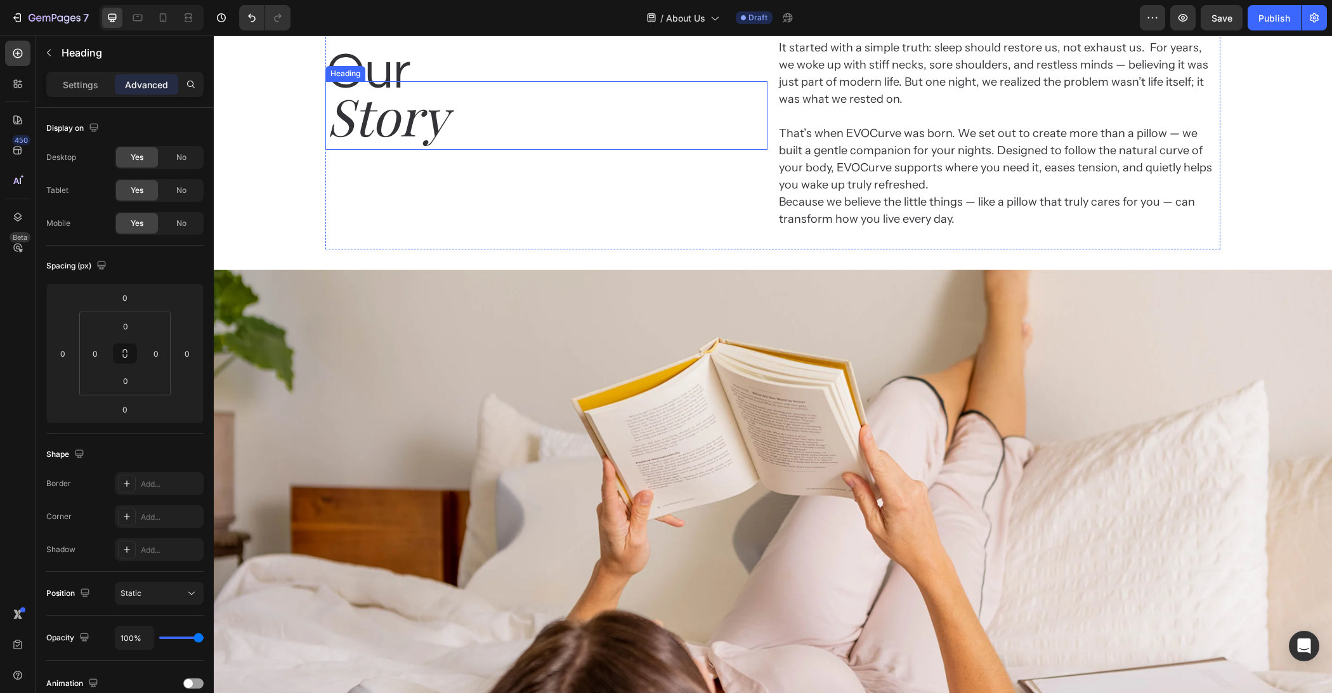
scroll to position [16, 0]
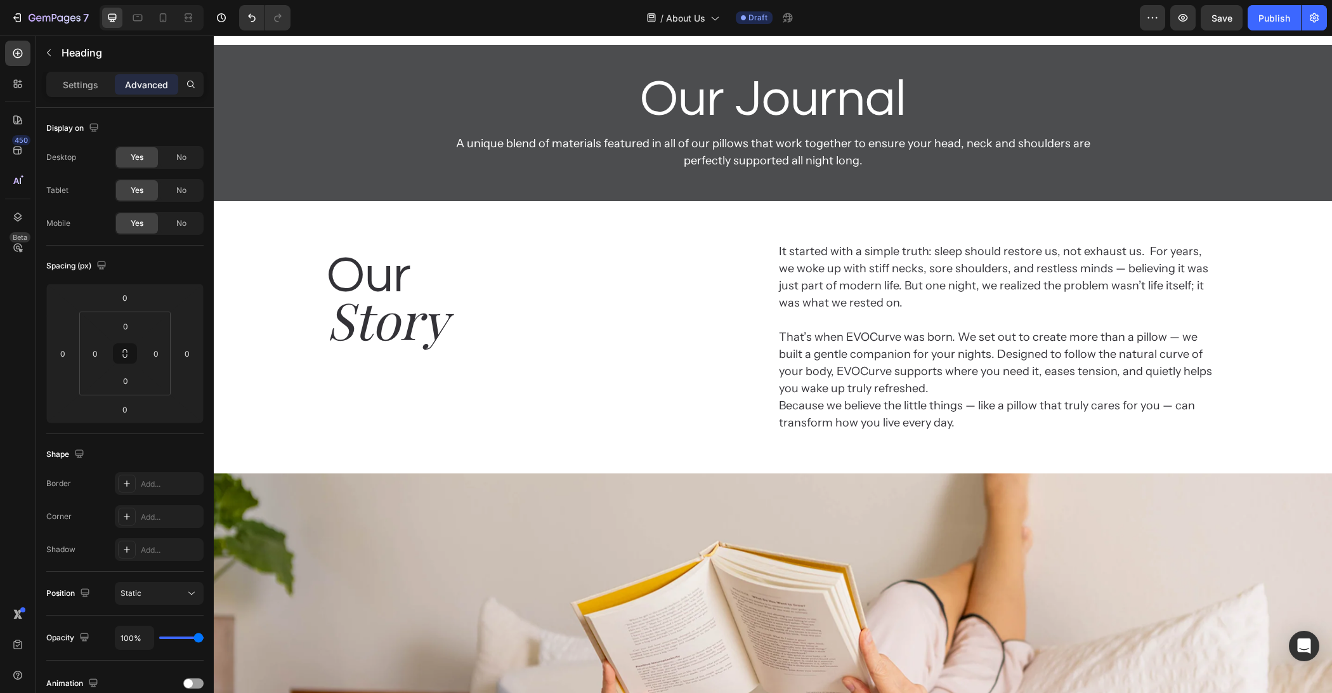
click at [503, 290] on h2 "Story" at bounding box center [546, 319] width 442 height 69
click at [589, 261] on h2 "Our" at bounding box center [546, 276] width 442 height 69
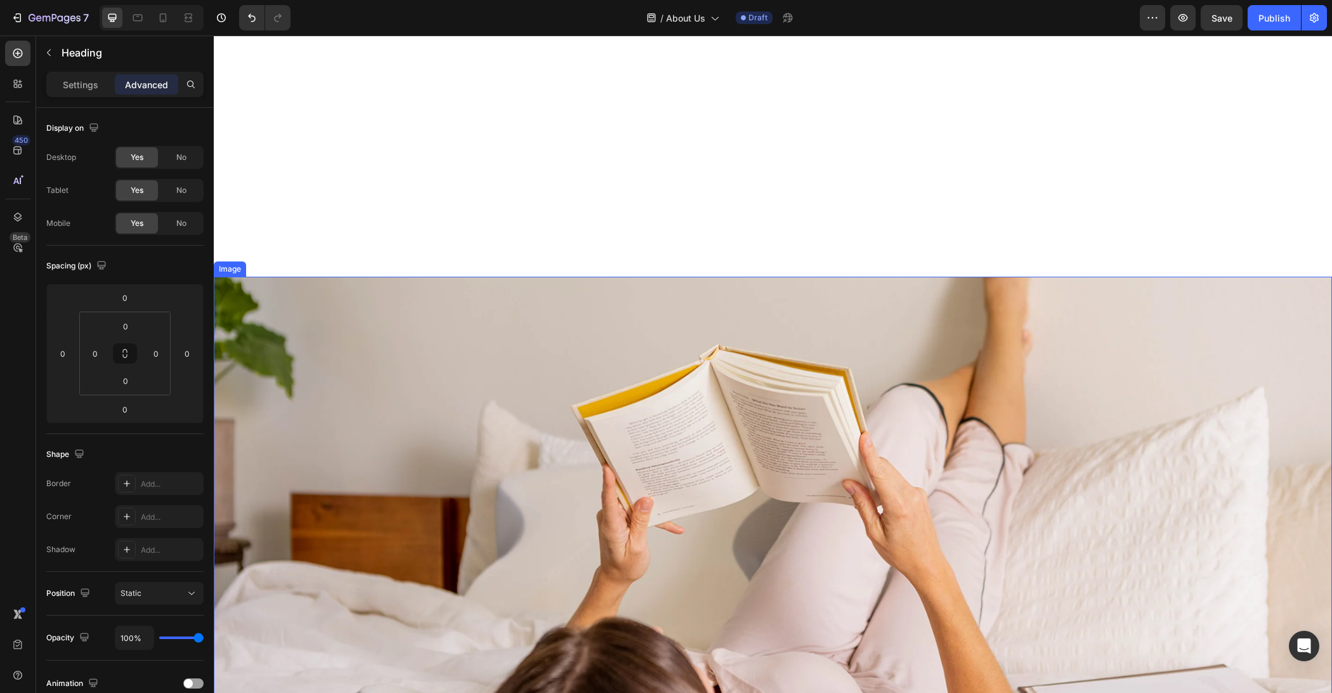
scroll to position [541, 0]
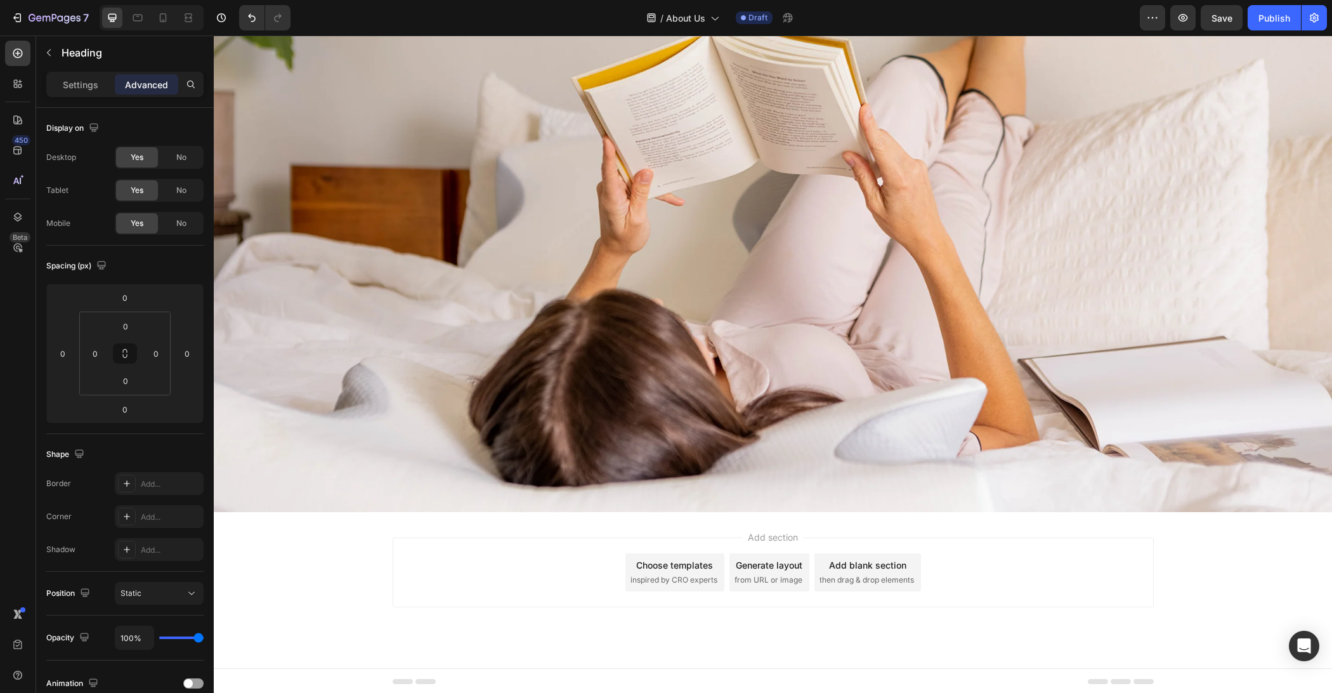
click at [431, 558] on div "Add section Choose templates inspired by CRO experts Generate layout from URL o…" at bounding box center [773, 572] width 761 height 70
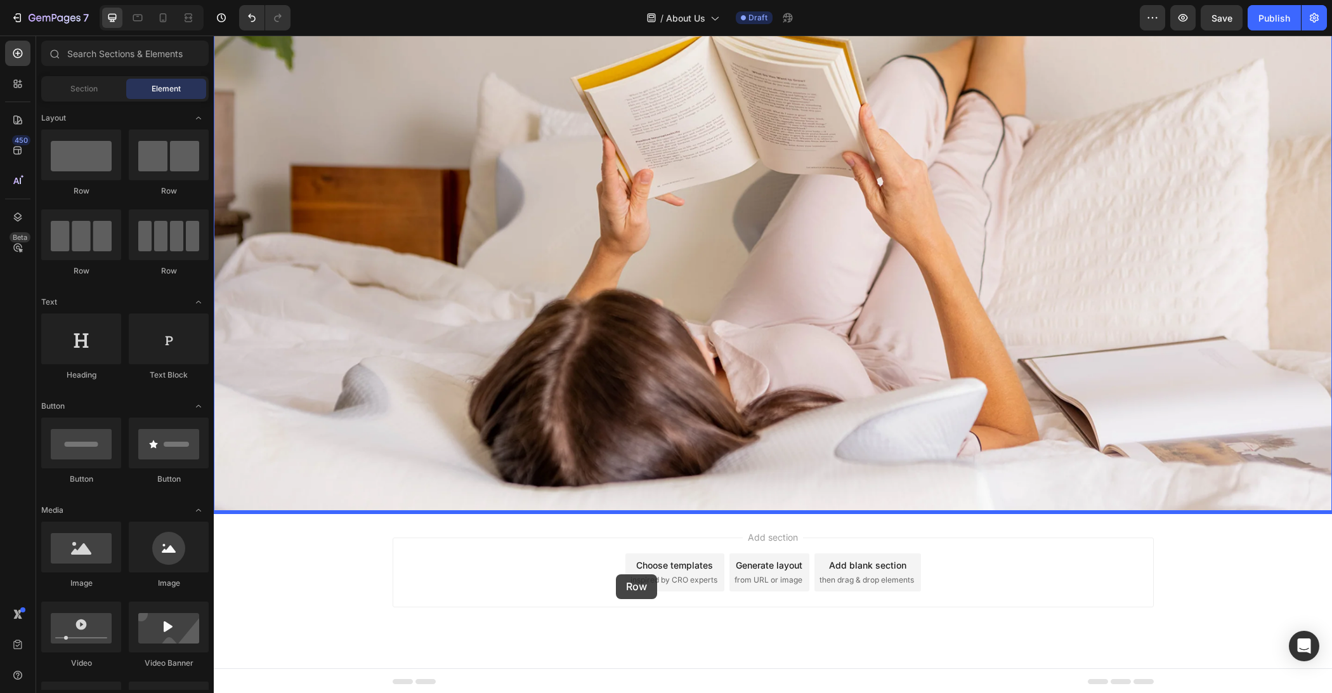
drag, startPoint x: 331, startPoint y: 207, endPoint x: 535, endPoint y: 565, distance: 412.2
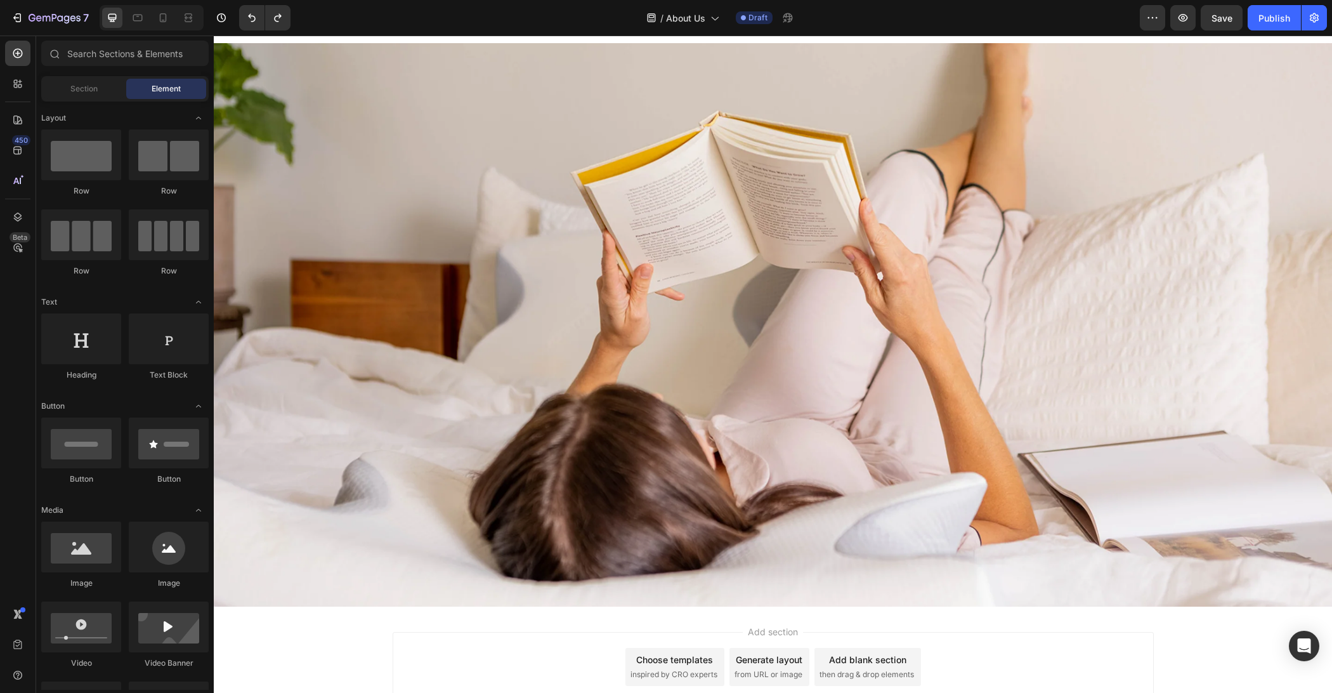
scroll to position [0, 0]
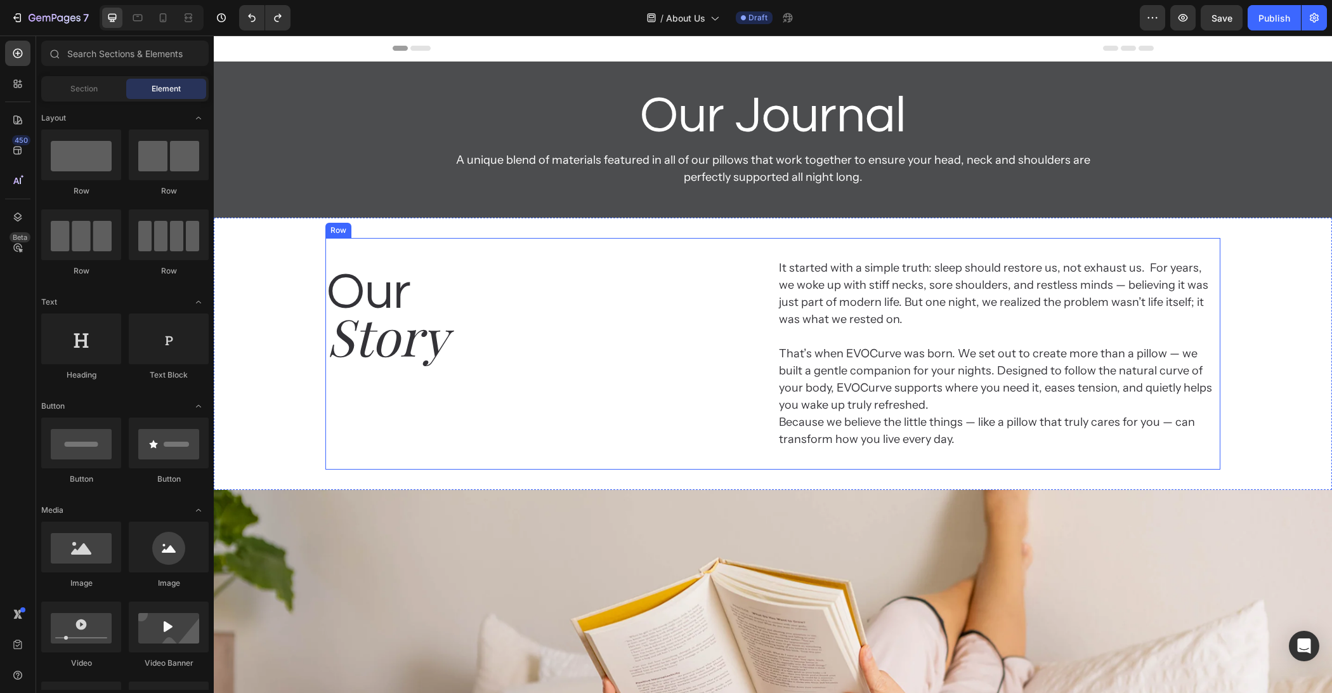
click at [671, 242] on div "Our Heading Story Heading It started with a simple truth: sleep should restore …" at bounding box center [772, 354] width 894 height 232
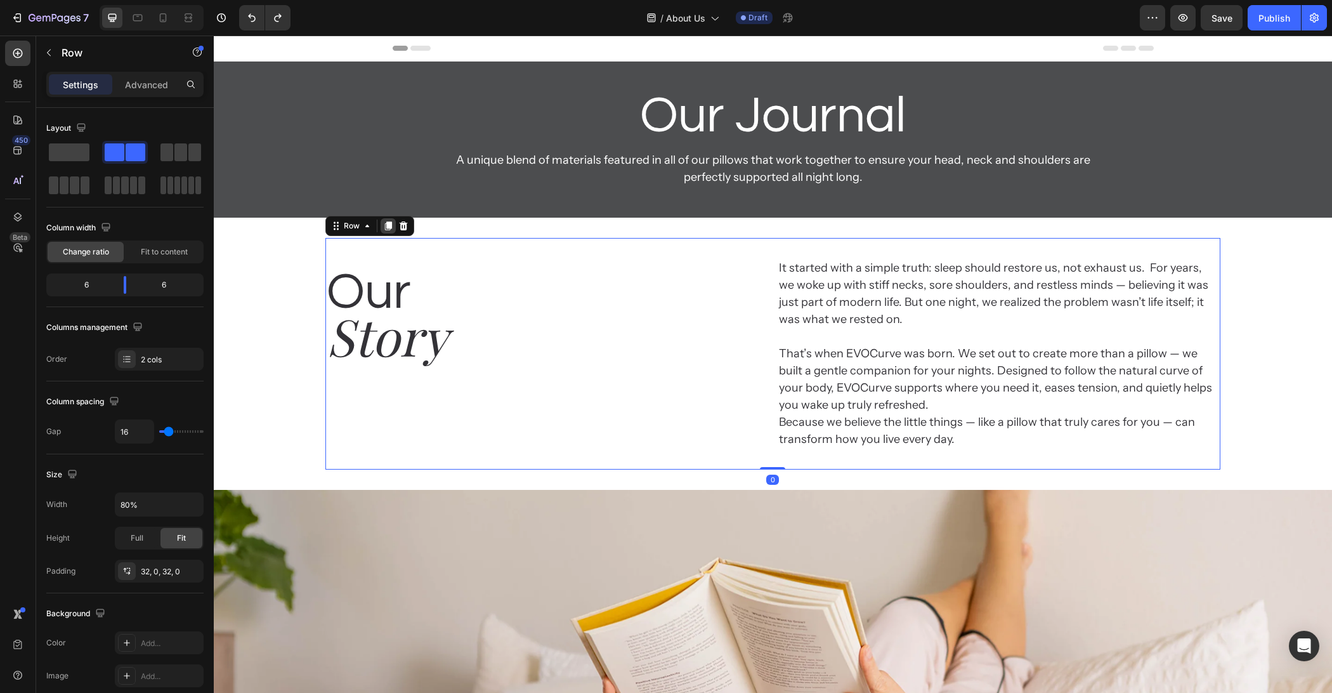
click at [393, 223] on icon at bounding box center [388, 226] width 10 height 10
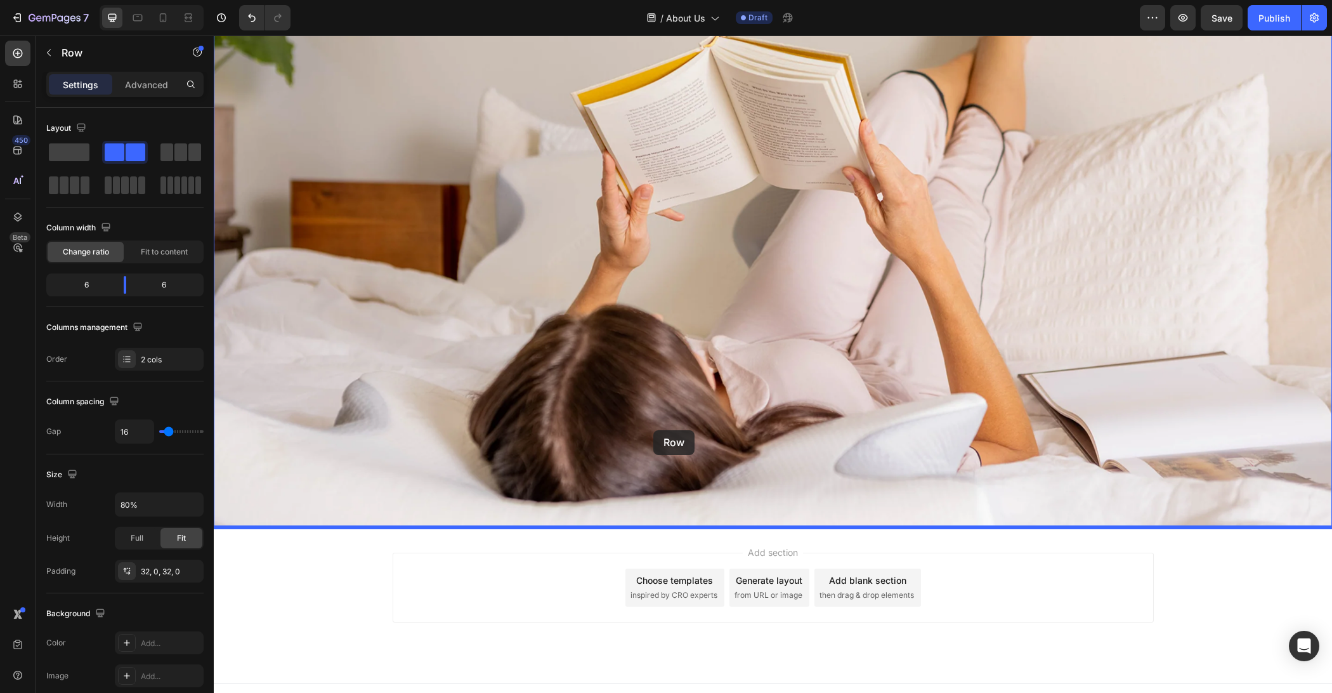
scroll to position [773, 0]
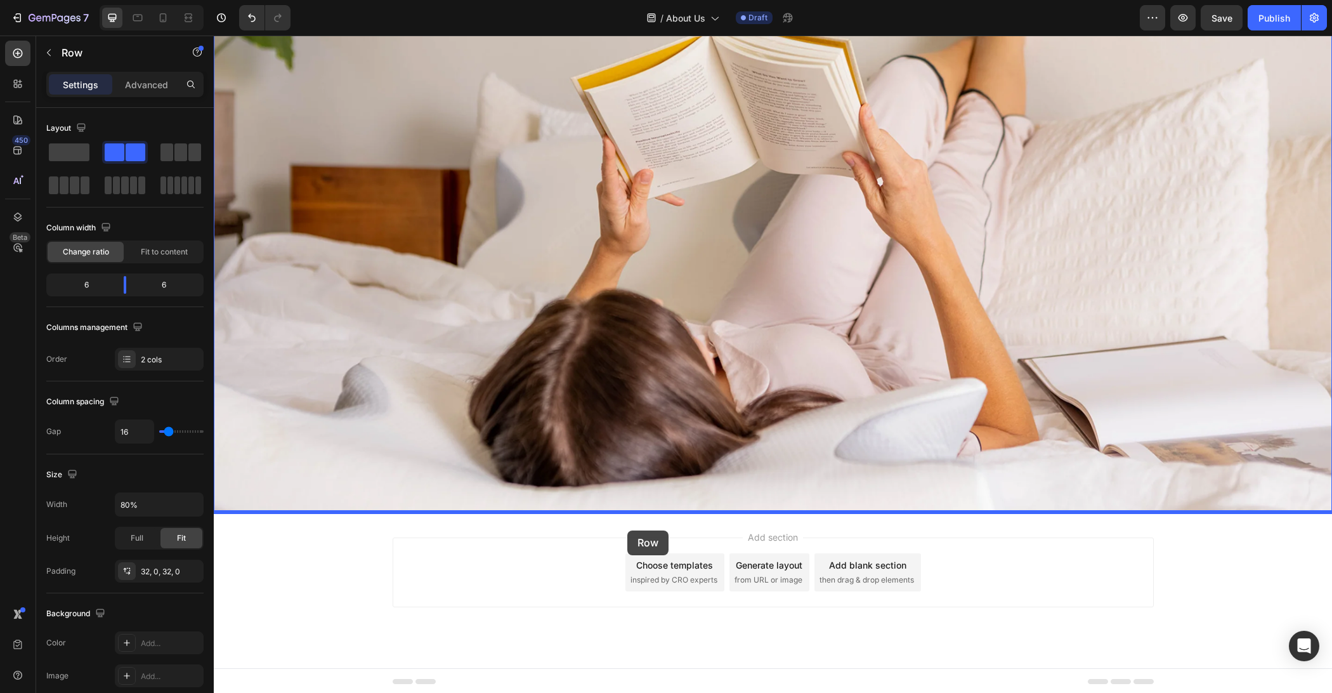
drag, startPoint x: 633, startPoint y: 254, endPoint x: 627, endPoint y: 530, distance: 276.6
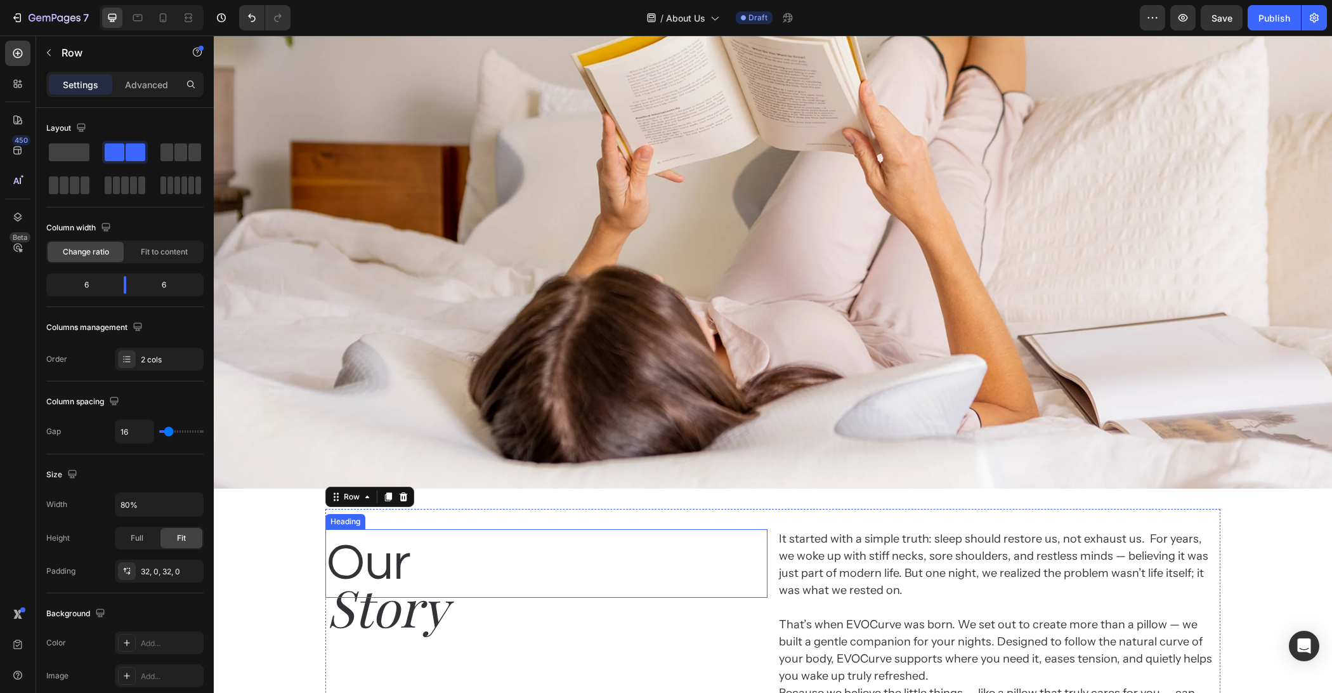
scroll to position [821, 0]
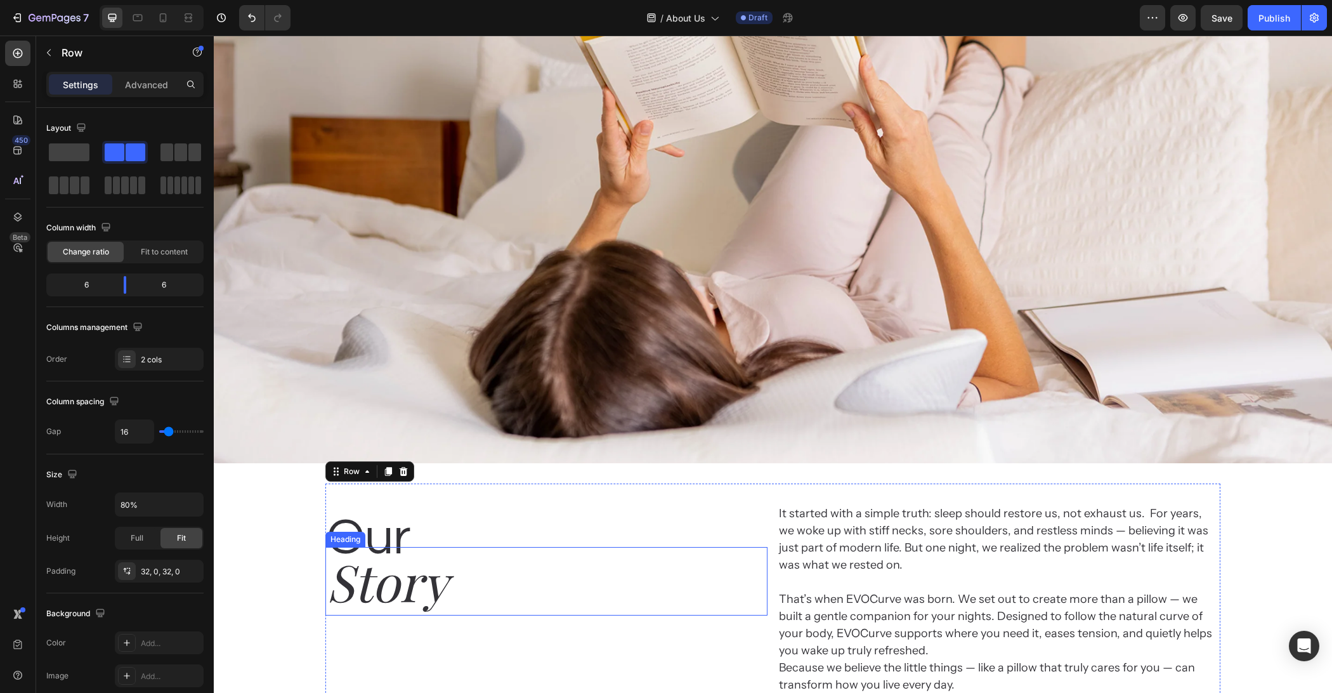
click at [369, 608] on h2 "Story" at bounding box center [546, 581] width 442 height 69
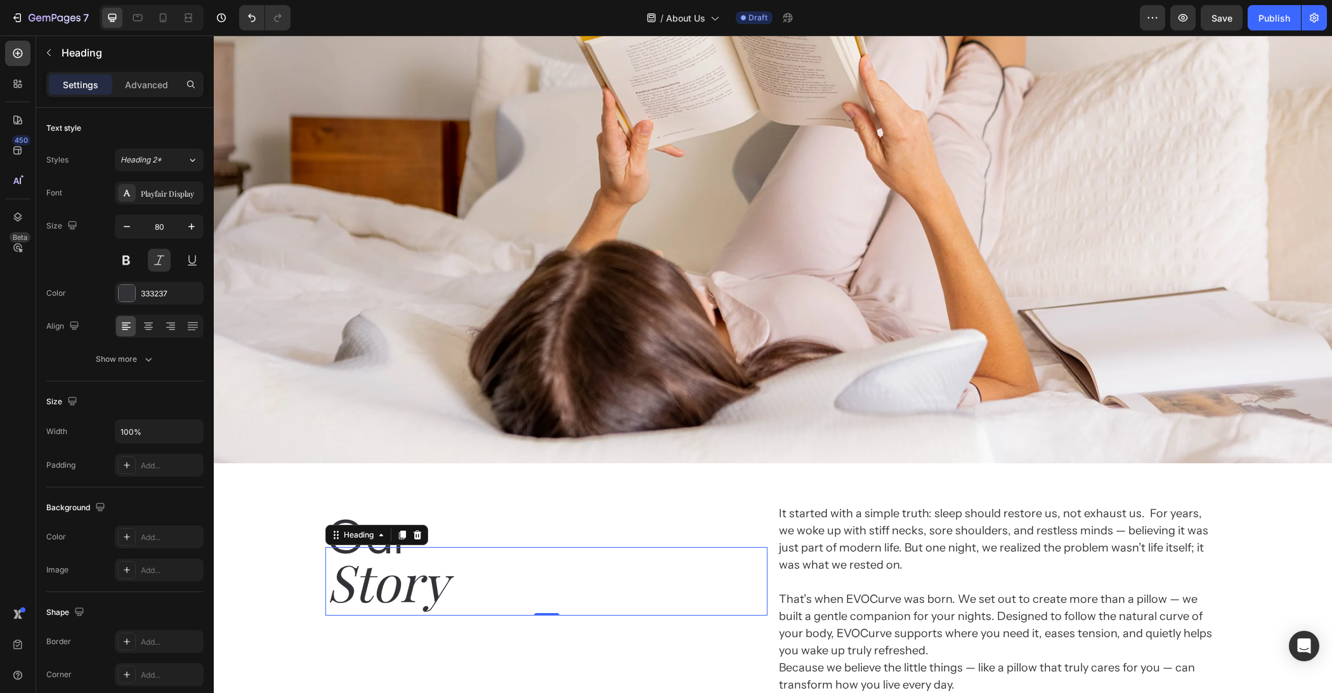
click at [377, 598] on h2 "Story" at bounding box center [546, 581] width 442 height 69
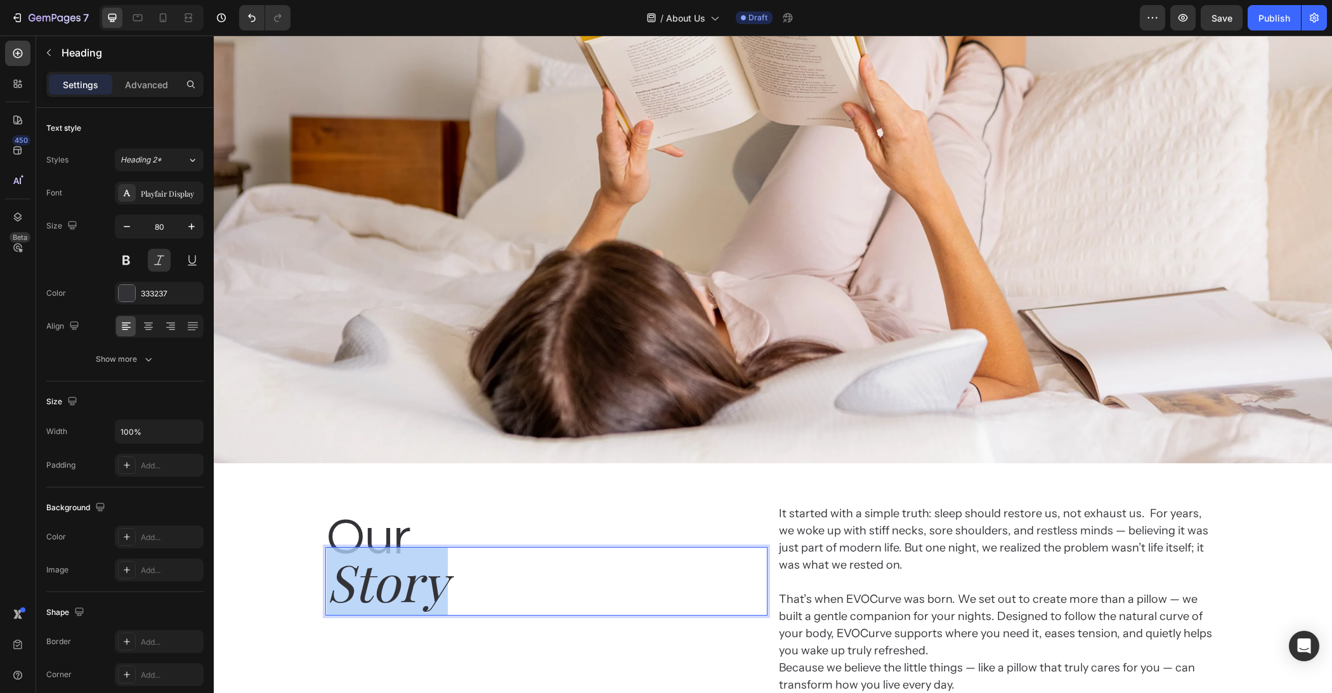
click at [377, 598] on p "Story" at bounding box center [547, 581] width 440 height 66
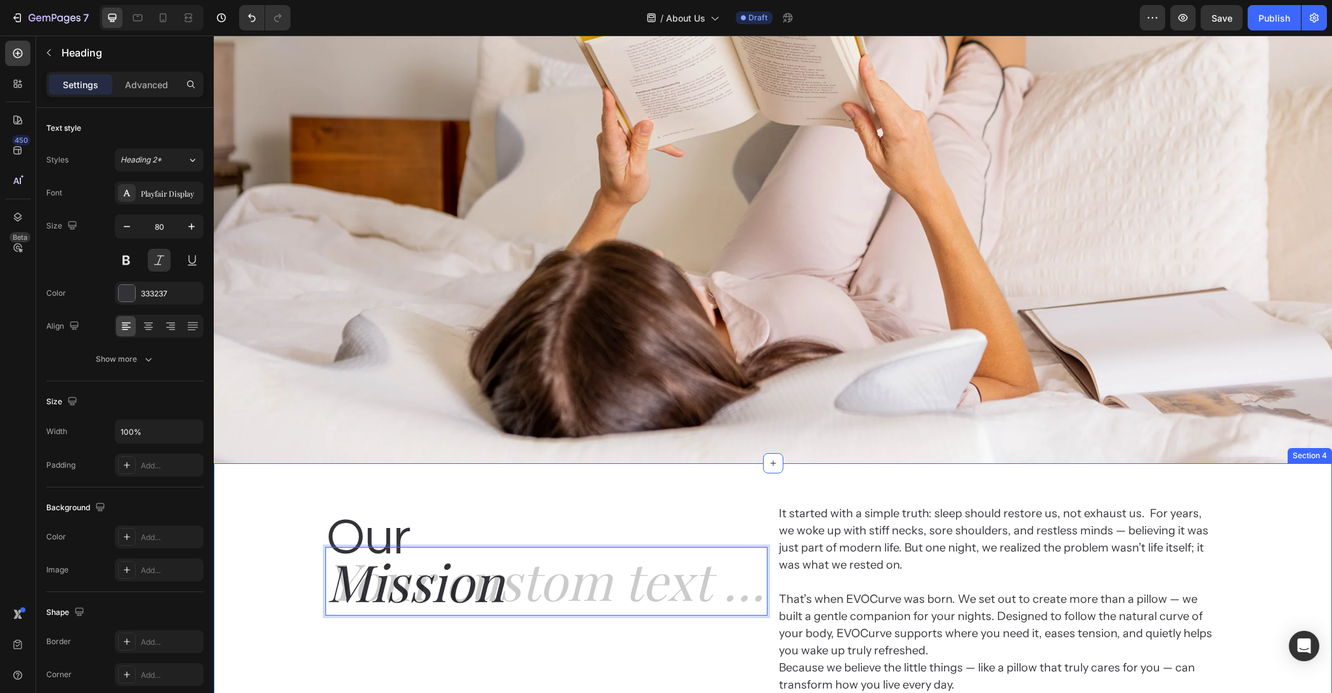
click at [284, 613] on div "Our Heading Mission Heading 0 It started with a simple truth: sleep should rest…" at bounding box center [773, 599] width 1118 height 232
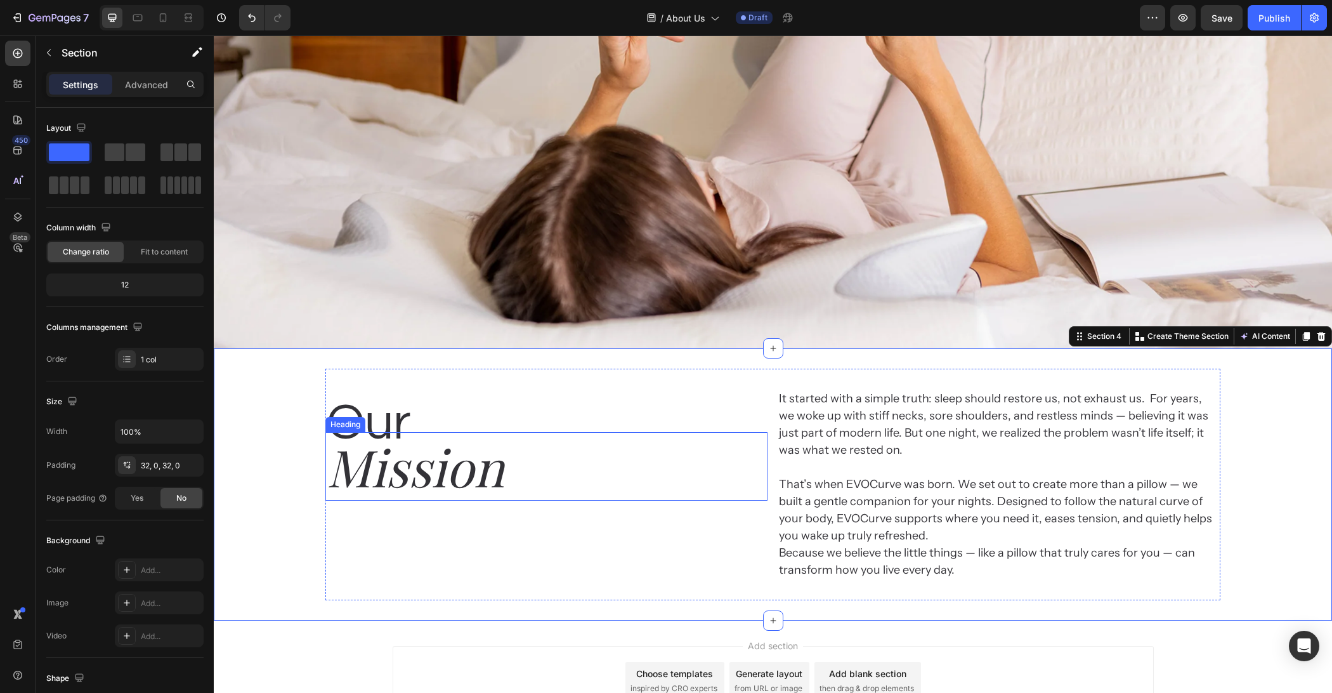
scroll to position [988, 0]
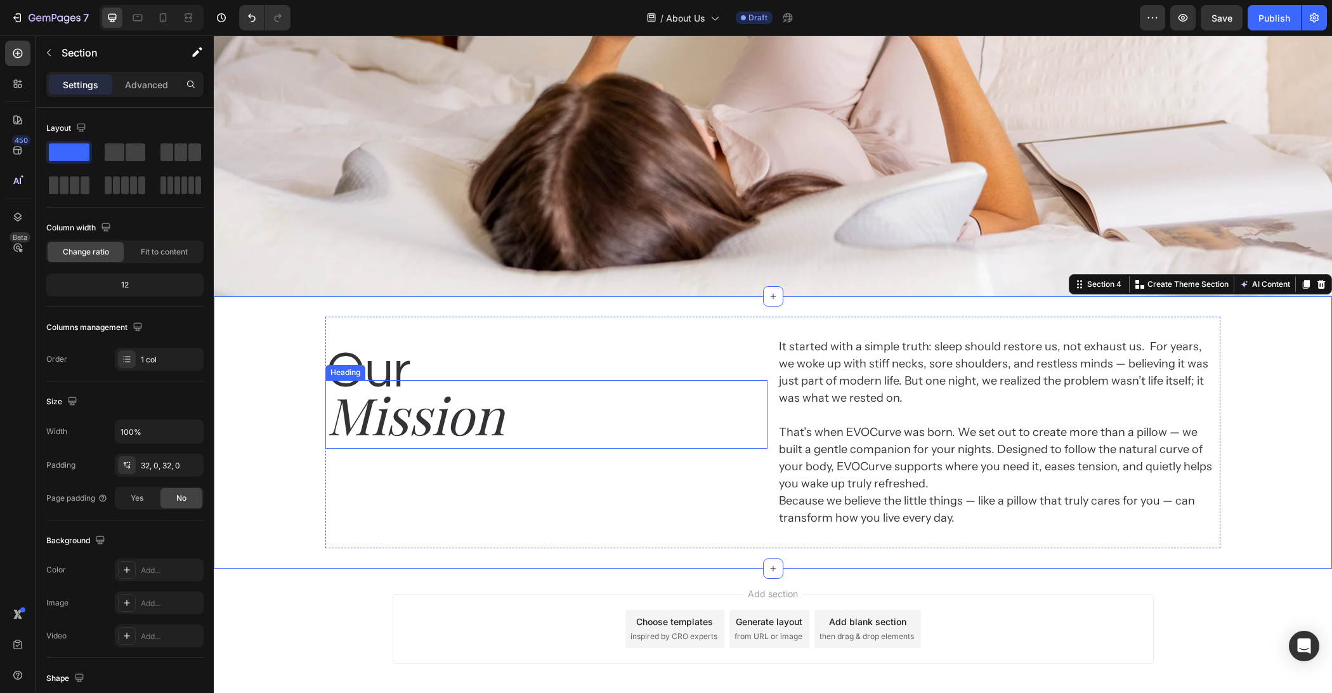
click at [788, 426] on p "It started with a simple truth: sleep should restore us, not exhaust us.  For y…" at bounding box center [999, 432] width 440 height 188
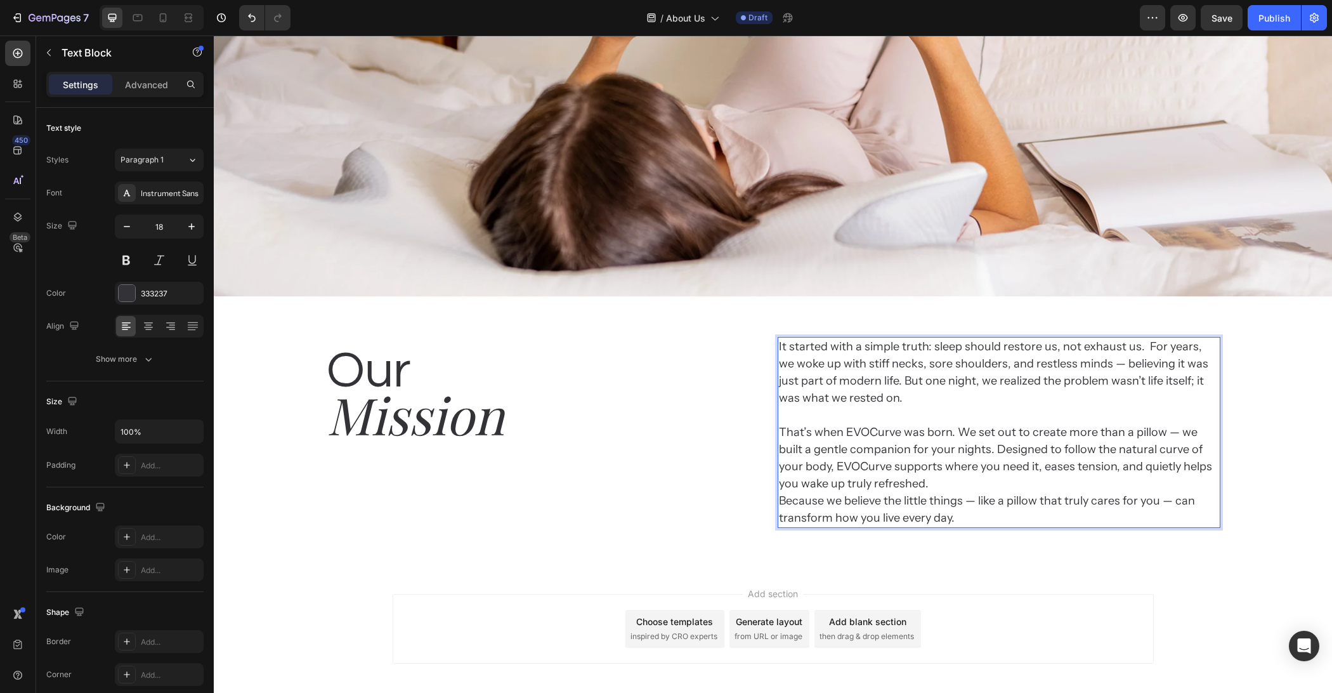
click at [861, 419] on p "It started with a simple truth: sleep should restore us, not exhaust us.  For y…" at bounding box center [999, 432] width 440 height 188
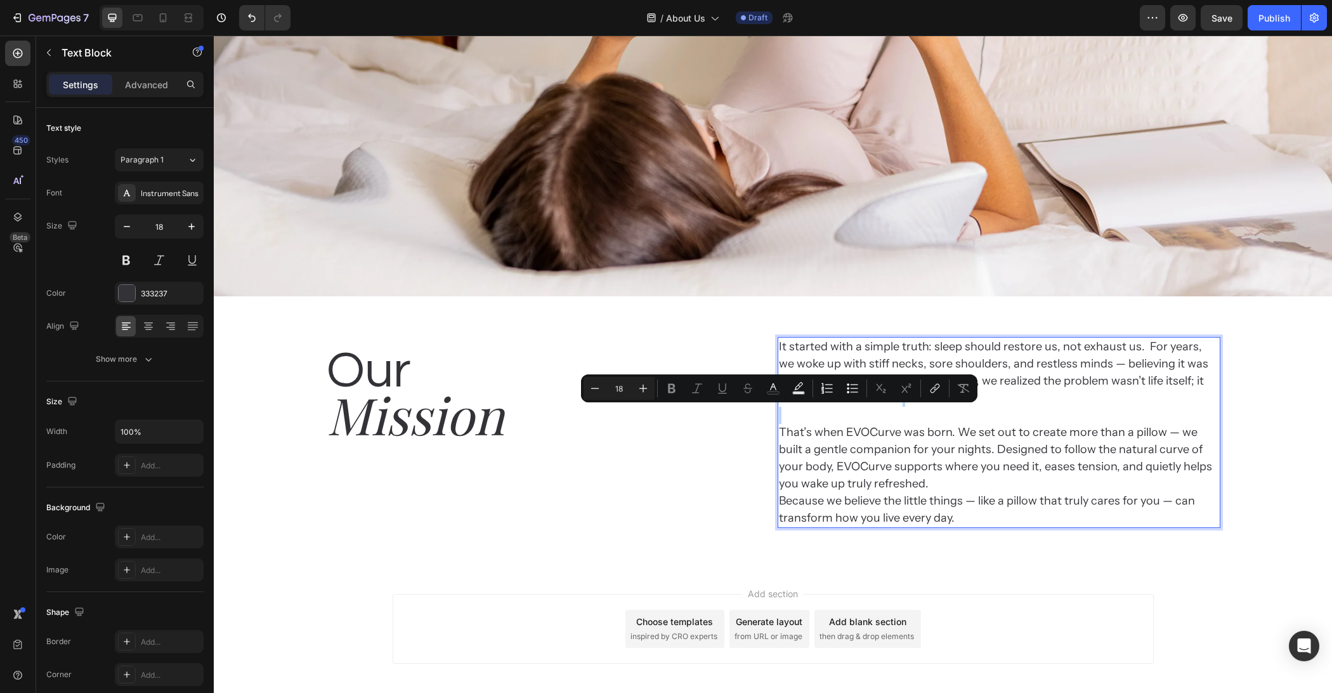
click at [861, 419] on p "It started with a simple truth: sleep should restore us, not exhaust us.  For y…" at bounding box center [999, 432] width 440 height 188
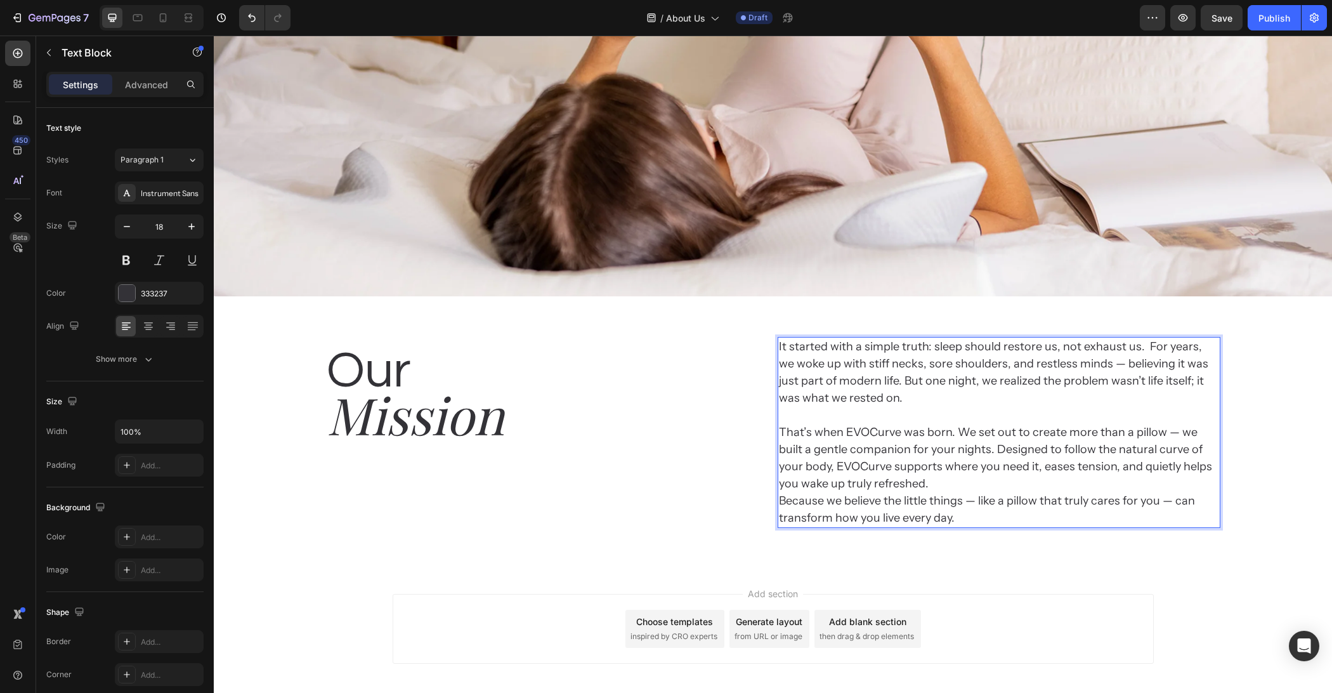
scroll to position [965, 0]
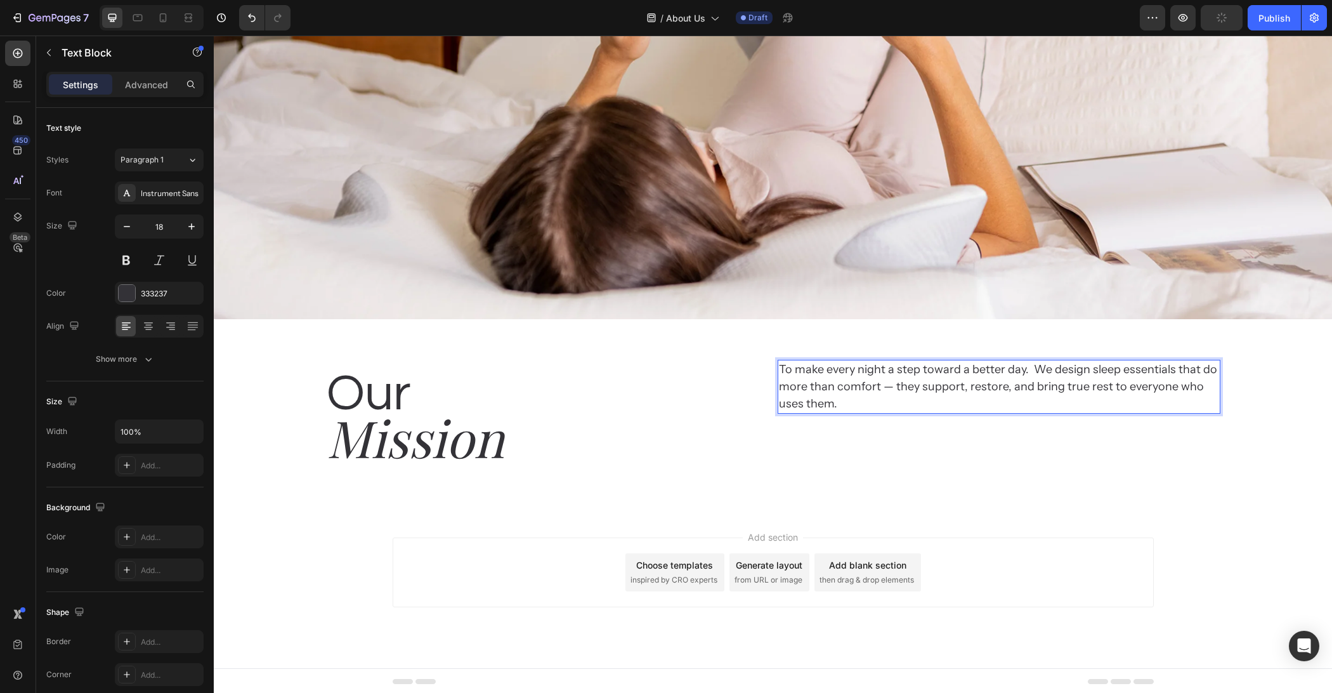
click at [1077, 590] on div "Add section Choose templates inspired by CRO experts Generate layout from URL o…" at bounding box center [773, 572] width 761 height 70
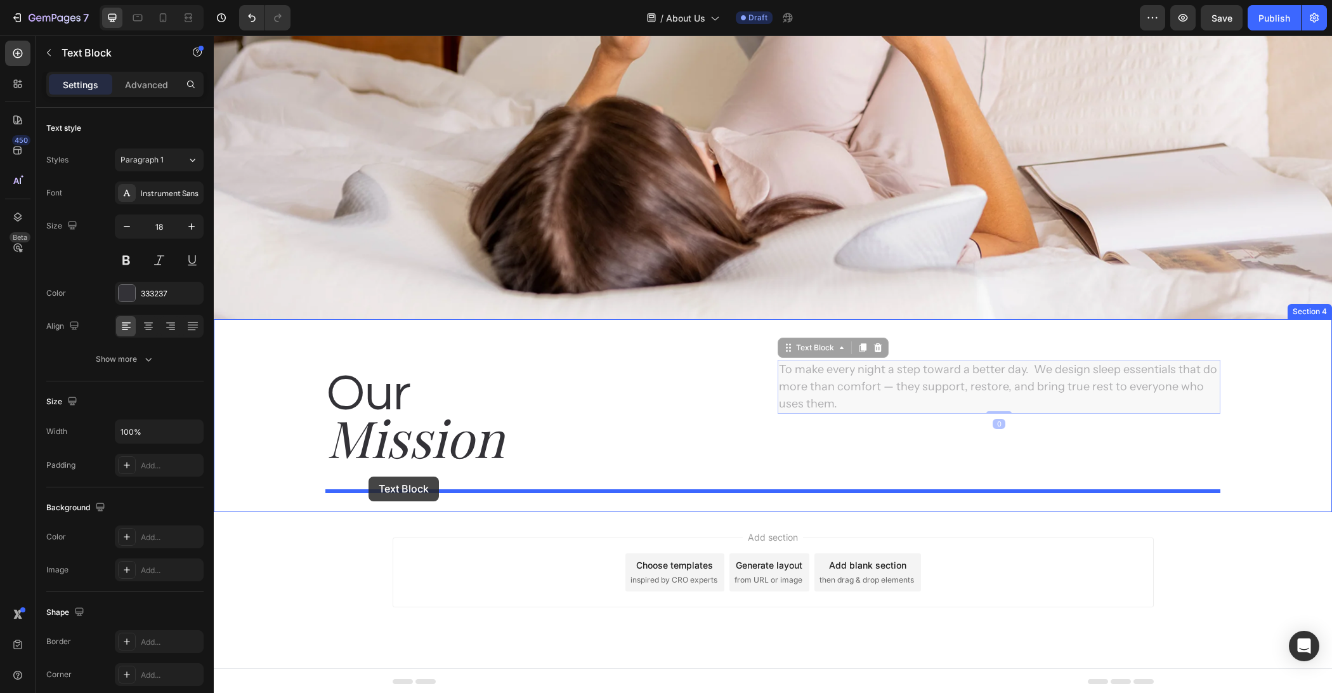
drag, startPoint x: 854, startPoint y: 381, endPoint x: 369, endPoint y: 476, distance: 494.6
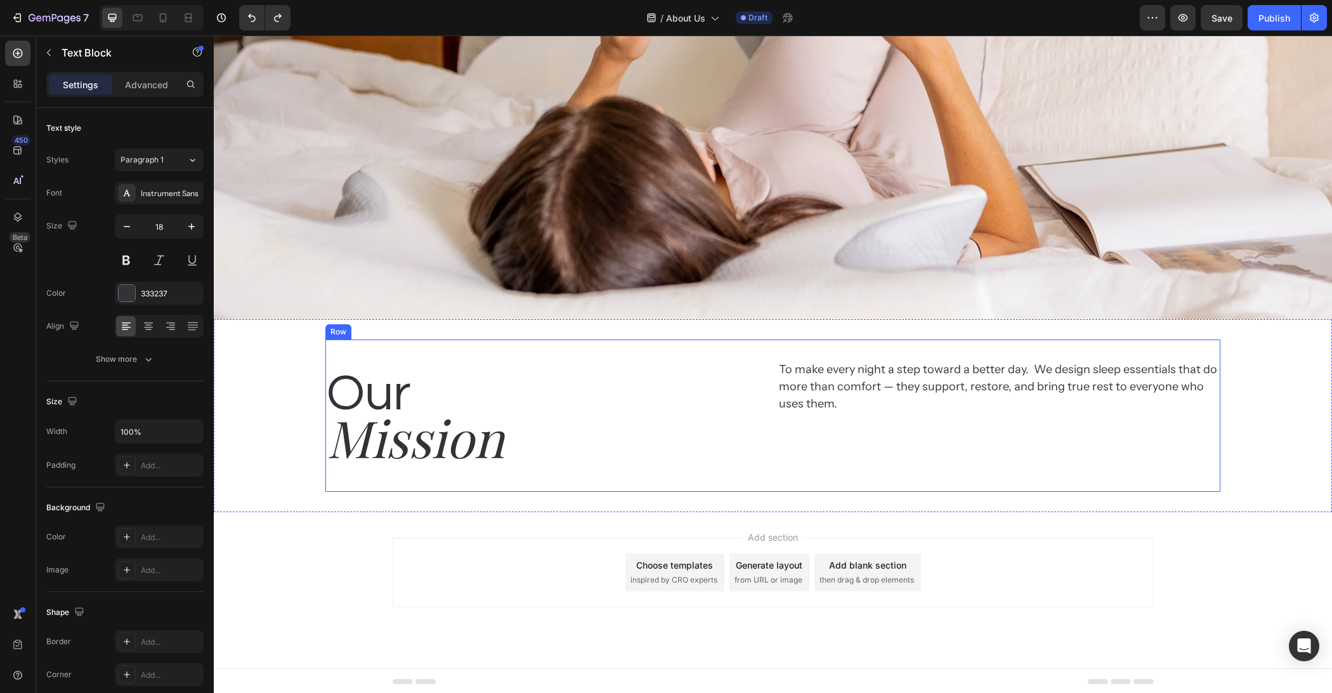
click at [410, 448] on p "Mission" at bounding box center [547, 437] width 440 height 66
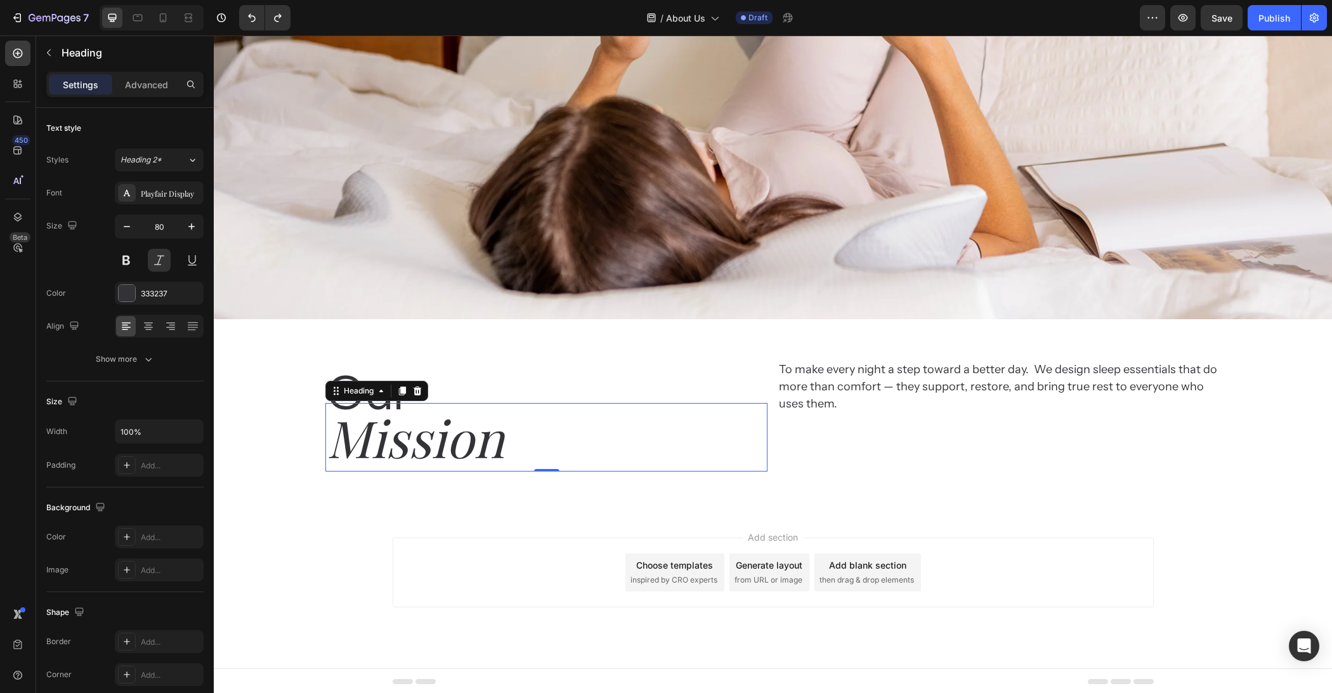
click at [501, 379] on h2 "Our" at bounding box center [546, 394] width 442 height 69
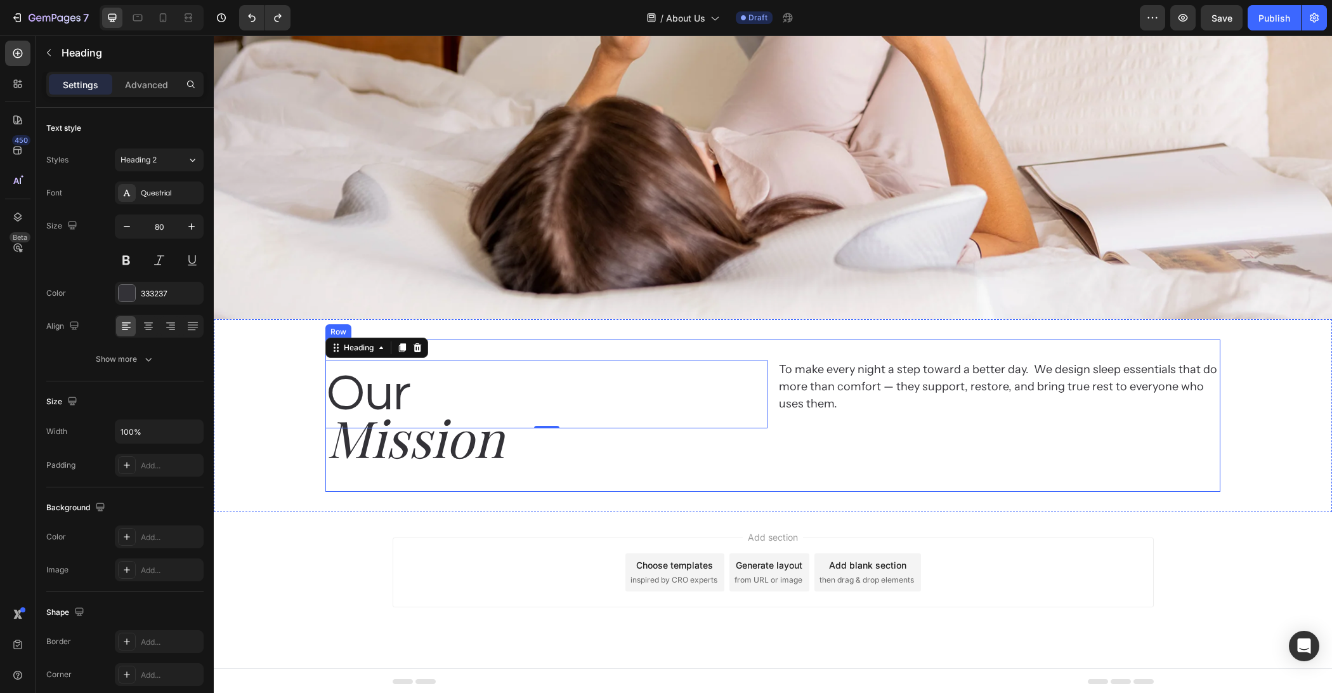
click at [915, 379] on p "To make every night a step toward a better day.  We design sleep essentials tha…" at bounding box center [999, 386] width 440 height 51
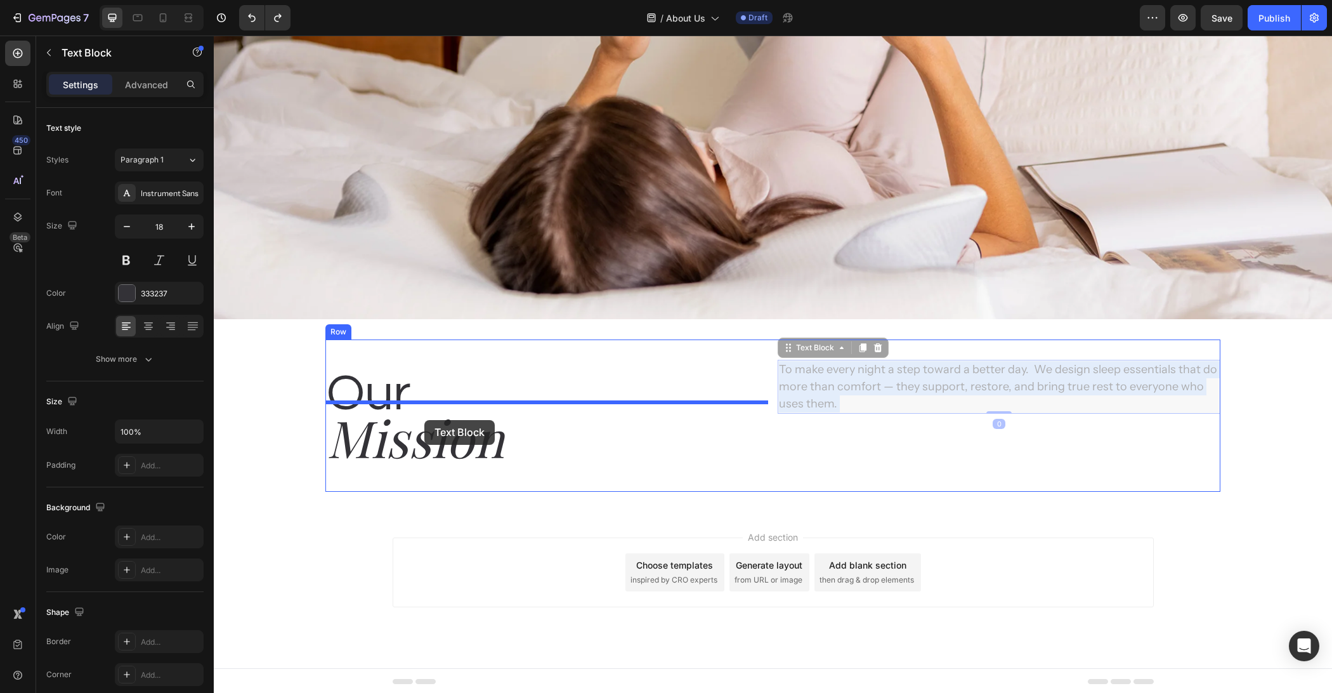
drag, startPoint x: 787, startPoint y: 408, endPoint x: 424, endPoint y: 420, distance: 362.4
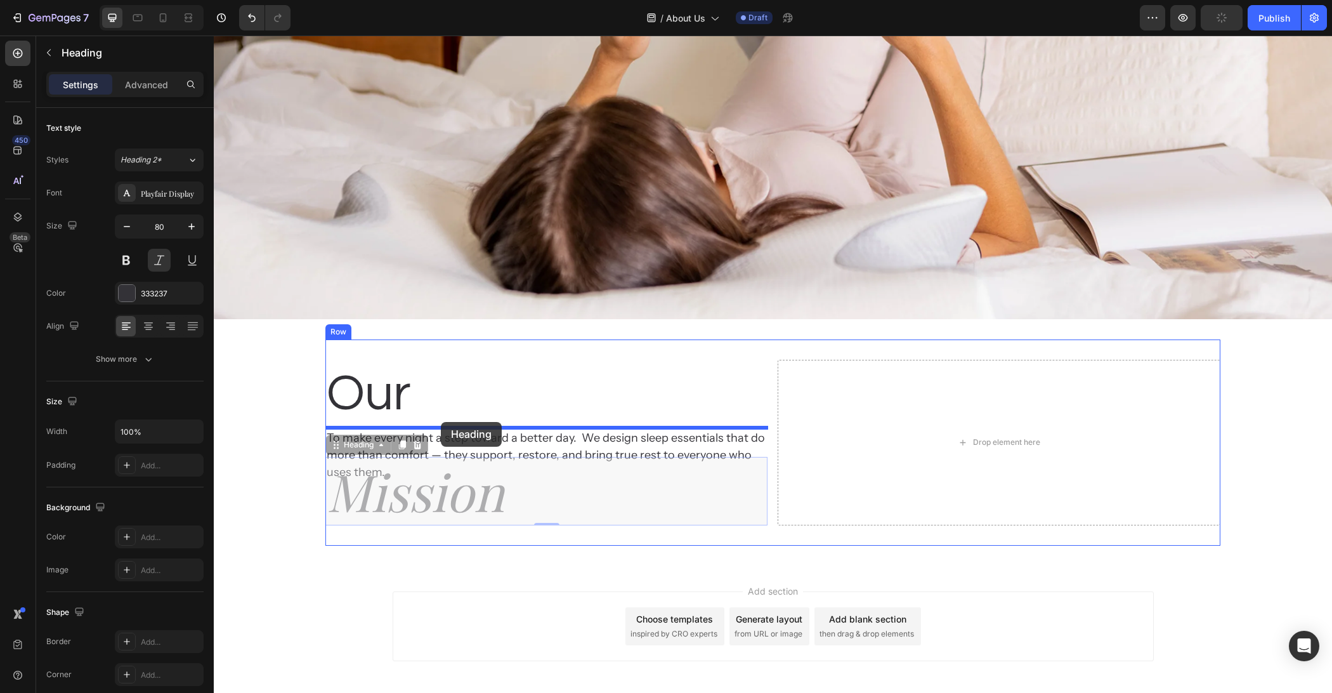
drag, startPoint x: 427, startPoint y: 480, endPoint x: 441, endPoint y: 422, distance: 59.4
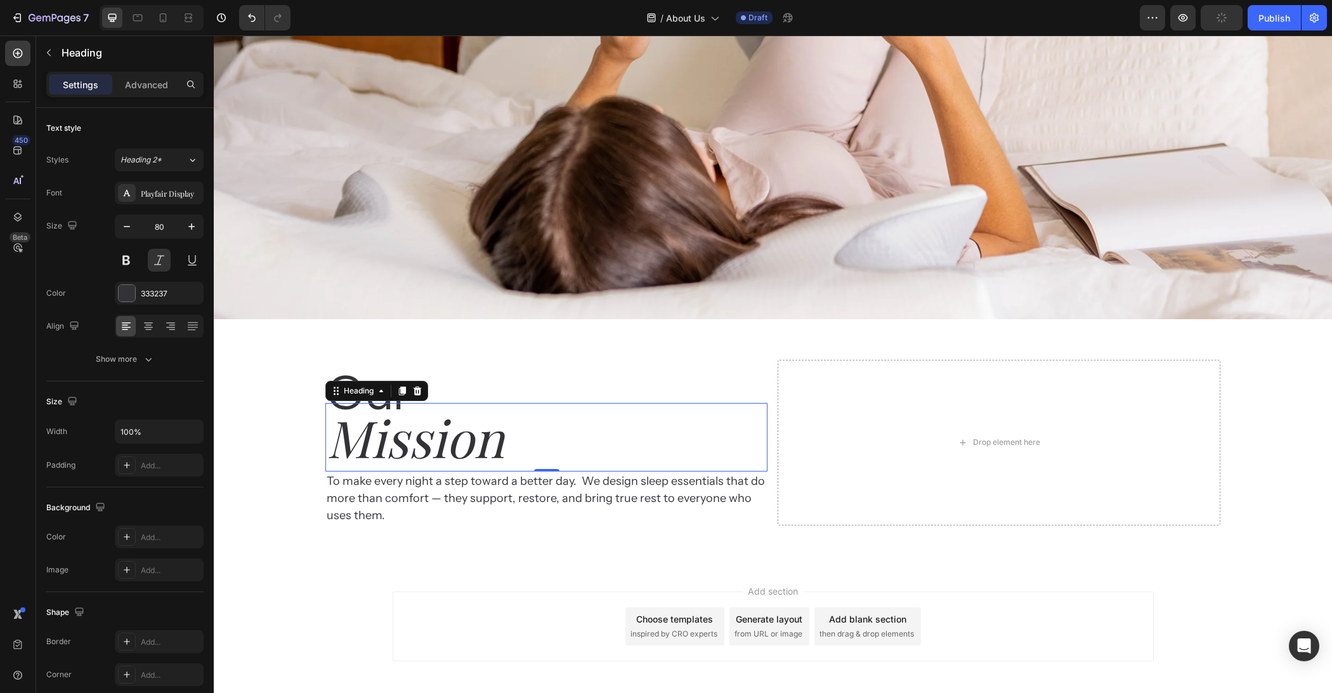
click at [409, 603] on div "Add section Choose templates inspired by CRO experts Generate layout from URL o…" at bounding box center [773, 626] width 761 height 70
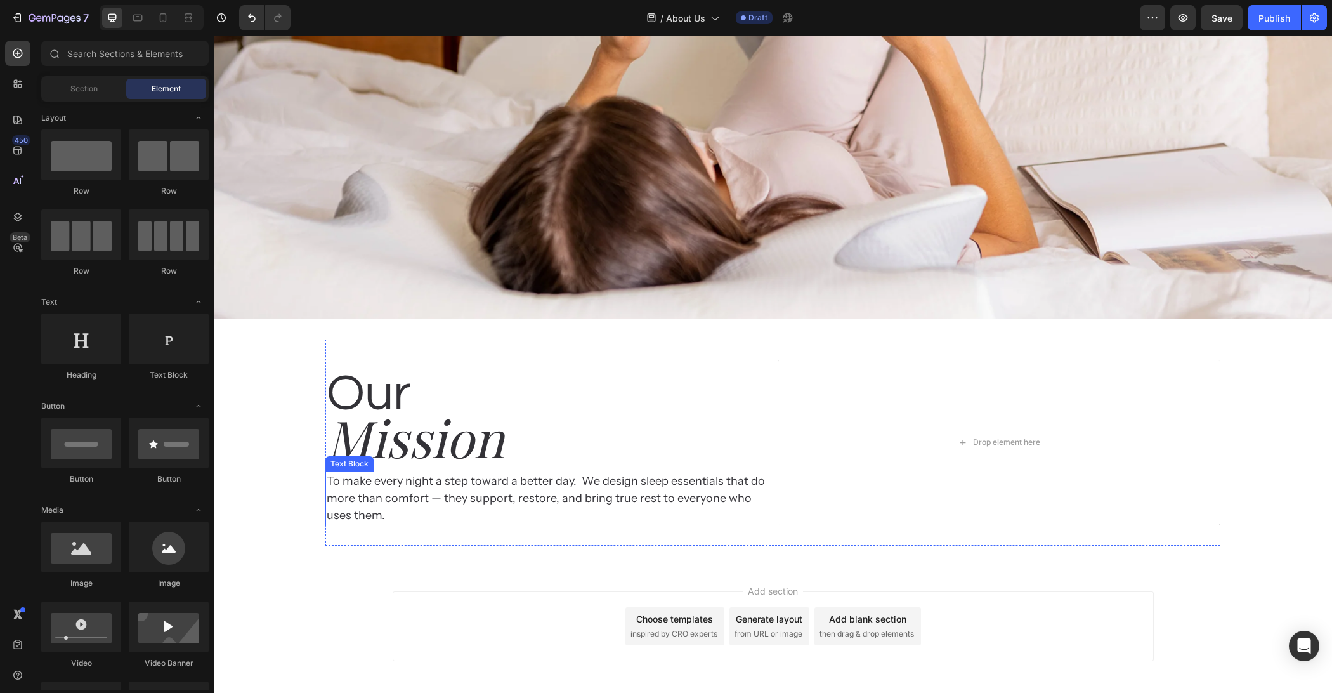
click at [409, 491] on p "To make every night a step toward a better day.  We design sleep essentials tha…" at bounding box center [547, 498] width 440 height 51
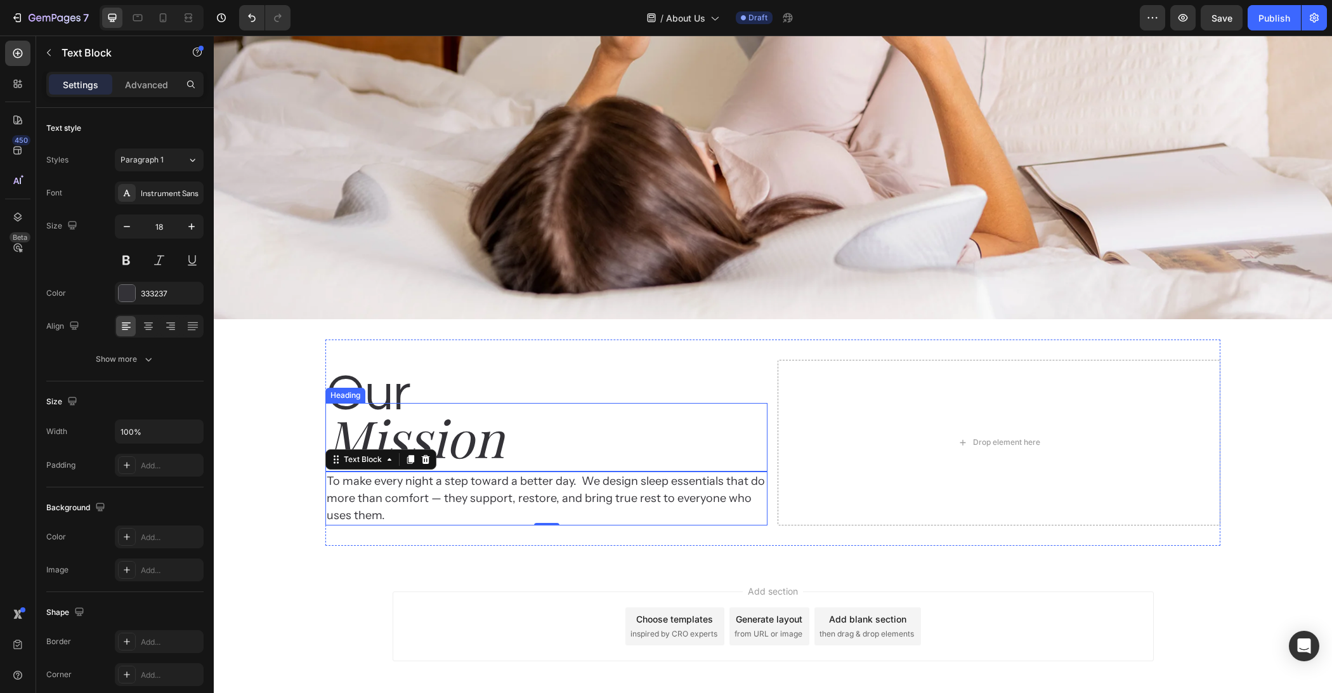
click at [482, 450] on p "Mission" at bounding box center [547, 437] width 440 height 66
click at [153, 79] on p "Advanced" at bounding box center [146, 84] width 43 height 13
